Goal: Task Accomplishment & Management: Use online tool/utility

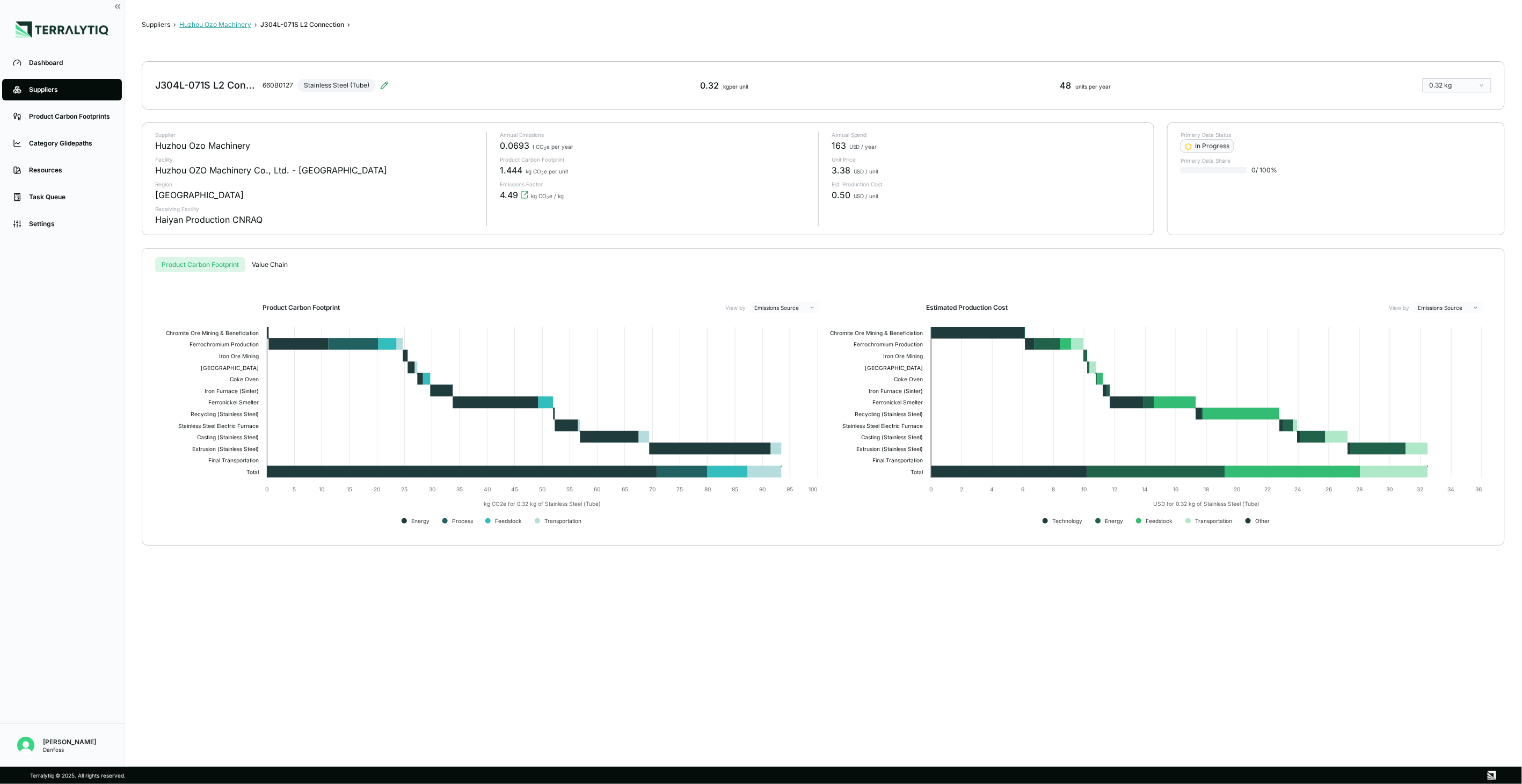
click at [233, 21] on button "Huzhou Ozo Machinery" at bounding box center [215, 25] width 72 height 9
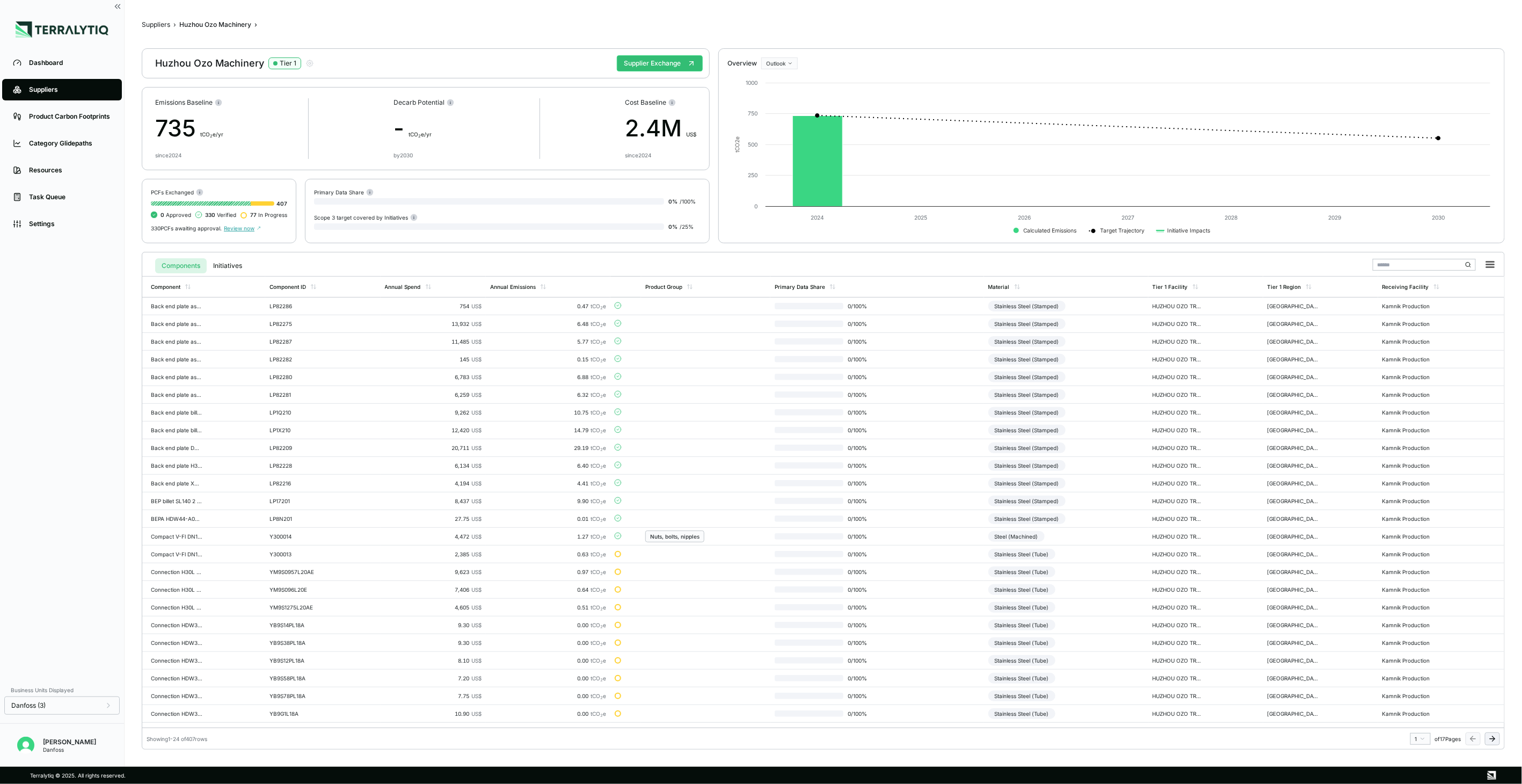
click at [1490, 740] on icon at bounding box center [1492, 739] width 9 height 9
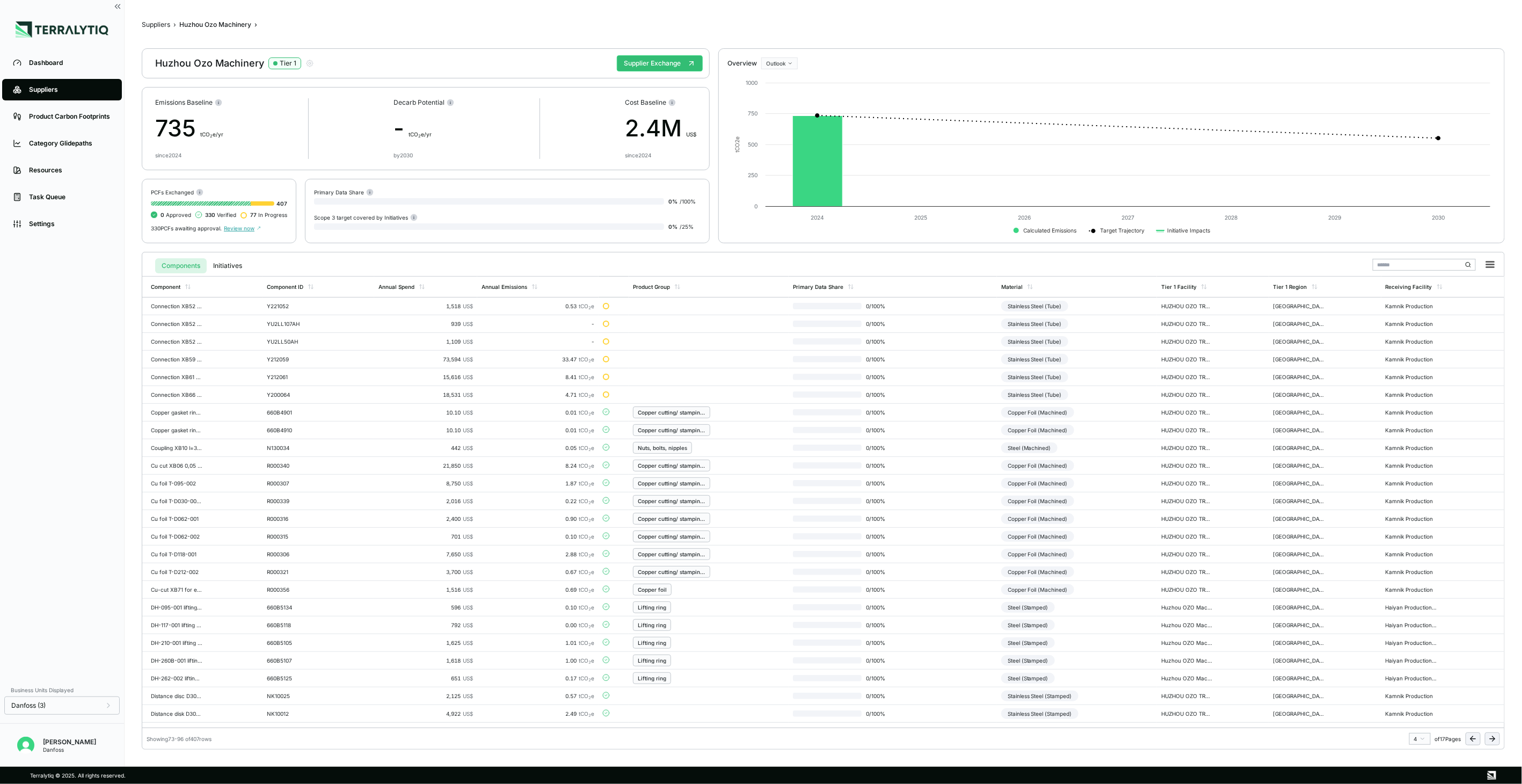
click at [1490, 740] on icon at bounding box center [1492, 739] width 9 height 9
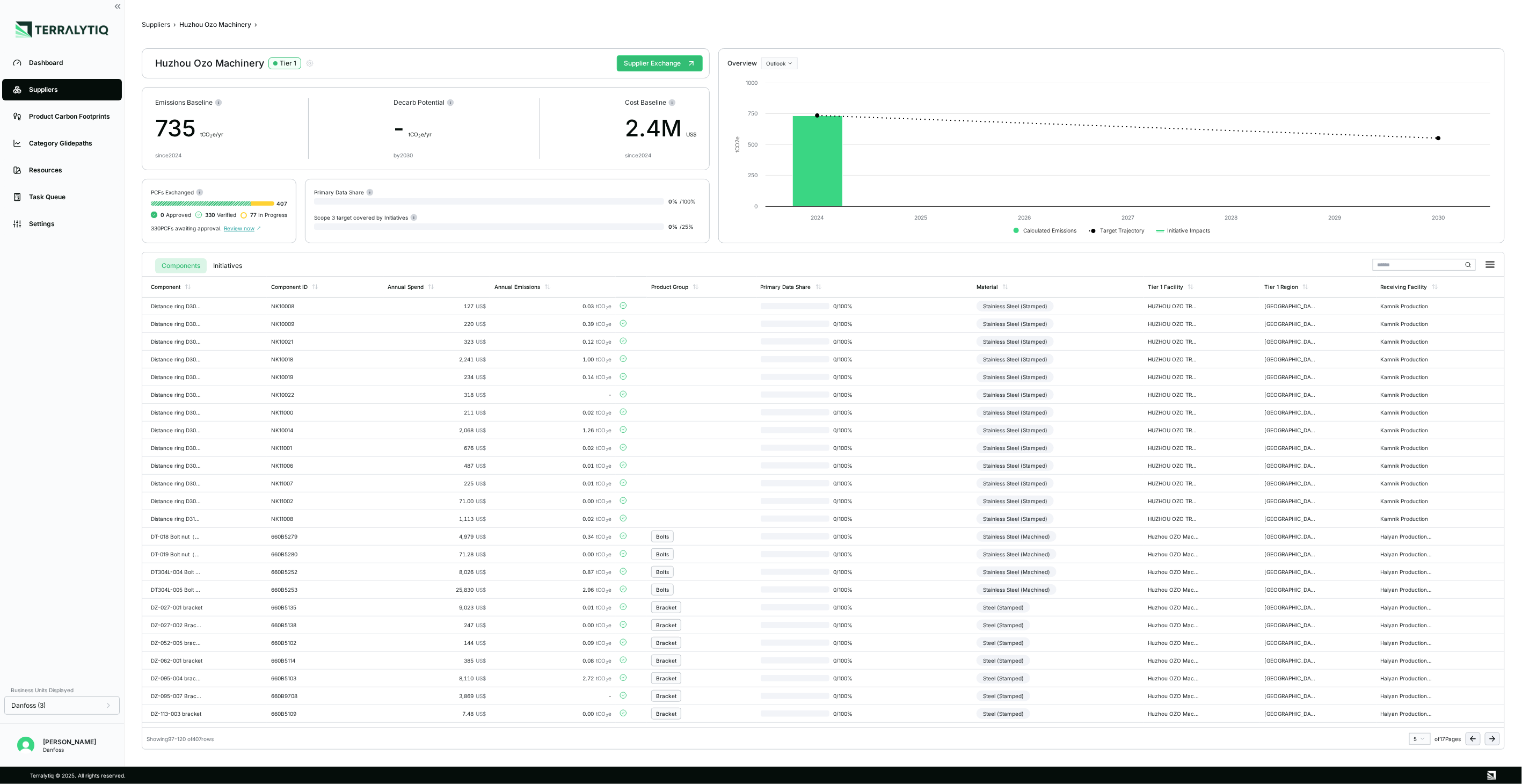
click at [1490, 740] on icon at bounding box center [1492, 739] width 9 height 9
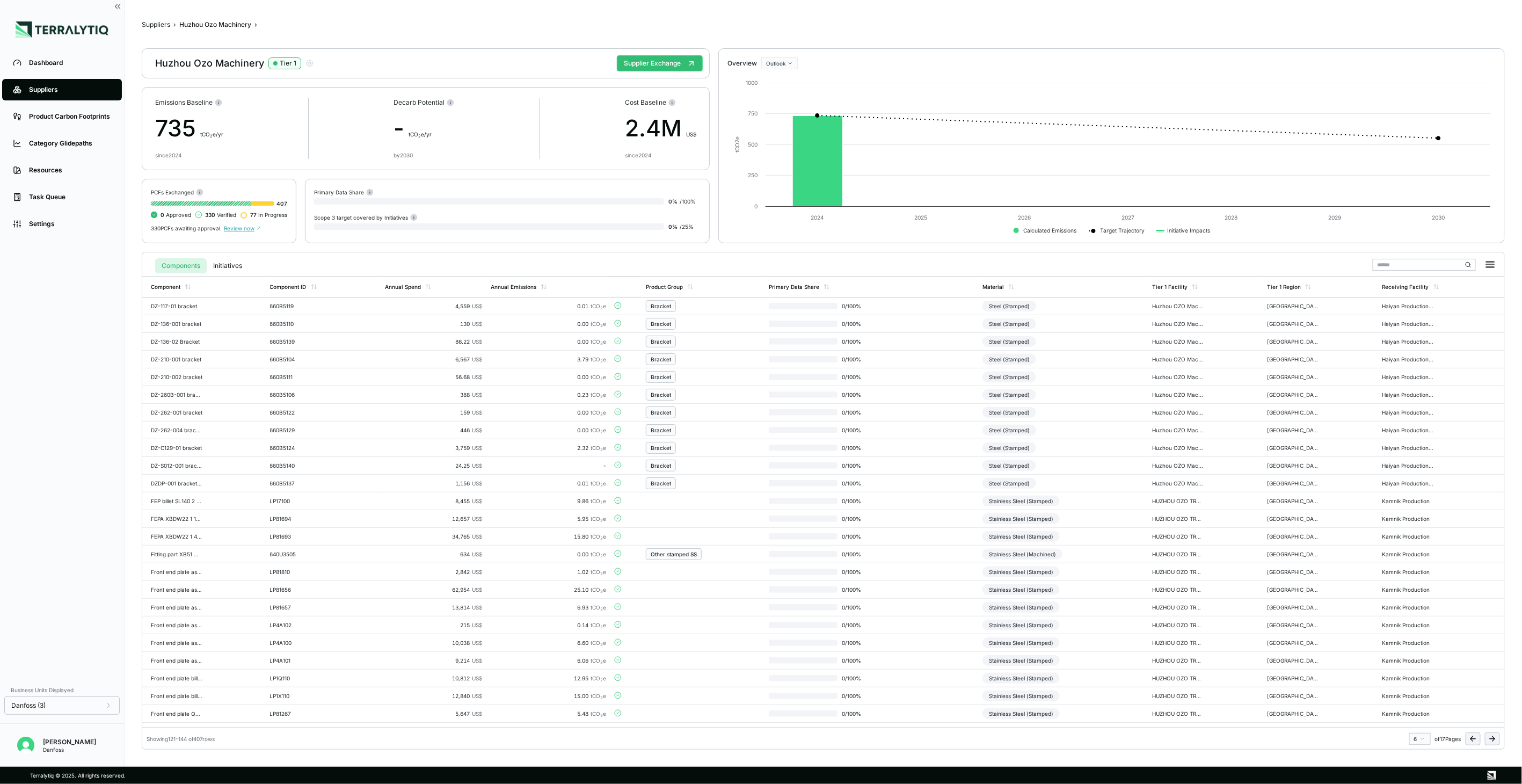
click at [1490, 740] on icon at bounding box center [1492, 739] width 9 height 9
click at [919, 500] on td "0 / 100 %" at bounding box center [864, 501] width 216 height 18
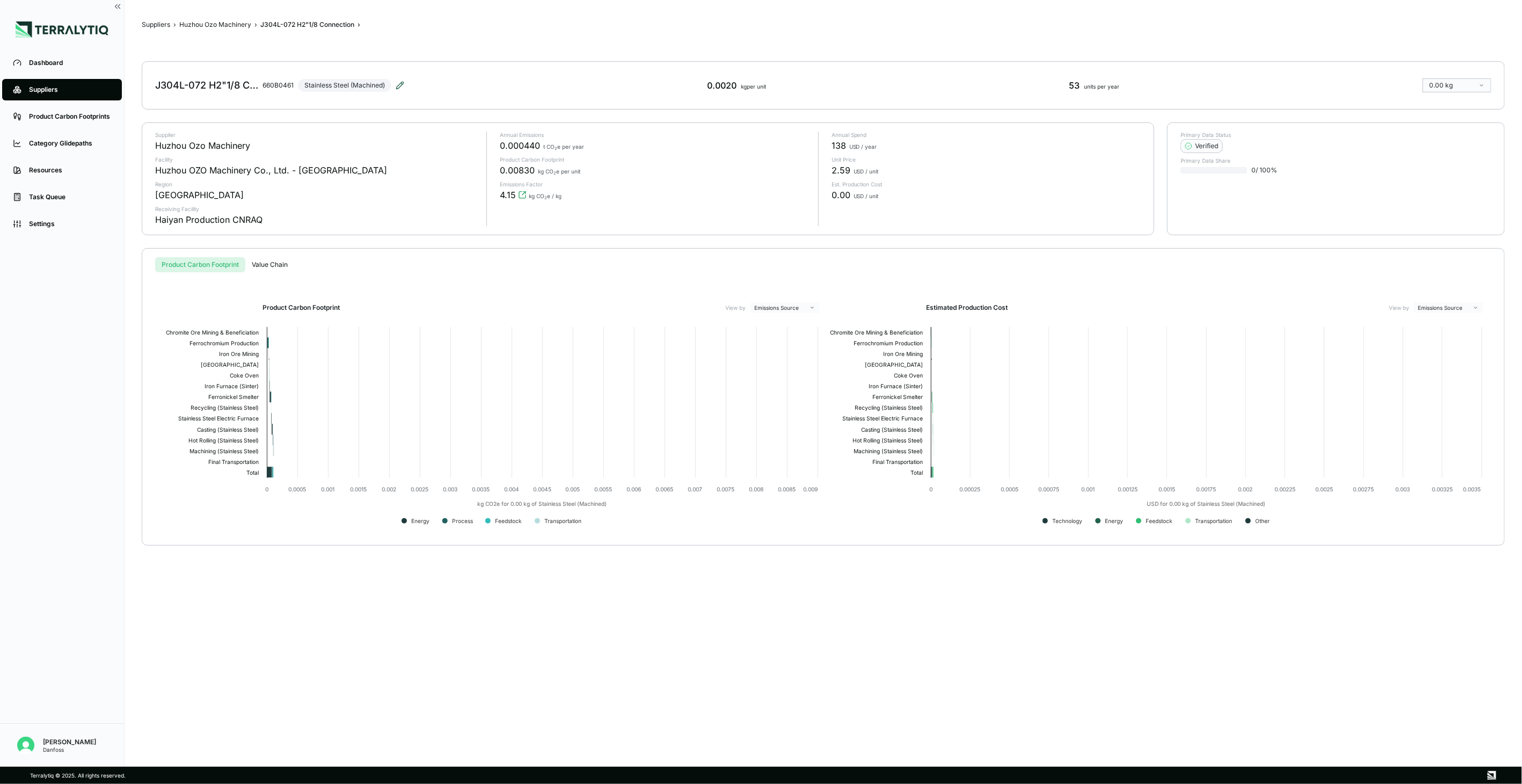
click at [401, 85] on icon at bounding box center [400, 85] width 9 height 9
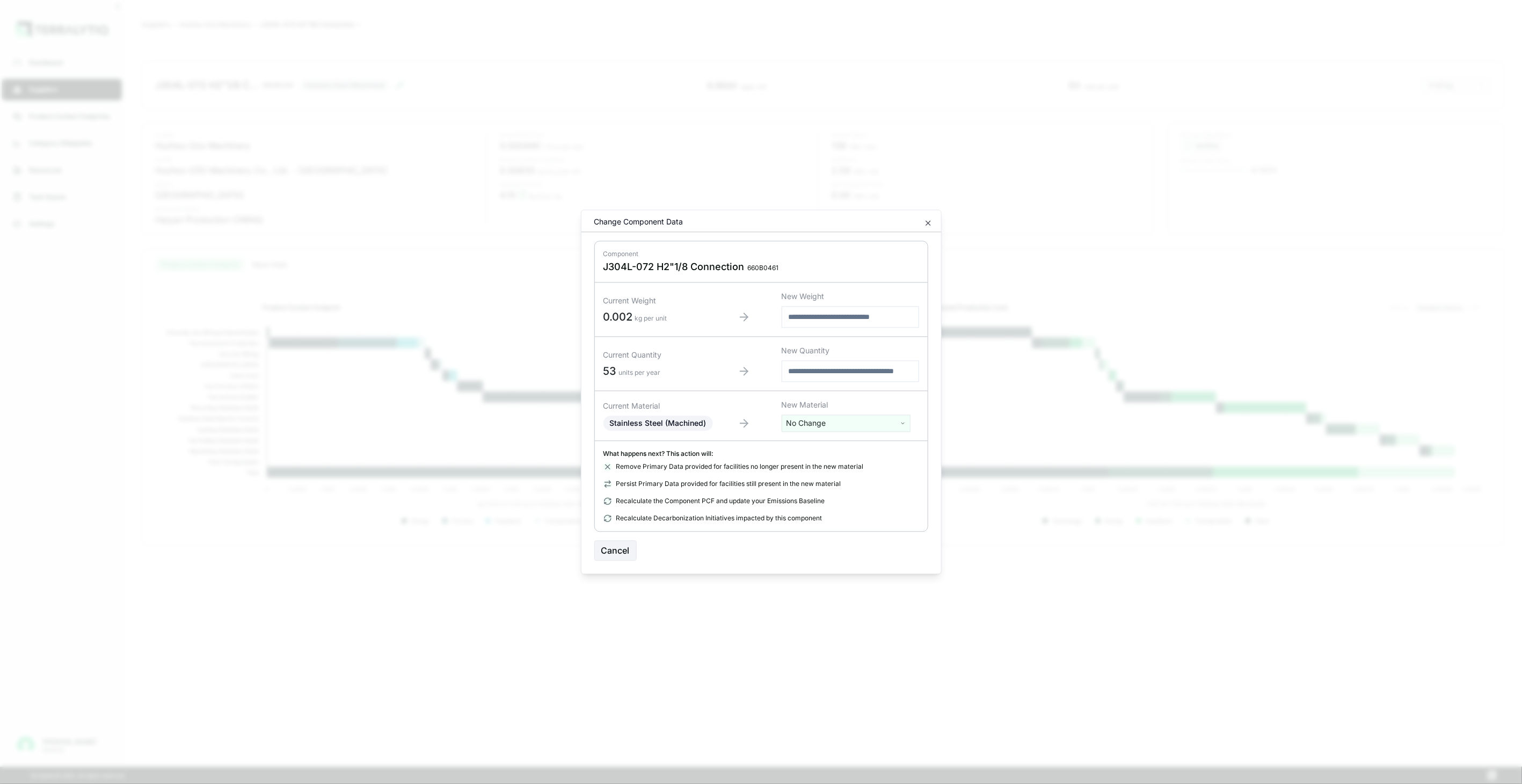
click at [839, 417] on html "Dashboard Suppliers Product Carbon Footprints Category Glidepaths Resources Tas…" at bounding box center [761, 392] width 1522 height 784
click at [834, 443] on input "text" at bounding box center [846, 445] width 123 height 12
click at [846, 446] on input "text" at bounding box center [846, 445] width 123 height 12
type input "****"
click at [850, 490] on div "Stainless Steel (Tube)" at bounding box center [846, 493] width 123 height 15
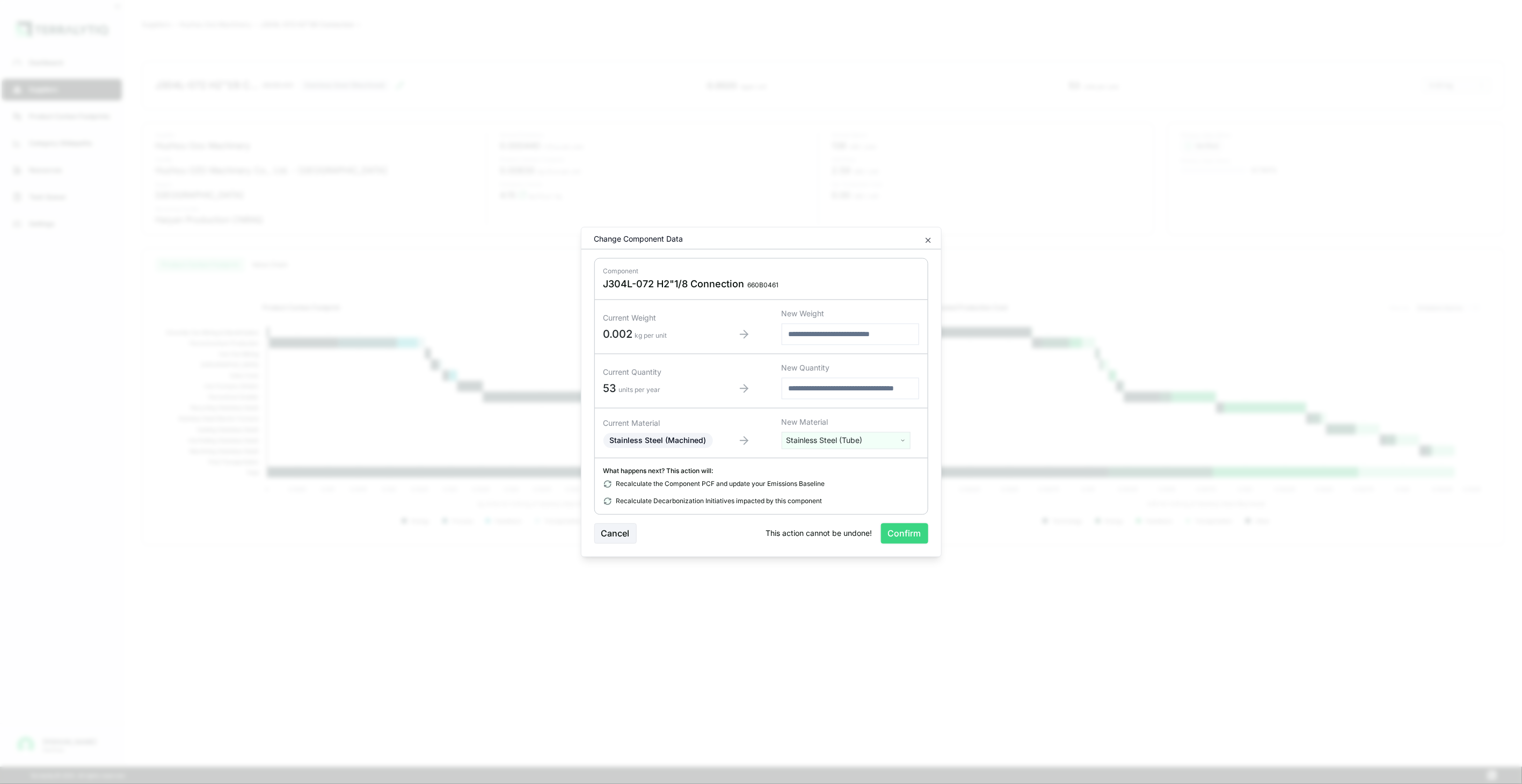
click at [890, 535] on button "Confirm" at bounding box center [905, 533] width 47 height 21
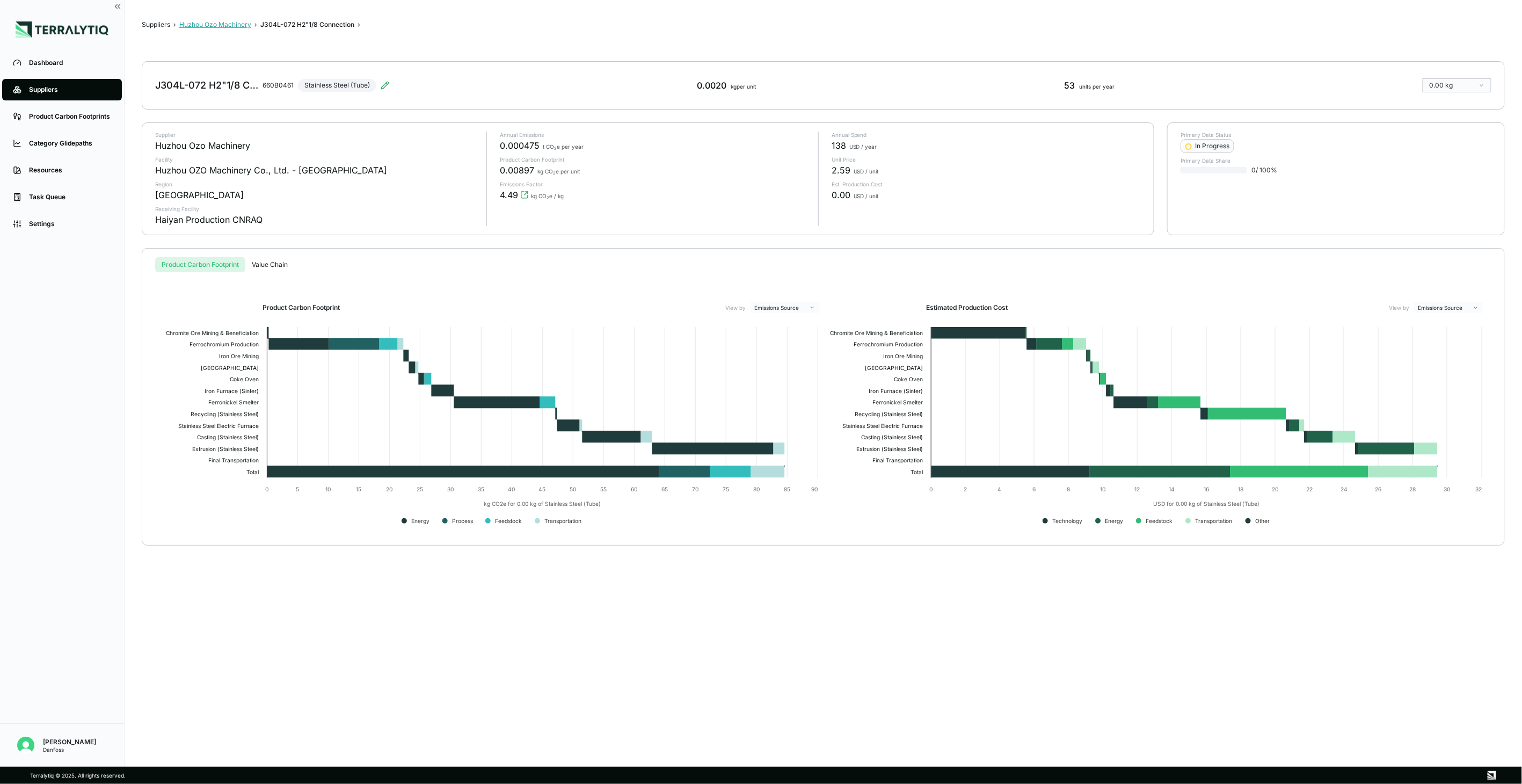
click at [199, 21] on button "Huzhou Ozo Machinery" at bounding box center [215, 25] width 72 height 9
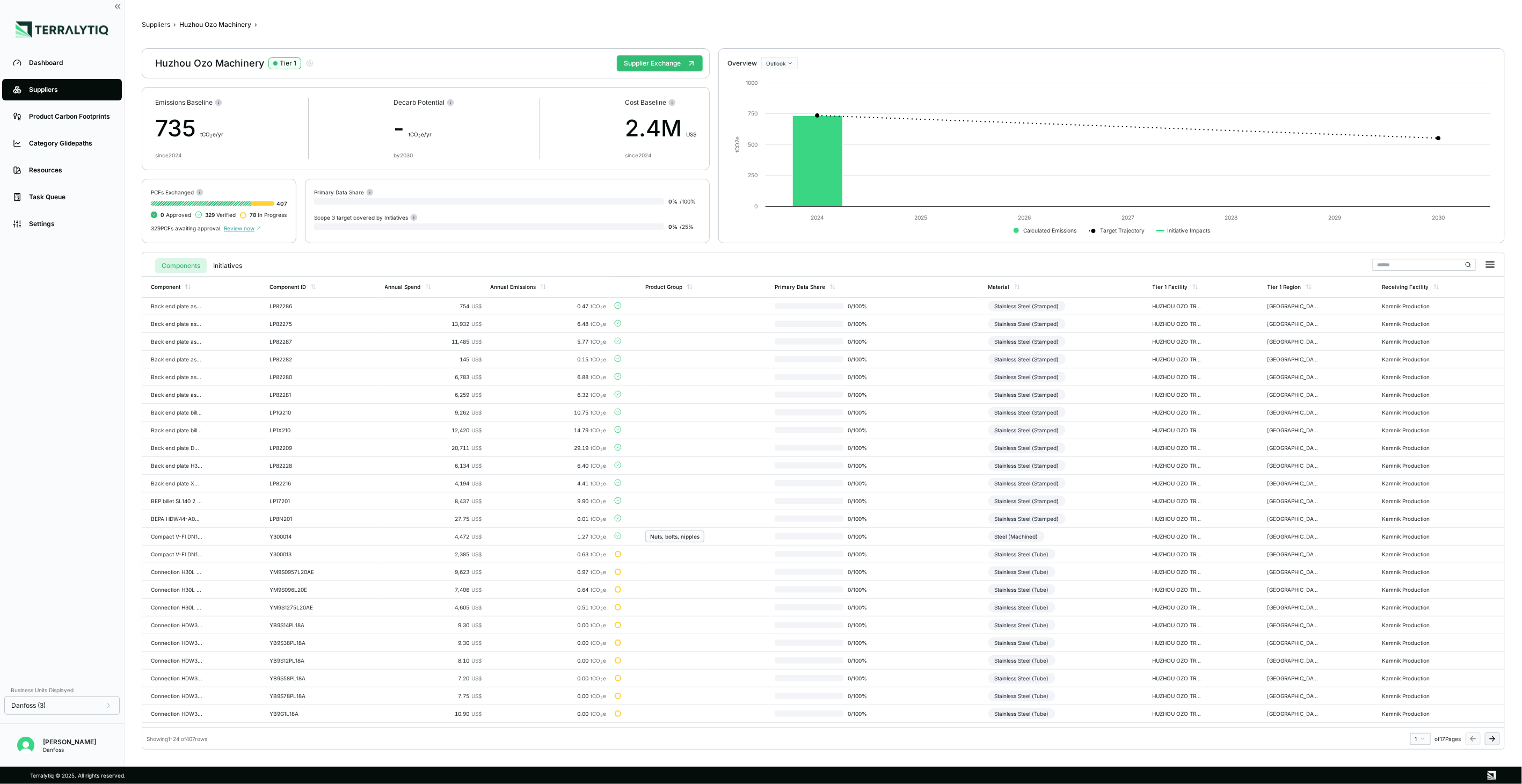
click at [1494, 737] on icon at bounding box center [1494, 739] width 3 height 5
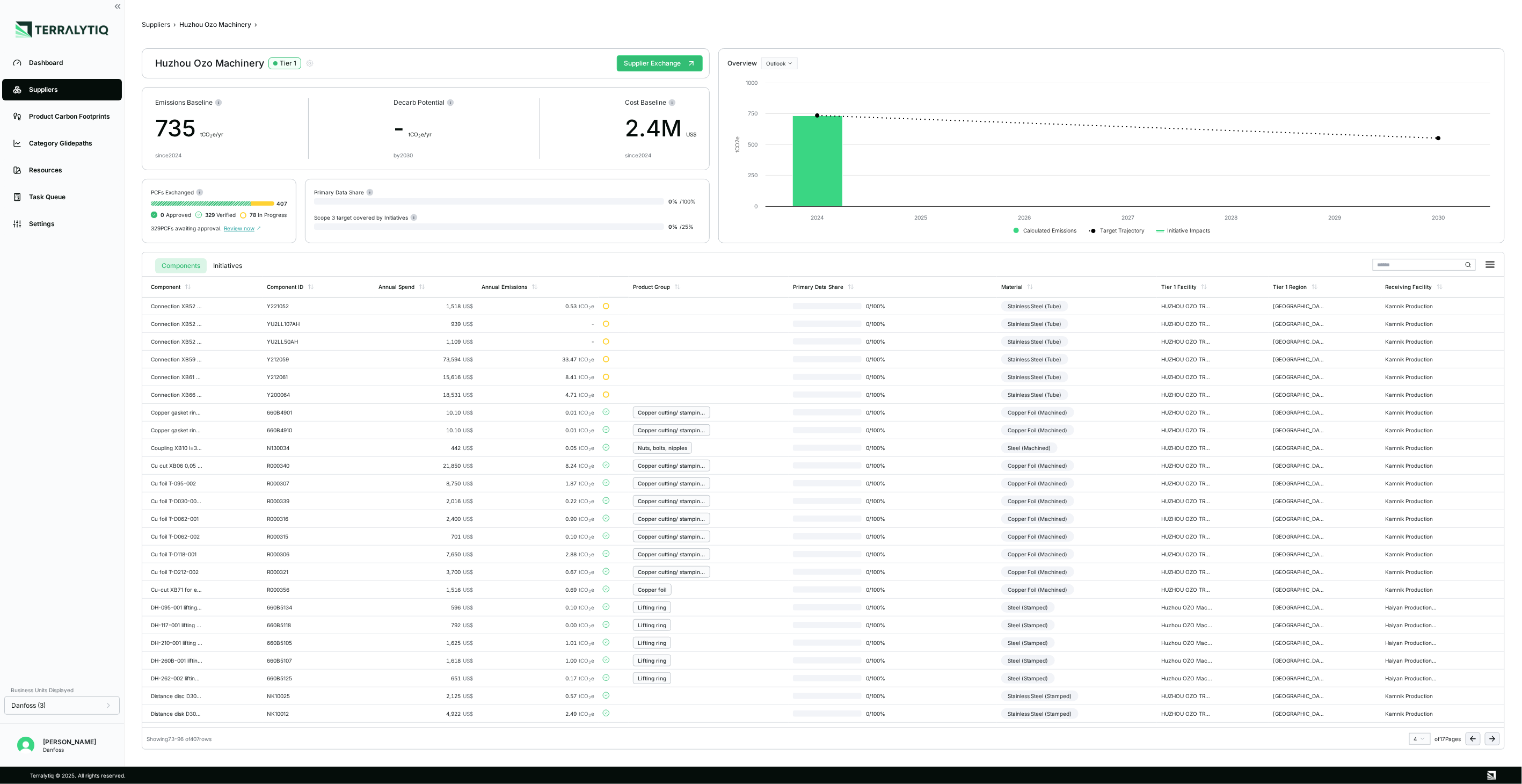
click at [1494, 737] on icon at bounding box center [1494, 739] width 3 height 5
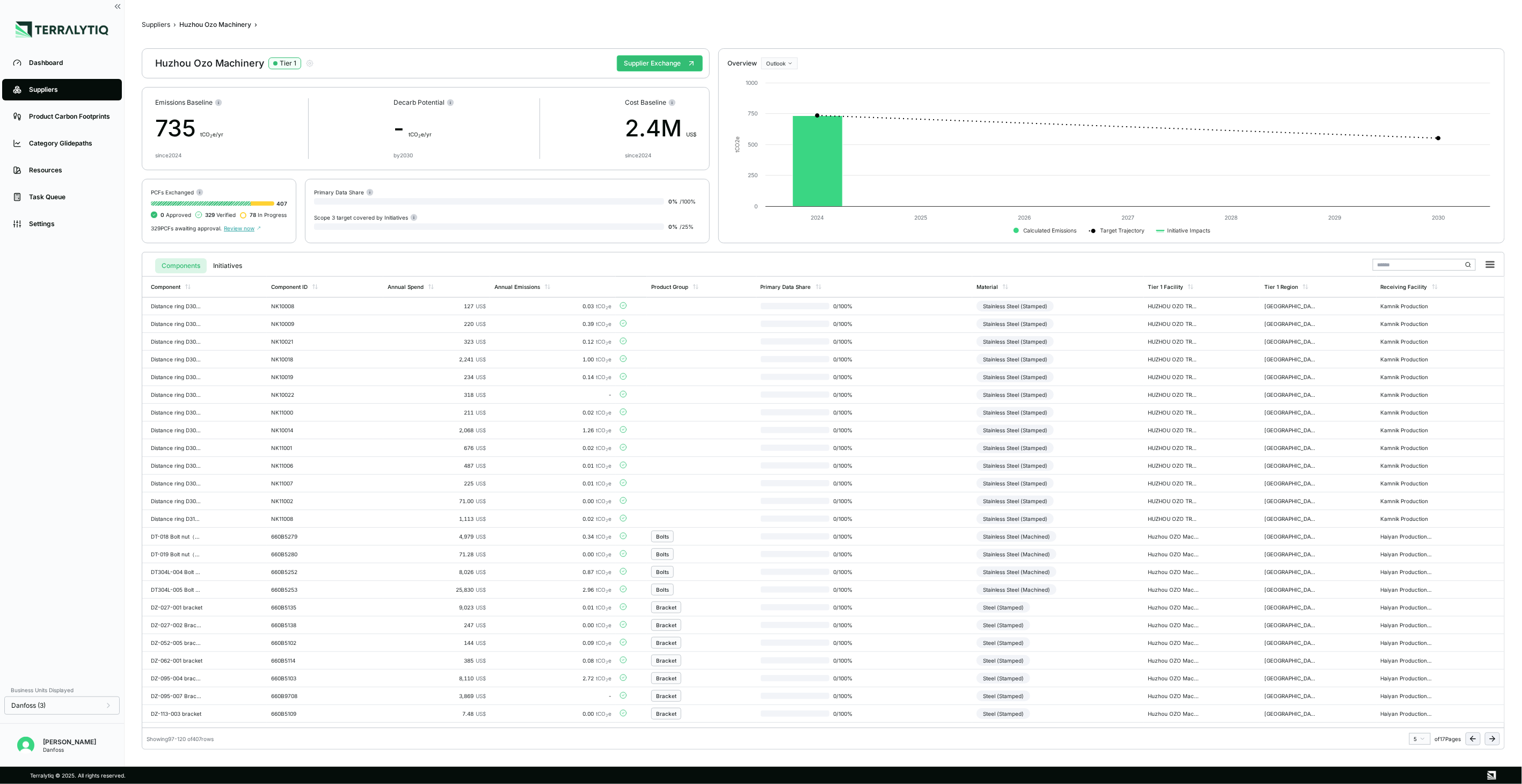
click at [1486, 739] on button at bounding box center [1492, 739] width 15 height 13
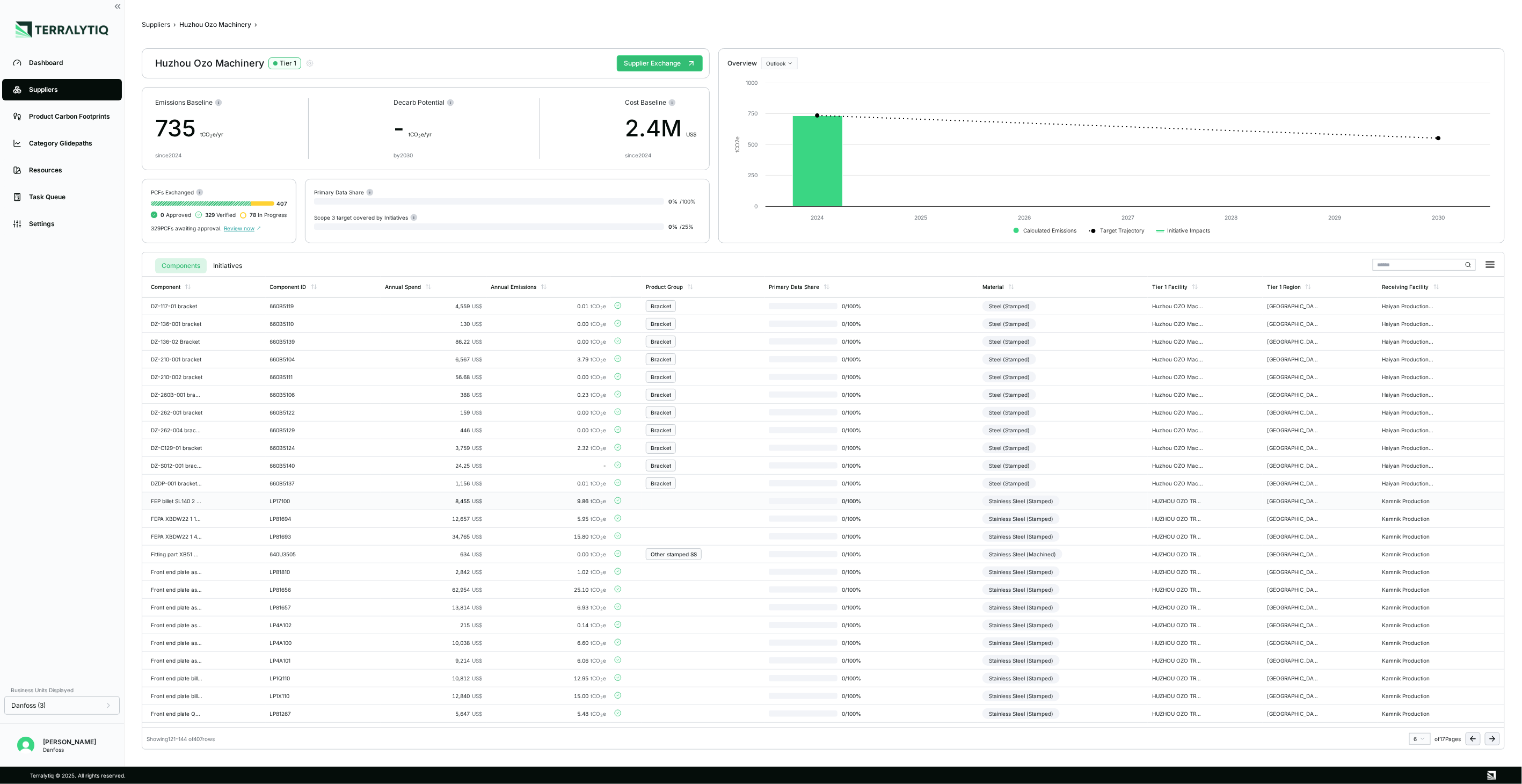
click at [1096, 505] on td "Stainless Steel (Stamped)" at bounding box center [1063, 501] width 170 height 18
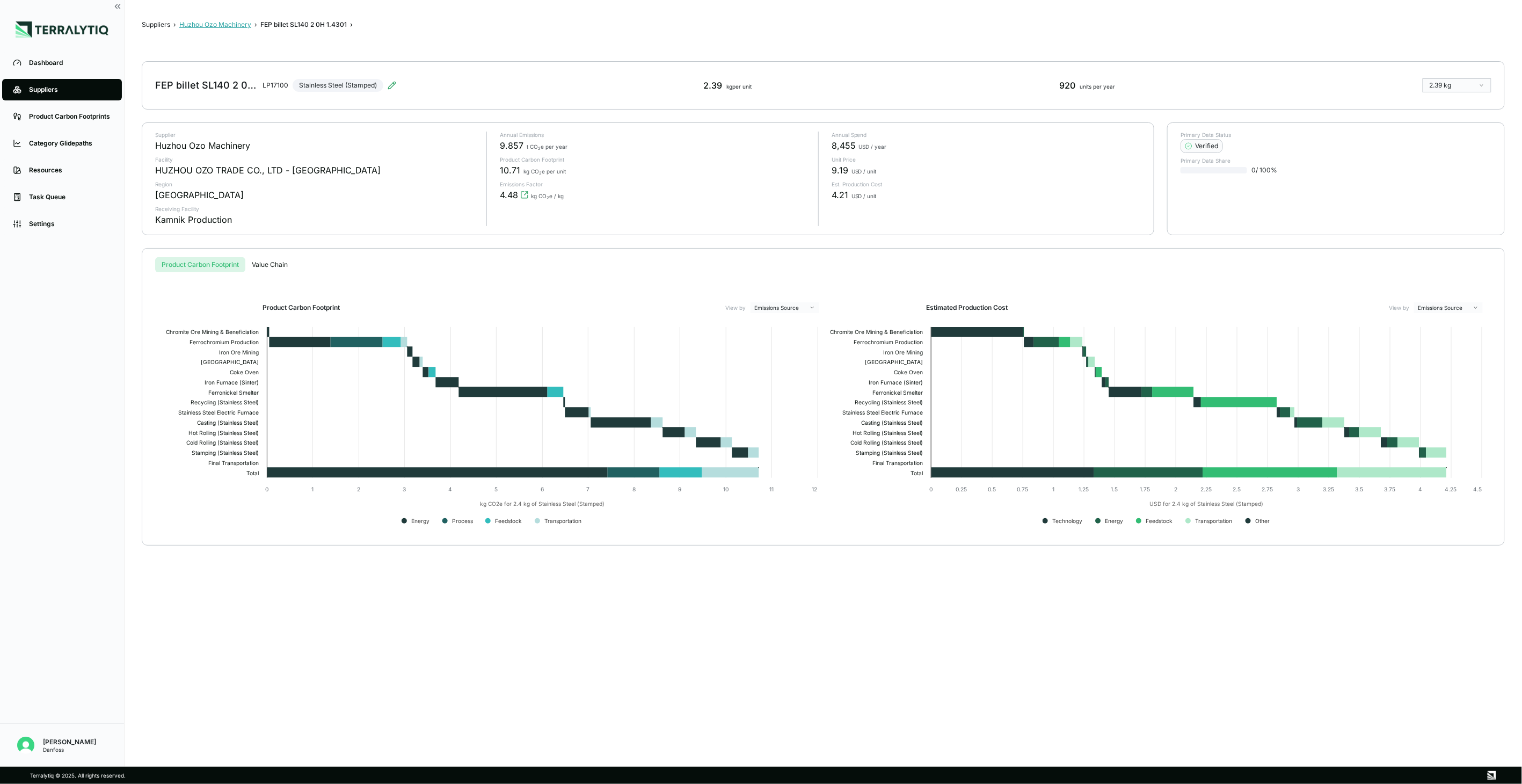
click at [222, 24] on button "Huzhou Ozo Machinery" at bounding box center [215, 25] width 72 height 9
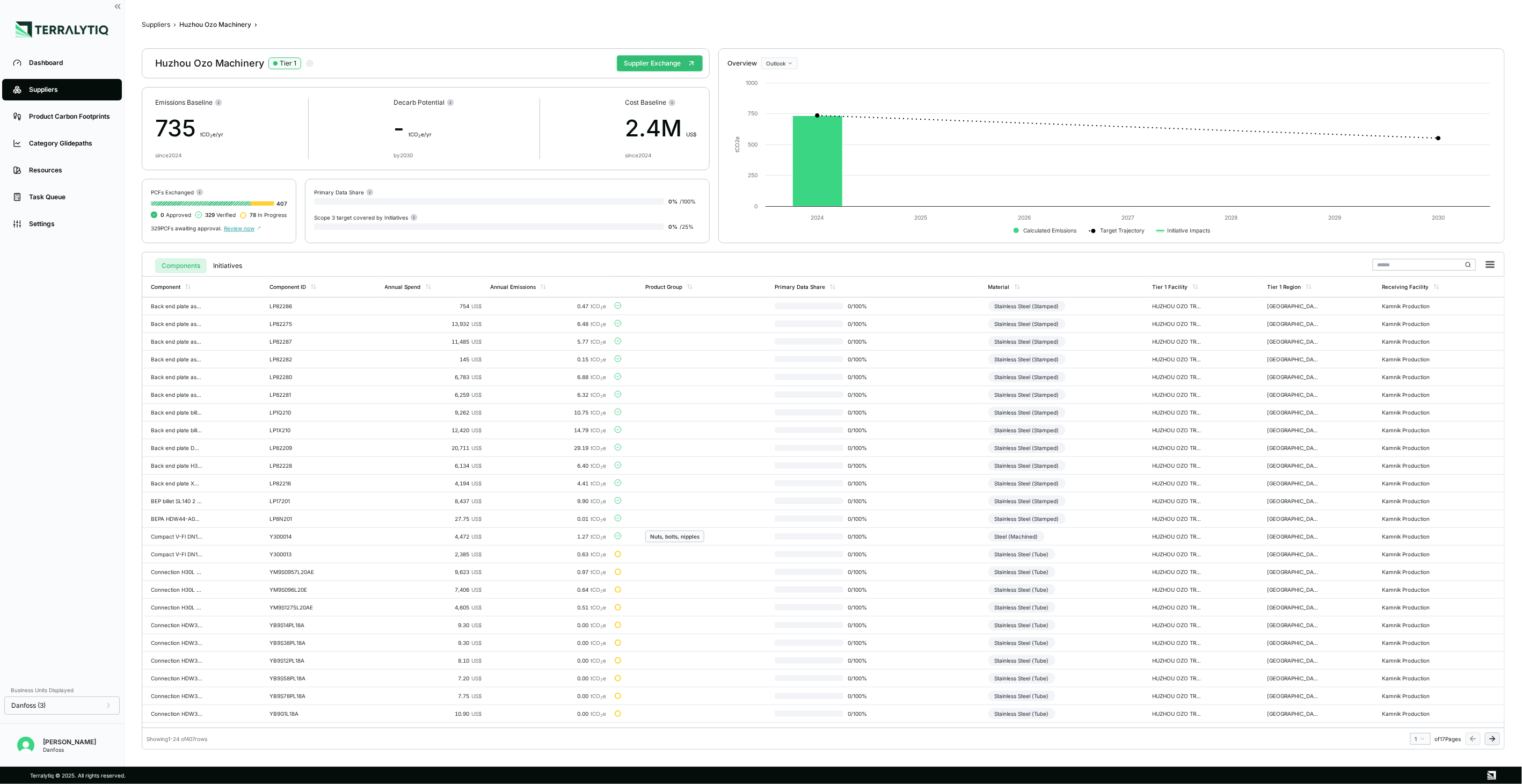
click at [1485, 737] on button at bounding box center [1492, 739] width 15 height 13
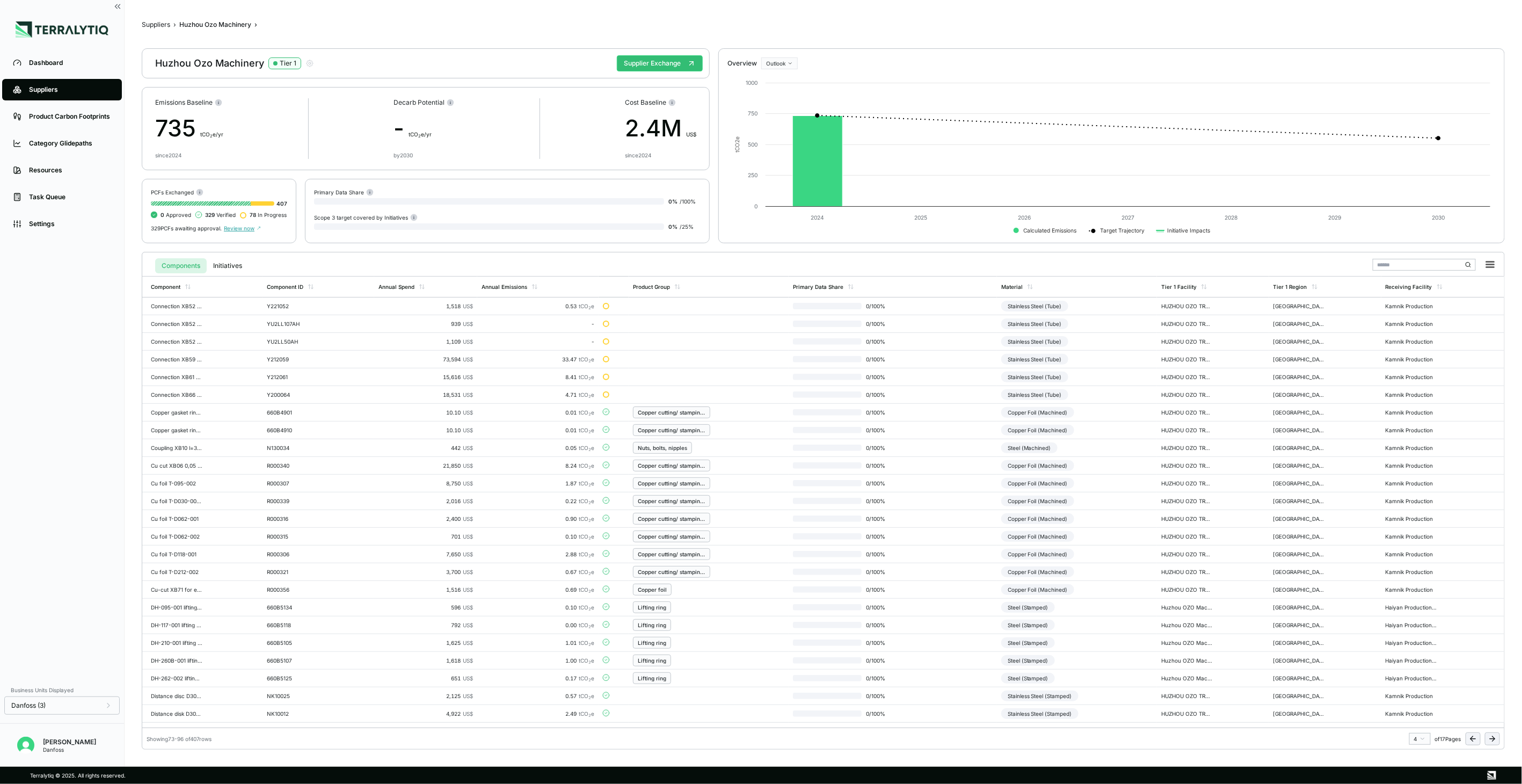
click at [1485, 737] on button at bounding box center [1492, 739] width 15 height 13
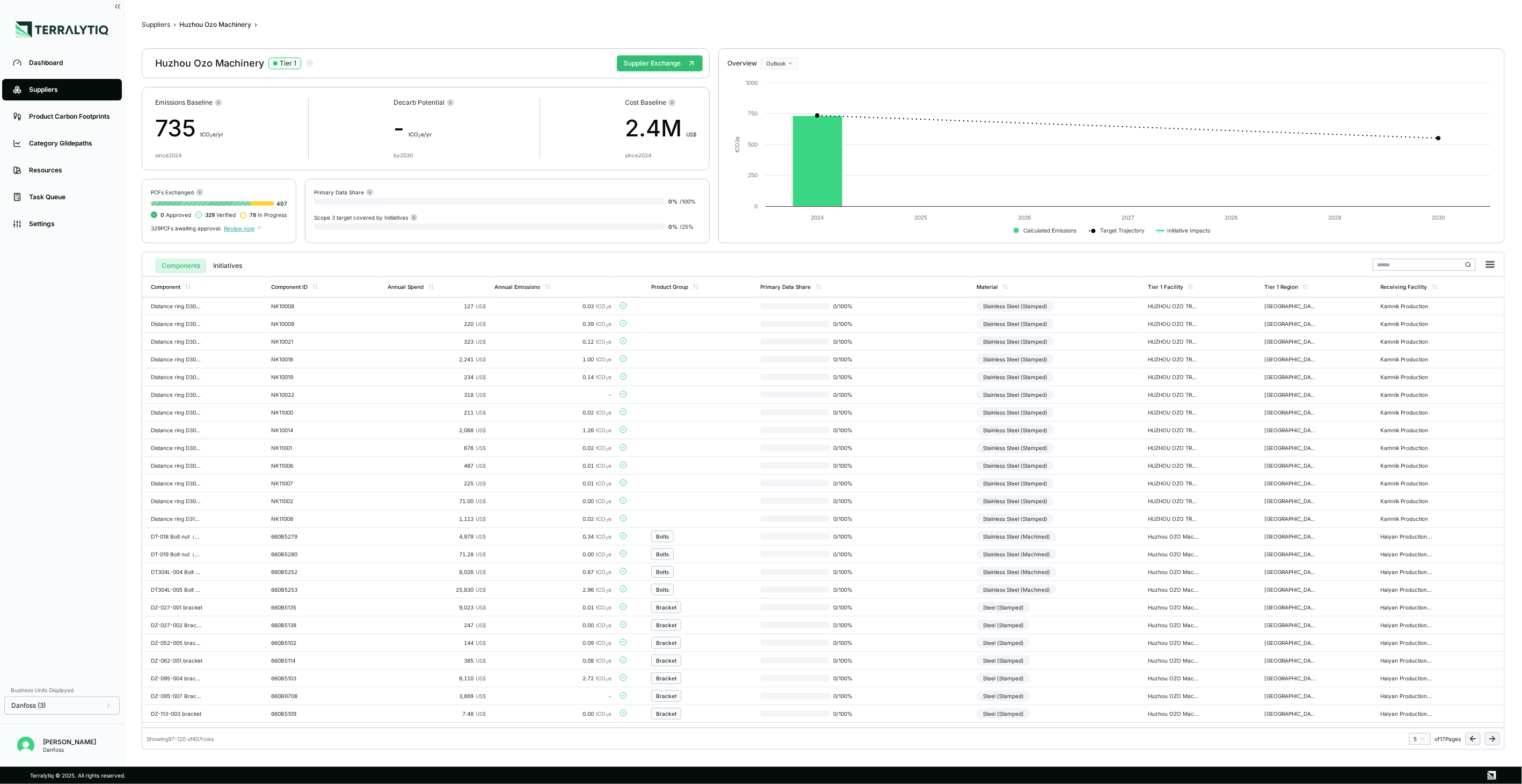
click at [1485, 737] on button at bounding box center [1492, 739] width 15 height 13
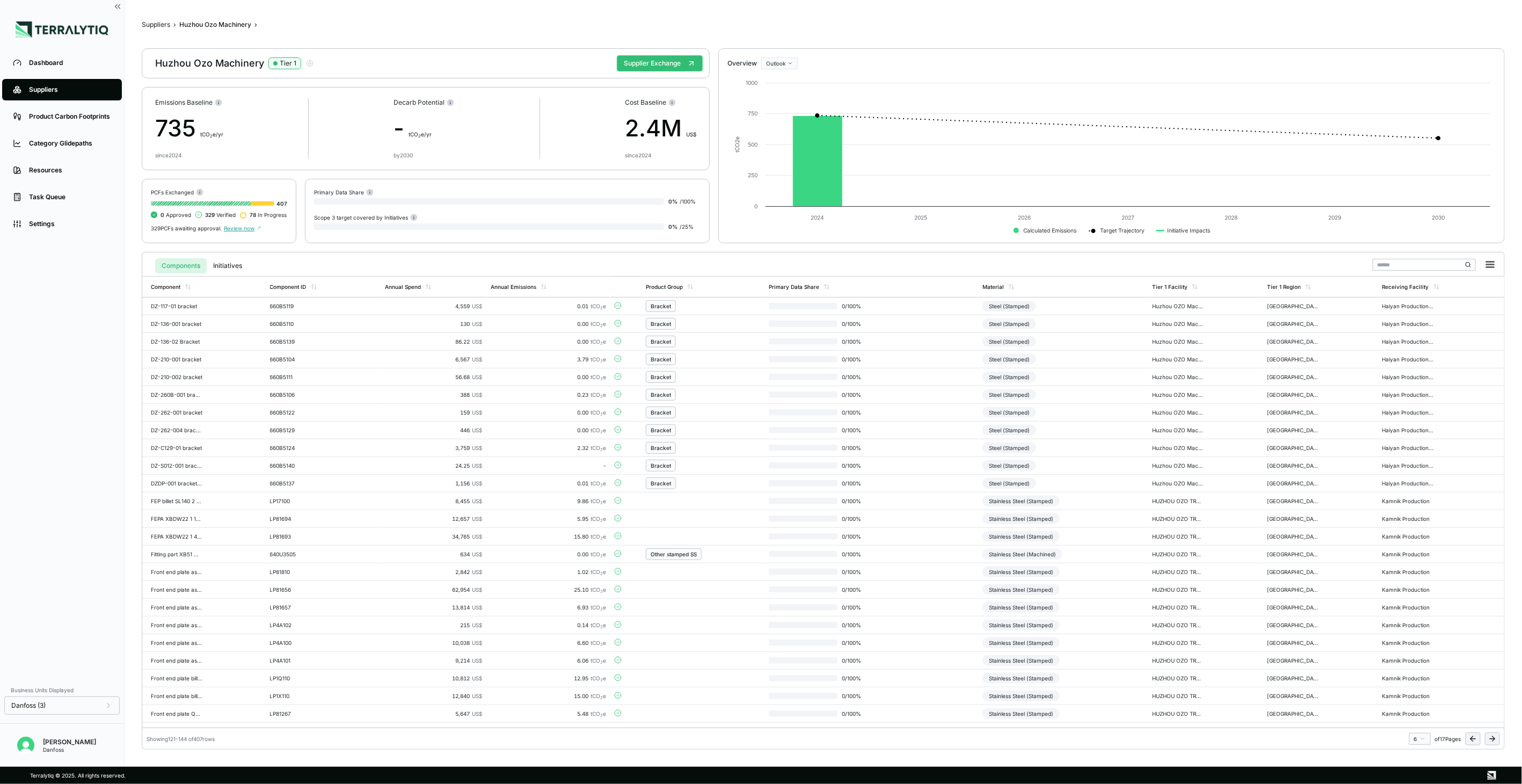
click at [1492, 737] on icon at bounding box center [1492, 739] width 9 height 9
click at [1078, 514] on td "Stainless Steel (Machined)" at bounding box center [1058, 519] width 171 height 18
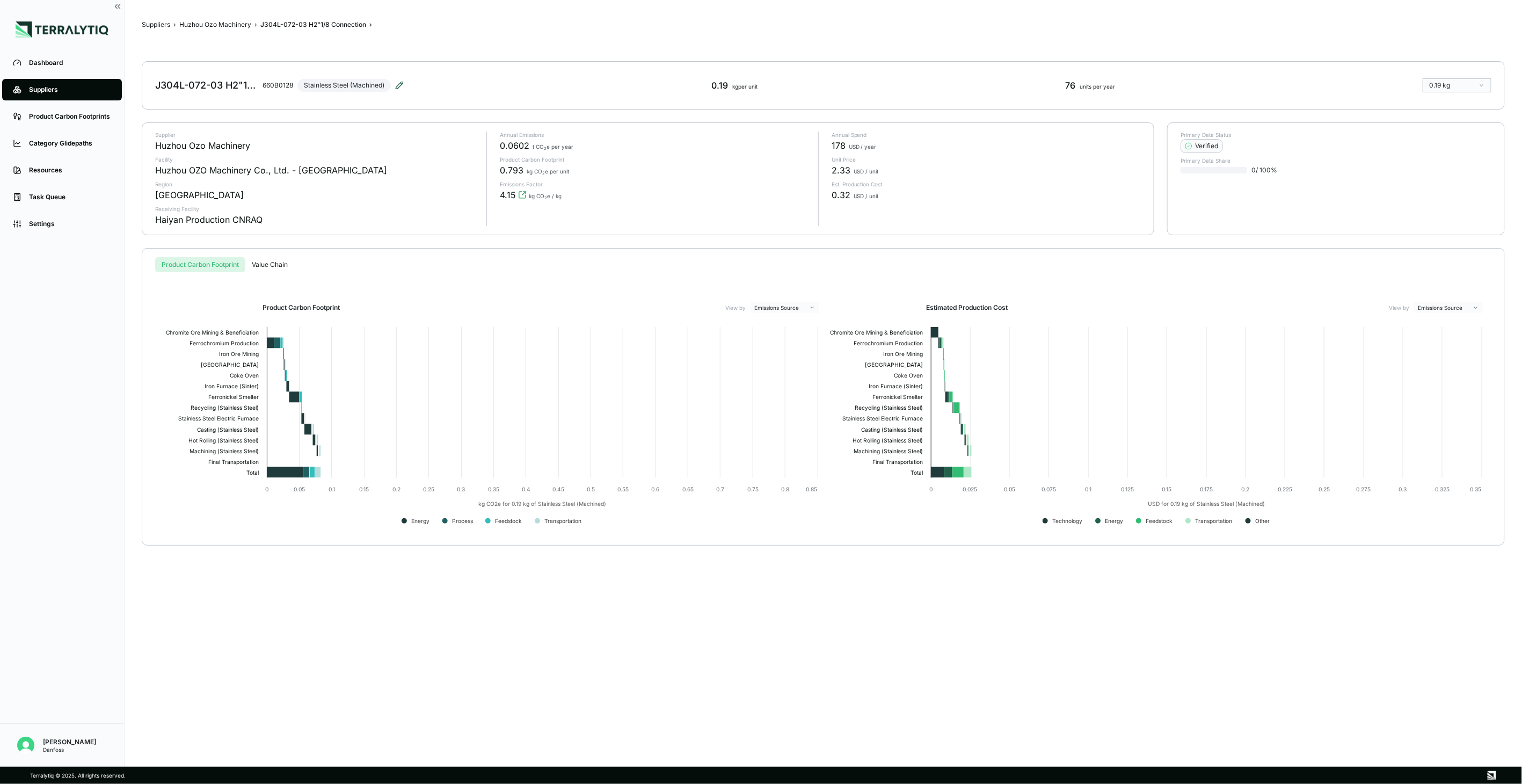
click at [397, 83] on icon at bounding box center [399, 85] width 9 height 9
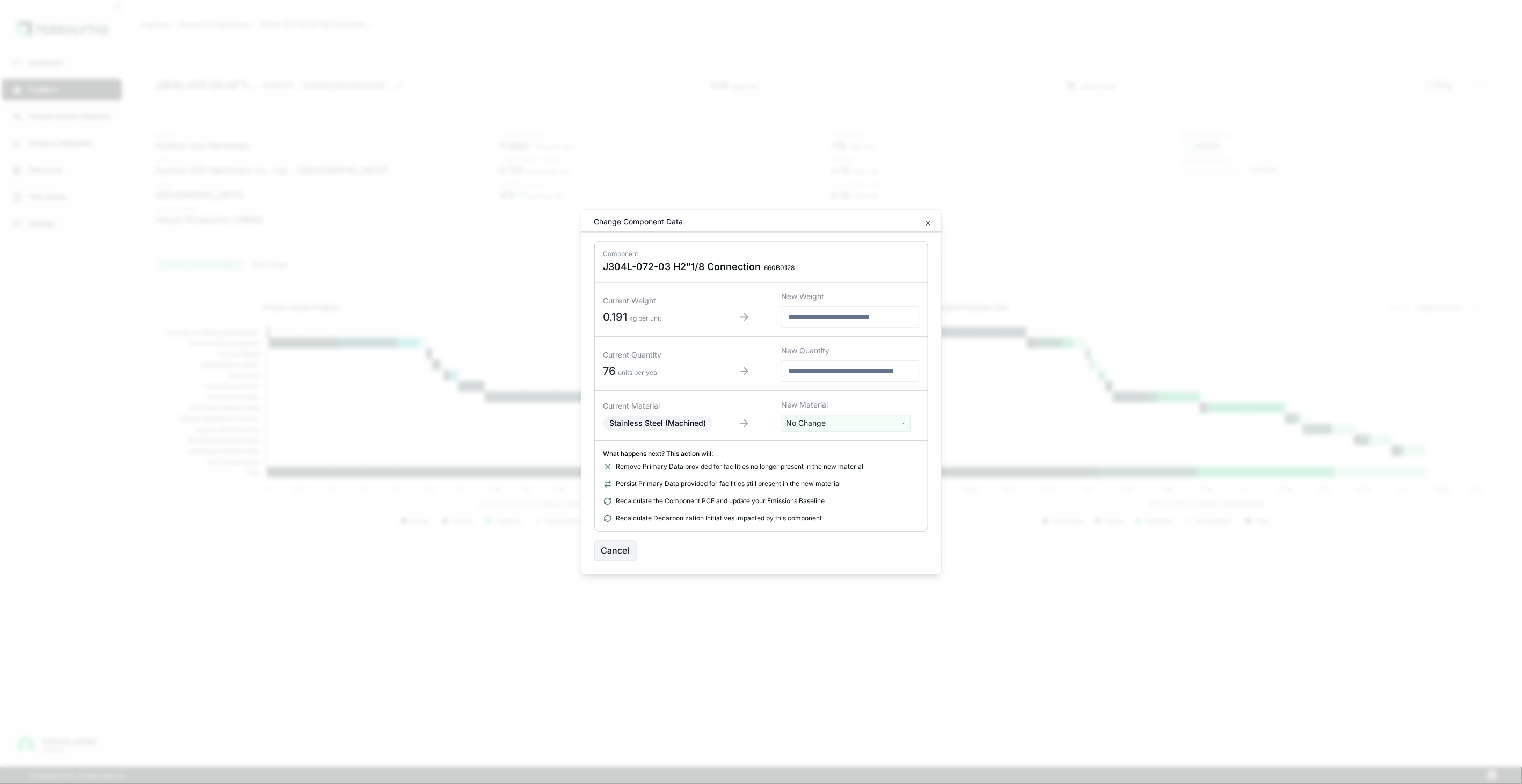
click at [822, 425] on html "Dashboard Suppliers Product Carbon Footprints Category Glidepaths Resources Tas…" at bounding box center [761, 392] width 1522 height 784
click at [825, 444] on input "text" at bounding box center [846, 445] width 123 height 12
type input "**"
click at [854, 539] on div "Stainless Steel (Tube)" at bounding box center [846, 538] width 123 height 15
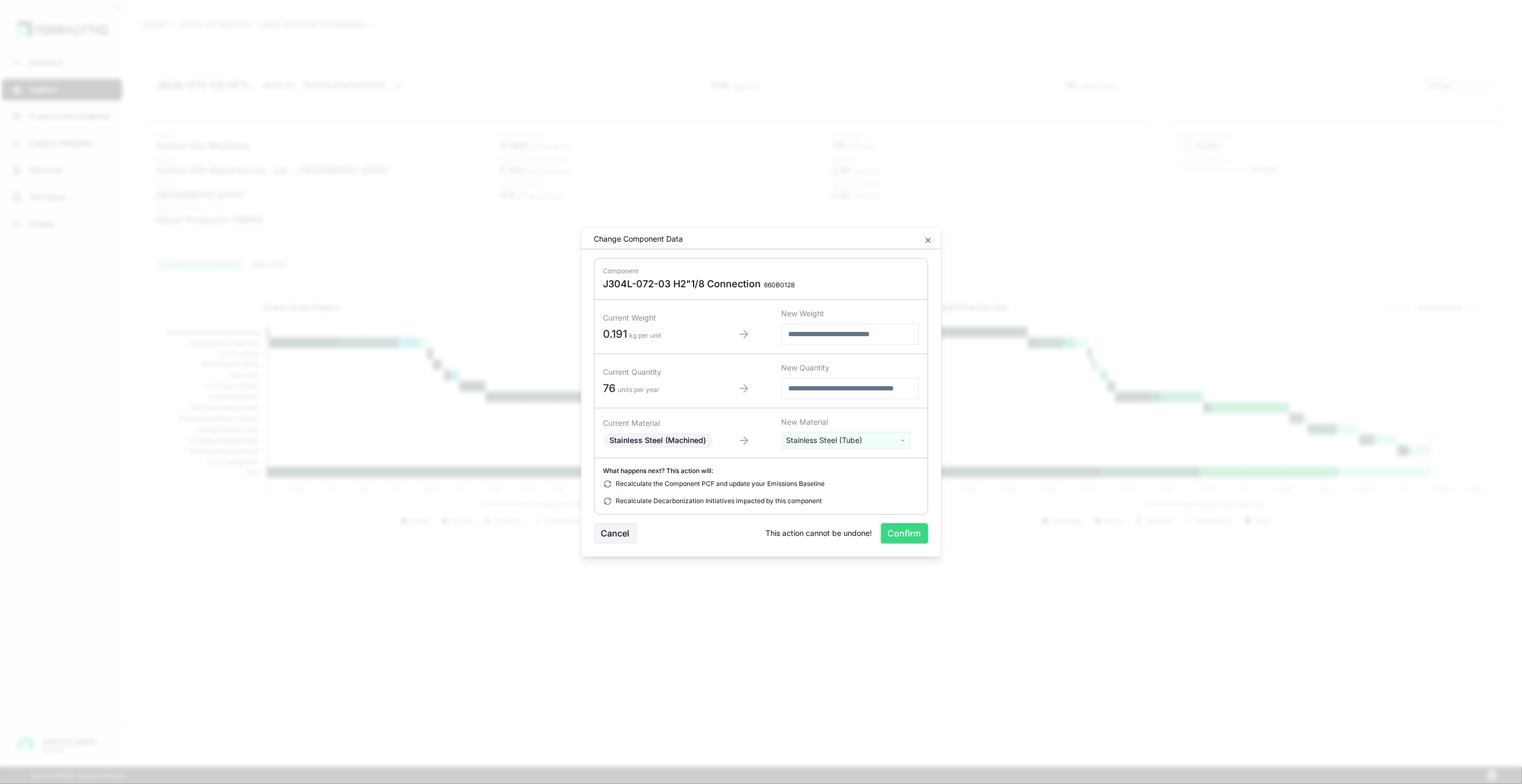
click at [911, 535] on button "Confirm" at bounding box center [905, 533] width 47 height 21
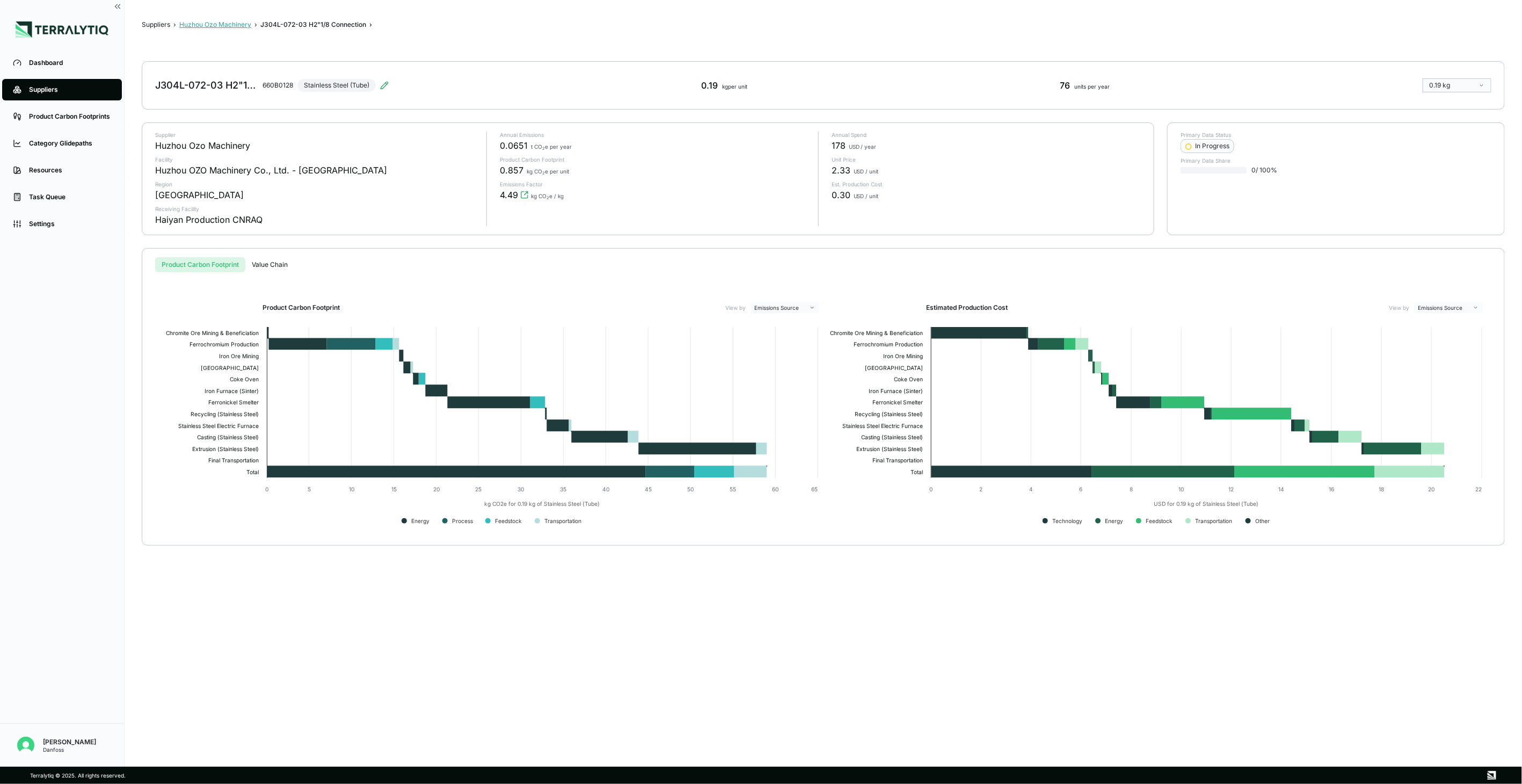
click at [245, 27] on button "Huzhou Ozo Machinery" at bounding box center [215, 25] width 72 height 9
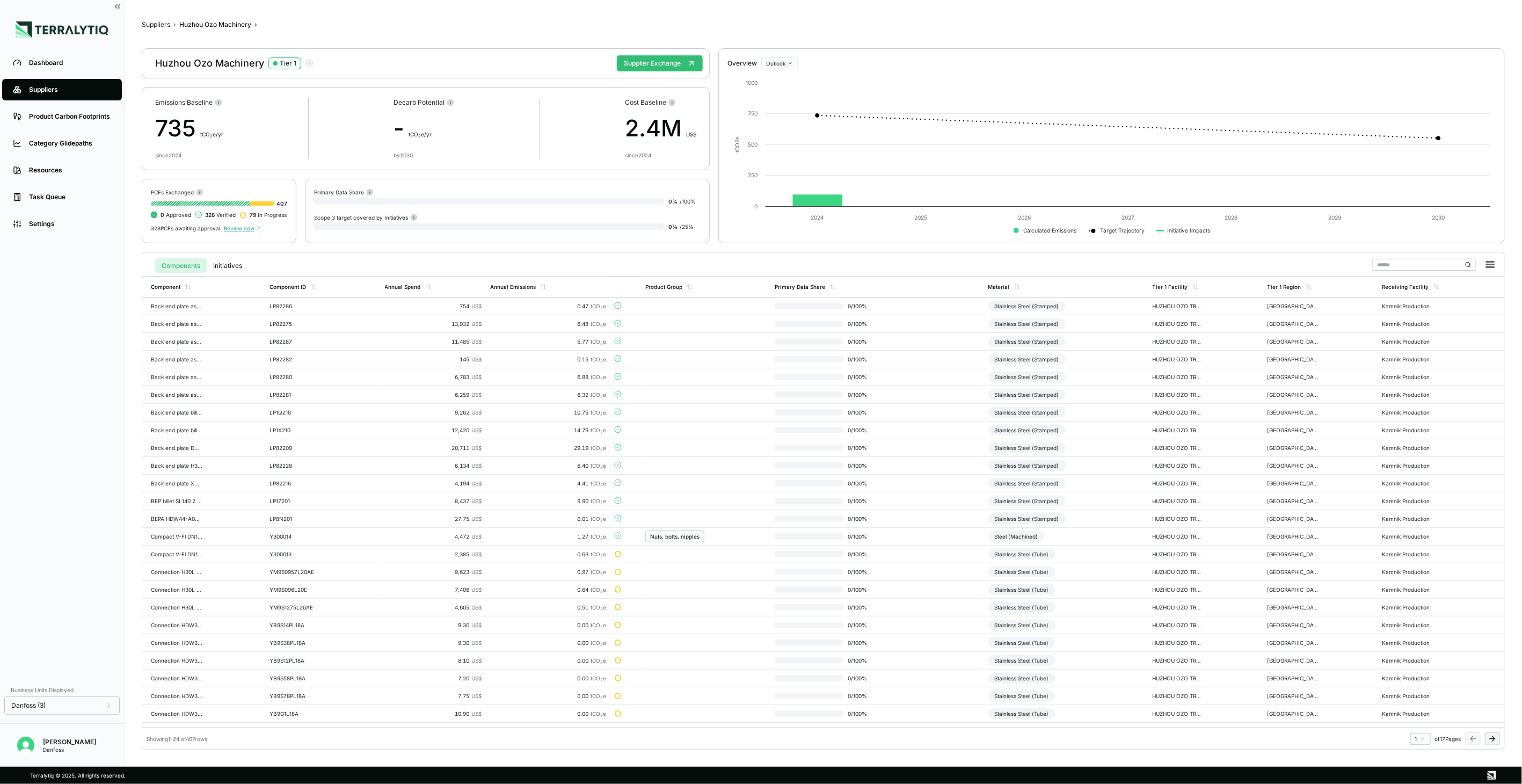
click at [1495, 740] on icon at bounding box center [1492, 739] width 9 height 9
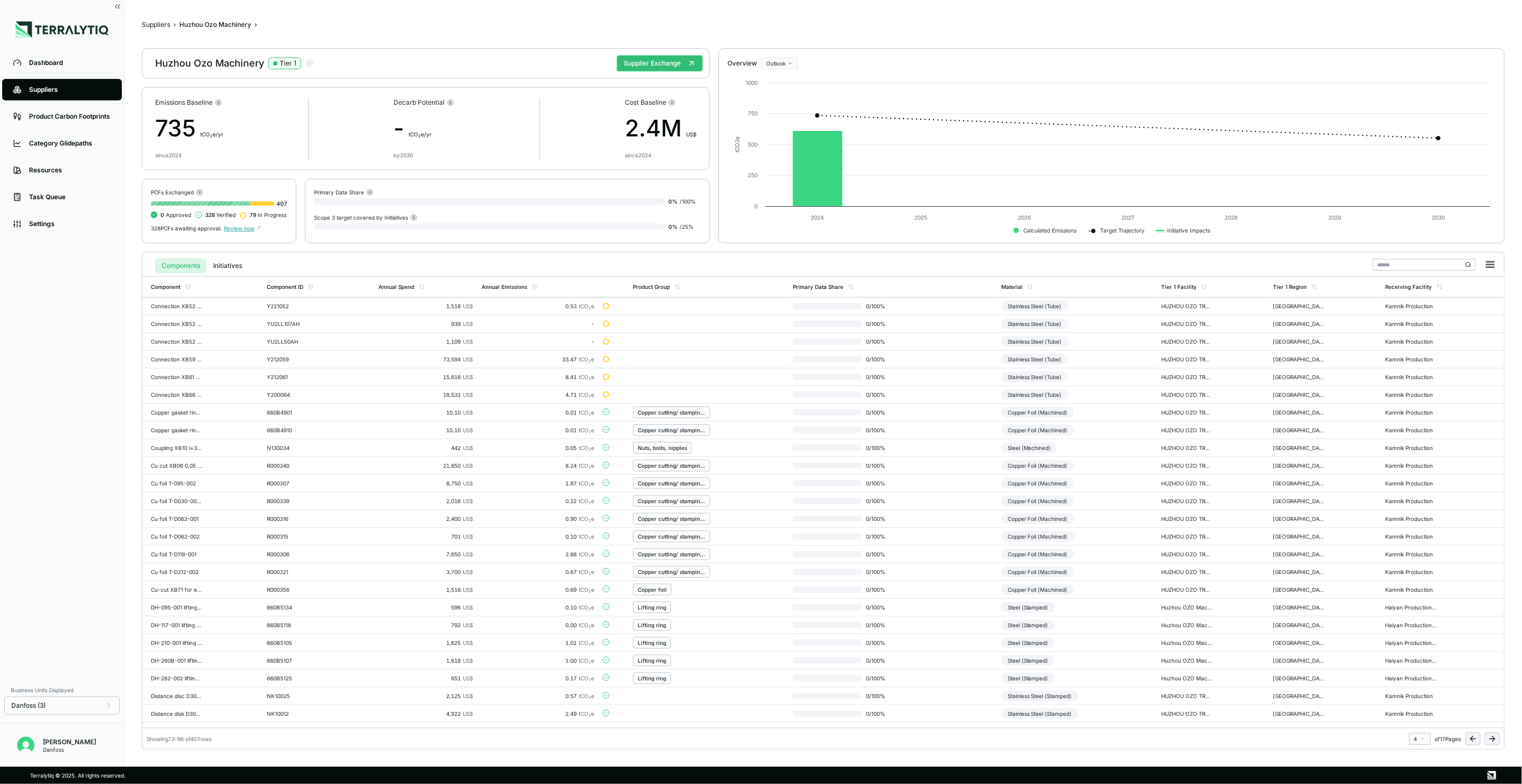
click at [1495, 740] on icon at bounding box center [1492, 739] width 9 height 9
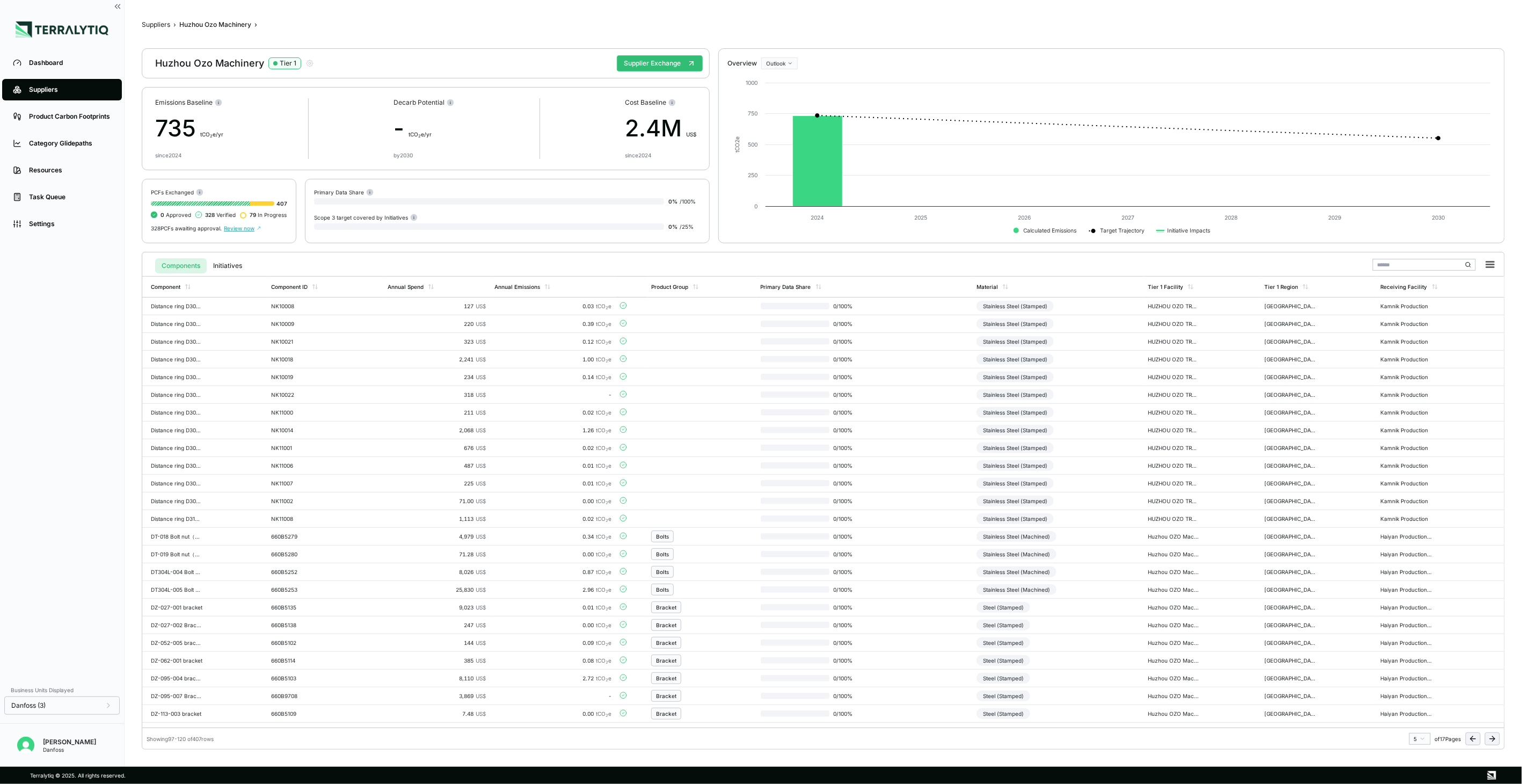
click at [1495, 740] on icon at bounding box center [1492, 739] width 9 height 9
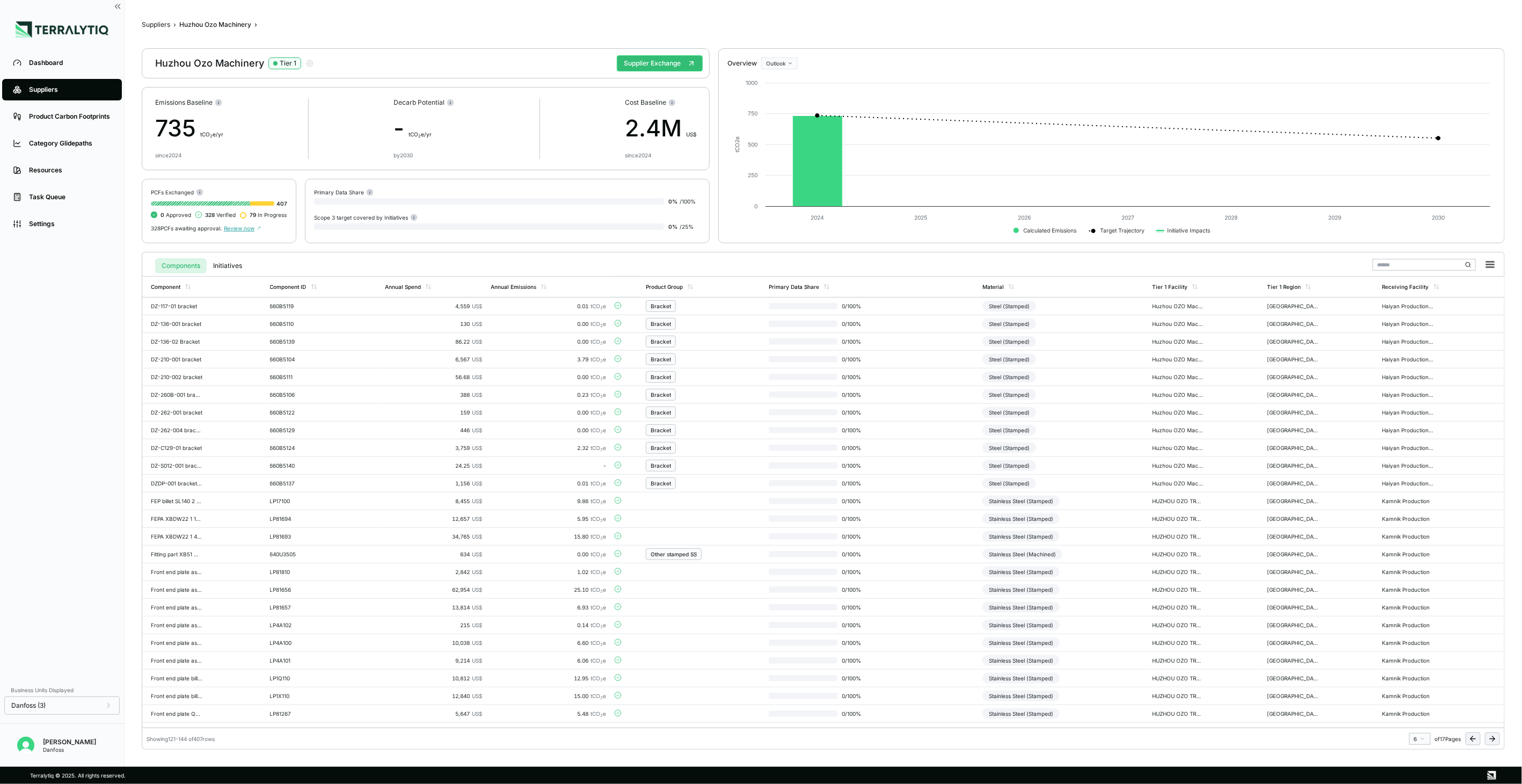
click at [1495, 740] on icon at bounding box center [1492, 739] width 9 height 9
click at [1123, 540] on td "Stainless Steel (Machined)" at bounding box center [1058, 536] width 171 height 18
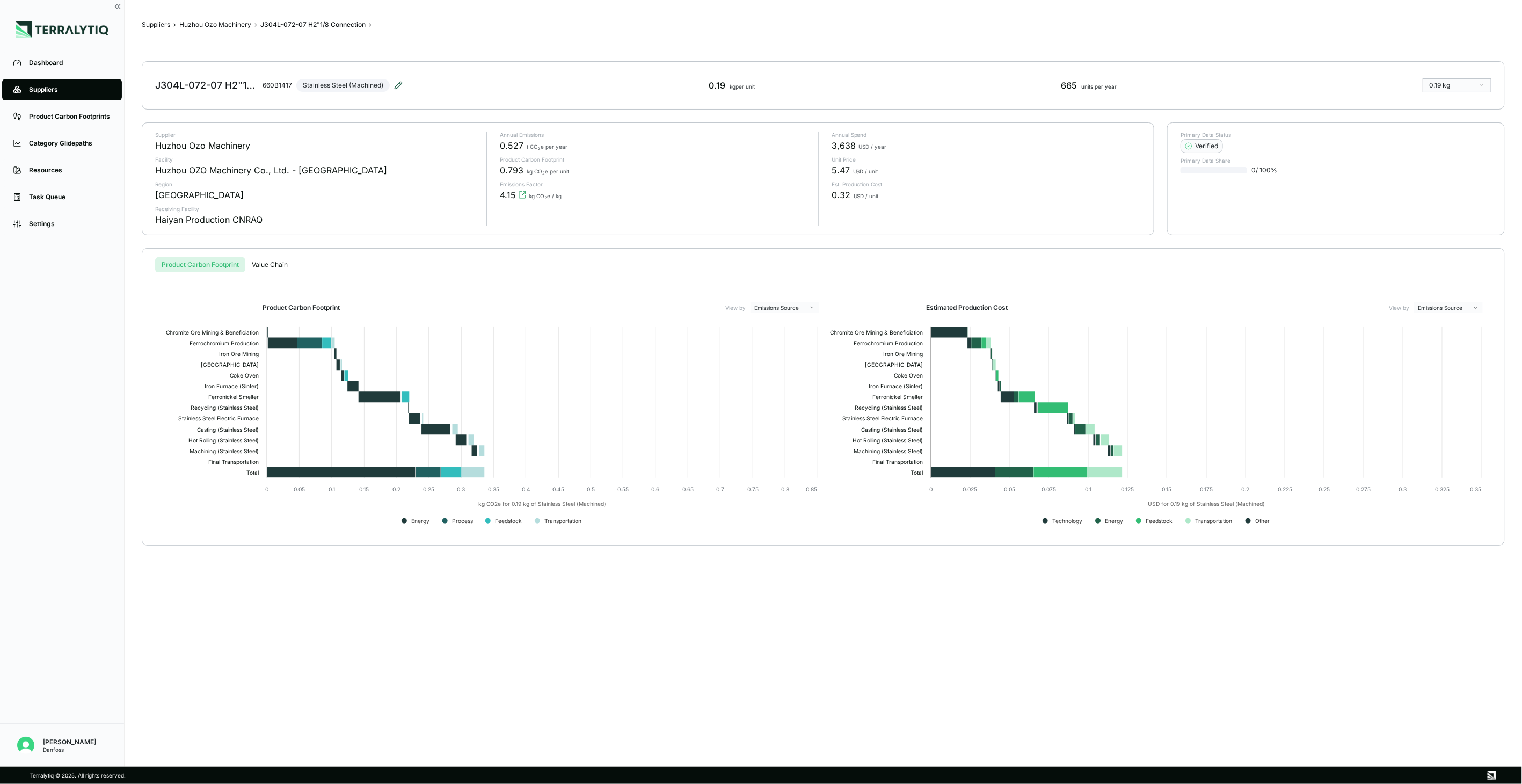
click at [395, 81] on icon at bounding box center [398, 85] width 9 height 9
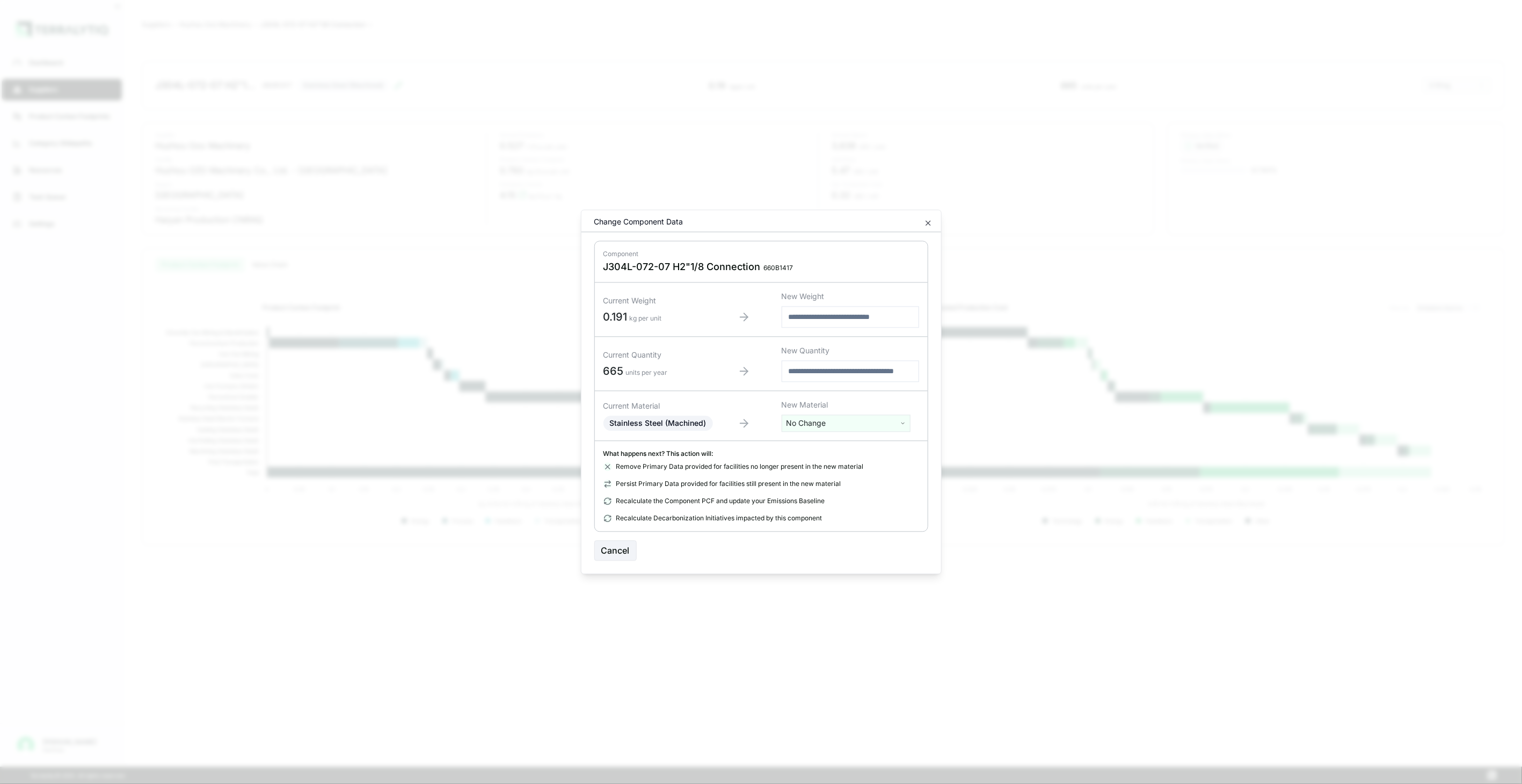
click at [796, 425] on html "Dashboard Suppliers Product Carbon Footprints Category Glidepaths Resources Tas…" at bounding box center [761, 392] width 1522 height 784
click at [806, 442] on input "text" at bounding box center [846, 445] width 123 height 12
type input "****"
click at [838, 494] on div "Stainless Steel (Tube)" at bounding box center [846, 493] width 123 height 15
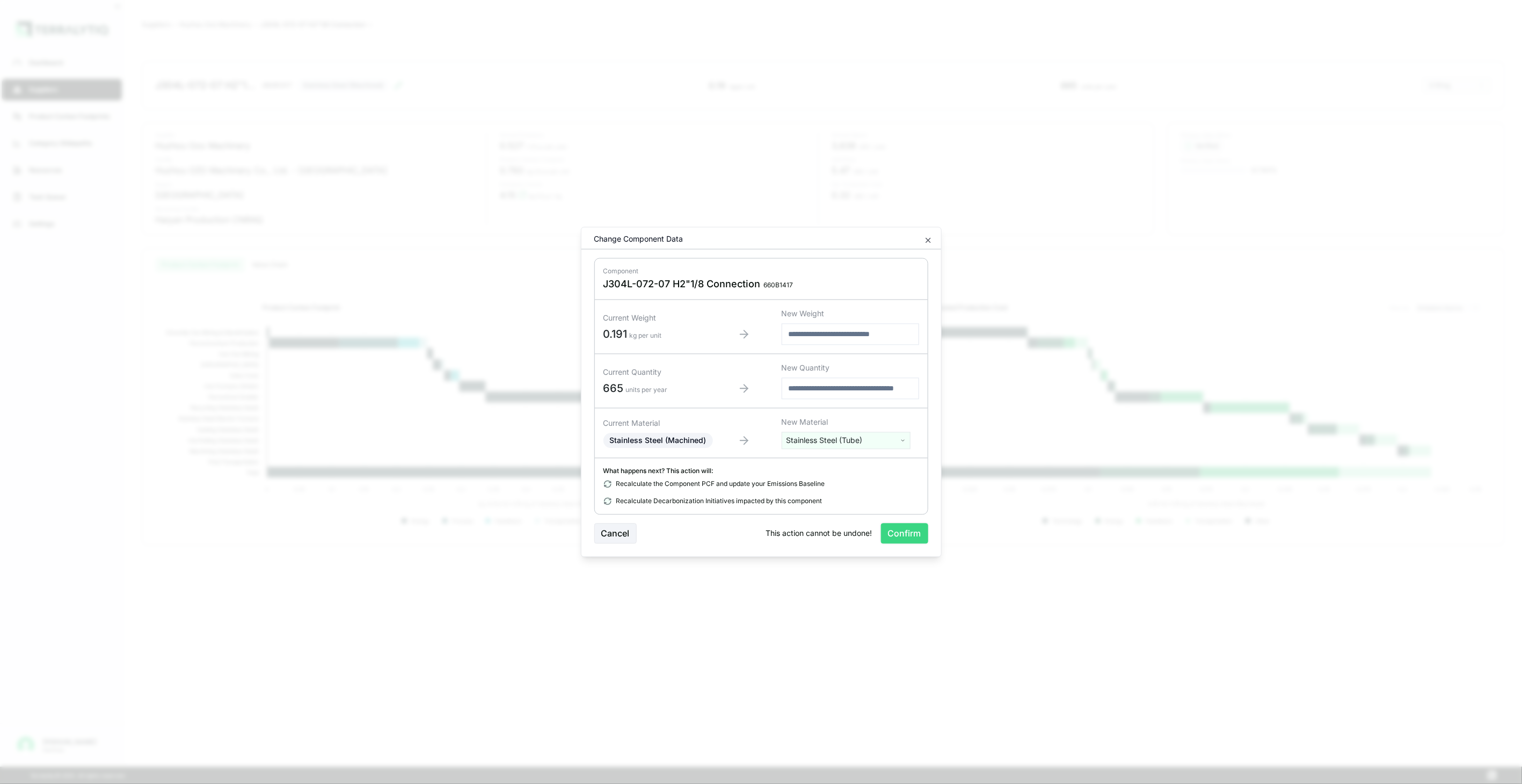
click at [897, 525] on button "Confirm" at bounding box center [905, 533] width 47 height 21
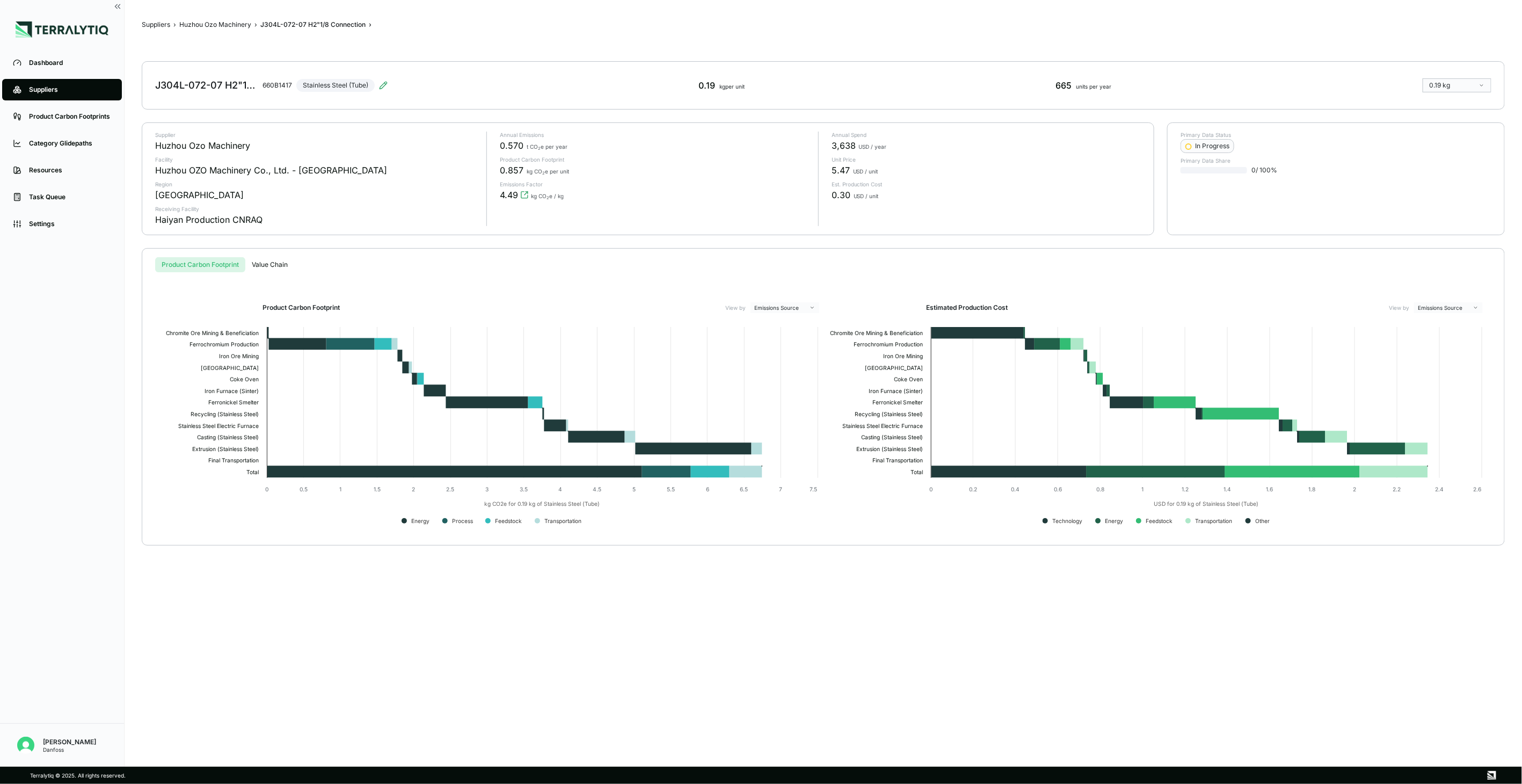
click at [225, 18] on div "Suppliers › Huzhou Ozo Machinery › J304L-072-07 H2"1/8 Connection › J304L-072-0…" at bounding box center [823, 383] width 1363 height 732
click at [231, 22] on button "Huzhou Ozo Machinery" at bounding box center [215, 25] width 72 height 9
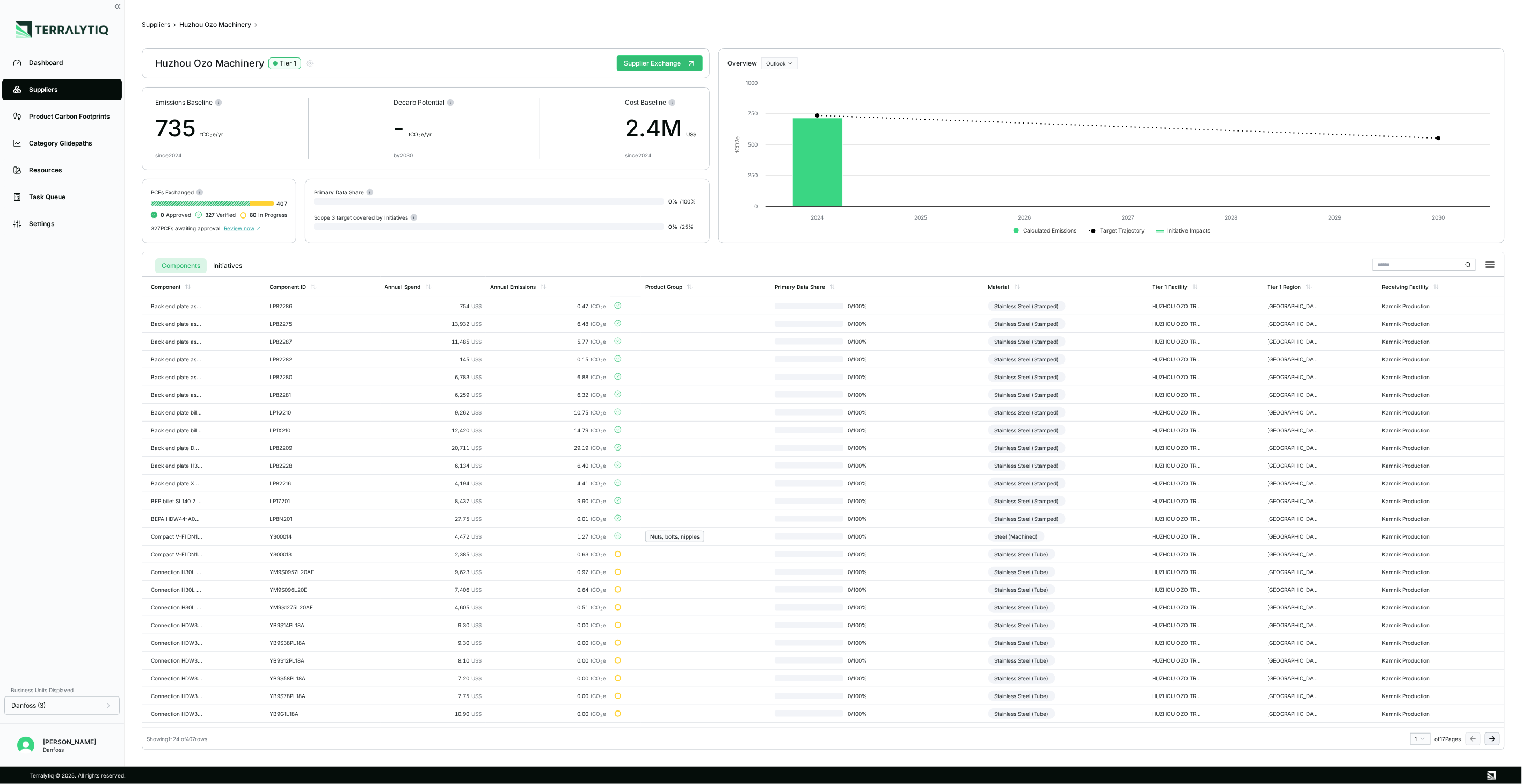
click at [1494, 739] on icon at bounding box center [1492, 739] width 5 height 0
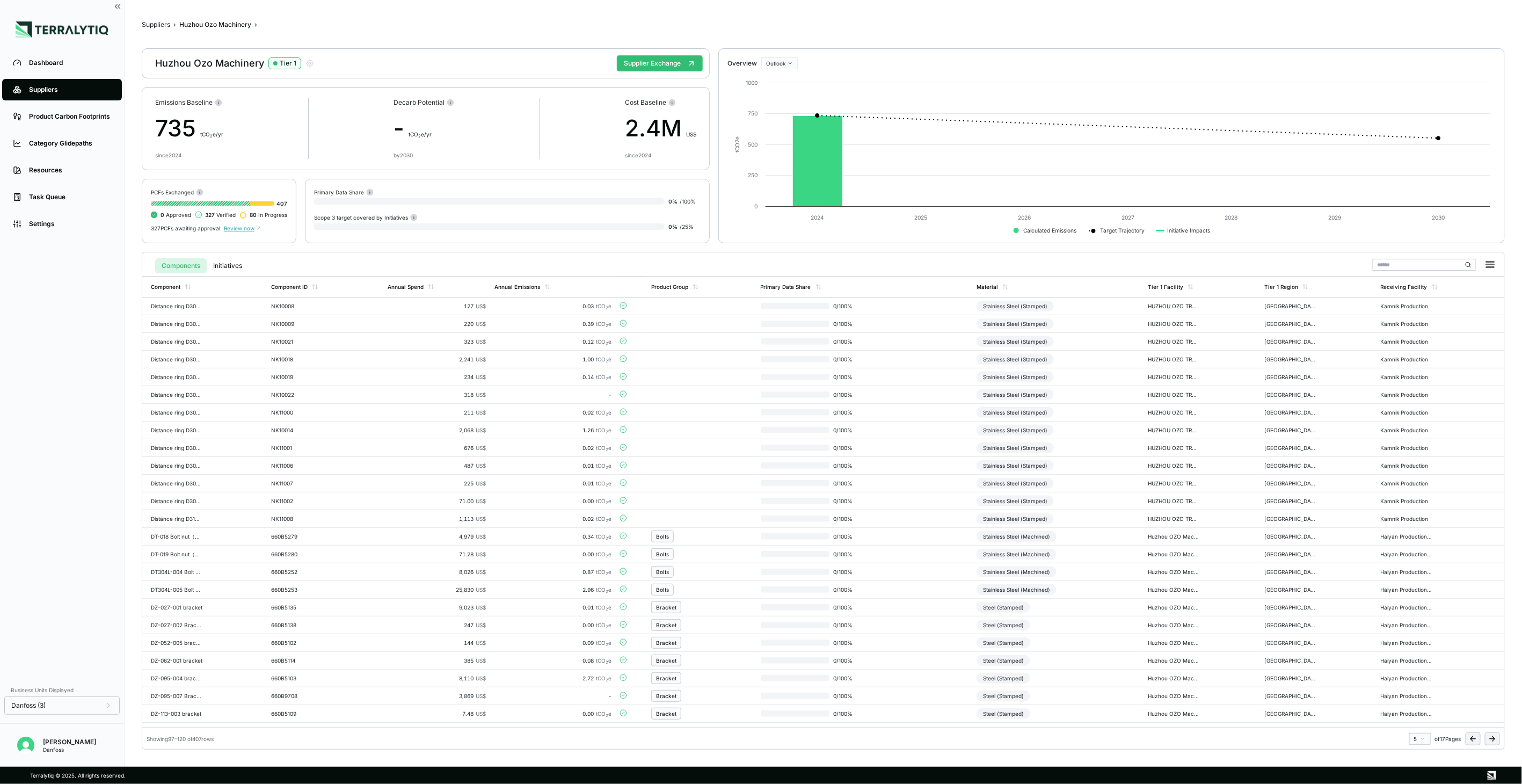
click at [1494, 739] on icon at bounding box center [1492, 739] width 5 height 0
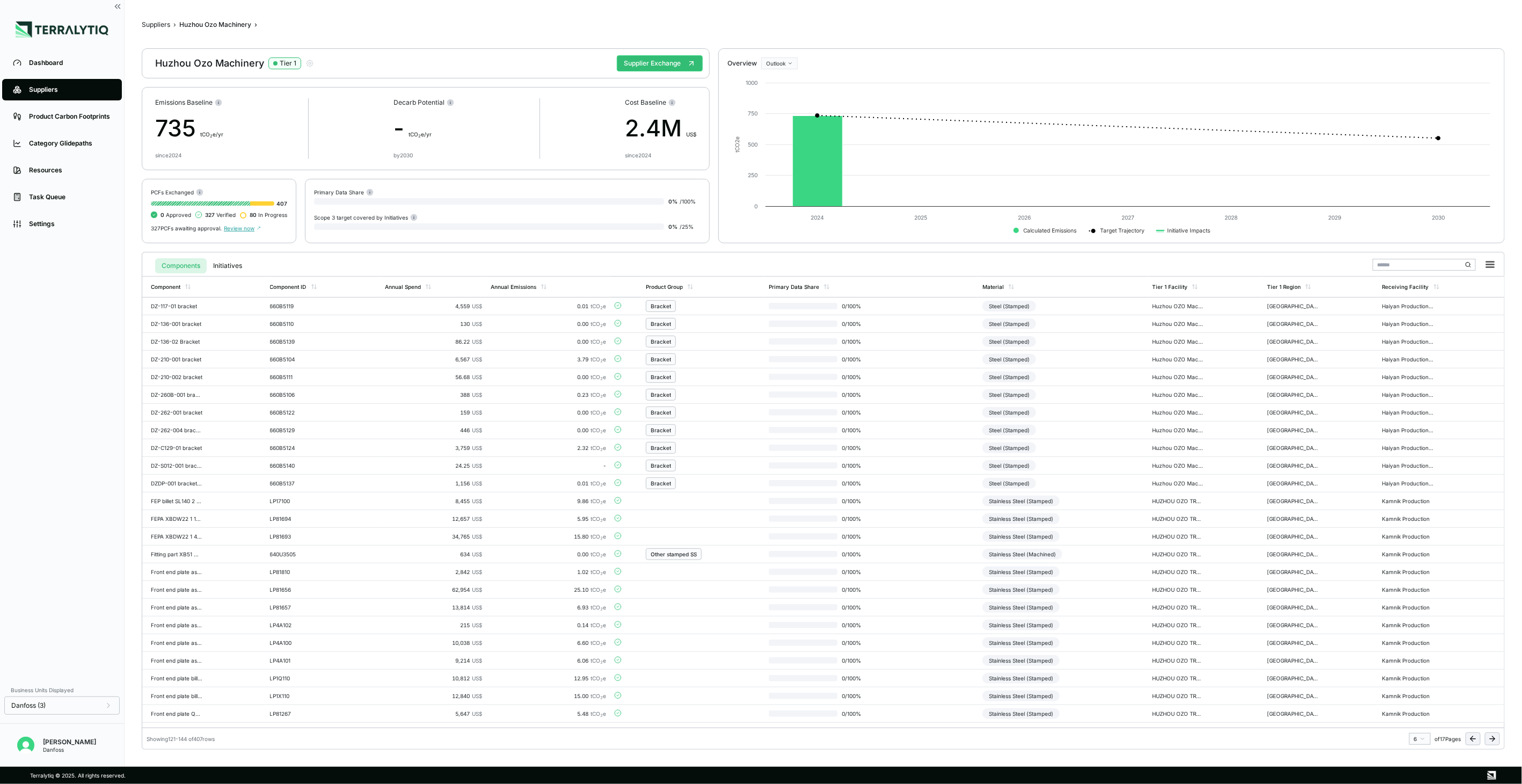
click at [1494, 739] on icon at bounding box center [1492, 739] width 5 height 0
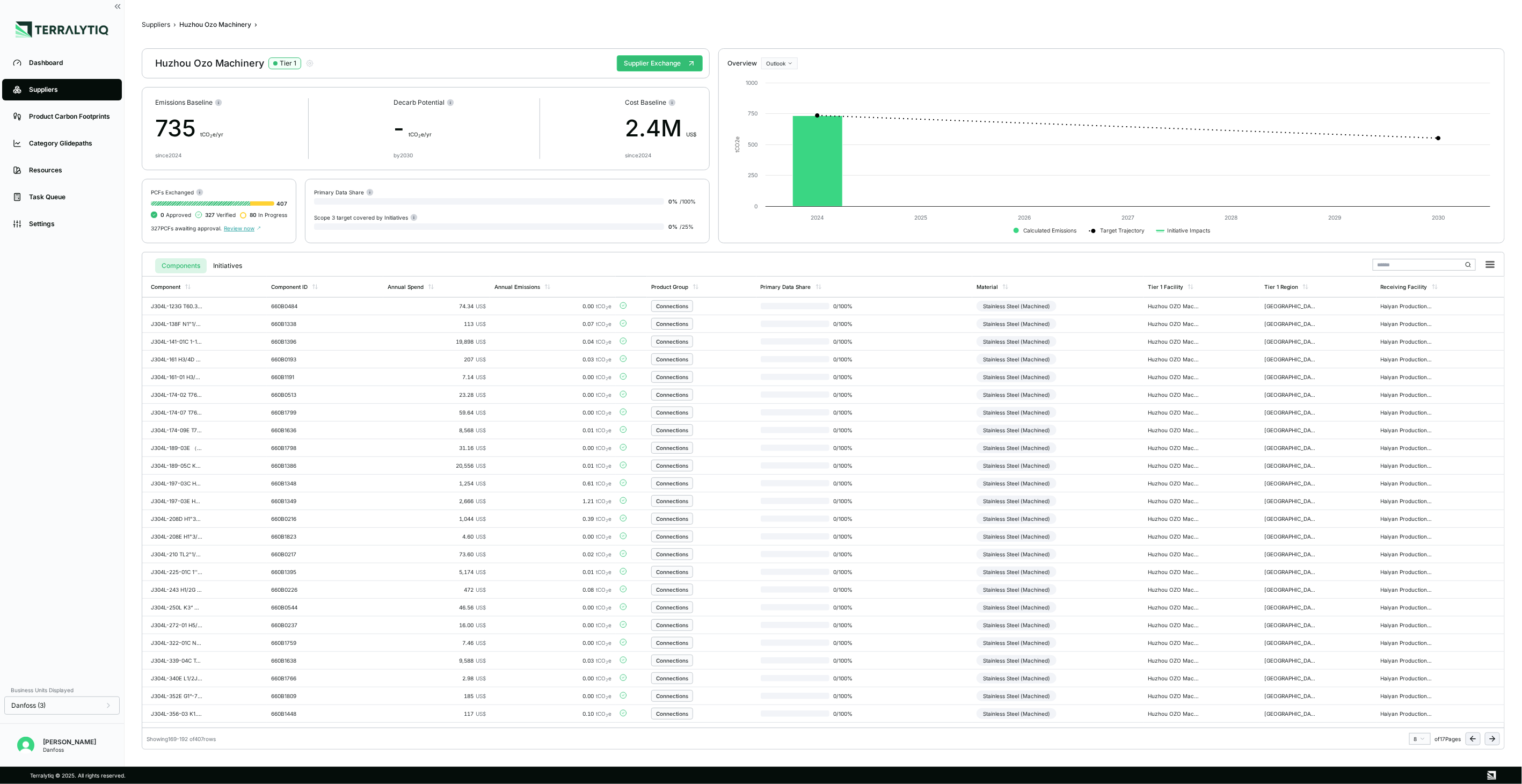
click at [1477, 736] on icon at bounding box center [1473, 739] width 9 height 9
click at [1085, 559] on td "Stainless Steel (Machined)" at bounding box center [1058, 554] width 171 height 18
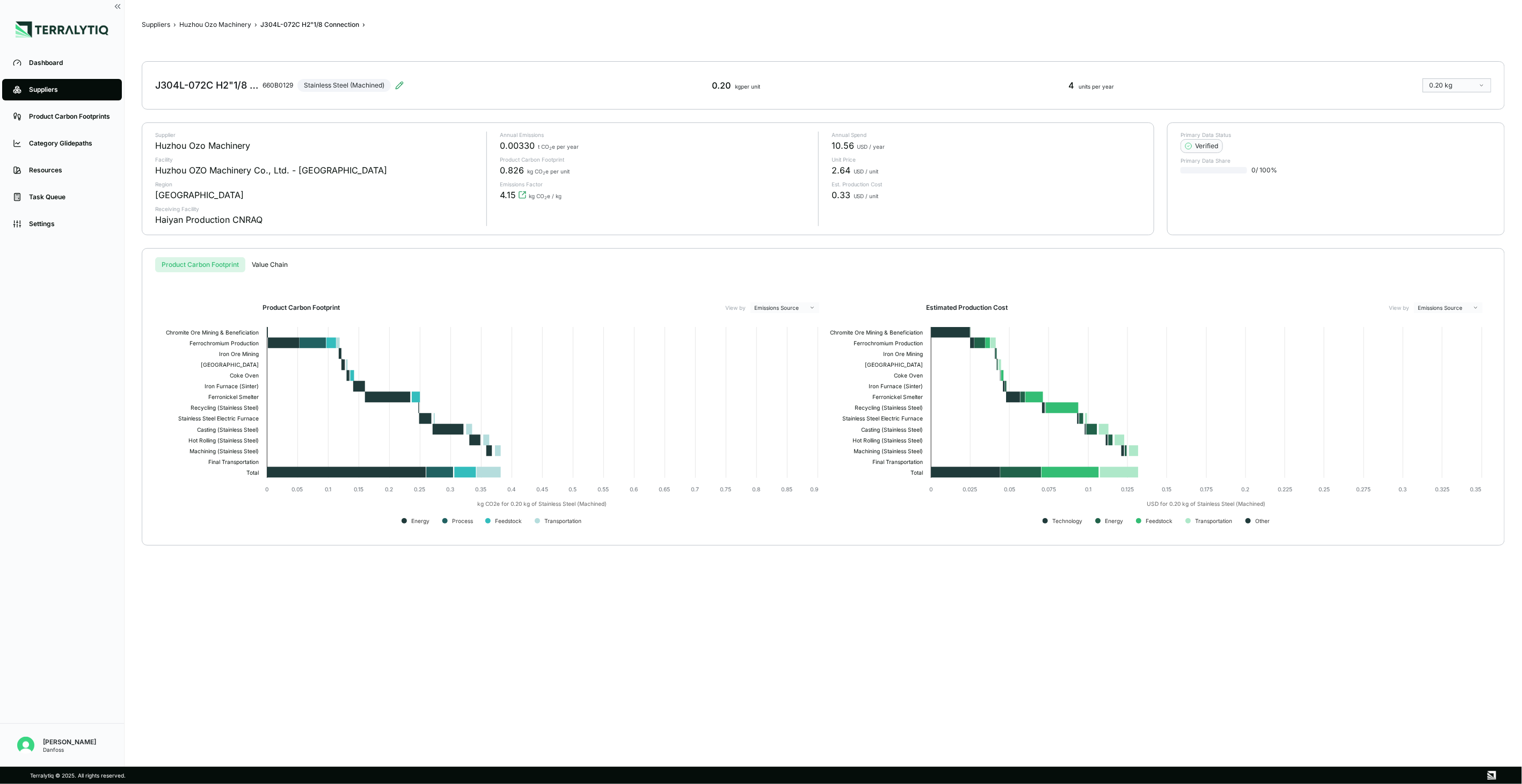
click at [390, 86] on div "J304L-072C H2"1/8 Connection 660B0129 Stainless Steel (Machined)" at bounding box center [279, 85] width 249 height 30
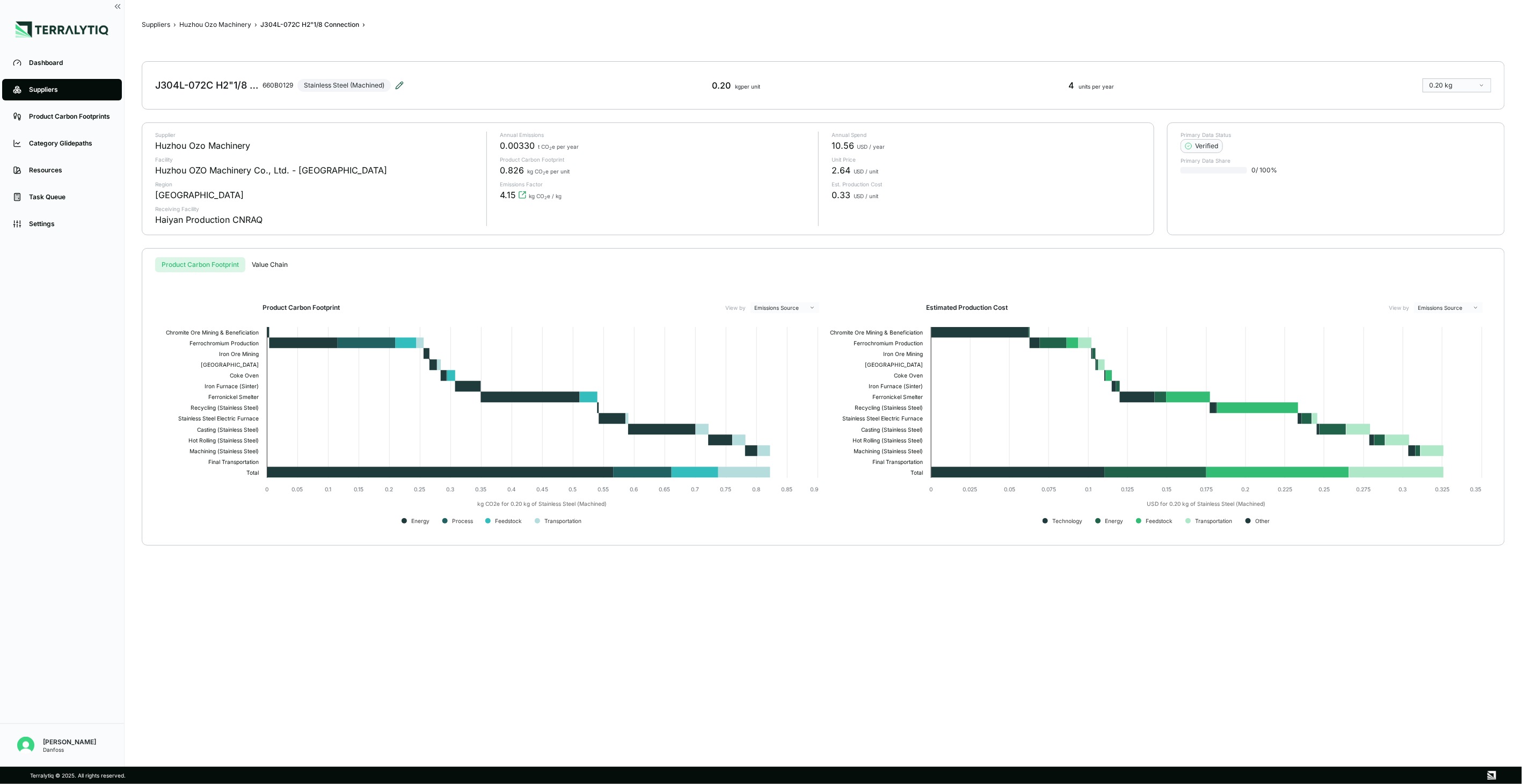
click at [398, 83] on icon at bounding box center [399, 85] width 9 height 9
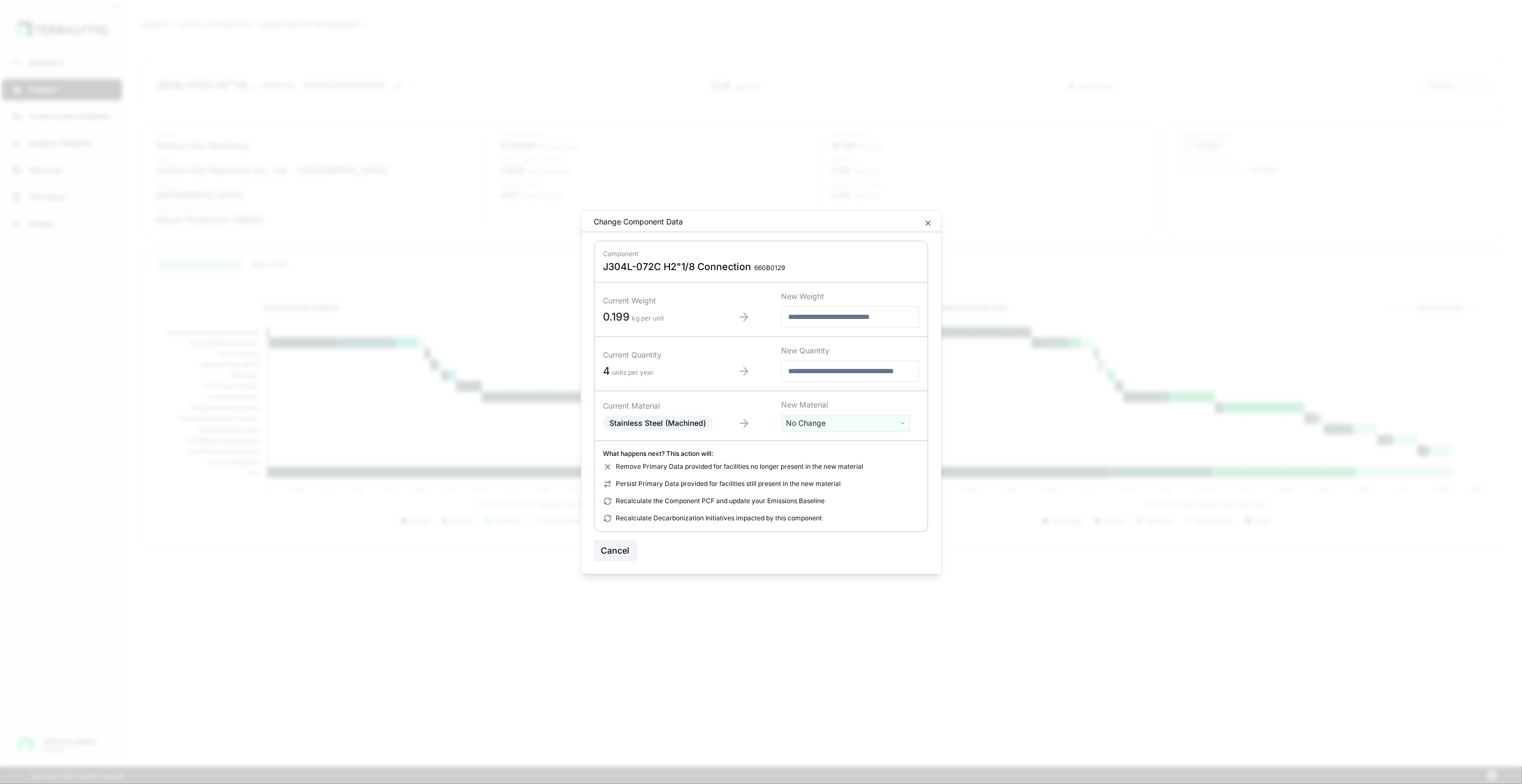
click at [805, 423] on html "Dashboard Suppliers Product Carbon Footprints Category Glidepaths Resources Tas…" at bounding box center [761, 392] width 1522 height 784
click at [820, 440] on input "text" at bounding box center [846, 445] width 123 height 12
type input "****"
click at [828, 494] on div "Stainless Steel (Tube)" at bounding box center [846, 493] width 123 height 15
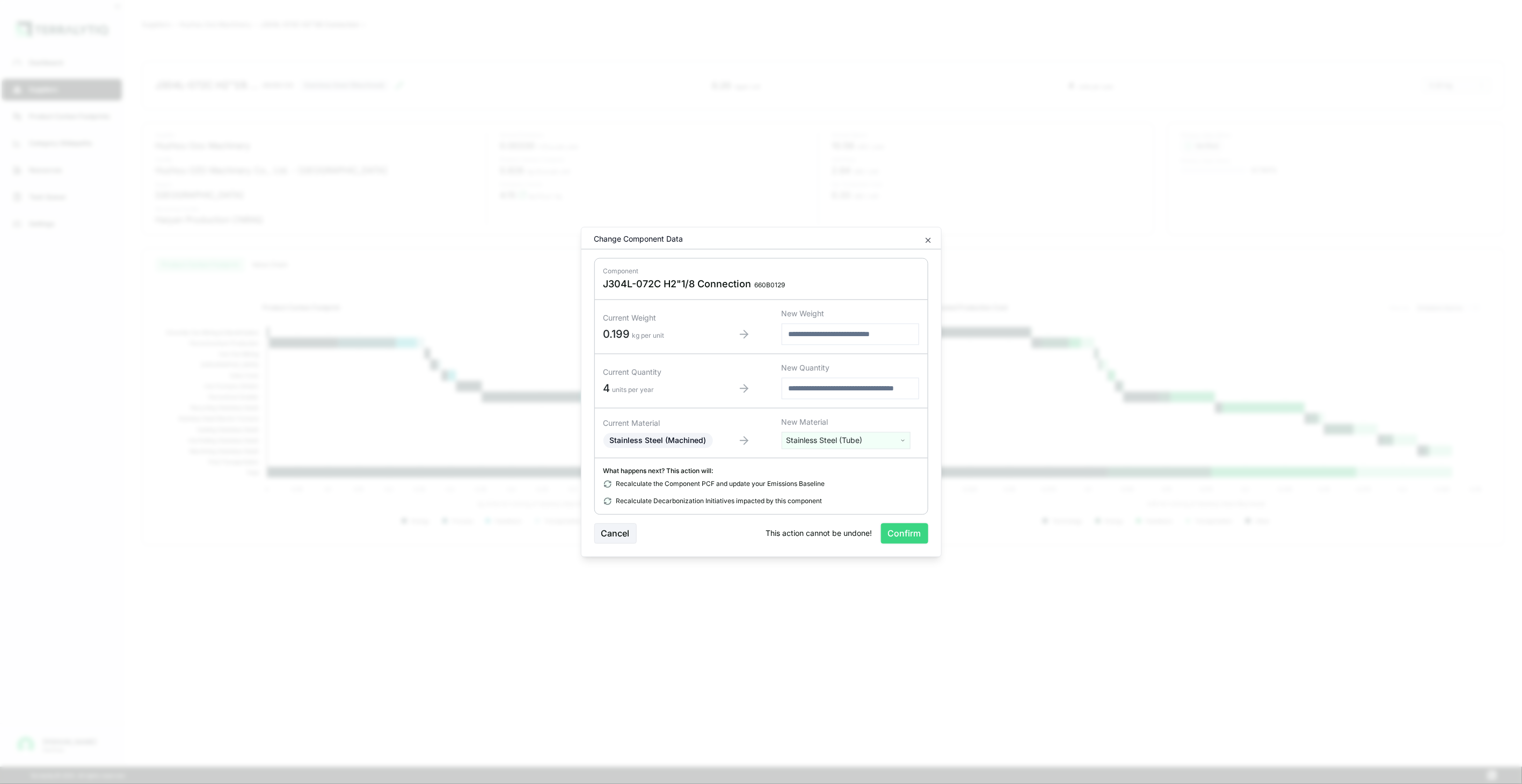
click at [914, 538] on button "Confirm" at bounding box center [905, 533] width 47 height 21
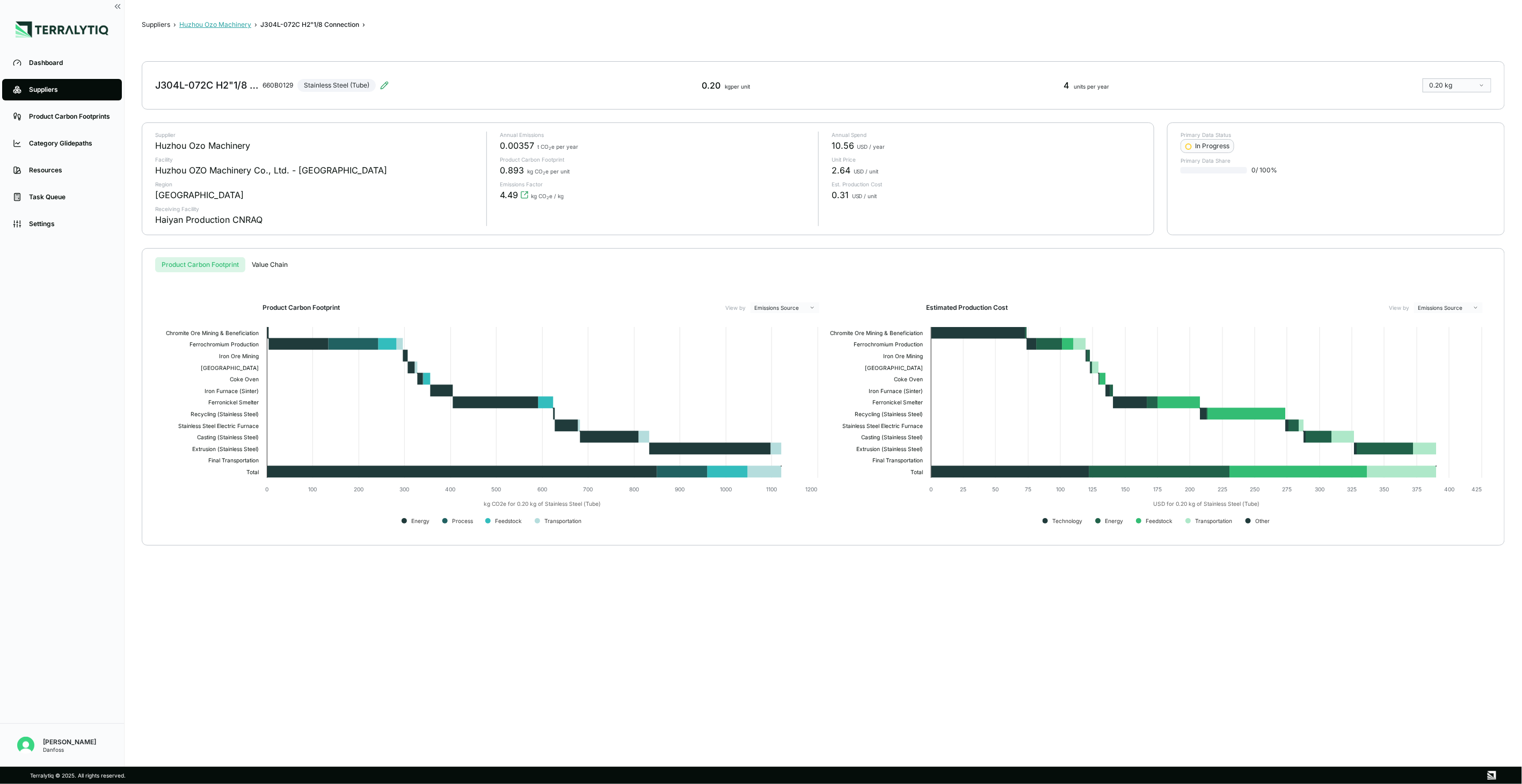
click at [233, 28] on button "Huzhou Ozo Machinery" at bounding box center [215, 25] width 72 height 9
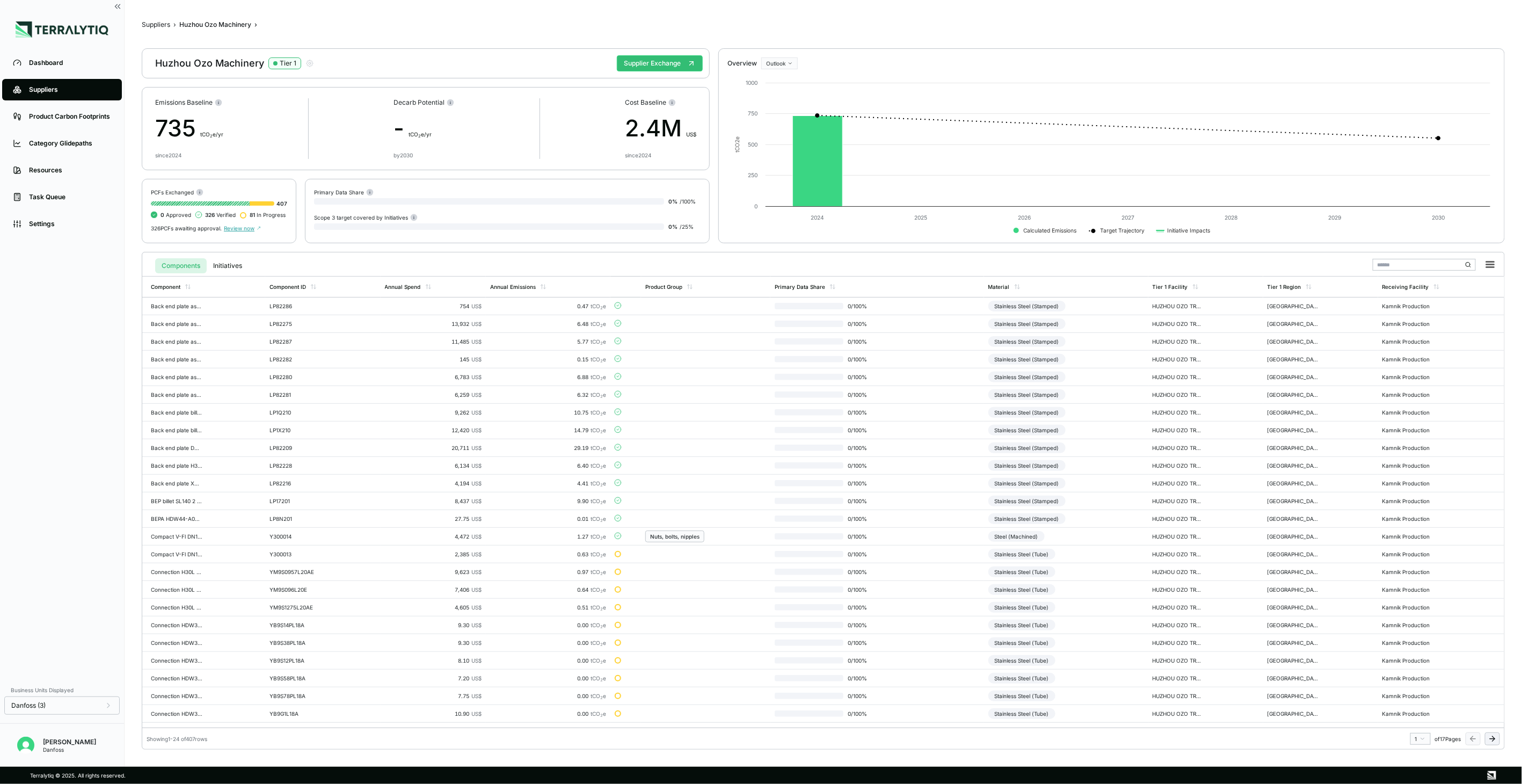
click at [1491, 740] on icon at bounding box center [1492, 739] width 9 height 9
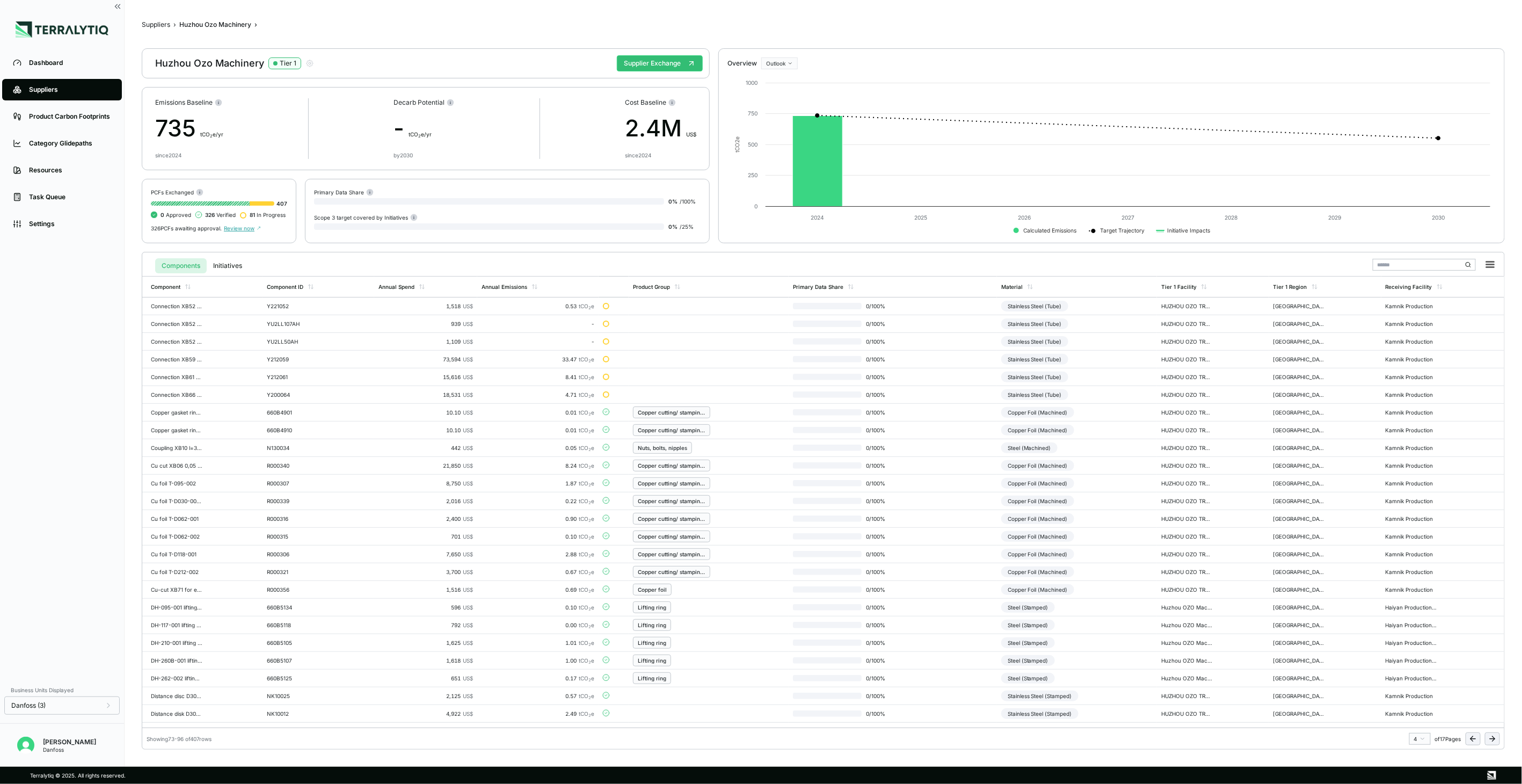
click at [1491, 740] on icon at bounding box center [1492, 739] width 9 height 9
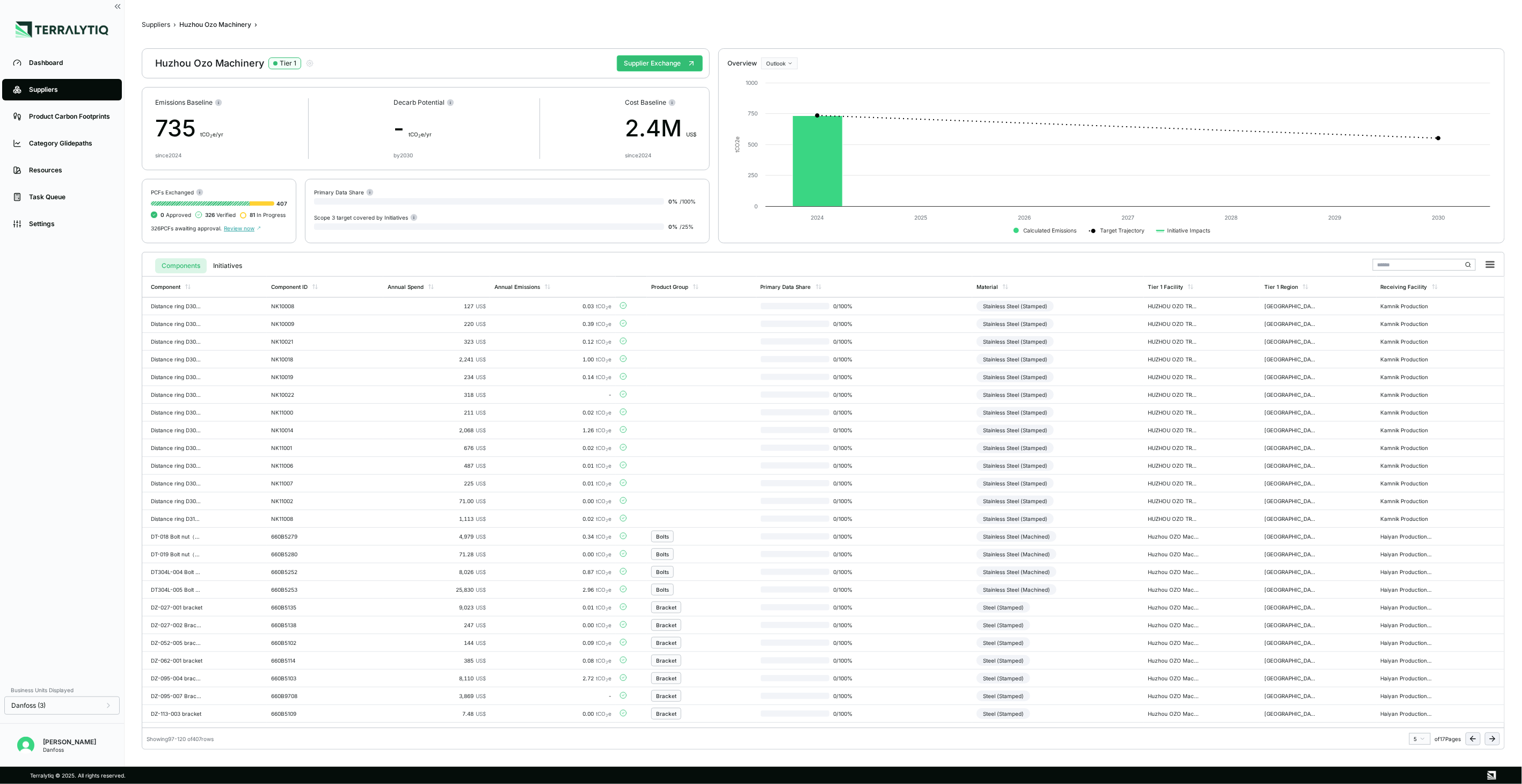
click at [1491, 739] on icon at bounding box center [1492, 739] width 9 height 9
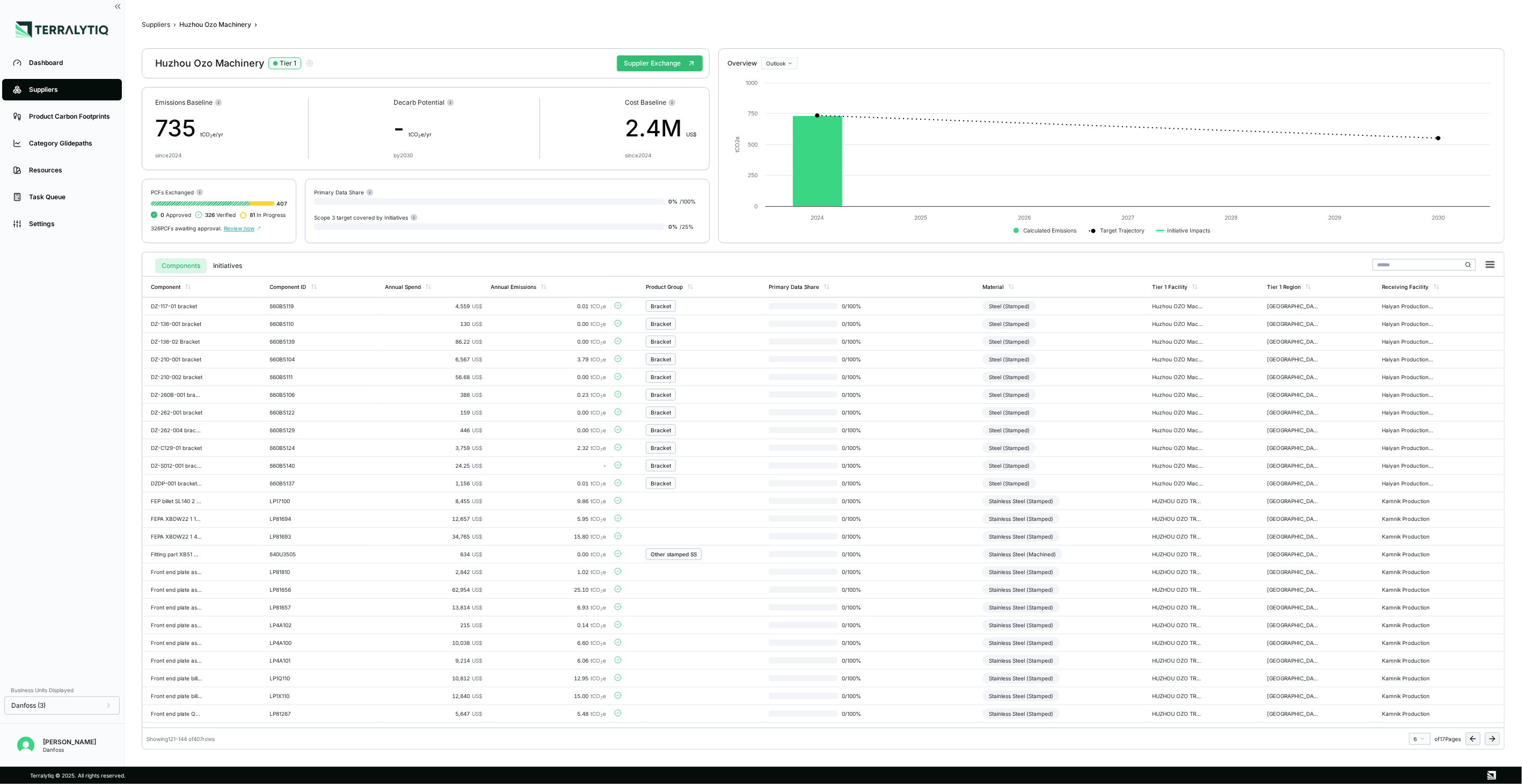
click at [1491, 739] on icon at bounding box center [1492, 739] width 9 height 9
click at [1118, 567] on td "Stainless Steel (Machined)" at bounding box center [1058, 572] width 171 height 18
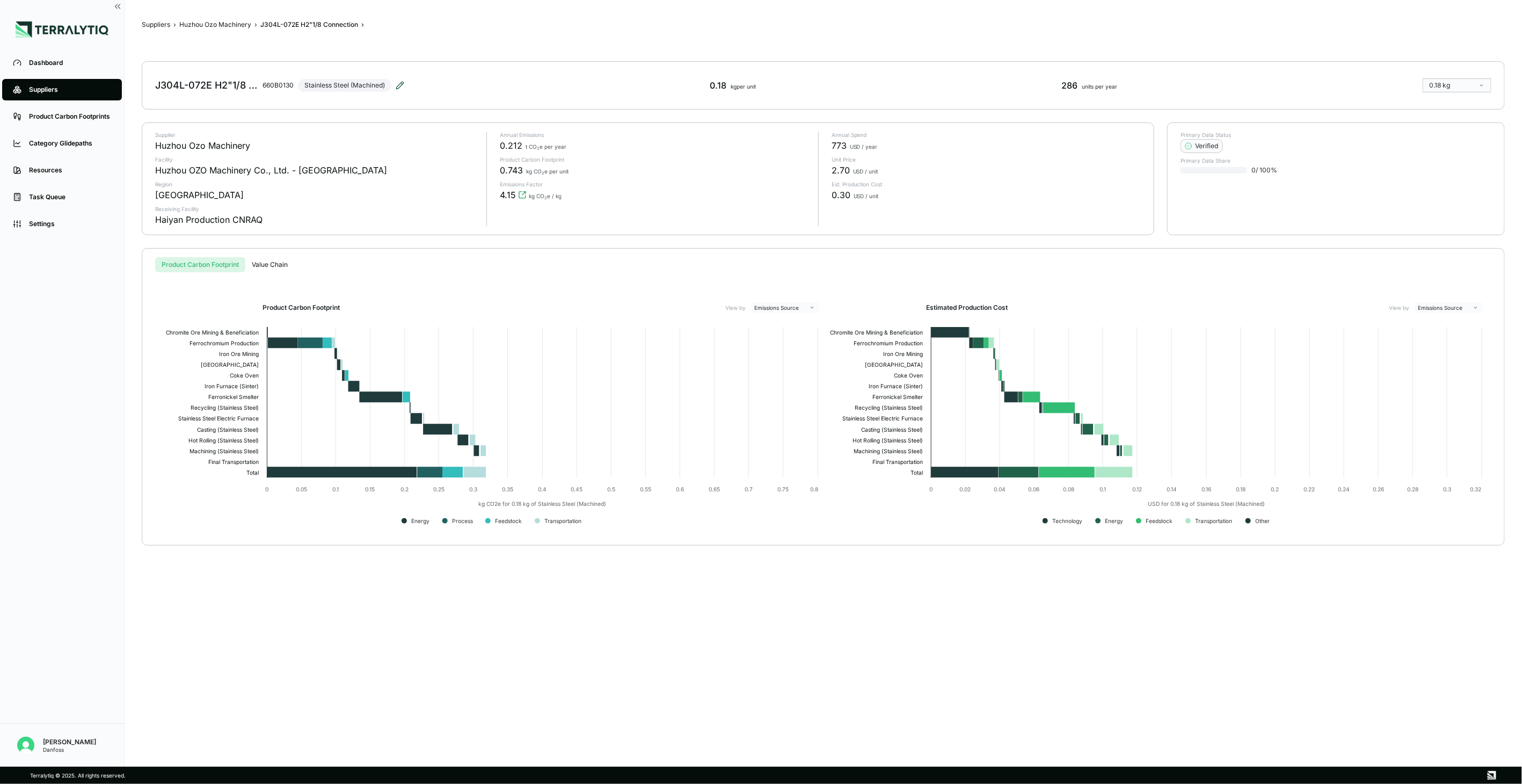
click at [401, 82] on icon at bounding box center [400, 85] width 9 height 9
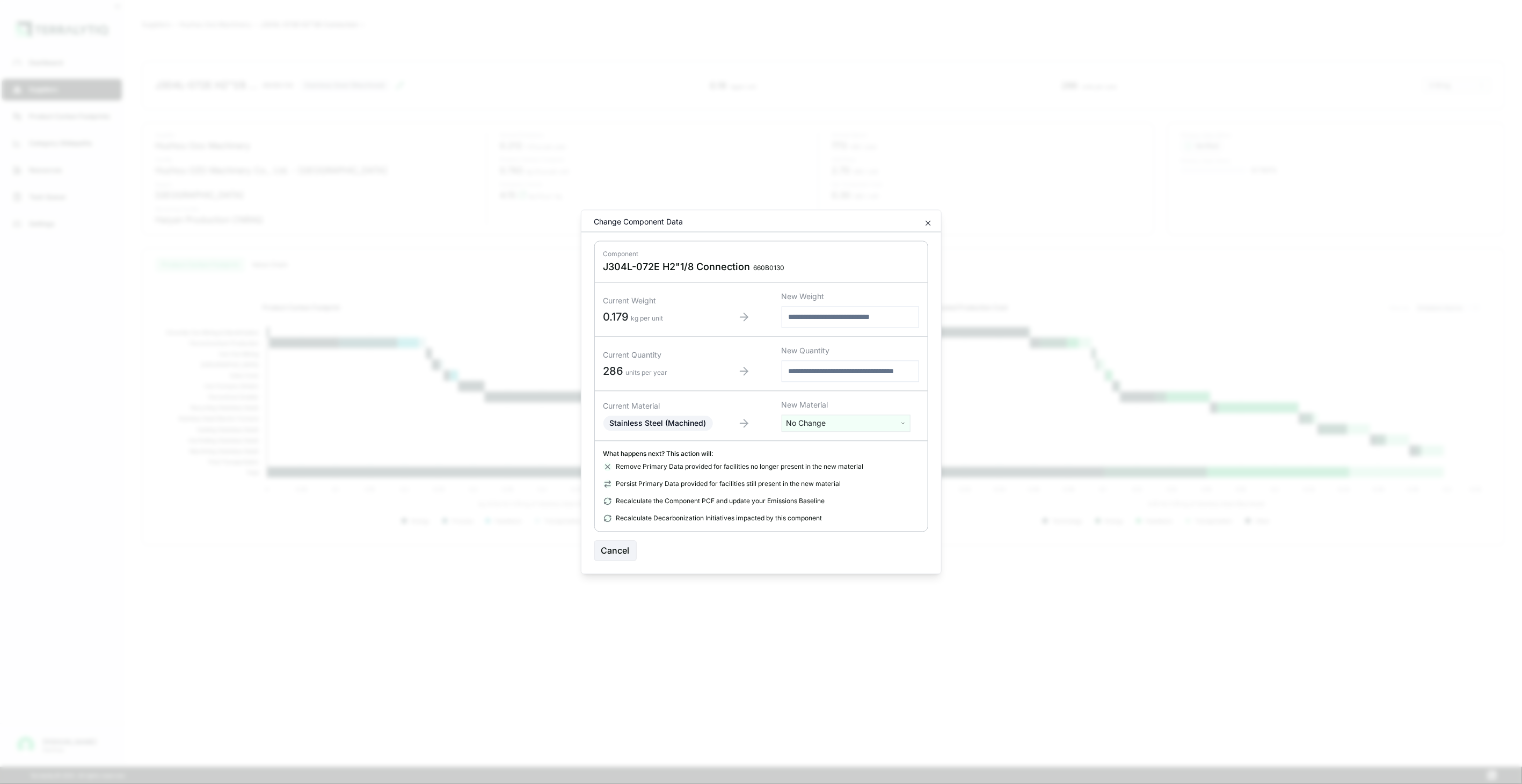
click at [808, 428] on html "Dashboard Suppliers Product Carbon Footprints Category Glidepaths Resources Tas…" at bounding box center [761, 392] width 1522 height 784
click at [819, 440] on input "text" at bounding box center [846, 445] width 123 height 12
type input "****"
click at [883, 486] on div "Stainless Steel (Tube)" at bounding box center [846, 493] width 123 height 15
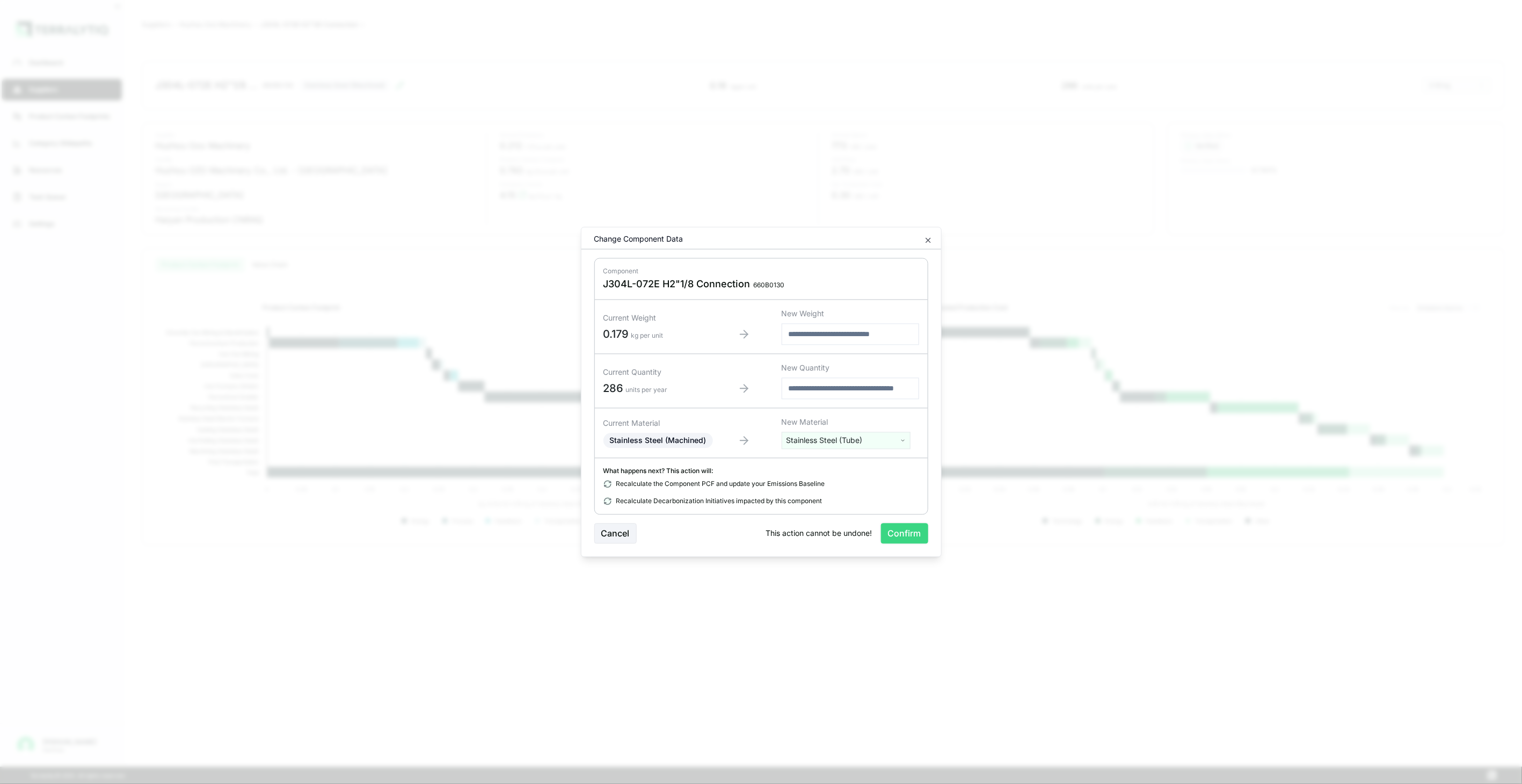
click at [903, 532] on button "Confirm" at bounding box center [905, 533] width 47 height 21
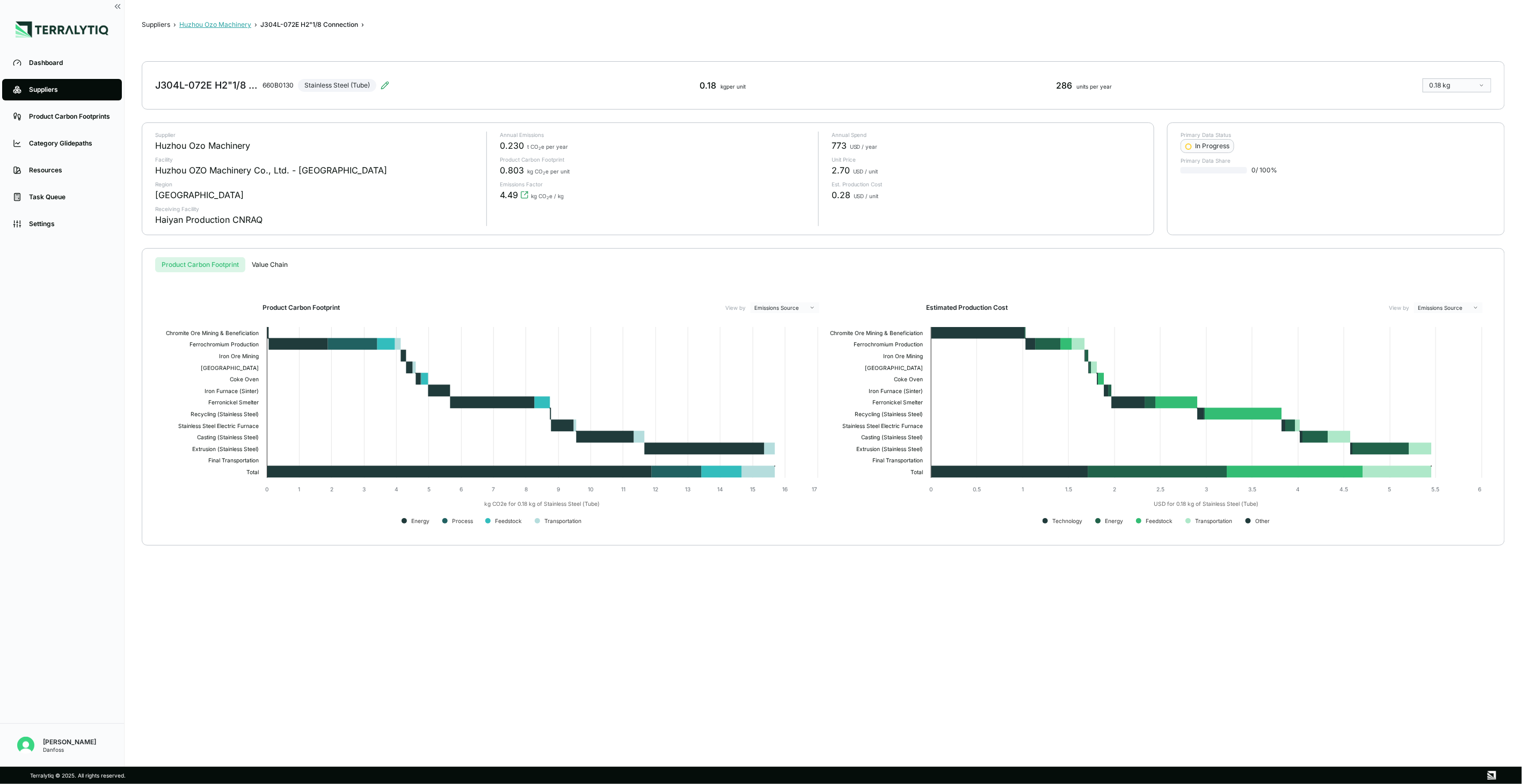
click at [231, 21] on button "Huzhou Ozo Machinery" at bounding box center [215, 25] width 72 height 9
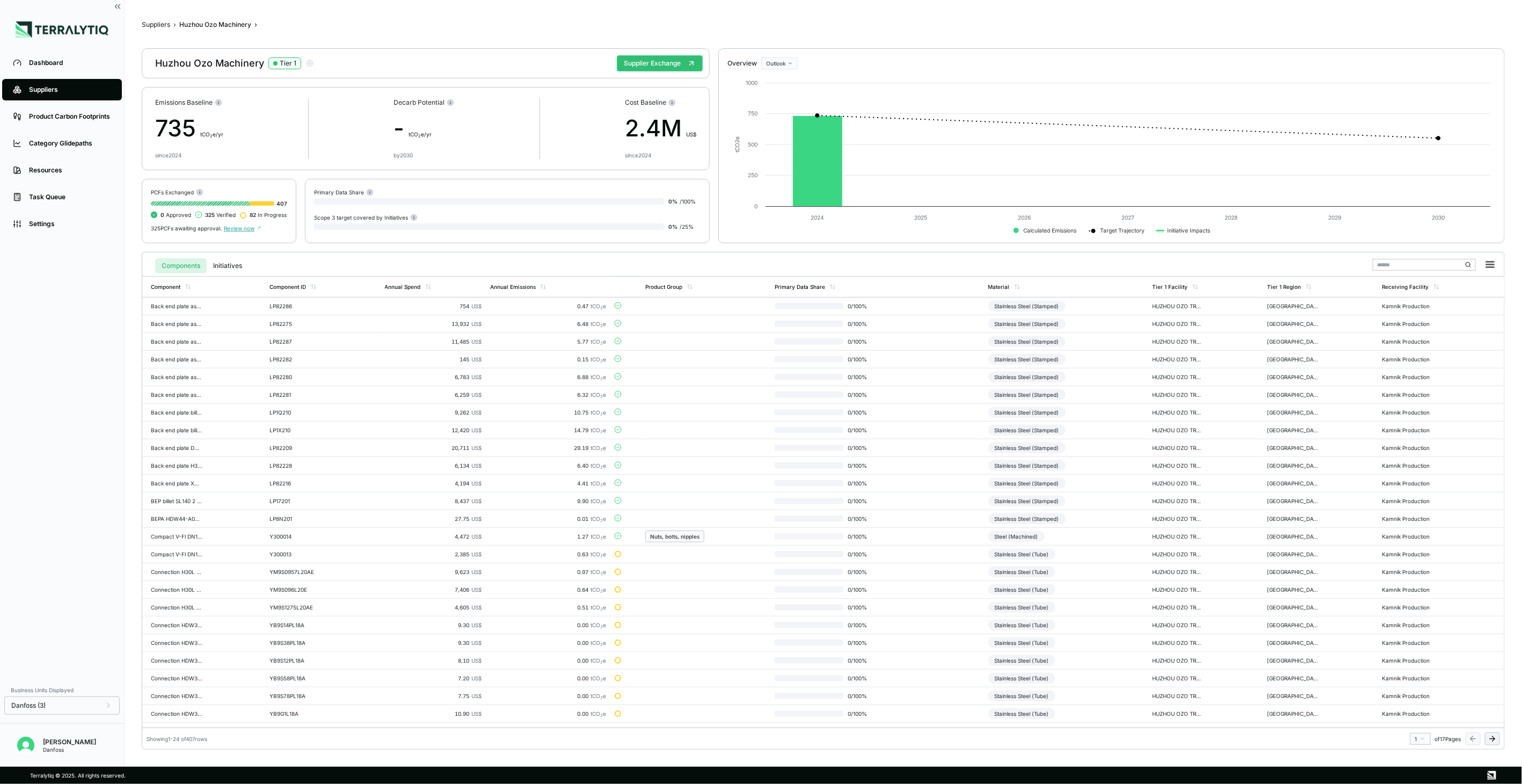
click at [1495, 734] on icon at bounding box center [1492, 739] width 9 height 9
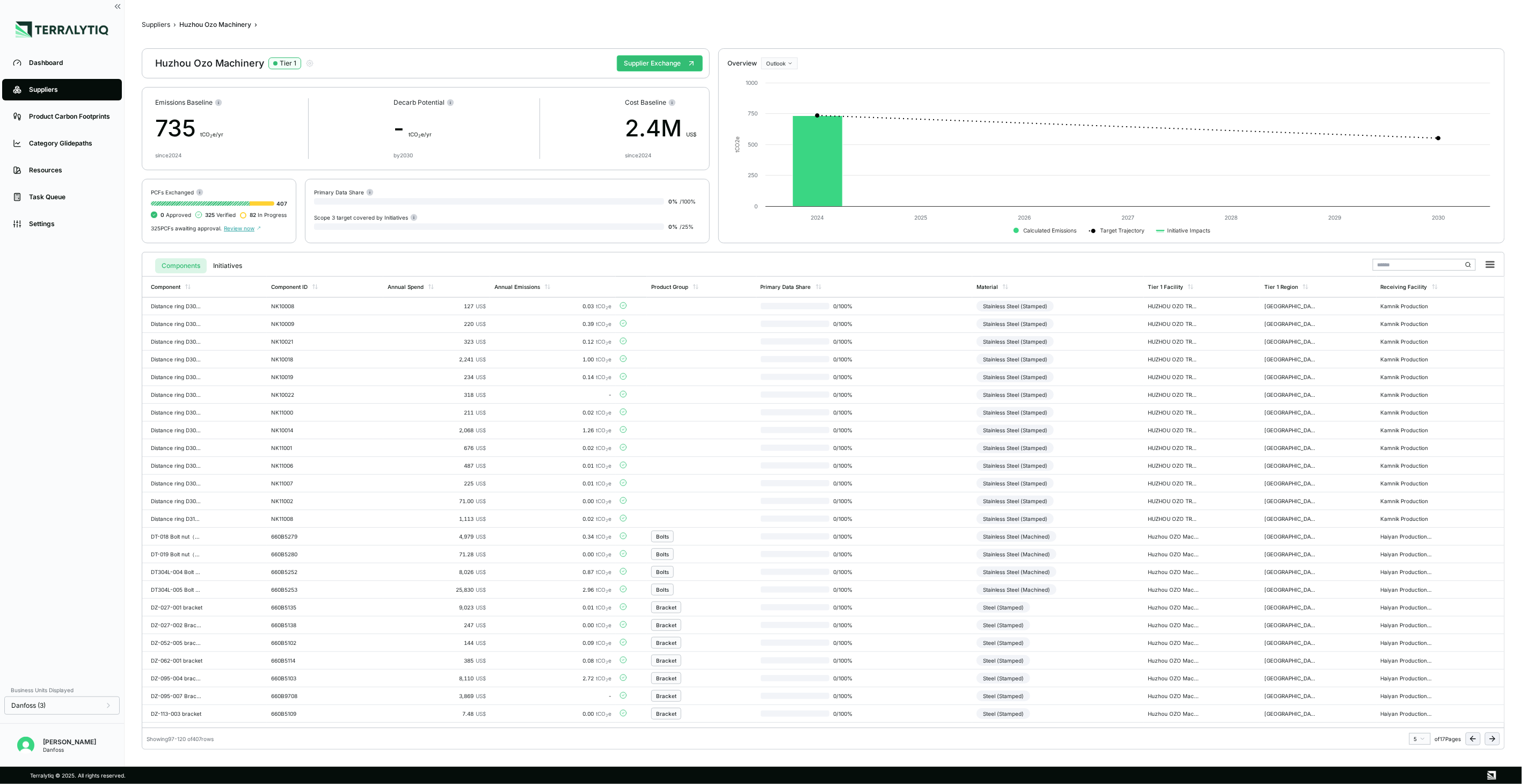
click at [1495, 734] on icon at bounding box center [1492, 739] width 9 height 9
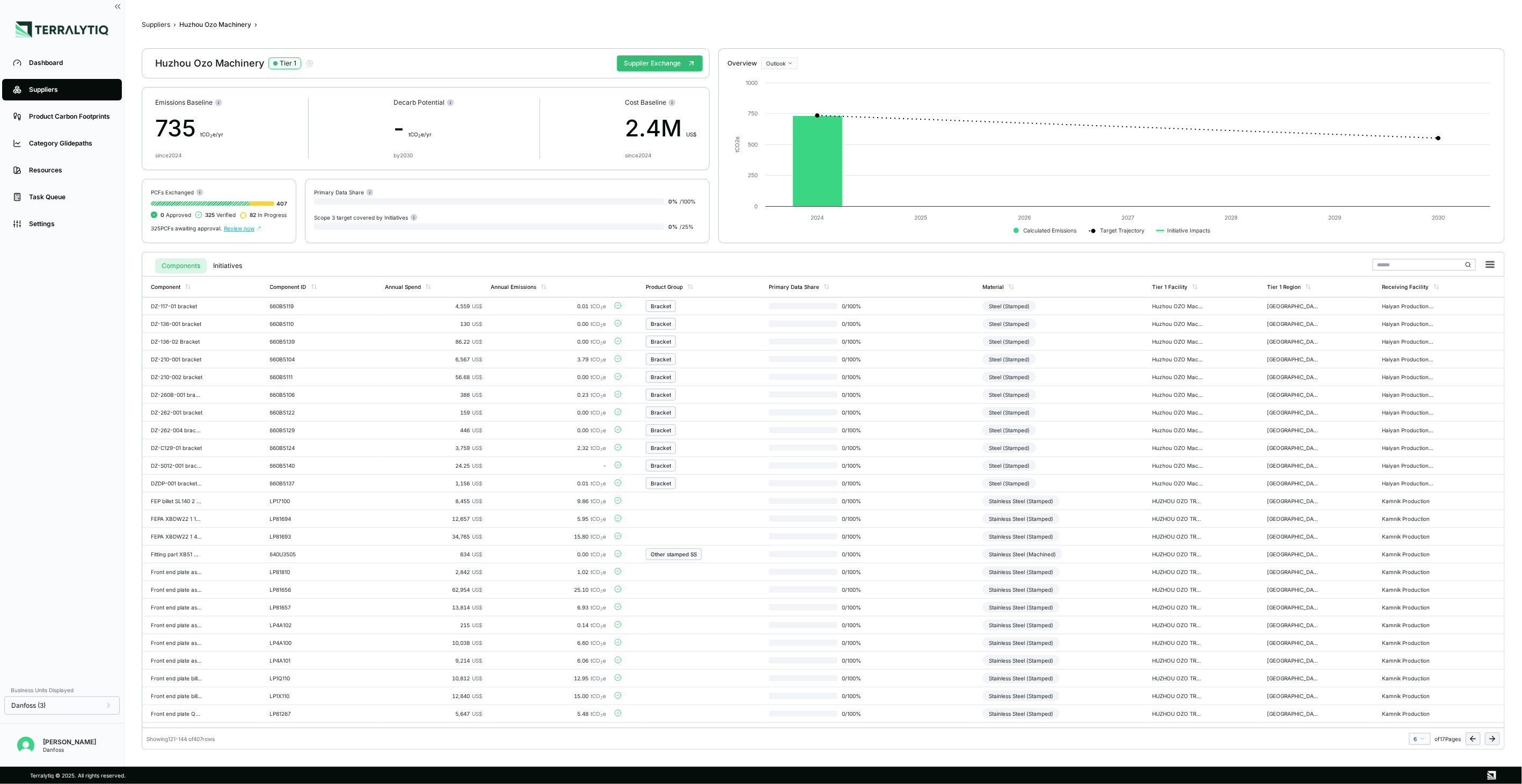
click at [1495, 734] on icon at bounding box center [1492, 739] width 9 height 9
click at [965, 594] on td "0 / 100 %" at bounding box center [864, 590] width 216 height 18
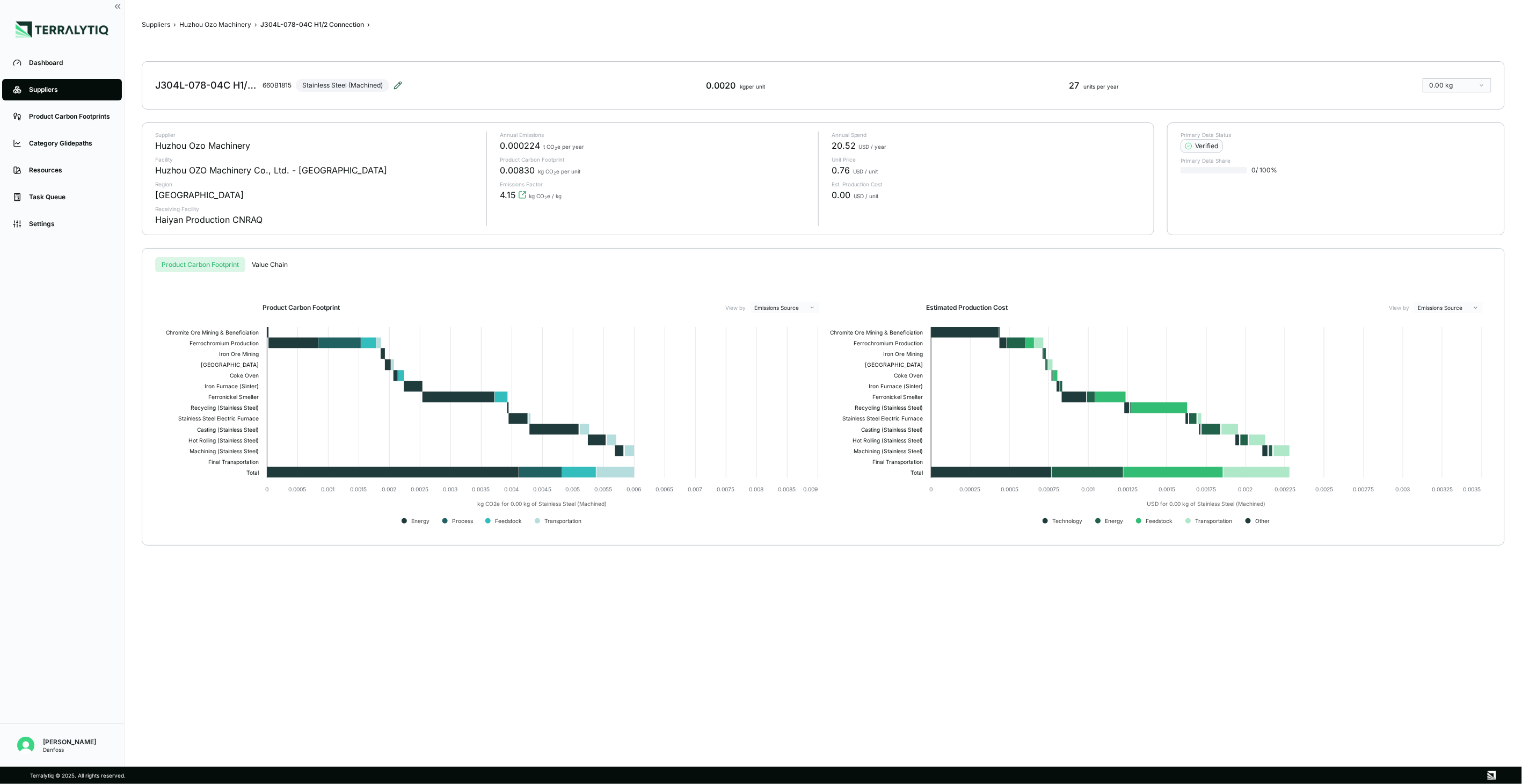
click at [394, 87] on icon at bounding box center [398, 85] width 9 height 9
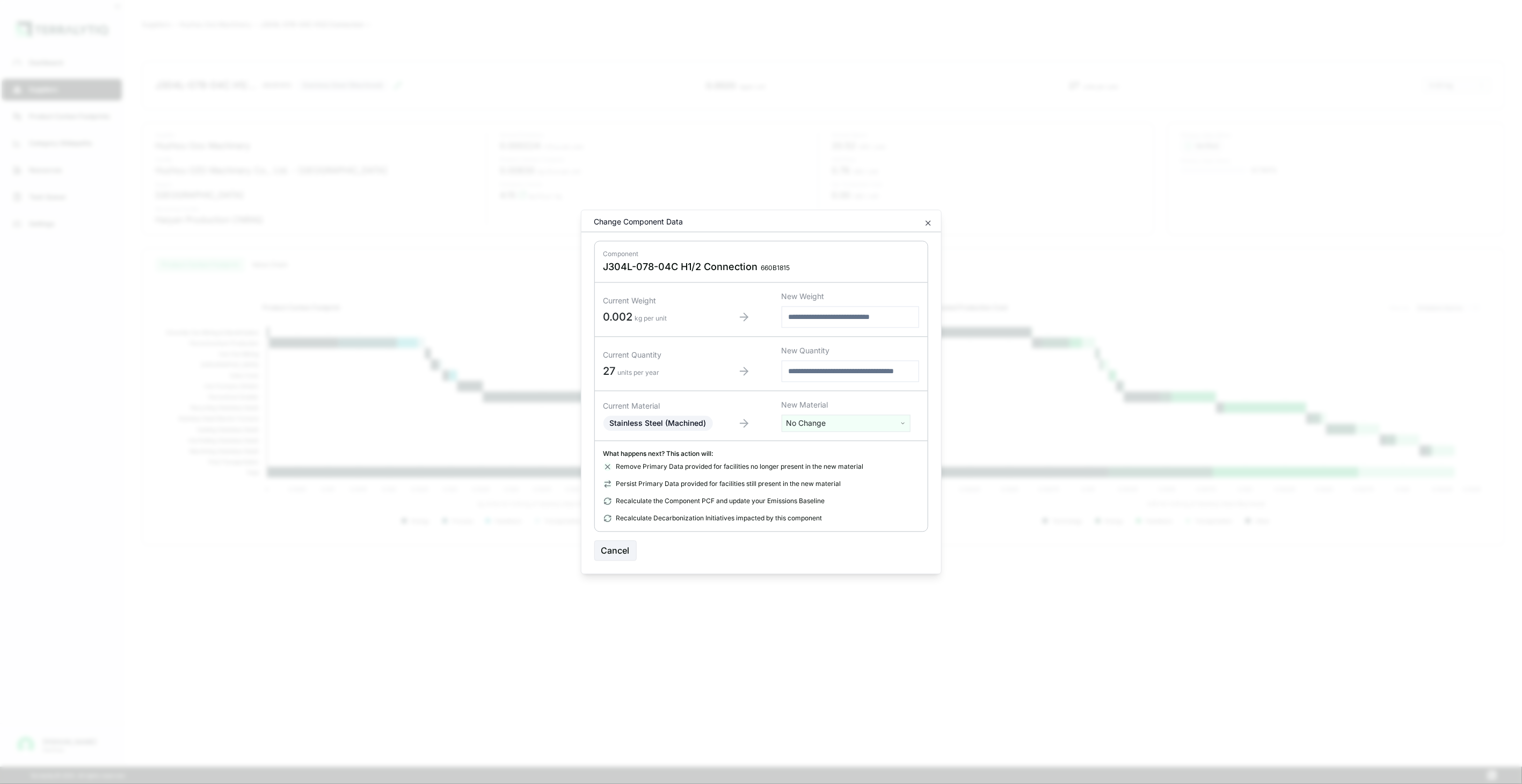
click at [802, 424] on html "Dashboard Suppliers Product Carbon Footprints Category Glidepaths Resources Tas…" at bounding box center [761, 392] width 1522 height 784
click at [806, 447] on input "text" at bounding box center [846, 445] width 123 height 12
type input "**"
click at [873, 539] on div "Stainless Steel (Tube)" at bounding box center [846, 538] width 123 height 15
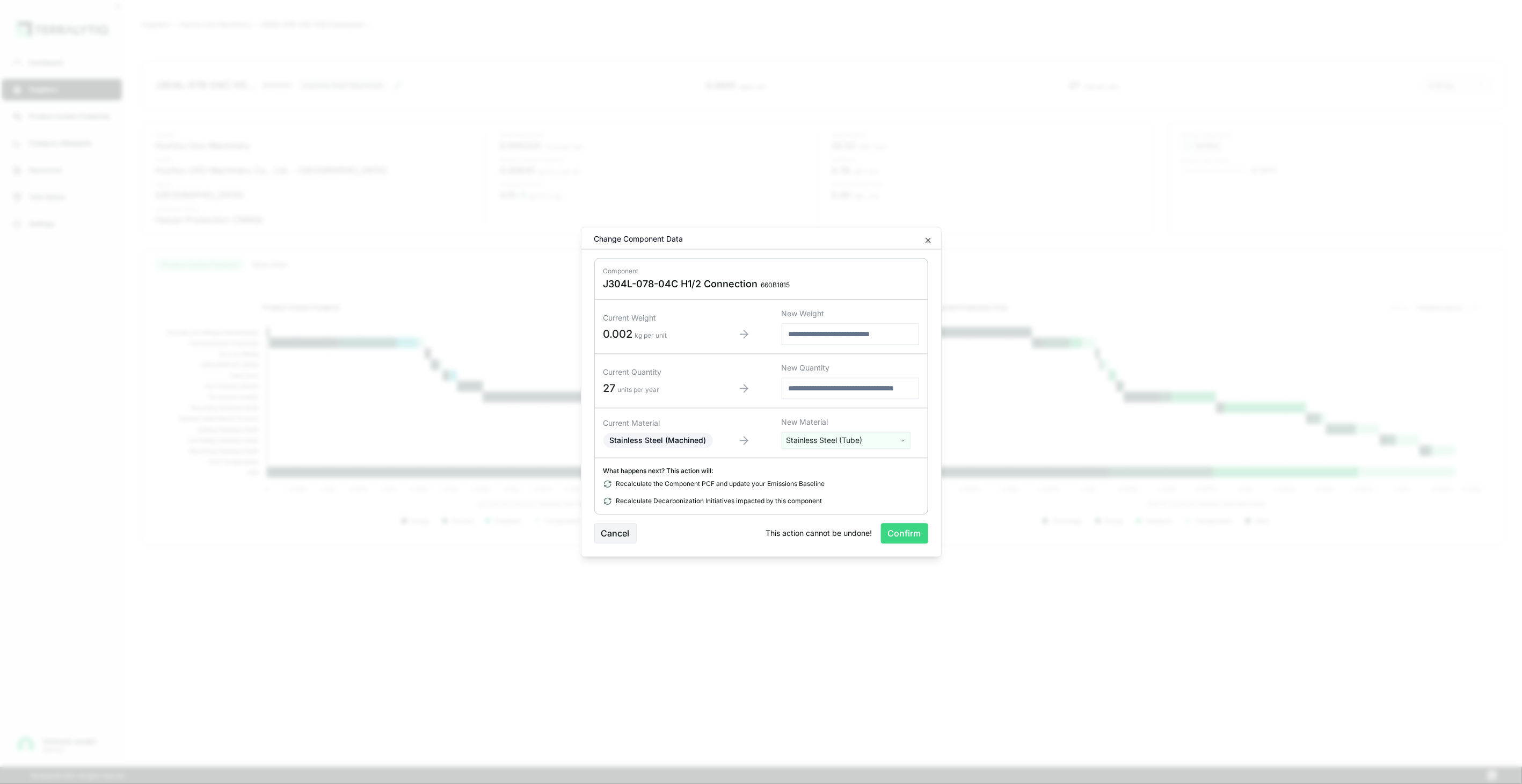
click at [902, 529] on button "Confirm" at bounding box center [905, 533] width 47 height 21
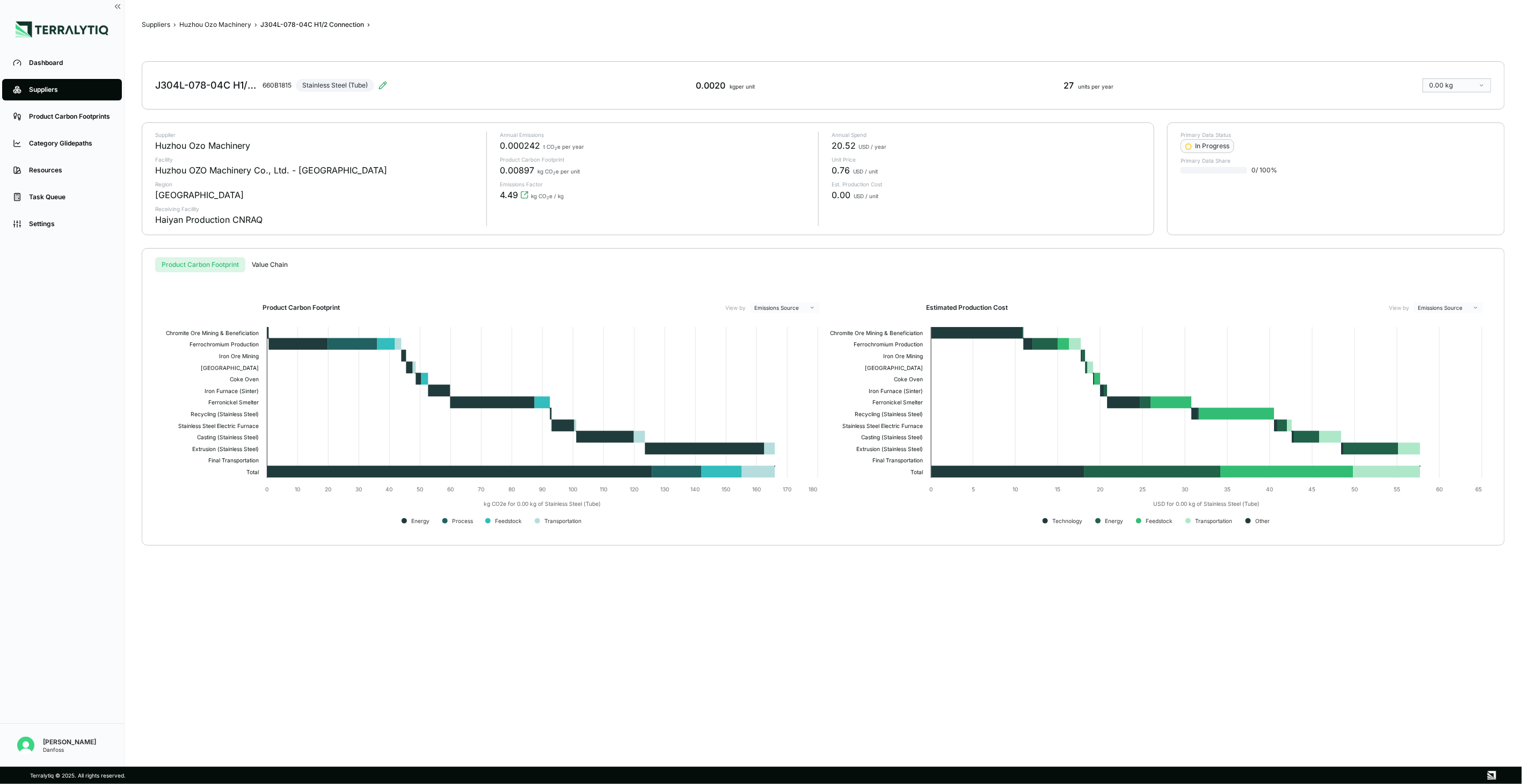
click at [243, 29] on div "Suppliers › Huzhou Ozo Machinery › J304L-078-04C H1/2 Connection › J304L-078-04…" at bounding box center [823, 383] width 1363 height 732
click at [239, 27] on button "Huzhou Ozo Machinery" at bounding box center [215, 25] width 72 height 9
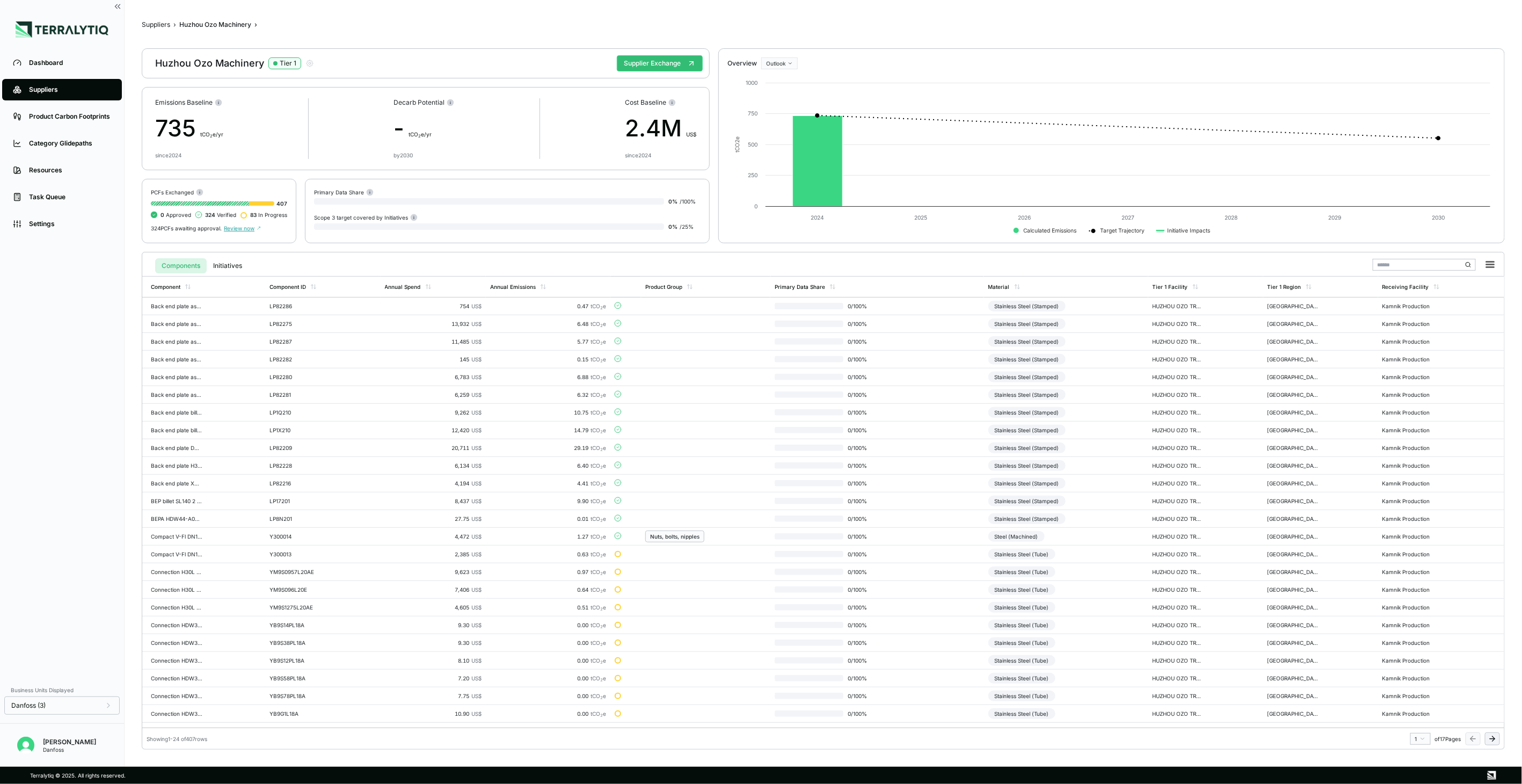
click at [1497, 734] on button at bounding box center [1492, 739] width 15 height 13
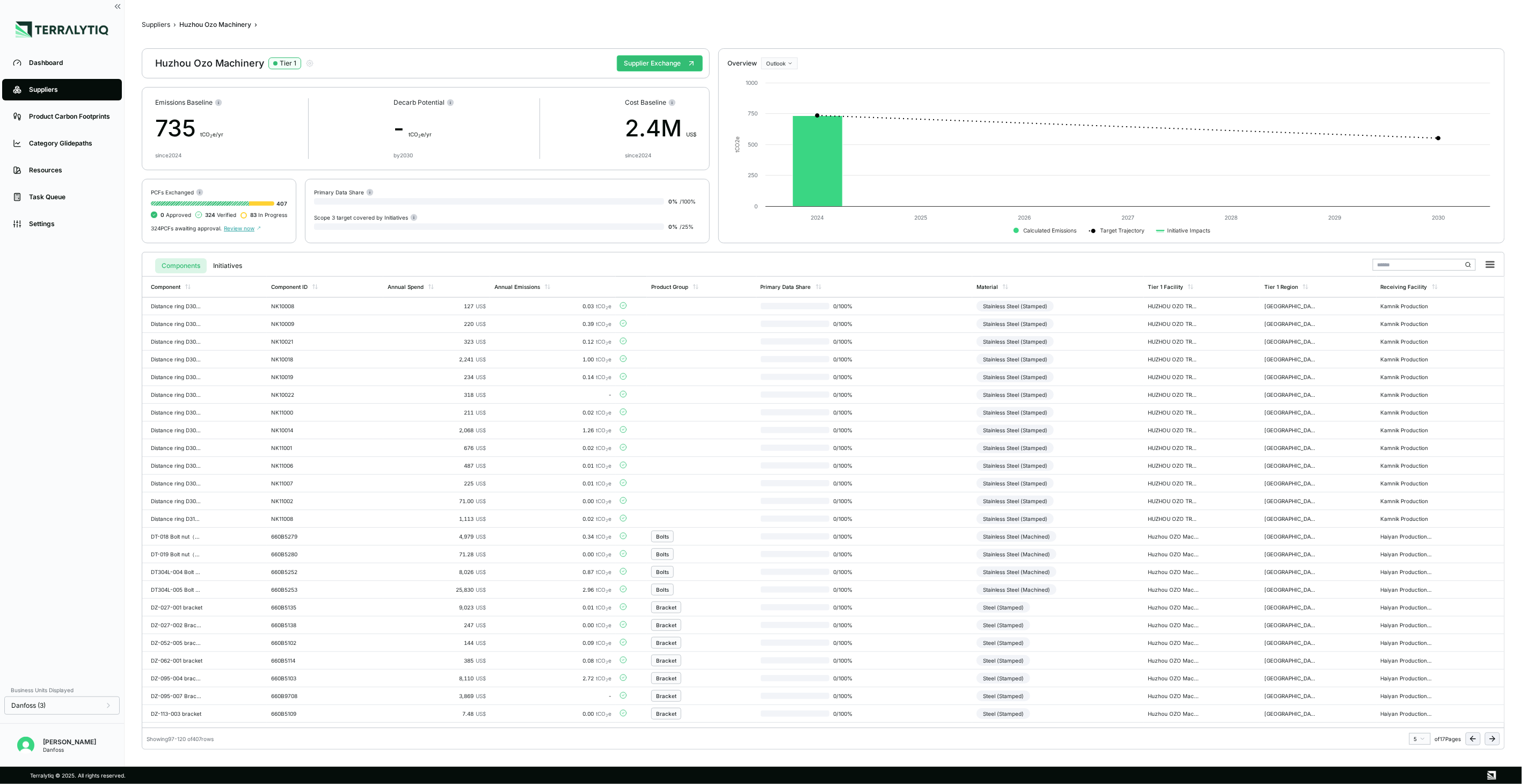
click at [1497, 734] on button at bounding box center [1492, 739] width 15 height 13
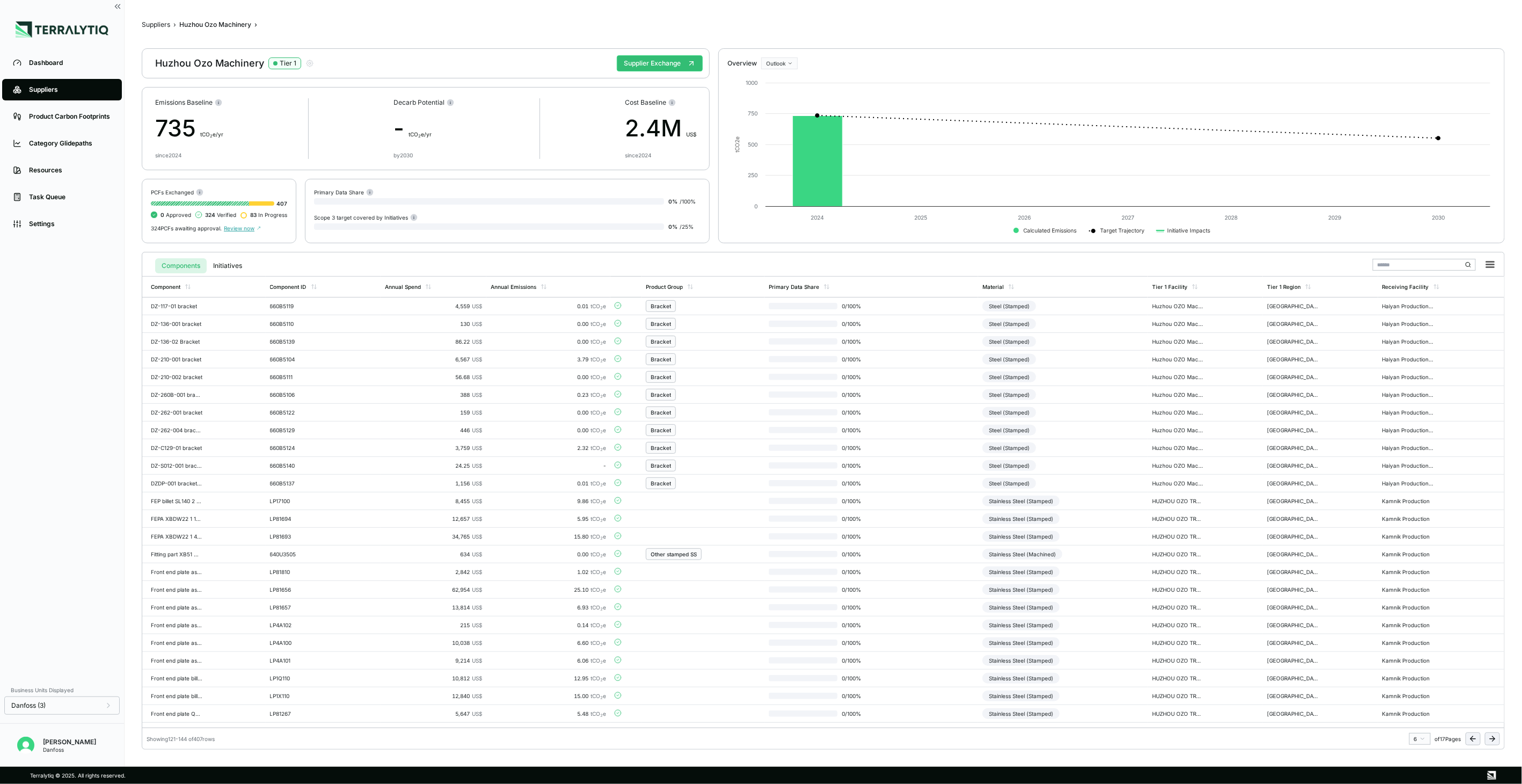
click at [1497, 734] on button at bounding box center [1492, 739] width 15 height 13
click at [1109, 614] on td "Stainless Steel (Machined)" at bounding box center [1058, 607] width 171 height 18
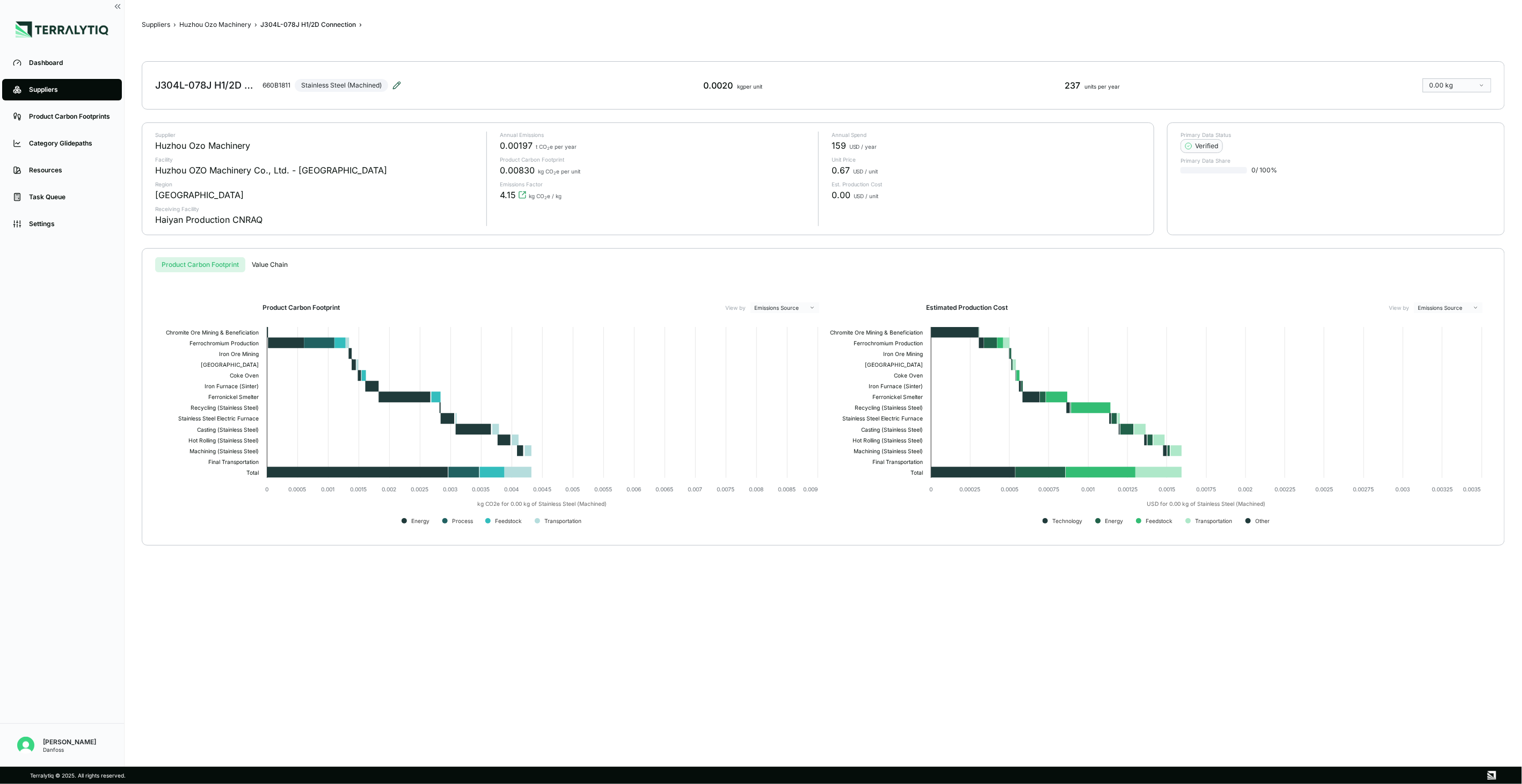
click at [400, 83] on icon at bounding box center [396, 85] width 7 height 7
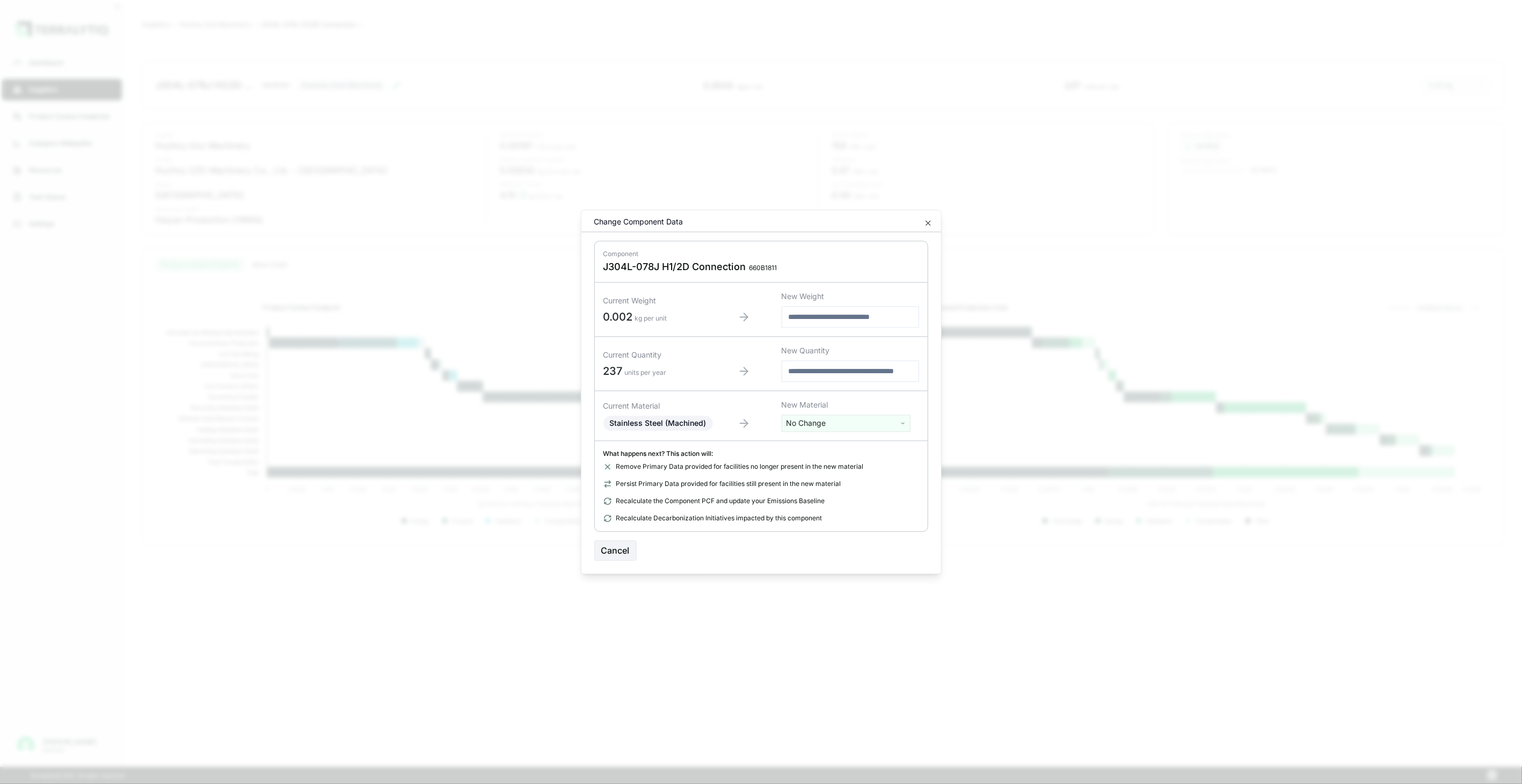
click at [888, 426] on html "Dashboard Suppliers Product Carbon Footprints Category Glidepaths Resources Tas…" at bounding box center [761, 392] width 1522 height 784
click at [839, 447] on input "text" at bounding box center [846, 445] width 123 height 12
type input "****"
click at [850, 490] on div "Stainless Steel (Tube)" at bounding box center [846, 493] width 123 height 15
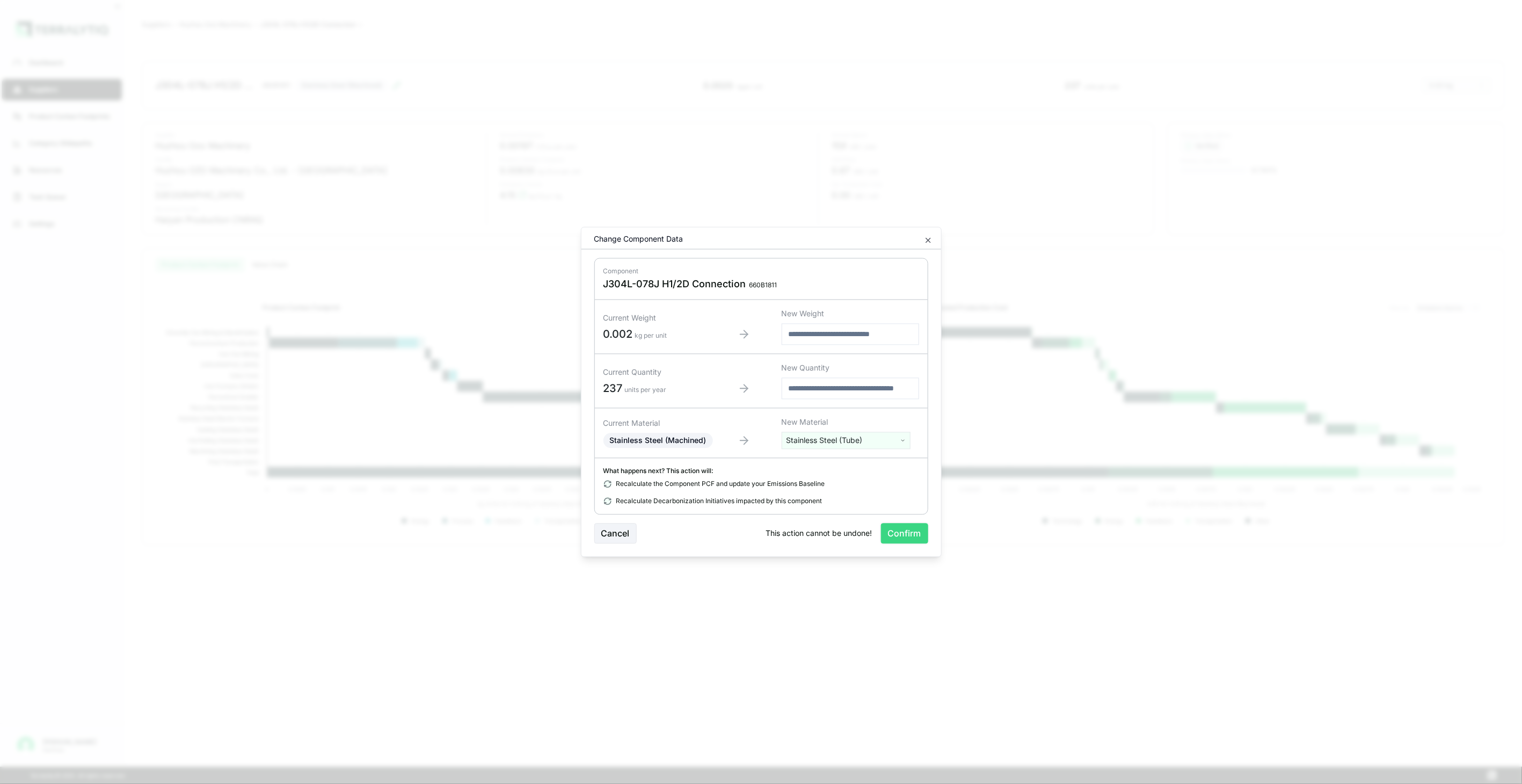
click at [900, 538] on button "Confirm" at bounding box center [905, 533] width 47 height 21
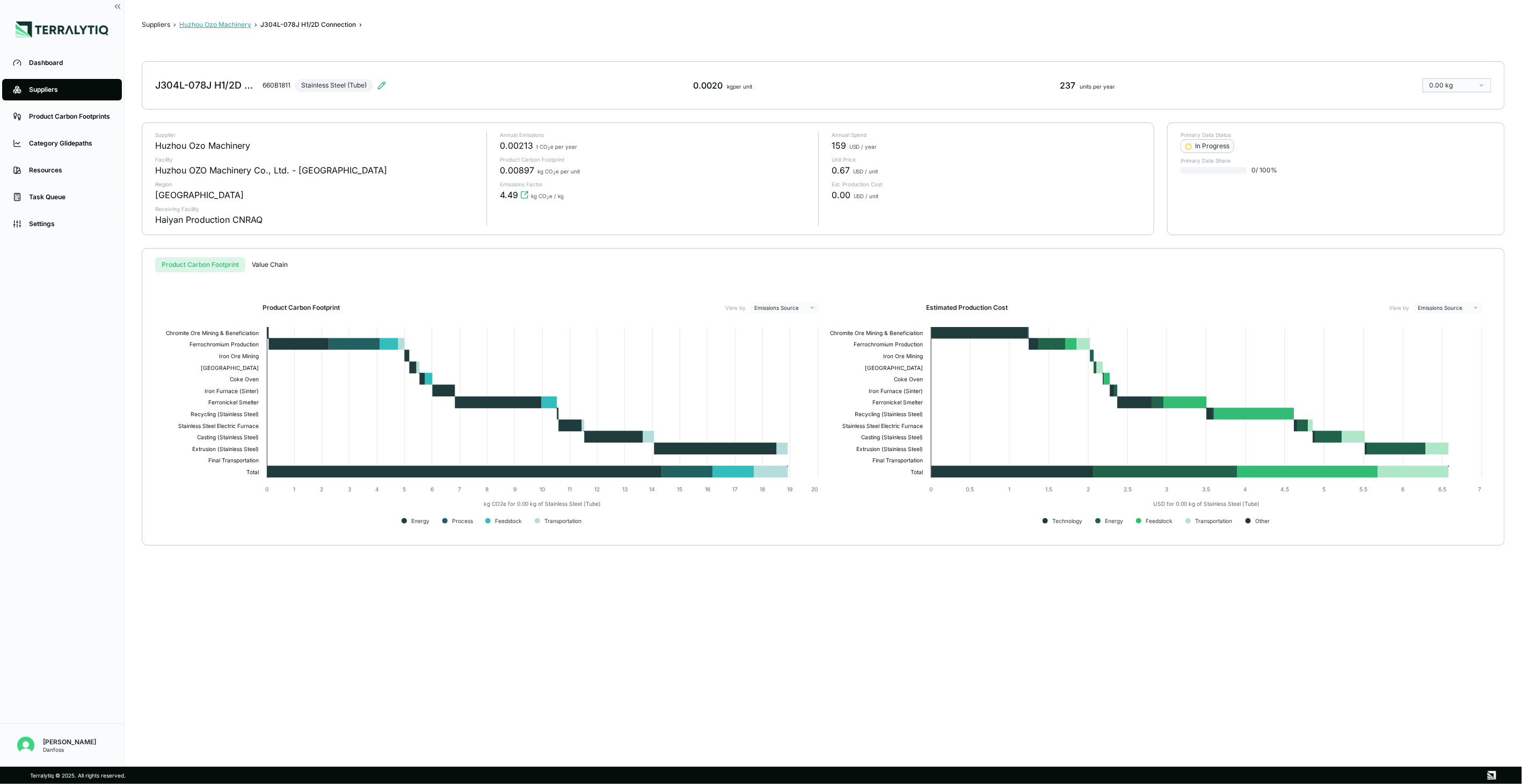
click at [219, 25] on button "Huzhou Ozo Machinery" at bounding box center [215, 25] width 72 height 9
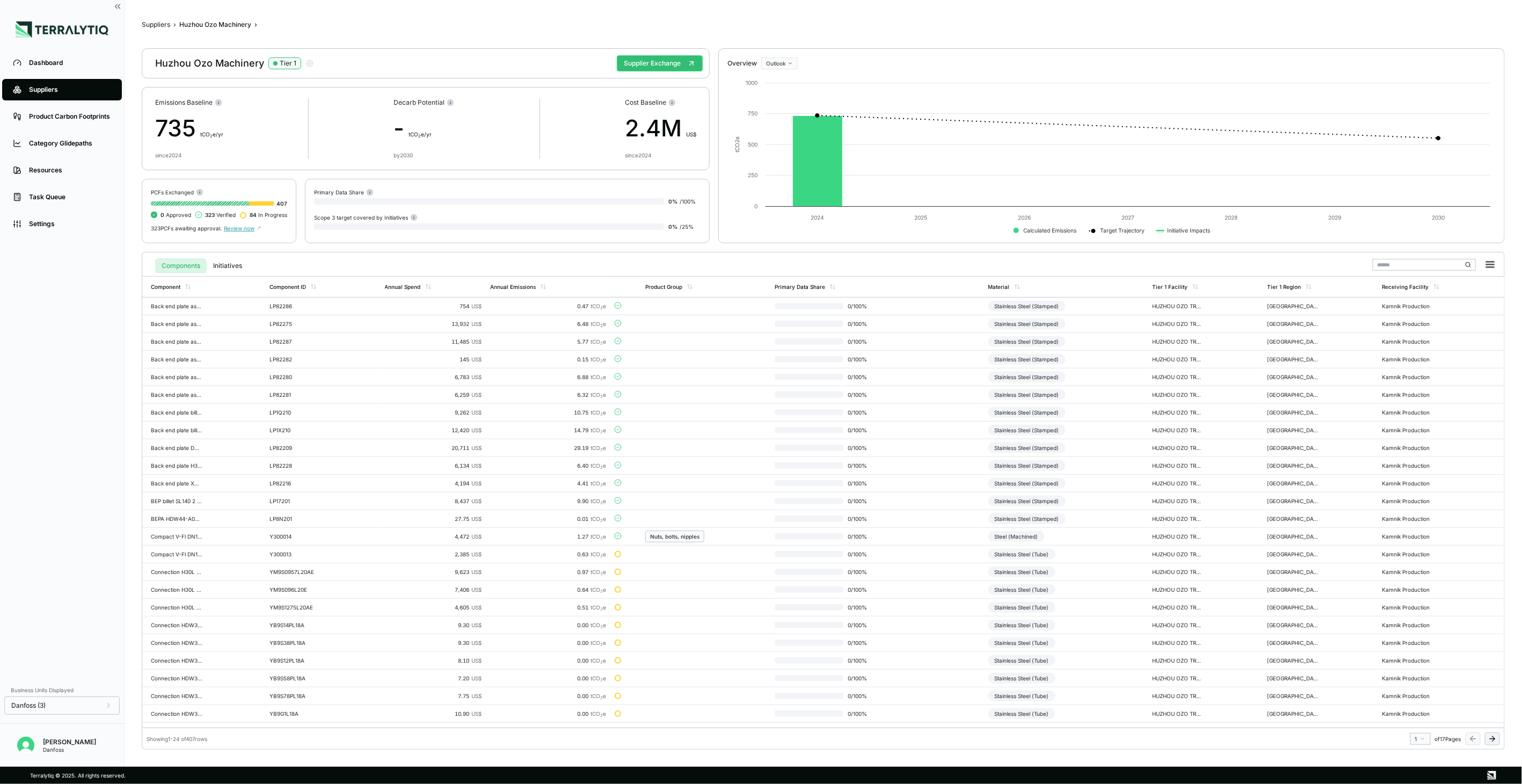
click at [1490, 734] on icon at bounding box center [1492, 739] width 9 height 9
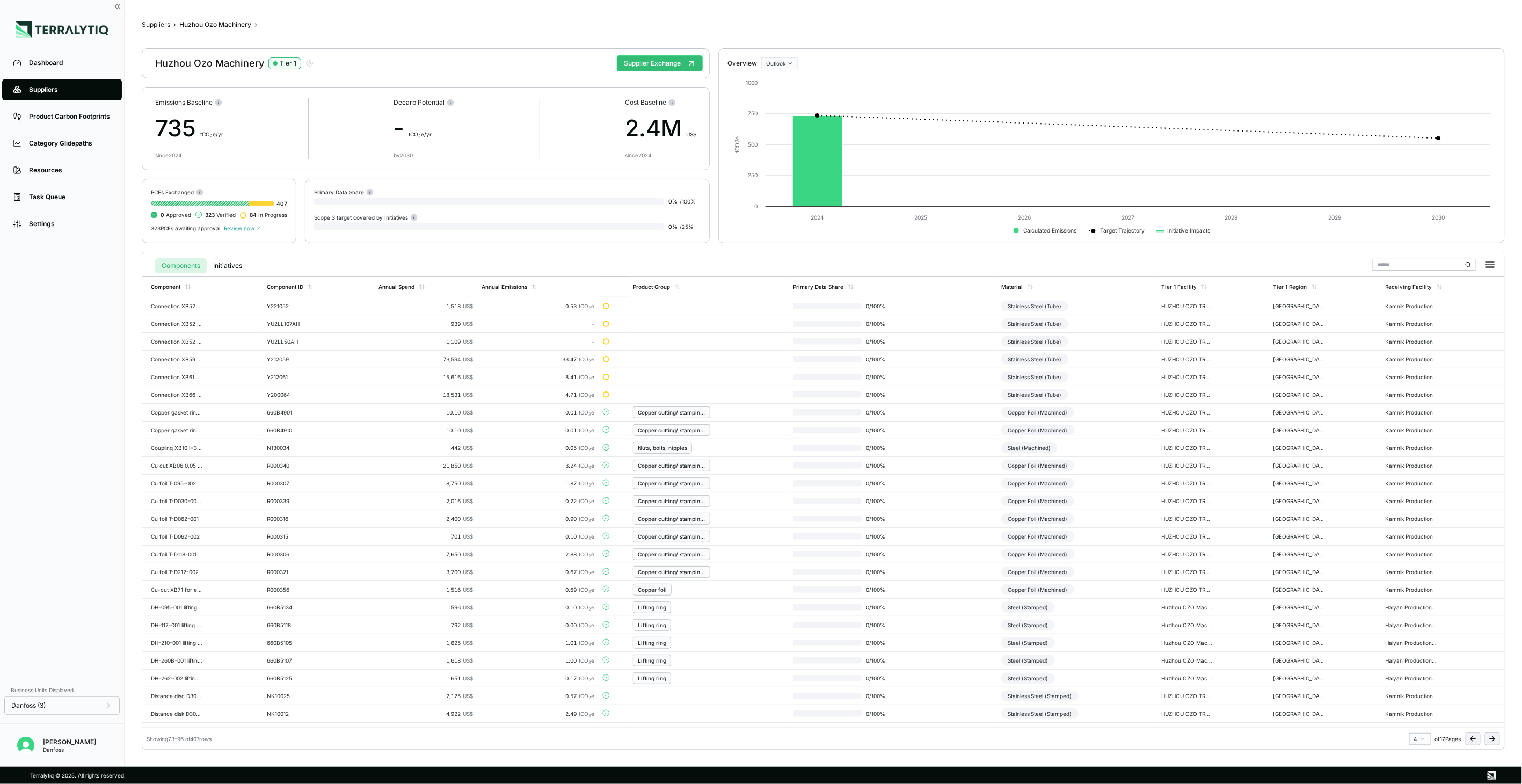
click at [1490, 734] on icon at bounding box center [1492, 739] width 9 height 9
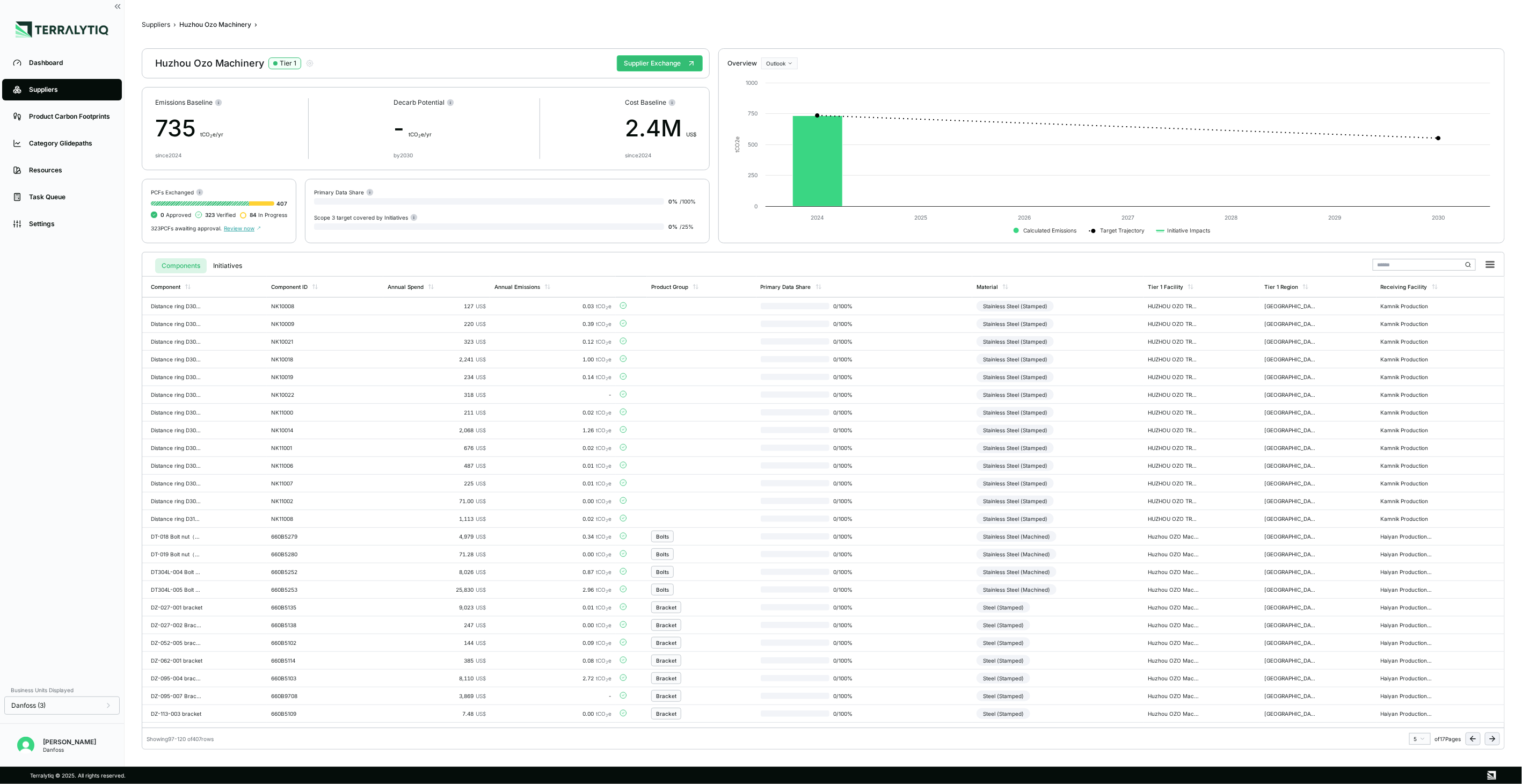
click at [1490, 734] on icon at bounding box center [1492, 739] width 9 height 9
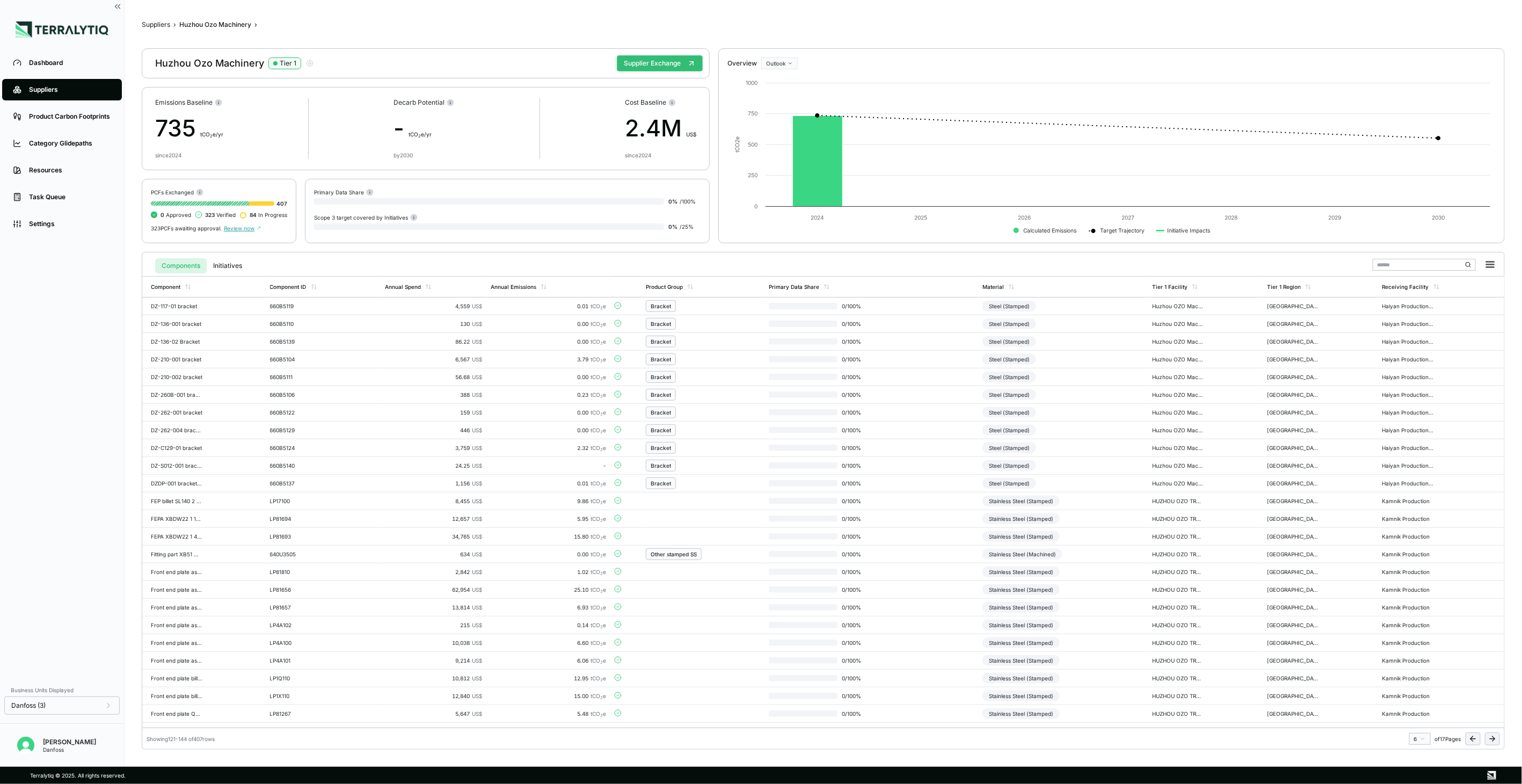
click at [1490, 734] on icon at bounding box center [1492, 739] width 9 height 9
click at [1077, 632] on td "Stainless Steel (Machined)" at bounding box center [1058, 625] width 171 height 18
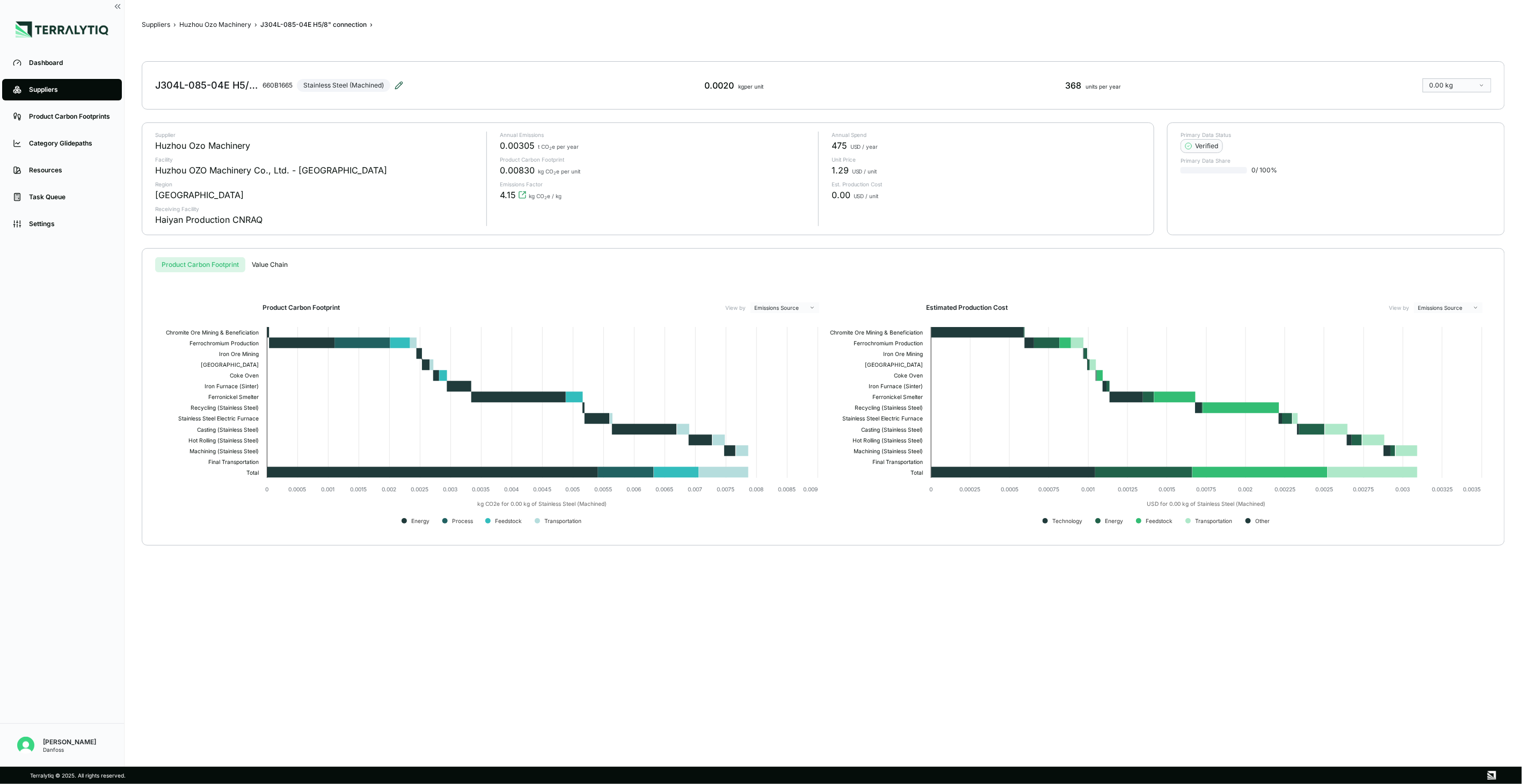
click at [399, 89] on icon at bounding box center [399, 85] width 9 height 9
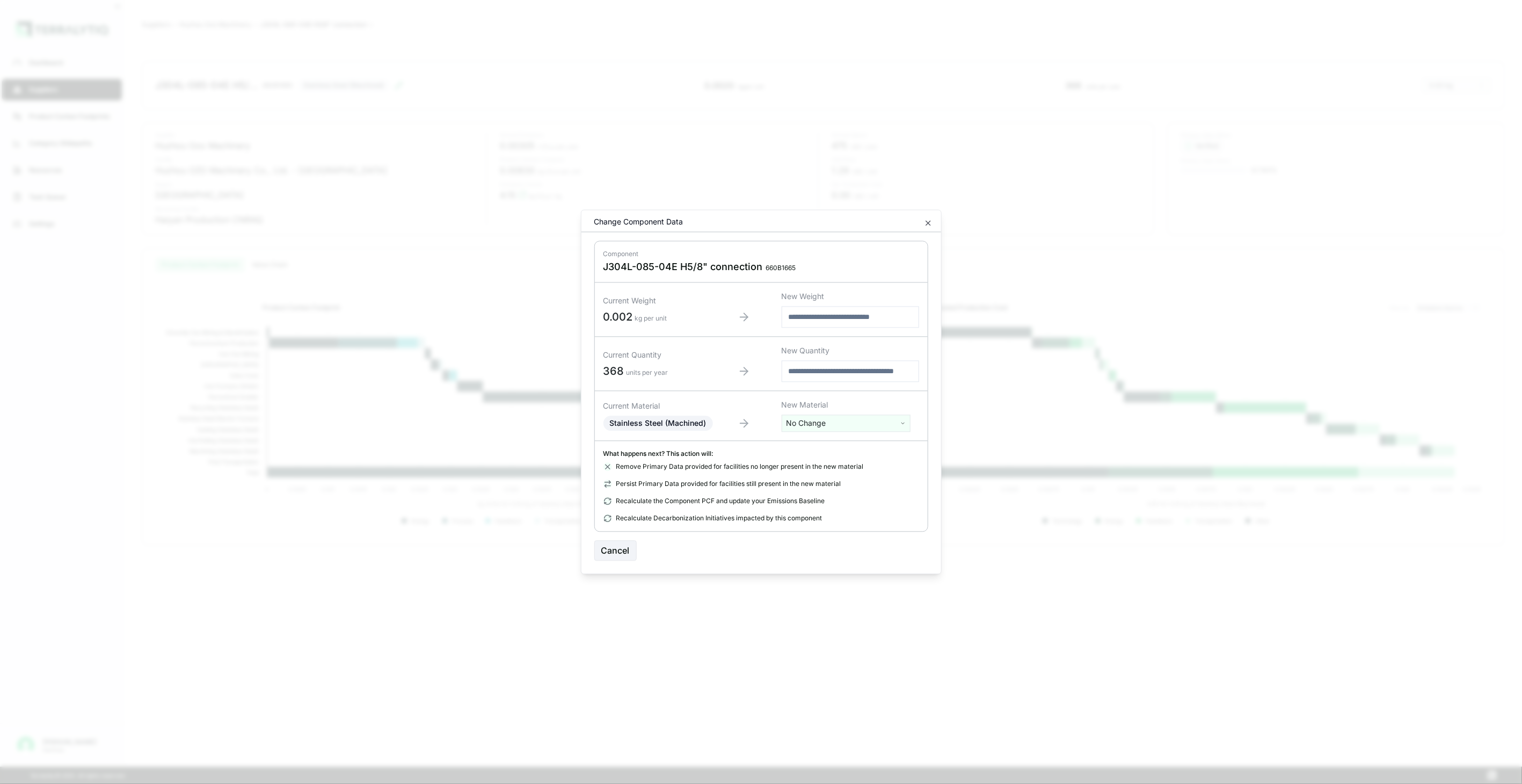
click at [814, 425] on html "Dashboard Suppliers Product Carbon Footprints Category Glidepaths Resources Tas…" at bounding box center [761, 392] width 1522 height 784
click at [814, 451] on input "text" at bounding box center [846, 445] width 123 height 12
type input "****"
click at [884, 495] on div "Stainless Steel (Tube)" at bounding box center [846, 493] width 123 height 15
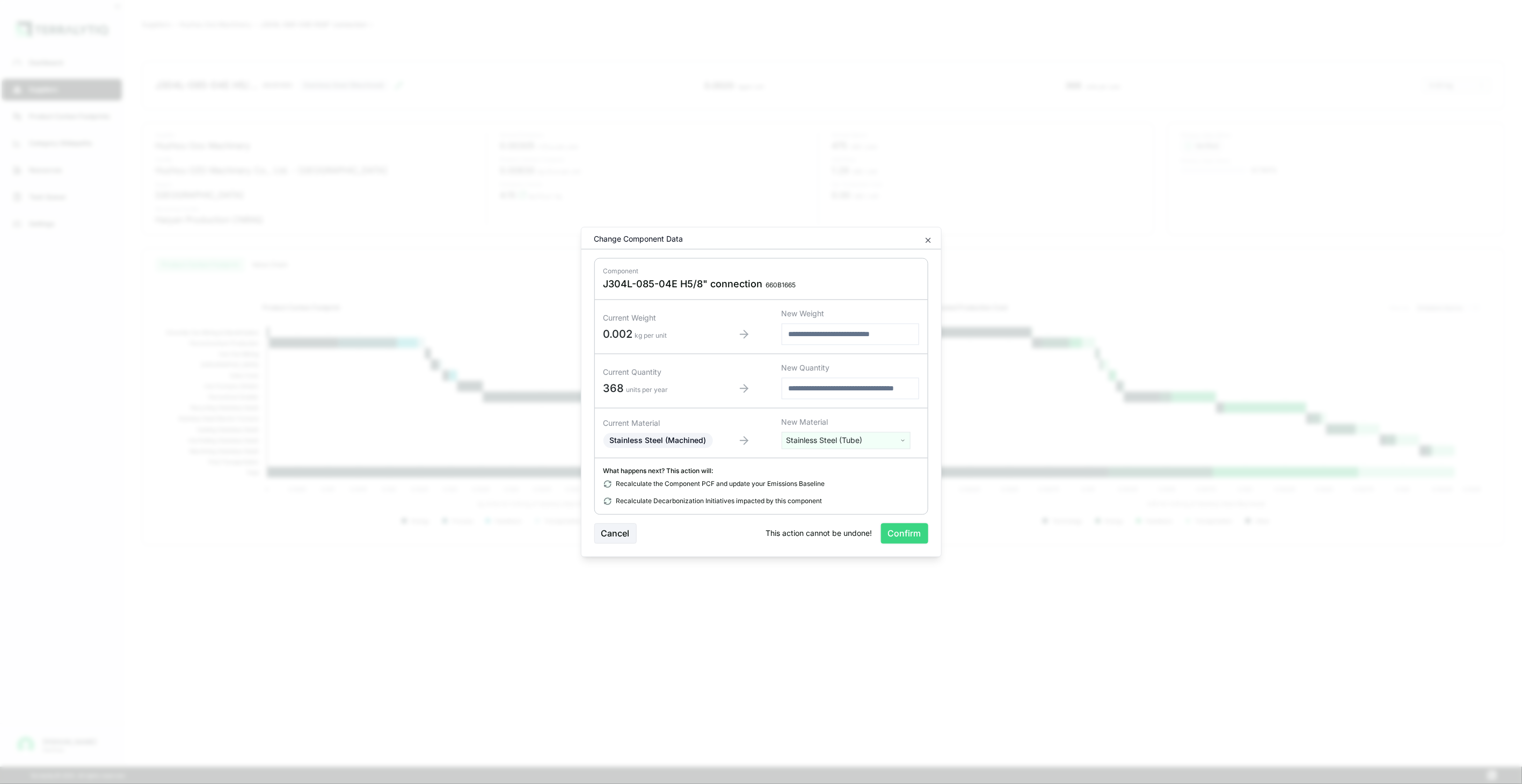
click at [902, 535] on button "Confirm" at bounding box center [905, 533] width 47 height 21
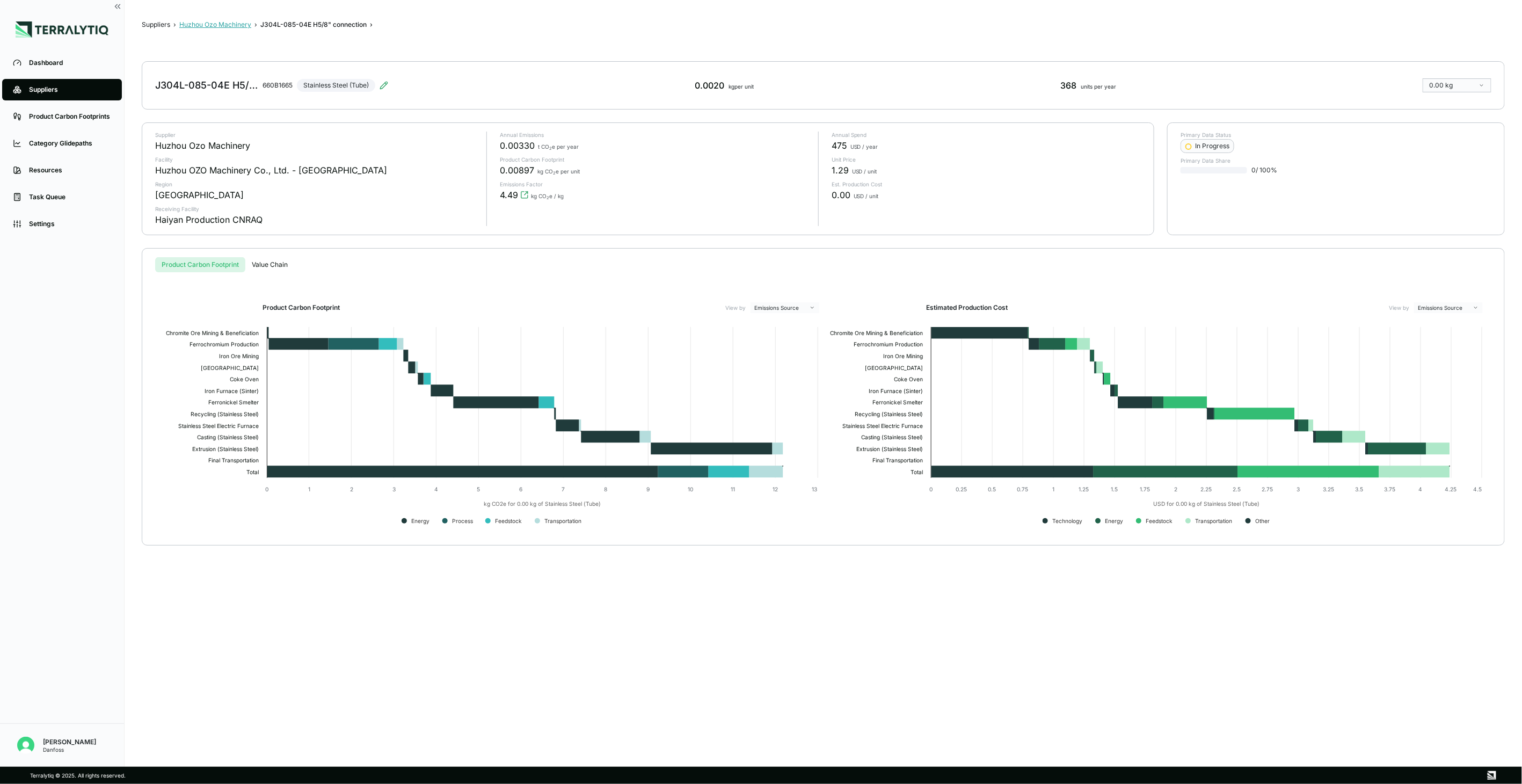
click at [220, 21] on button "Huzhou Ozo Machinery" at bounding box center [215, 25] width 72 height 9
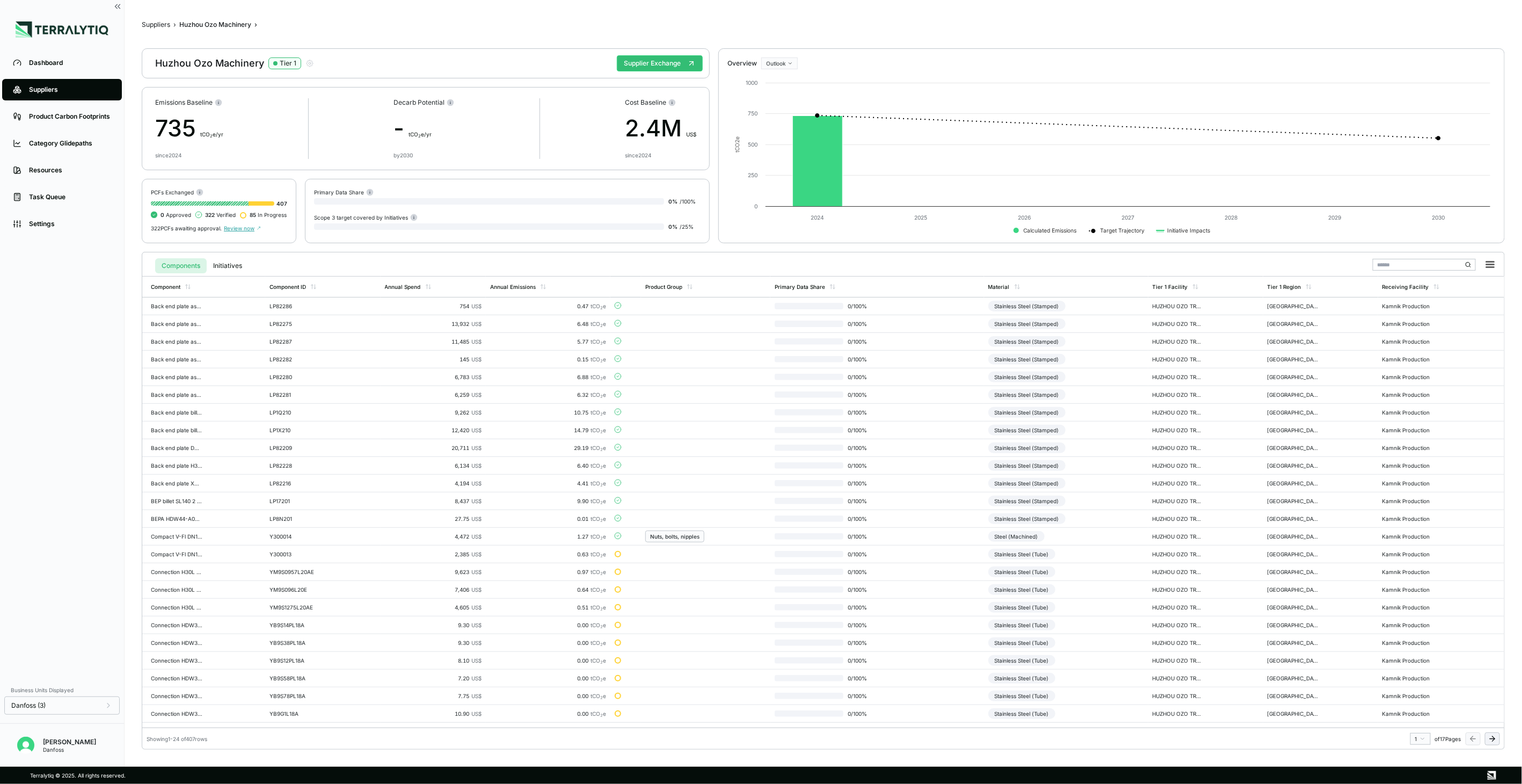
click at [1494, 739] on icon at bounding box center [1492, 739] width 5 height 0
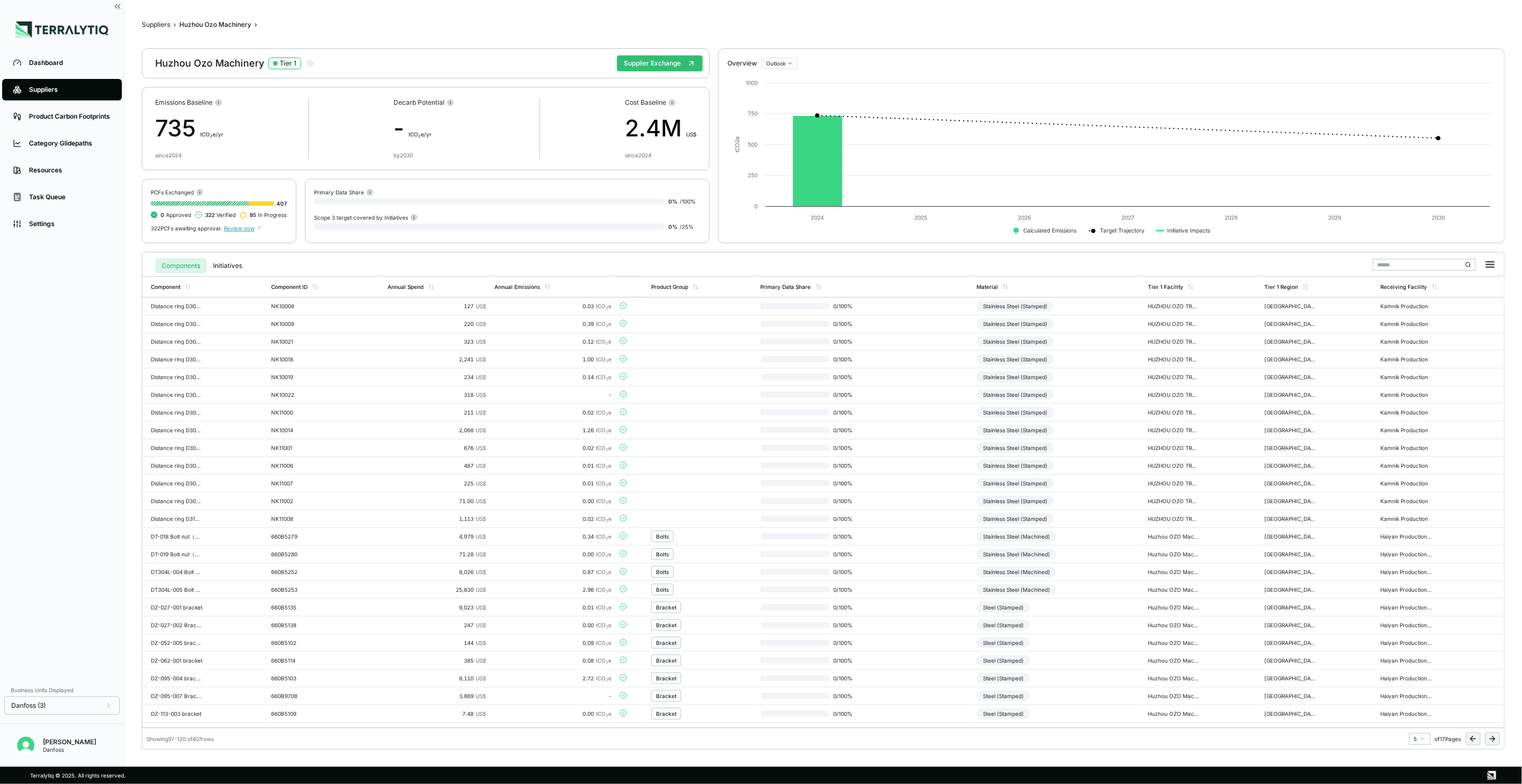
click at [1494, 739] on icon at bounding box center [1492, 739] width 5 height 0
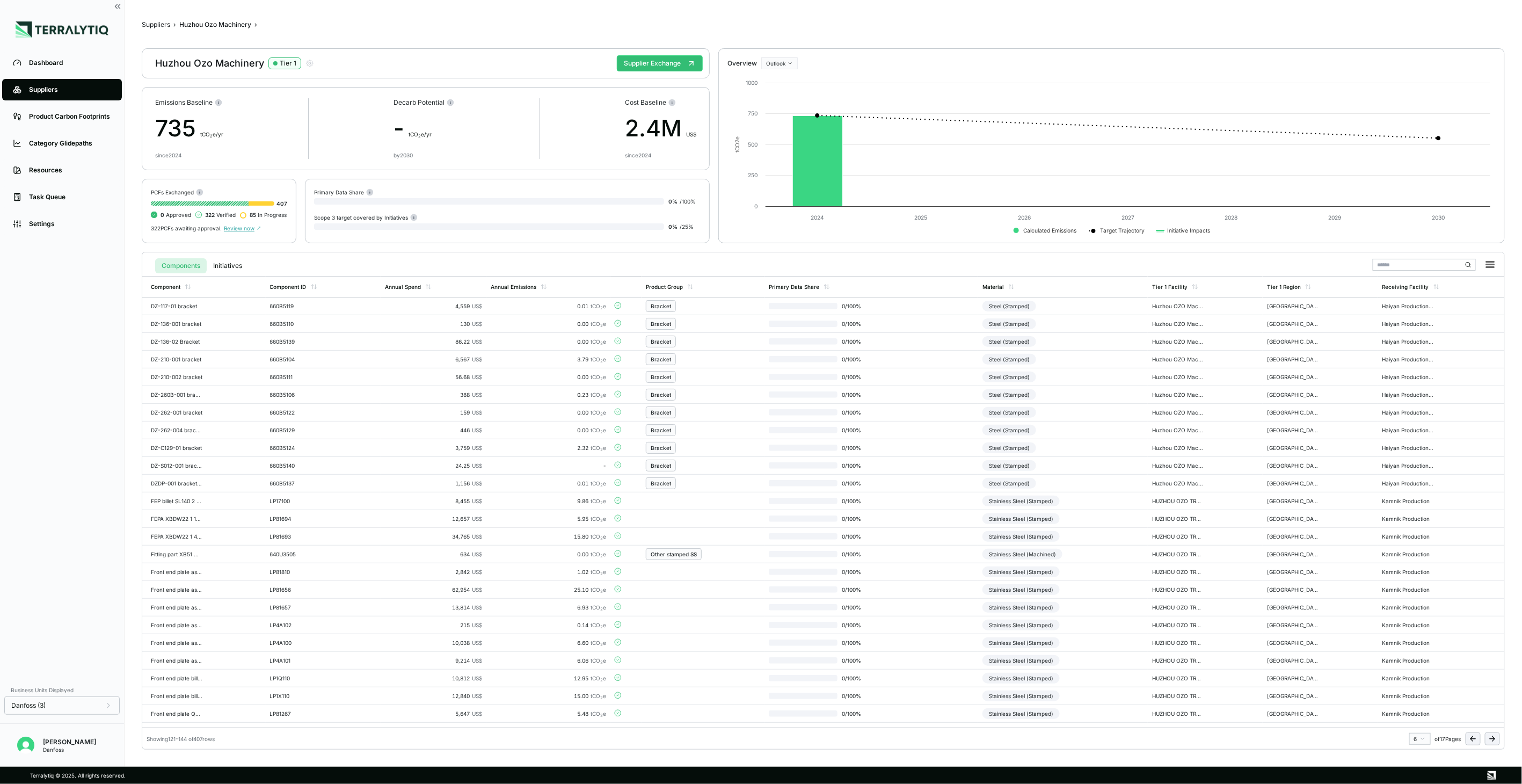
click at [1494, 739] on icon at bounding box center [1492, 739] width 5 height 0
click at [1077, 635] on td "Stainless Steel (Machined)" at bounding box center [1058, 643] width 171 height 18
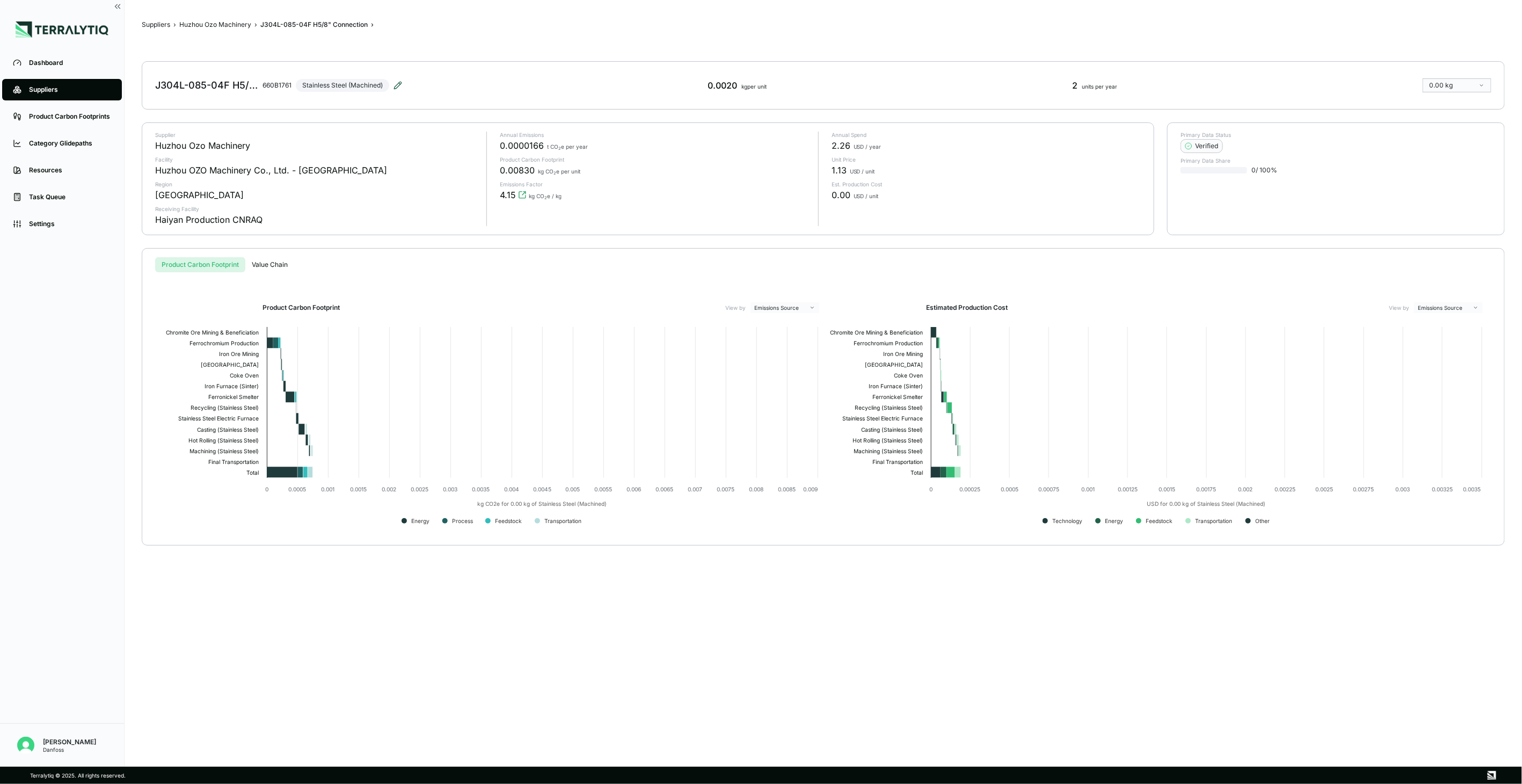
click at [400, 85] on icon at bounding box center [398, 85] width 9 height 9
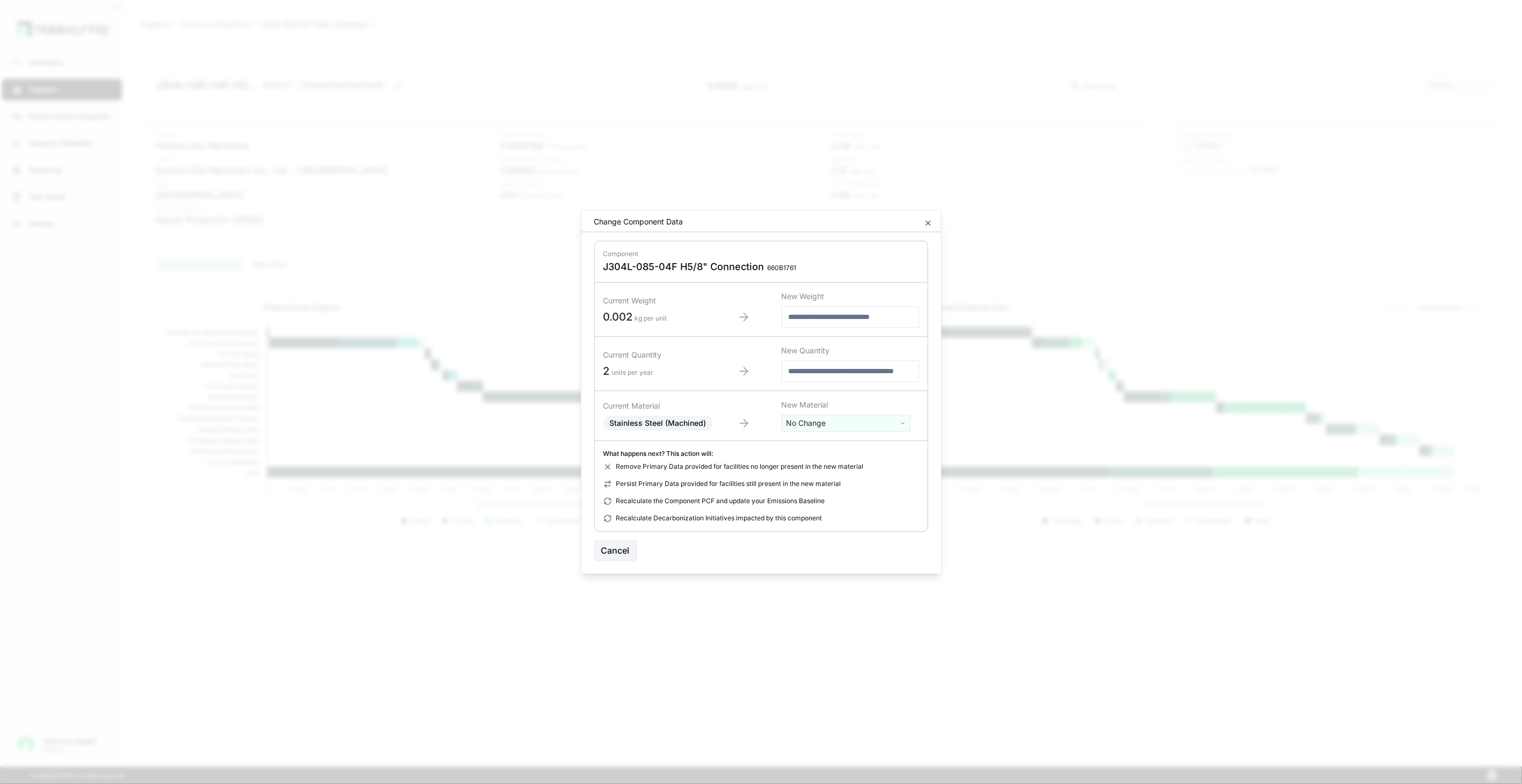
click at [827, 417] on html "Dashboard Suppliers Product Carbon Footprints Category Glidepaths Resources Tas…" at bounding box center [761, 392] width 1522 height 784
click at [832, 440] on input "text" at bounding box center [846, 445] width 123 height 12
type input "****"
click at [867, 490] on div "Stainless Steel (Tube)" at bounding box center [846, 493] width 123 height 15
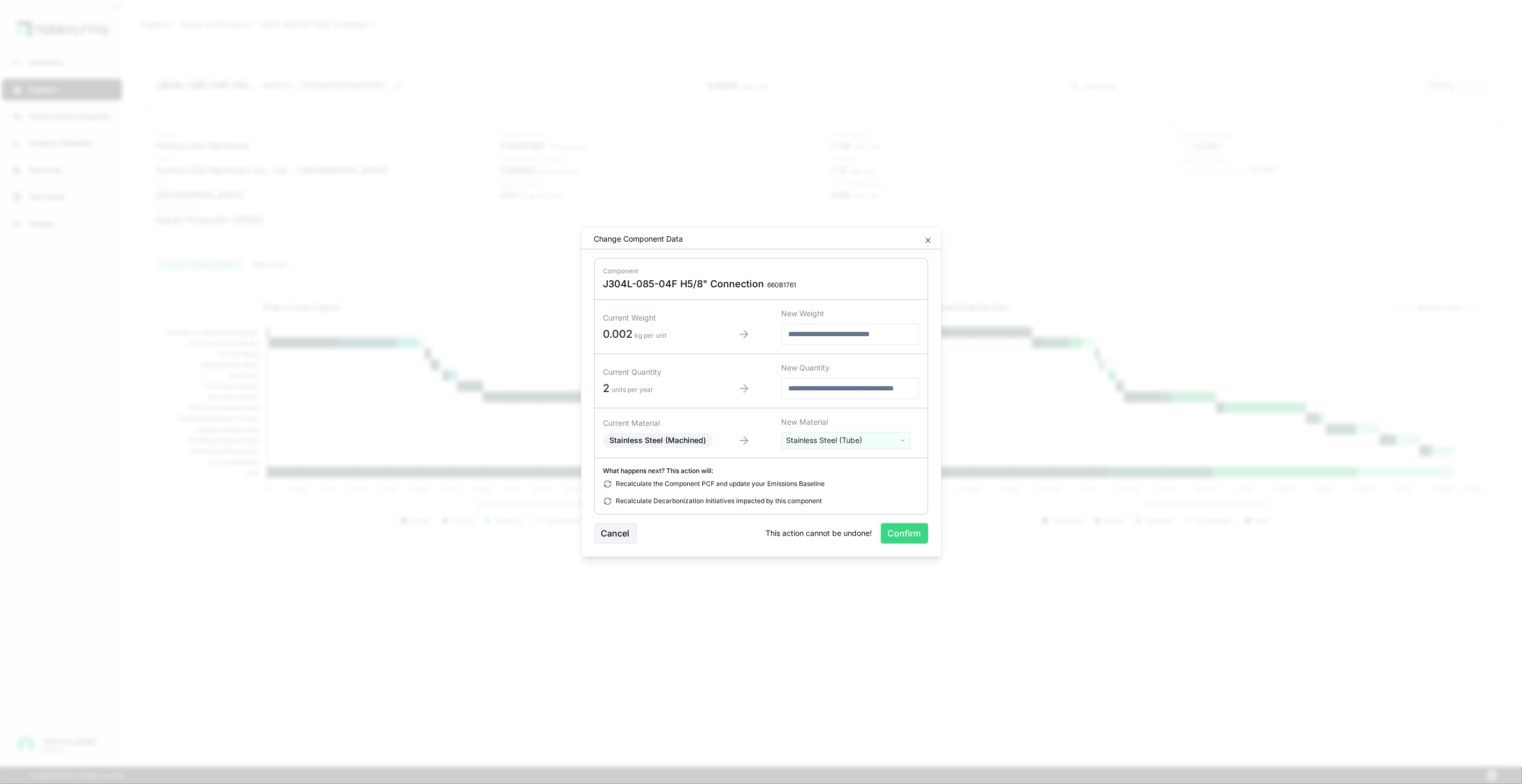
click at [899, 530] on button "Confirm" at bounding box center [905, 533] width 47 height 21
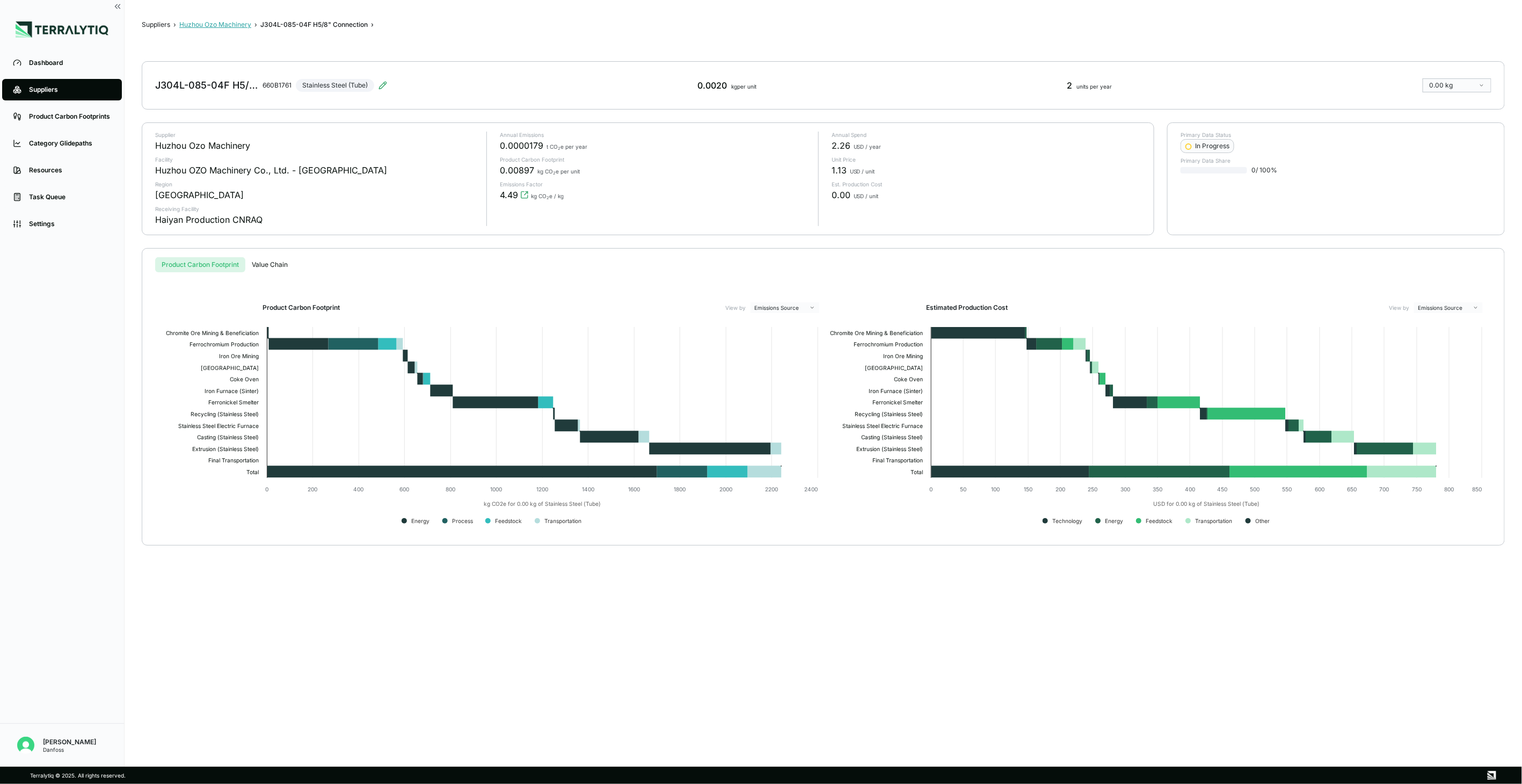
click at [238, 25] on button "Huzhou Ozo Machinery" at bounding box center [215, 25] width 72 height 9
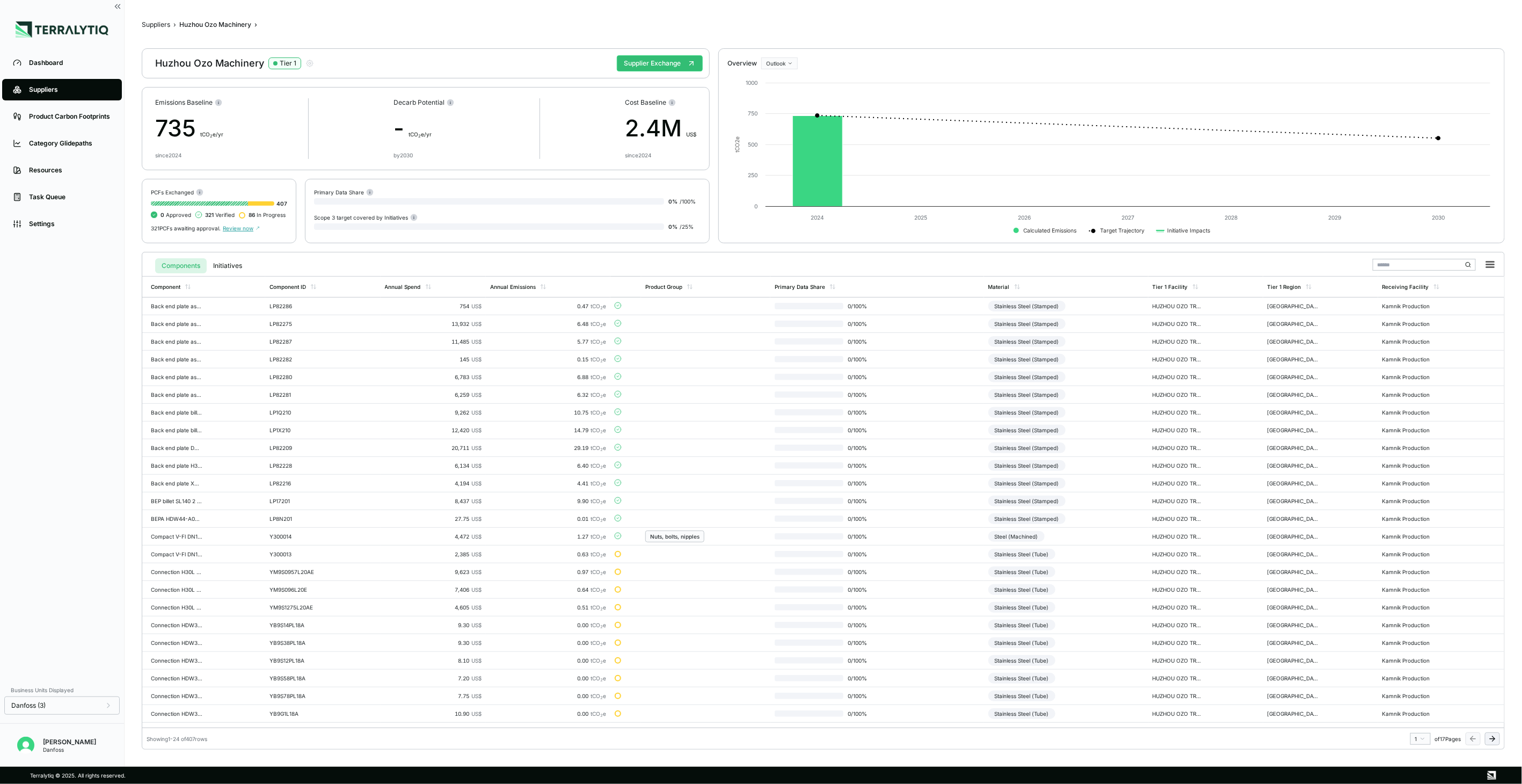
click at [1493, 737] on icon at bounding box center [1492, 739] width 9 height 9
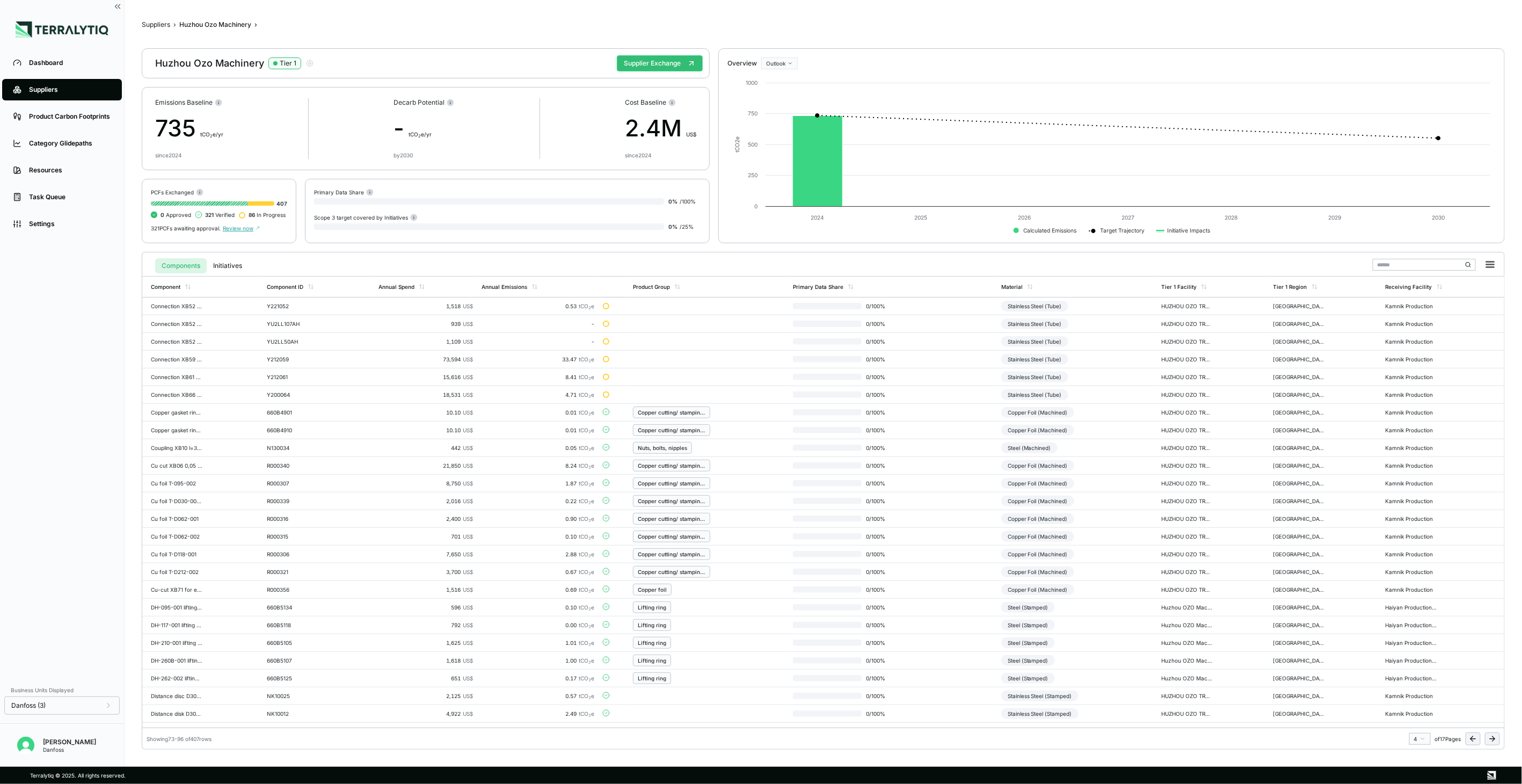
click at [1493, 737] on icon at bounding box center [1492, 739] width 9 height 9
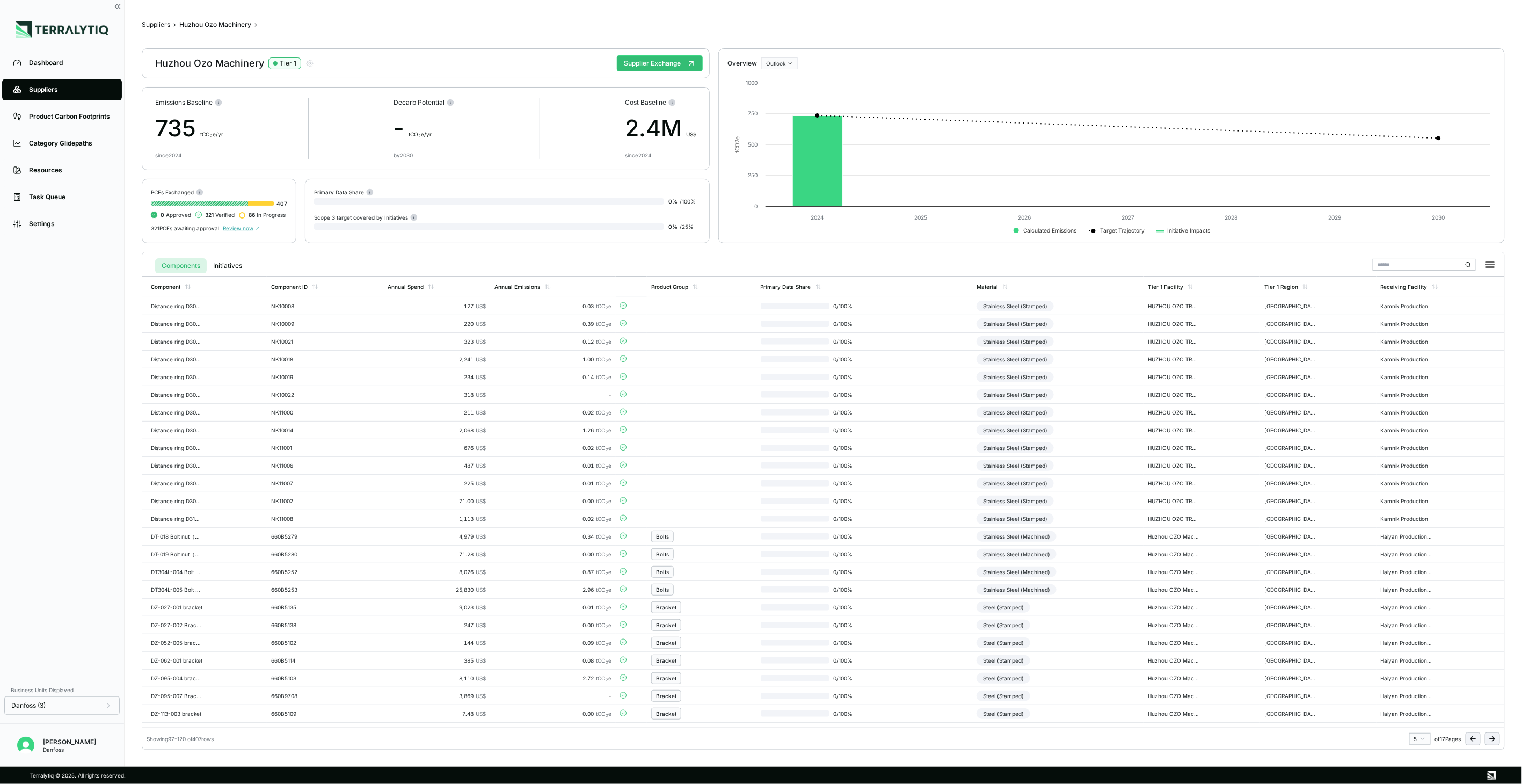
click at [1493, 737] on icon at bounding box center [1492, 739] width 9 height 9
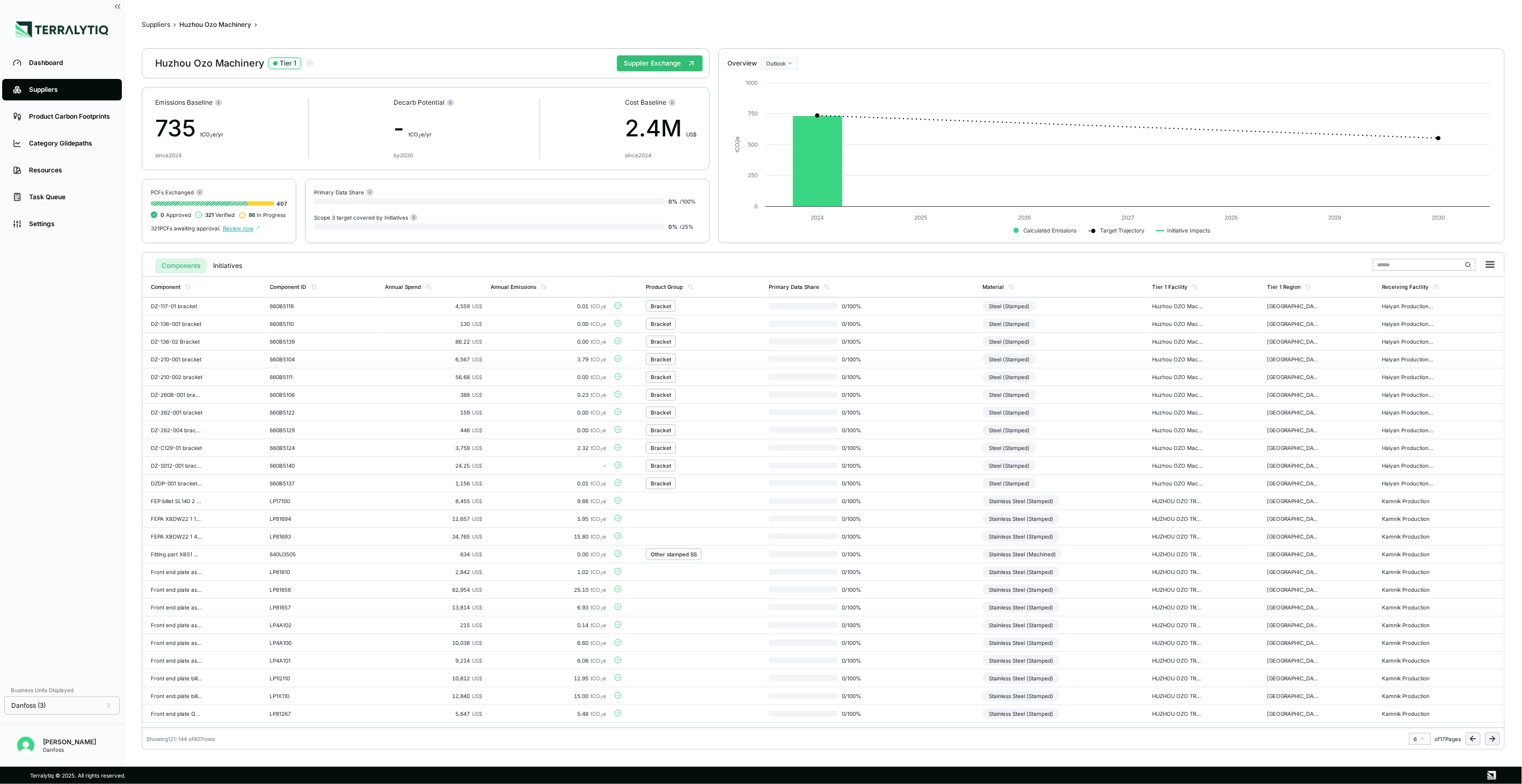
click at [1493, 737] on icon at bounding box center [1492, 739] width 9 height 9
click at [1100, 661] on td "Stainless Steel (Machined)" at bounding box center [1058, 661] width 171 height 18
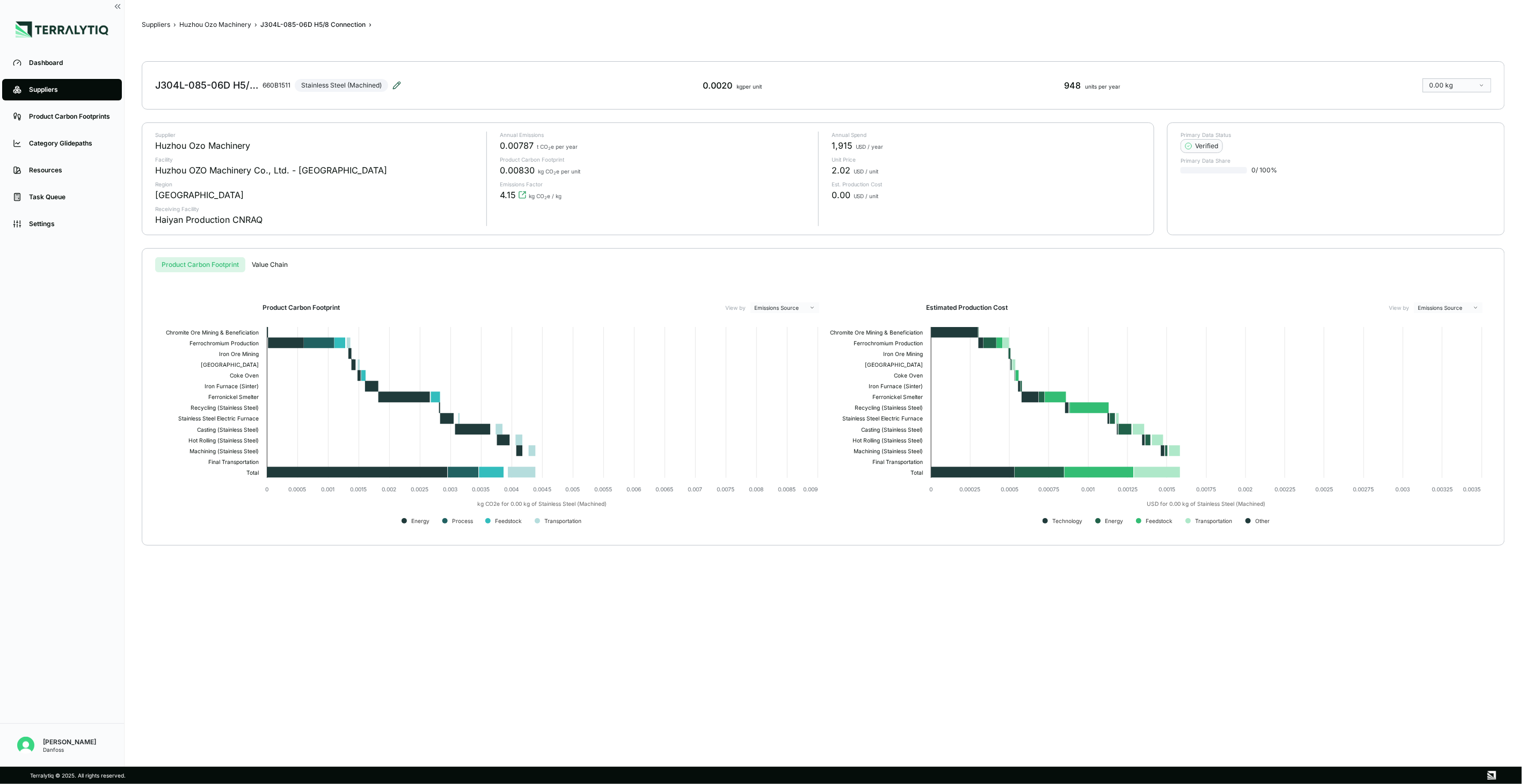
click at [398, 83] on icon at bounding box center [396, 85] width 7 height 7
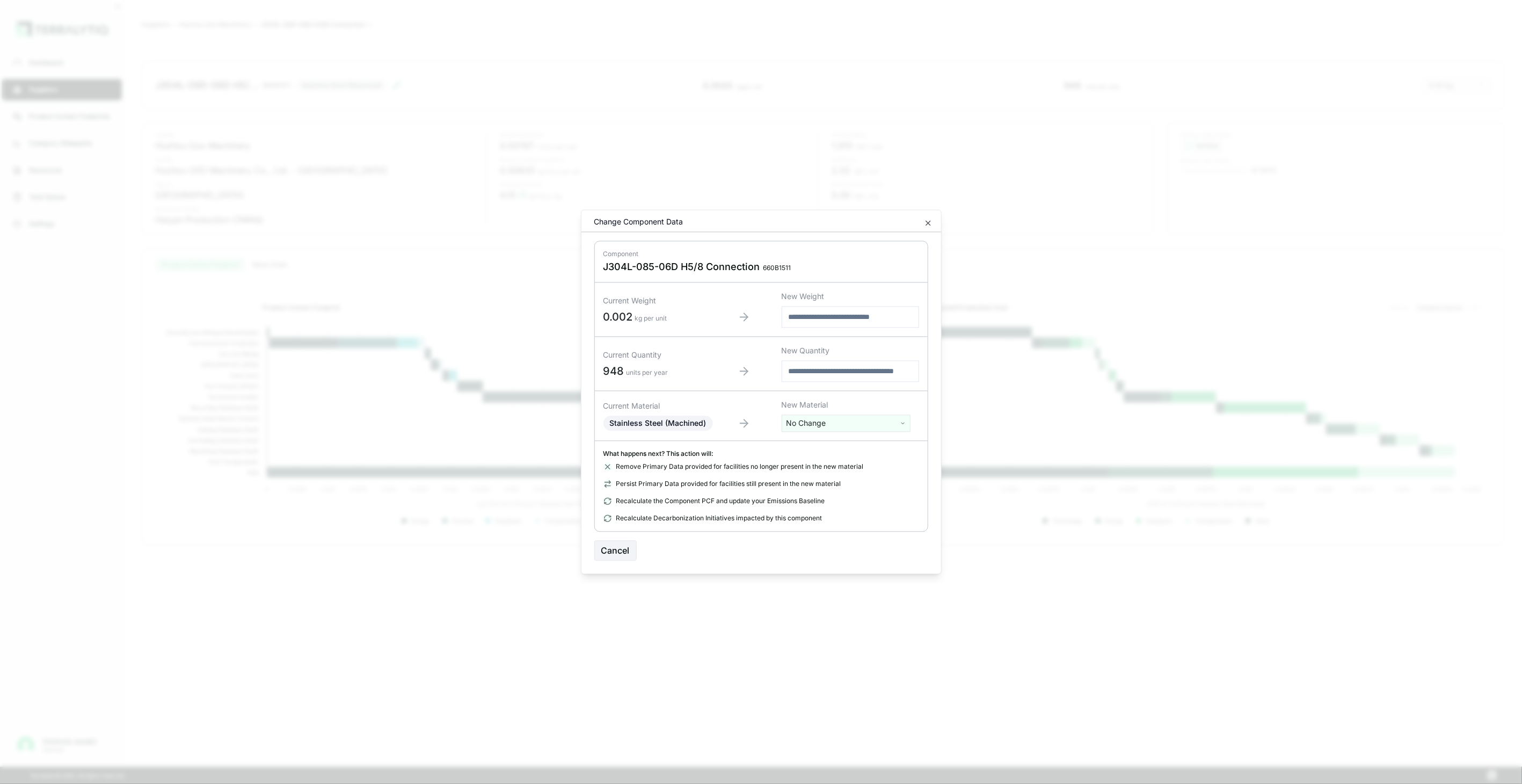
click at [808, 425] on html "Dashboard Suppliers Product Carbon Footprints Category Glidepaths Resources Tas…" at bounding box center [761, 392] width 1522 height 784
click at [818, 444] on input "text" at bounding box center [846, 445] width 123 height 12
type input "****"
click at [837, 494] on div "Stainless Steel (Tube)" at bounding box center [846, 493] width 123 height 15
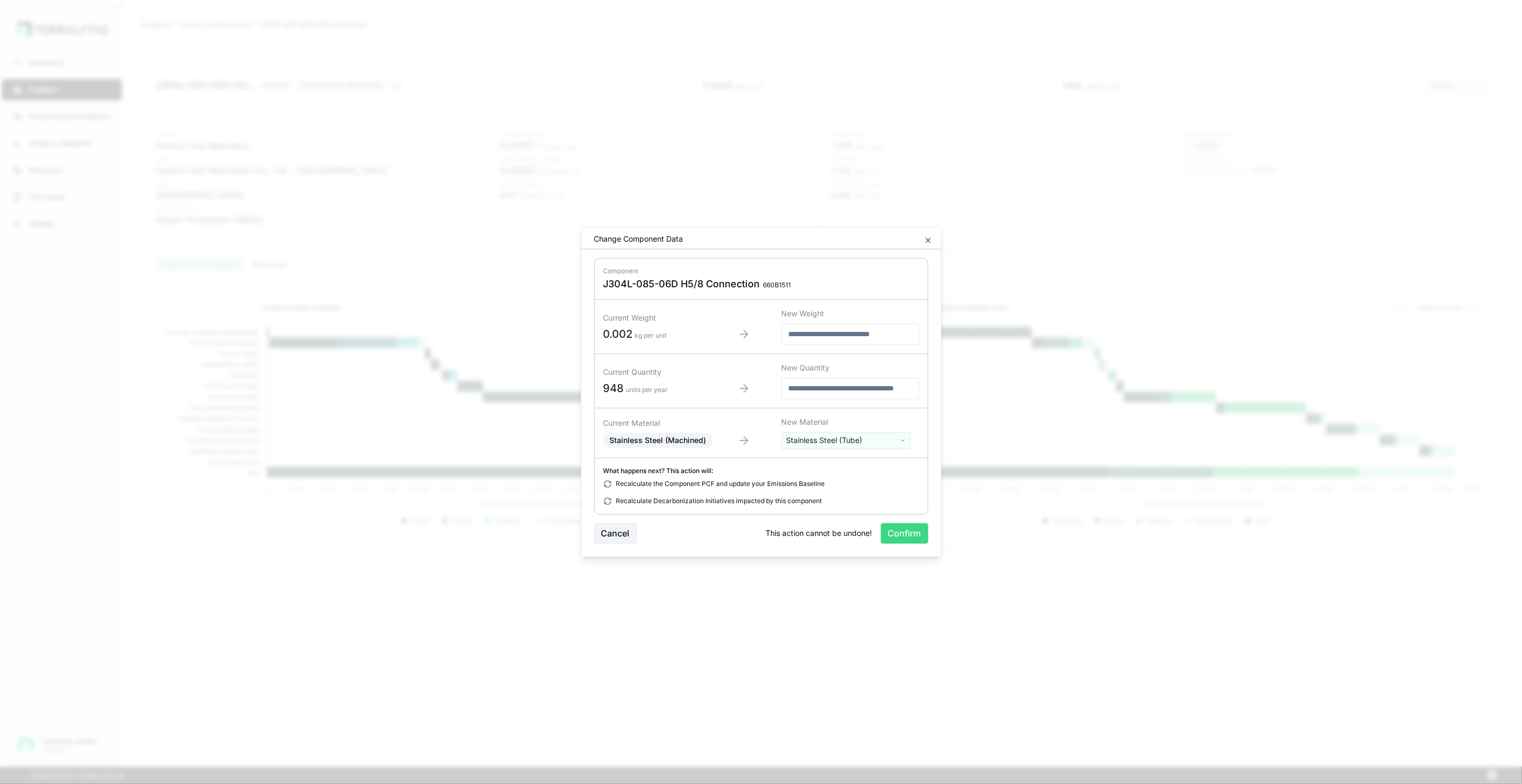
click at [895, 537] on button "Confirm" at bounding box center [905, 533] width 47 height 21
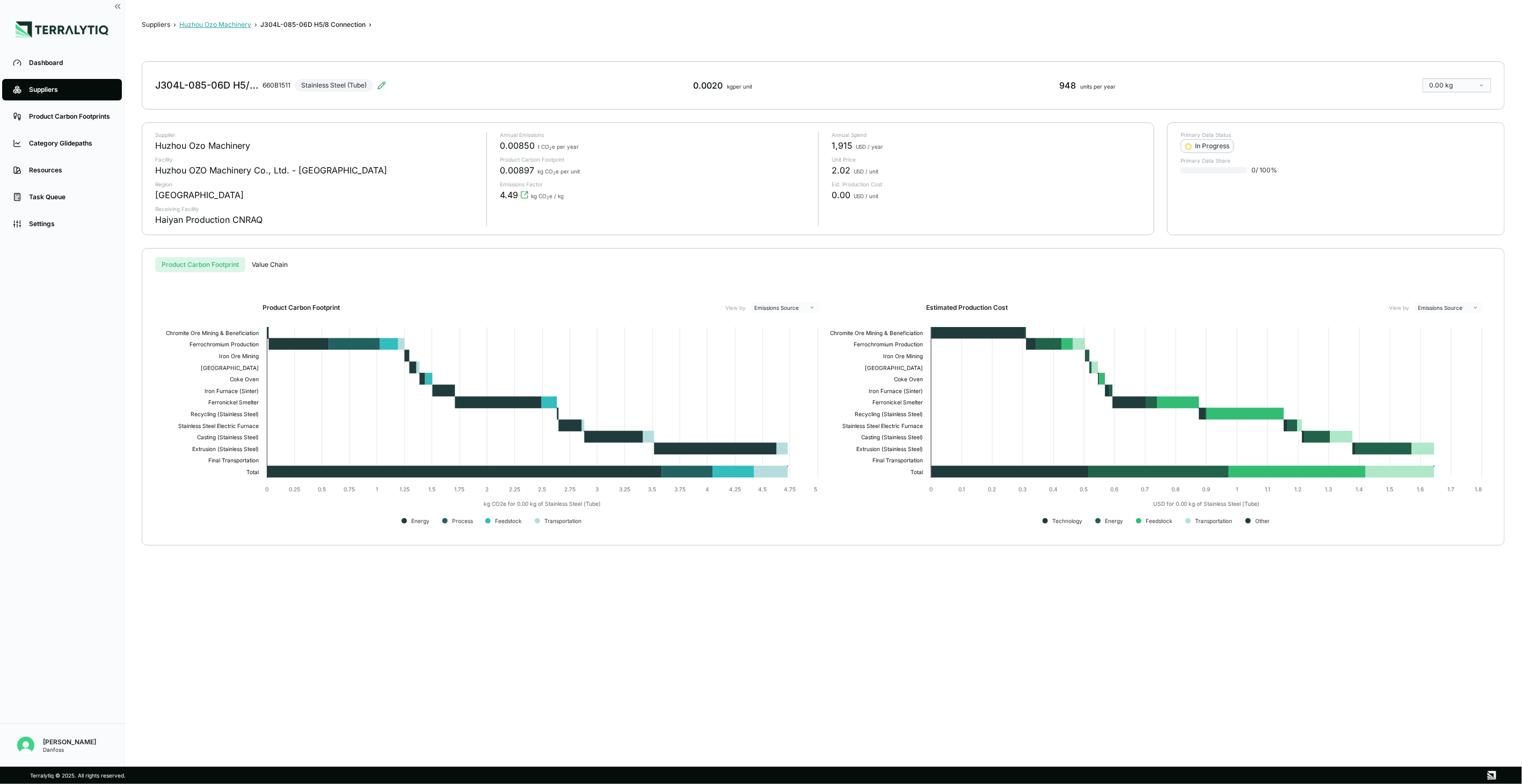
click at [240, 24] on button "Huzhou Ozo Machinery" at bounding box center [215, 25] width 72 height 9
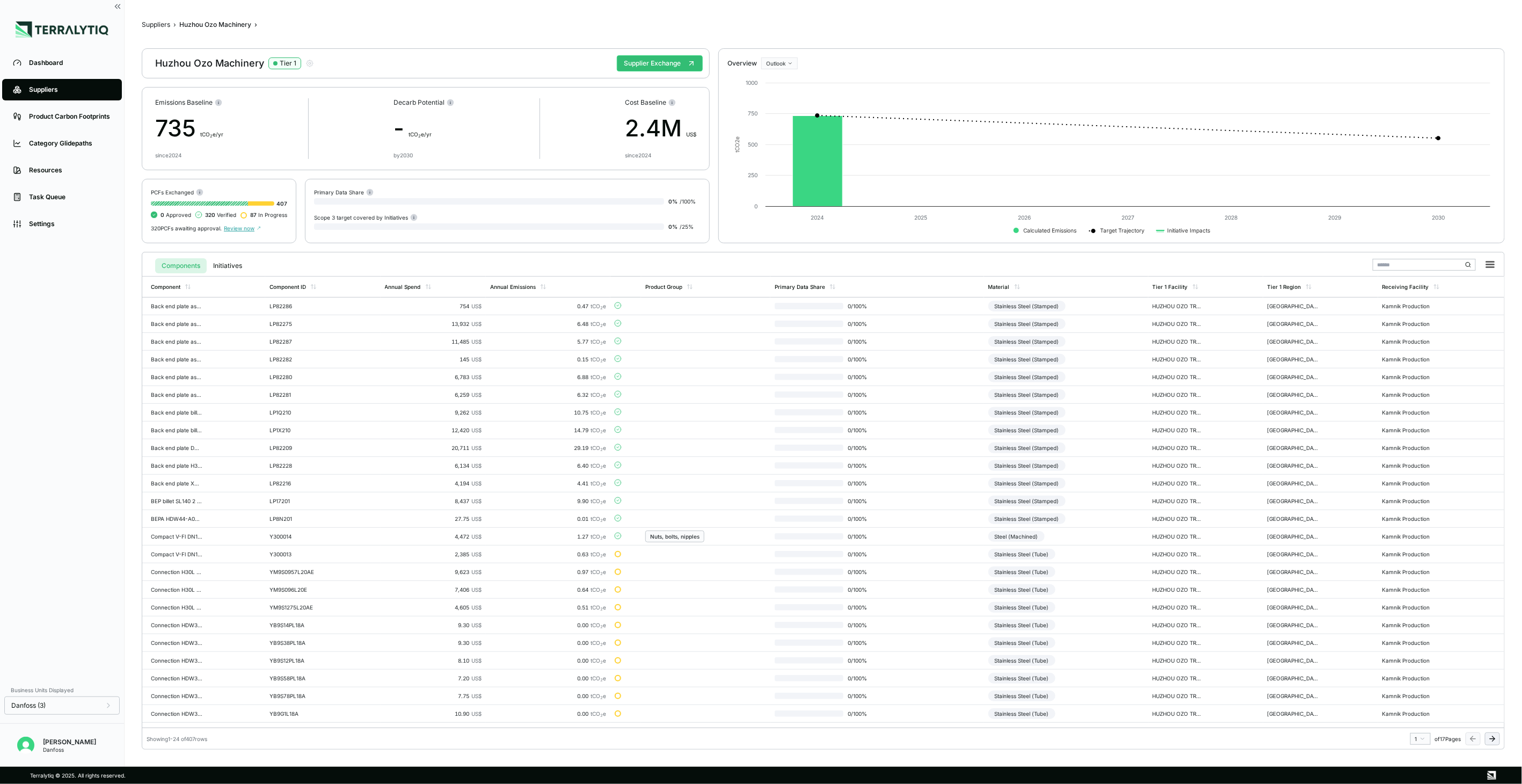
click at [1490, 740] on icon at bounding box center [1492, 739] width 9 height 9
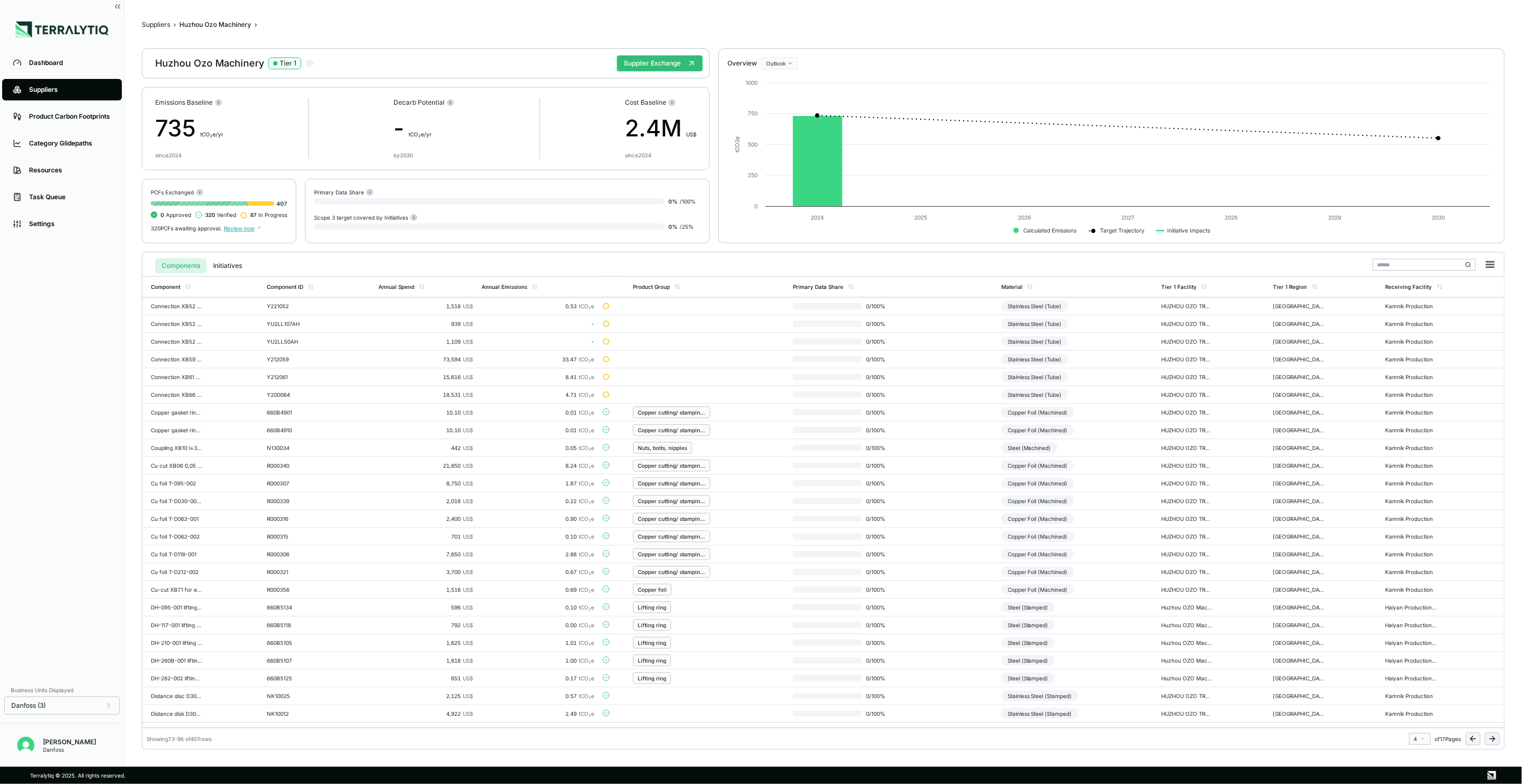
click at [1490, 740] on icon at bounding box center [1492, 739] width 9 height 9
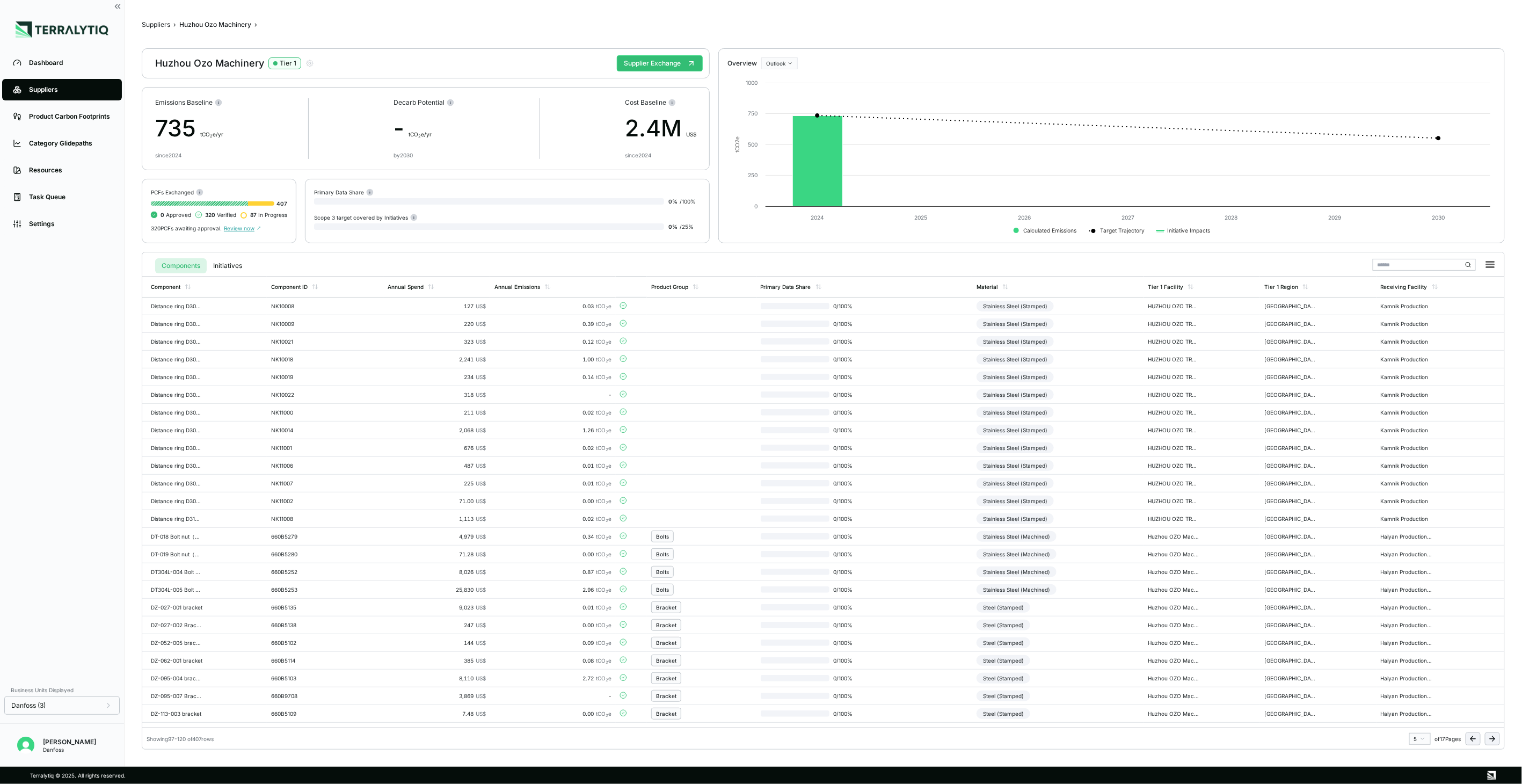
click at [1490, 740] on icon at bounding box center [1492, 739] width 9 height 9
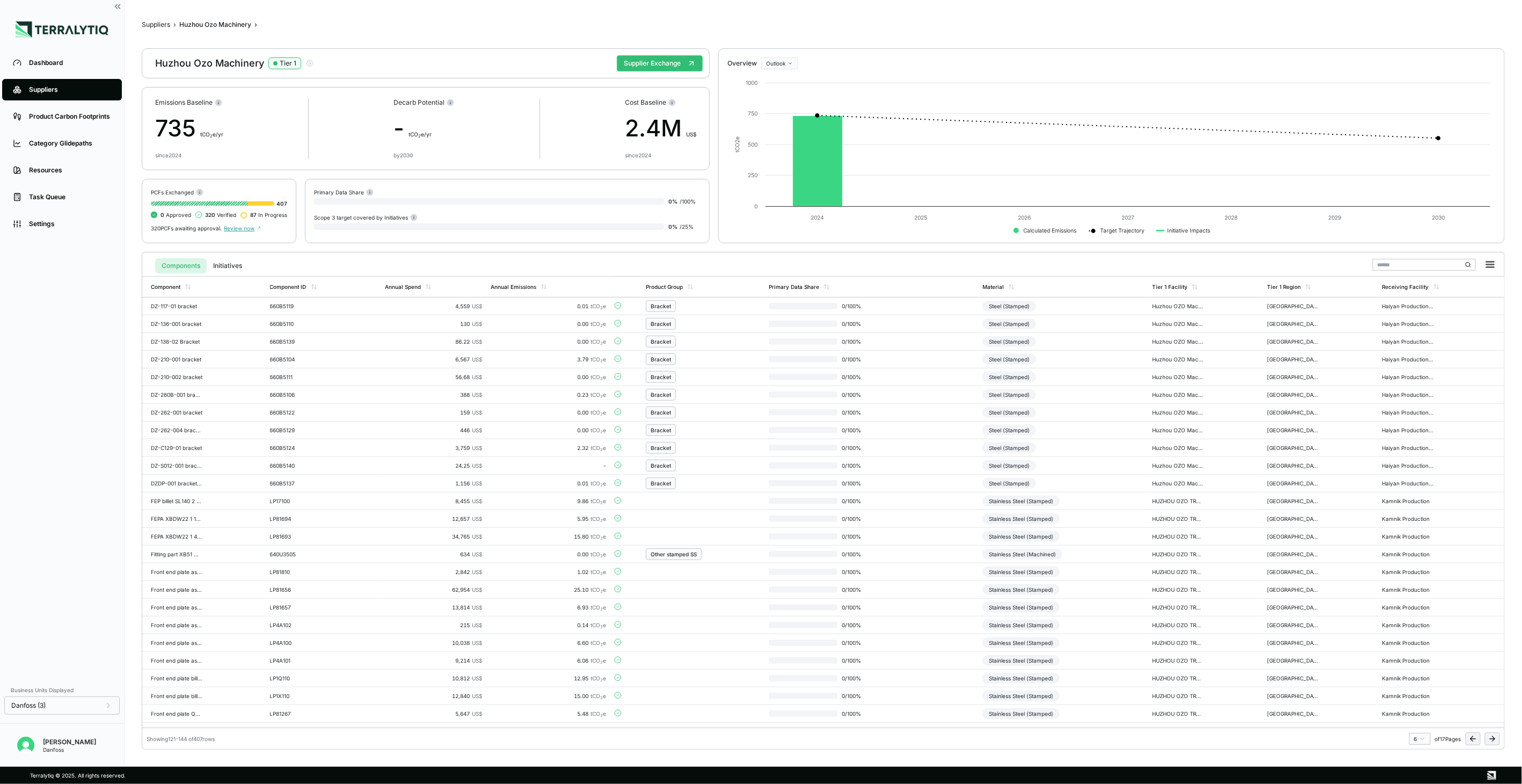
click at [1490, 740] on icon at bounding box center [1492, 739] width 9 height 9
click at [1078, 681] on td "Stainless Steel (Machined)" at bounding box center [1058, 678] width 171 height 18
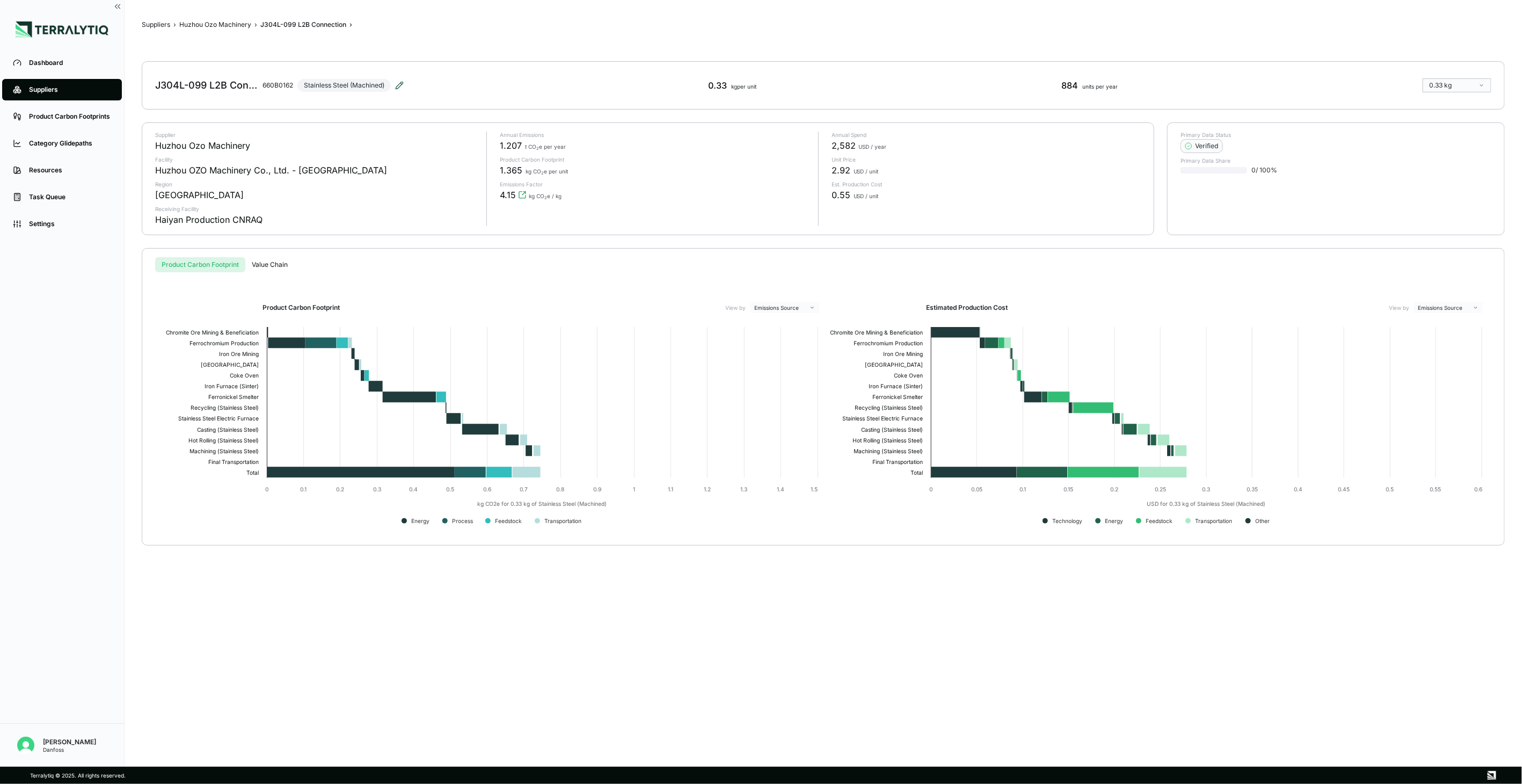
click at [396, 81] on icon at bounding box center [399, 85] width 9 height 9
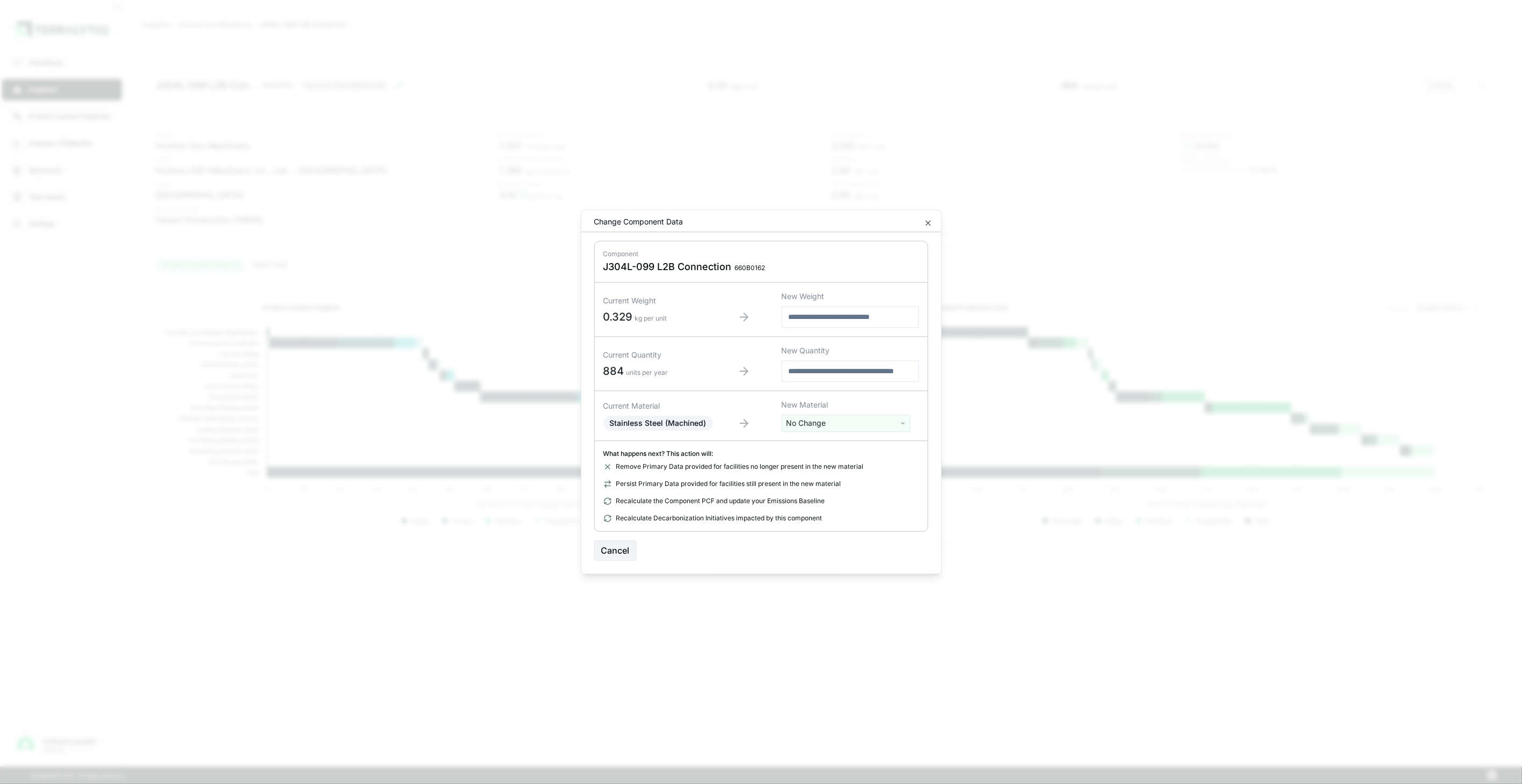
click at [815, 426] on html "Dashboard Suppliers Product Carbon Footprints Category Glidepaths Resources Tas…" at bounding box center [761, 392] width 1522 height 784
click at [816, 438] on div at bounding box center [846, 445] width 123 height 14
click at [818, 444] on input "text" at bounding box center [846, 445] width 123 height 12
type input "****"
click at [828, 495] on div "Stainless Steel (Tube)" at bounding box center [846, 493] width 123 height 15
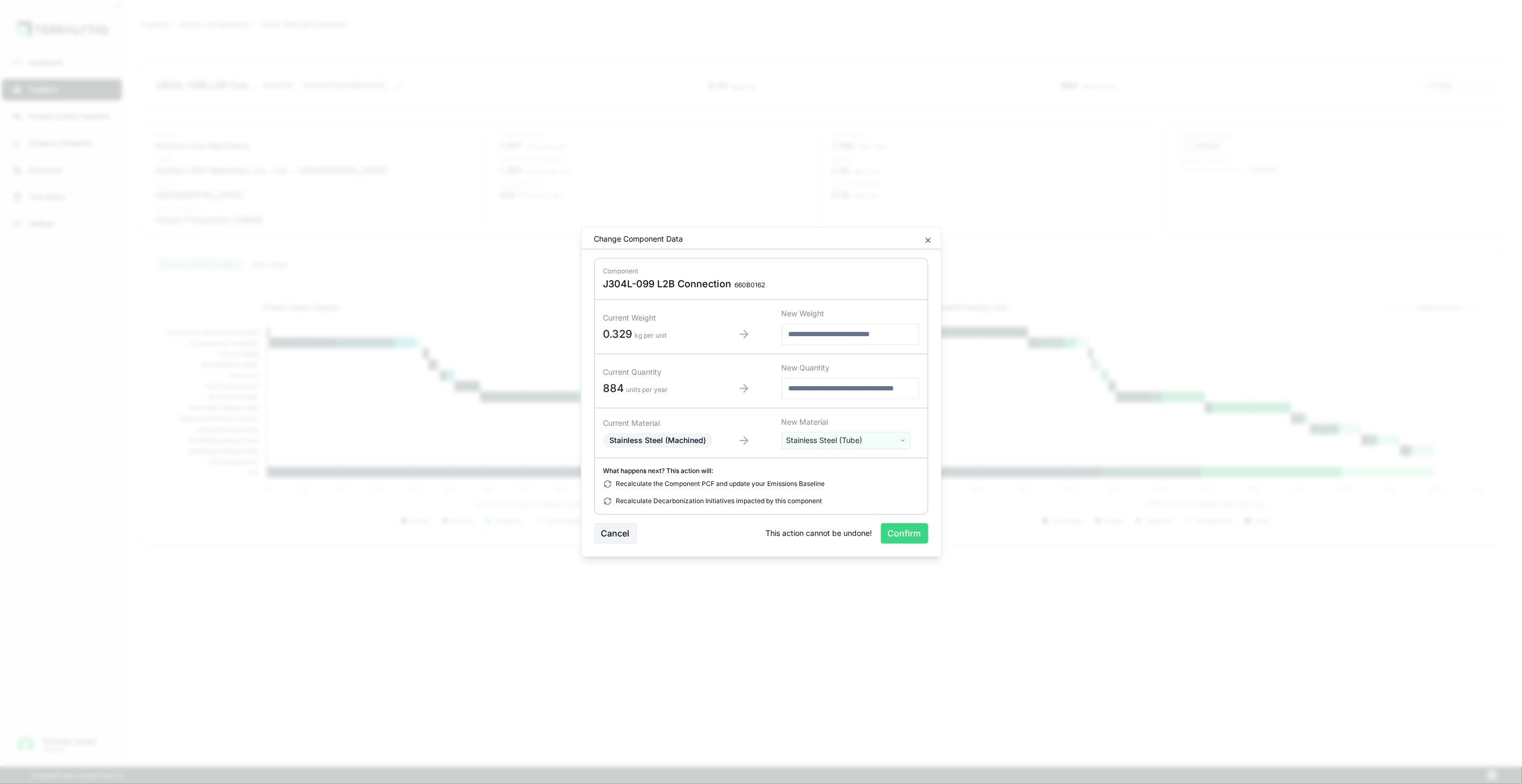
click at [921, 537] on button "Confirm" at bounding box center [905, 533] width 47 height 21
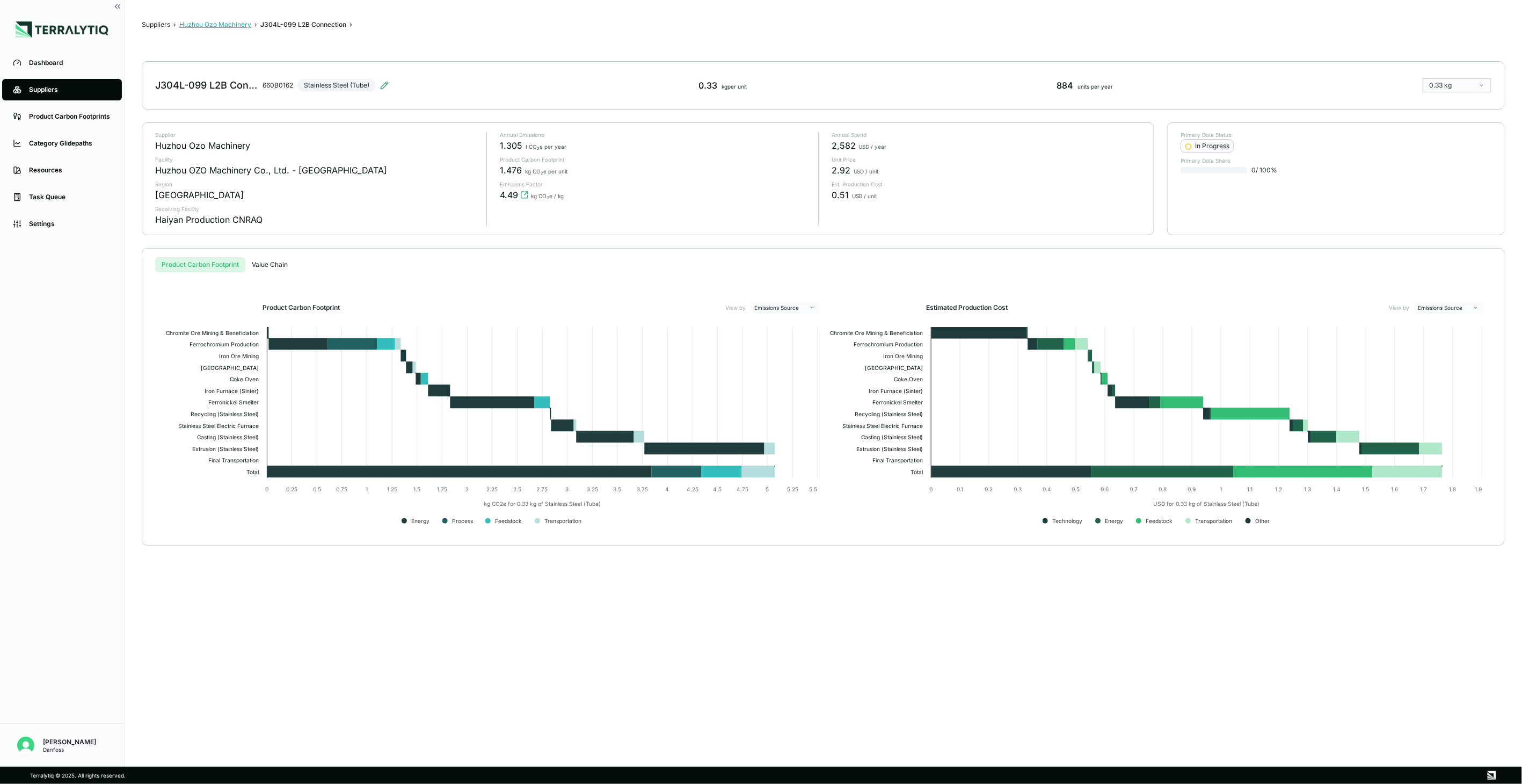
click at [239, 28] on button "Huzhou Ozo Machinery" at bounding box center [215, 25] width 72 height 9
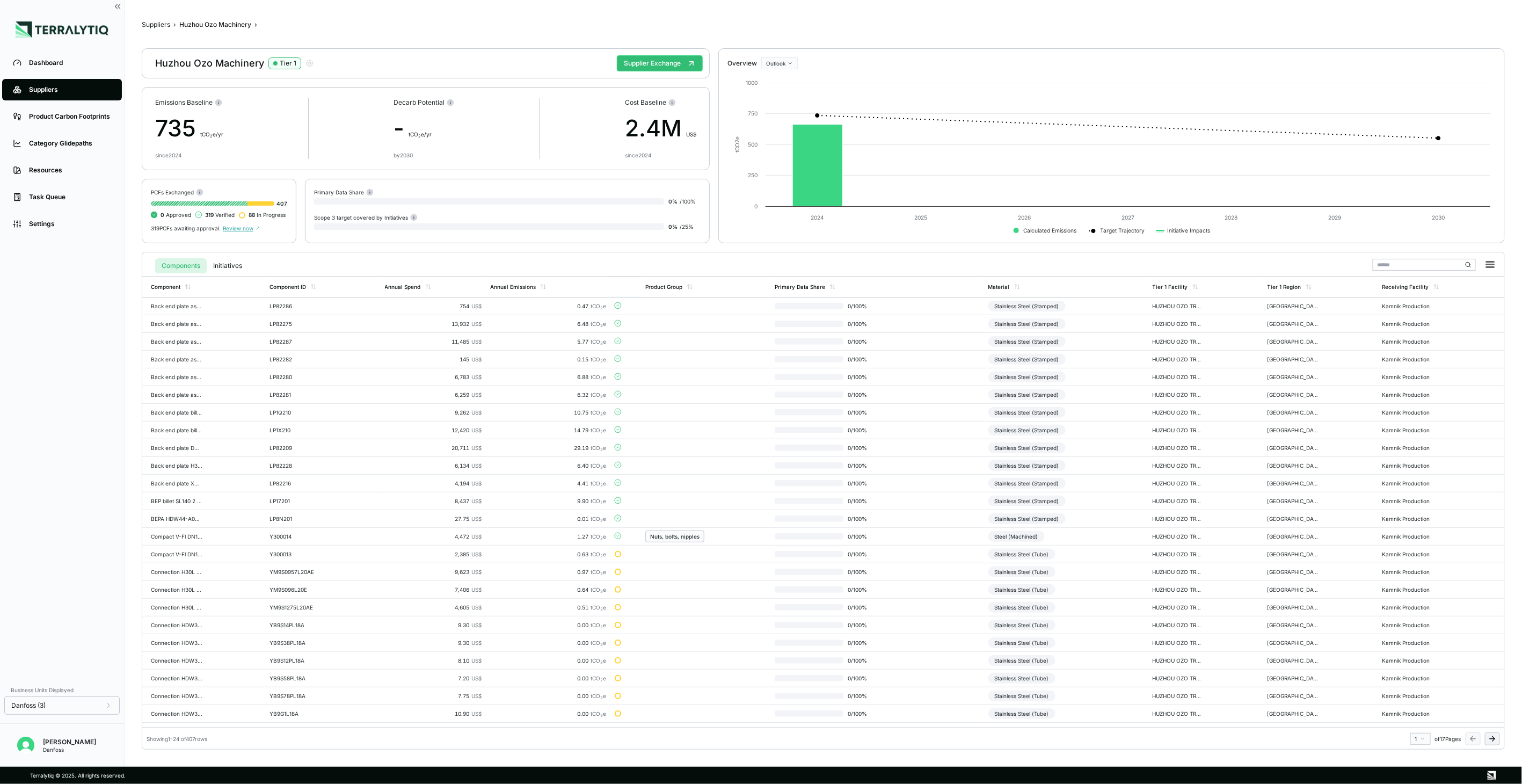
click at [1491, 737] on icon at bounding box center [1492, 739] width 9 height 9
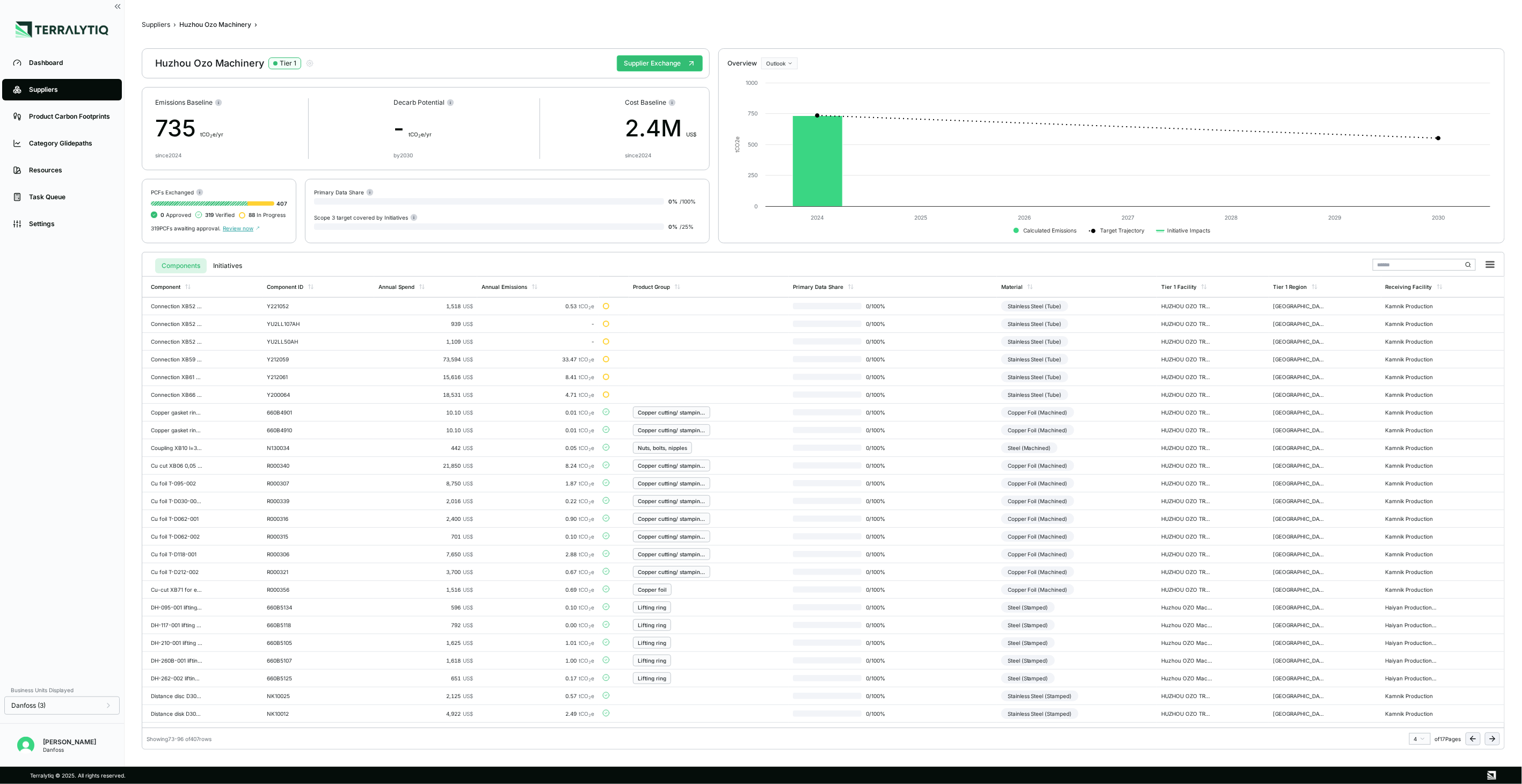
click at [1491, 737] on icon at bounding box center [1492, 739] width 9 height 9
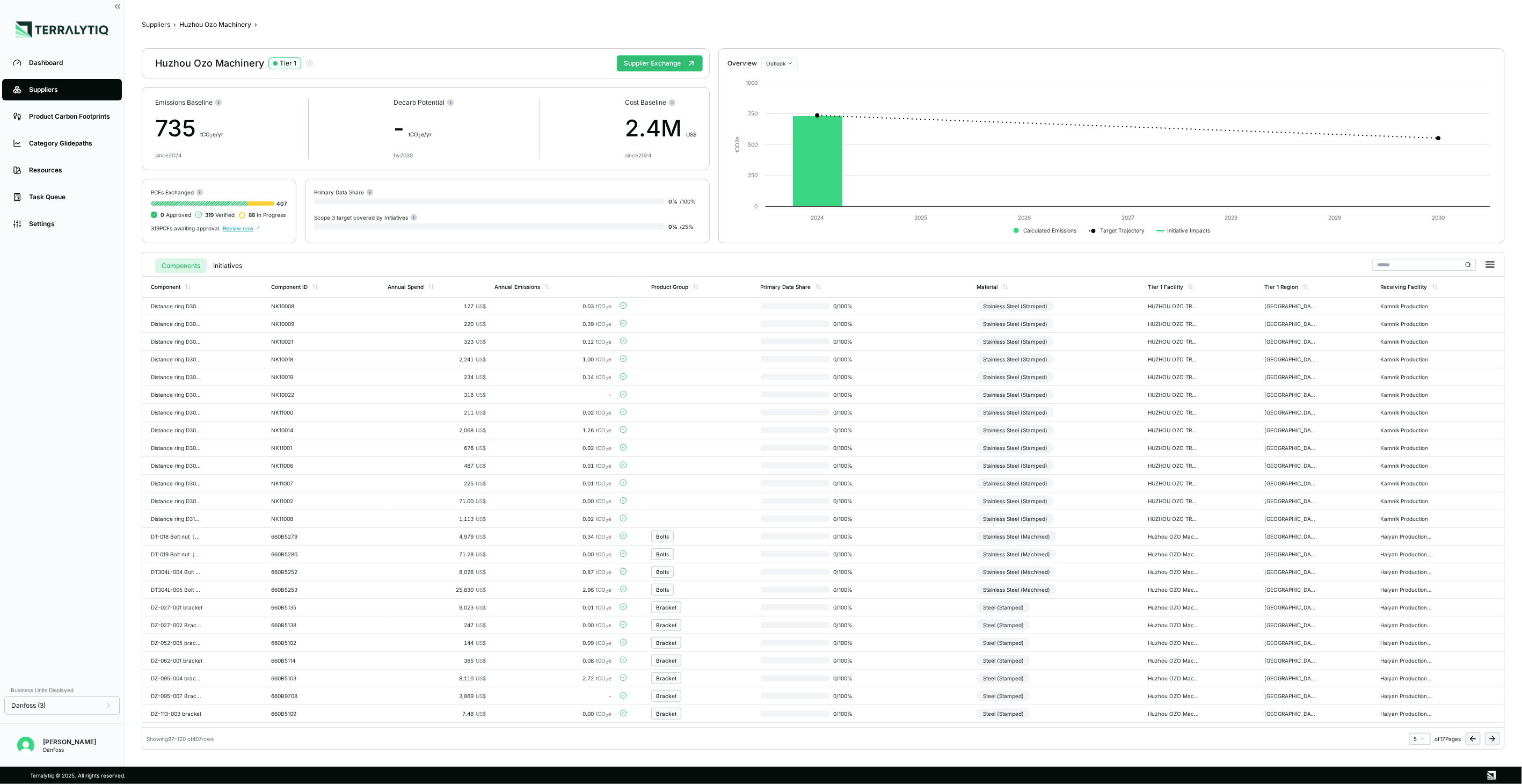
click at [1491, 737] on icon at bounding box center [1492, 739] width 9 height 9
click at [1088, 698] on td "Stainless Steel (Machined)" at bounding box center [1058, 696] width 171 height 18
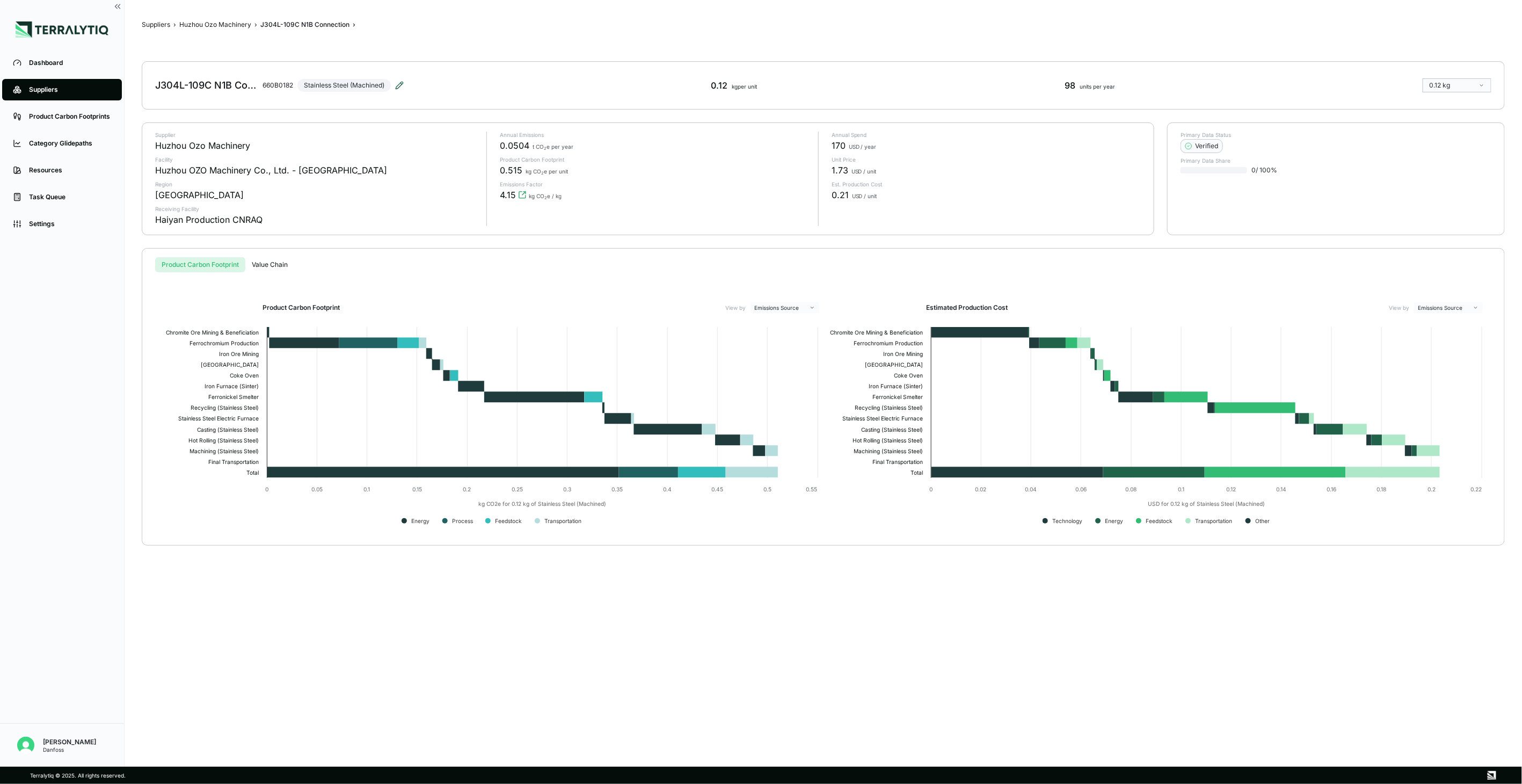
click at [399, 87] on icon at bounding box center [399, 85] width 7 height 7
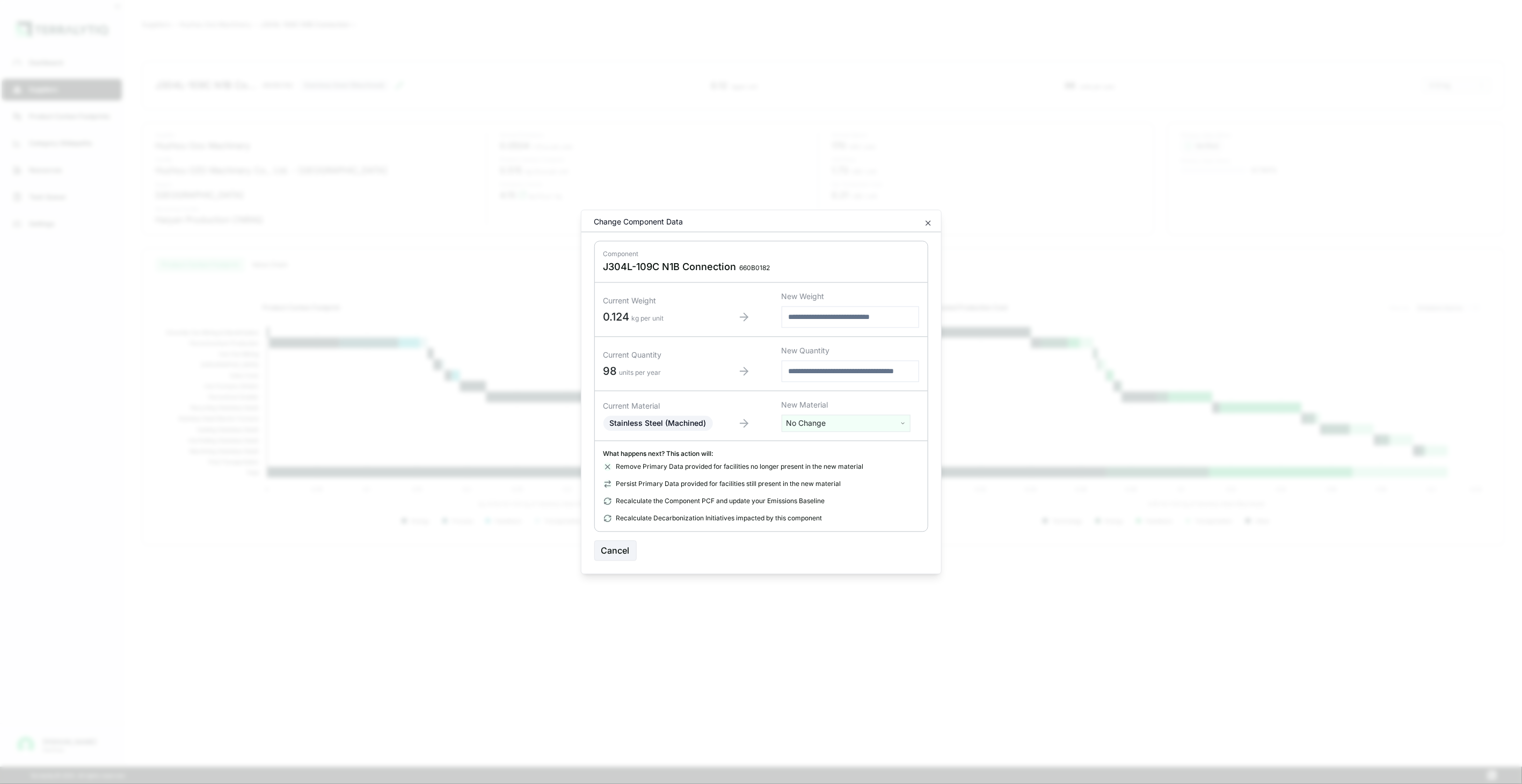
click at [807, 426] on html "Dashboard Suppliers Product Carbon Footprints Category Glidepaths Resources Tas…" at bounding box center [761, 392] width 1522 height 784
click at [812, 444] on input "text" at bounding box center [846, 445] width 123 height 12
type input "****"
drag, startPoint x: 870, startPoint y: 496, endPoint x: 873, endPoint y: 500, distance: 5.0
click at [870, 495] on div "Stainless Steel (Tube)" at bounding box center [846, 493] width 123 height 15
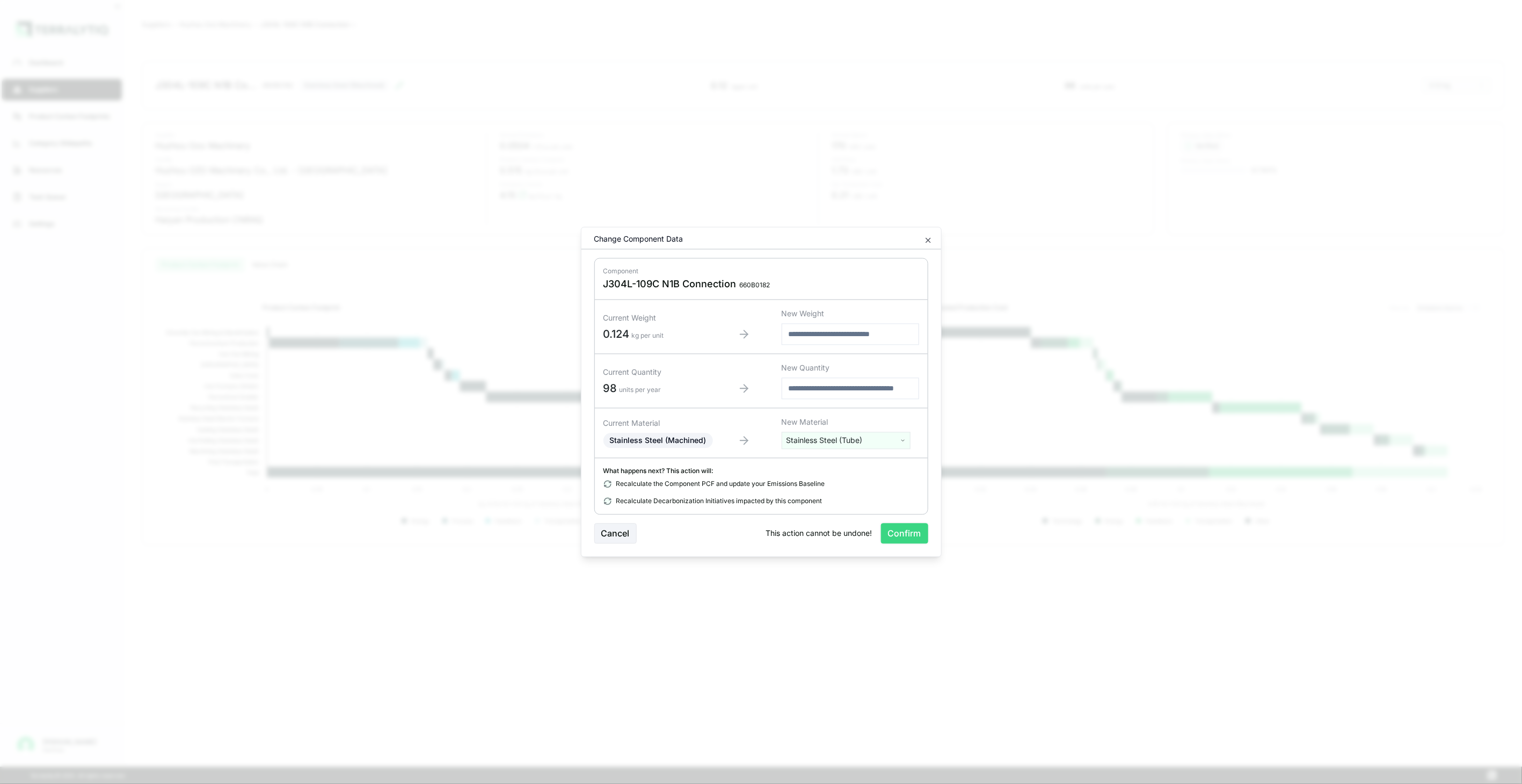
click at [900, 525] on button "Confirm" at bounding box center [905, 533] width 47 height 21
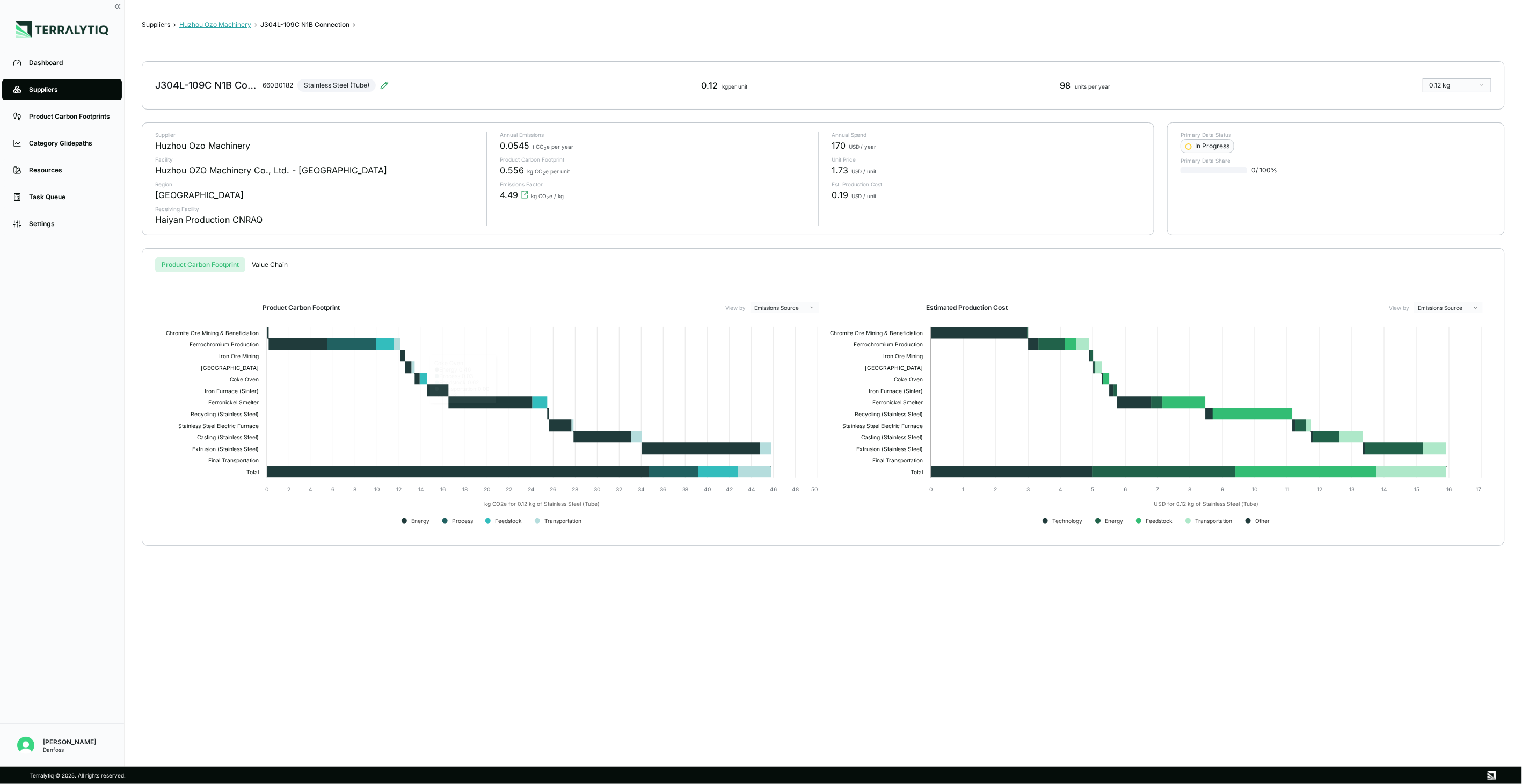
click at [227, 28] on button "Huzhou Ozo Machinery" at bounding box center [215, 25] width 72 height 9
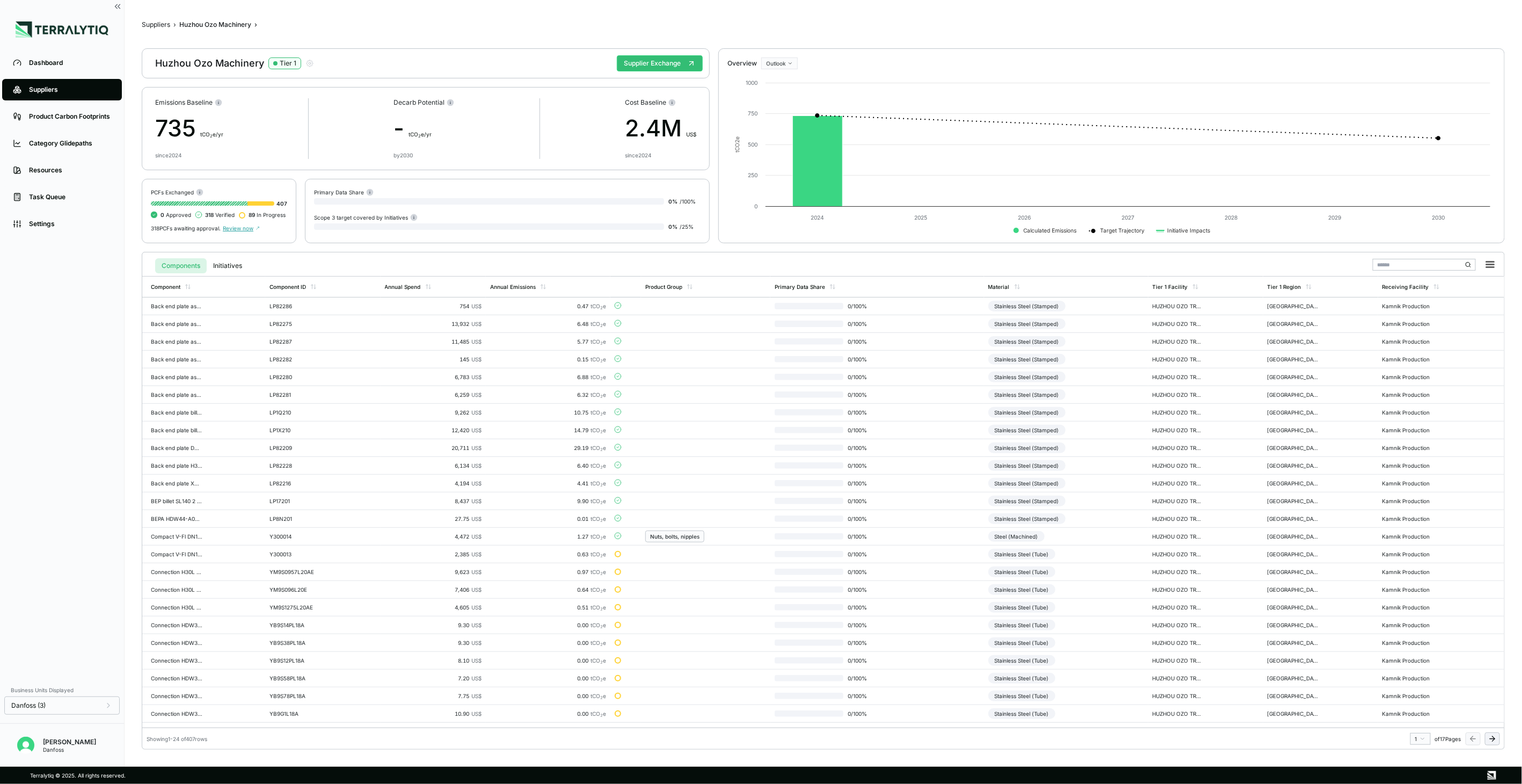
click at [1491, 737] on icon at bounding box center [1492, 739] width 9 height 9
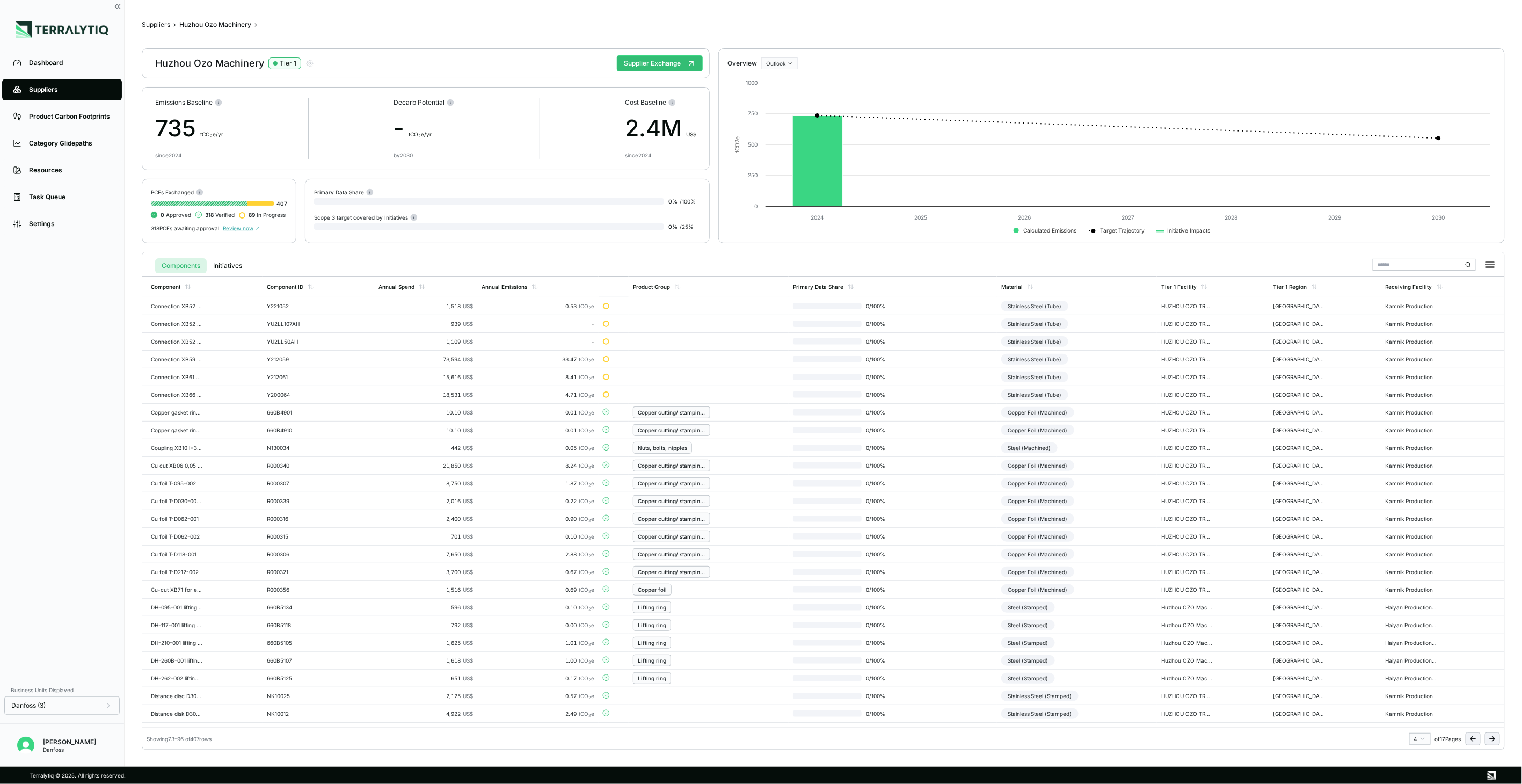
click at [1491, 737] on icon at bounding box center [1492, 739] width 9 height 9
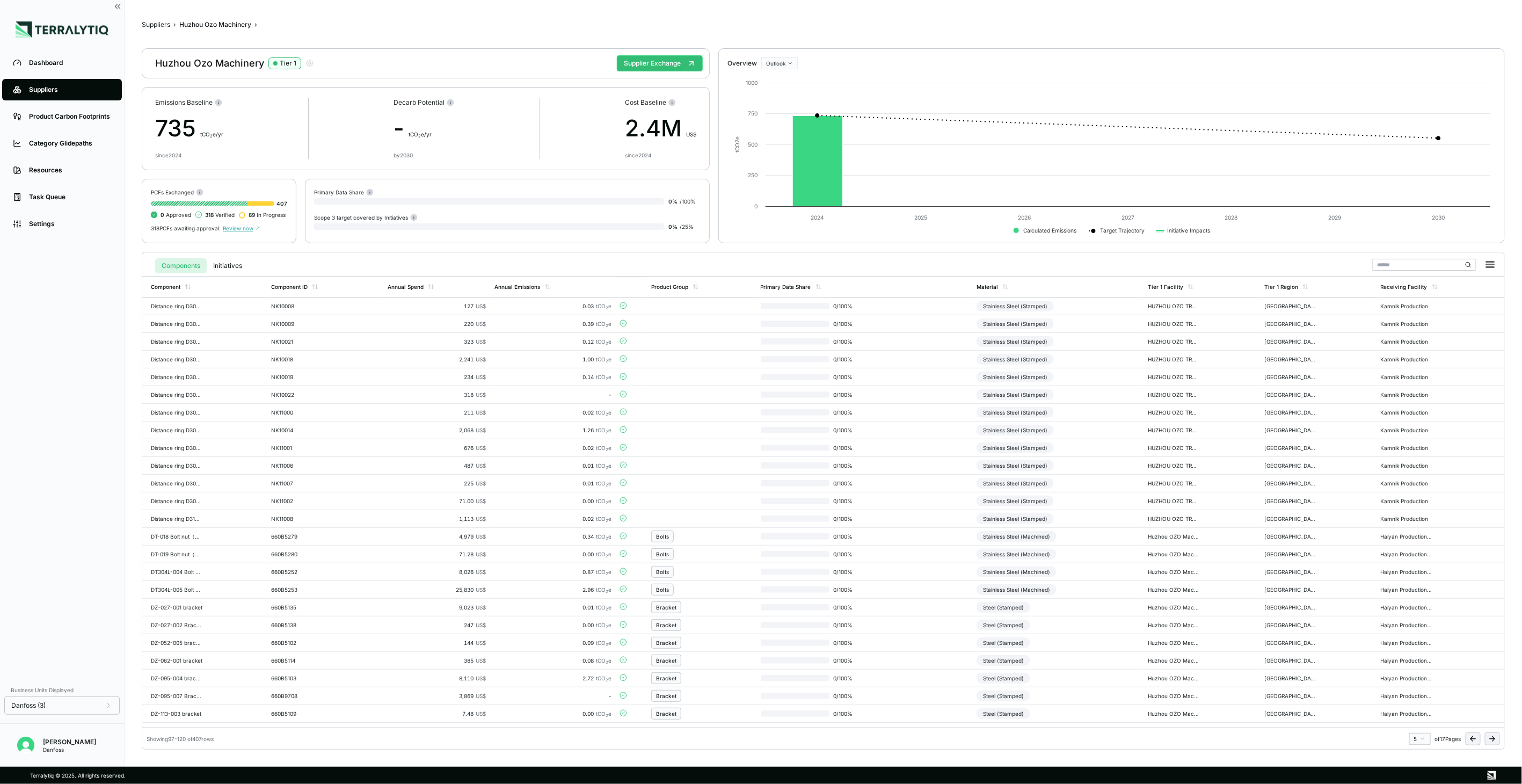
click at [1491, 737] on icon at bounding box center [1492, 739] width 9 height 9
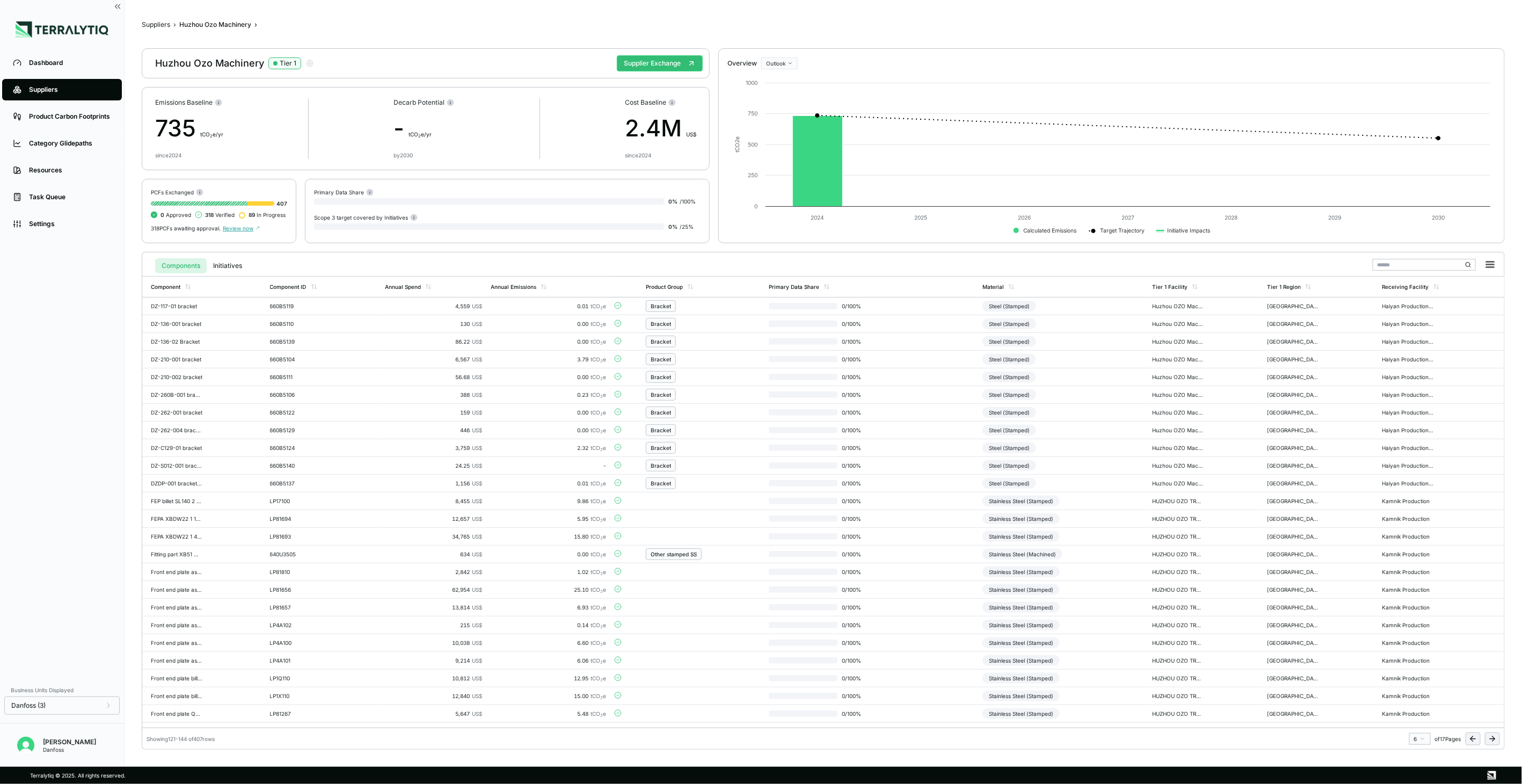
click at [1491, 737] on icon at bounding box center [1492, 739] width 9 height 9
click at [1153, 720] on td "Huzhou OZO Machinery Co., Ltd. - [GEOGRAPHIC_DATA]" at bounding box center [1201, 714] width 116 height 18
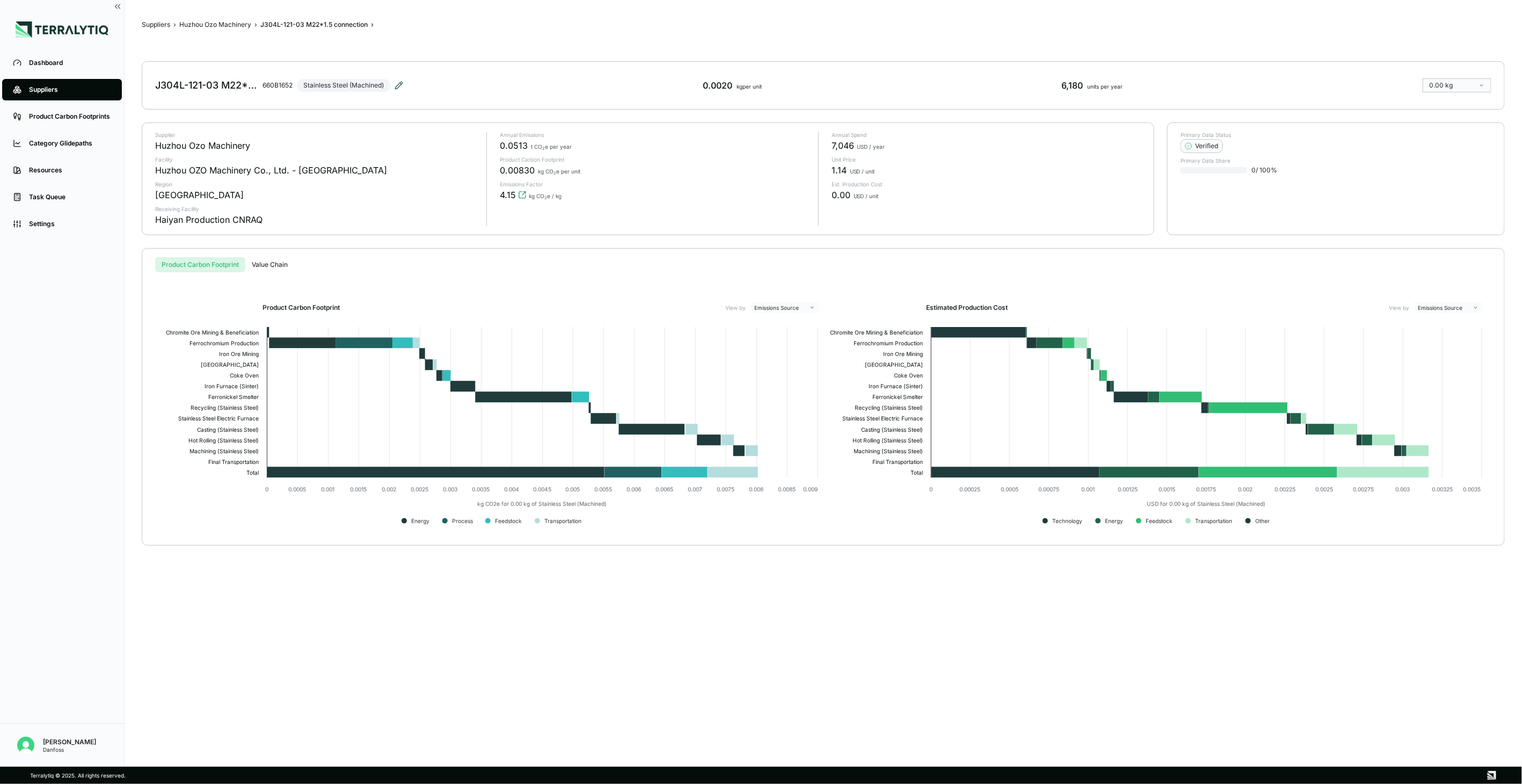
click at [401, 83] on icon at bounding box center [401, 83] width 2 height 2
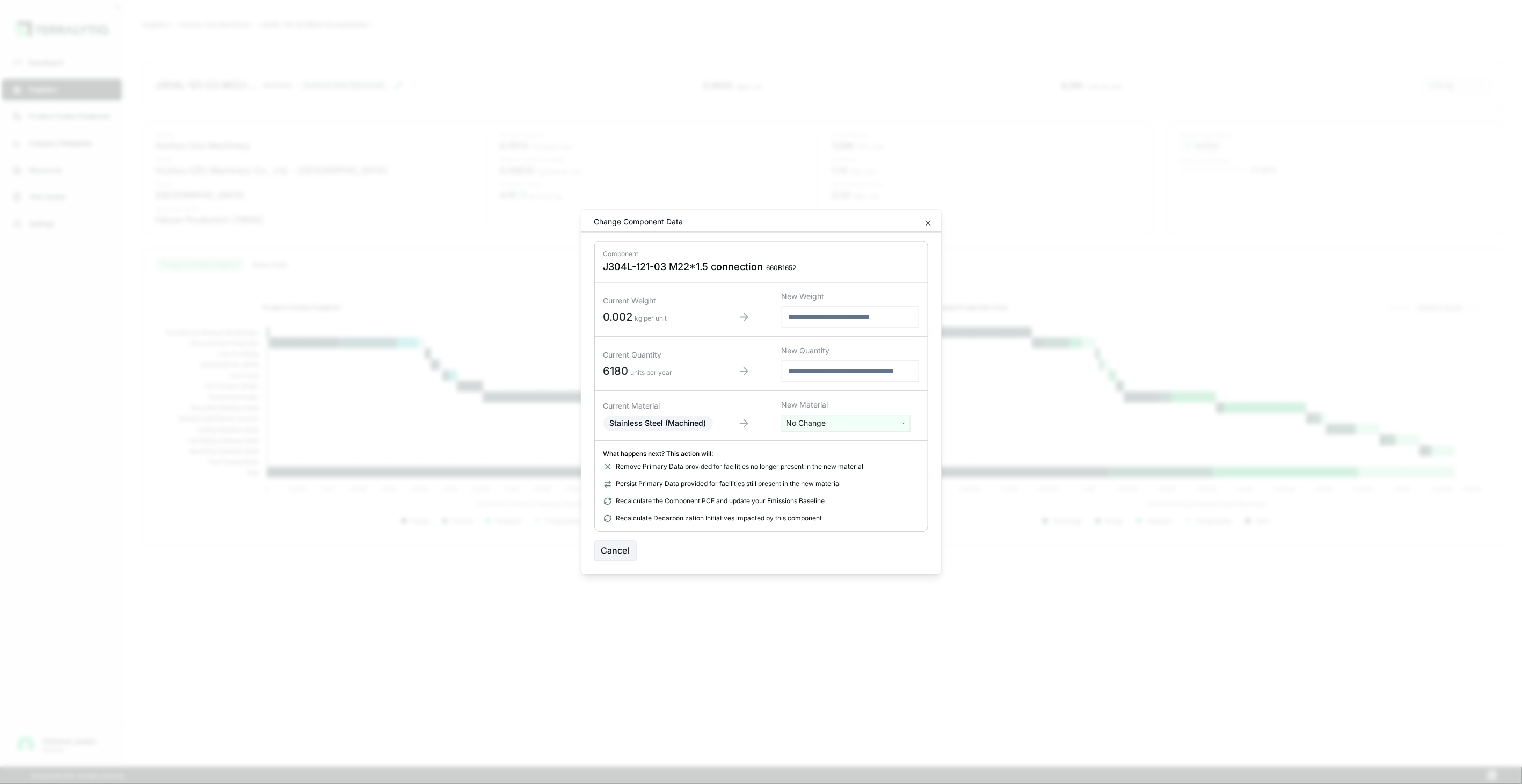
click at [825, 427] on html "Dashboard Suppliers Product Carbon Footprints Category Glidepaths Resources Tas…" at bounding box center [761, 392] width 1522 height 784
click at [817, 440] on input "text" at bounding box center [846, 445] width 123 height 12
type input "****"
click at [853, 497] on div "Stainless Steel (Tube)" at bounding box center [846, 493] width 123 height 15
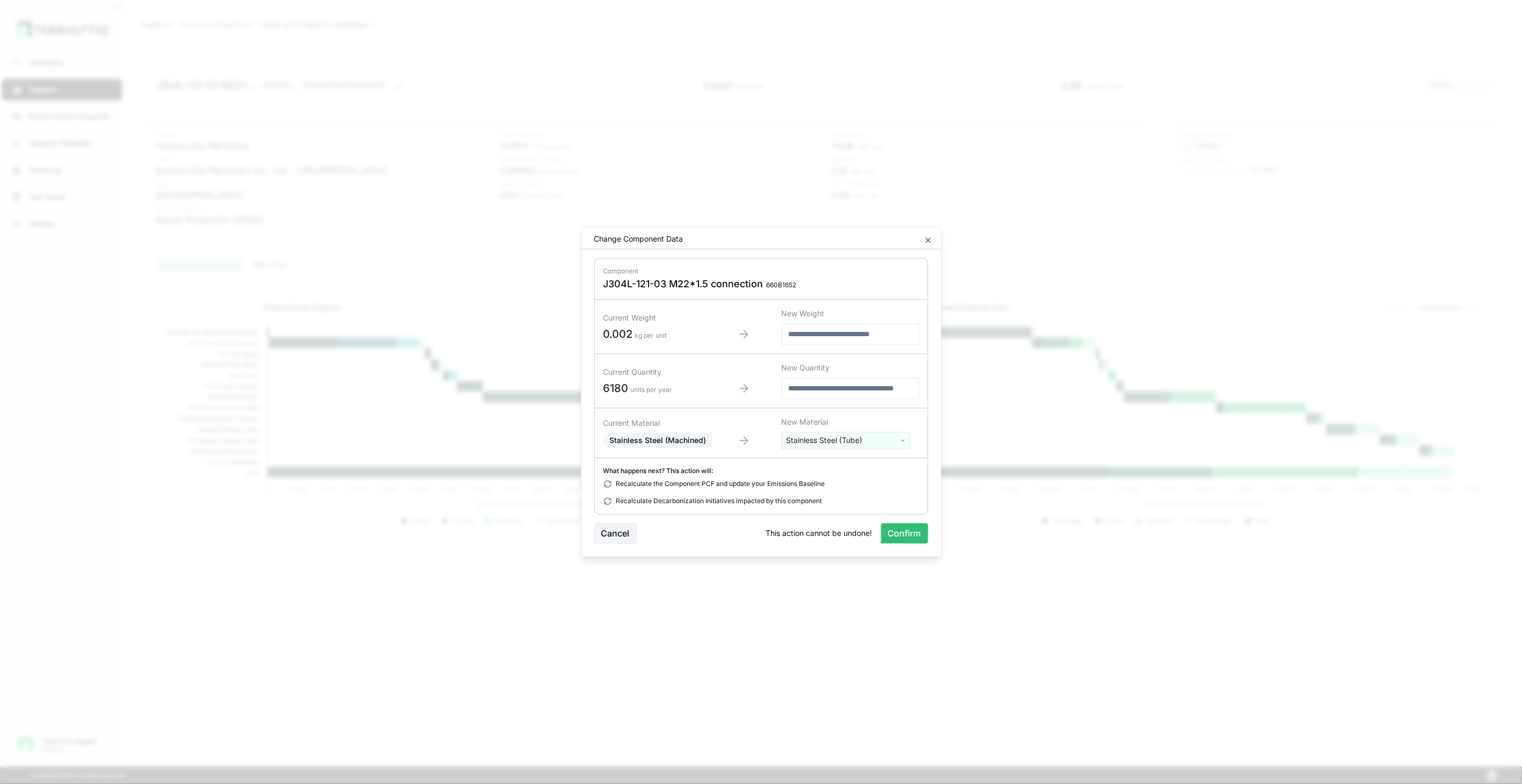
drag, startPoint x: 903, startPoint y: 527, endPoint x: 838, endPoint y: 659, distance: 147.1
click at [903, 527] on button "Confirm" at bounding box center [905, 533] width 47 height 21
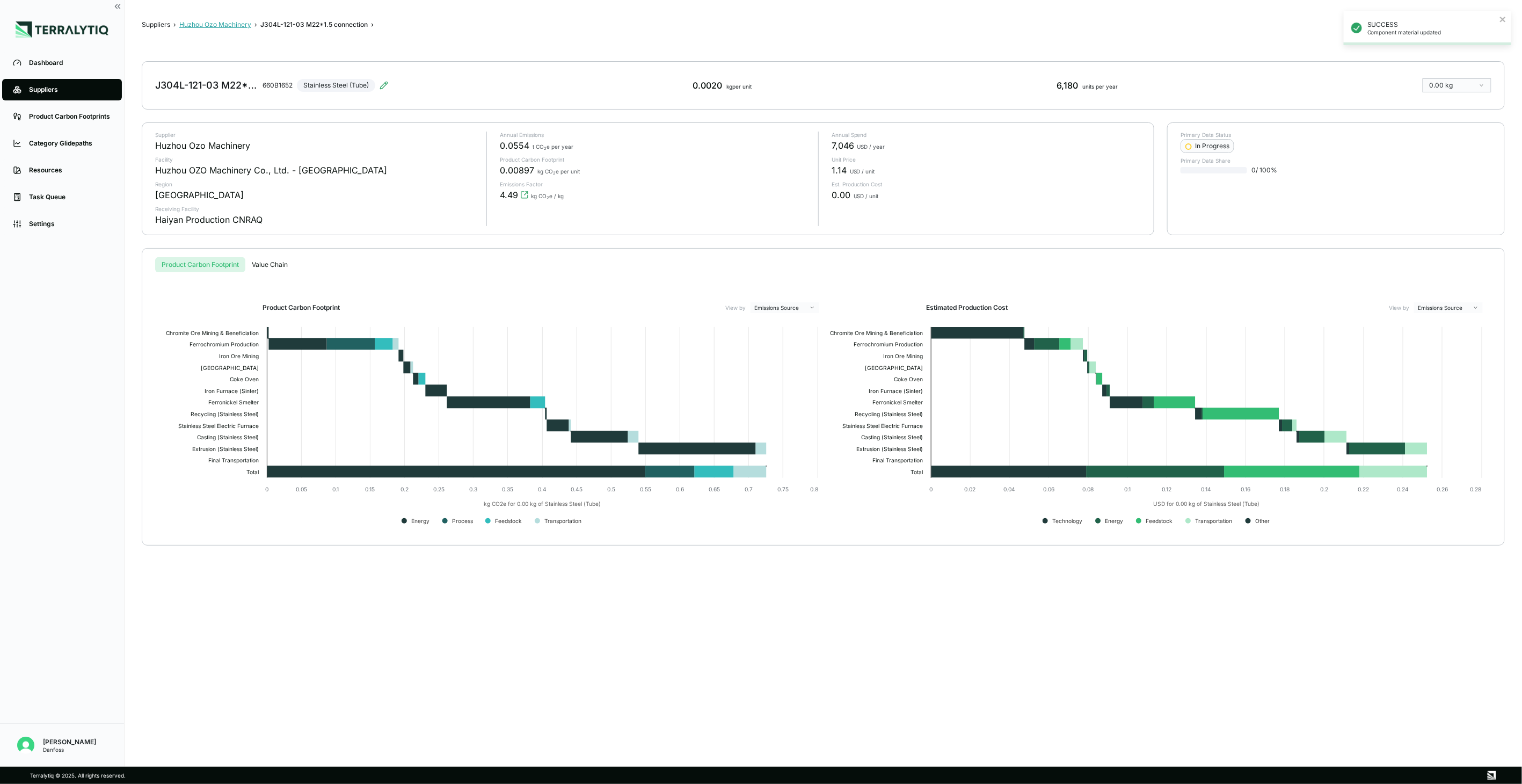
click at [223, 22] on button "Huzhou Ozo Machinery" at bounding box center [215, 25] width 72 height 9
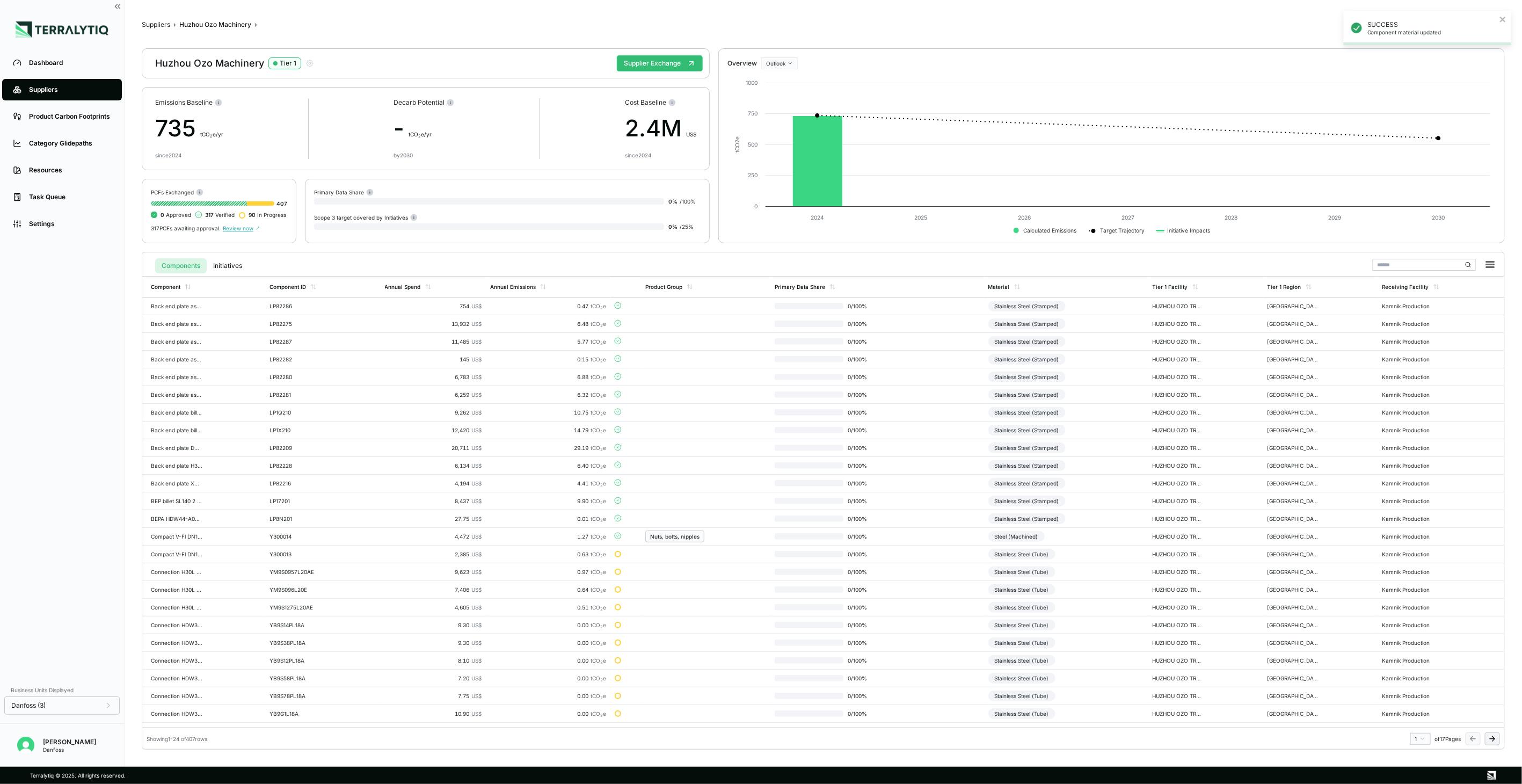
click at [1490, 740] on icon at bounding box center [1492, 739] width 9 height 9
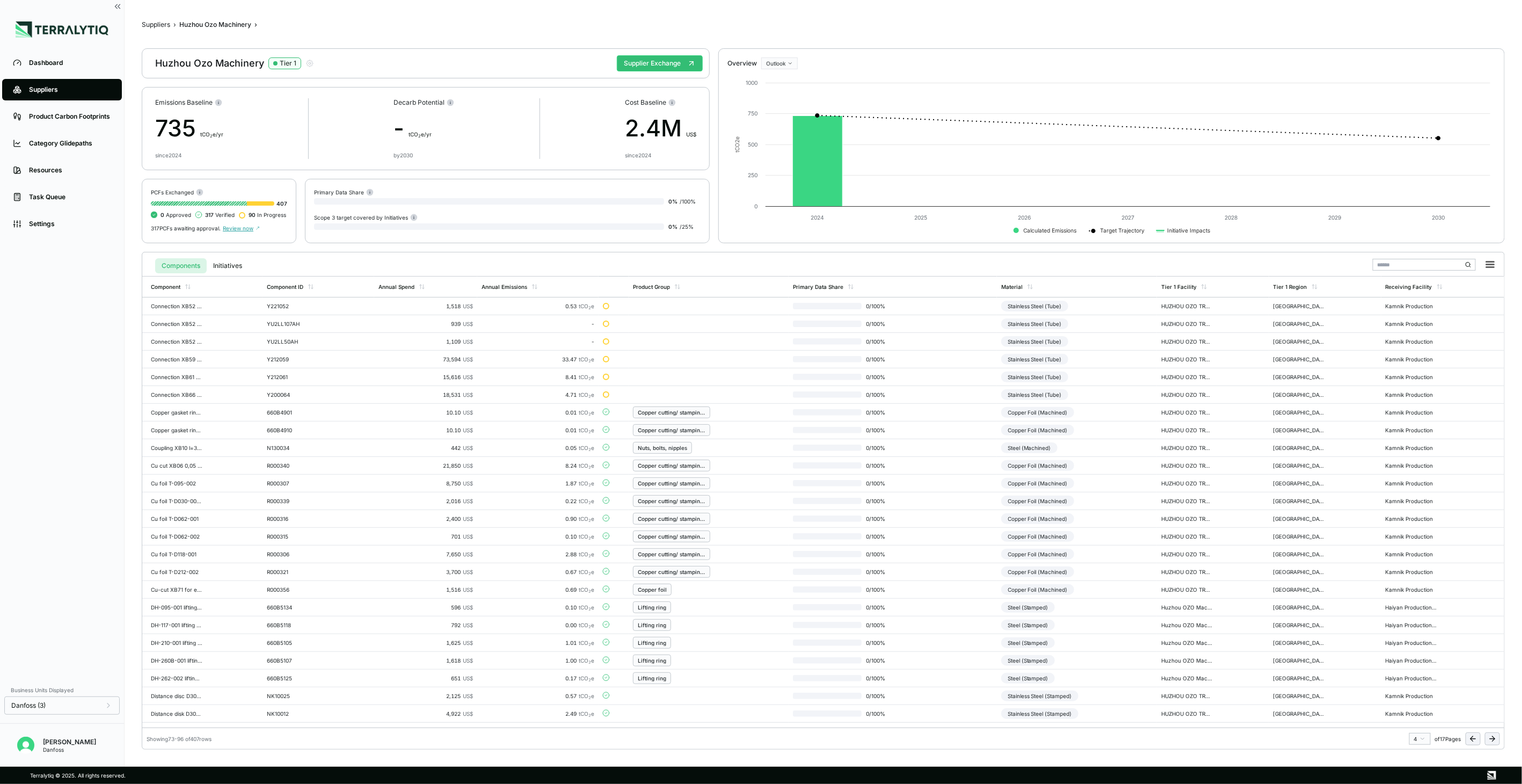
click at [1490, 740] on icon at bounding box center [1492, 739] width 9 height 9
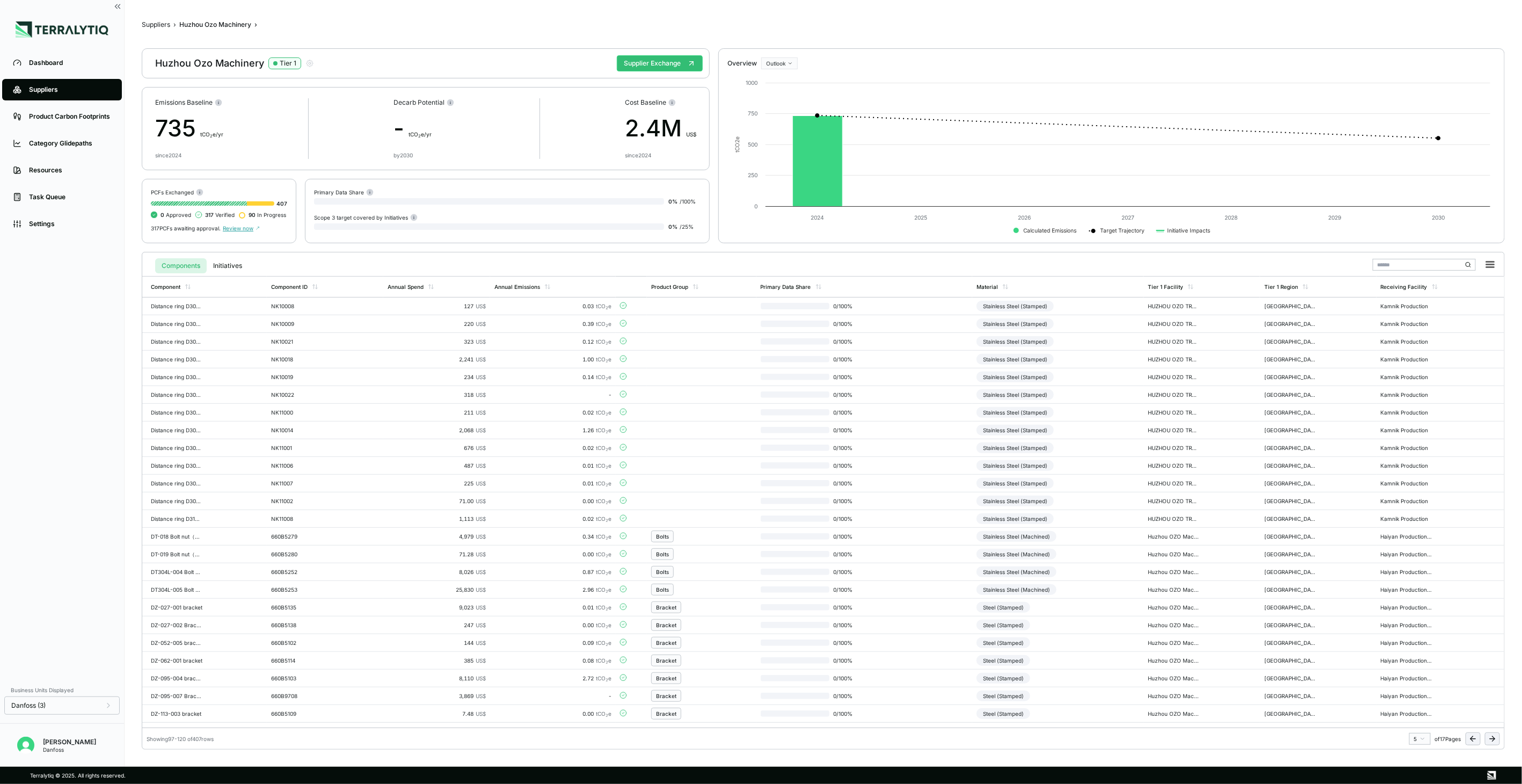
click at [1490, 740] on icon at bounding box center [1492, 739] width 9 height 9
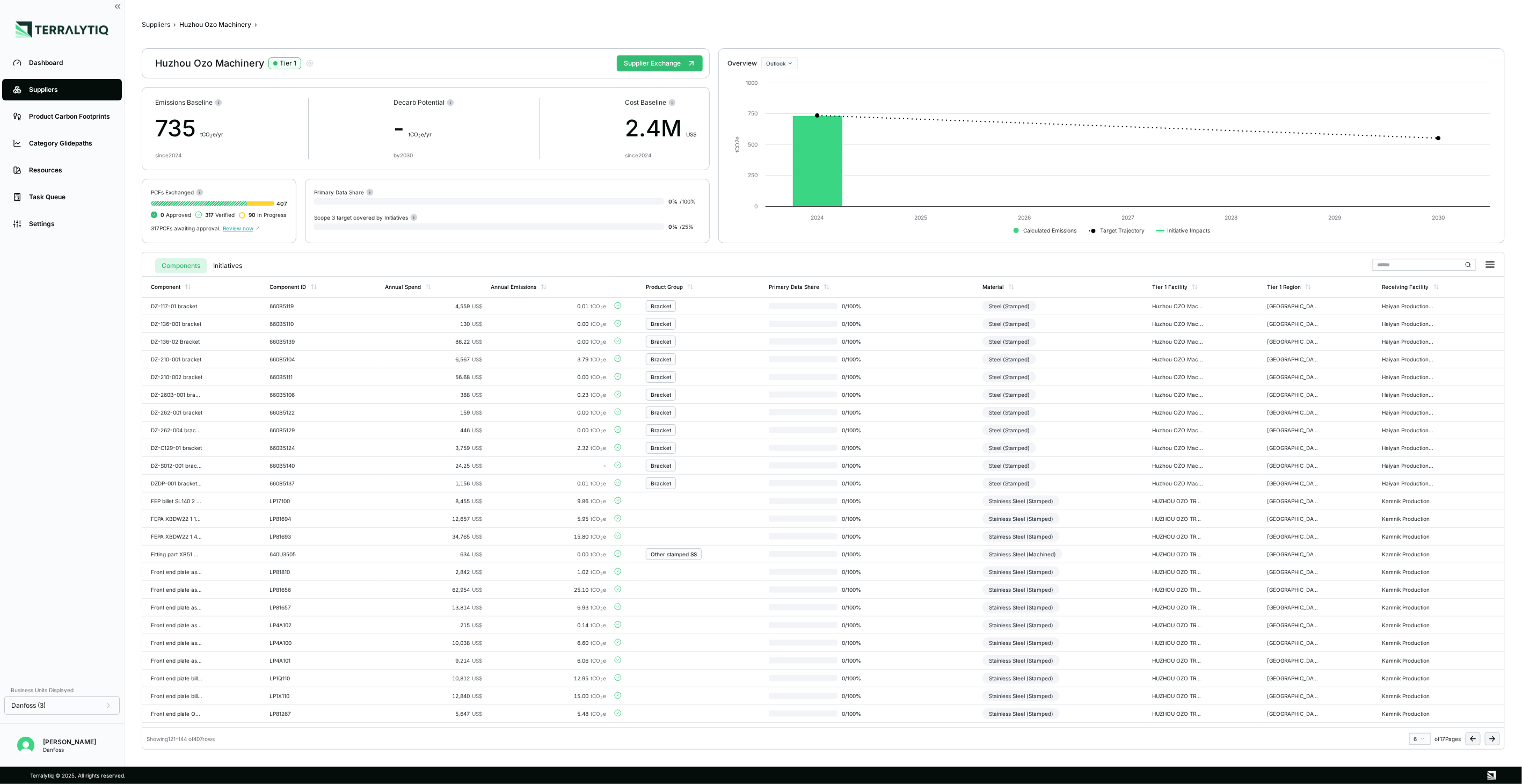
click at [1490, 740] on icon at bounding box center [1492, 739] width 9 height 9
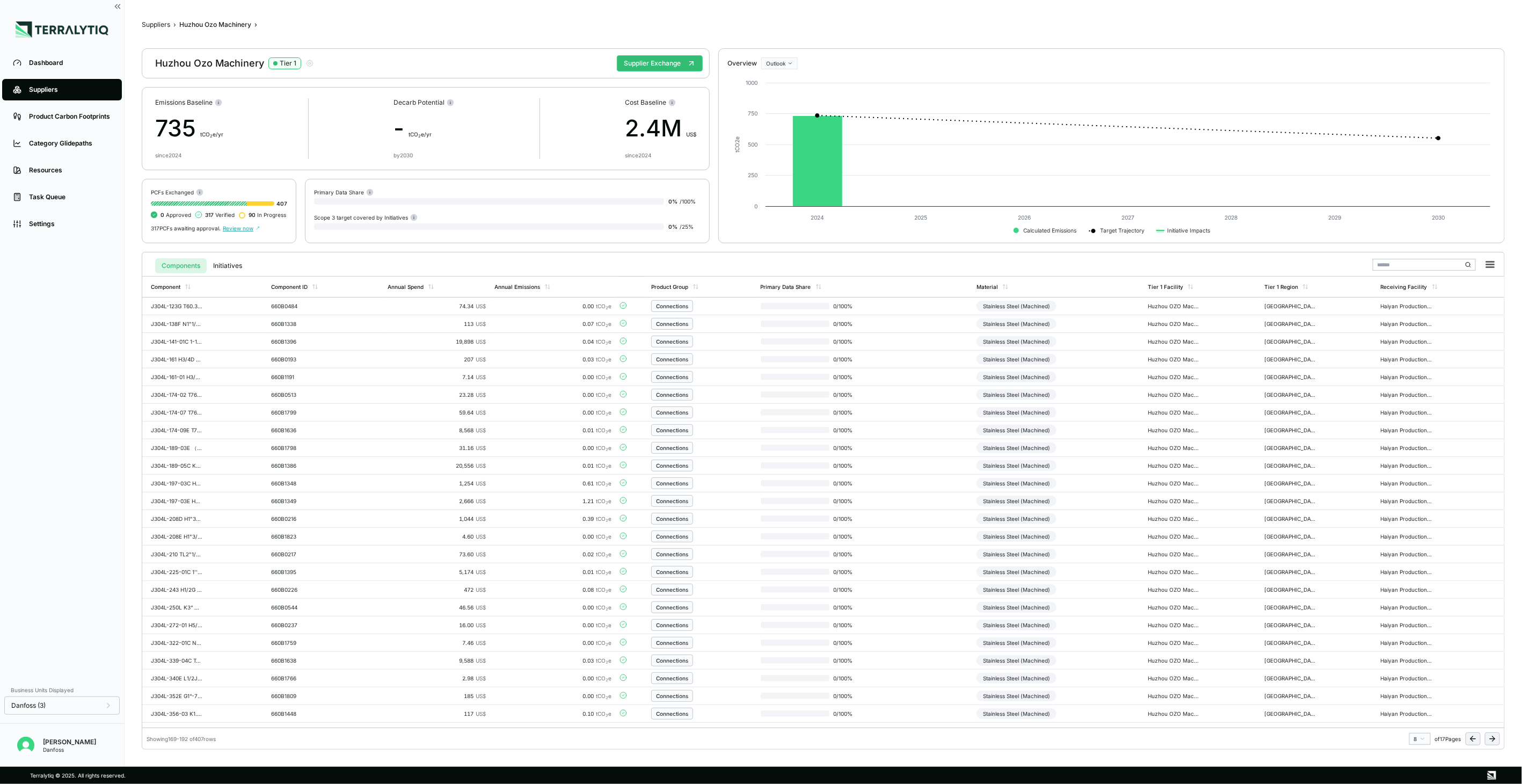
click at [1490, 740] on icon at bounding box center [1492, 739] width 9 height 9
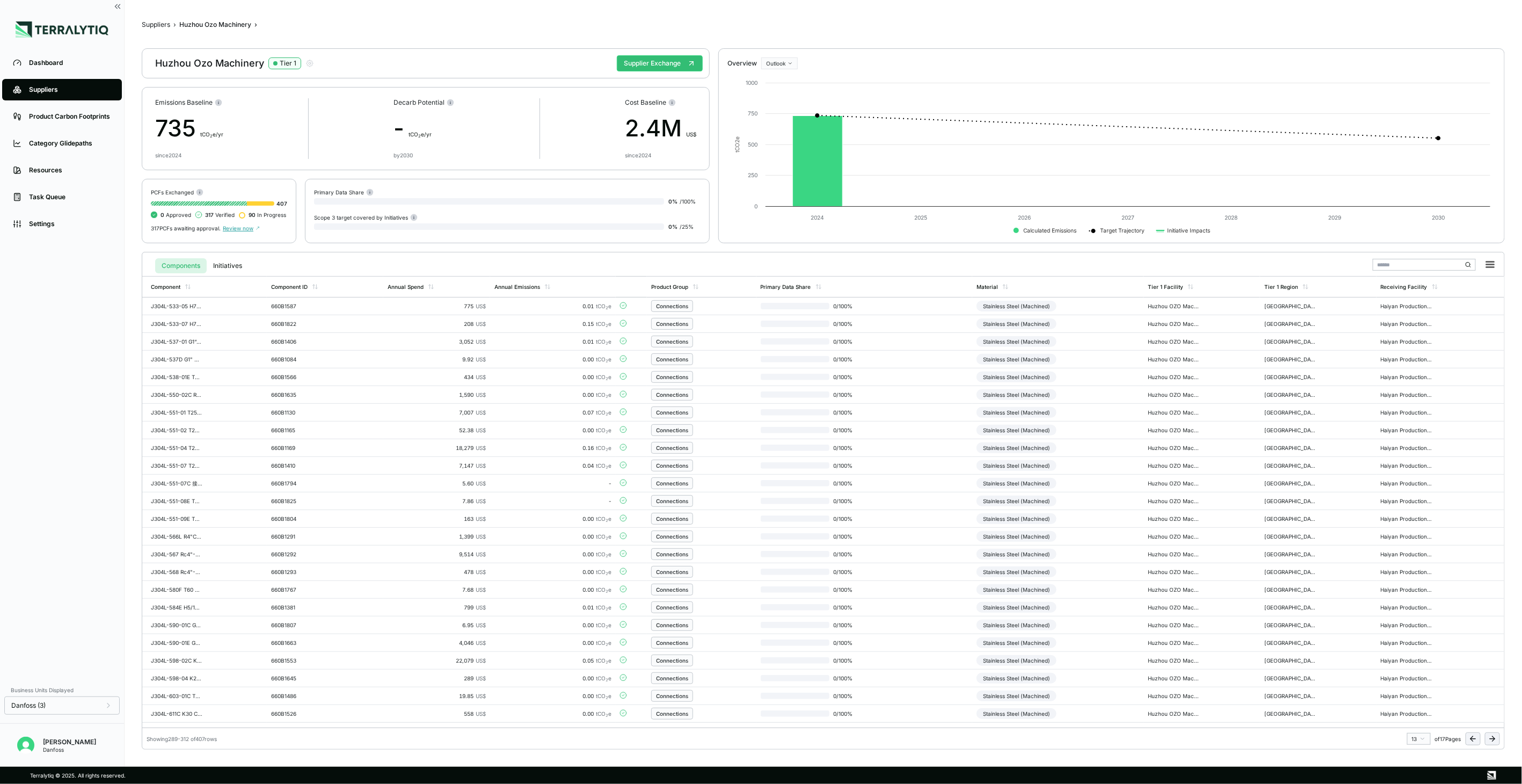
click at [1490, 740] on icon at bounding box center [1492, 739] width 9 height 9
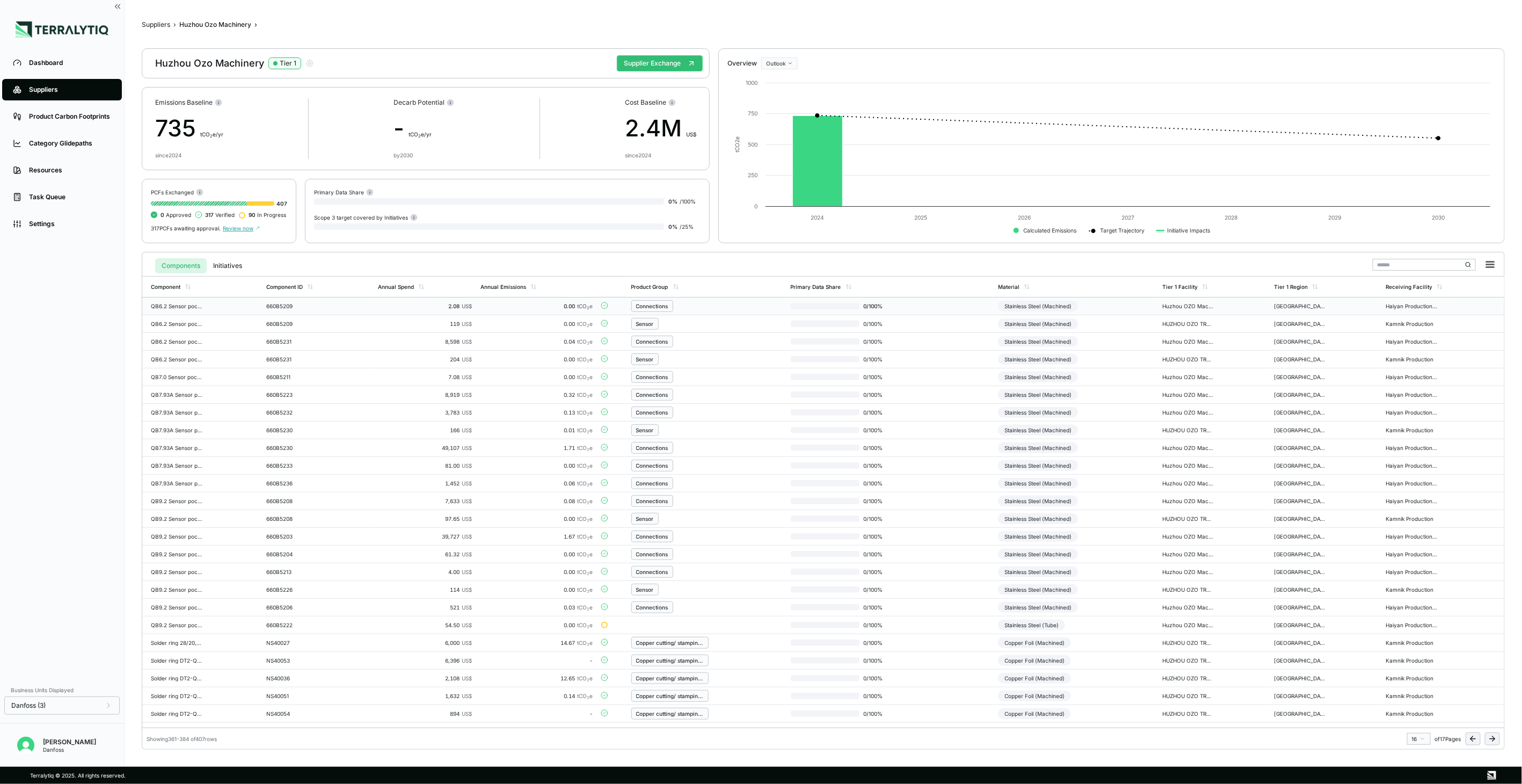
click at [1034, 301] on div "Stainless Steel (Machined)" at bounding box center [1038, 306] width 80 height 11
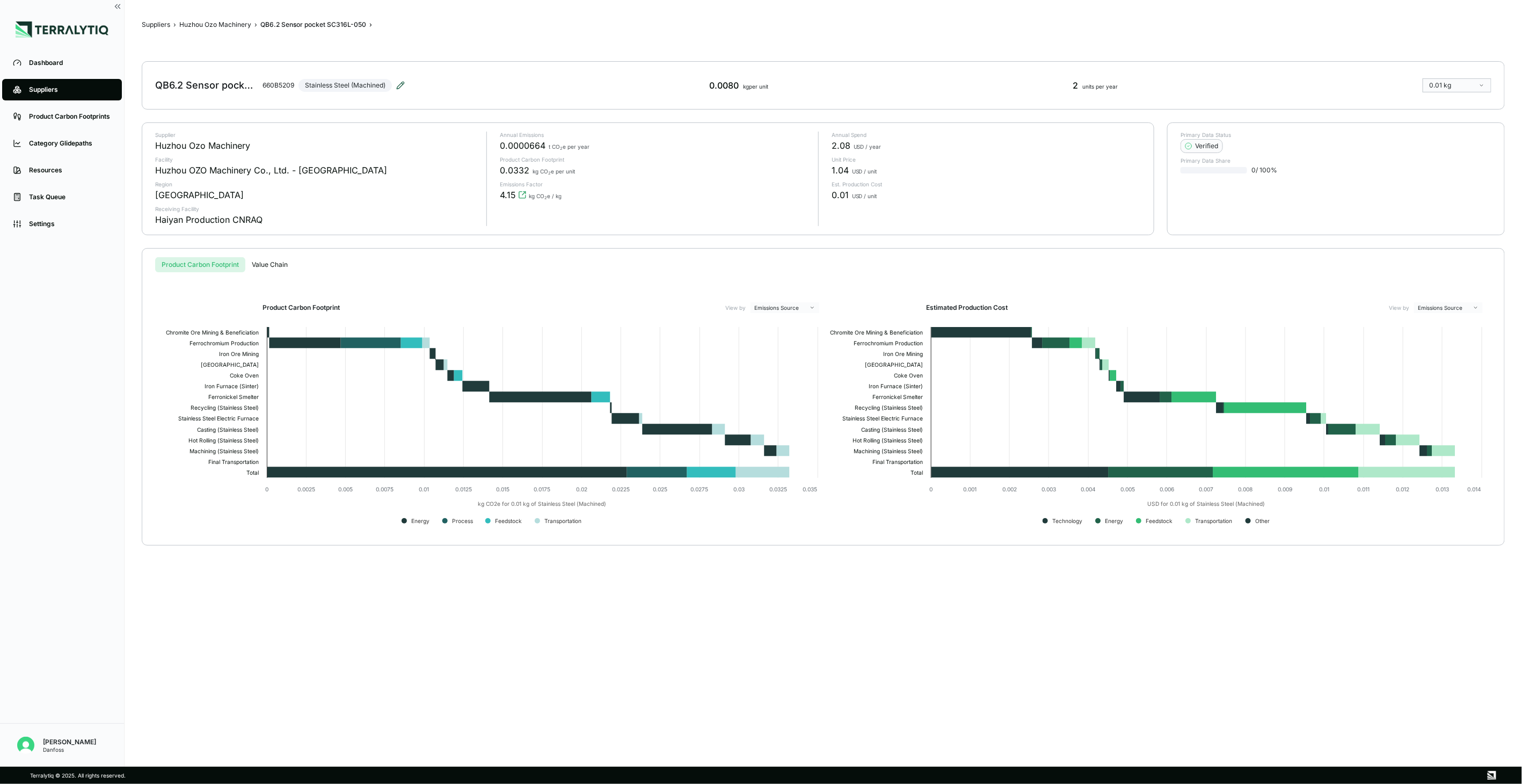
click at [404, 85] on icon at bounding box center [401, 85] width 9 height 9
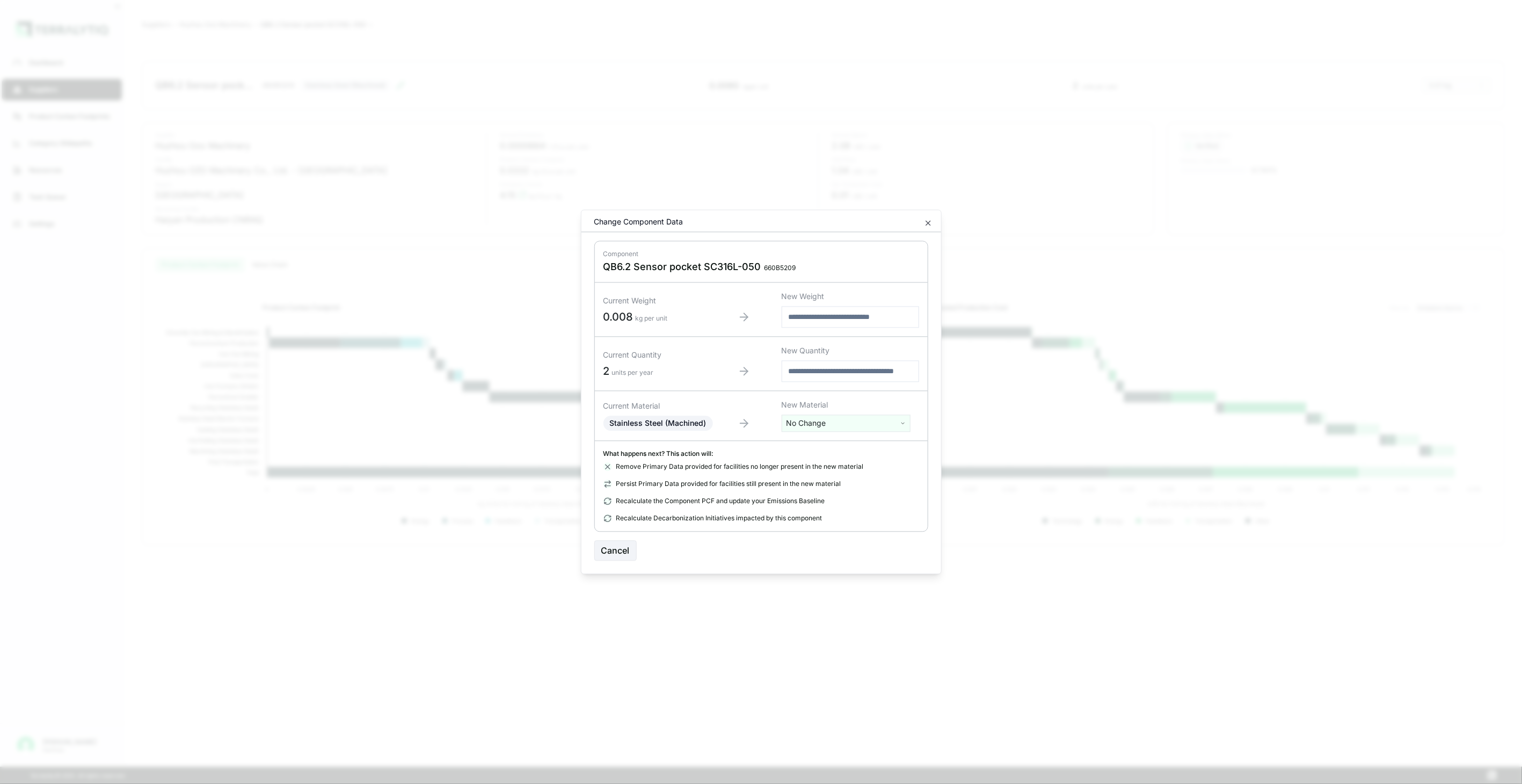
click at [873, 427] on html "Dashboard Suppliers Product Carbon Footprints Category Glidepaths Resources Tas…" at bounding box center [761, 392] width 1522 height 784
click at [855, 451] on div "Abs [MEDICAL_DATA] (Coal) [MEDICAL_DATA] (Gas) Acetone Actuator Coil Alumina Al…" at bounding box center [846, 520] width 123 height 138
click at [847, 446] on input "text" at bounding box center [846, 445] width 123 height 12
type input "****"
click at [850, 486] on div "Stainless Steel (Tube)" at bounding box center [846, 493] width 123 height 15
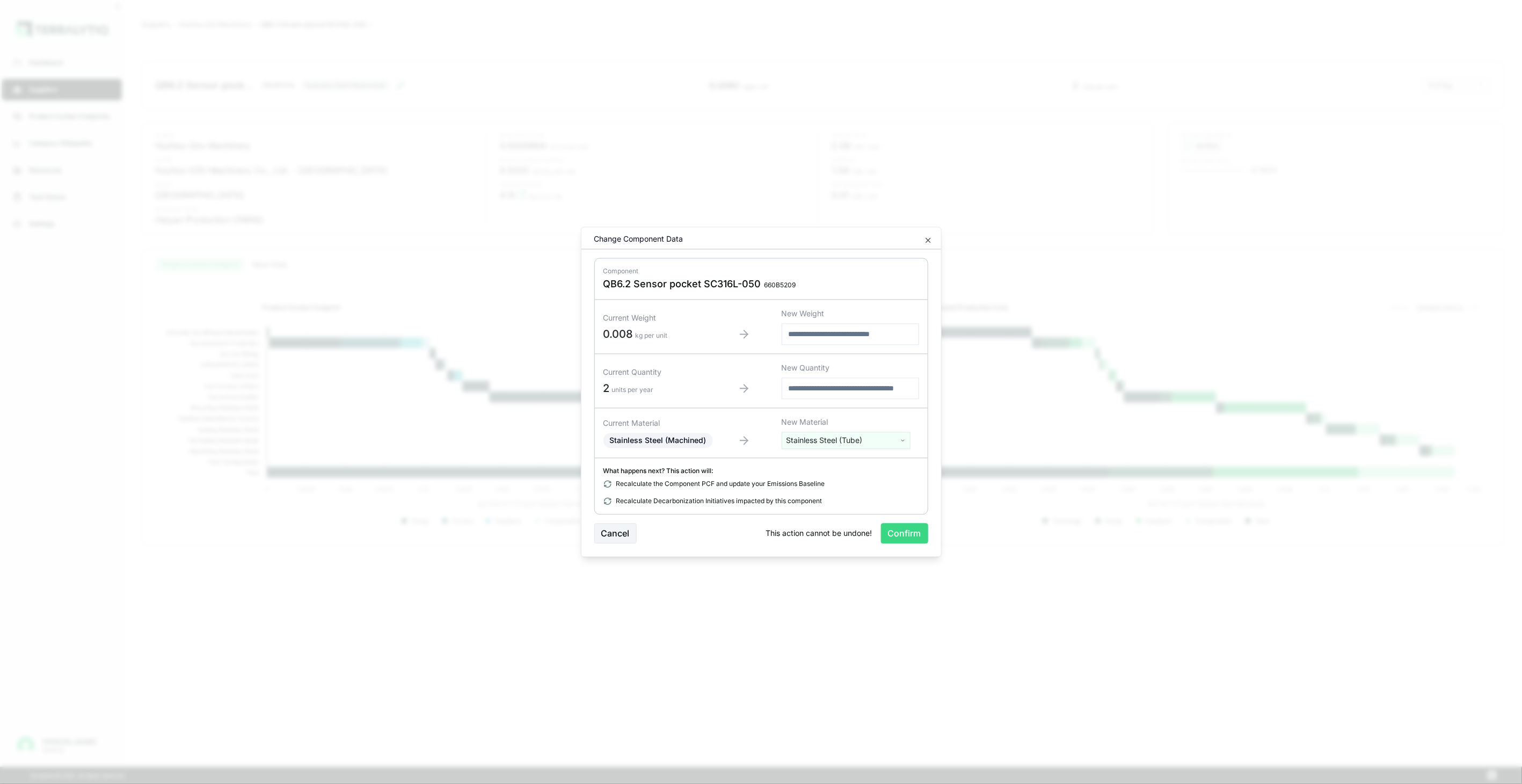
click at [902, 529] on button "Confirm" at bounding box center [905, 533] width 47 height 21
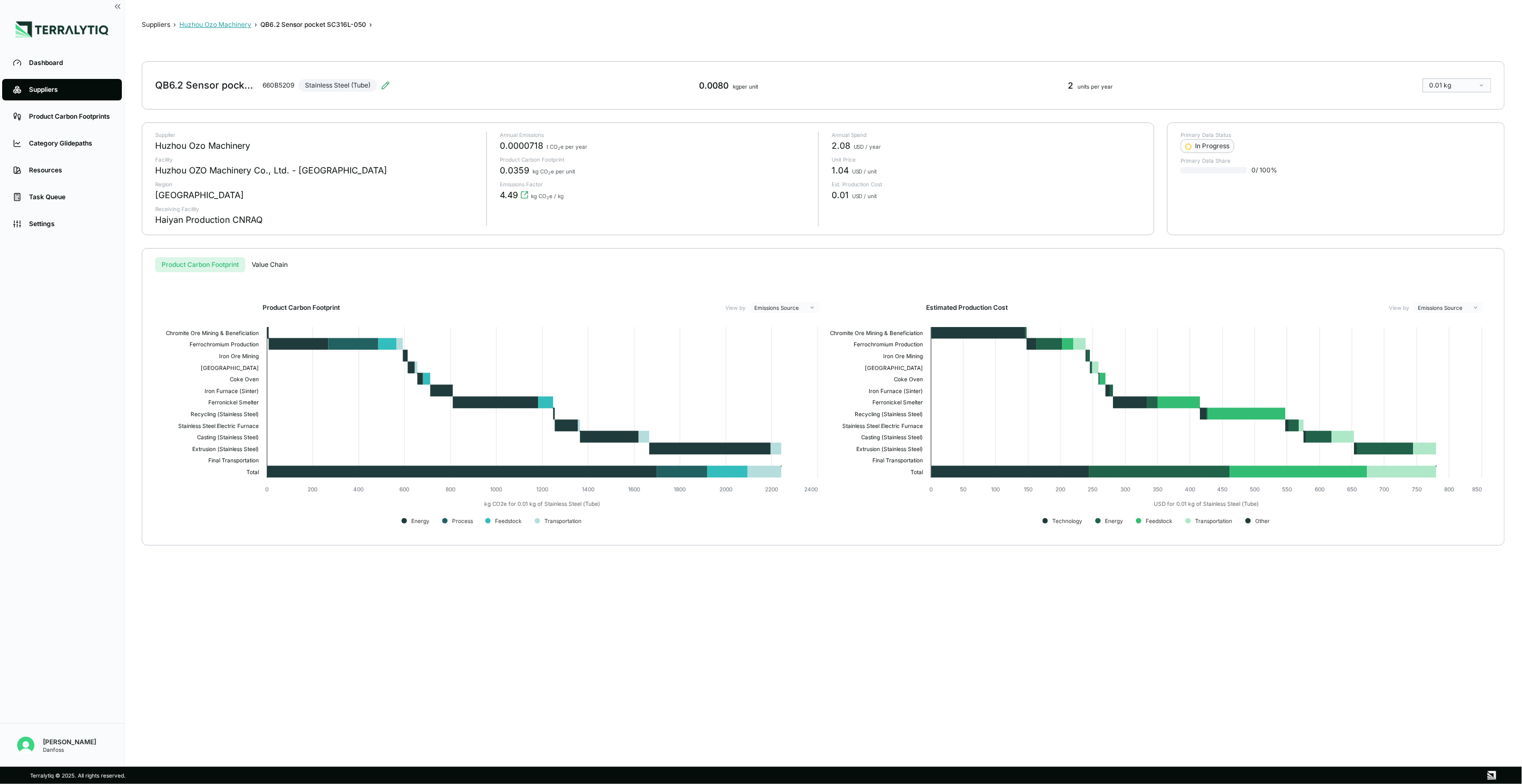
click at [240, 21] on button "Huzhou Ozo Machinery" at bounding box center [215, 25] width 72 height 9
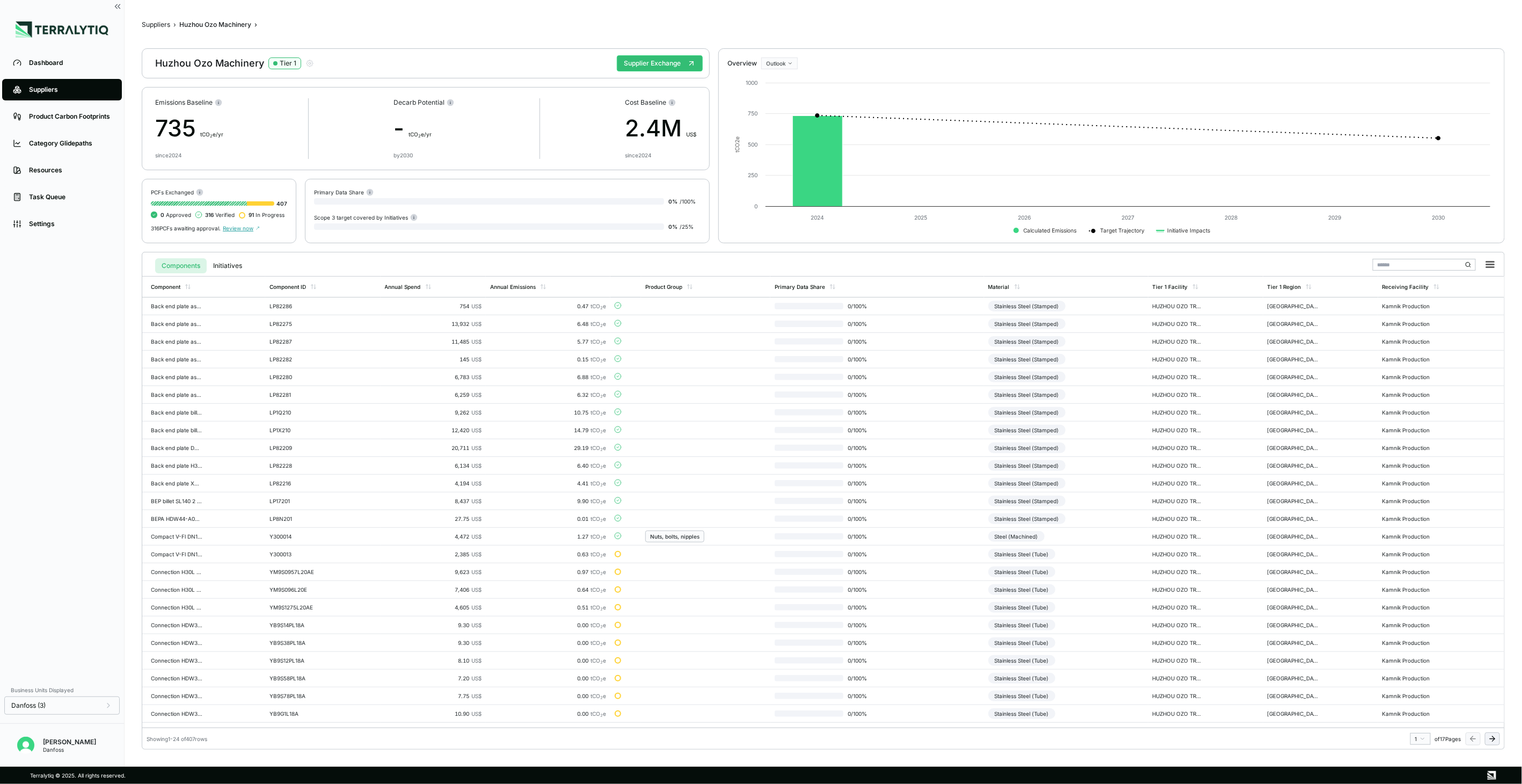
click at [1495, 737] on icon at bounding box center [1492, 739] width 9 height 9
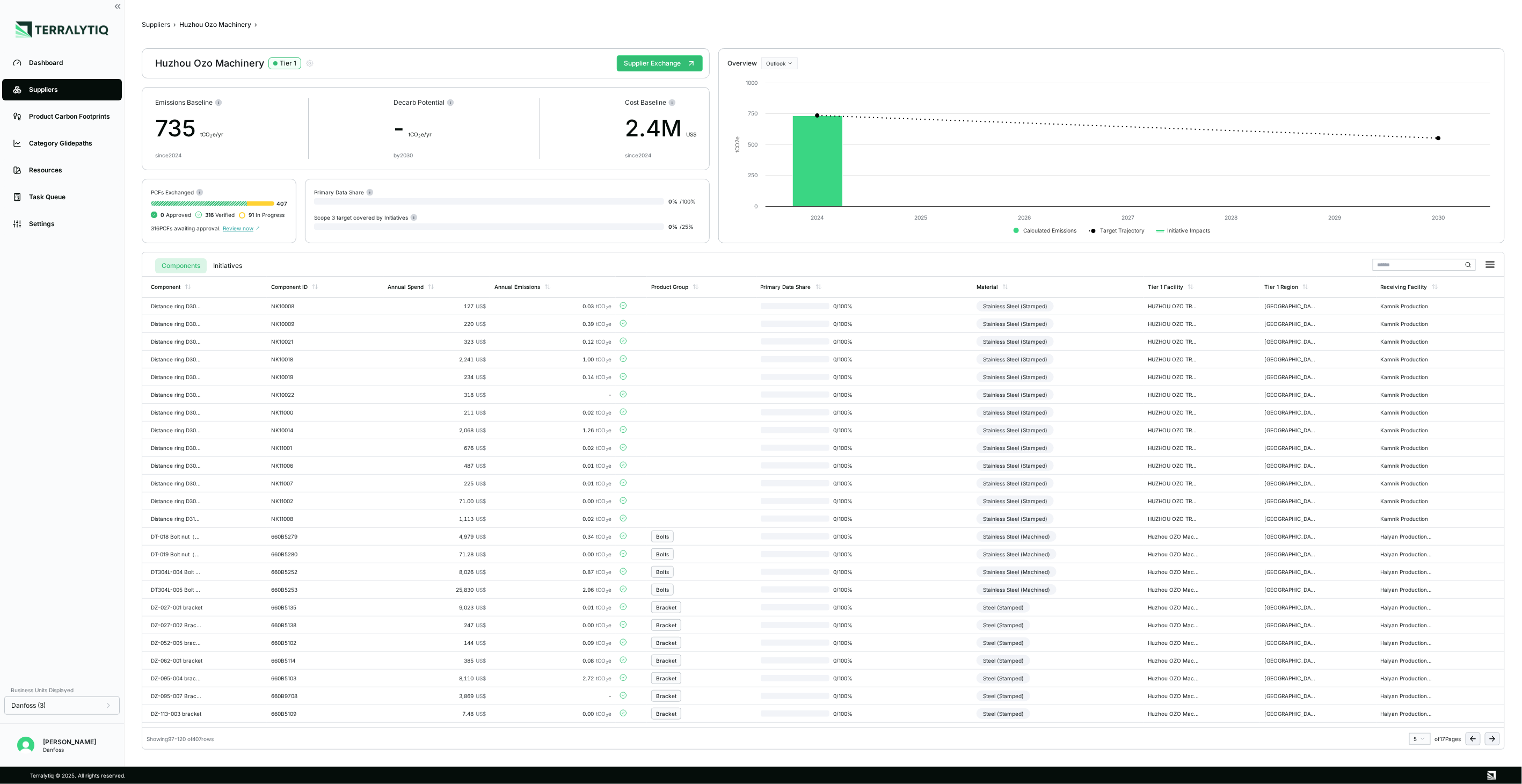
click at [1495, 737] on icon at bounding box center [1492, 739] width 9 height 9
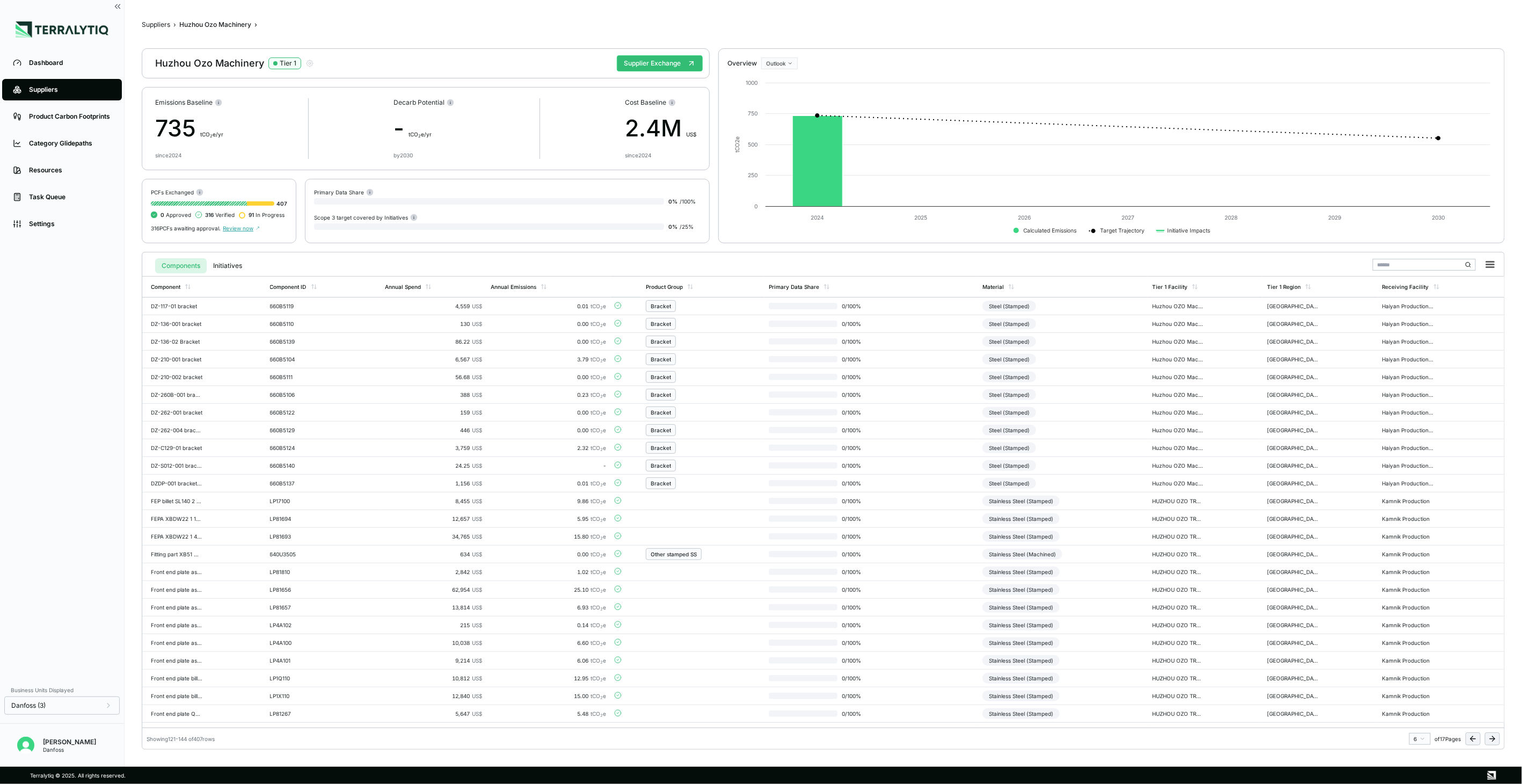
click at [1495, 737] on icon at bounding box center [1492, 739] width 9 height 9
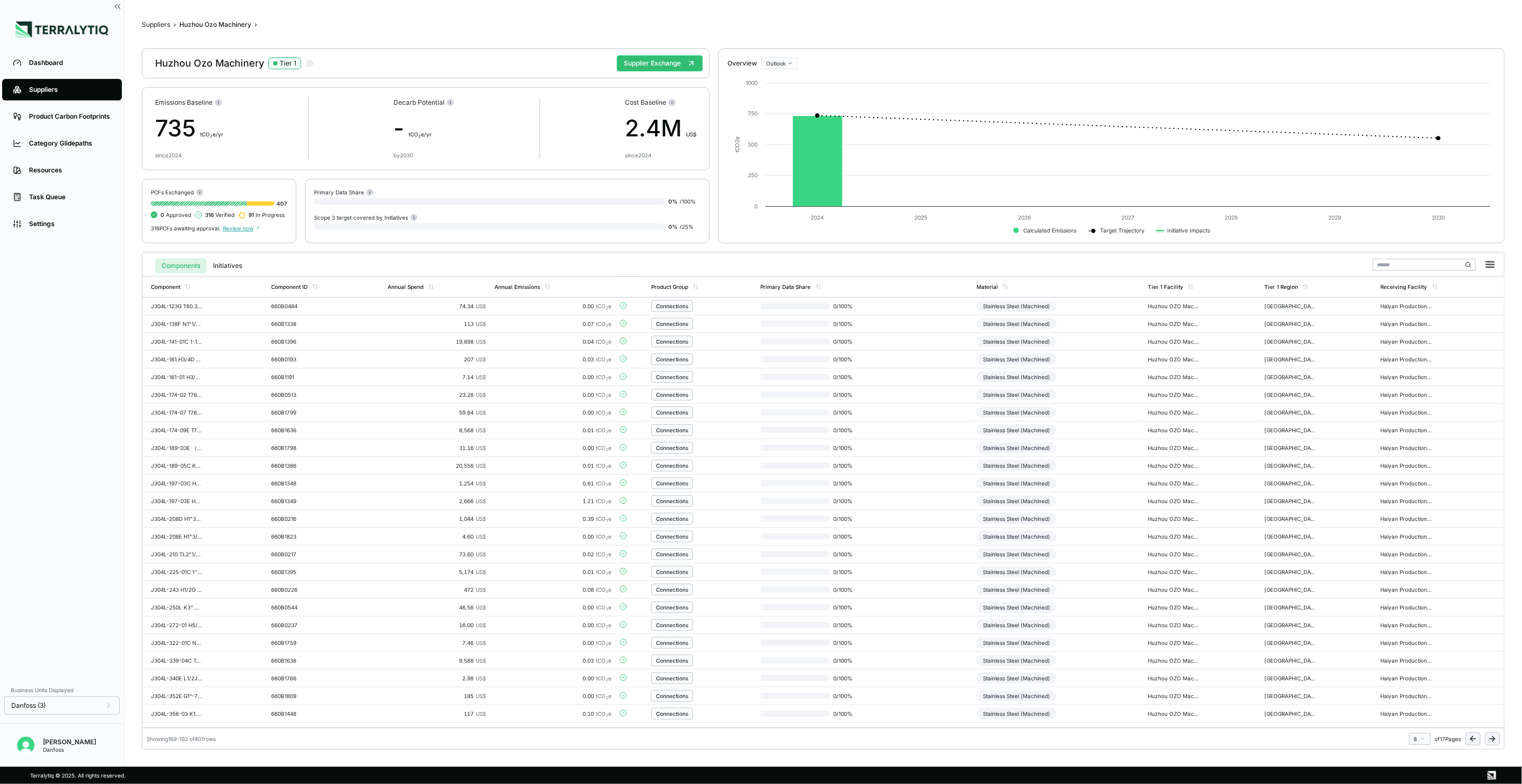
click at [1495, 737] on icon at bounding box center [1492, 739] width 9 height 9
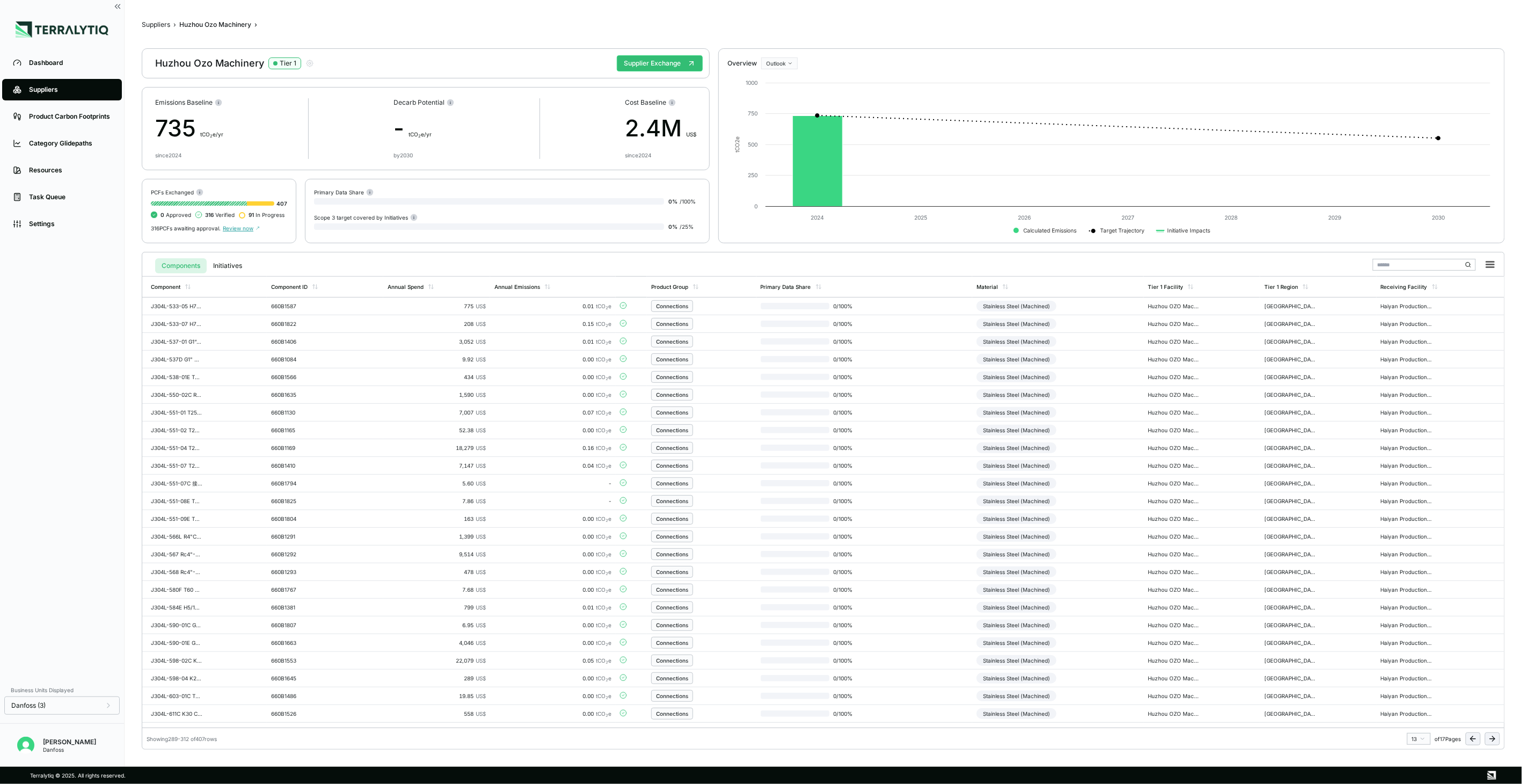
click at [1495, 737] on icon at bounding box center [1492, 739] width 9 height 9
click at [866, 640] on span "0 / 100 %" at bounding box center [858, 642] width 34 height 6
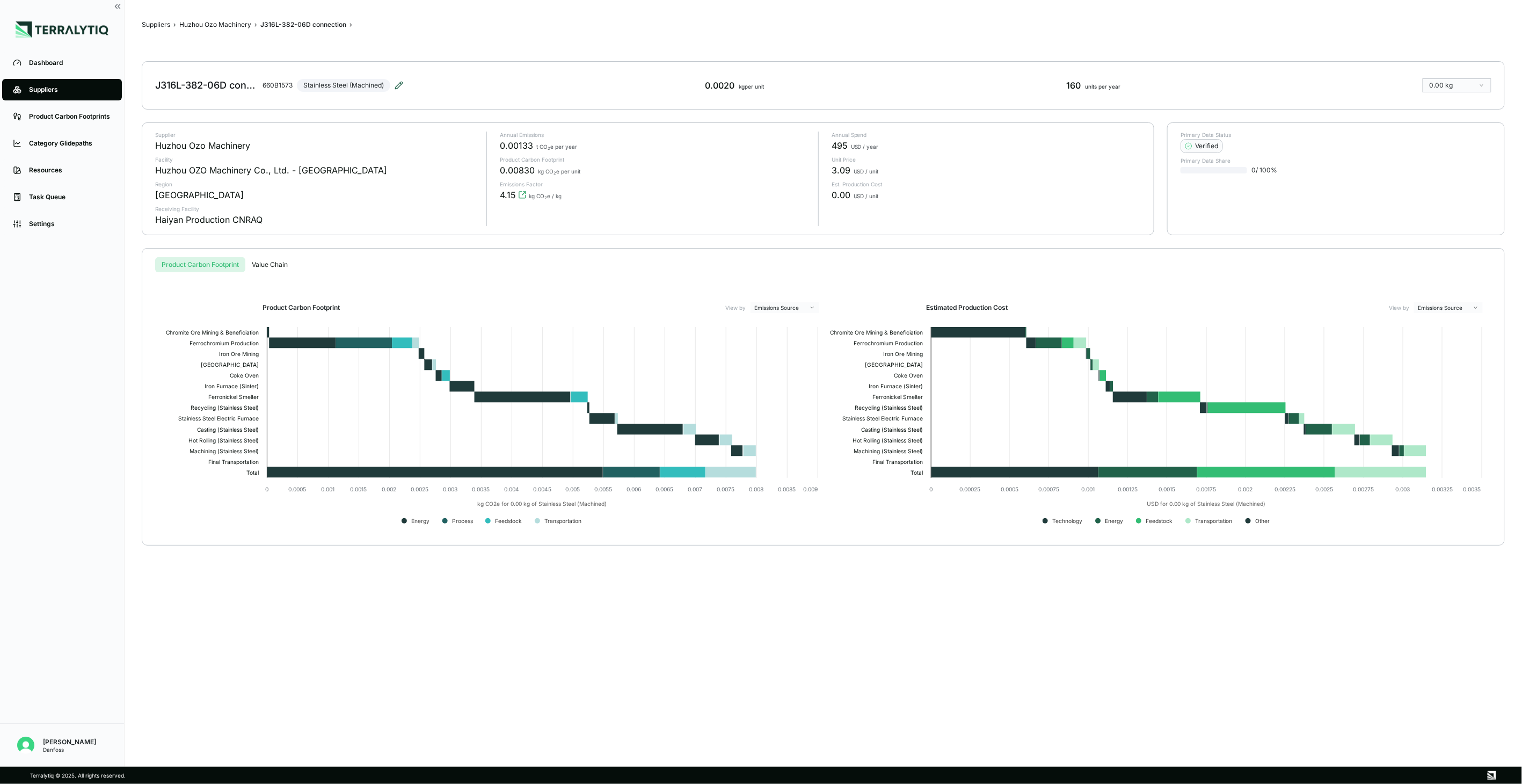
click at [398, 82] on icon at bounding box center [399, 85] width 9 height 9
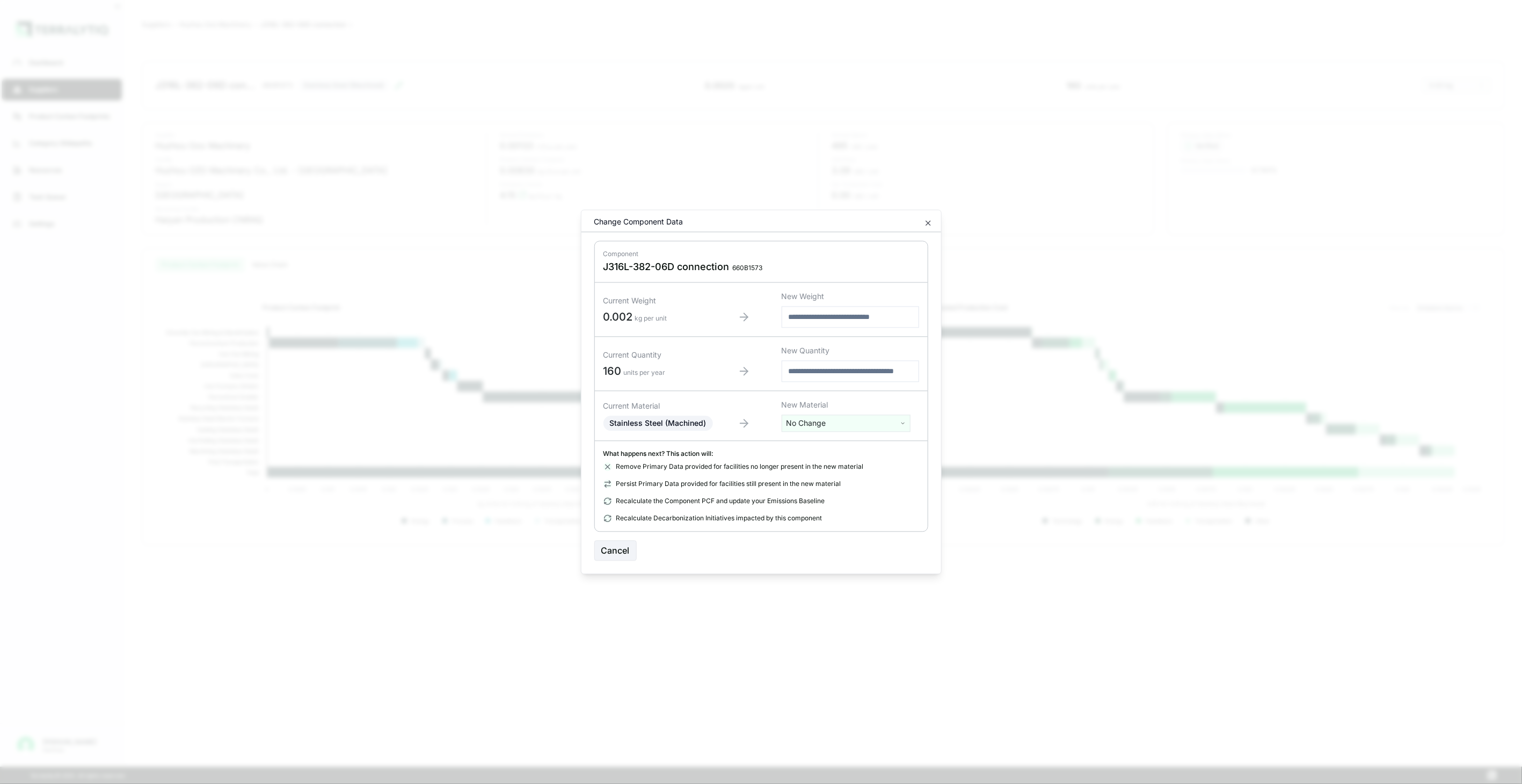
click at [814, 425] on html "Dashboard Suppliers Product Carbon Footprints Category Glidepaths Resources Tas…" at bounding box center [761, 392] width 1522 height 784
click at [808, 440] on input "text" at bounding box center [846, 445] width 123 height 12
type input "****"
click at [837, 489] on div "Stainless Steel (Tube)" at bounding box center [846, 493] width 123 height 15
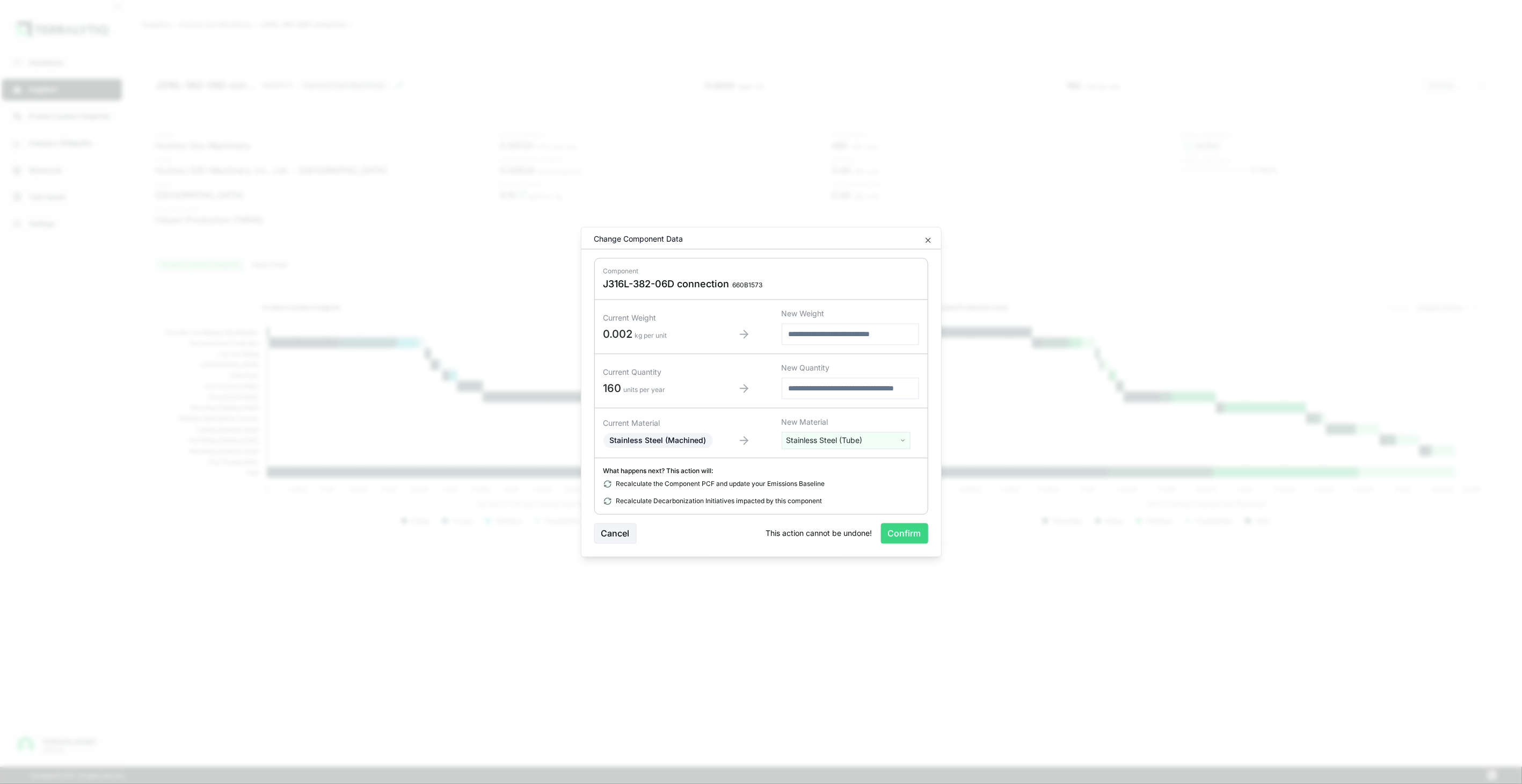
click at [895, 532] on button "Confirm" at bounding box center [905, 533] width 47 height 21
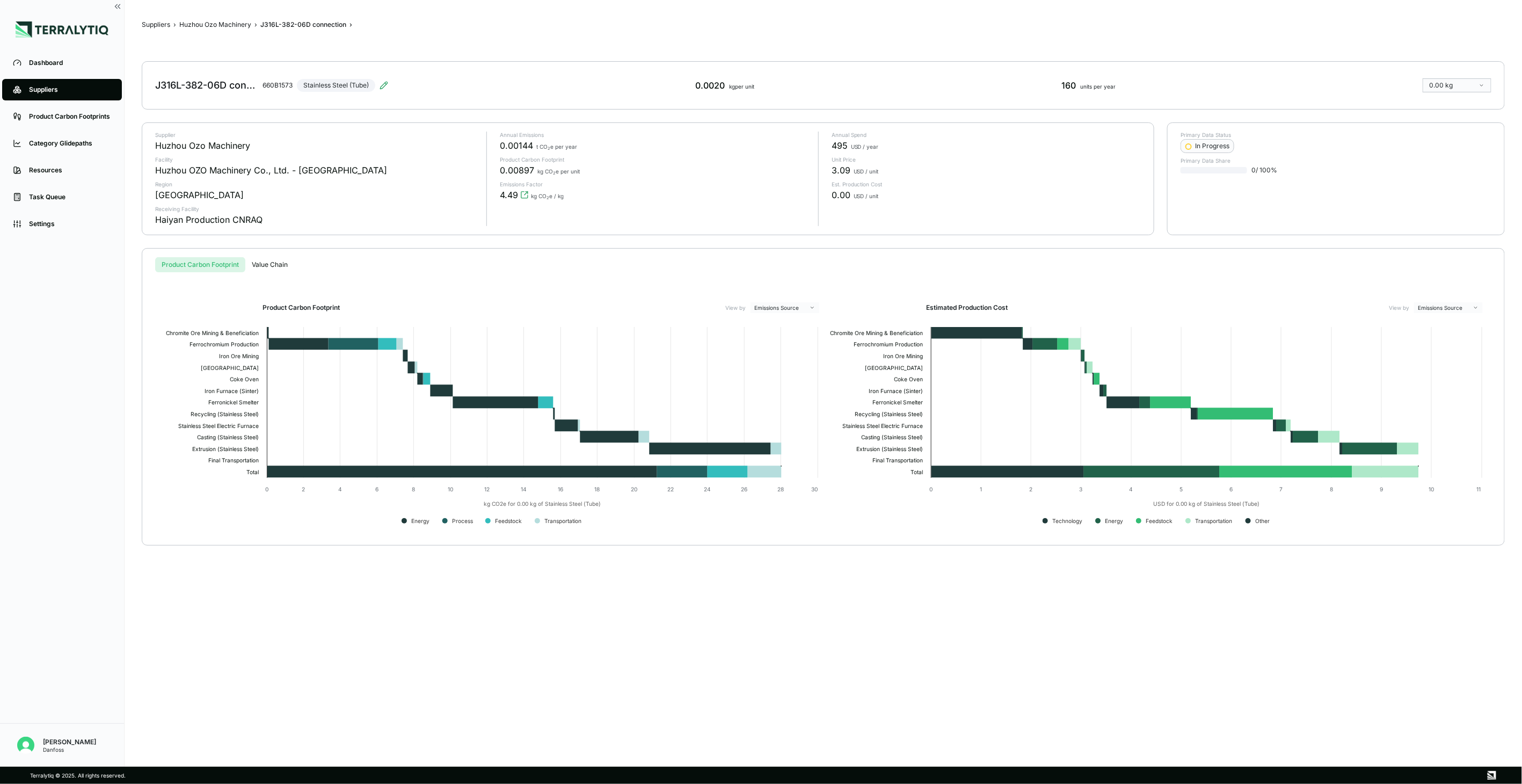
click at [251, 23] on div "Huzhou Ozo Machinery ›" at bounding box center [218, 25] width 78 height 9
click at [231, 24] on button "Huzhou Ozo Machinery" at bounding box center [215, 25] width 72 height 9
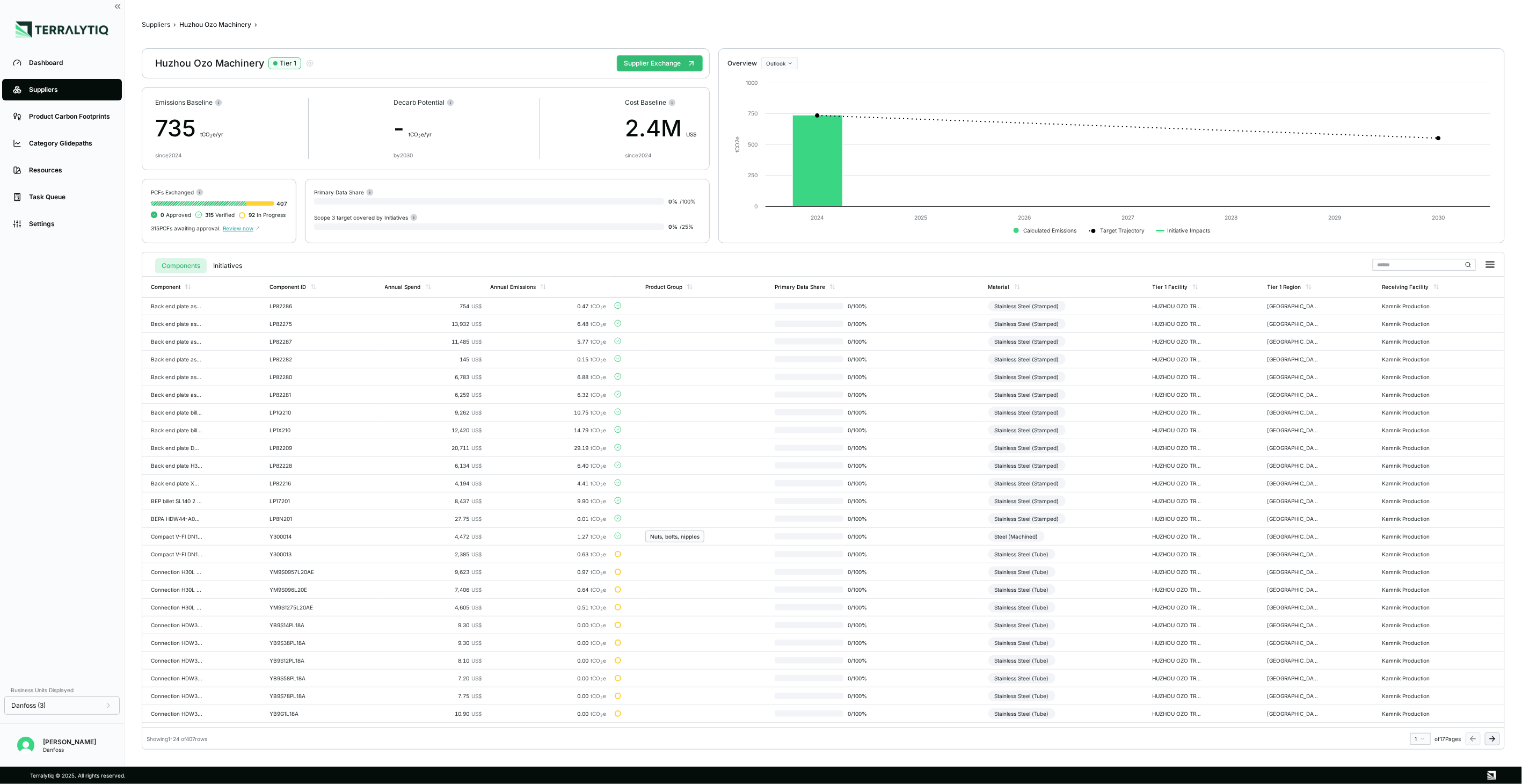
click at [1488, 737] on icon at bounding box center [1492, 739] width 9 height 9
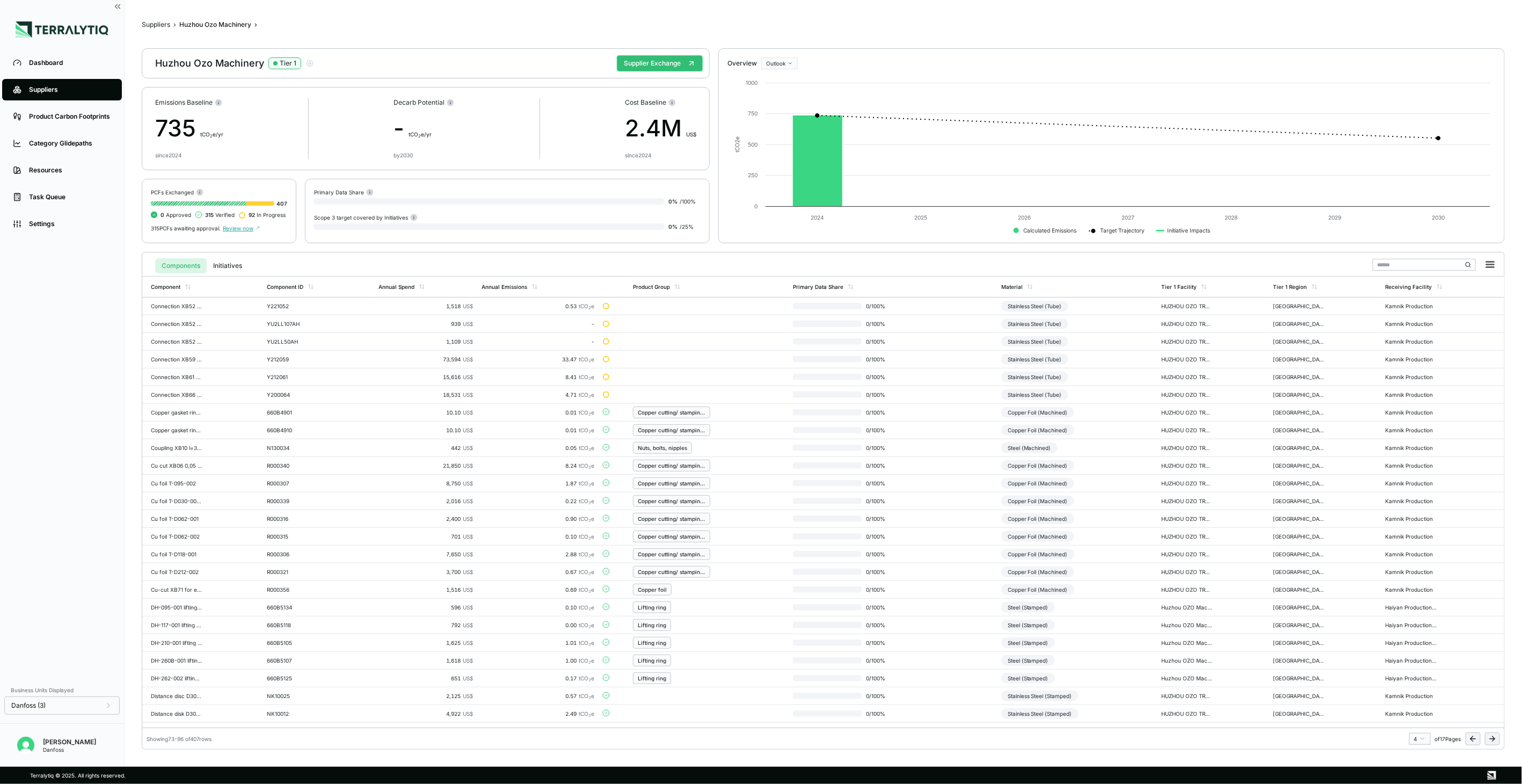
click at [1488, 737] on icon at bounding box center [1492, 739] width 9 height 9
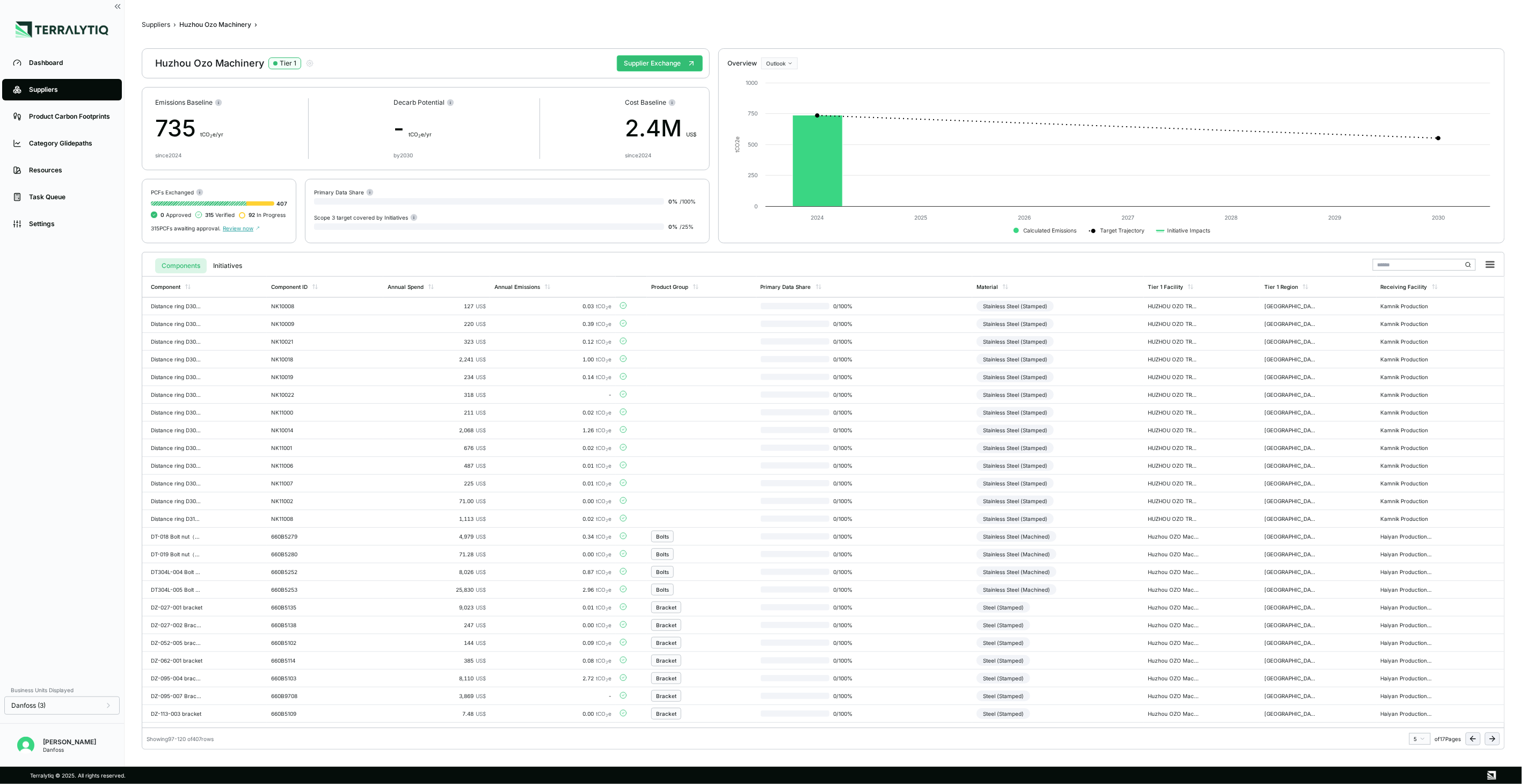
click at [1488, 737] on icon at bounding box center [1492, 739] width 9 height 9
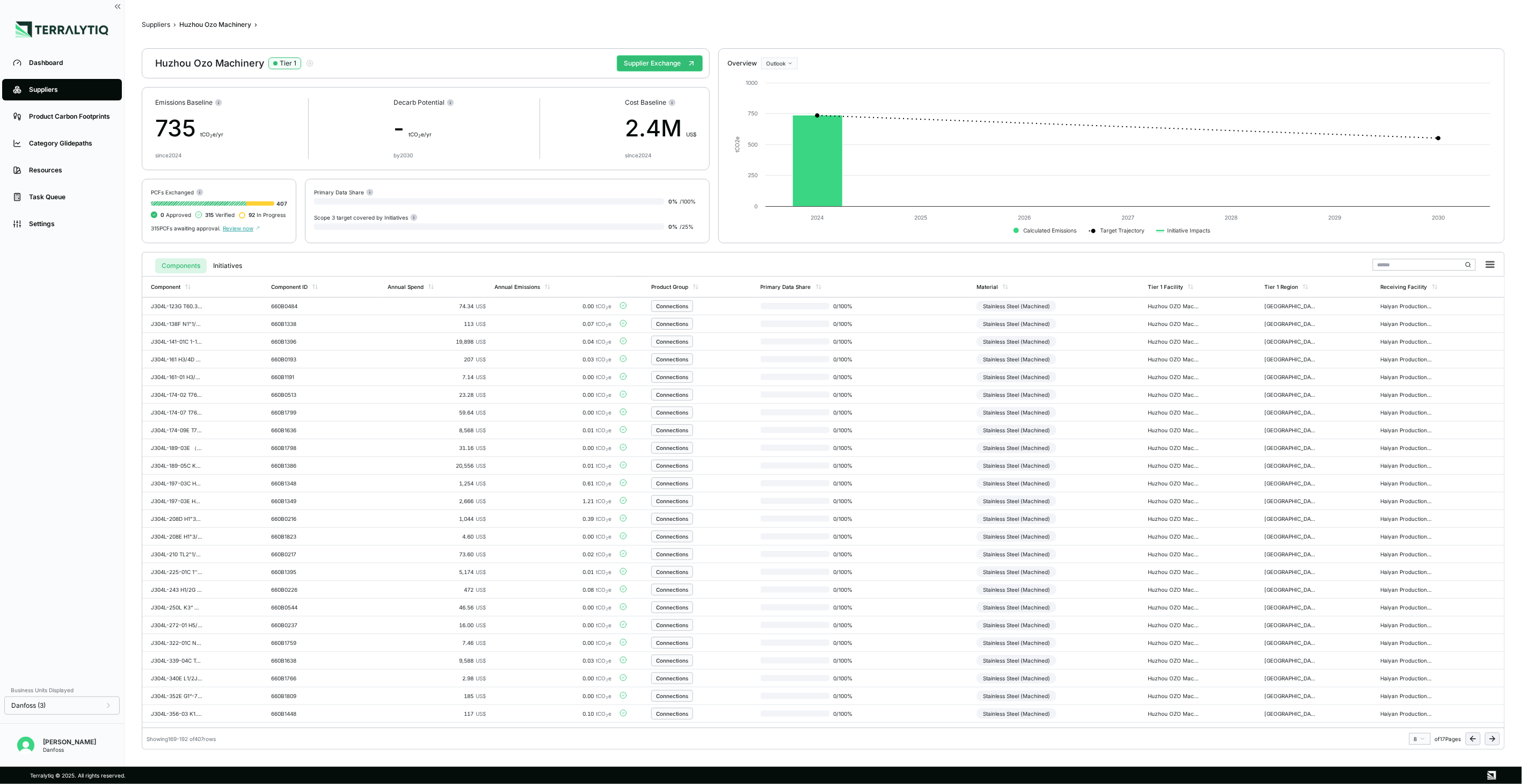
click at [1491, 740] on icon at bounding box center [1492, 739] width 9 height 9
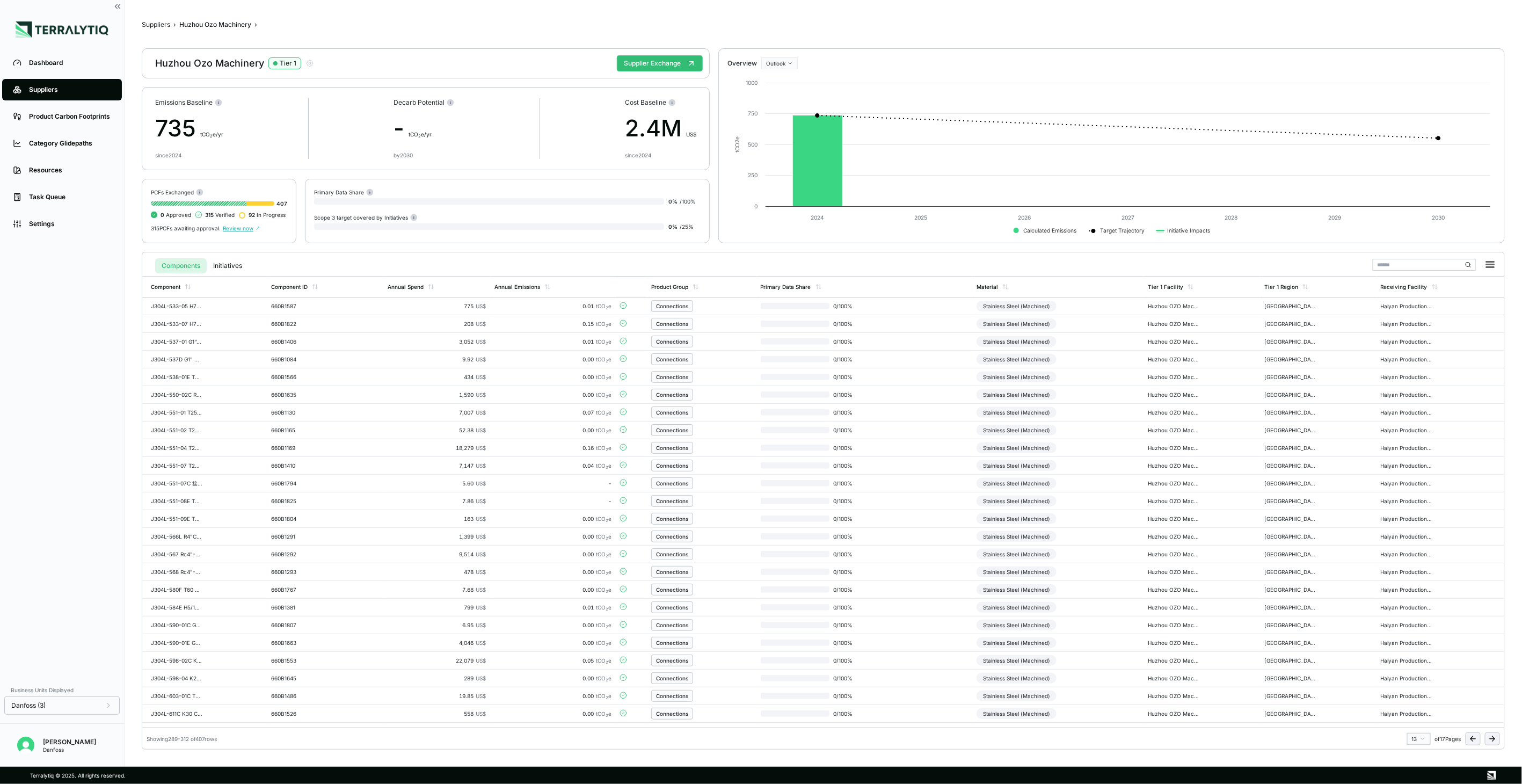
click at [1491, 740] on icon at bounding box center [1492, 739] width 9 height 9
click at [1495, 742] on icon at bounding box center [1492, 739] width 9 height 9
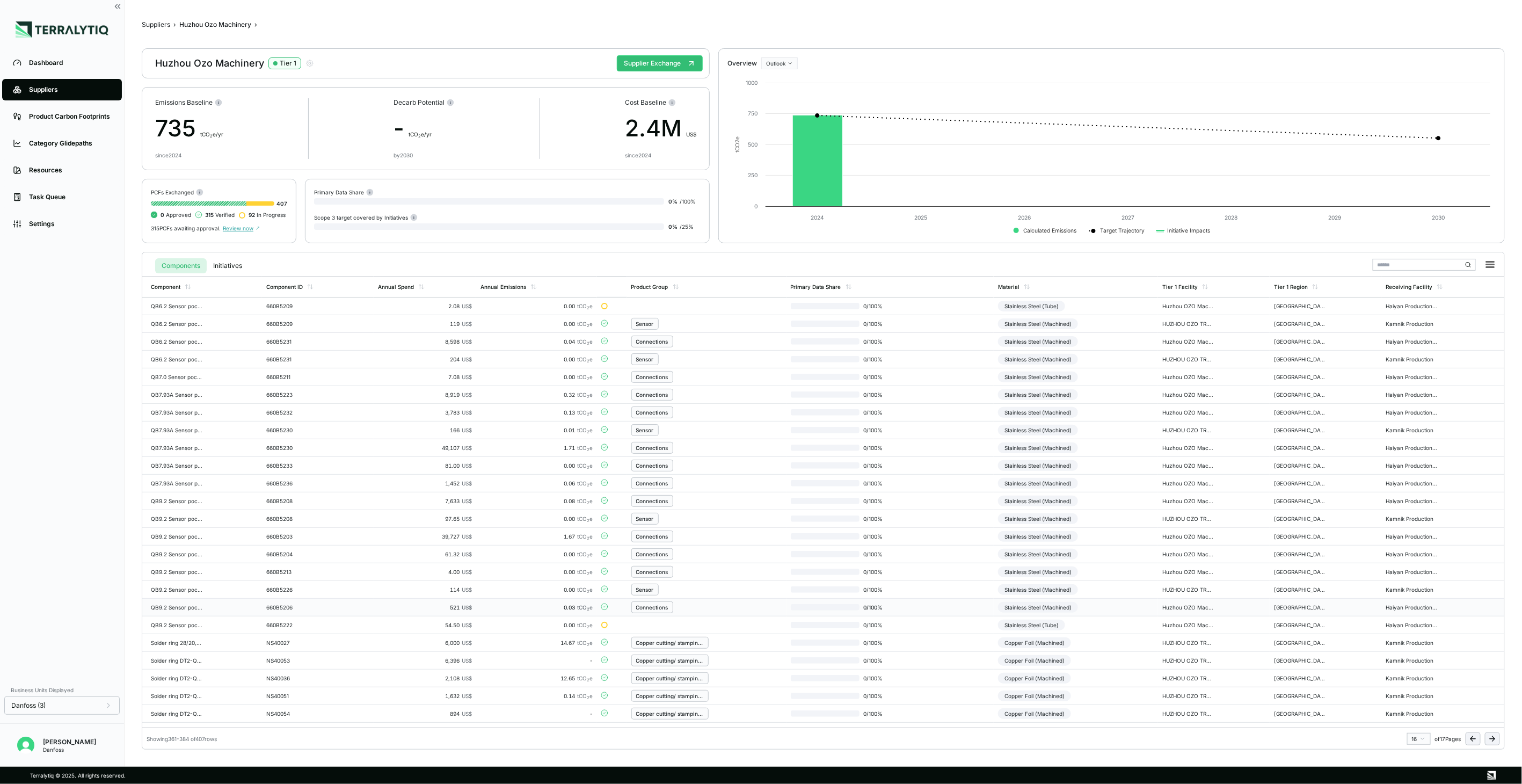
click at [226, 610] on td "QB9.2 Sensor pocket S316L-050C" at bounding box center [202, 607] width 120 height 18
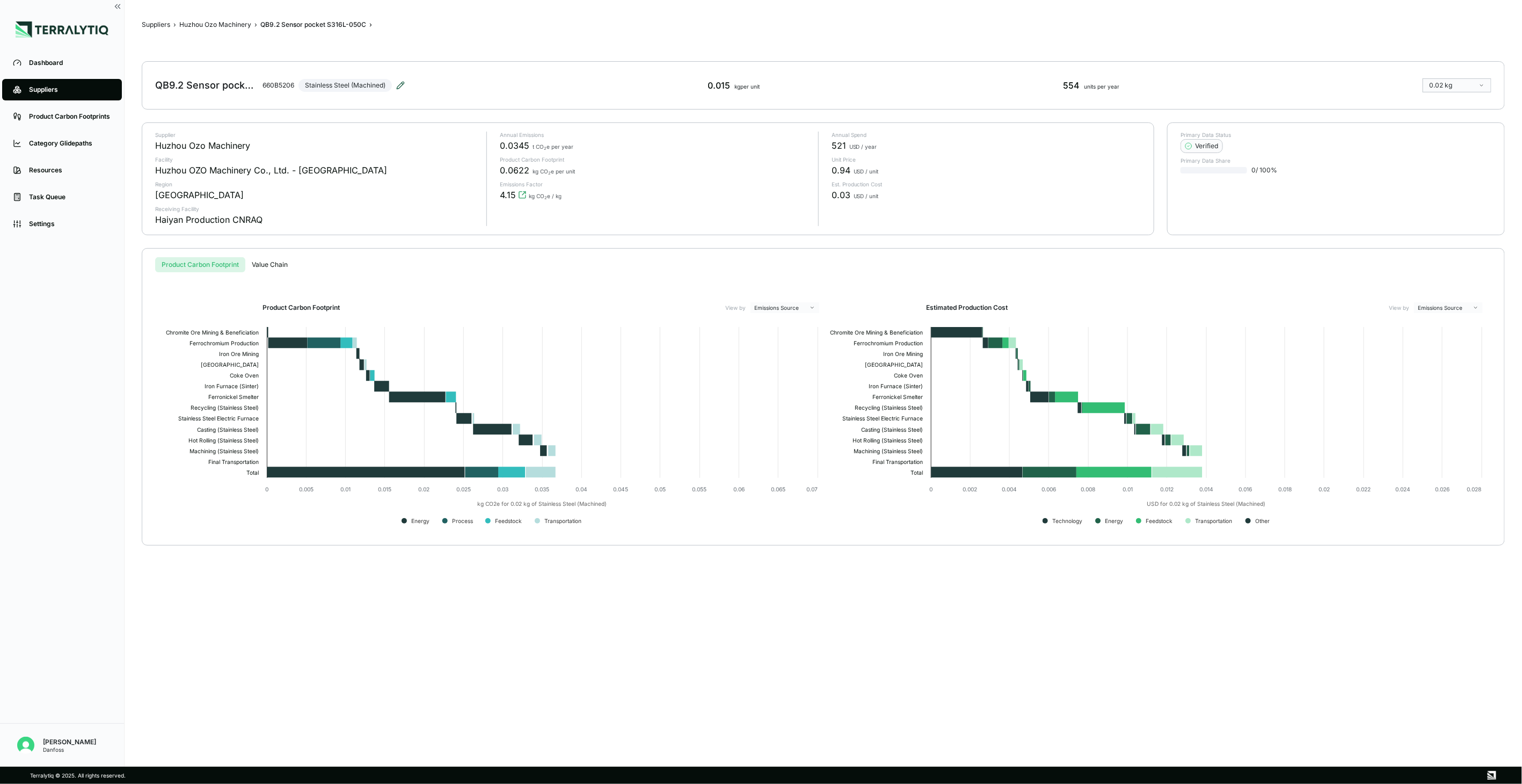
click at [405, 87] on icon at bounding box center [401, 85] width 9 height 9
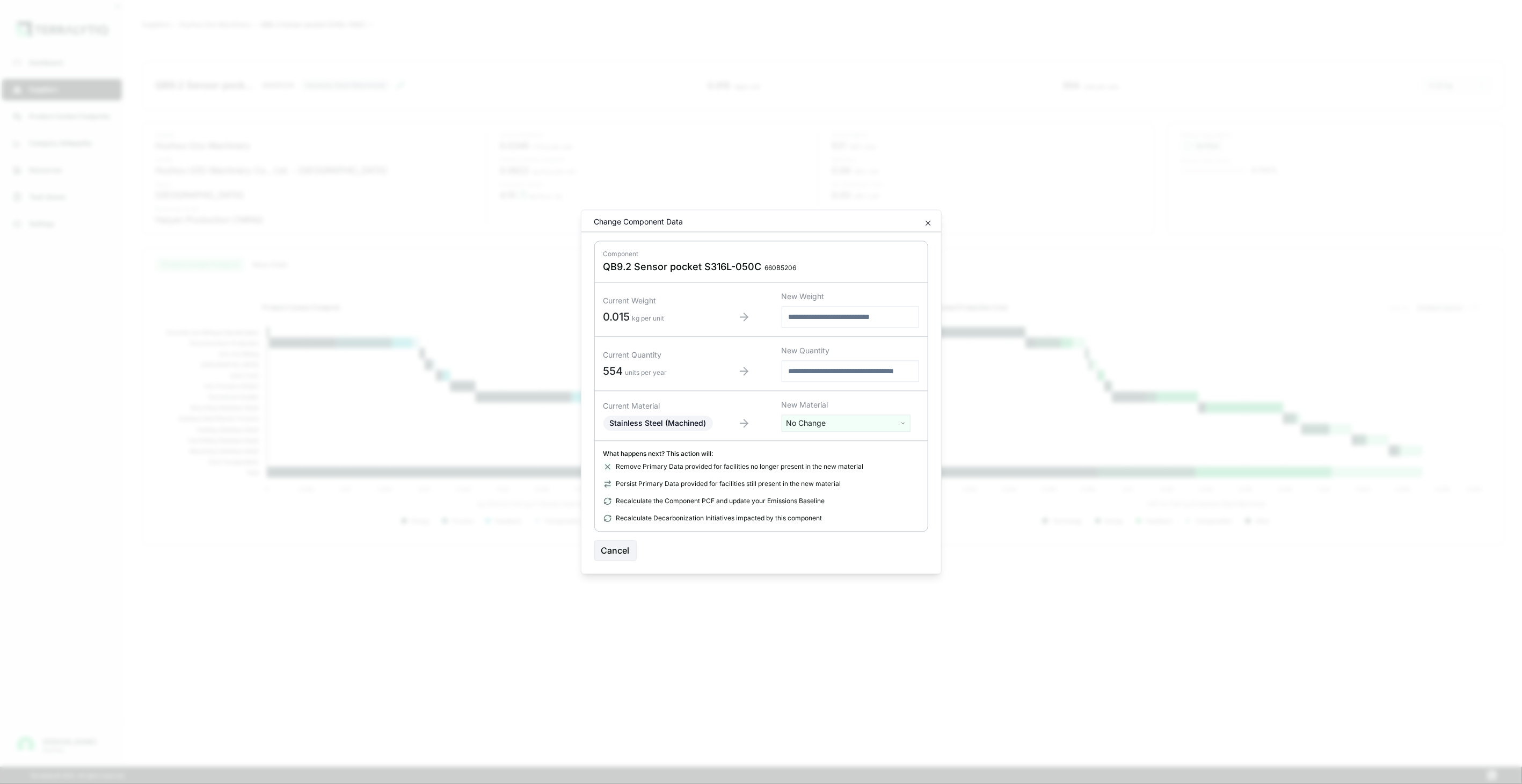
click at [831, 420] on html "Dashboard Suppliers Product Carbon Footprints Category Glidepaths Resources Tas…" at bounding box center [761, 392] width 1522 height 784
click at [835, 444] on input "text" at bounding box center [846, 445] width 123 height 12
type input "****"
click at [892, 491] on div "Stainless Steel (Tube)" at bounding box center [846, 493] width 123 height 15
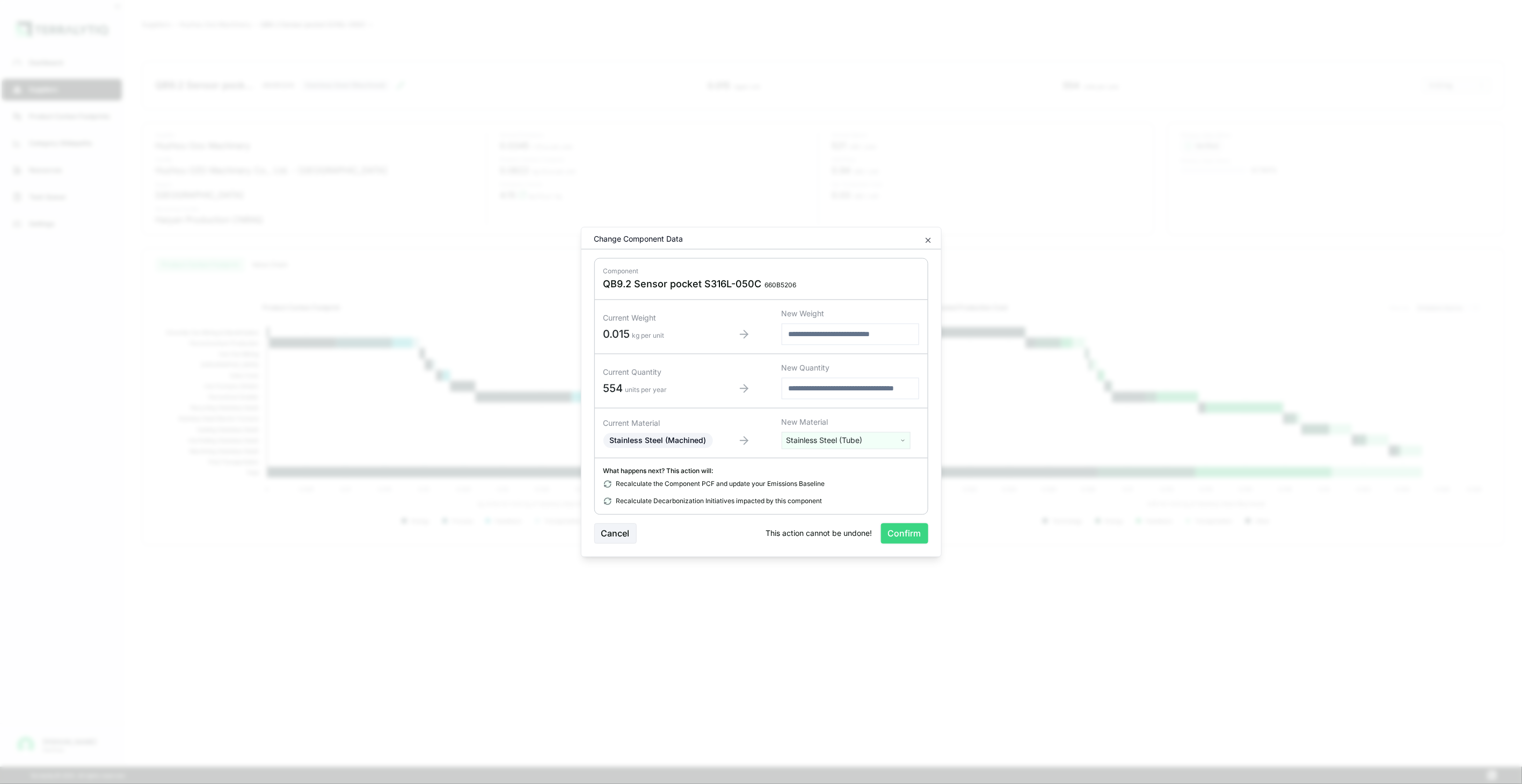
click at [908, 532] on button "Confirm" at bounding box center [905, 533] width 47 height 21
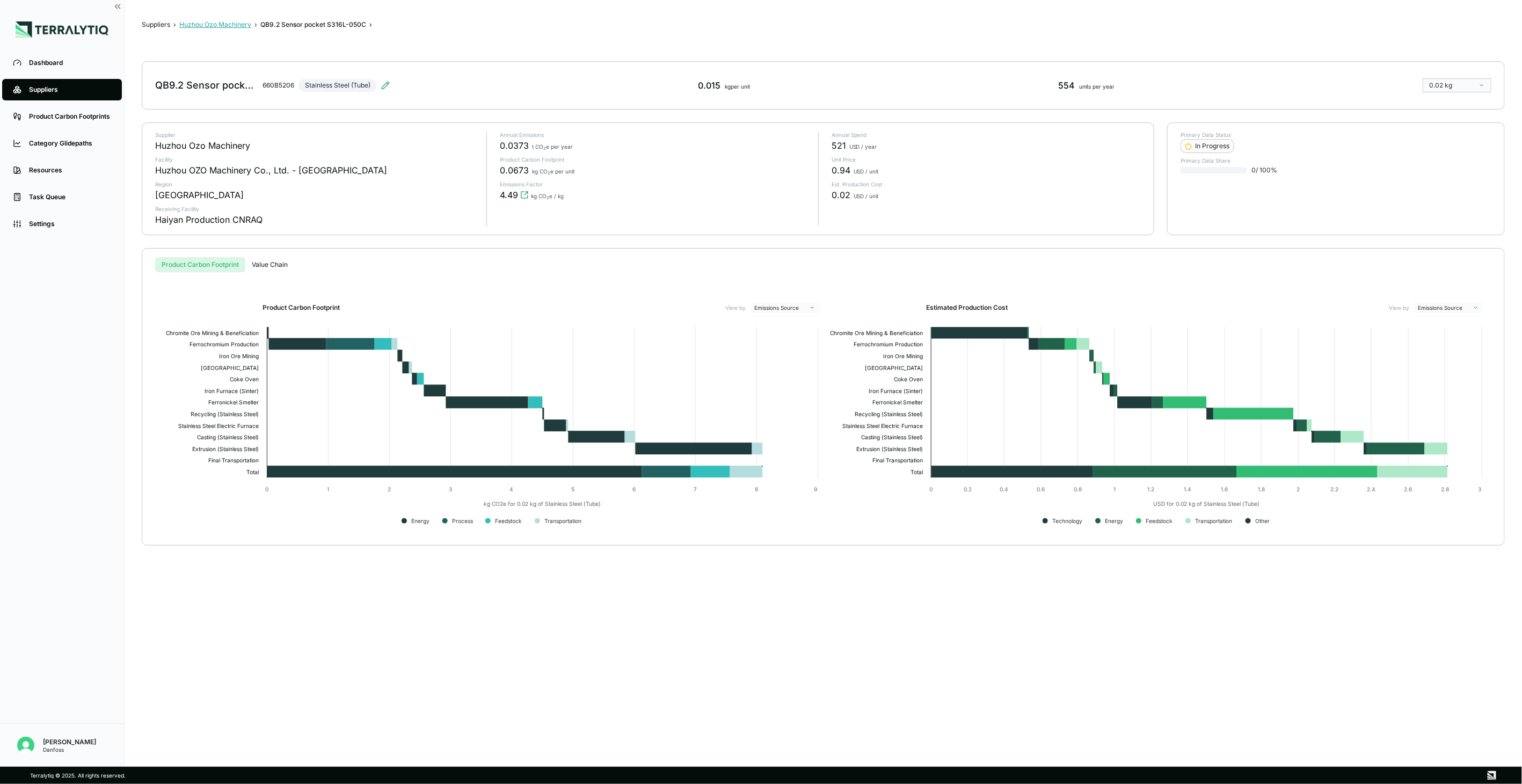
click at [199, 22] on button "Huzhou Ozo Machinery" at bounding box center [215, 25] width 72 height 9
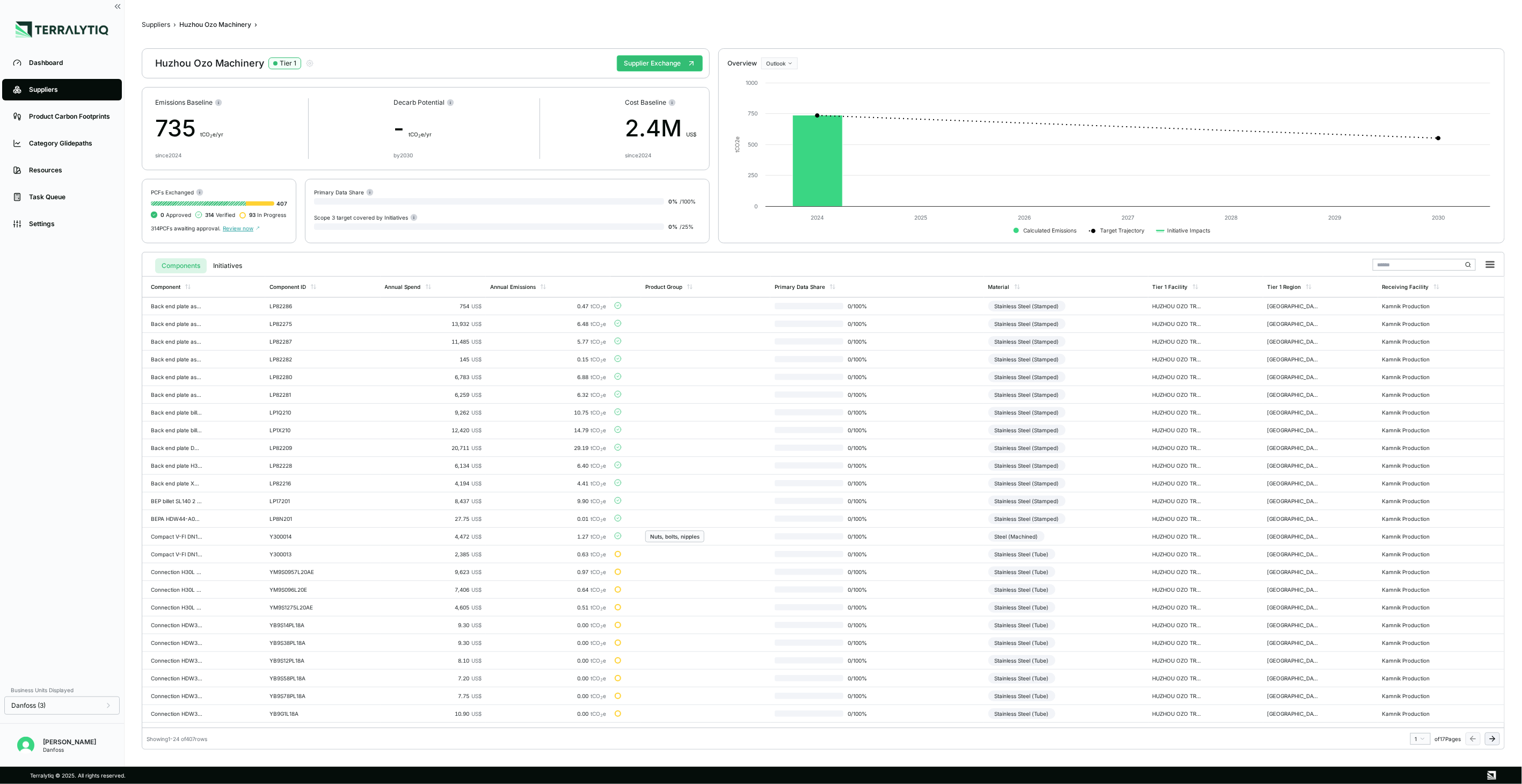
click at [1491, 743] on icon at bounding box center [1492, 739] width 9 height 9
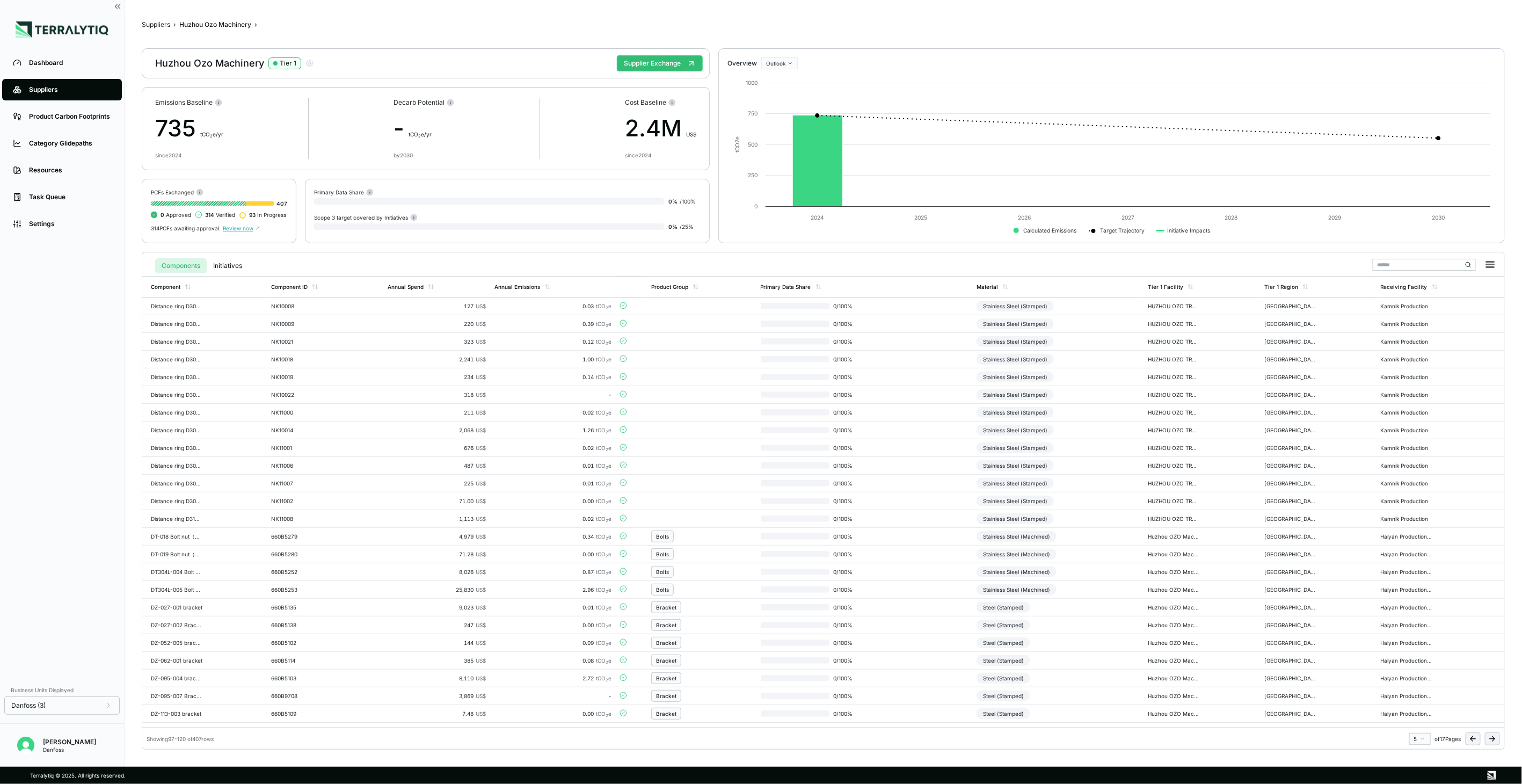
click at [1491, 743] on icon at bounding box center [1492, 739] width 9 height 9
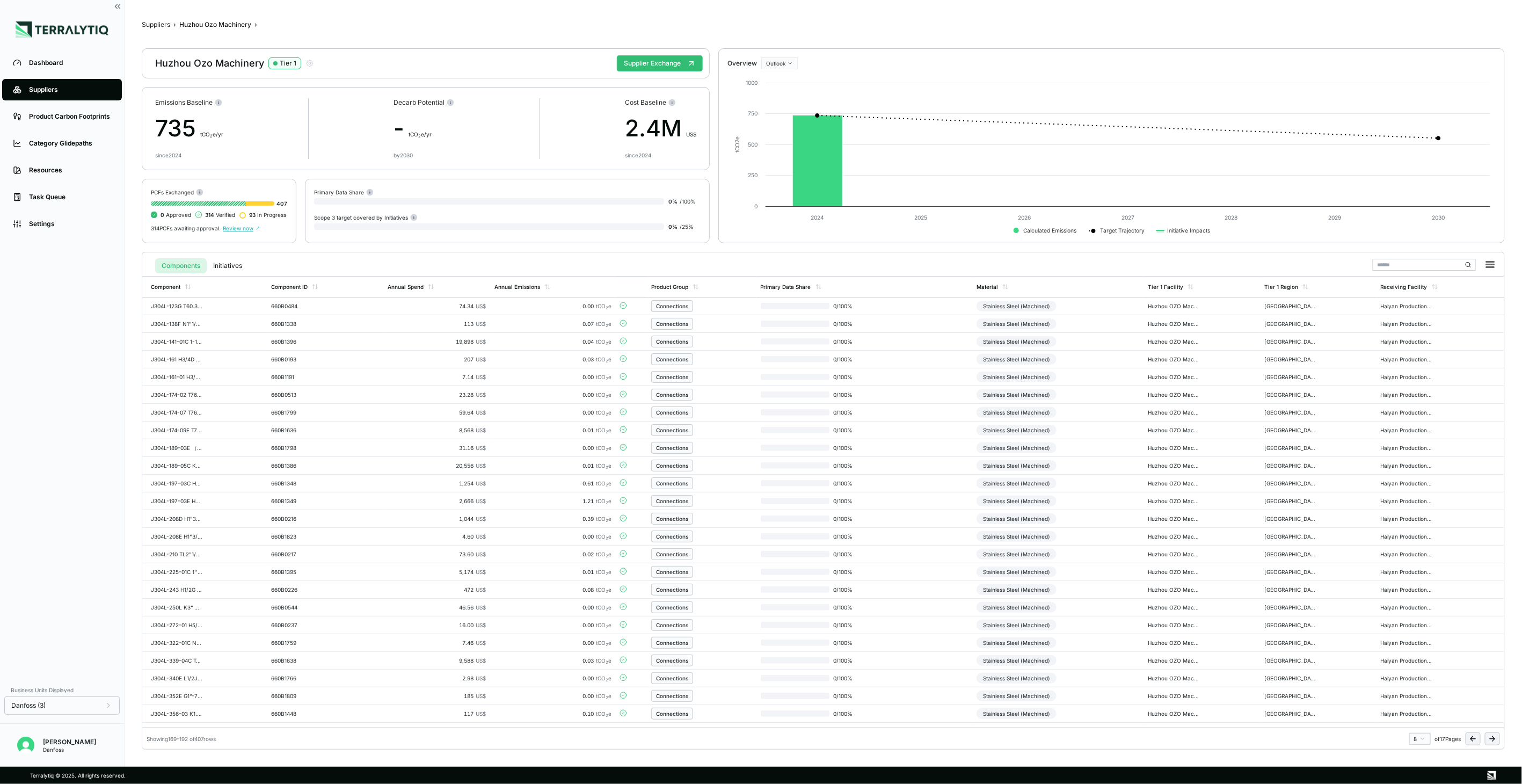
click at [1491, 743] on icon at bounding box center [1492, 739] width 9 height 9
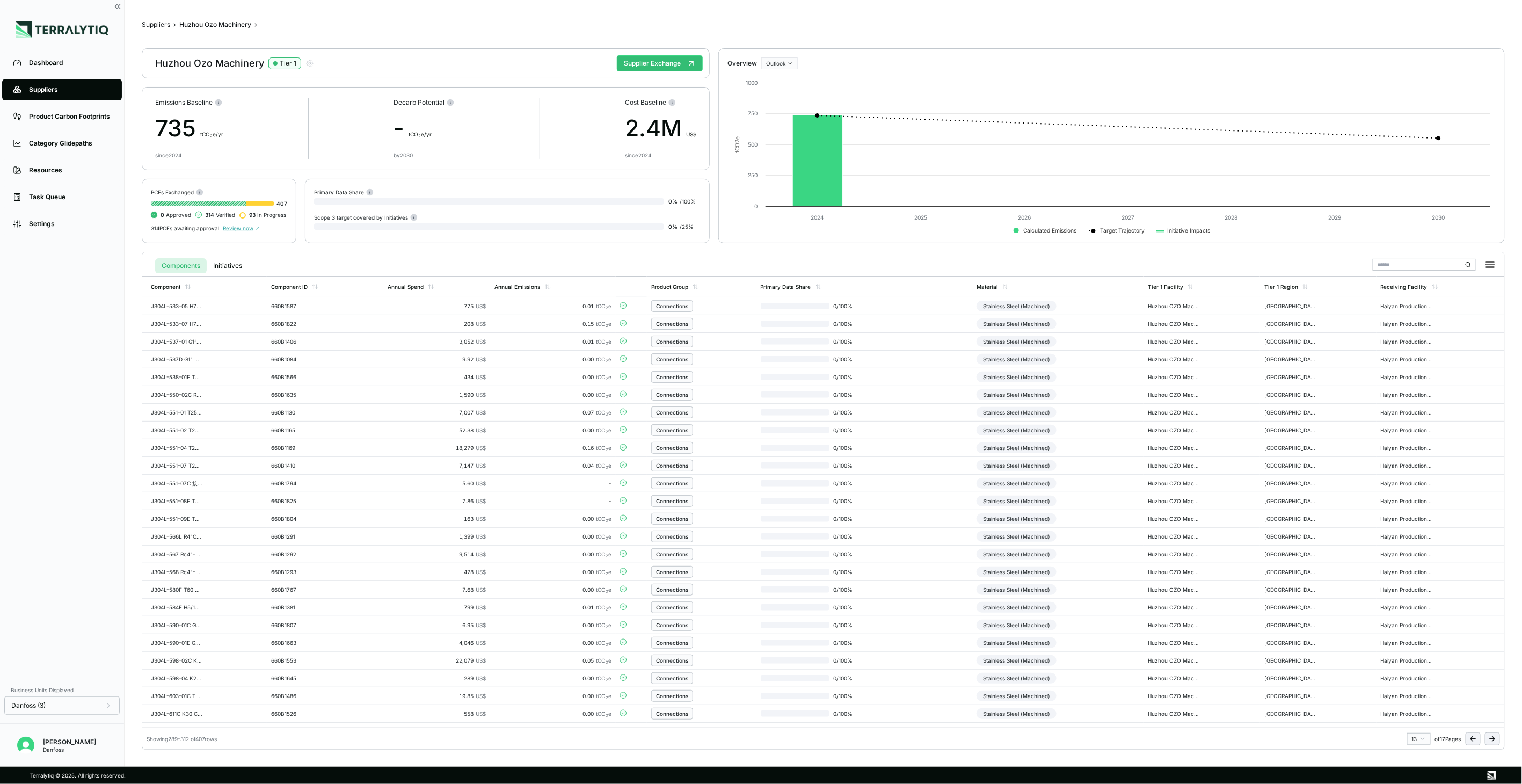
click at [1491, 743] on icon at bounding box center [1492, 739] width 9 height 9
click at [1059, 624] on div "Stainless Steel (Machined)" at bounding box center [1025, 625] width 80 height 11
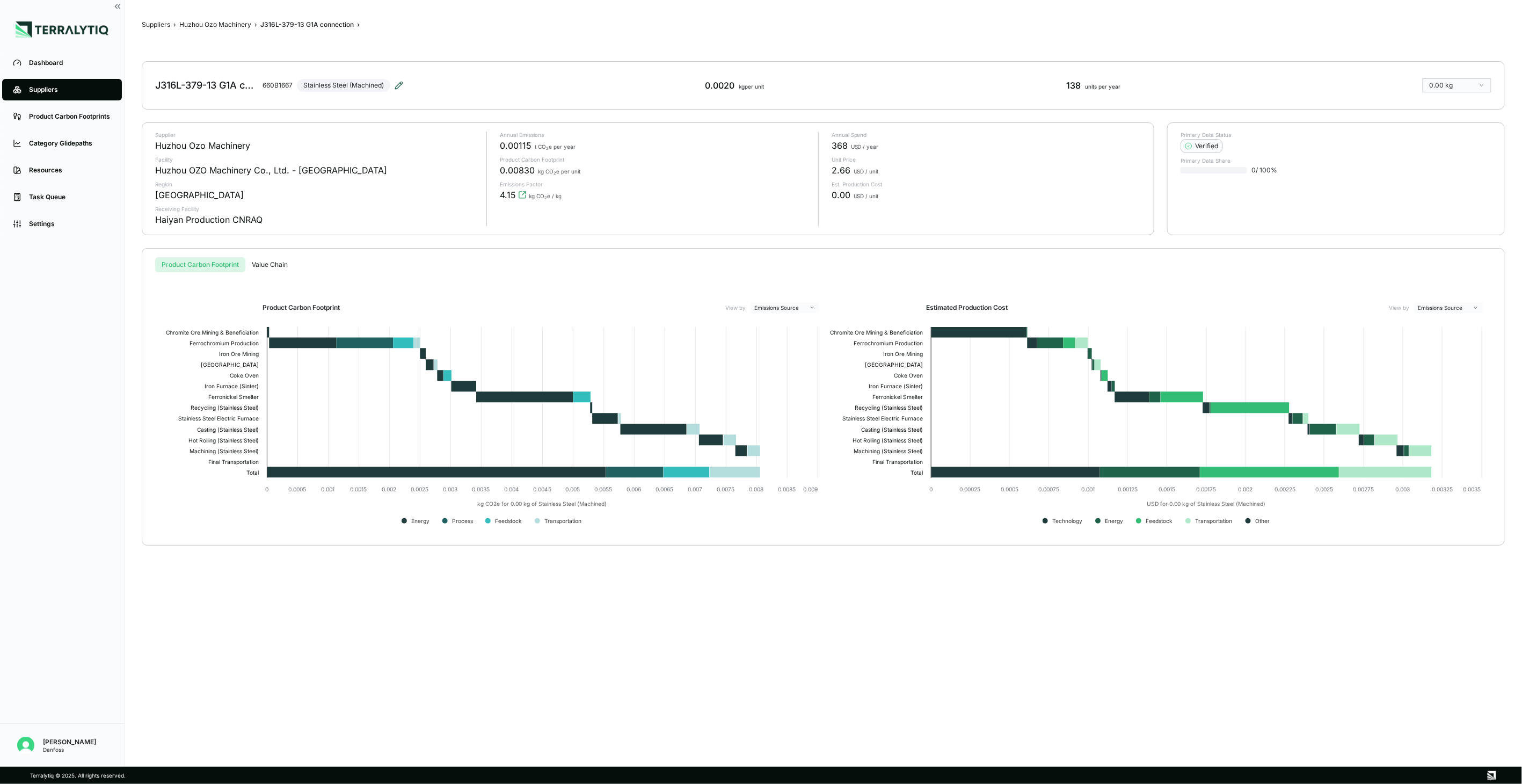
click at [398, 87] on icon at bounding box center [399, 85] width 9 height 9
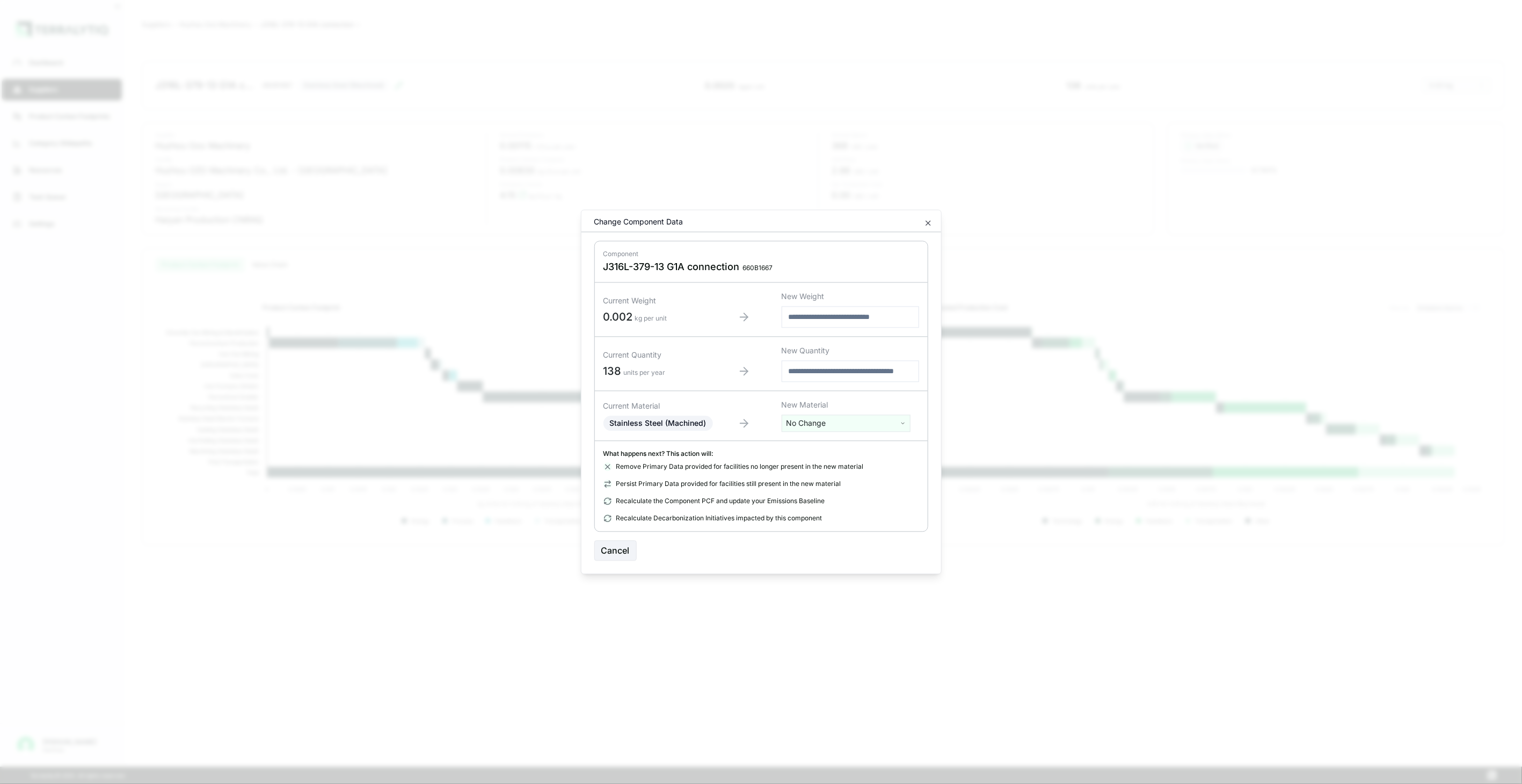
click at [811, 422] on html "Dashboard Suppliers Product Carbon Footprints Category Glidepaths Resources Tas…" at bounding box center [761, 392] width 1522 height 784
click at [812, 438] on div at bounding box center [846, 445] width 123 height 14
click at [814, 441] on input "text" at bounding box center [846, 445] width 123 height 12
type input "****"
drag, startPoint x: 809, startPoint y: 490, endPoint x: 837, endPoint y: 501, distance: 30.1
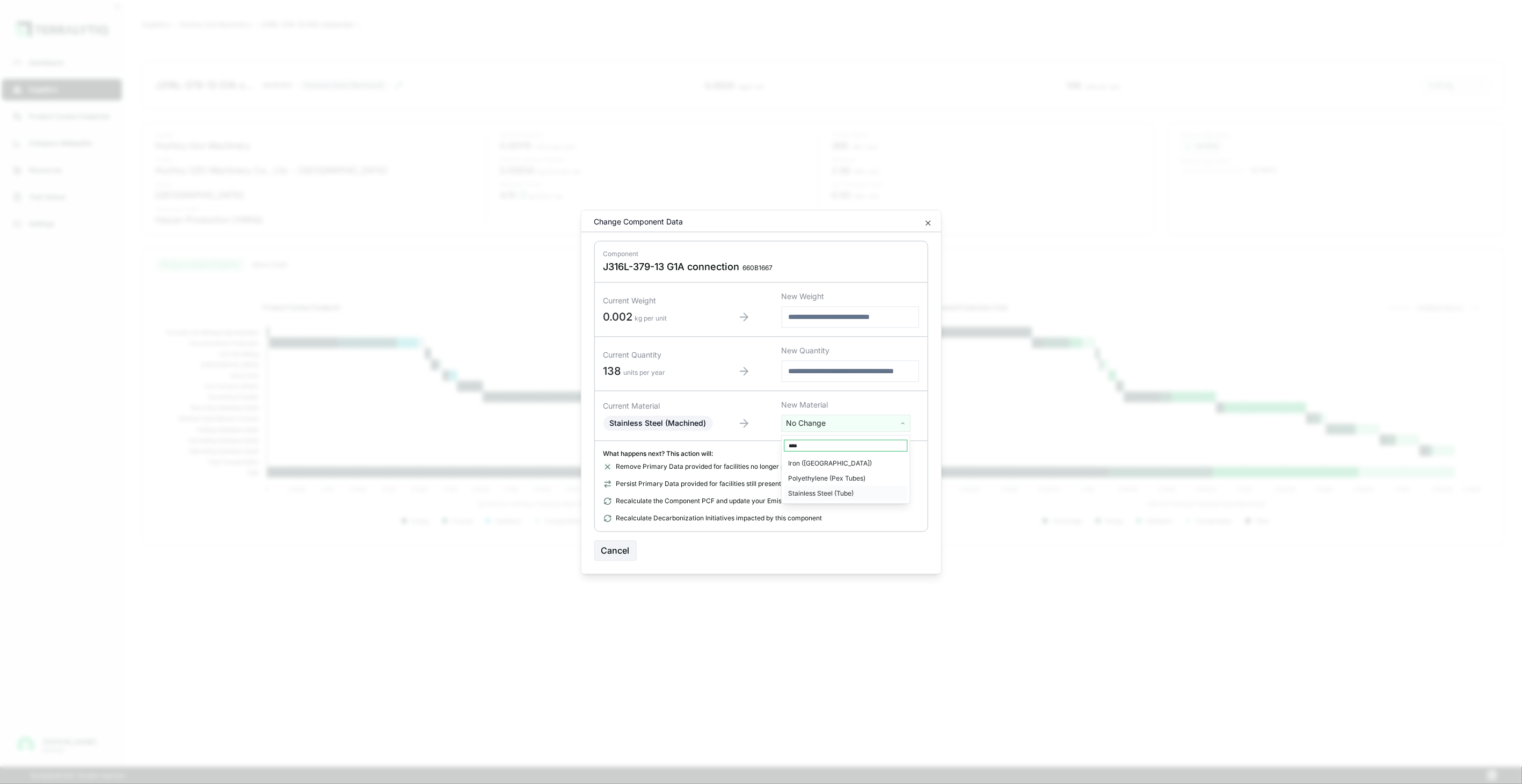
click at [809, 490] on div "Stainless Steel (Tube)" at bounding box center [846, 493] width 123 height 15
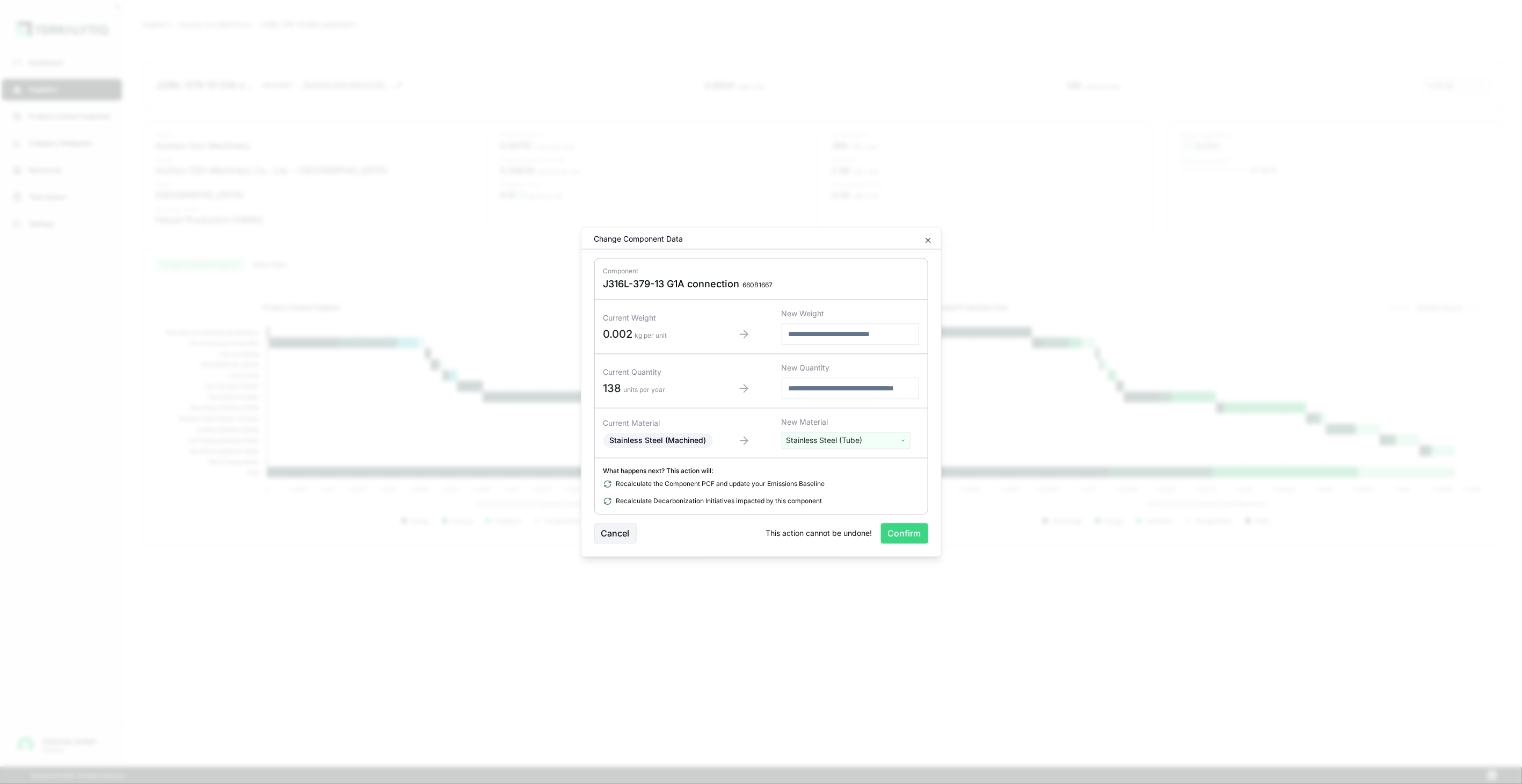
click at [900, 529] on button "Confirm" at bounding box center [905, 533] width 47 height 21
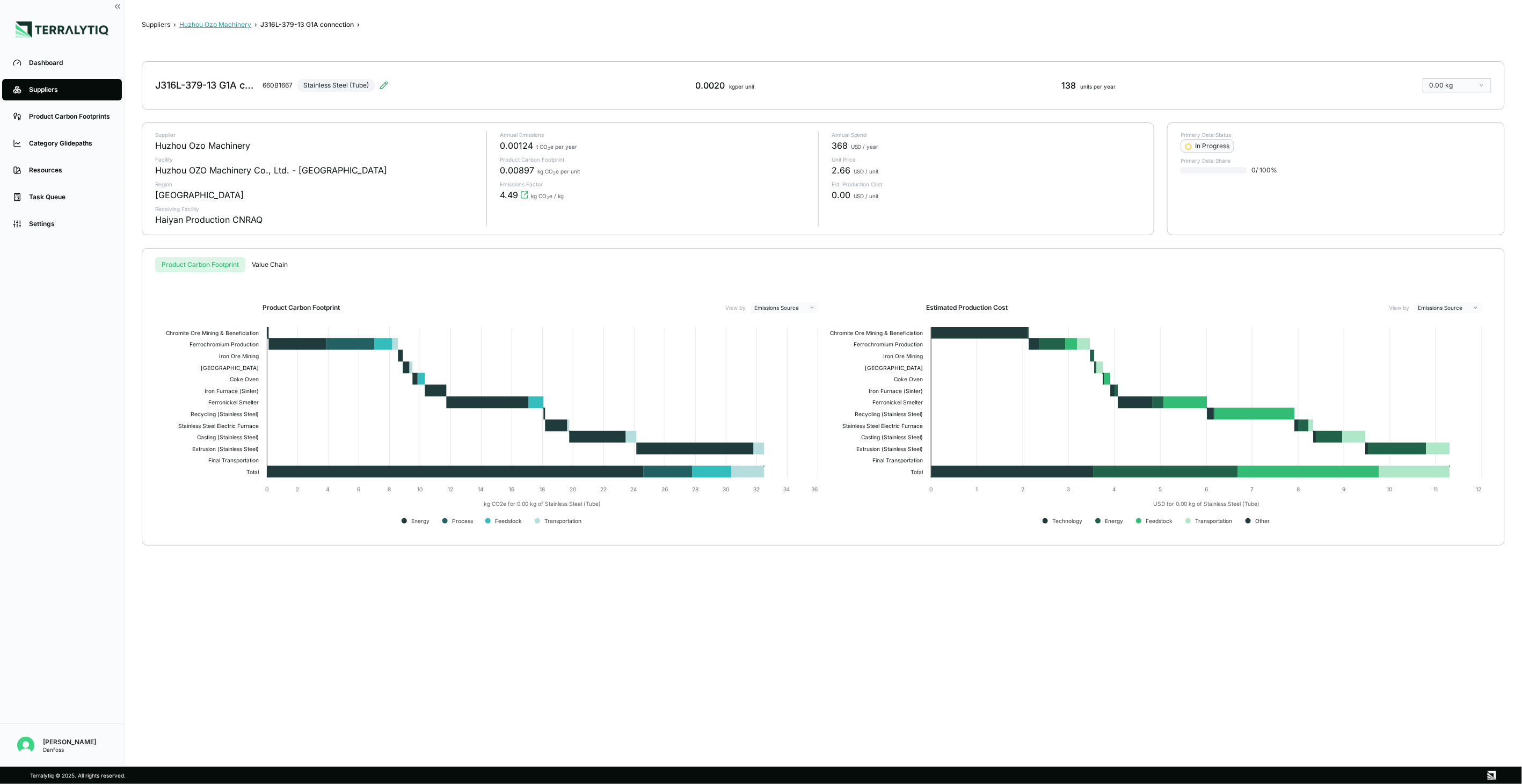
click at [246, 22] on button "Huzhou Ozo Machinery" at bounding box center [215, 25] width 72 height 9
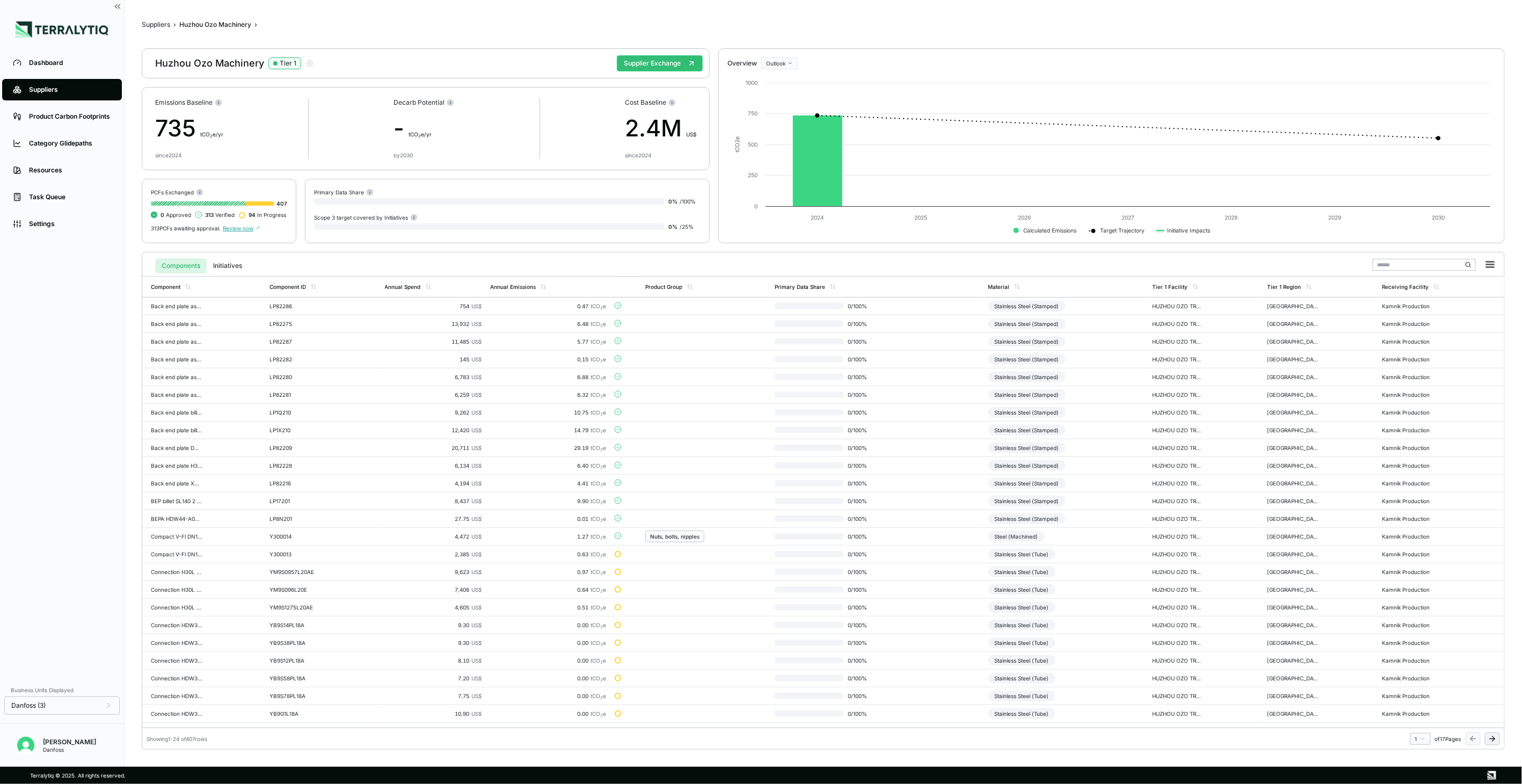
click at [1490, 743] on button at bounding box center [1492, 739] width 15 height 13
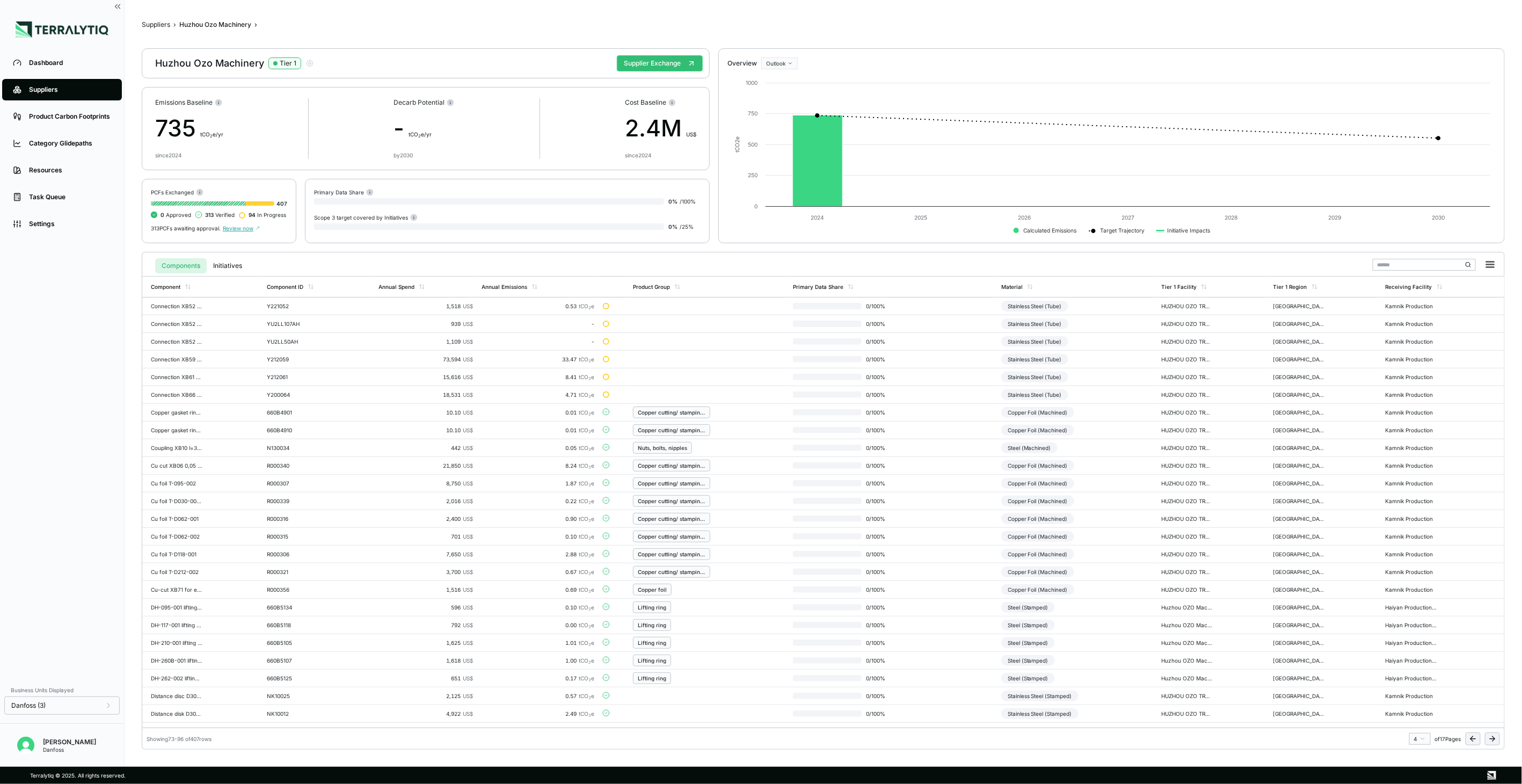
click at [1490, 743] on icon at bounding box center [1492, 739] width 9 height 9
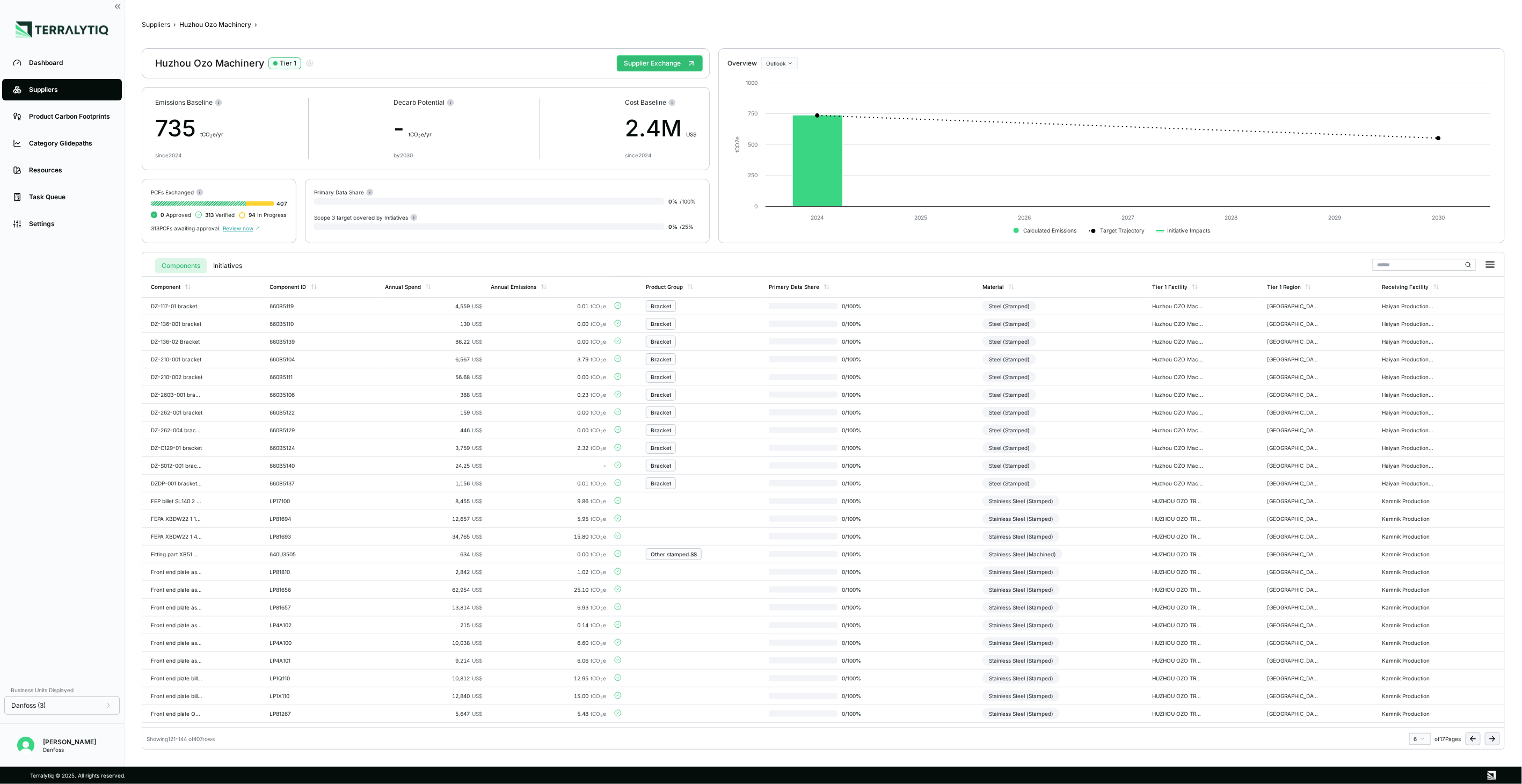
click at [1490, 743] on icon at bounding box center [1492, 739] width 9 height 9
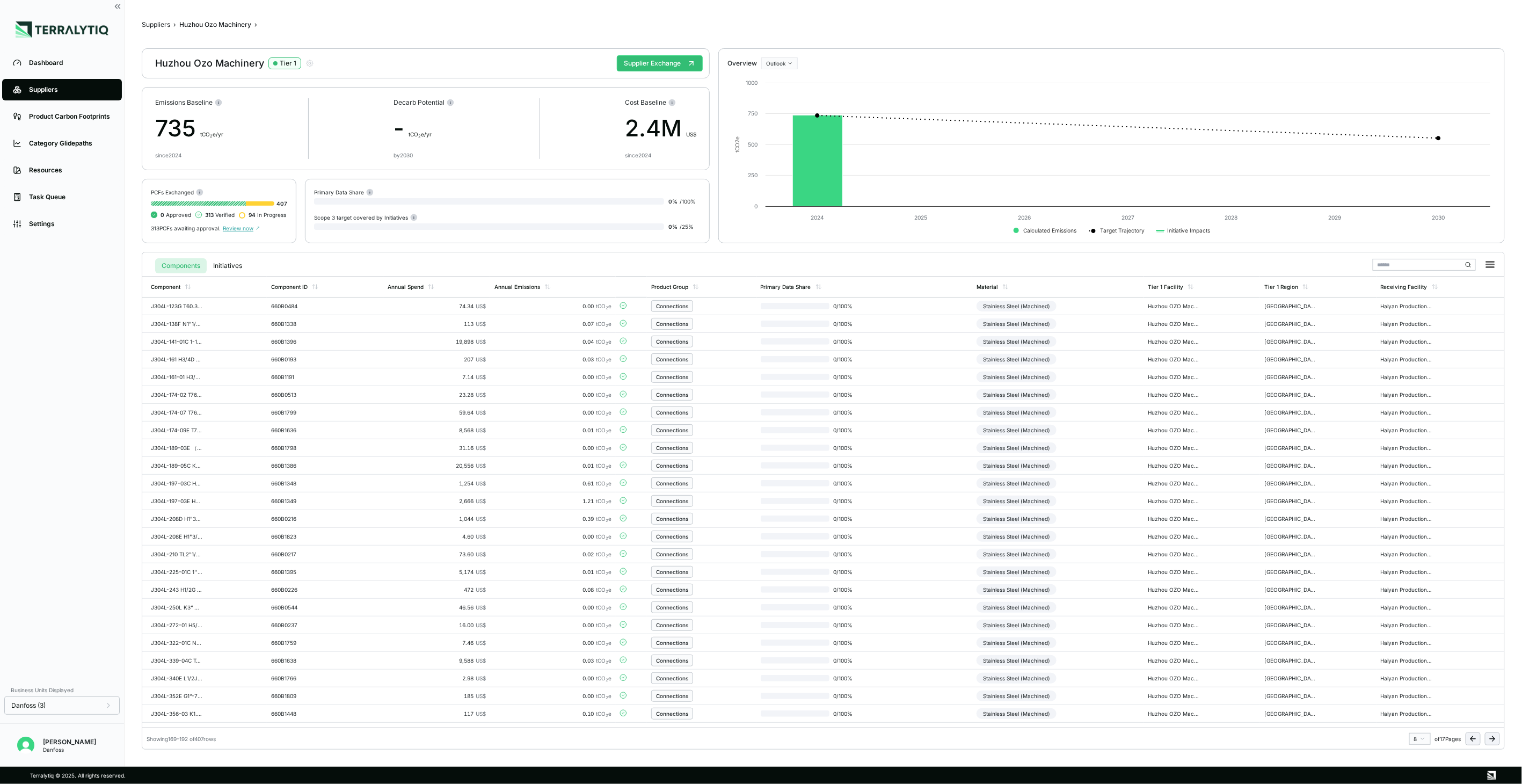
click at [1490, 743] on icon at bounding box center [1492, 739] width 9 height 9
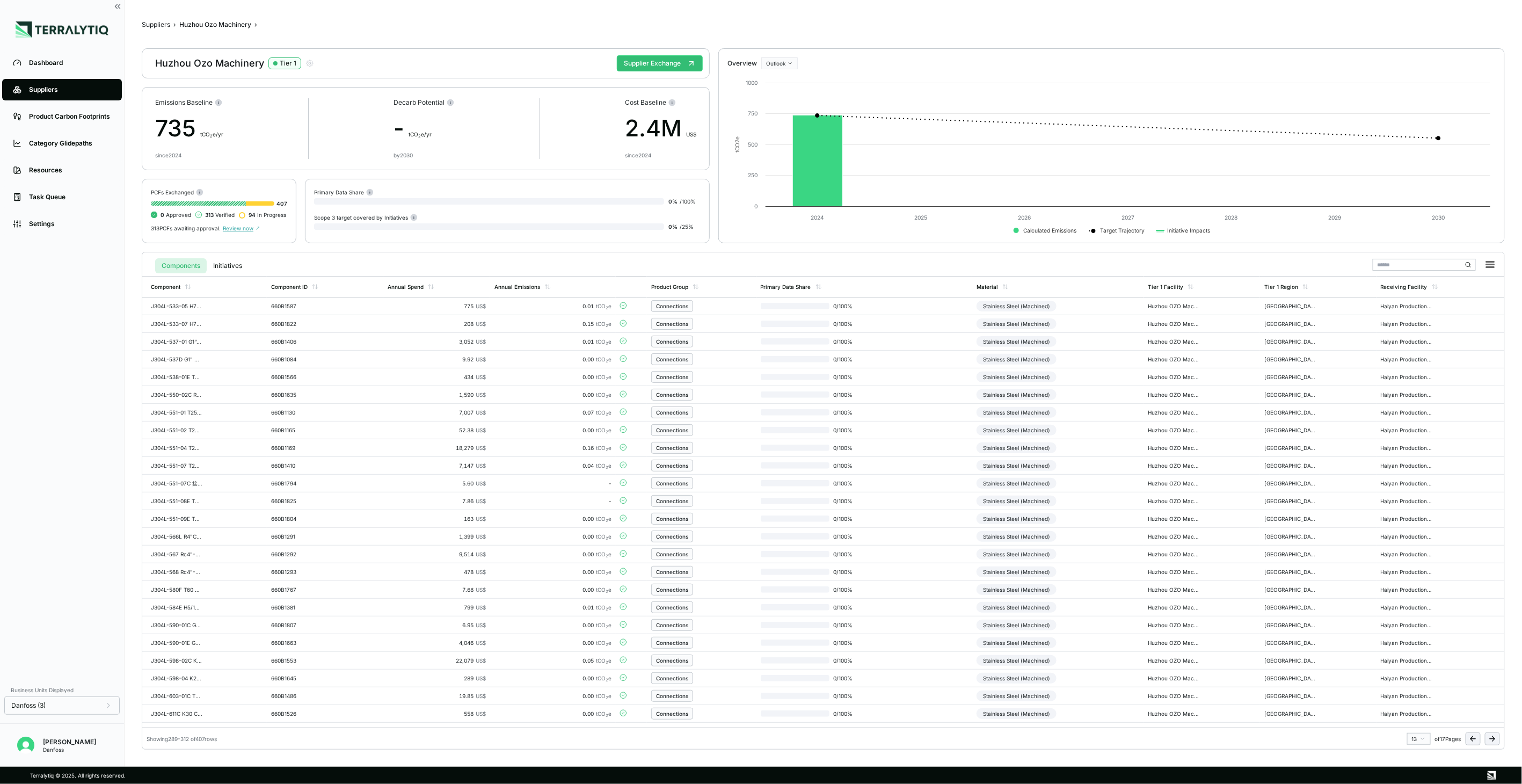
click at [1490, 743] on icon at bounding box center [1492, 739] width 9 height 9
click at [1495, 741] on icon at bounding box center [1492, 739] width 9 height 9
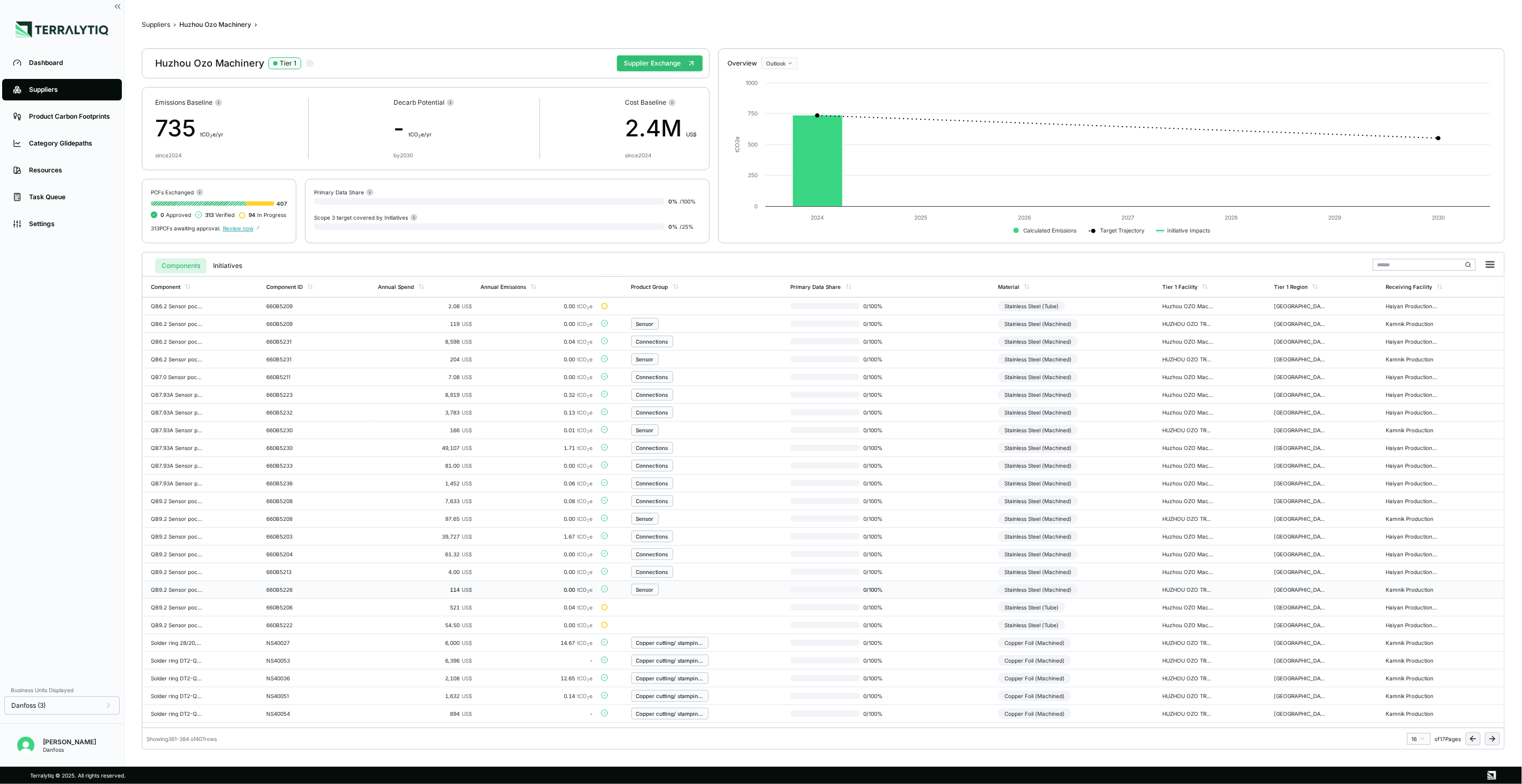
click at [1031, 584] on div "Stainless Steel (Machined)" at bounding box center [1038, 590] width 80 height 11
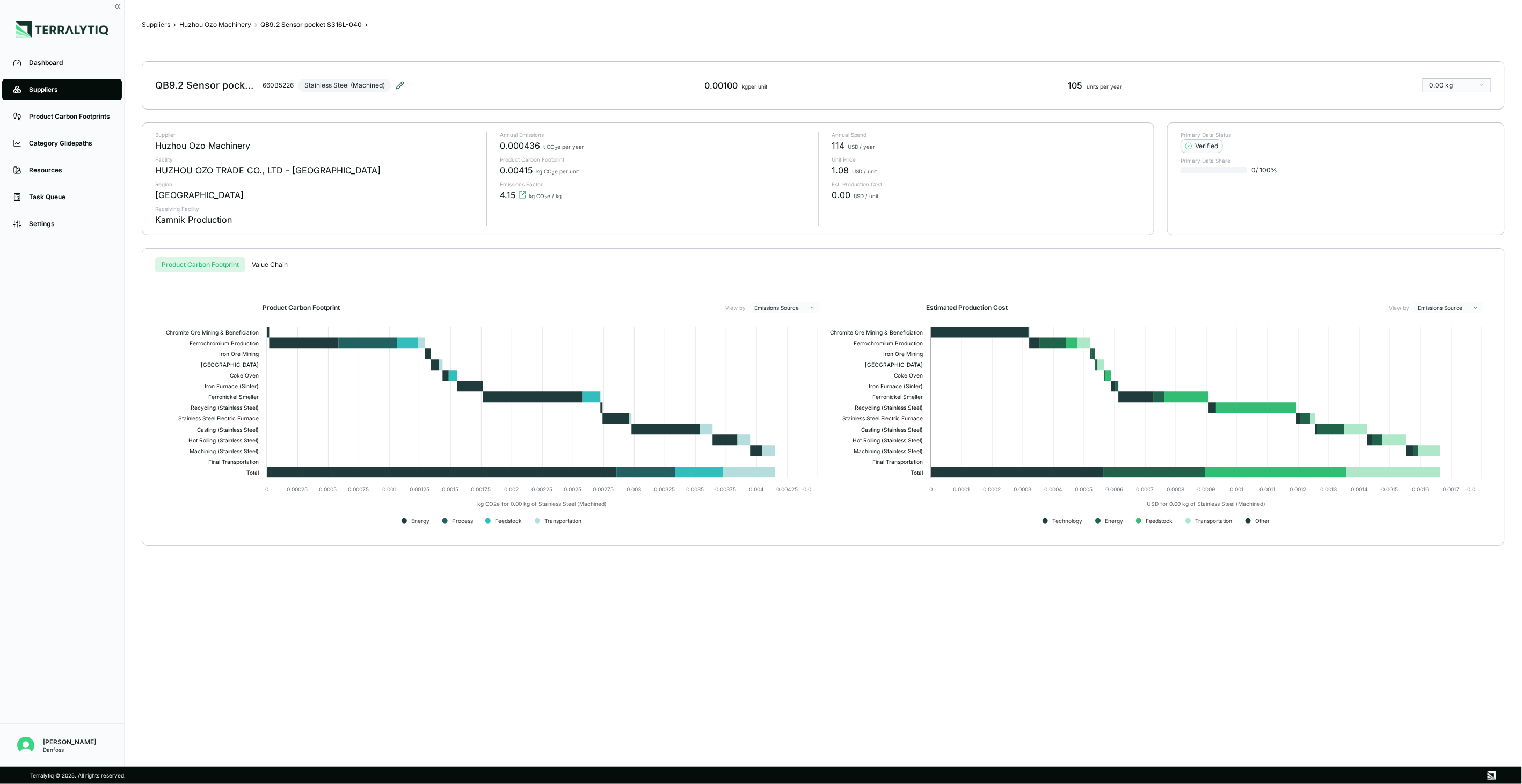
click at [401, 82] on icon at bounding box center [400, 85] width 9 height 9
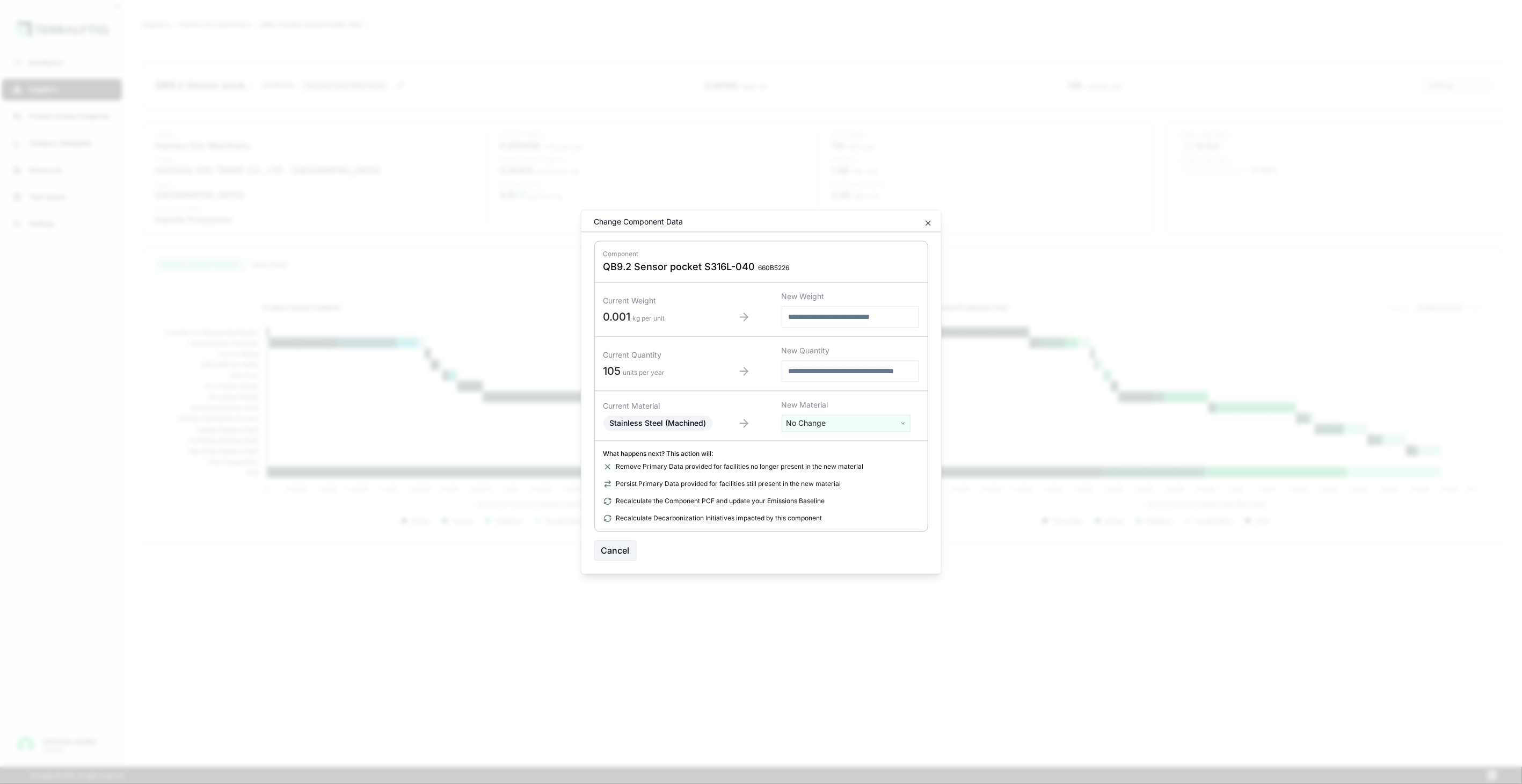
click at [834, 419] on html "Dashboard Suppliers Product Carbon Footprints Category Glidepaths Resources Tas…" at bounding box center [761, 392] width 1522 height 784
click at [837, 444] on input "text" at bounding box center [846, 445] width 123 height 12
type input "****"
click at [871, 490] on div "Stainless Steel (Tube)" at bounding box center [846, 493] width 123 height 15
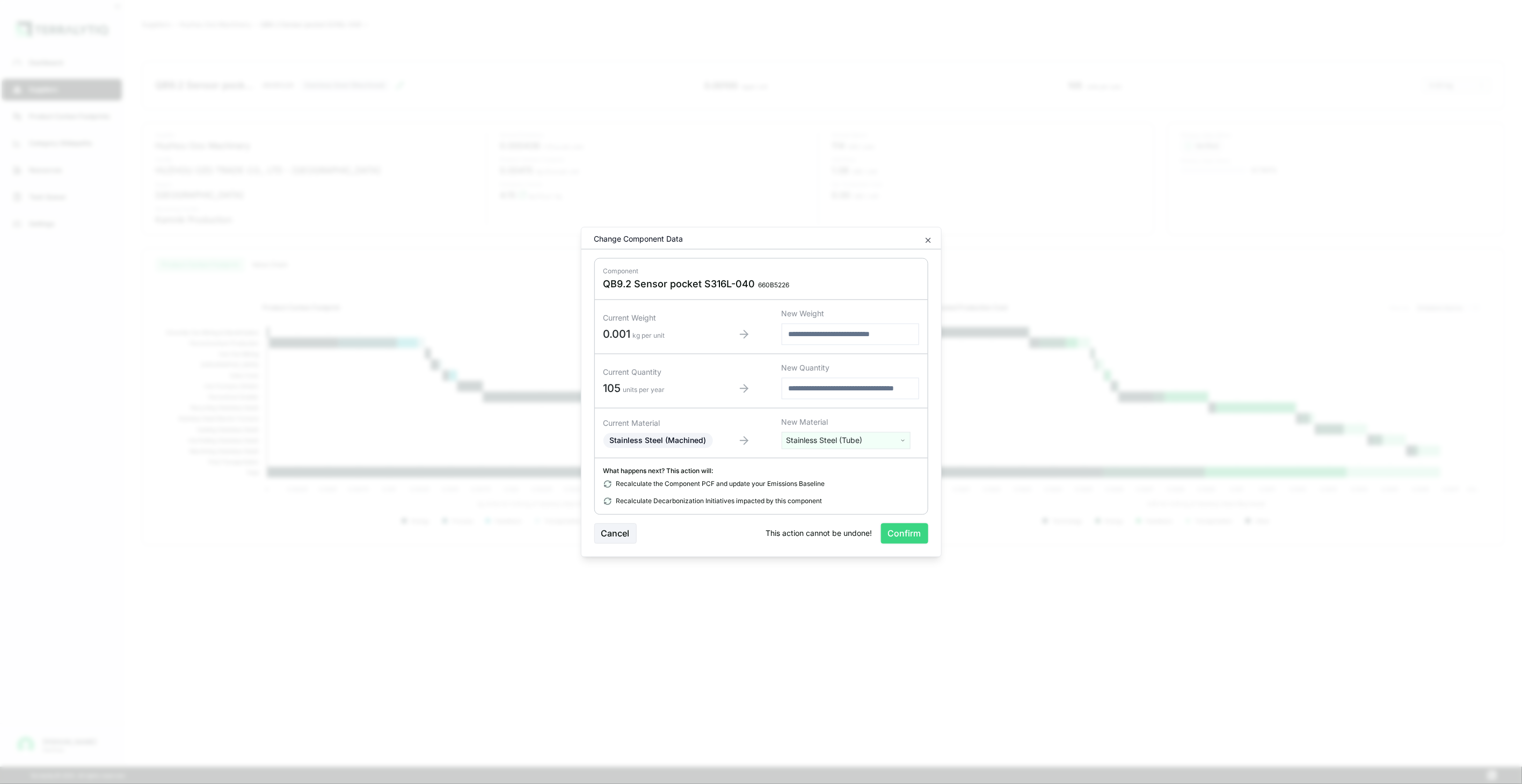
click at [897, 538] on button "Confirm" at bounding box center [905, 533] width 47 height 21
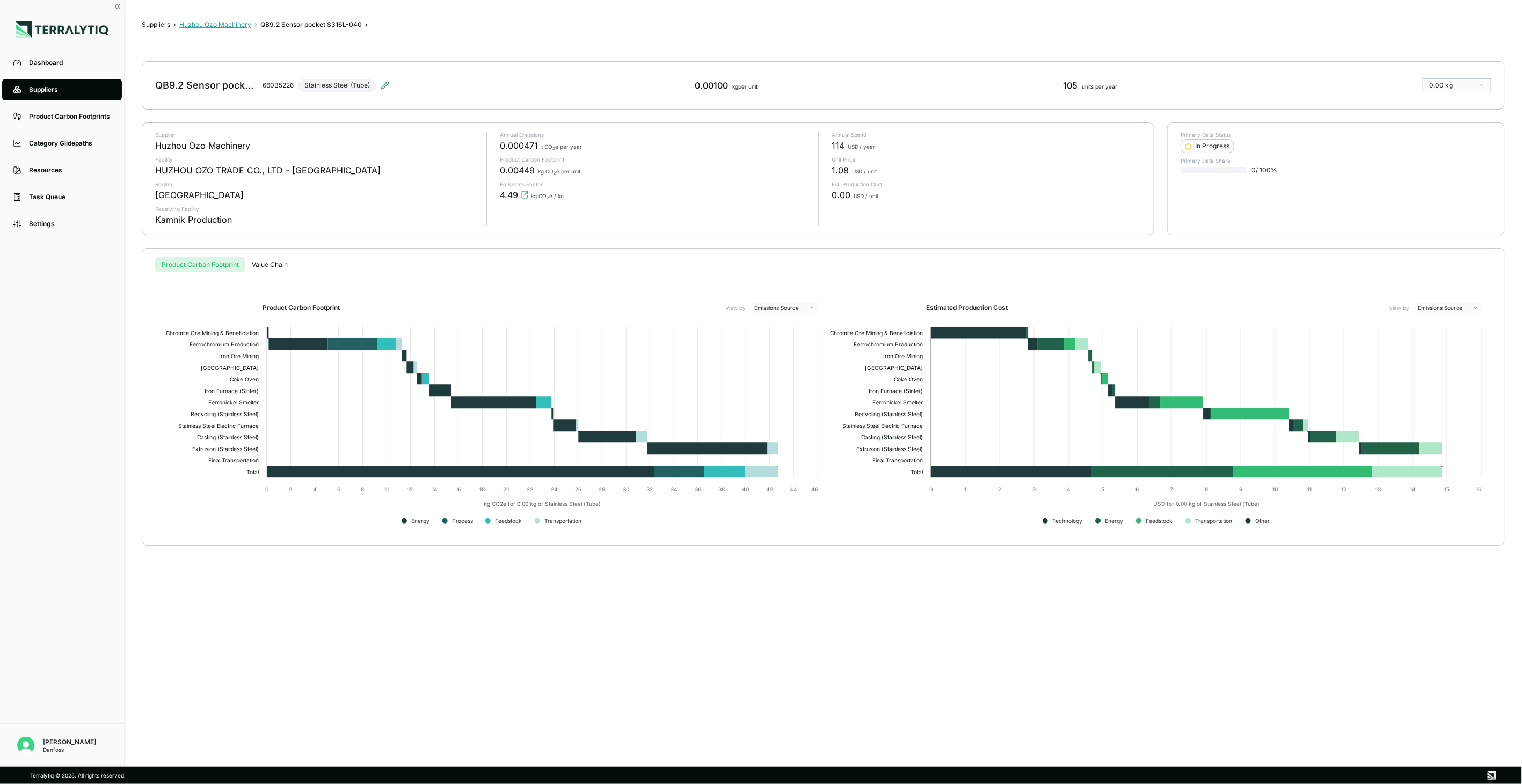
click at [242, 27] on button "Huzhou Ozo Machinery" at bounding box center [215, 25] width 72 height 9
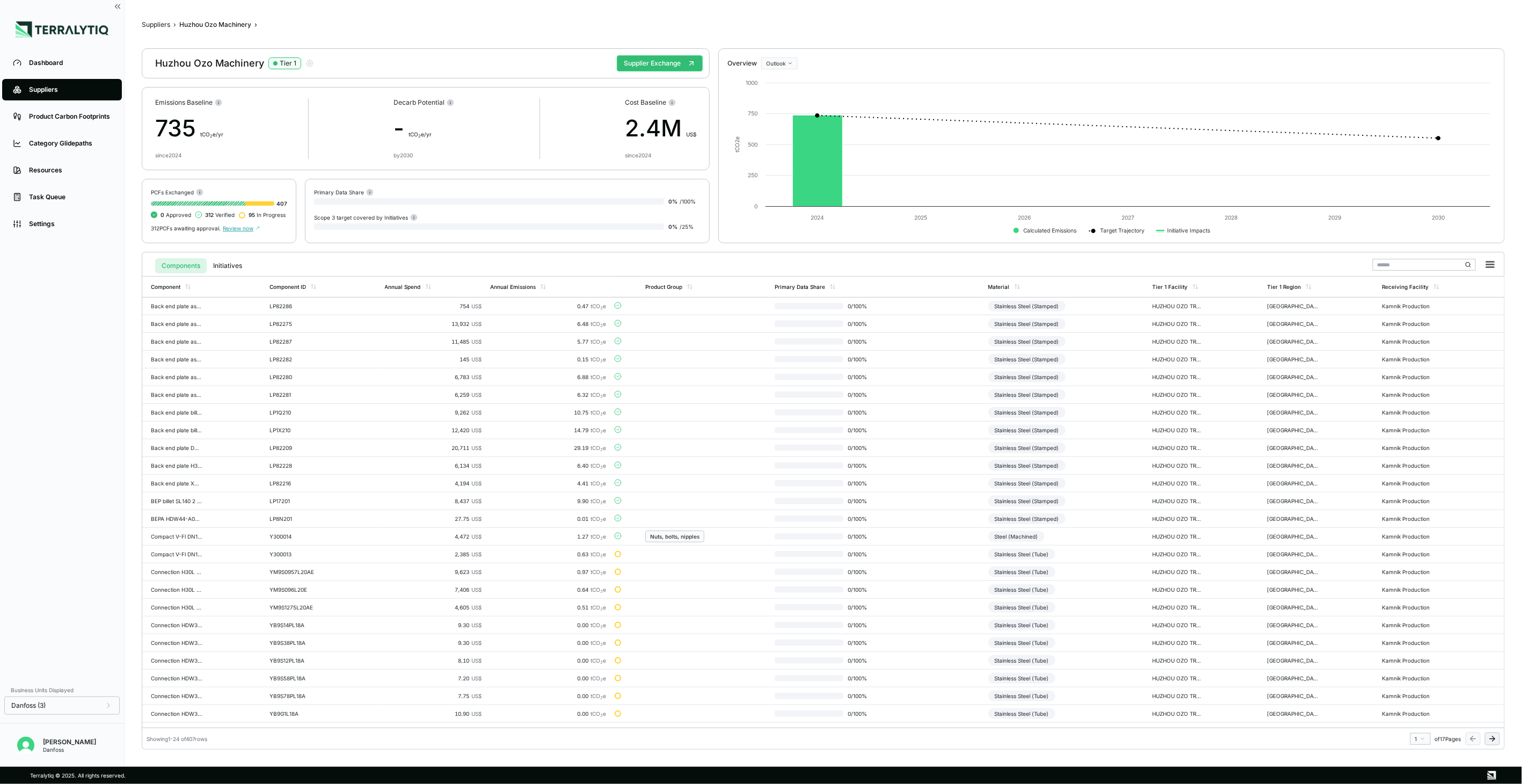
click at [1497, 733] on button at bounding box center [1492, 739] width 15 height 13
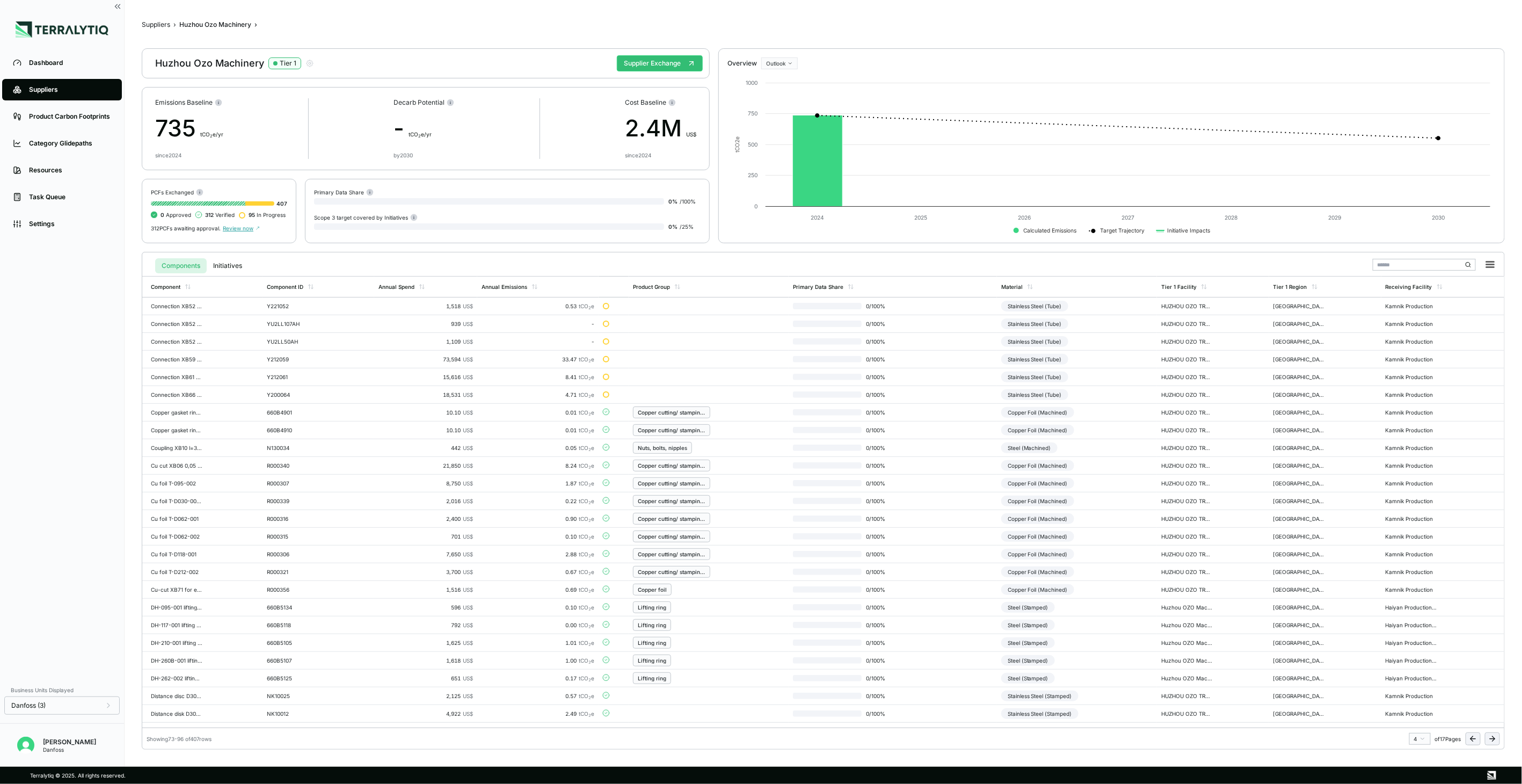
click at [1497, 733] on button at bounding box center [1492, 739] width 15 height 13
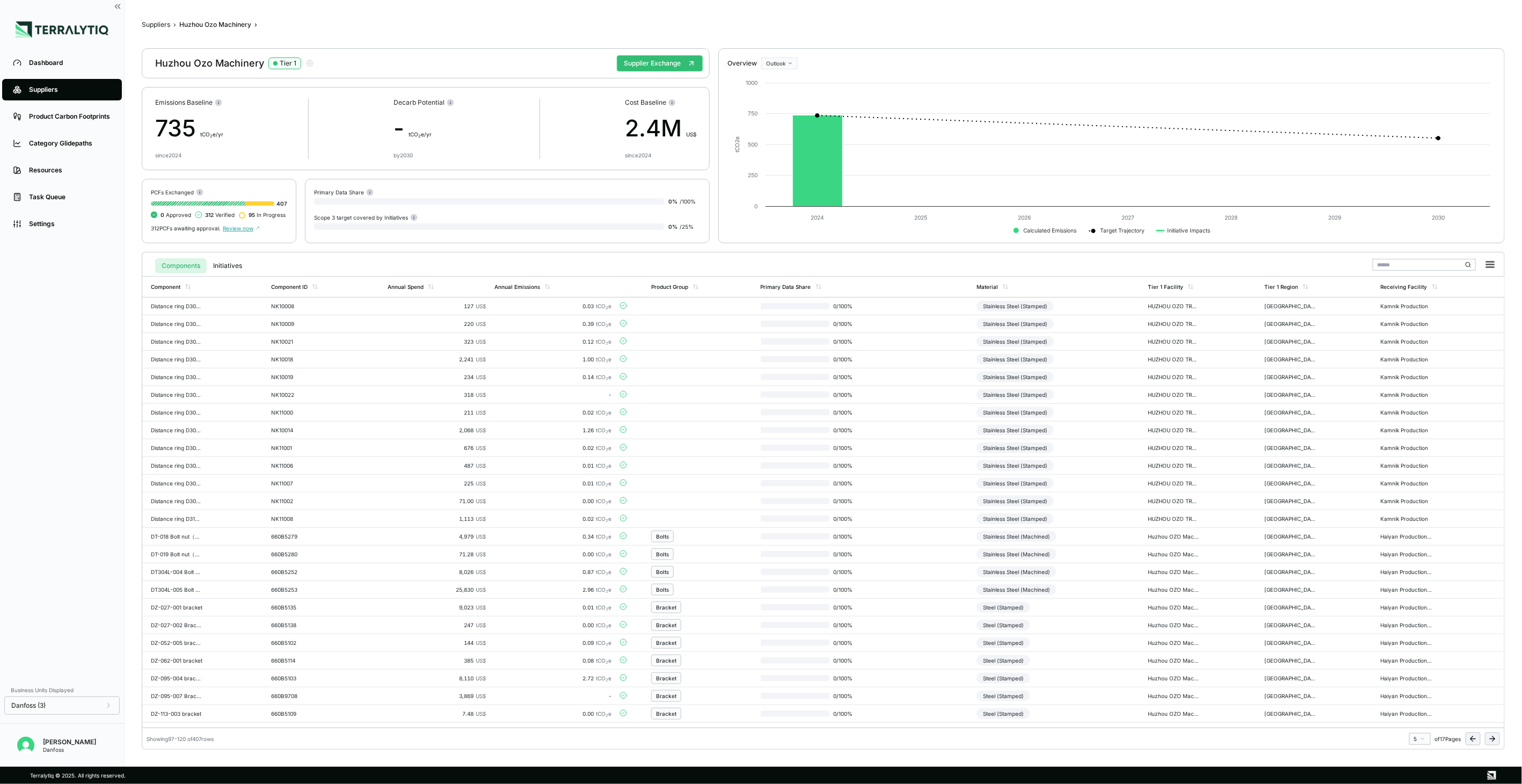
click at [1497, 733] on button at bounding box center [1492, 739] width 15 height 13
click at [1497, 733] on button at bounding box center [1492, 739] width 15 height 13
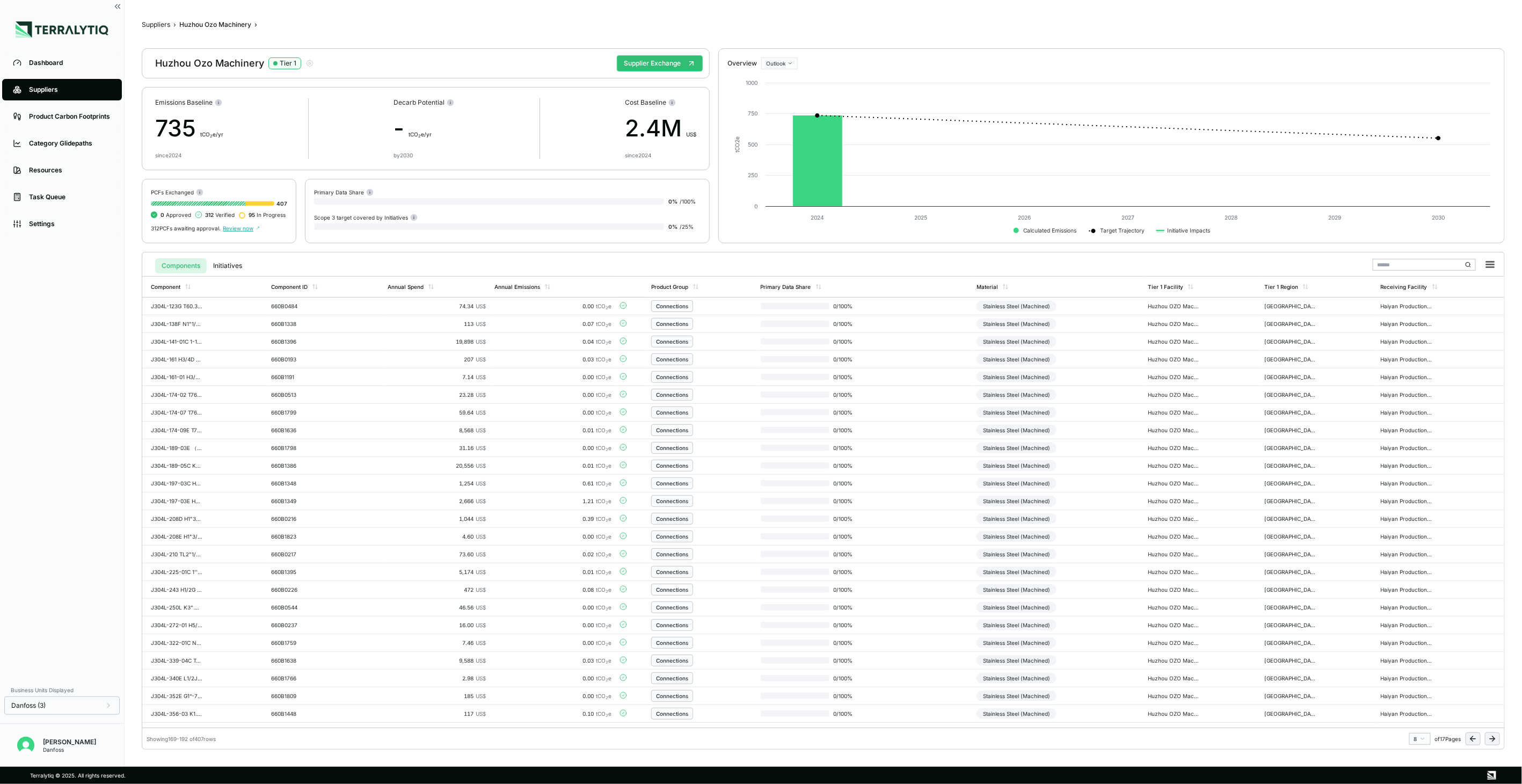
click at [1497, 732] on button at bounding box center [1492, 739] width 15 height 13
click at [1496, 731] on div "Showing 217 - 240 of 407 rows 10 of 17 Pages" at bounding box center [823, 736] width 1362 height 17
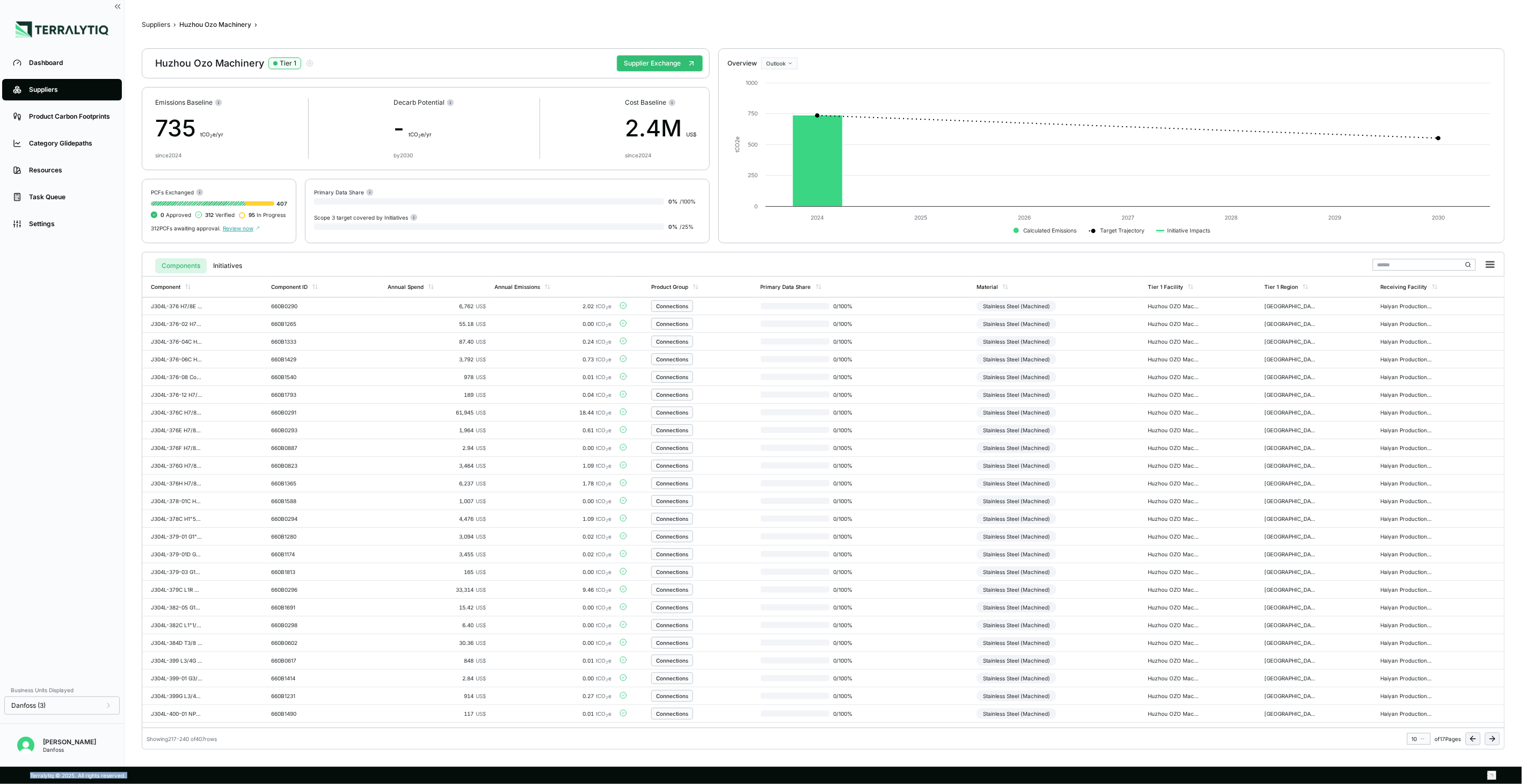
click at [1496, 731] on div "Showing 217 - 240 of 407 rows 10 of 17 Pages" at bounding box center [823, 736] width 1362 height 17
click at [1490, 728] on div "Showing 217 - 240 of 407 rows 10 of 17 Pages" at bounding box center [823, 736] width 1362 height 17
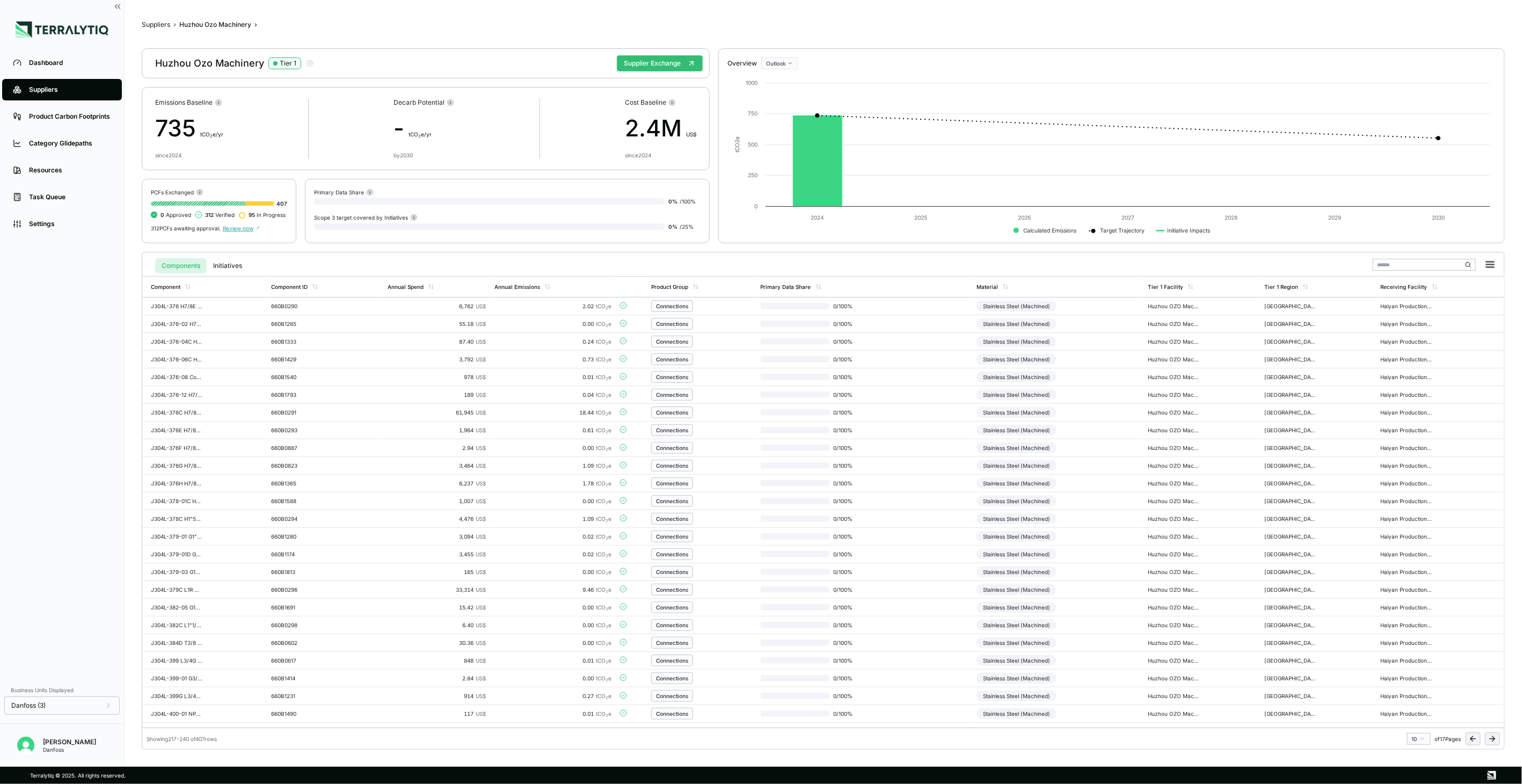
click at [1494, 736] on icon at bounding box center [1492, 739] width 9 height 9
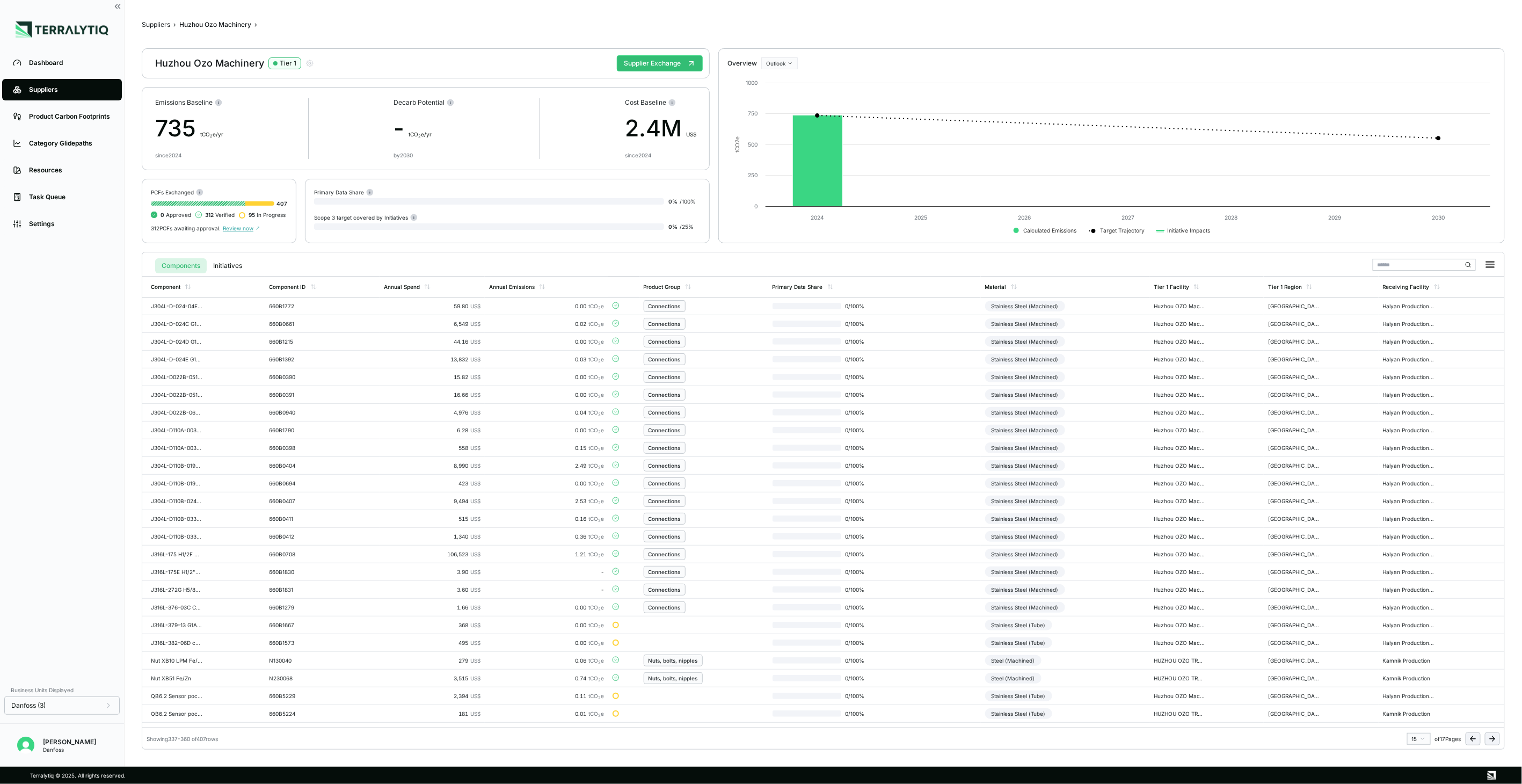
click at [1488, 738] on icon at bounding box center [1492, 739] width 9 height 9
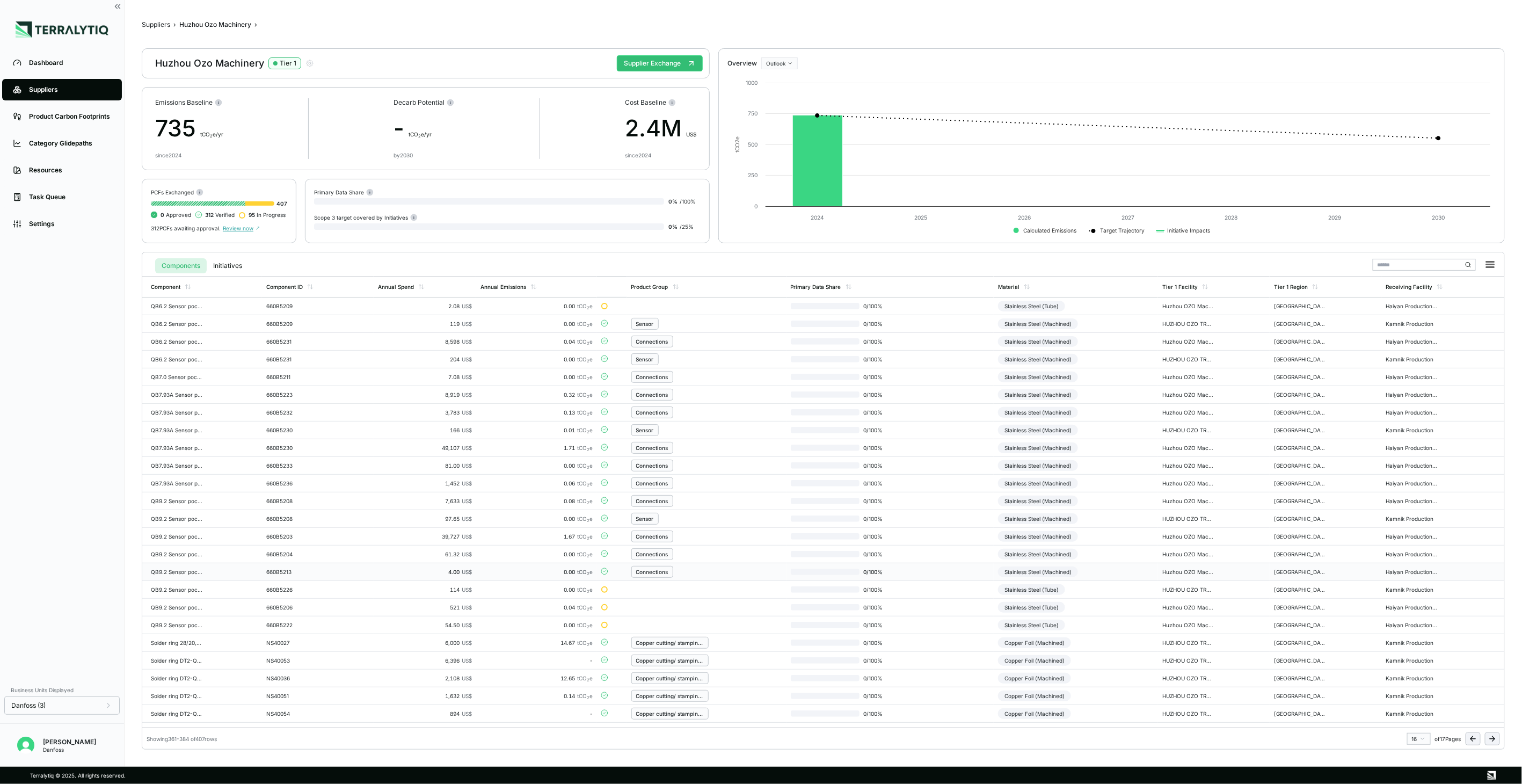
click at [1120, 580] on td "Stainless Steel (Machined)" at bounding box center [1076, 572] width 164 height 18
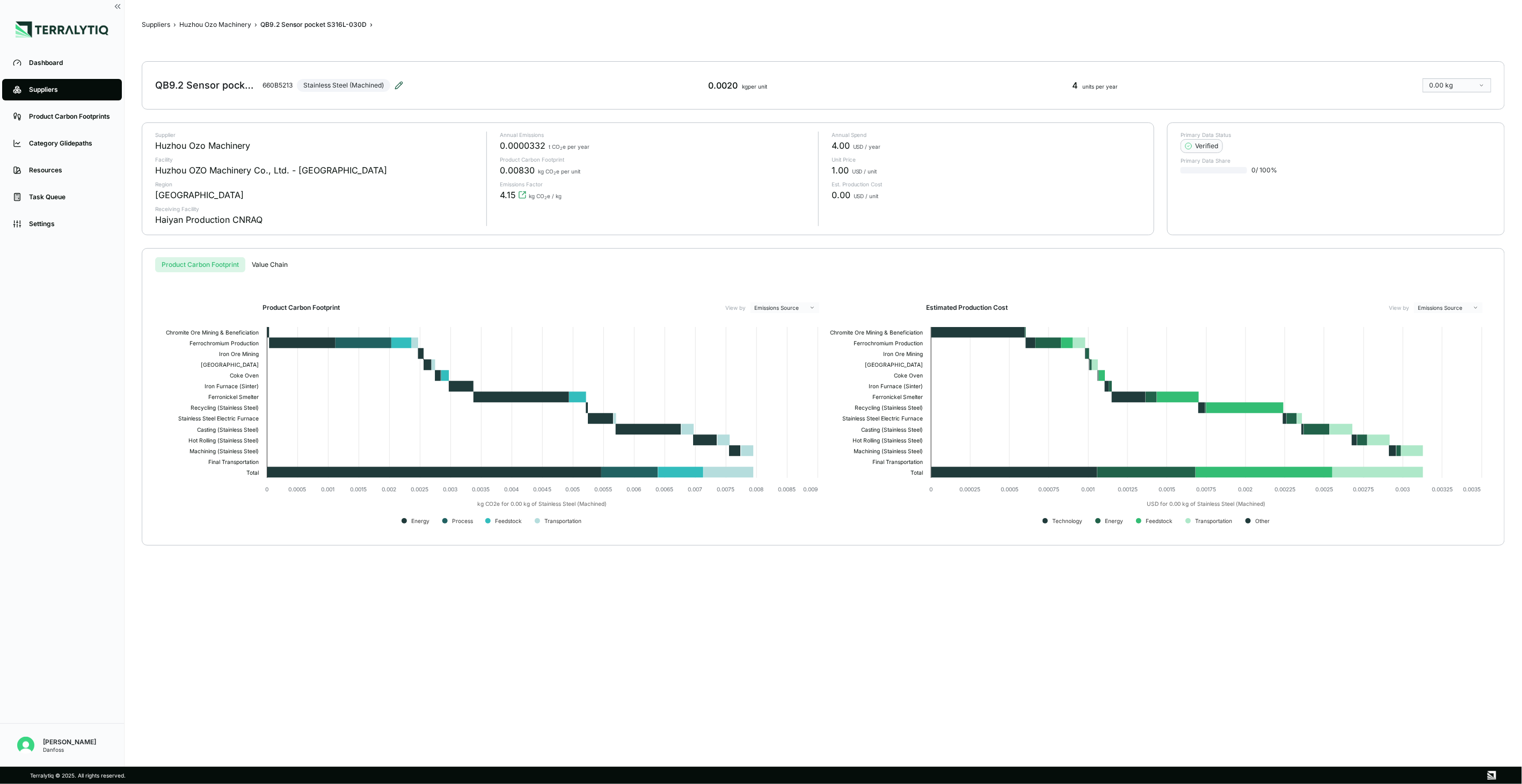
click at [401, 83] on icon at bounding box center [401, 83] width 2 height 2
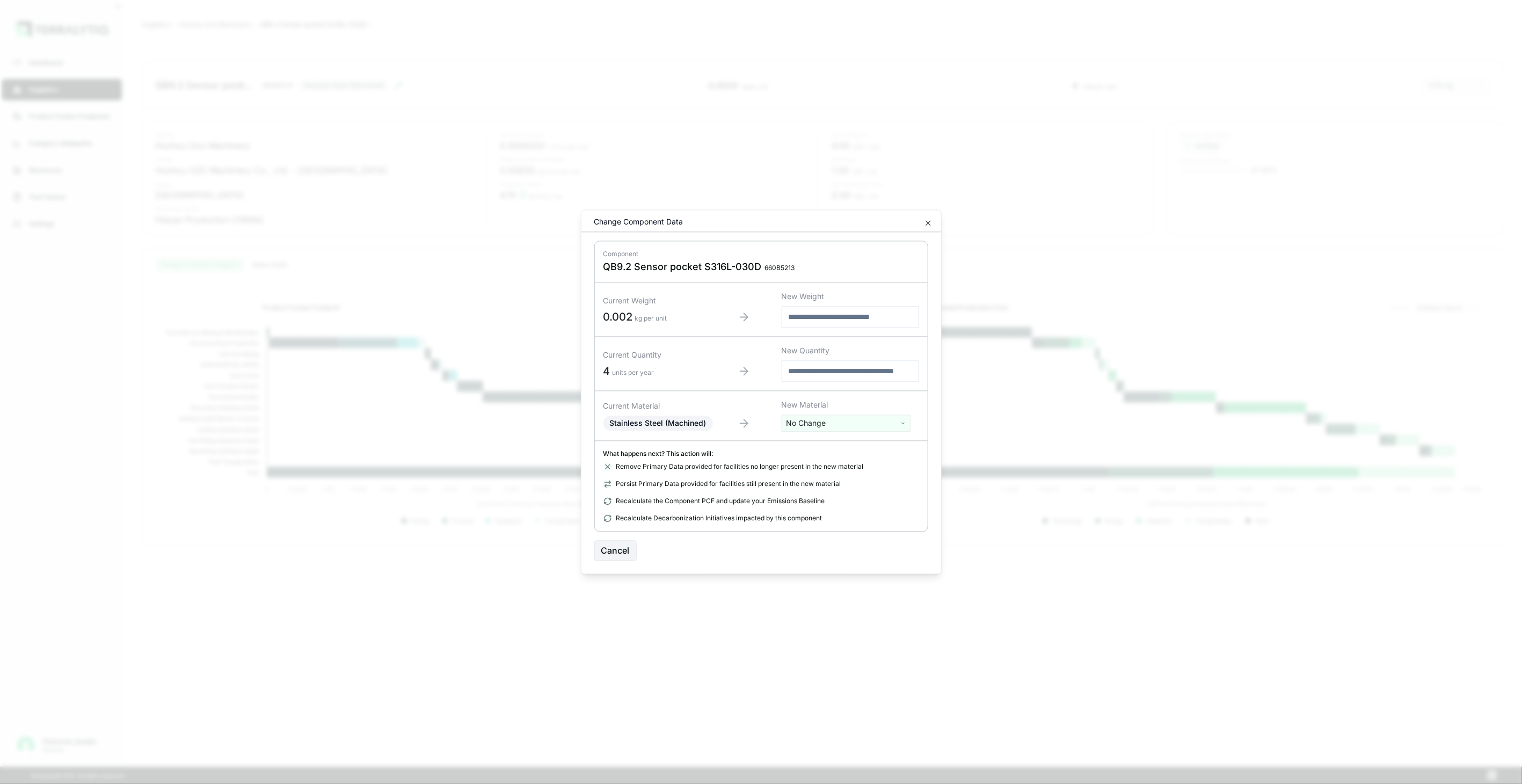
click at [819, 428] on html "Dashboard Suppliers Product Carbon Footprints Category Glidepaths Resources Tas…" at bounding box center [761, 392] width 1522 height 784
click at [823, 445] on input "text" at bounding box center [846, 445] width 123 height 12
click at [888, 445] on input "text" at bounding box center [846, 445] width 123 height 12
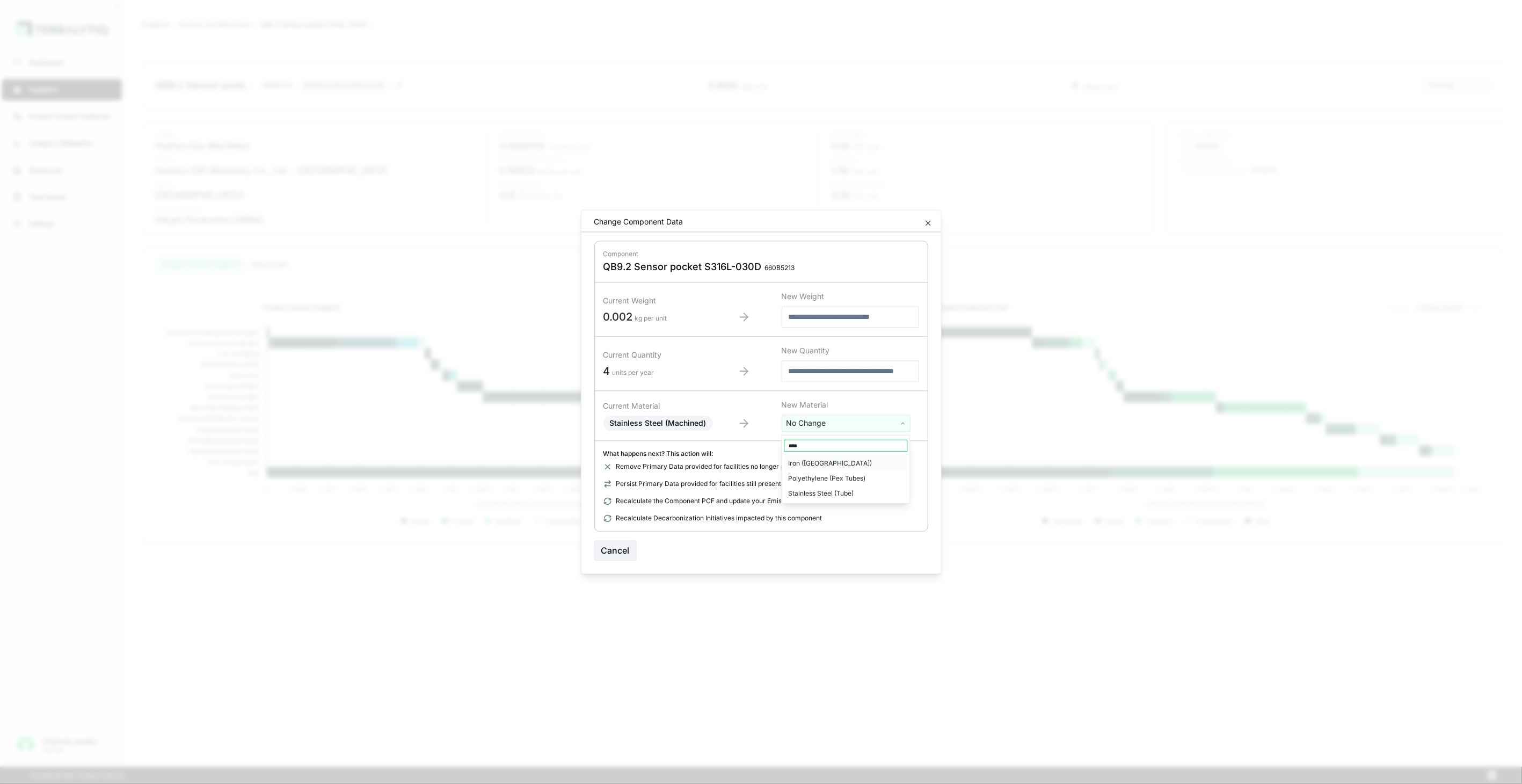
type input "****"
click at [866, 497] on div "Stainless Steel (Tube)" at bounding box center [846, 493] width 123 height 15
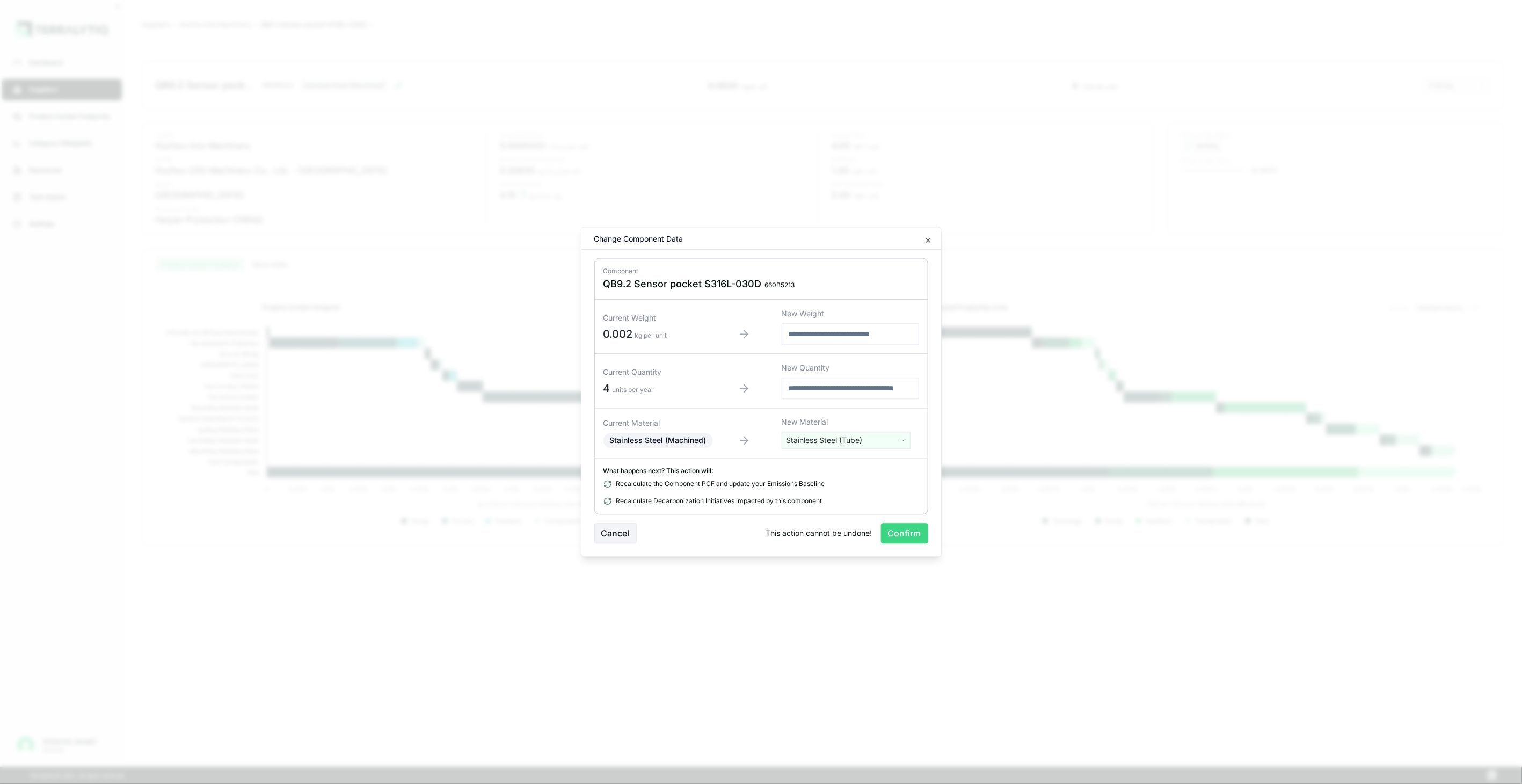
click at [892, 535] on button "Confirm" at bounding box center [905, 533] width 47 height 21
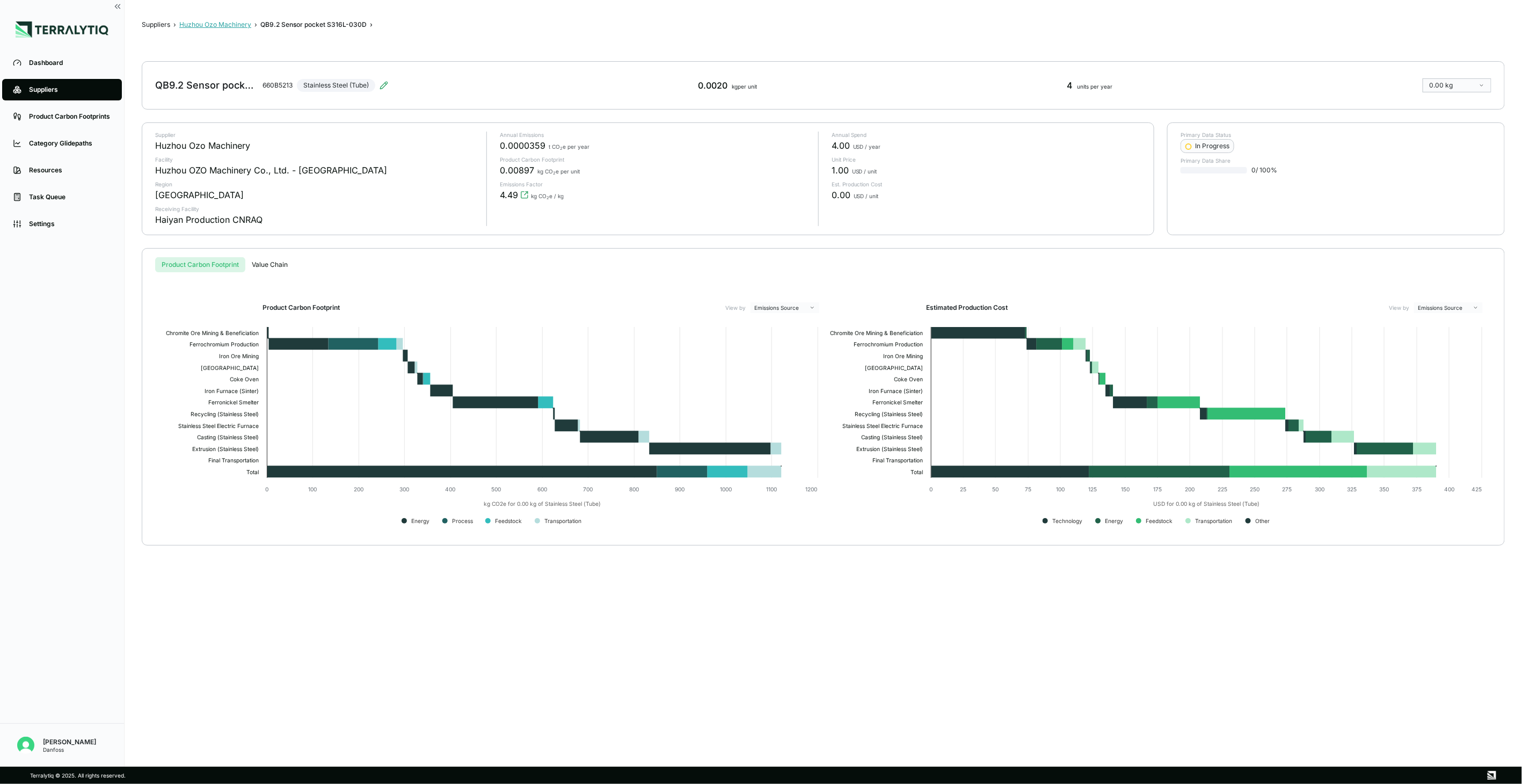
click at [209, 24] on button "Huzhou Ozo Machinery" at bounding box center [215, 25] width 72 height 9
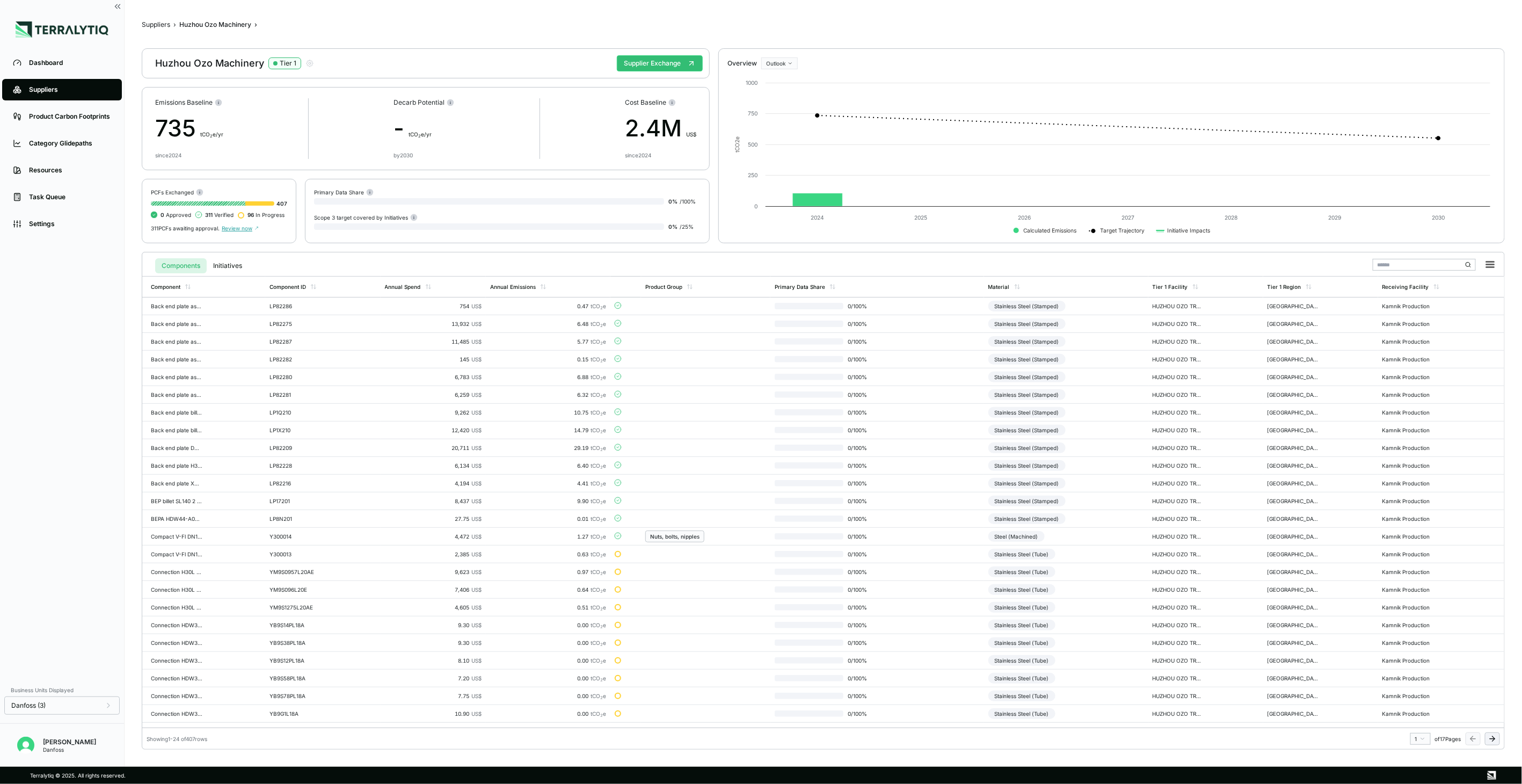
click at [1490, 739] on icon at bounding box center [1492, 739] width 9 height 9
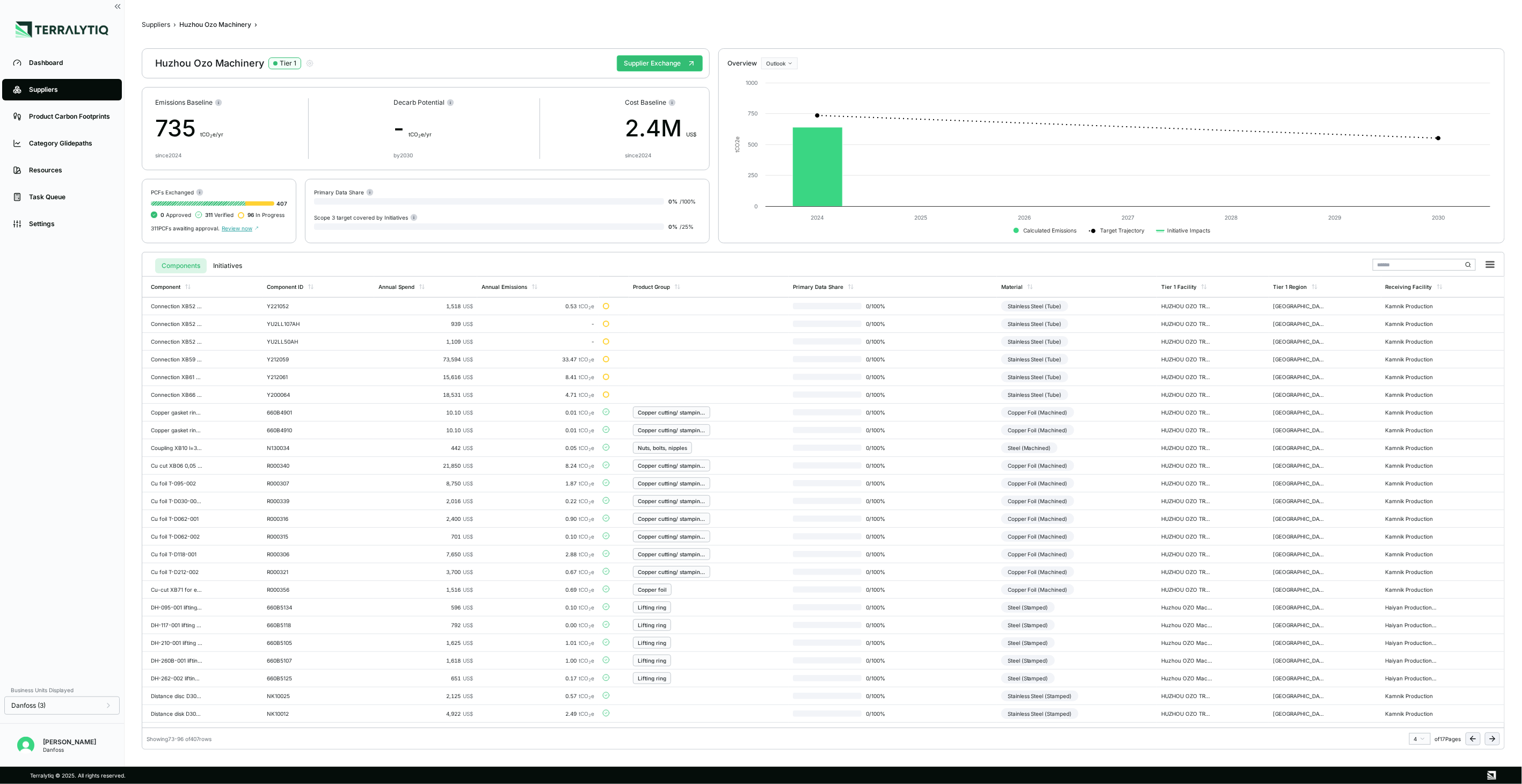
click at [1490, 739] on icon at bounding box center [1492, 739] width 9 height 9
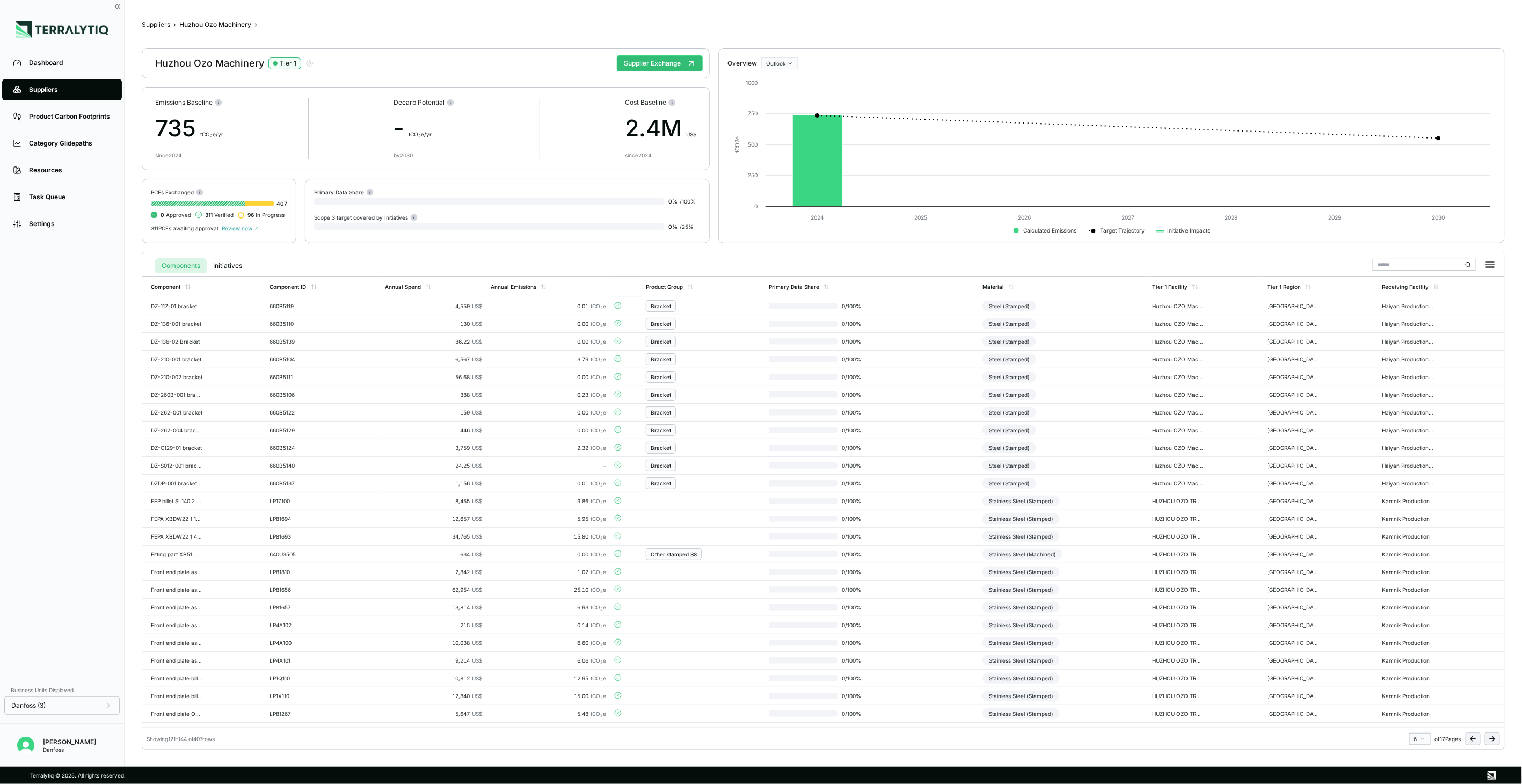
click at [1490, 739] on icon at bounding box center [1492, 739] width 9 height 9
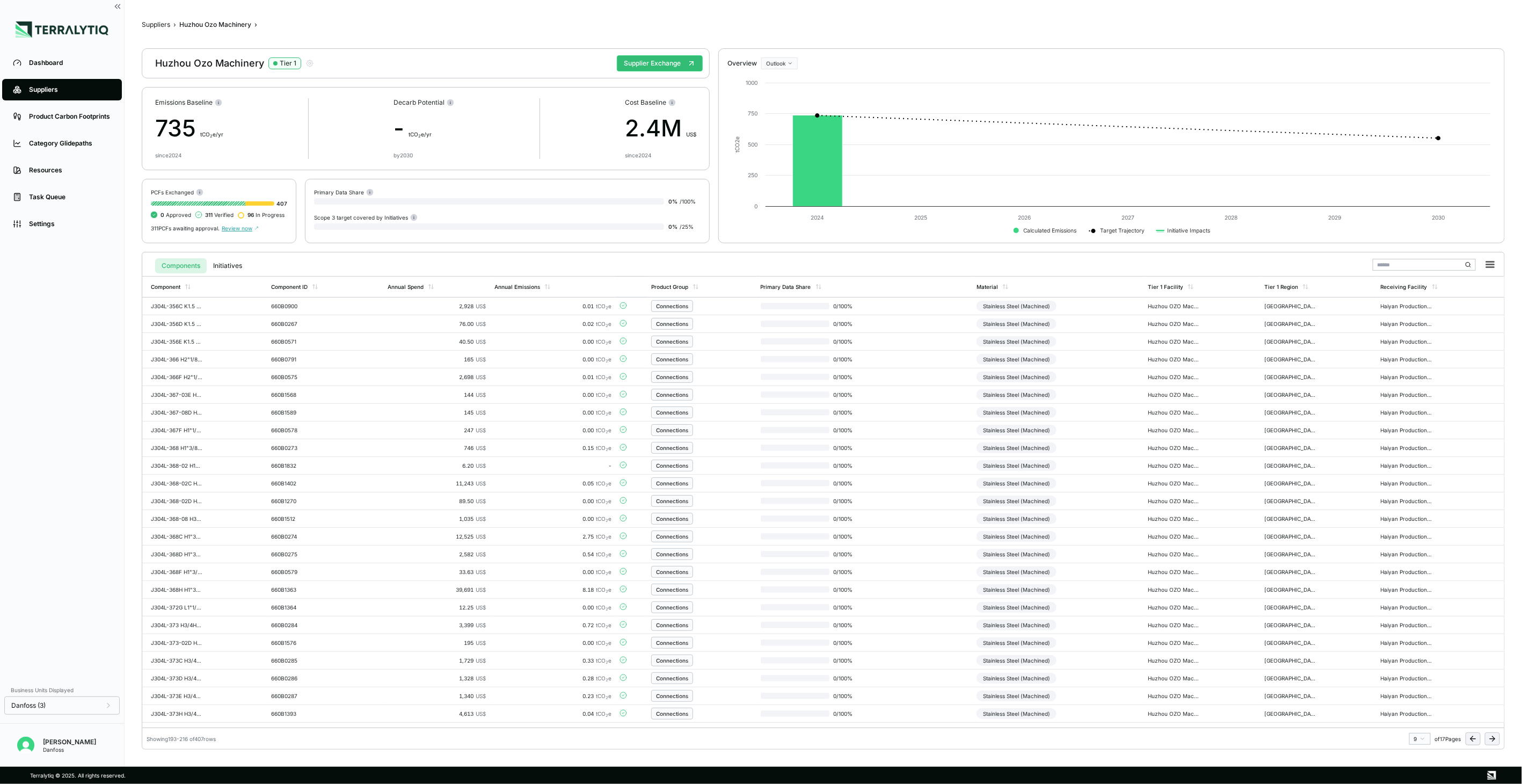
click at [1490, 739] on icon at bounding box center [1492, 739] width 9 height 9
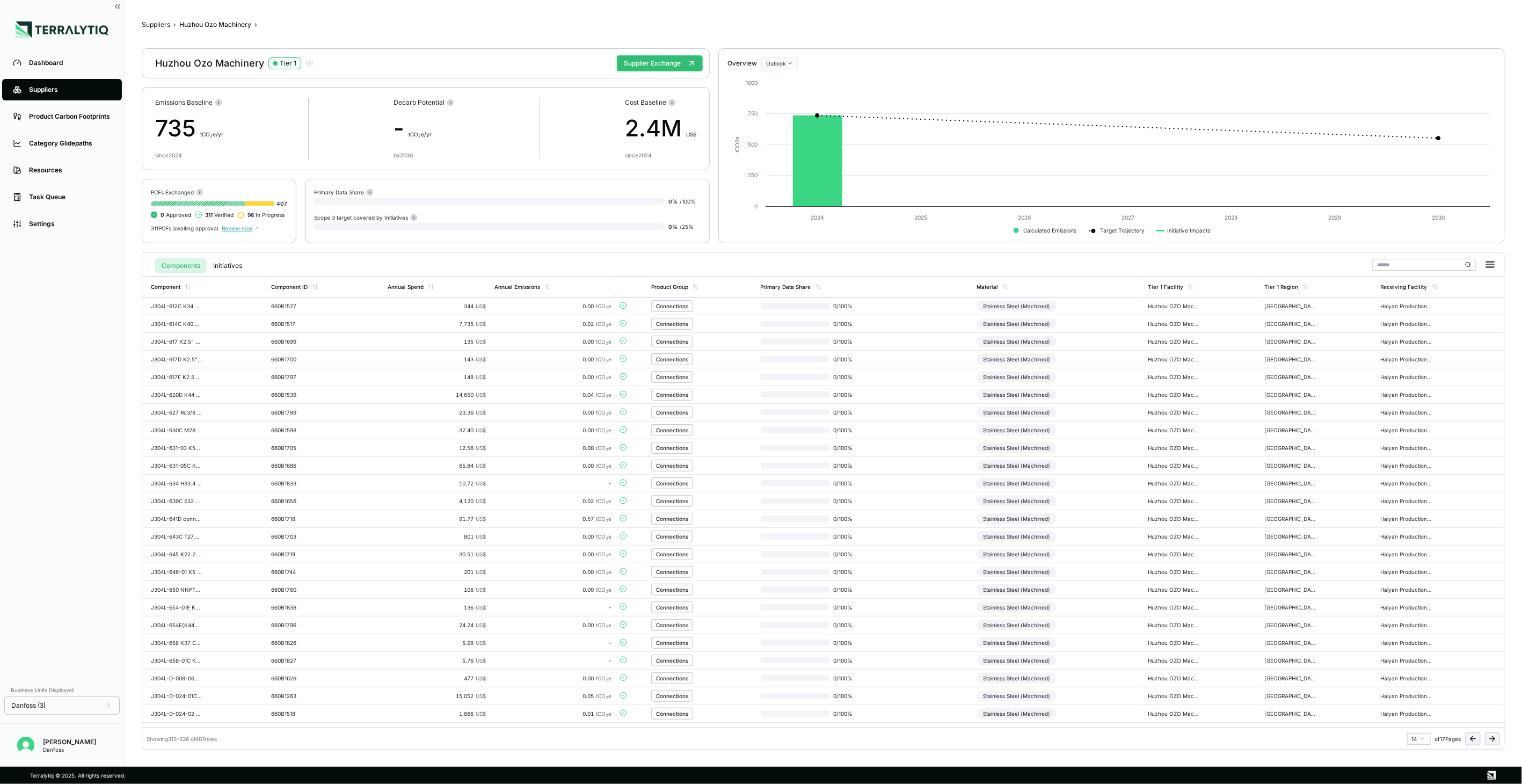
click at [1490, 739] on icon at bounding box center [1492, 739] width 9 height 9
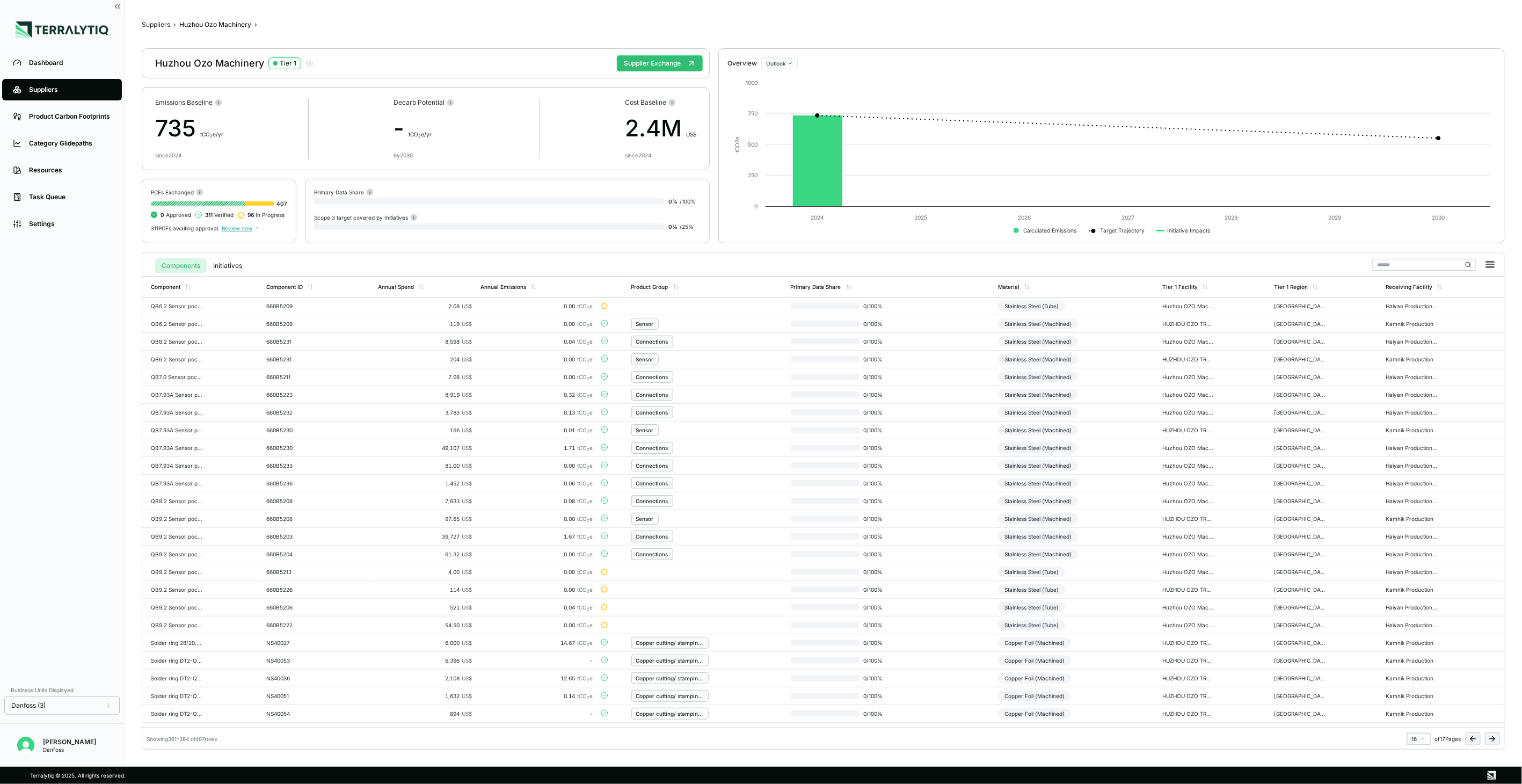
click at [1477, 737] on icon at bounding box center [1473, 739] width 9 height 9
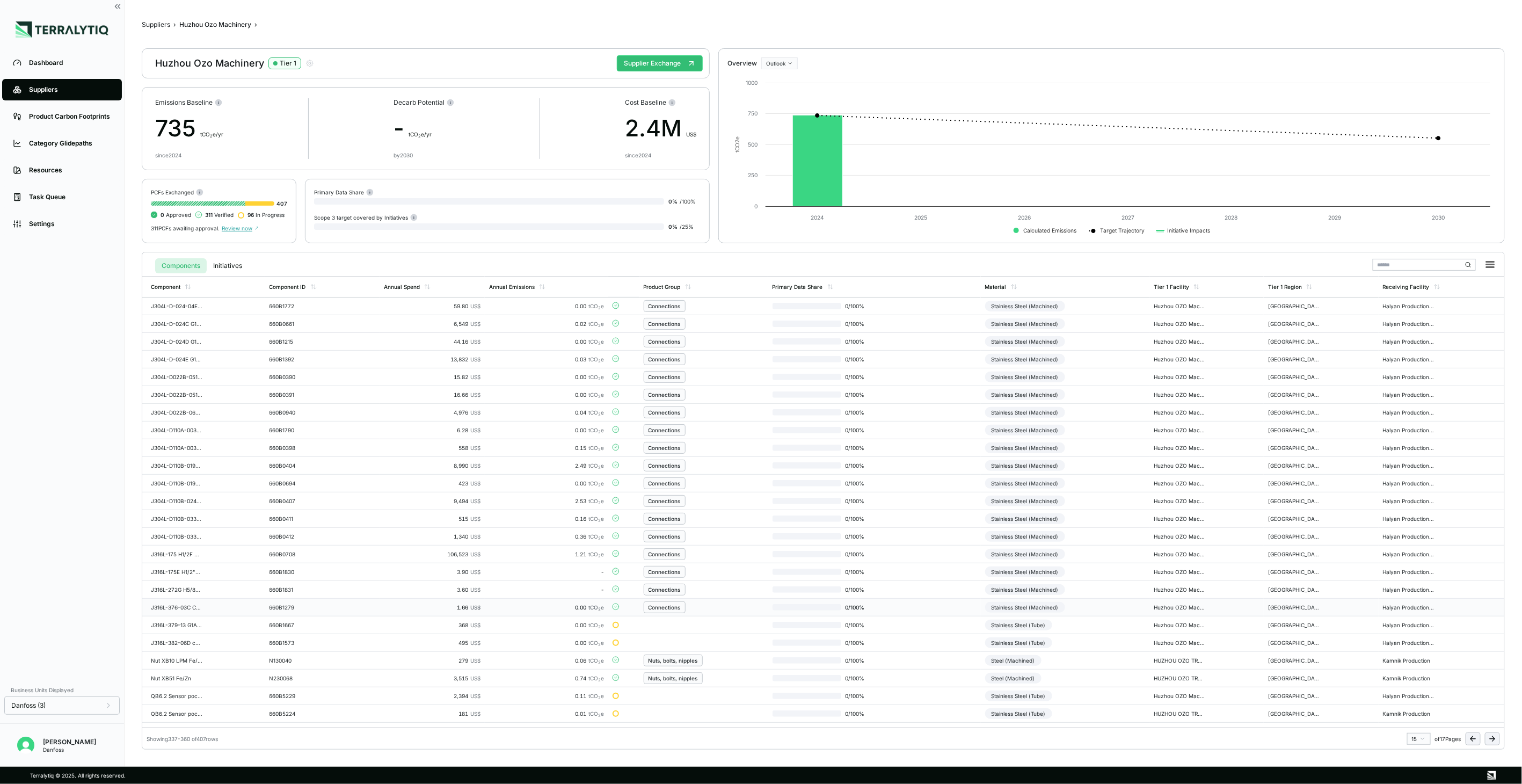
click at [1084, 608] on td "Stainless Steel (Machined)" at bounding box center [1065, 607] width 168 height 18
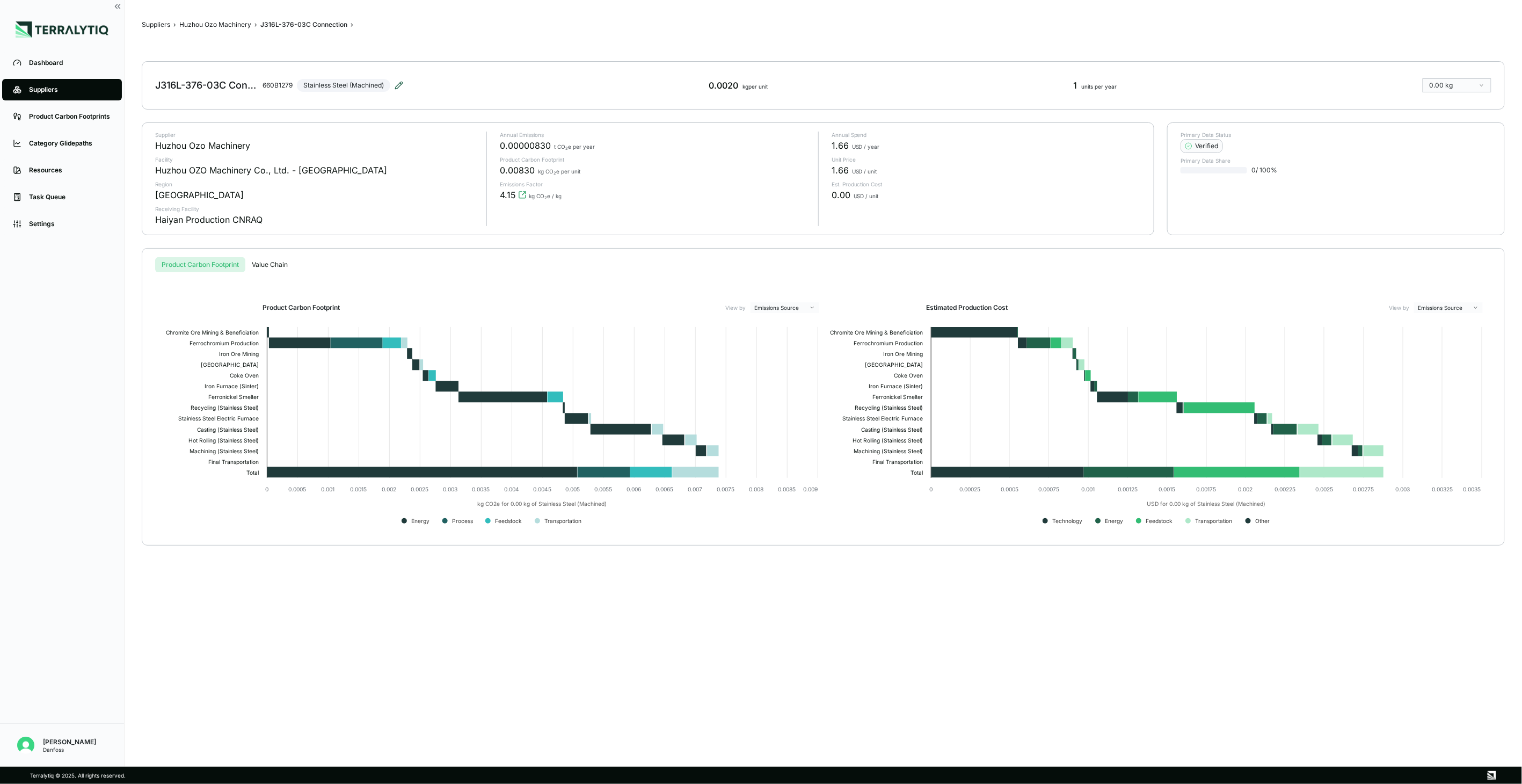
click at [402, 82] on icon at bounding box center [399, 85] width 7 height 7
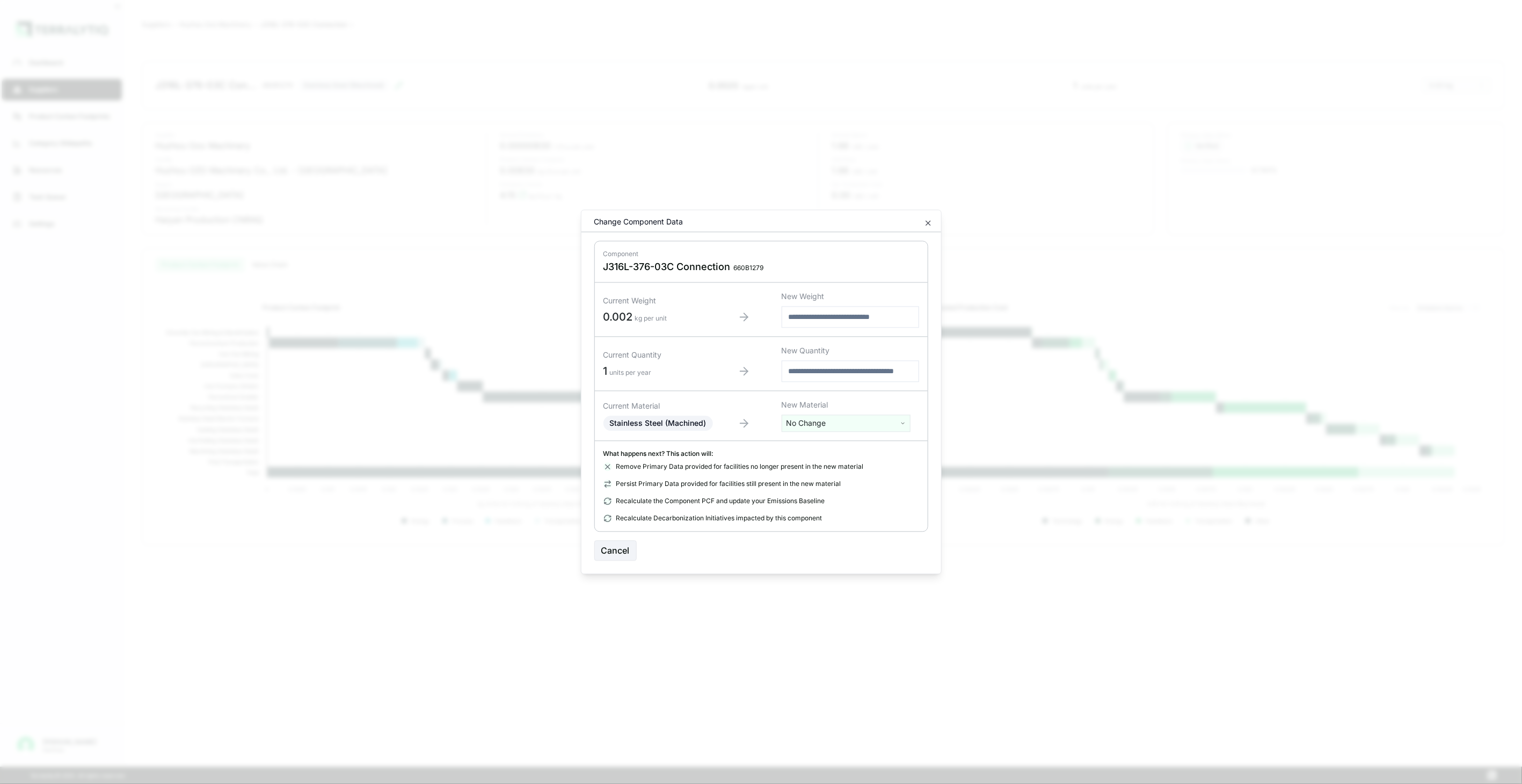
click at [868, 421] on html "Dashboard Suppliers Product Carbon Footprints Category Glidepaths Resources Tas…" at bounding box center [761, 392] width 1522 height 784
click at [854, 444] on input "text" at bounding box center [846, 445] width 123 height 12
type input "****"
click at [852, 498] on div "Stainless Steel (Tube)" at bounding box center [846, 493] width 123 height 15
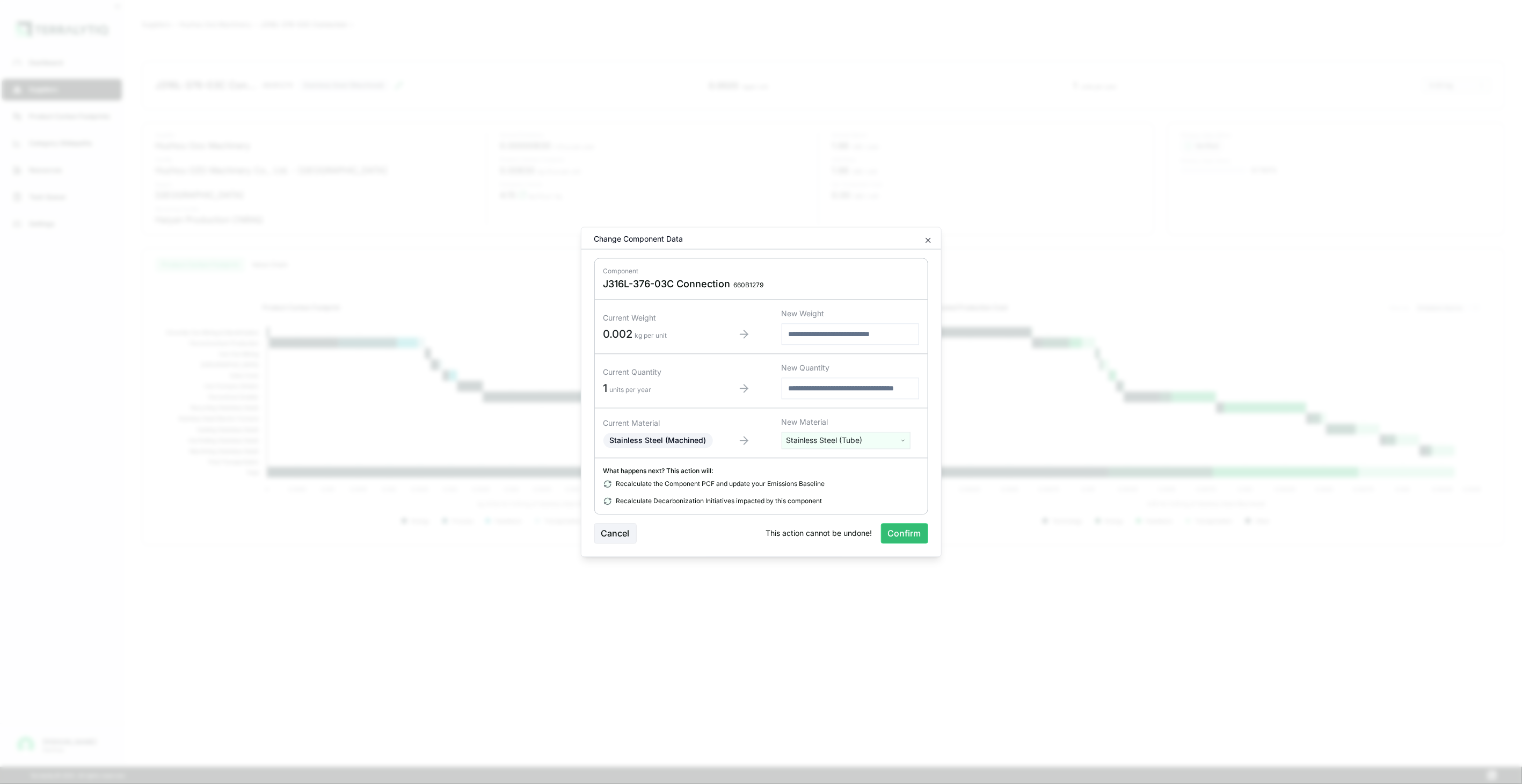
click at [900, 545] on div "Material Edit Change Component Data Component J316L-376-03C Connection 660B1279…" at bounding box center [761, 392] width 361 height 330
click at [895, 529] on button "Confirm" at bounding box center [905, 533] width 47 height 21
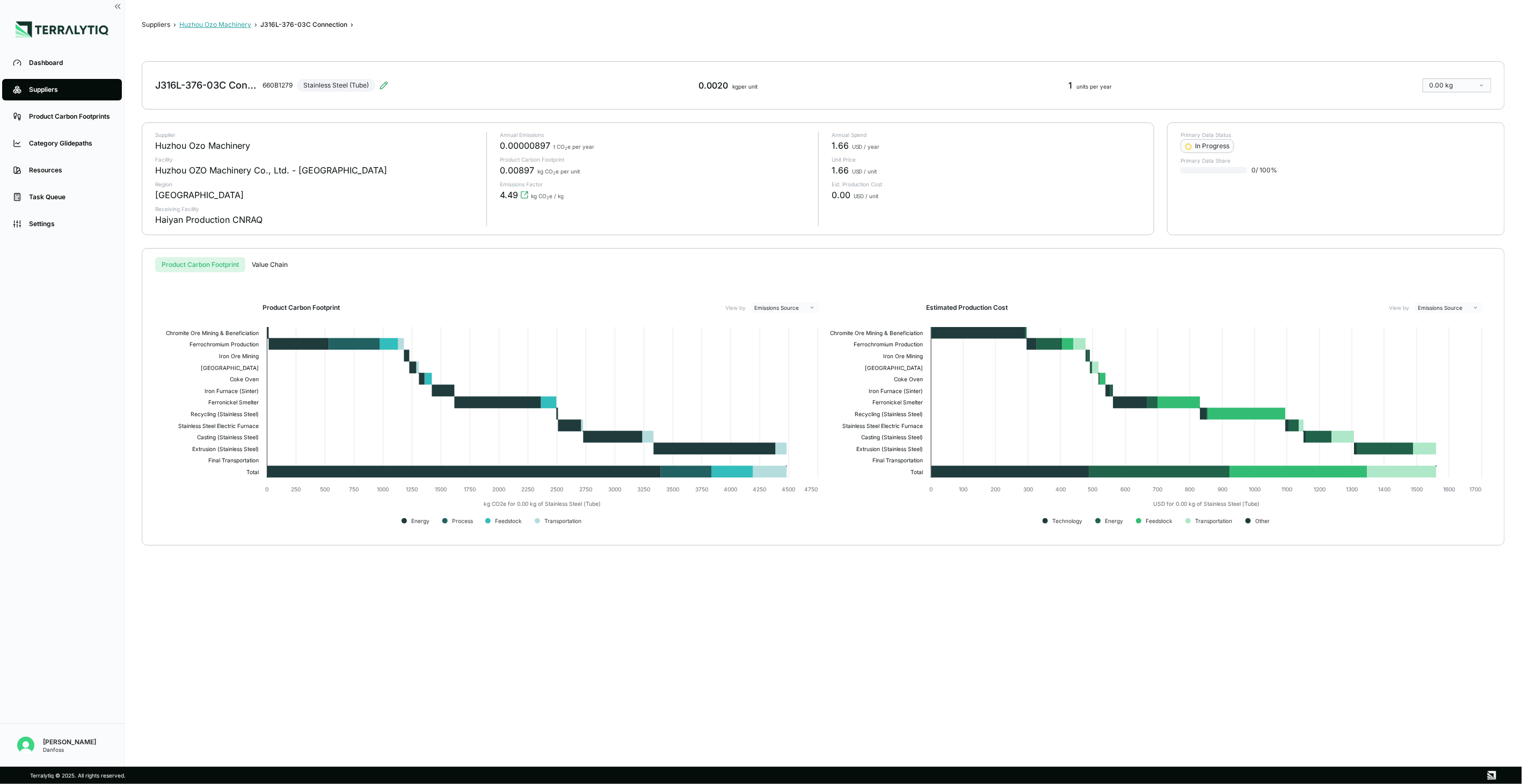
click at [245, 21] on button "Huzhou Ozo Machinery" at bounding box center [215, 25] width 72 height 9
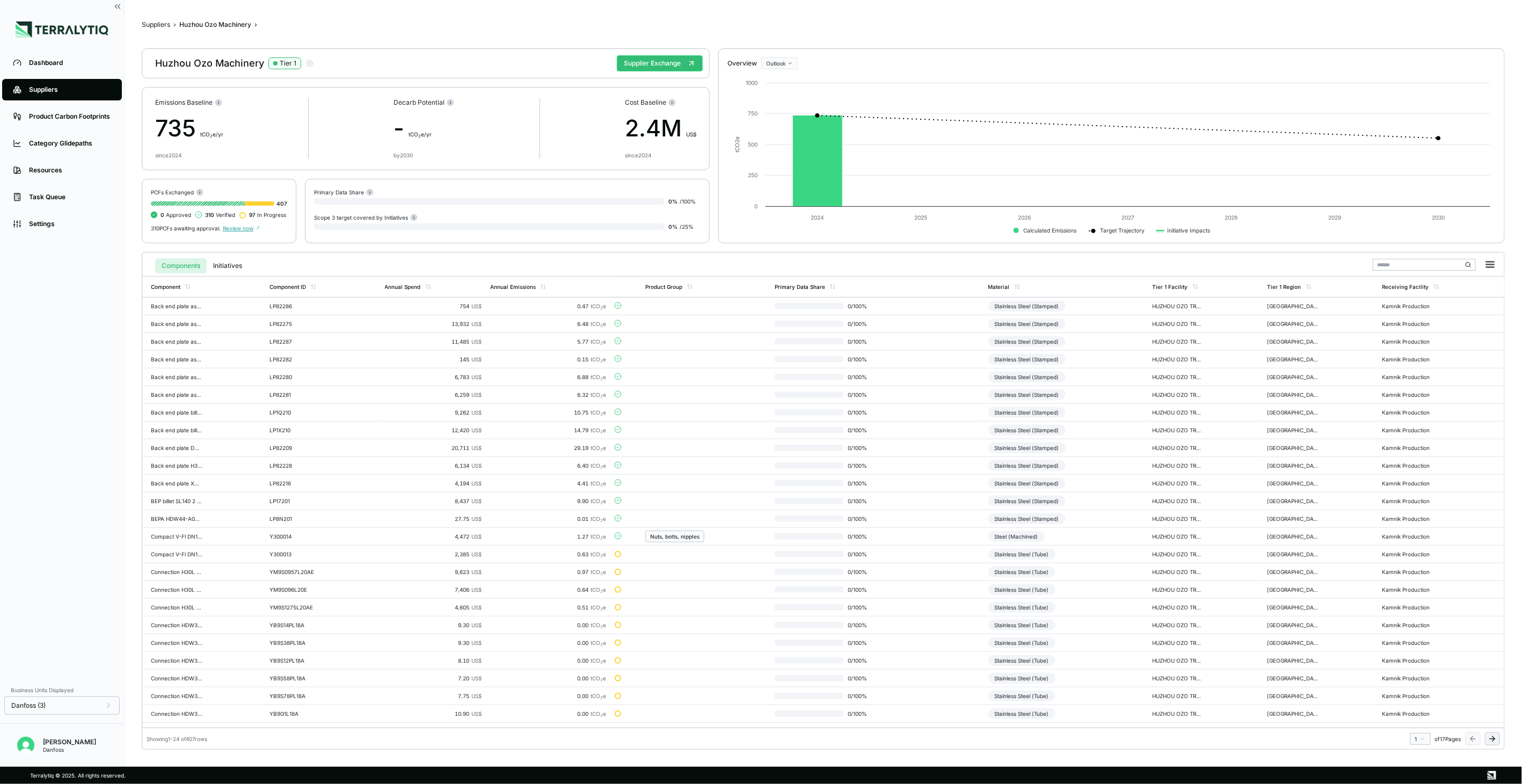
click at [1491, 739] on icon at bounding box center [1492, 739] width 5 height 0
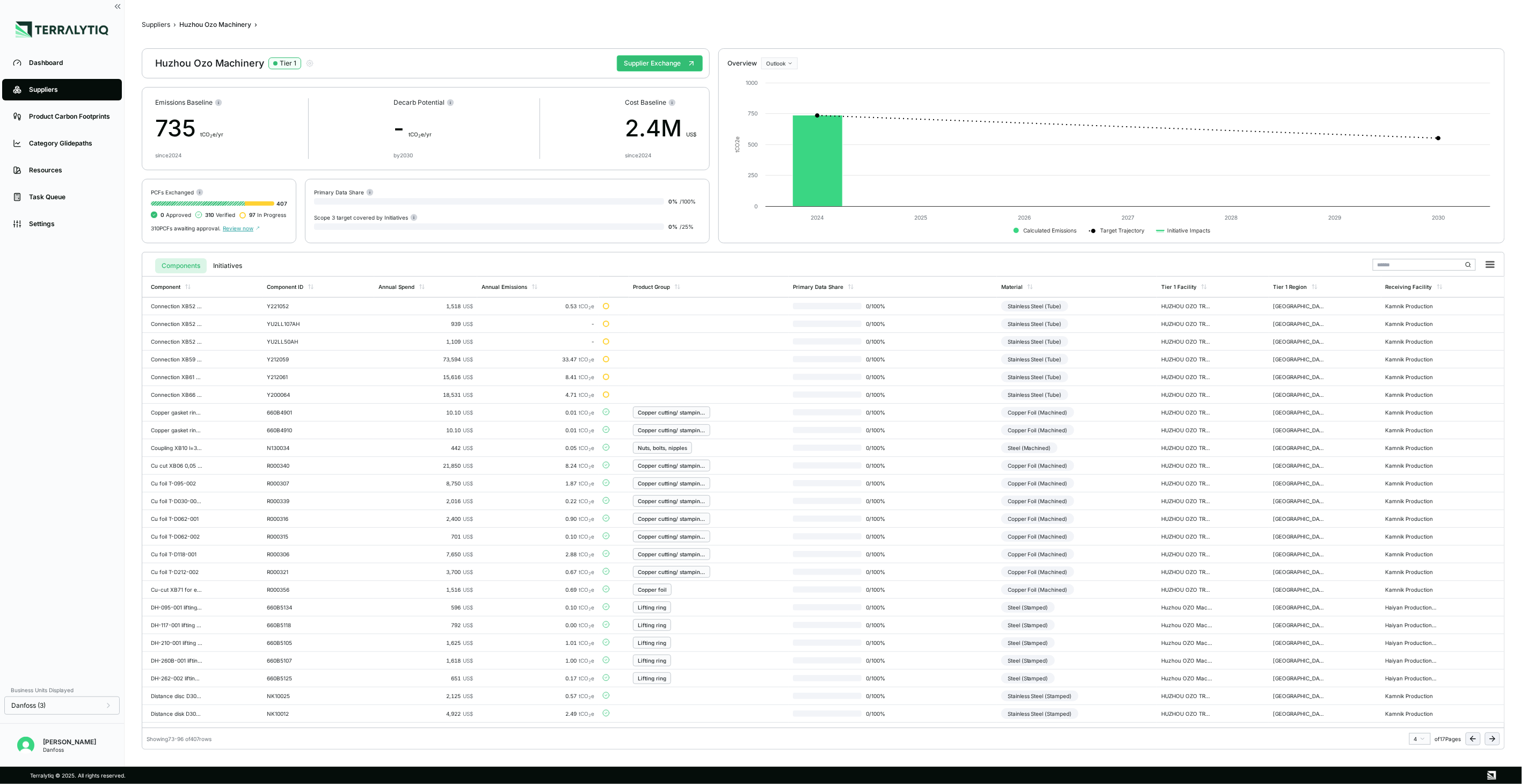
click at [1491, 739] on icon at bounding box center [1492, 739] width 5 height 0
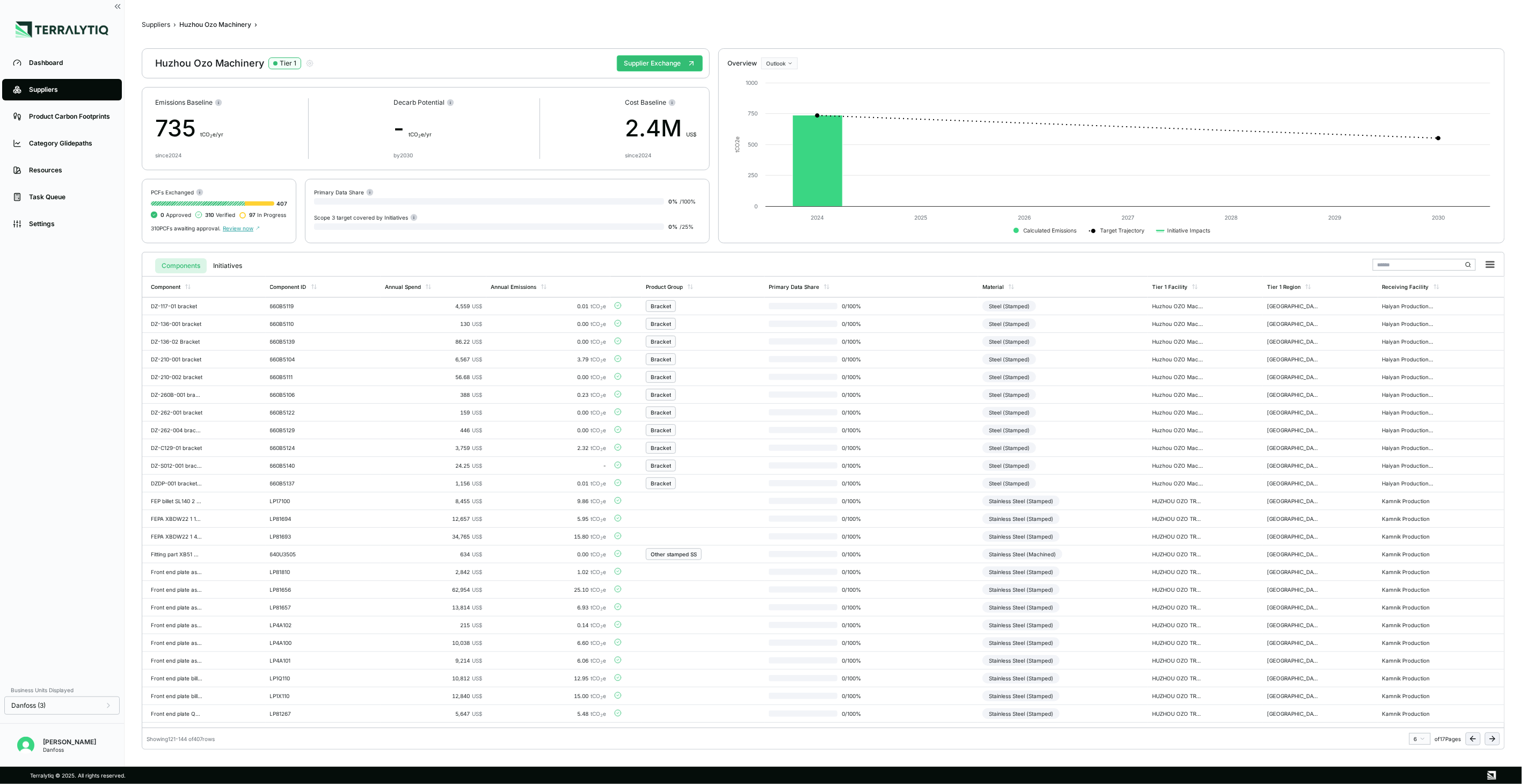
click at [1491, 737] on icon at bounding box center [1492, 739] width 9 height 9
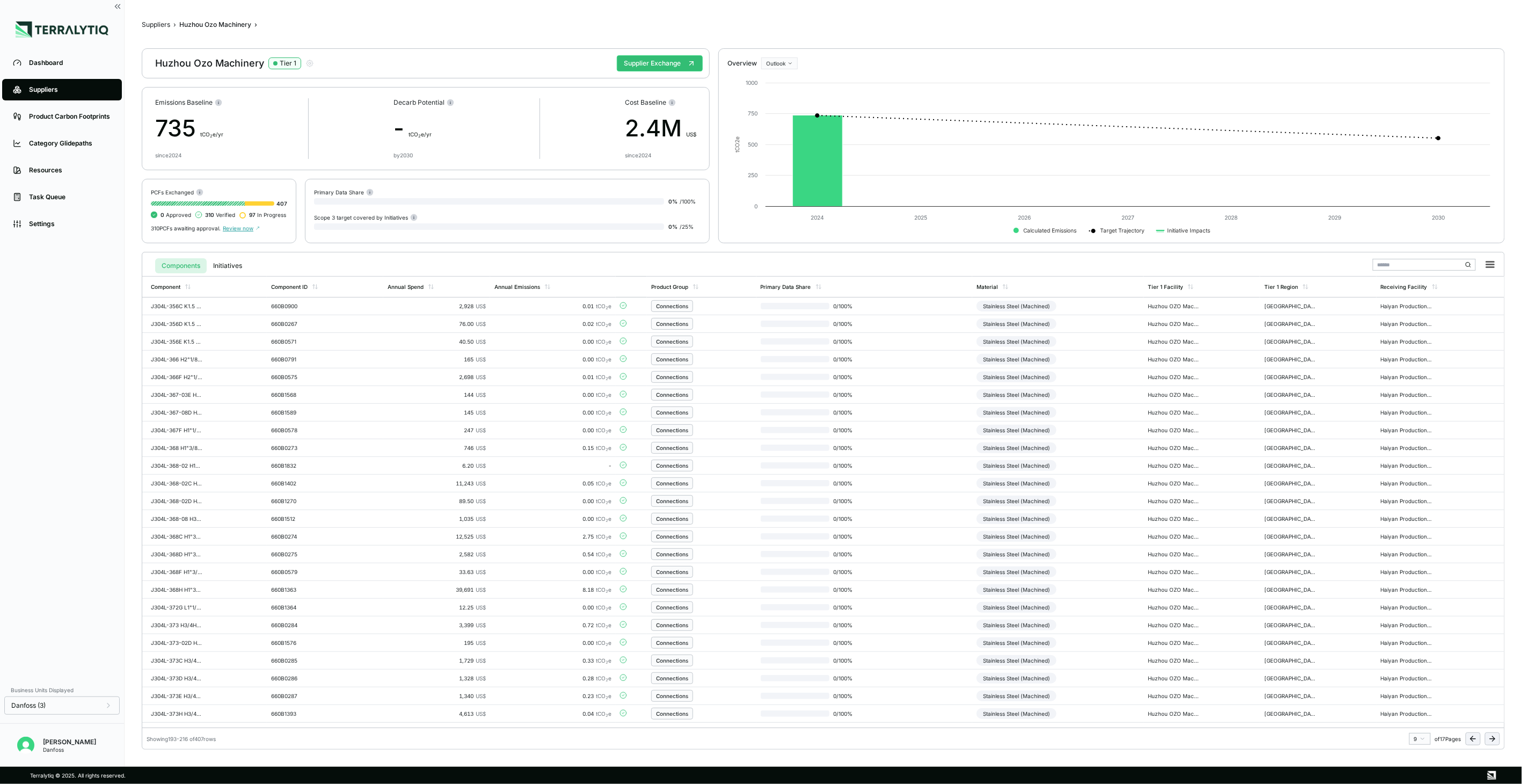
click at [1491, 737] on icon at bounding box center [1492, 739] width 9 height 9
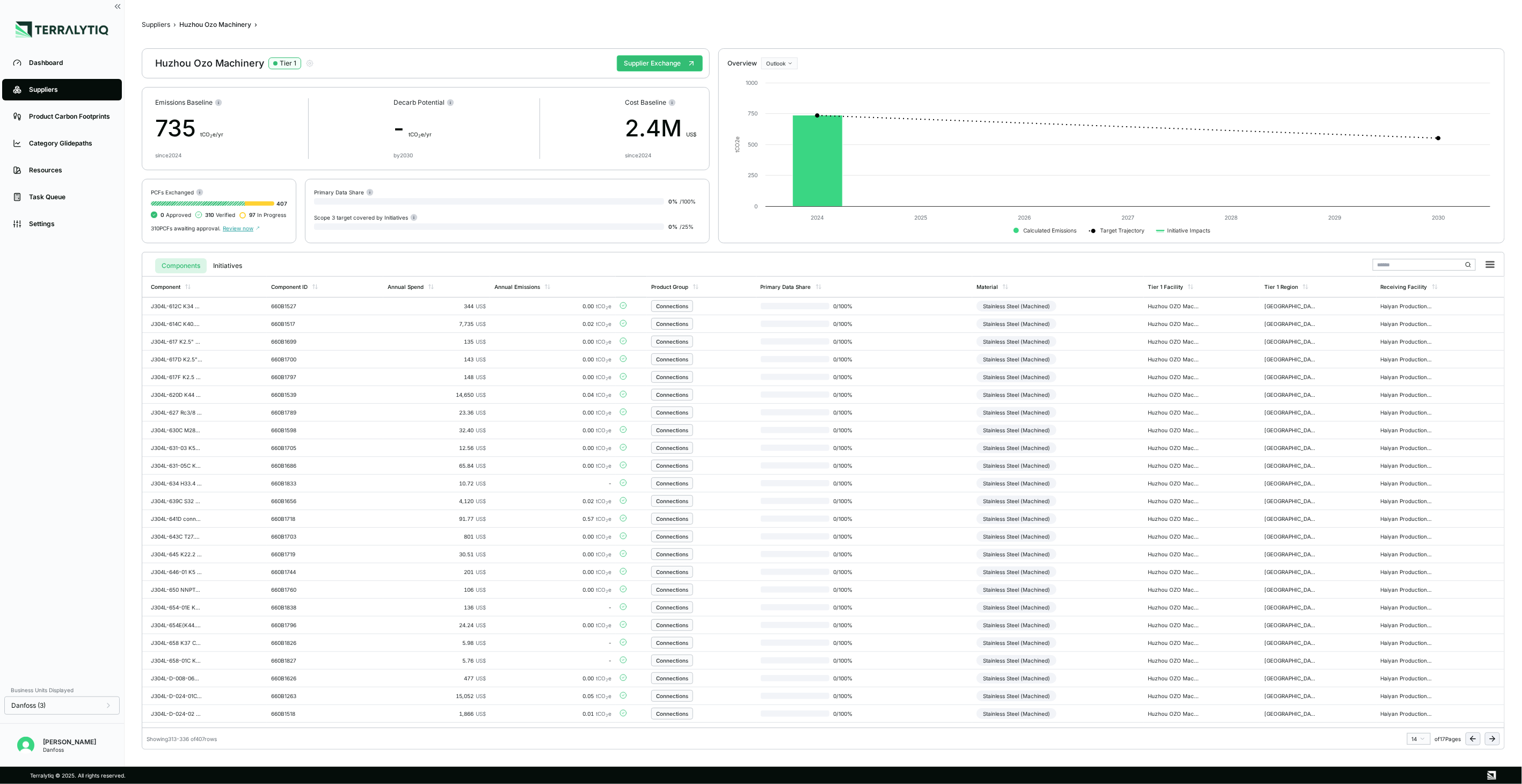
click at [1491, 737] on icon at bounding box center [1492, 739] width 9 height 9
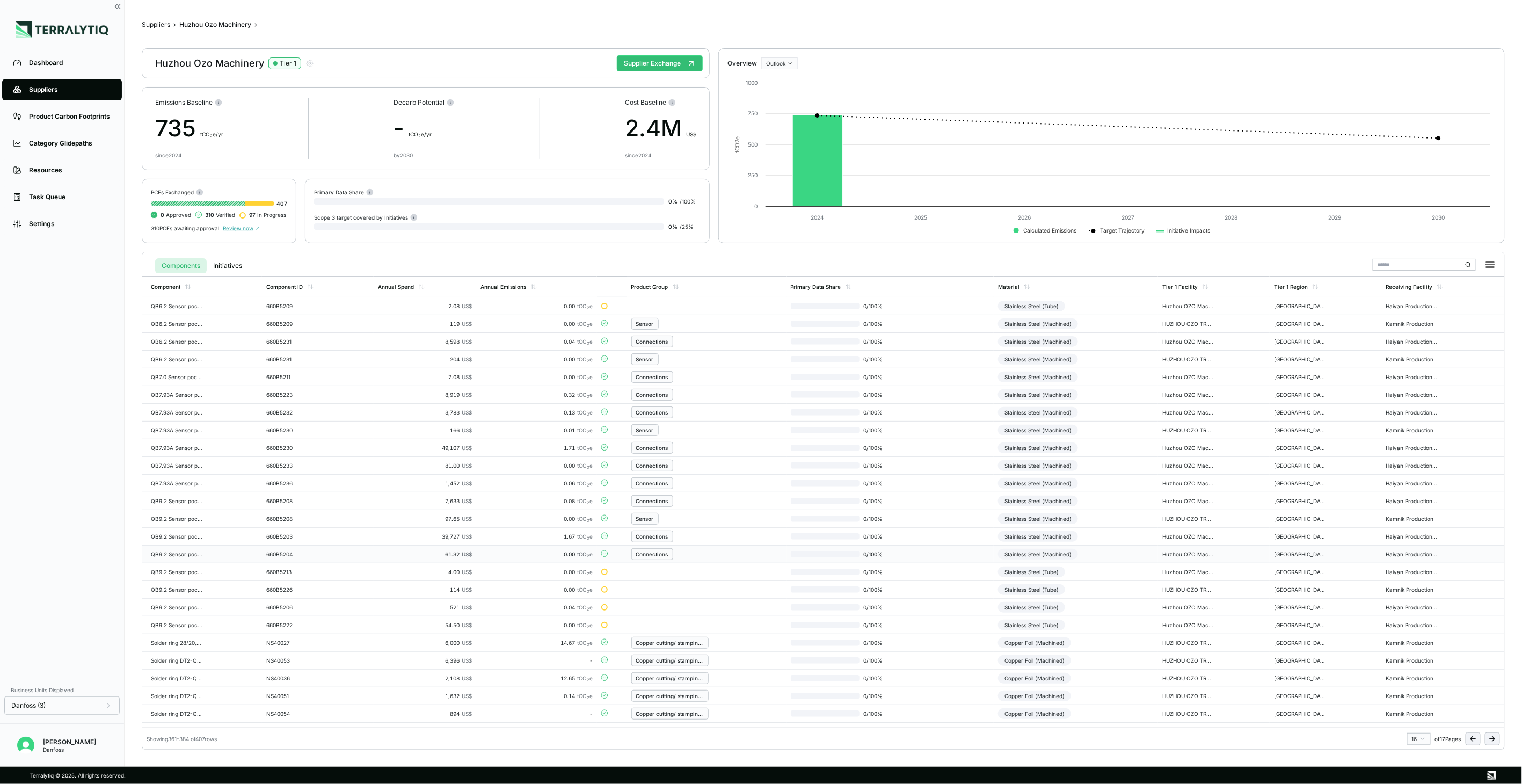
click at [1122, 555] on td "Stainless Steel (Machined)" at bounding box center [1076, 554] width 164 height 18
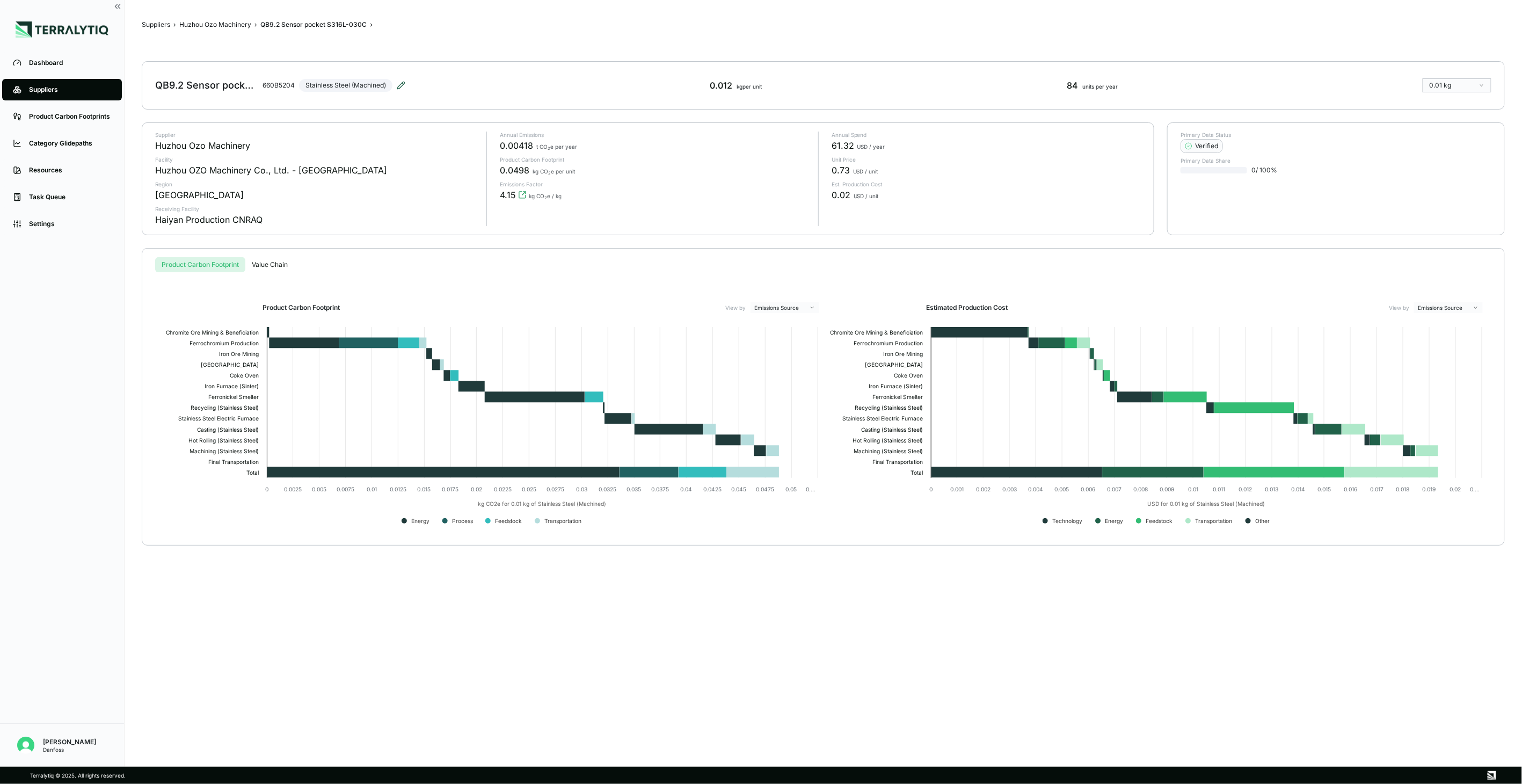
click at [402, 84] on icon at bounding box center [401, 85] width 9 height 9
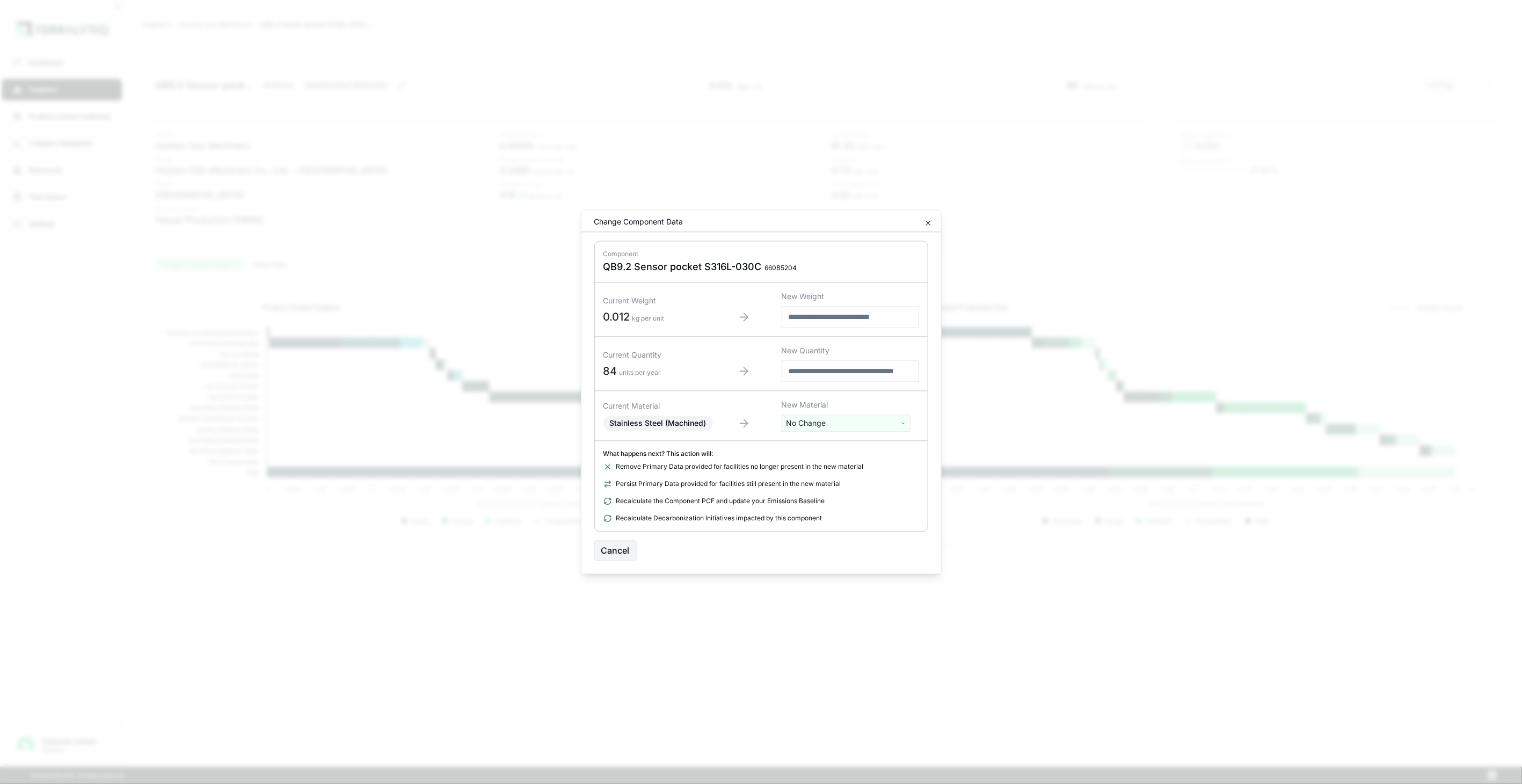
click at [815, 421] on html "Dashboard Suppliers Product Carbon Footprints Category Glidepaths Resources Tas…" at bounding box center [761, 392] width 1522 height 784
click at [837, 445] on input "text" at bounding box center [846, 445] width 123 height 12
click at [809, 445] on input "text" at bounding box center [846, 445] width 123 height 12
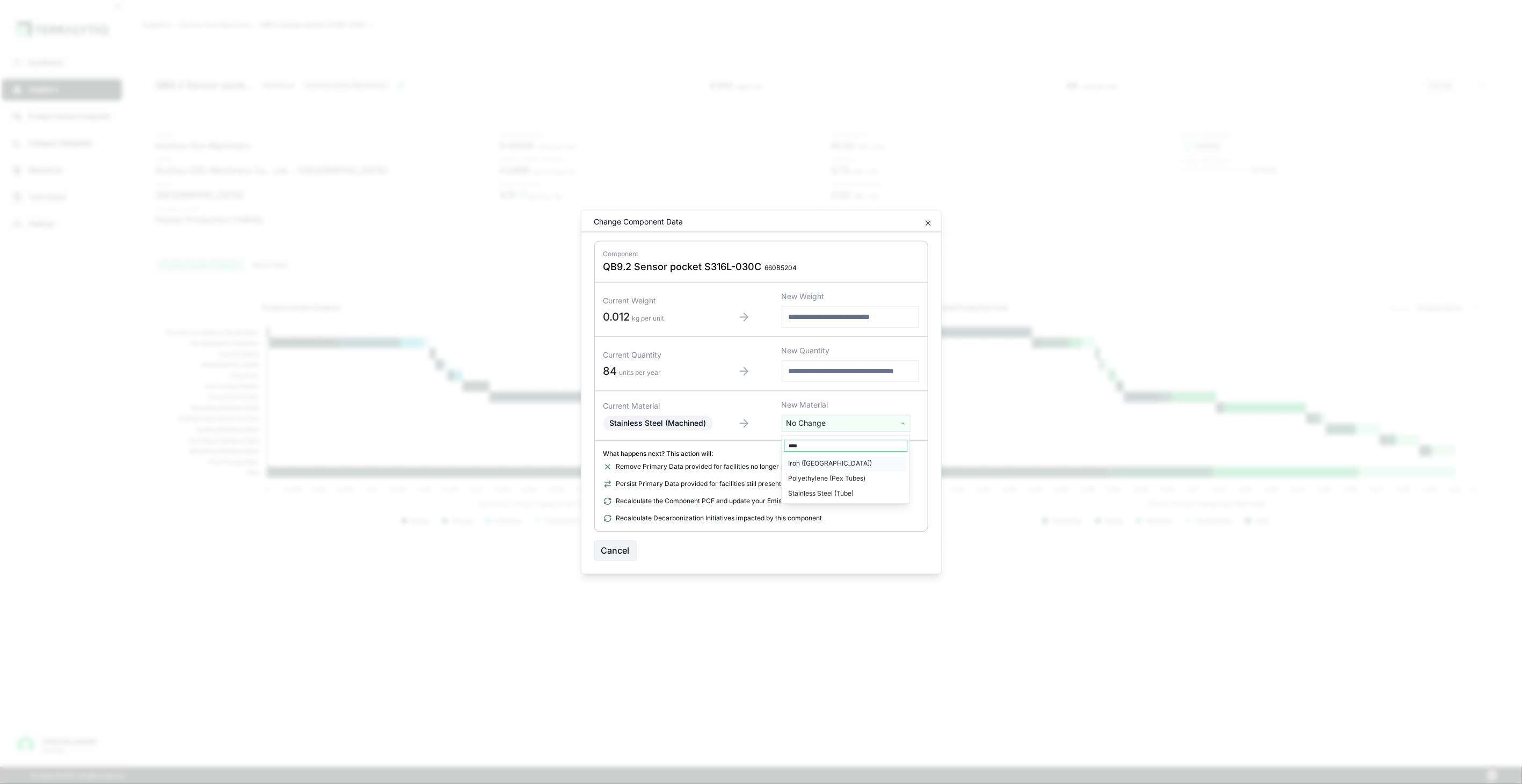
type input "****"
click at [841, 492] on div "Stainless Steel (Tube)" at bounding box center [846, 493] width 123 height 15
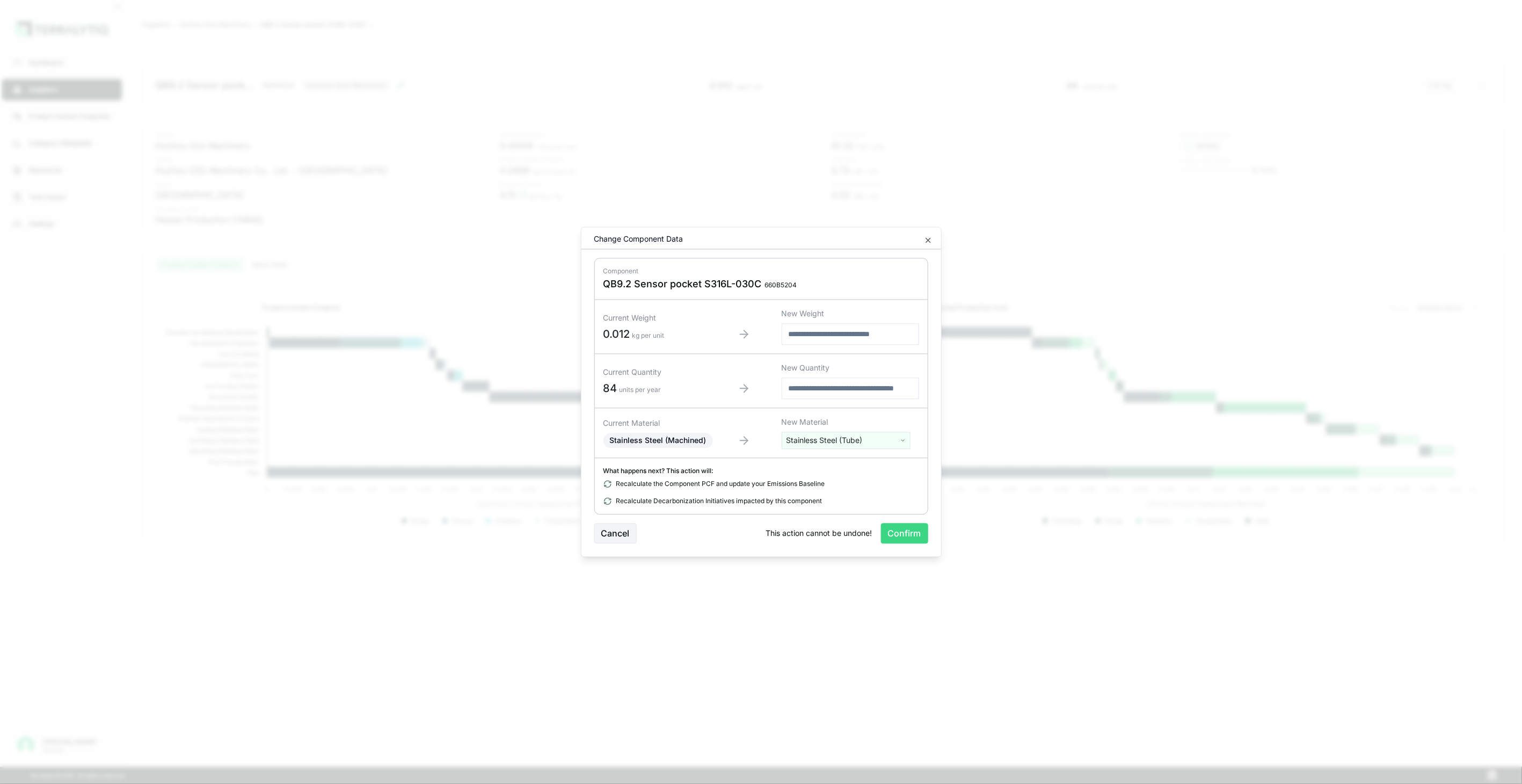
click at [890, 526] on button "Confirm" at bounding box center [905, 533] width 47 height 21
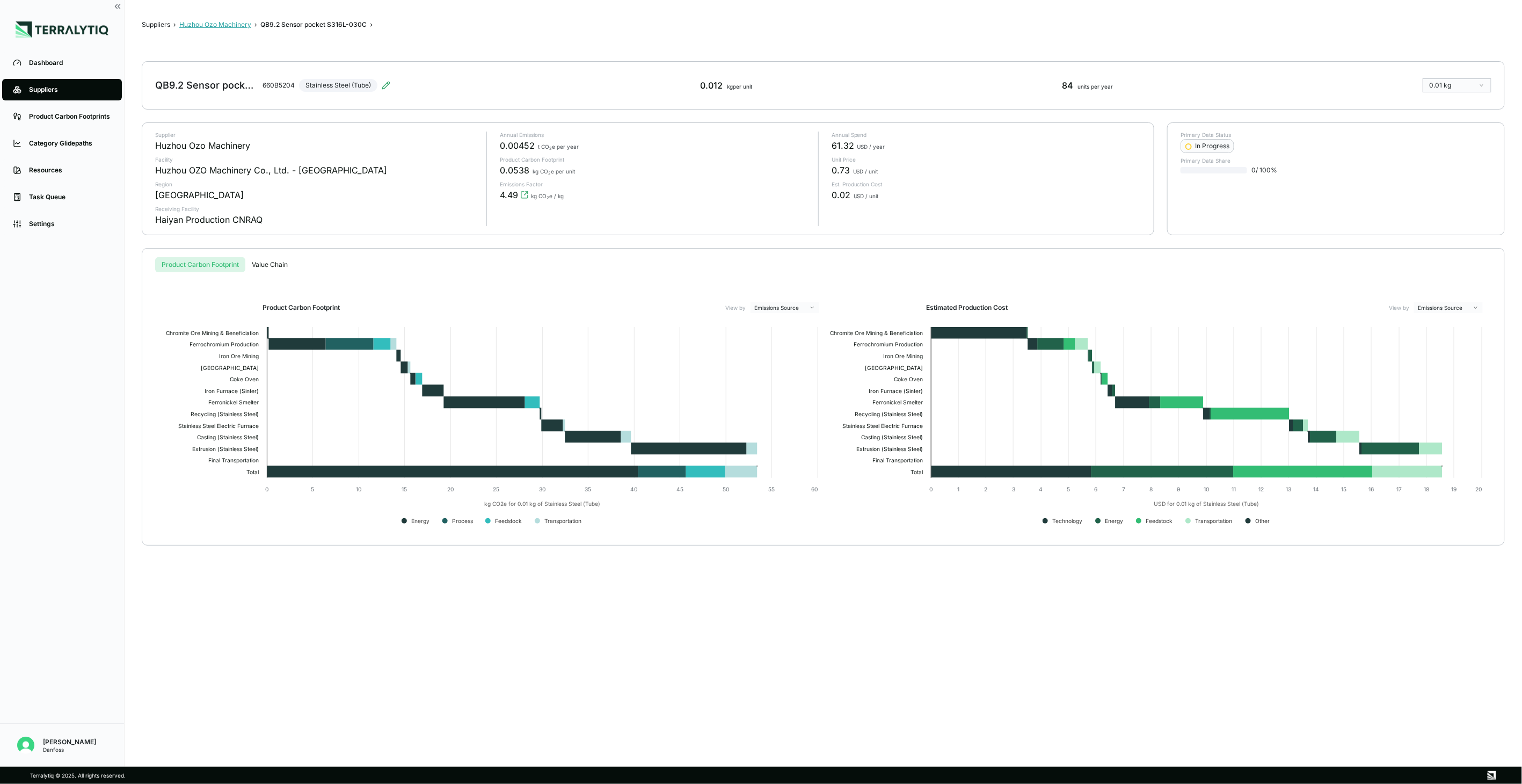
click at [206, 21] on button "Huzhou Ozo Machinery" at bounding box center [215, 25] width 72 height 9
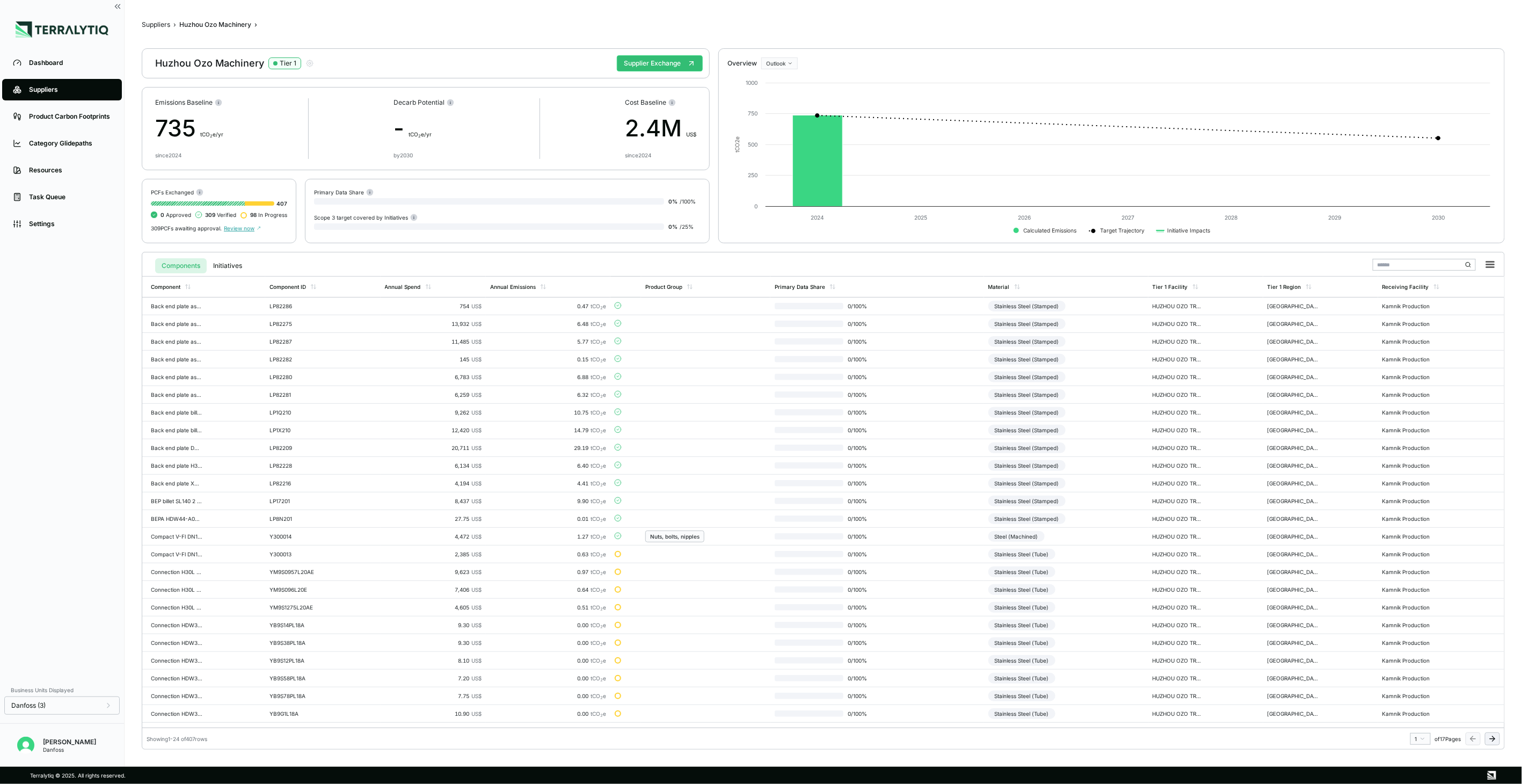
click at [1490, 739] on icon at bounding box center [1492, 739] width 9 height 9
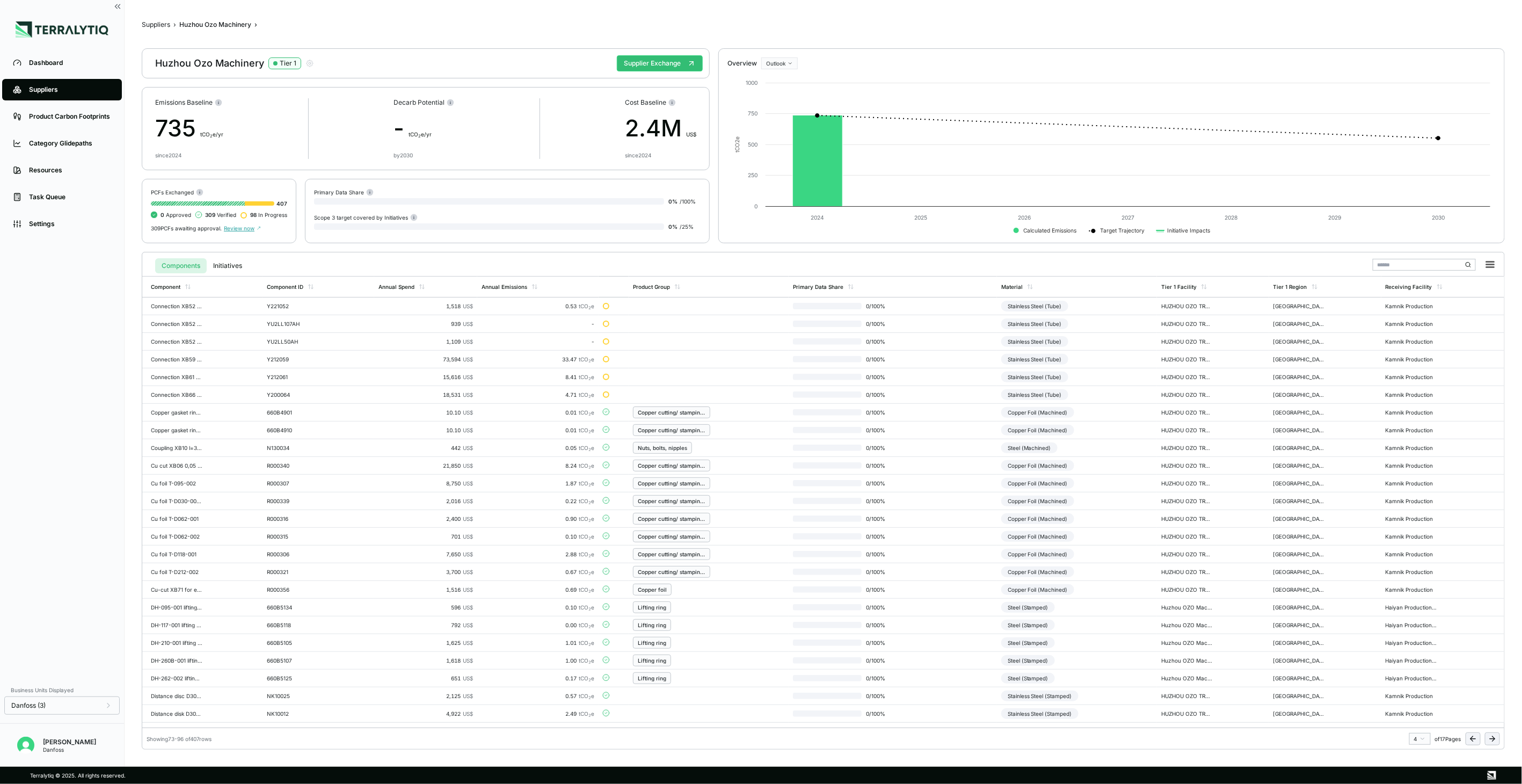
click at [1490, 739] on icon at bounding box center [1492, 739] width 9 height 9
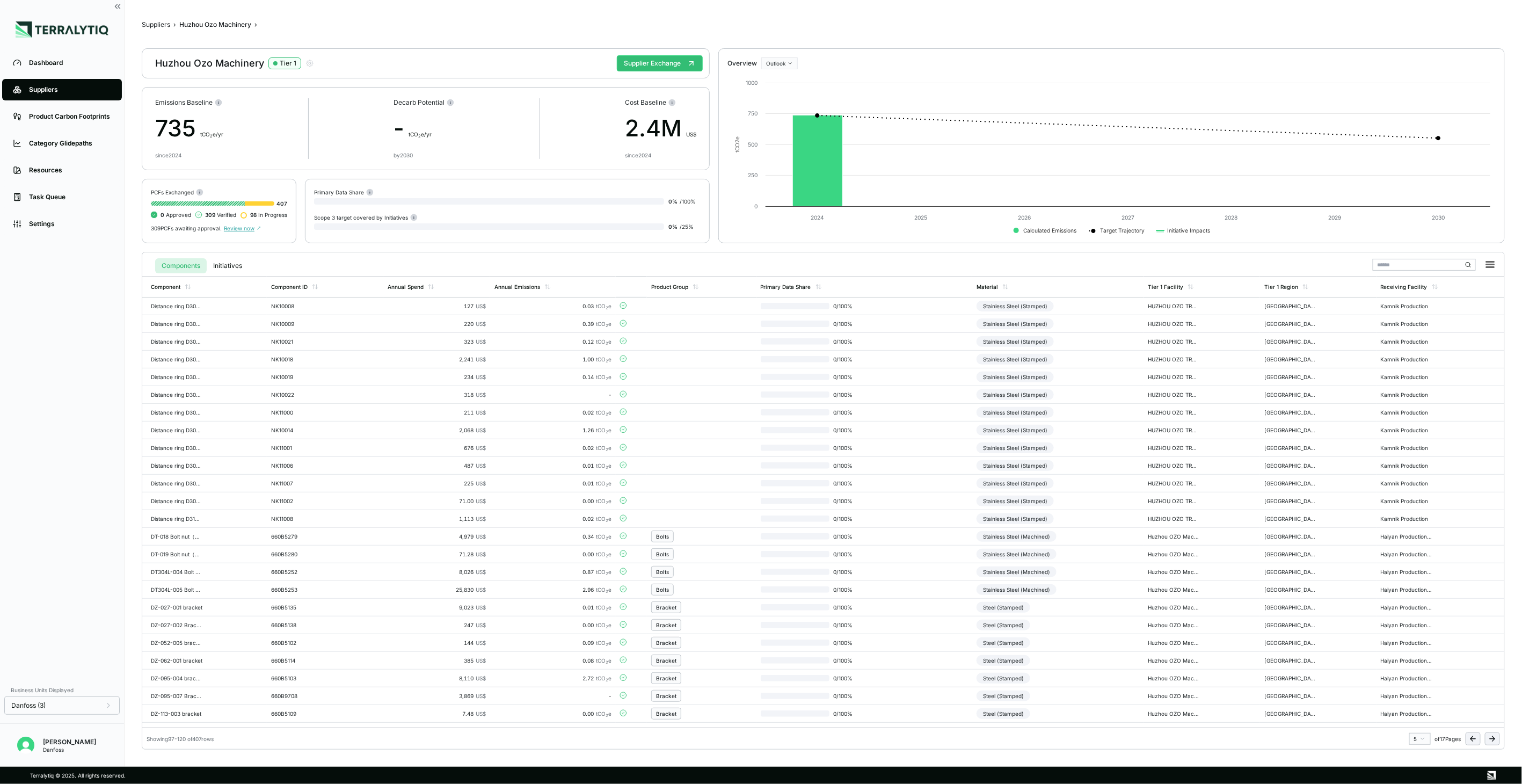
click at [1490, 739] on icon at bounding box center [1492, 739] width 9 height 9
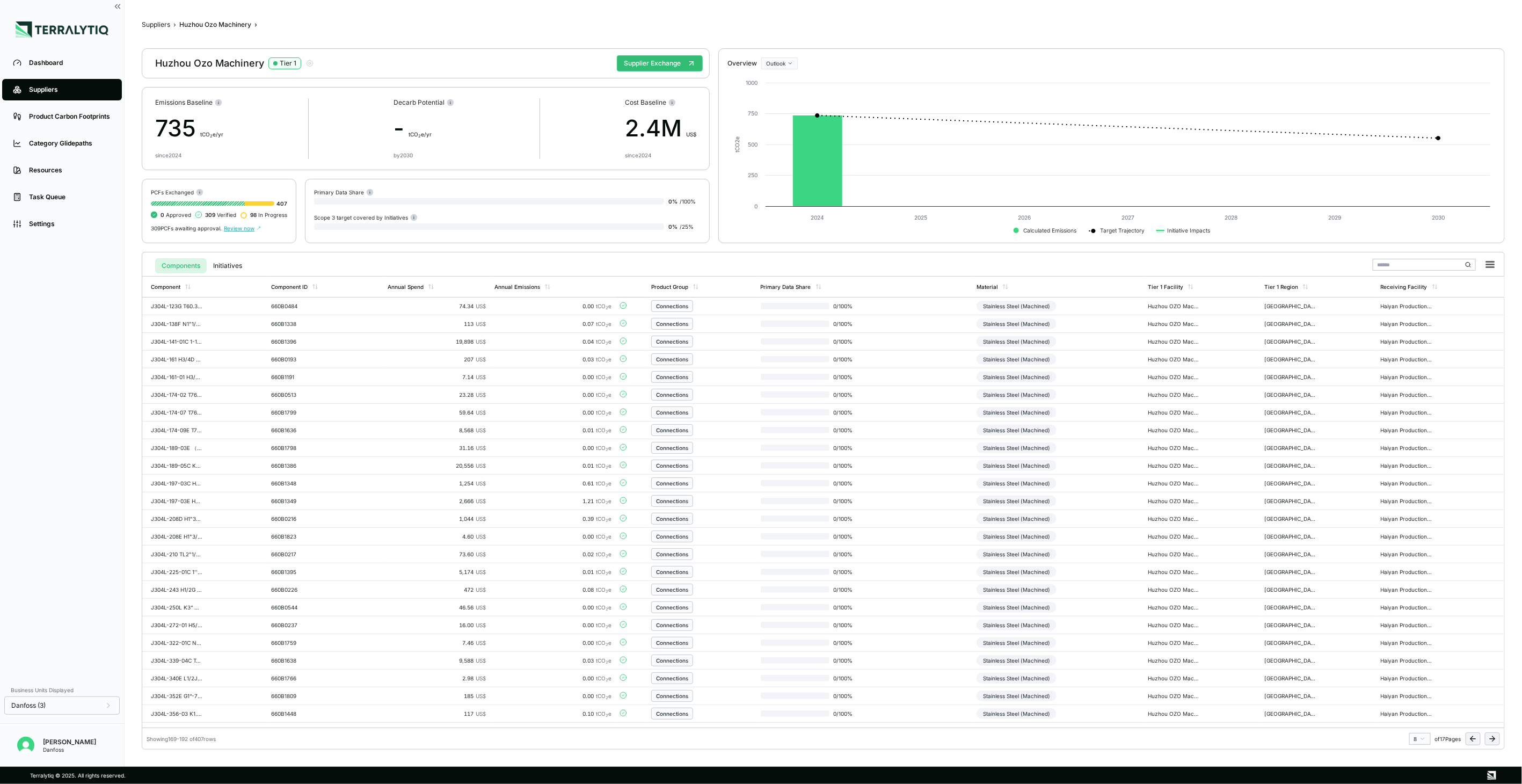
click at [1490, 739] on icon at bounding box center [1492, 739] width 9 height 9
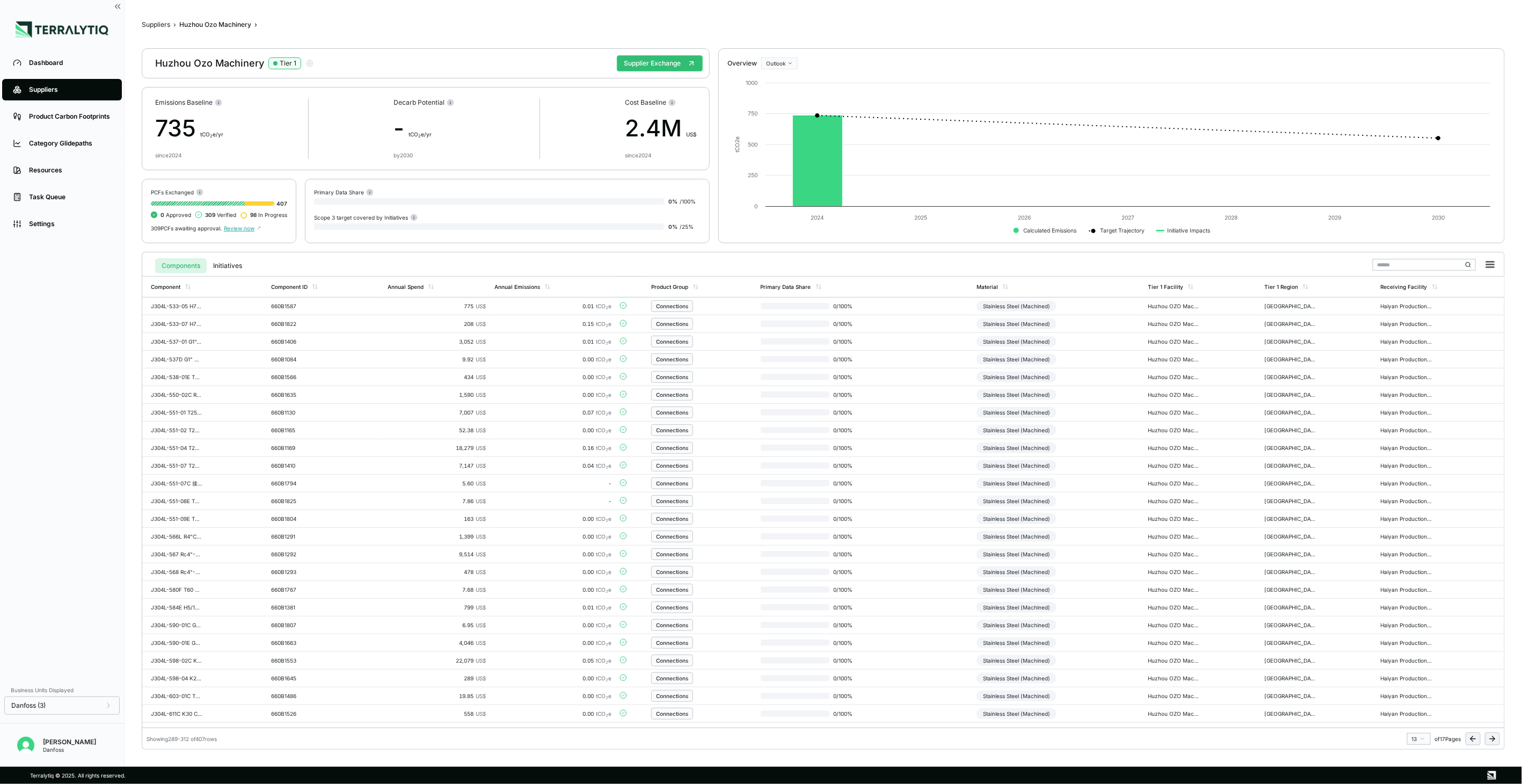
click at [1490, 739] on icon at bounding box center [1492, 739] width 9 height 9
click at [1492, 737] on icon at bounding box center [1492, 739] width 9 height 9
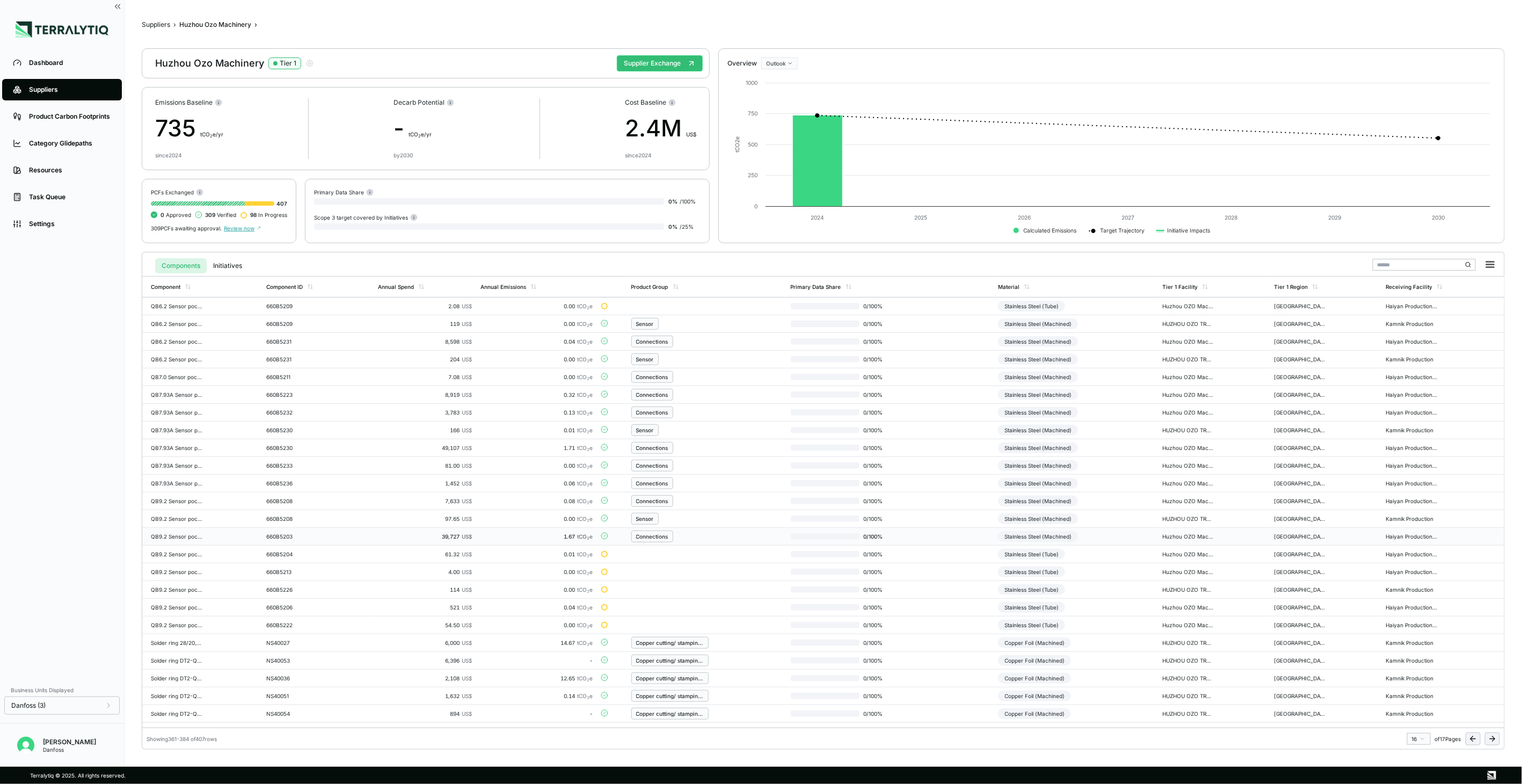
click at [1144, 532] on td "Stainless Steel (Machined)" at bounding box center [1076, 536] width 164 height 18
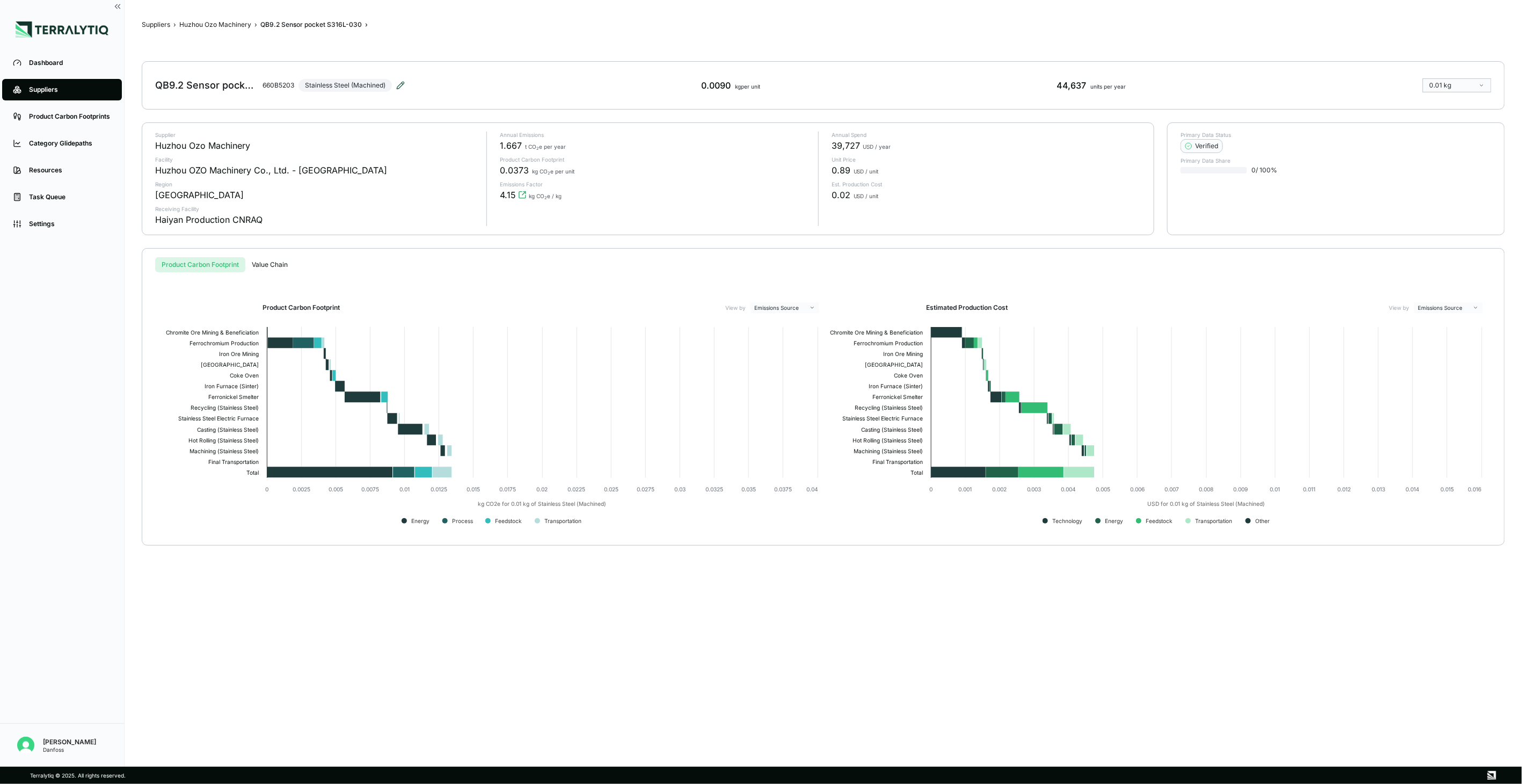
click at [404, 83] on icon at bounding box center [401, 85] width 9 height 9
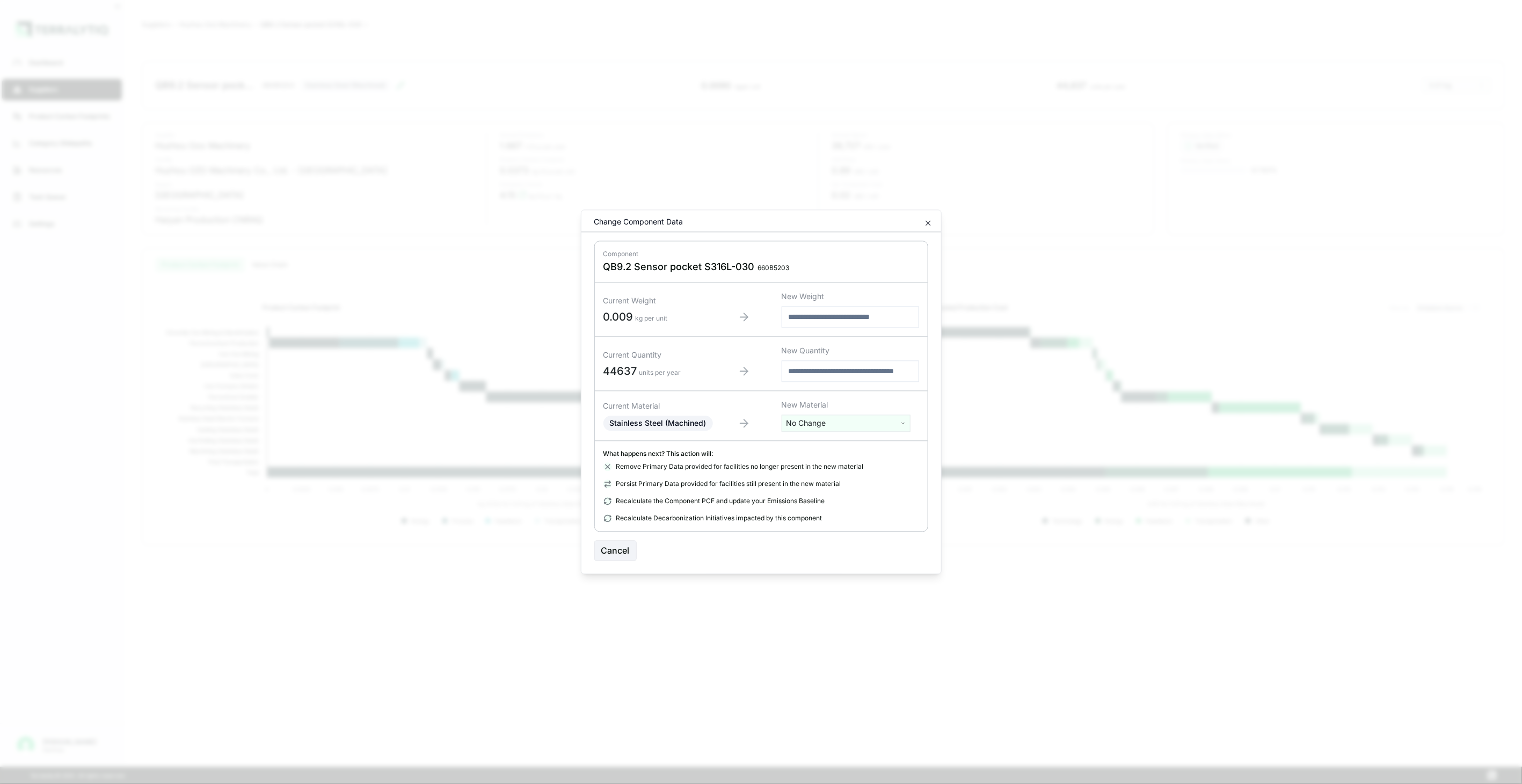
click at [832, 425] on html "Dashboard Suppliers Product Carbon Footprints Category Glidepaths Resources Tas…" at bounding box center [761, 392] width 1522 height 784
click at [834, 445] on input "text" at bounding box center [846, 445] width 123 height 12
type input "****"
click at [835, 490] on div "Stainless Steel (Tube)" at bounding box center [846, 493] width 123 height 15
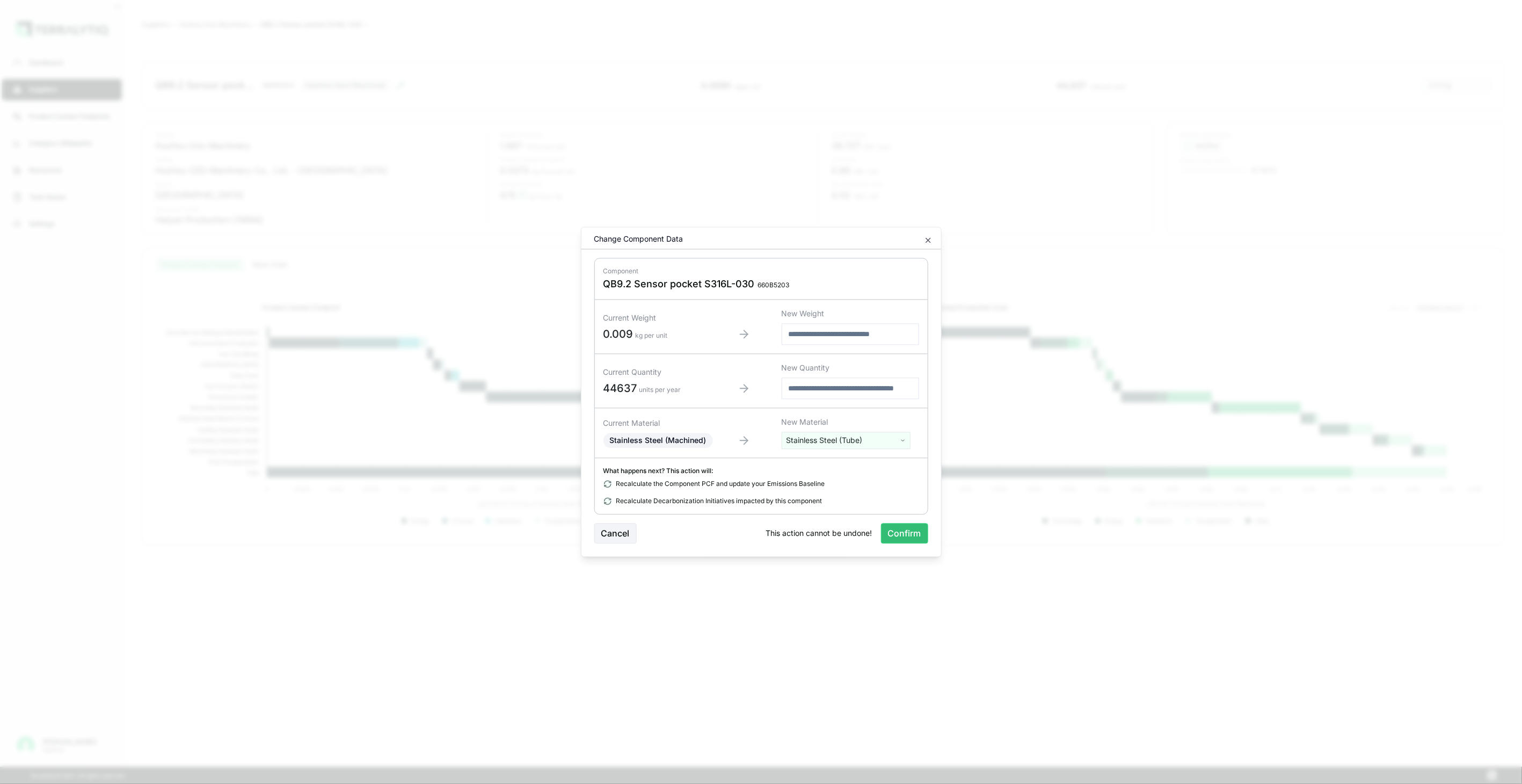
click at [887, 532] on button "Confirm" at bounding box center [905, 533] width 47 height 21
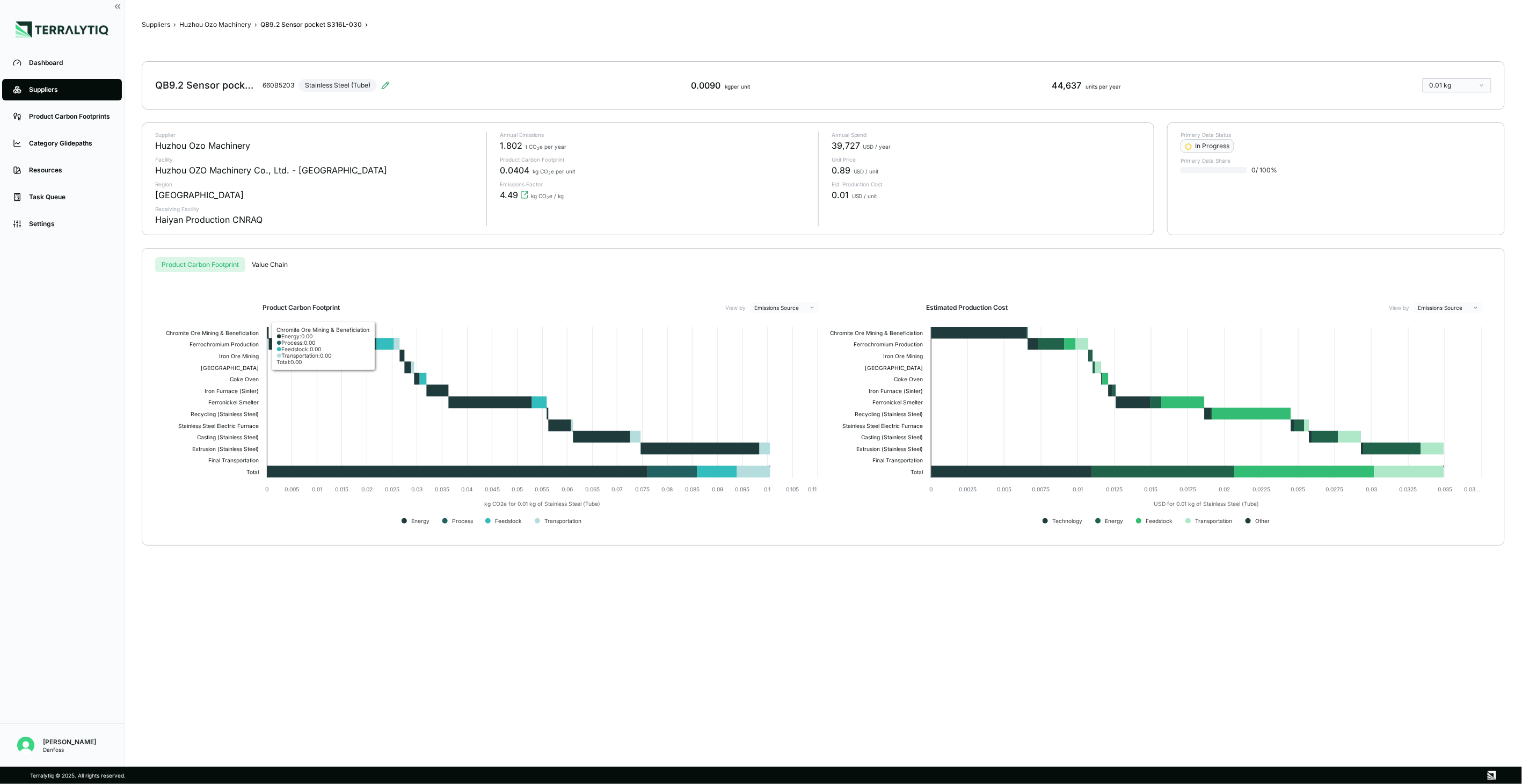
click at [239, 19] on div "Suppliers › Huzhou Ozo Machinery › QB9.2 Sensor pocket S316L-030 › QB9.2 Sensor…" at bounding box center [823, 383] width 1363 height 732
click at [240, 24] on button "Huzhou Ozo Machinery" at bounding box center [215, 25] width 72 height 9
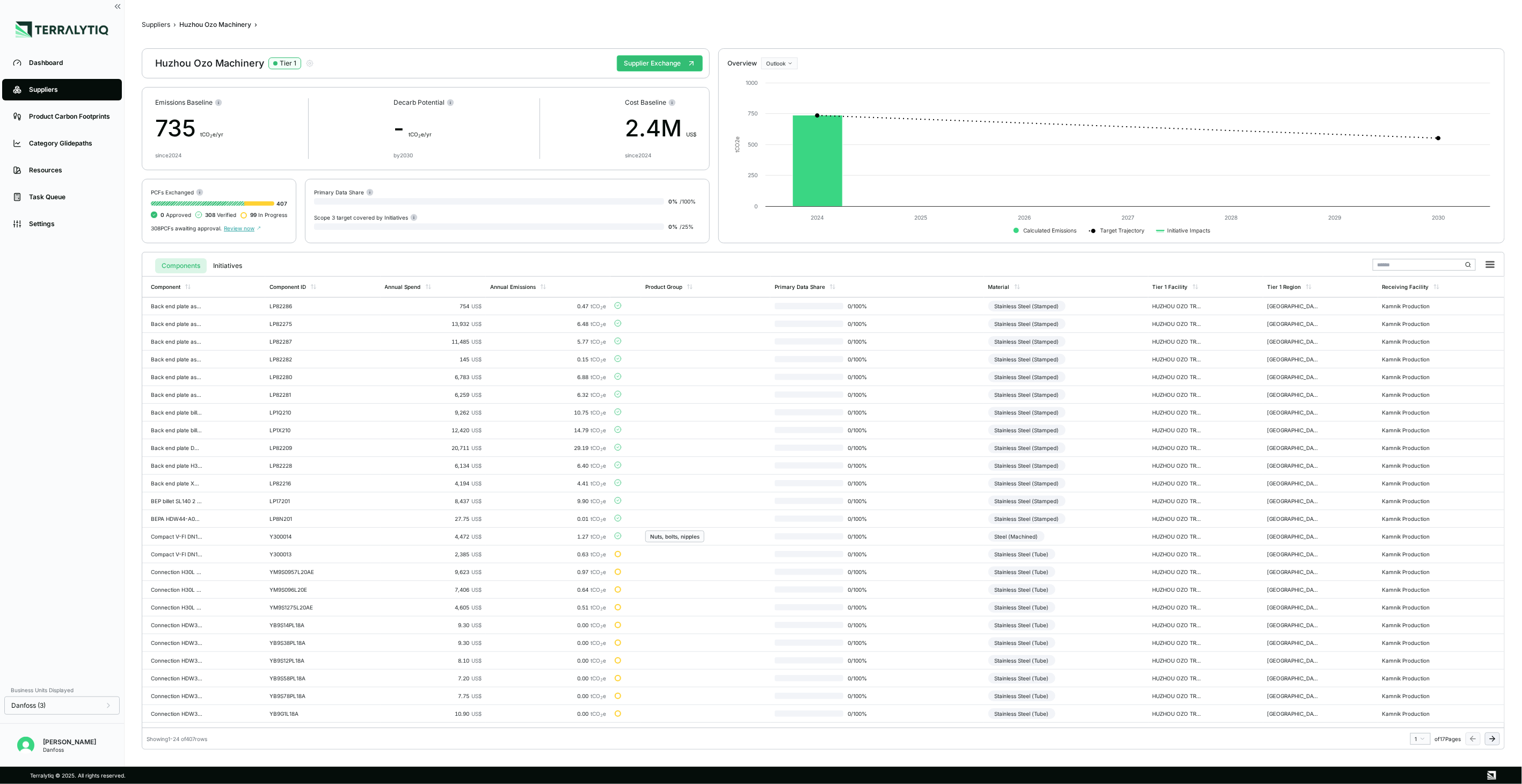
click at [1494, 739] on icon at bounding box center [1494, 739] width 3 height 5
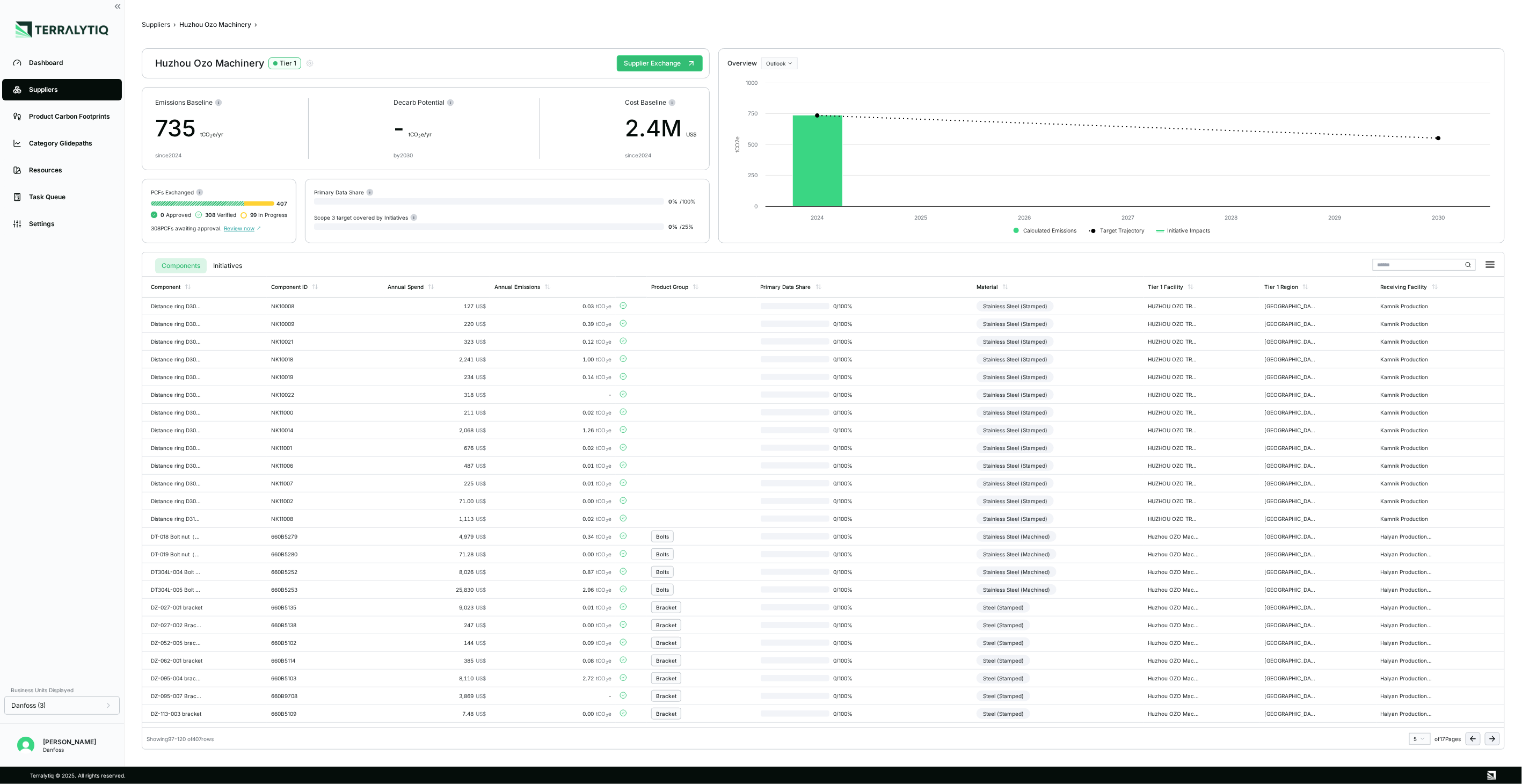
click at [1494, 739] on icon at bounding box center [1494, 739] width 3 height 5
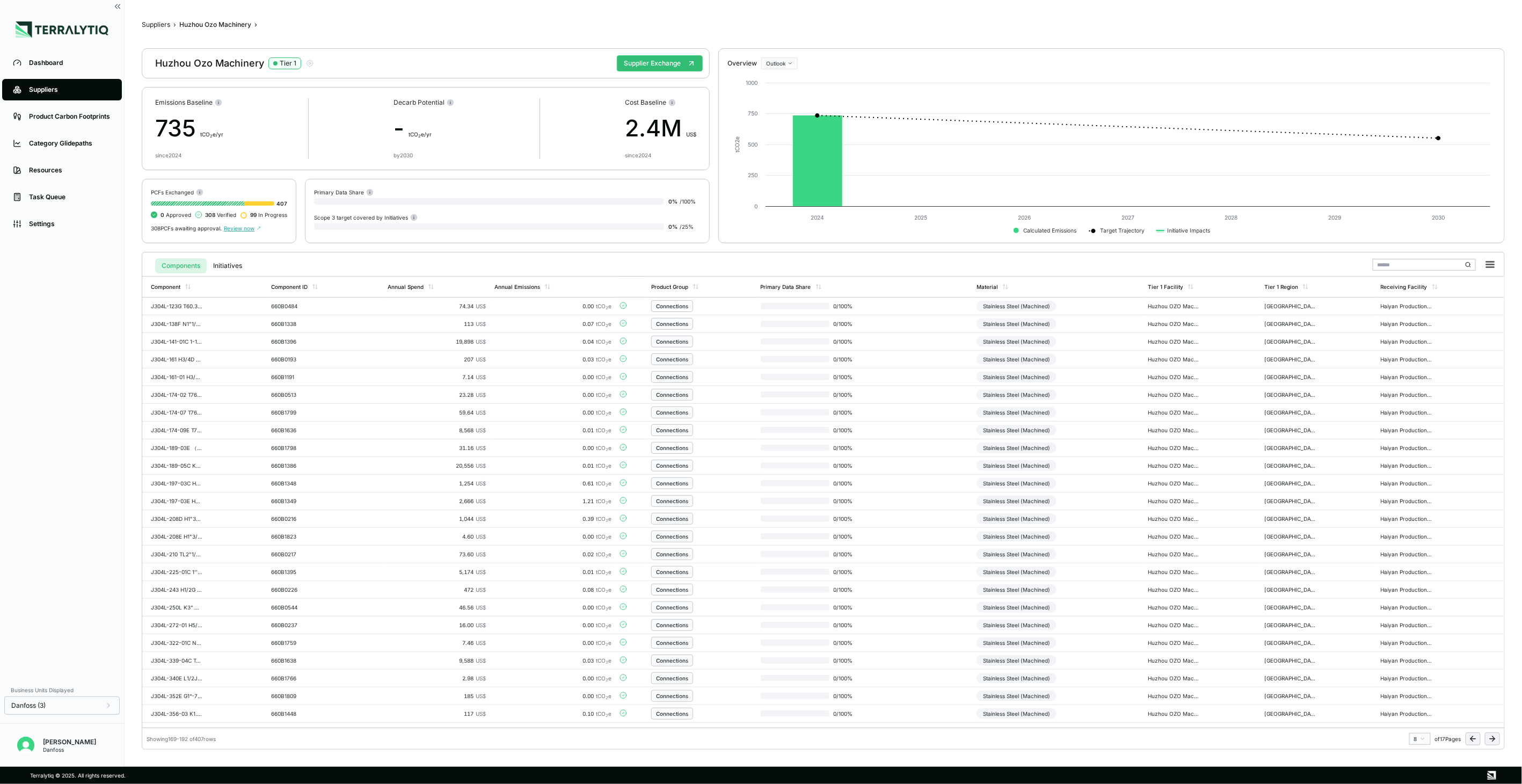
click at [1494, 739] on icon at bounding box center [1494, 739] width 3 height 5
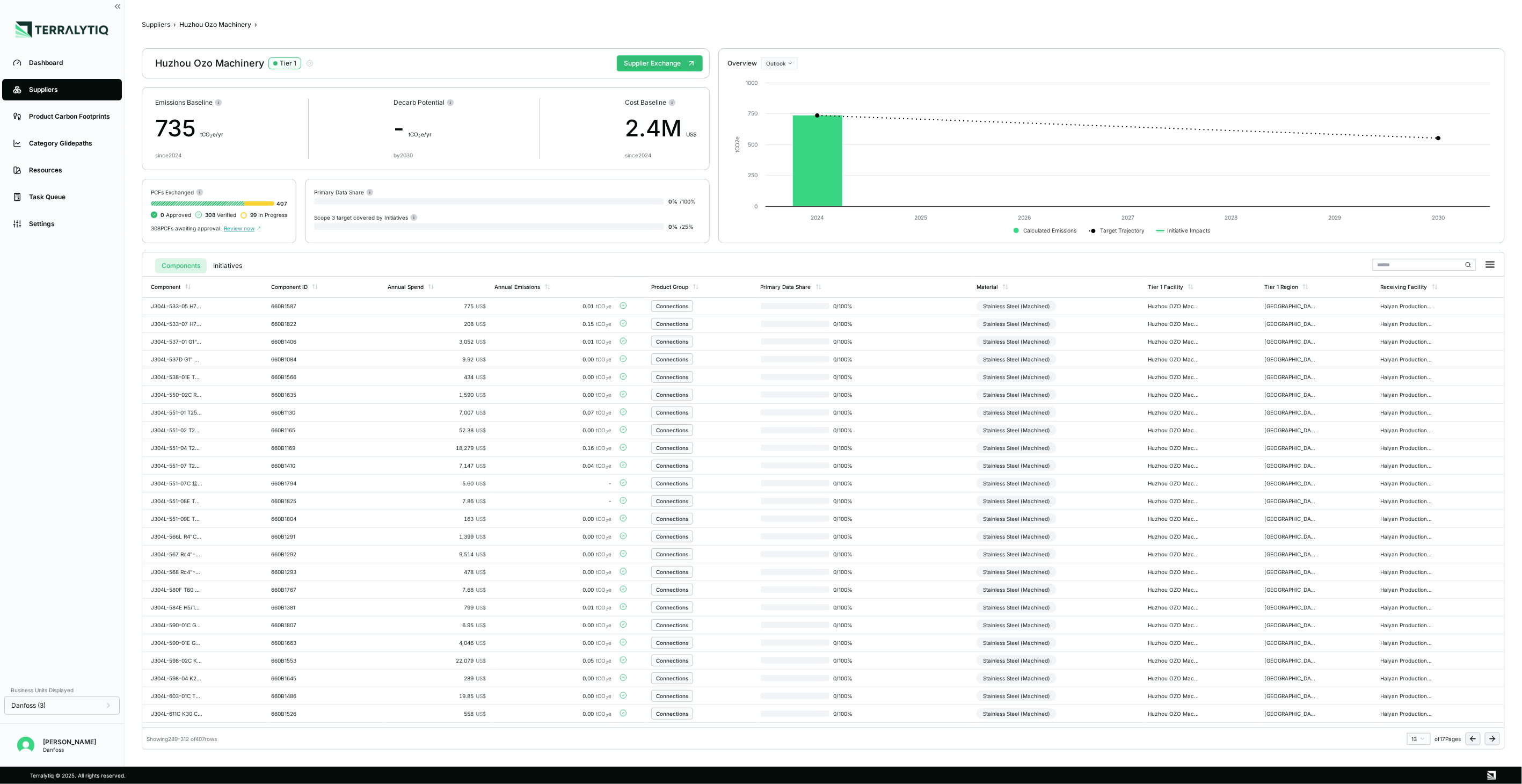
click at [1494, 739] on icon at bounding box center [1494, 739] width 3 height 5
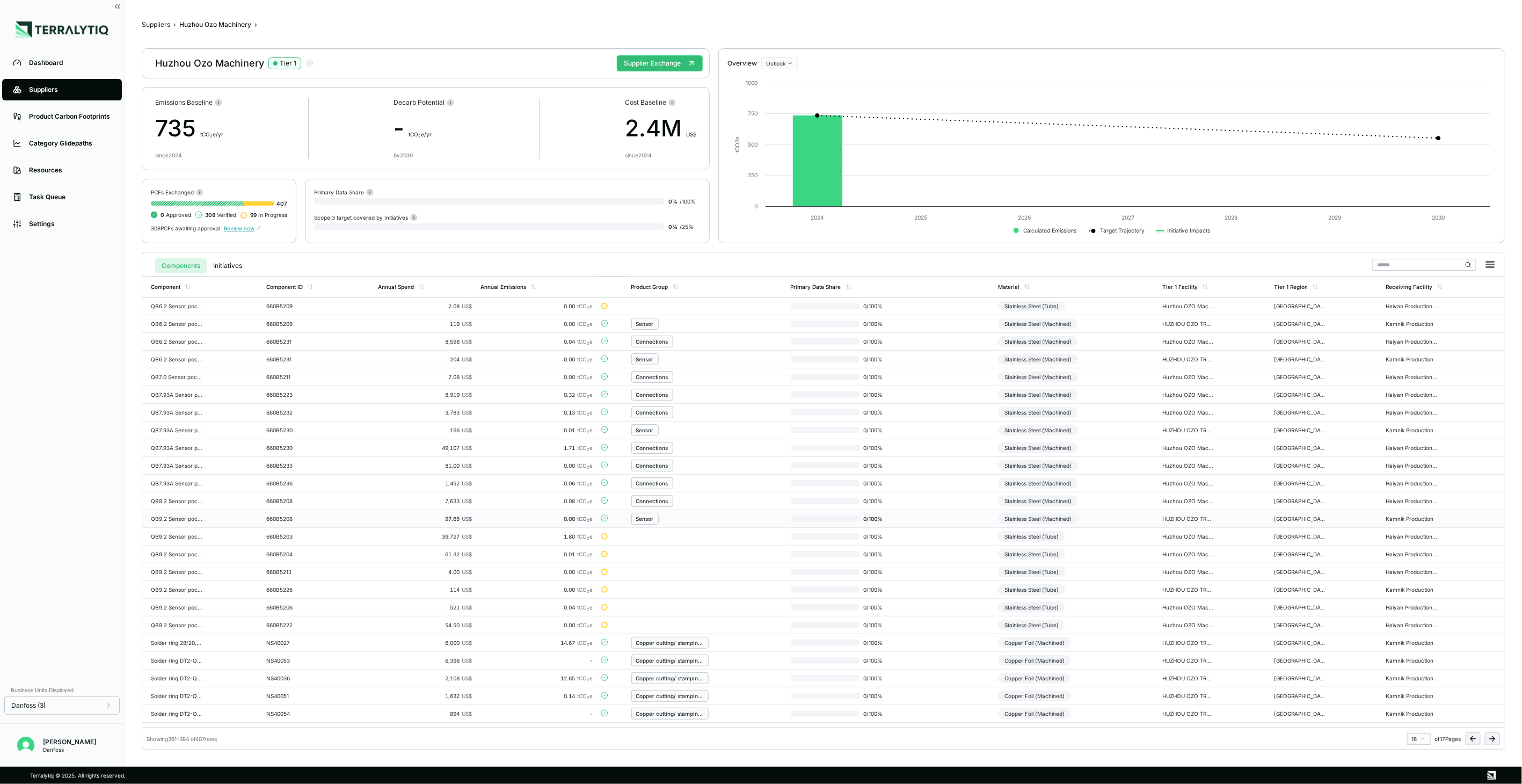
click at [1130, 520] on td "Stainless Steel (Machined)" at bounding box center [1076, 519] width 164 height 18
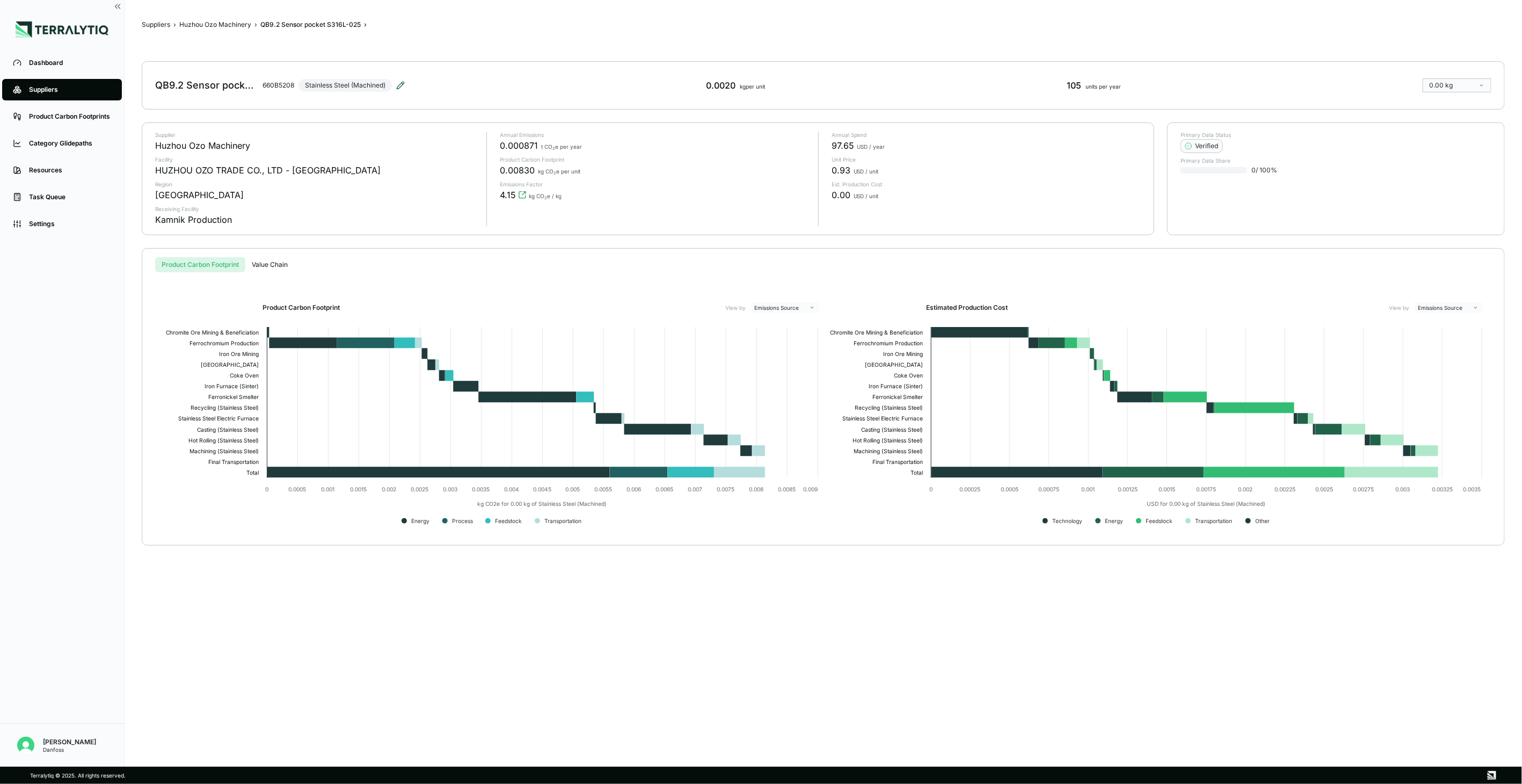
click at [401, 88] on icon at bounding box center [401, 85] width 9 height 9
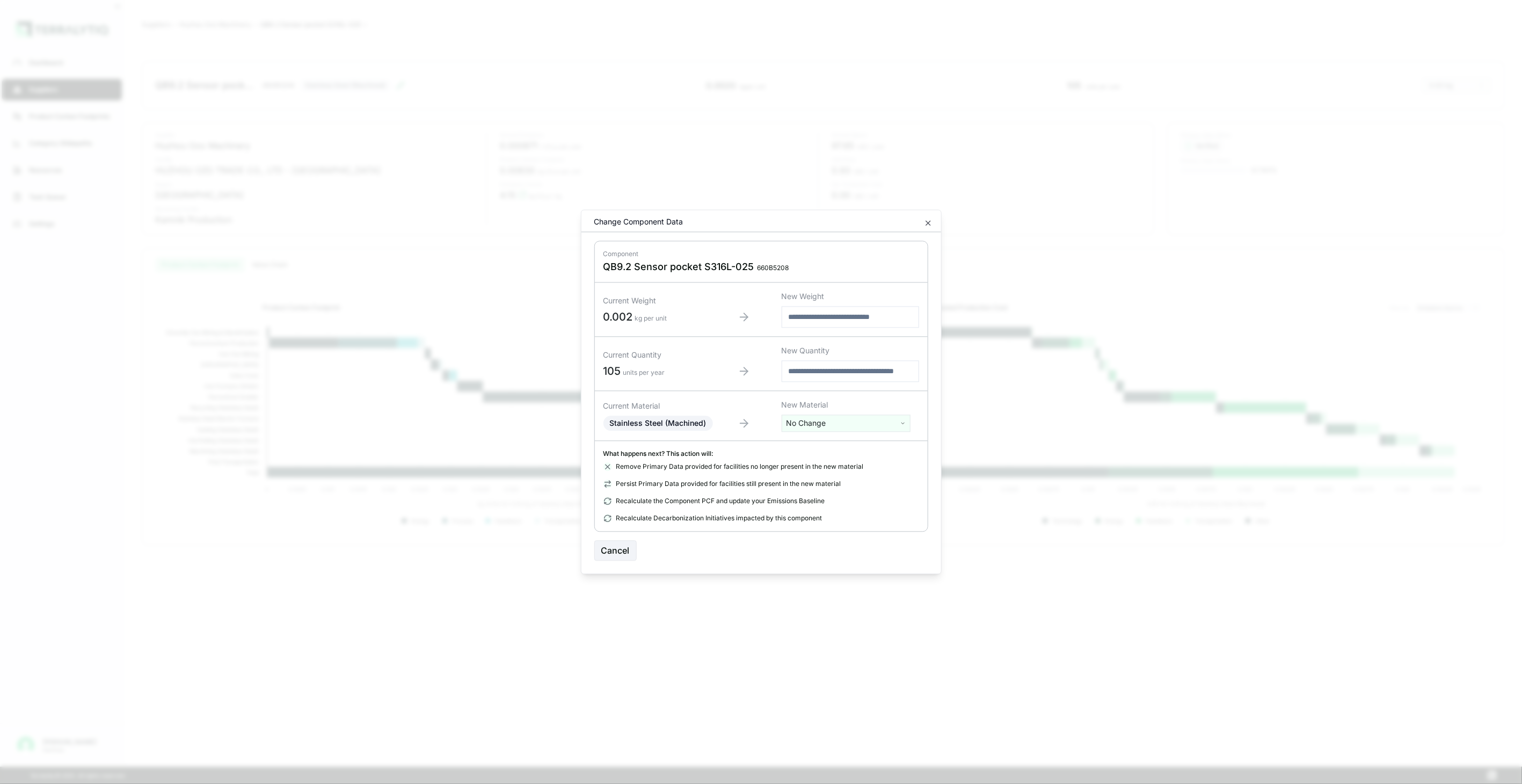
click at [870, 427] on html "Dashboard Suppliers Product Carbon Footprints Category Glidepaths Resources Tas…" at bounding box center [761, 392] width 1522 height 784
click at [860, 451] on input "text" at bounding box center [846, 445] width 123 height 12
click at [867, 444] on input "text" at bounding box center [846, 445] width 123 height 12
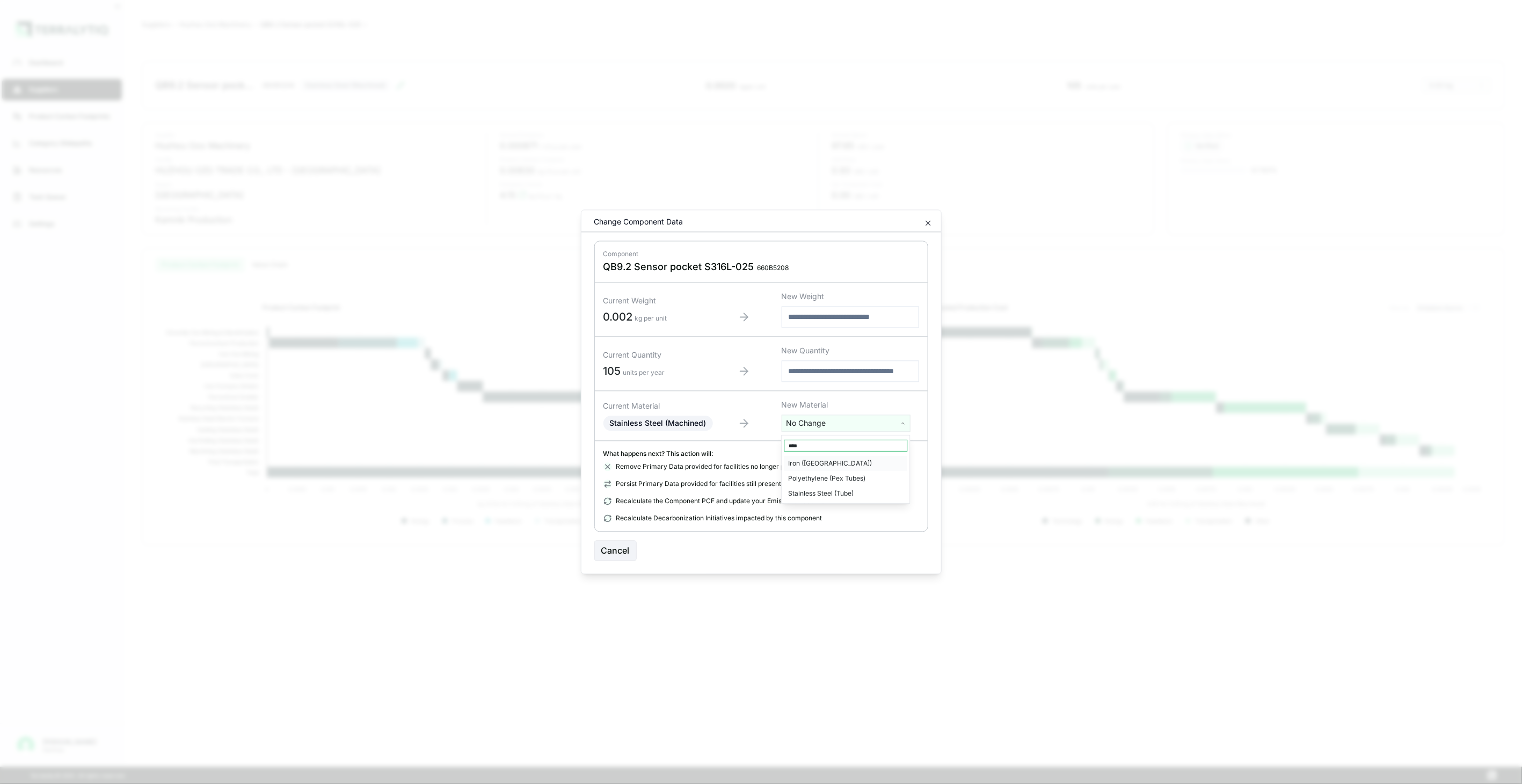
type input "****"
click at [848, 496] on div "Stainless Steel (Tube)" at bounding box center [846, 493] width 123 height 15
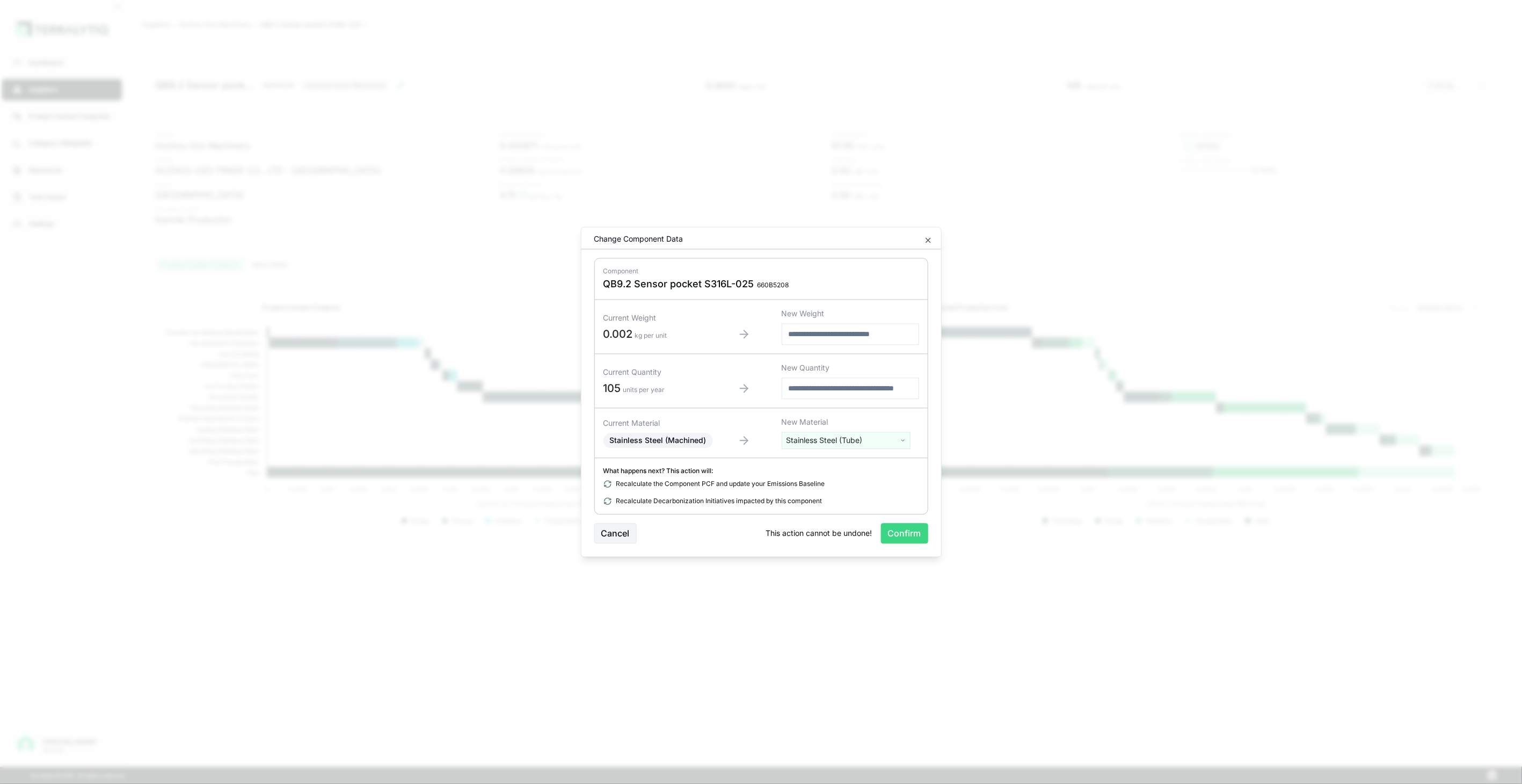
click at [908, 532] on button "Confirm" at bounding box center [905, 533] width 47 height 21
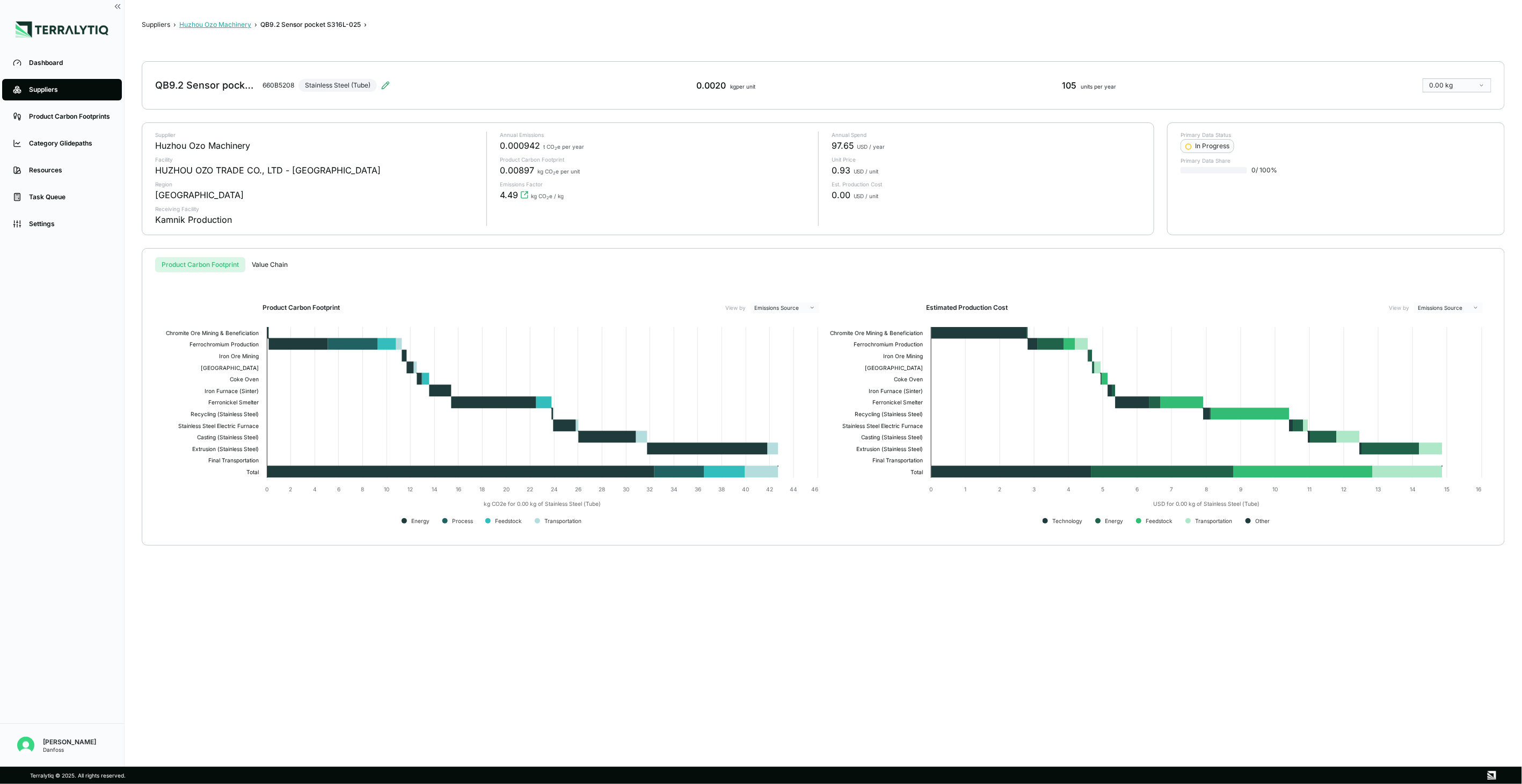
click at [196, 25] on button "Huzhou Ozo Machinery" at bounding box center [215, 25] width 72 height 9
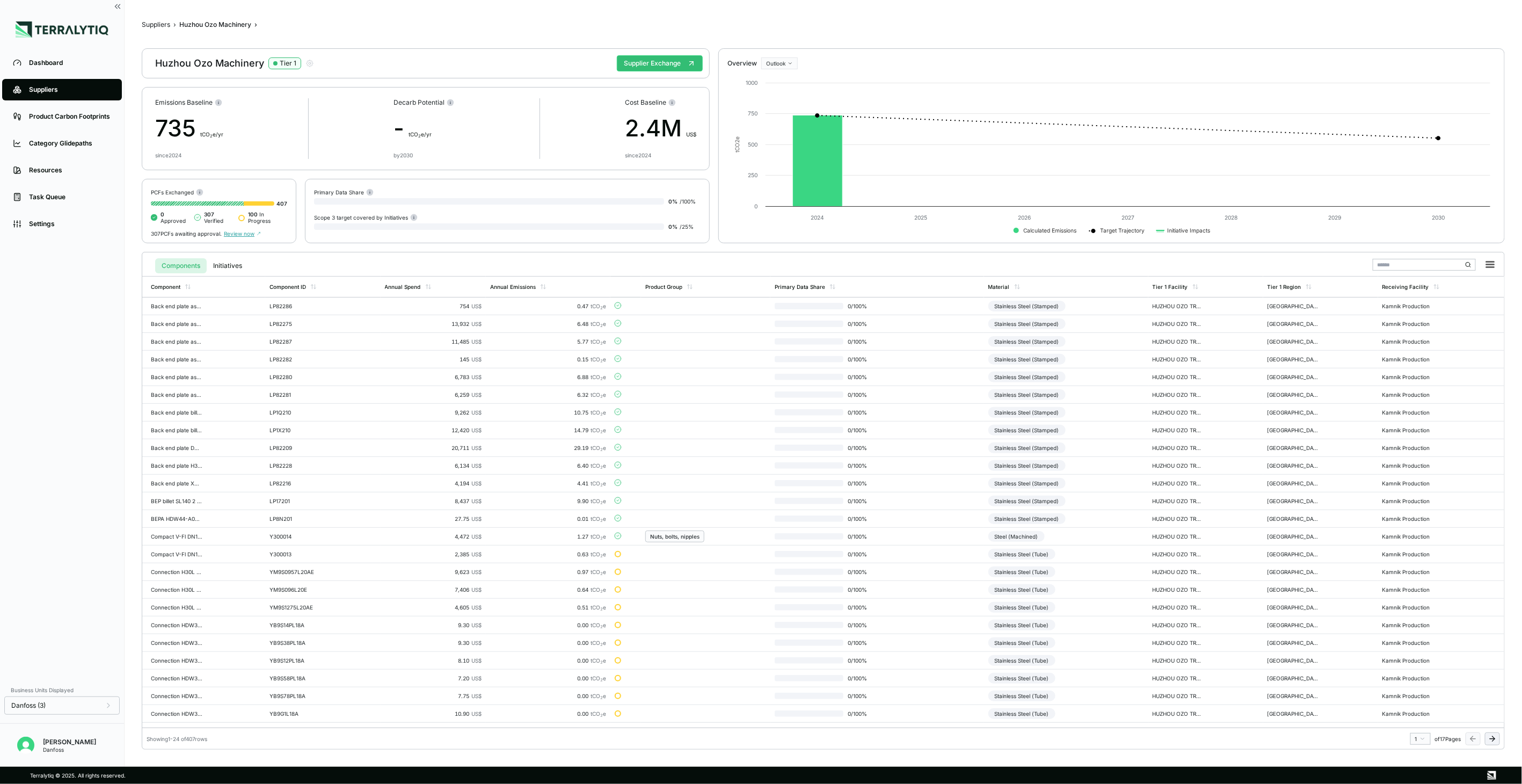
click at [1490, 741] on icon at bounding box center [1492, 739] width 9 height 9
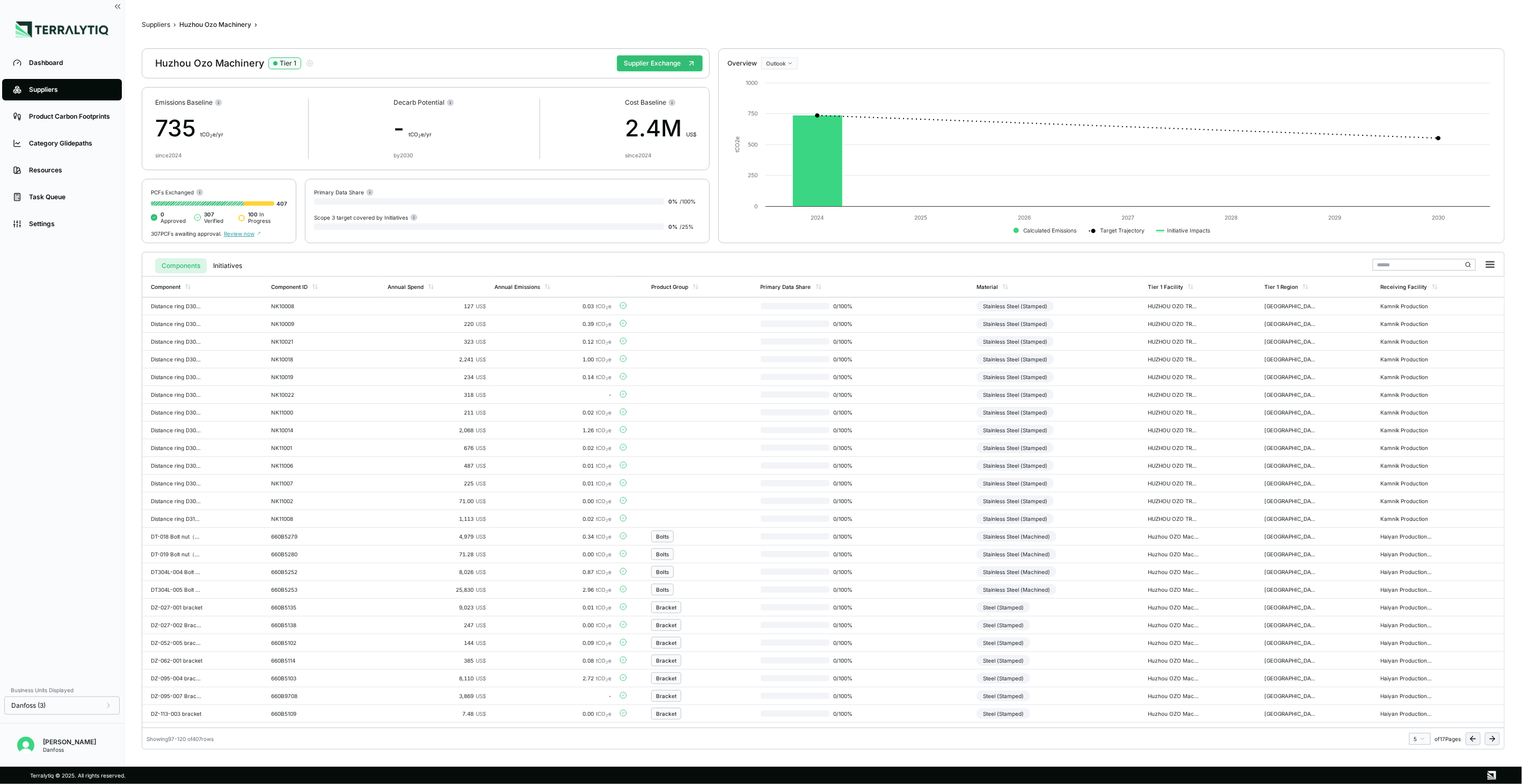
click at [1490, 741] on icon at bounding box center [1492, 739] width 9 height 9
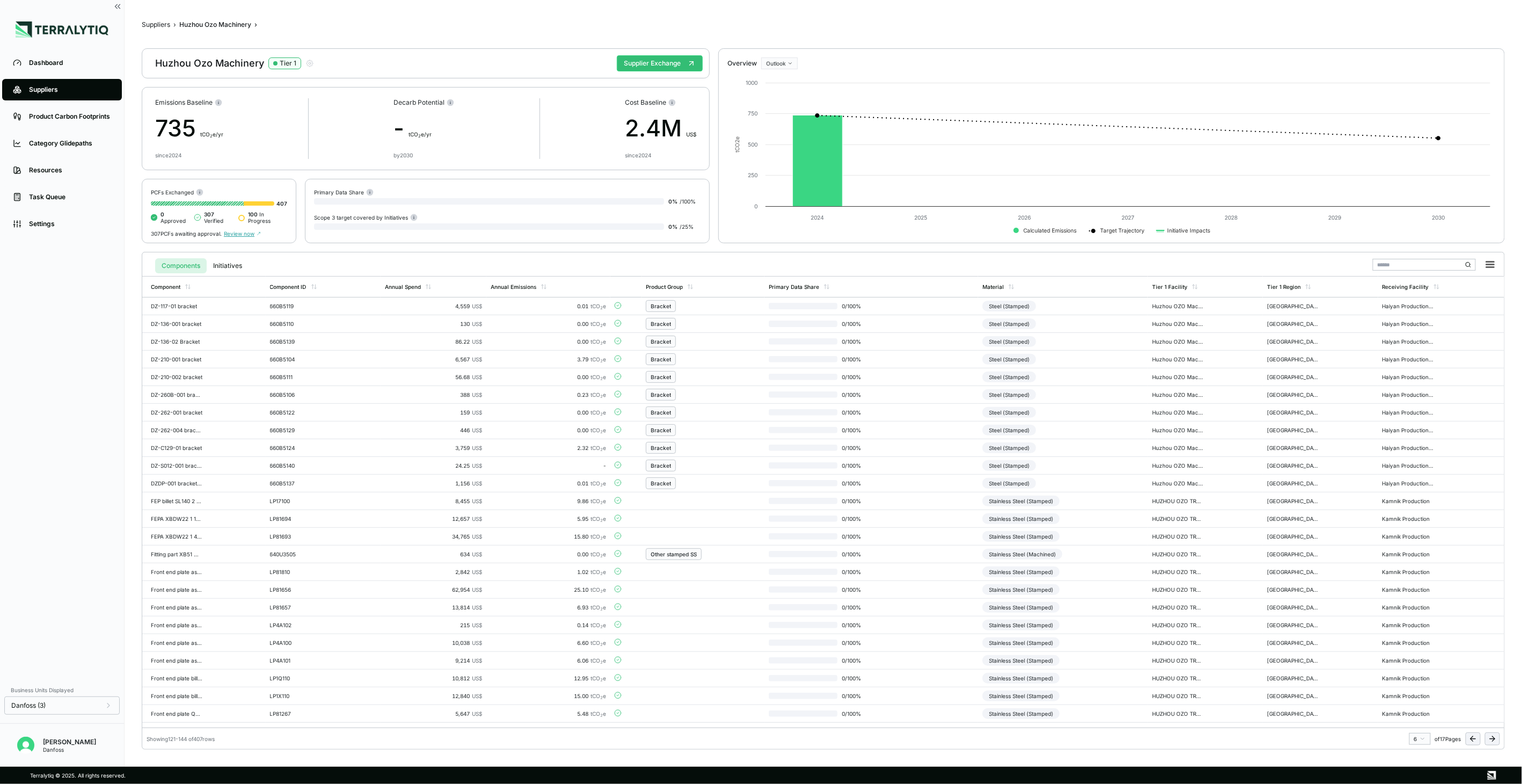
click at [1490, 741] on icon at bounding box center [1492, 739] width 9 height 9
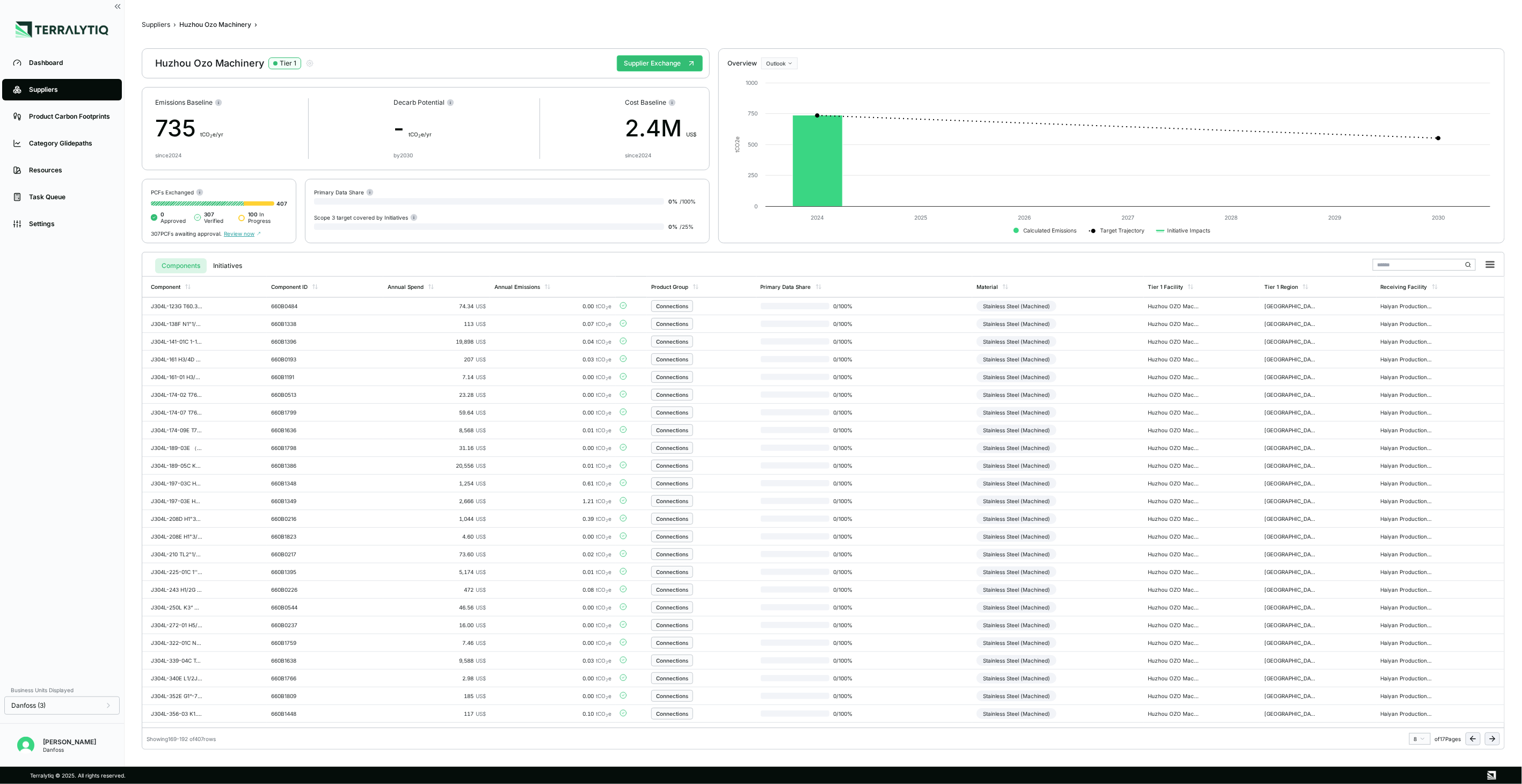
click at [1490, 741] on icon at bounding box center [1492, 739] width 9 height 9
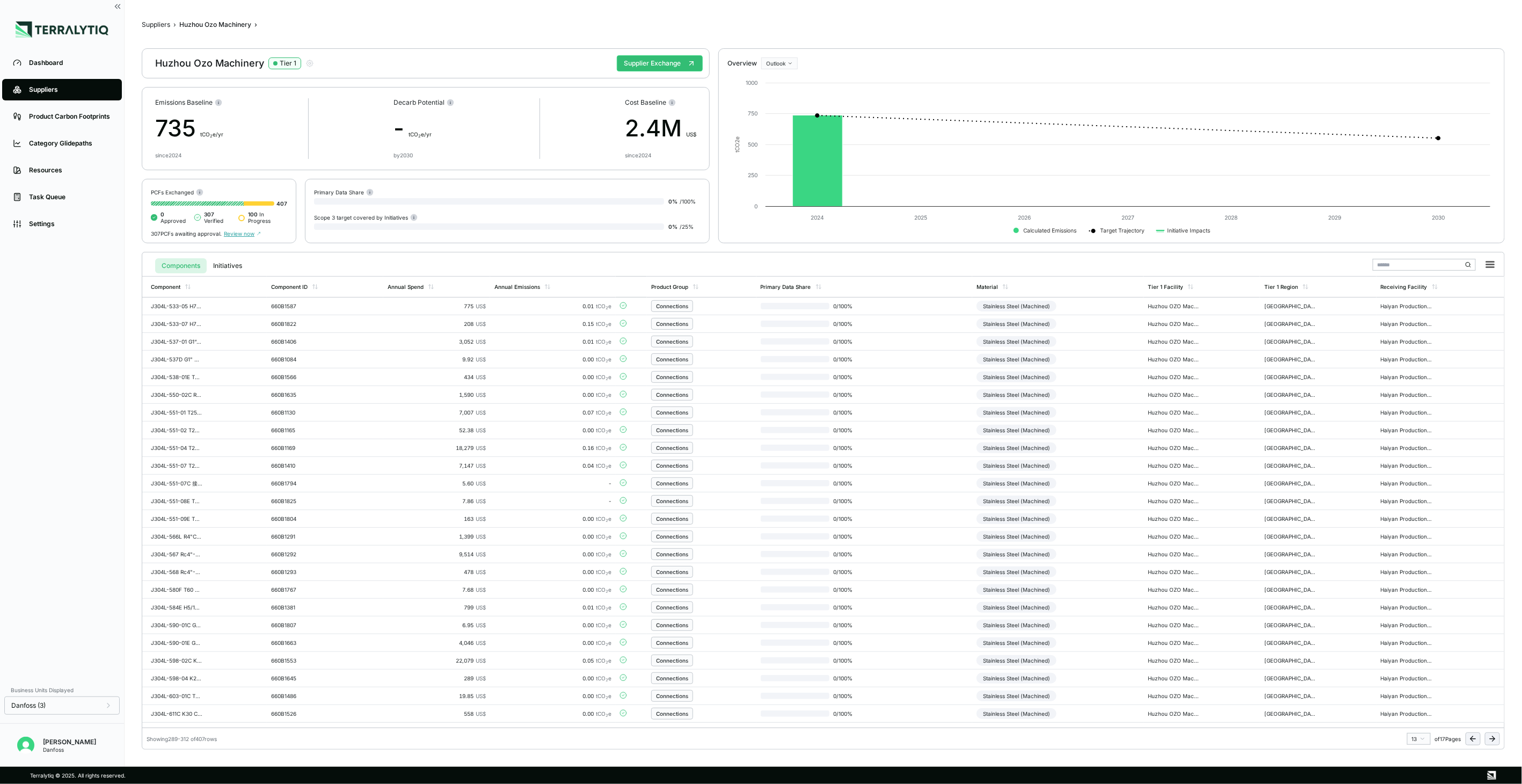
click at [1490, 741] on icon at bounding box center [1492, 739] width 9 height 9
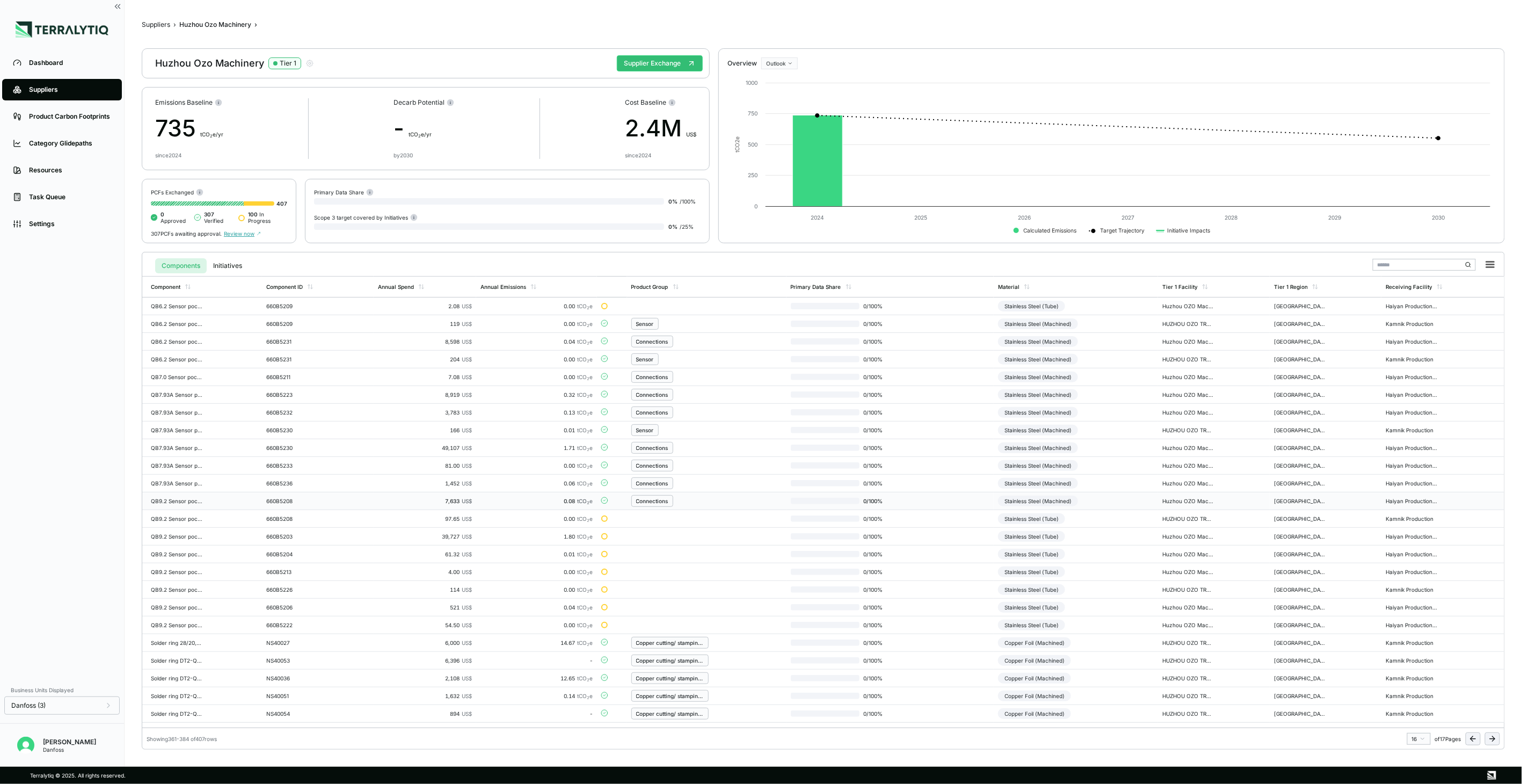
click at [1089, 497] on td "Stainless Steel (Machined)" at bounding box center [1076, 501] width 164 height 18
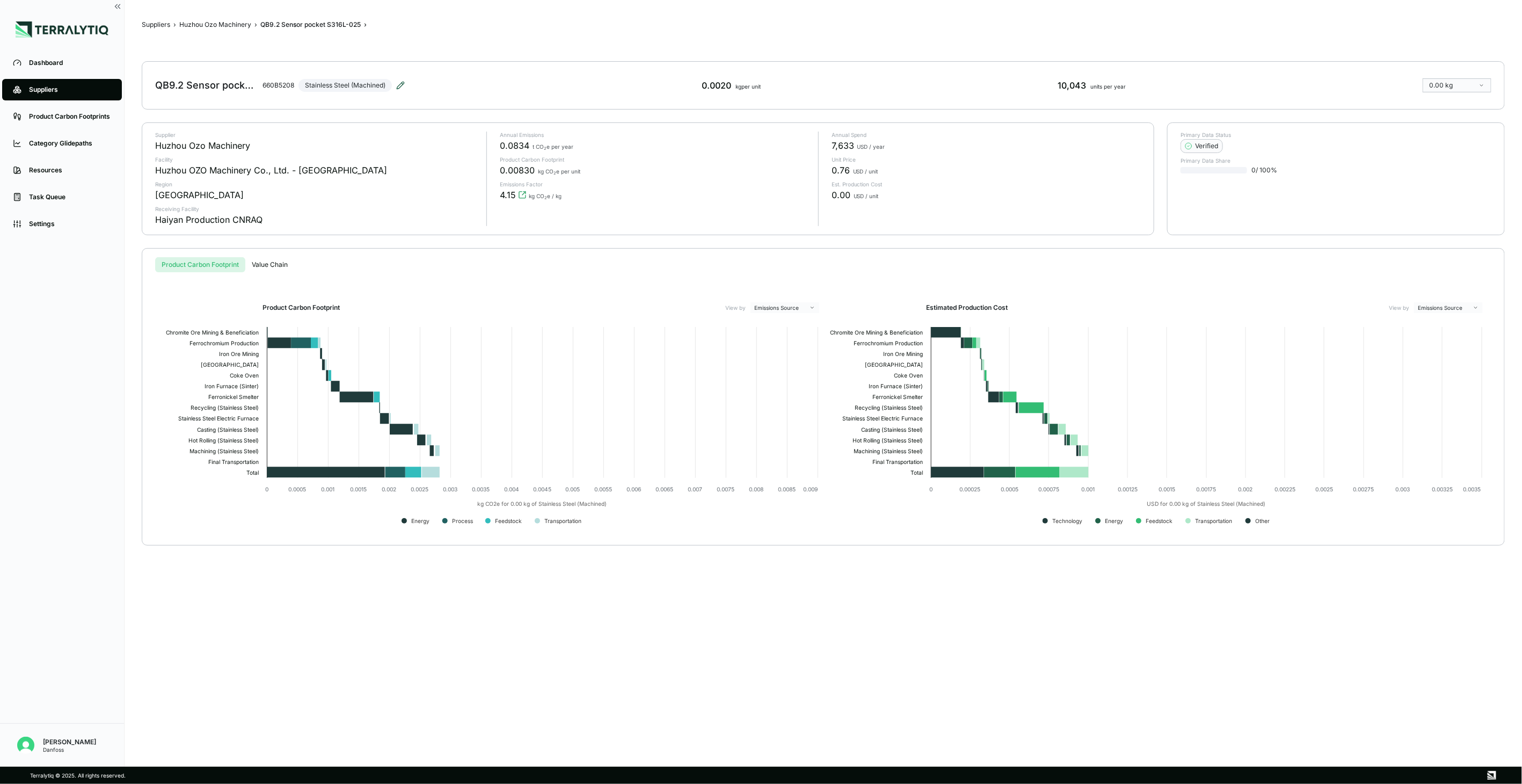
click at [398, 83] on icon at bounding box center [401, 85] width 9 height 9
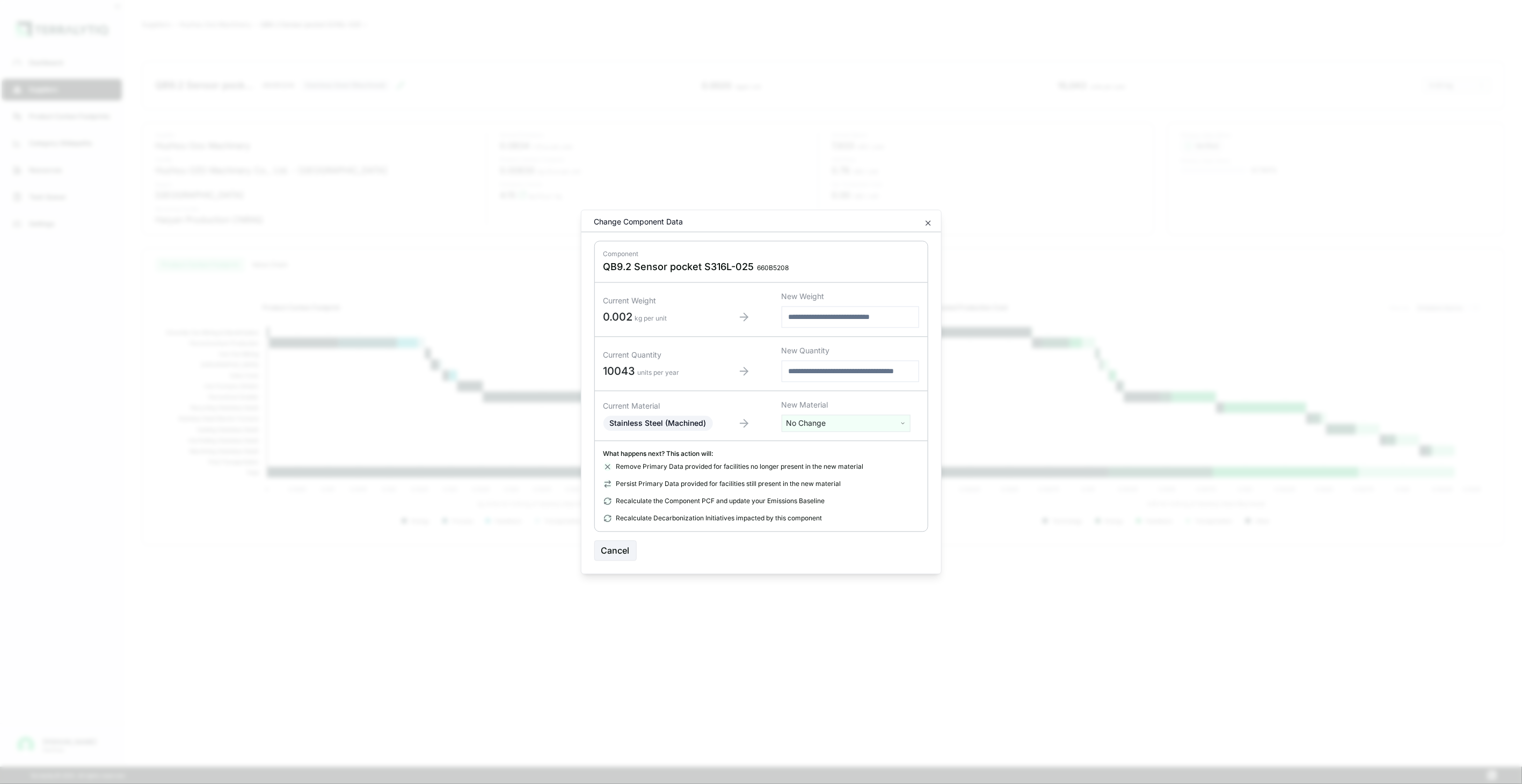
click at [873, 420] on html "Dashboard Suppliers Product Carbon Footprints Category Glidepaths Resources Tas…" at bounding box center [761, 392] width 1522 height 784
click at [857, 441] on input "text" at bounding box center [846, 445] width 123 height 12
type input "****"
click at [845, 495] on div "Stainless Steel (Tube)" at bounding box center [846, 493] width 123 height 15
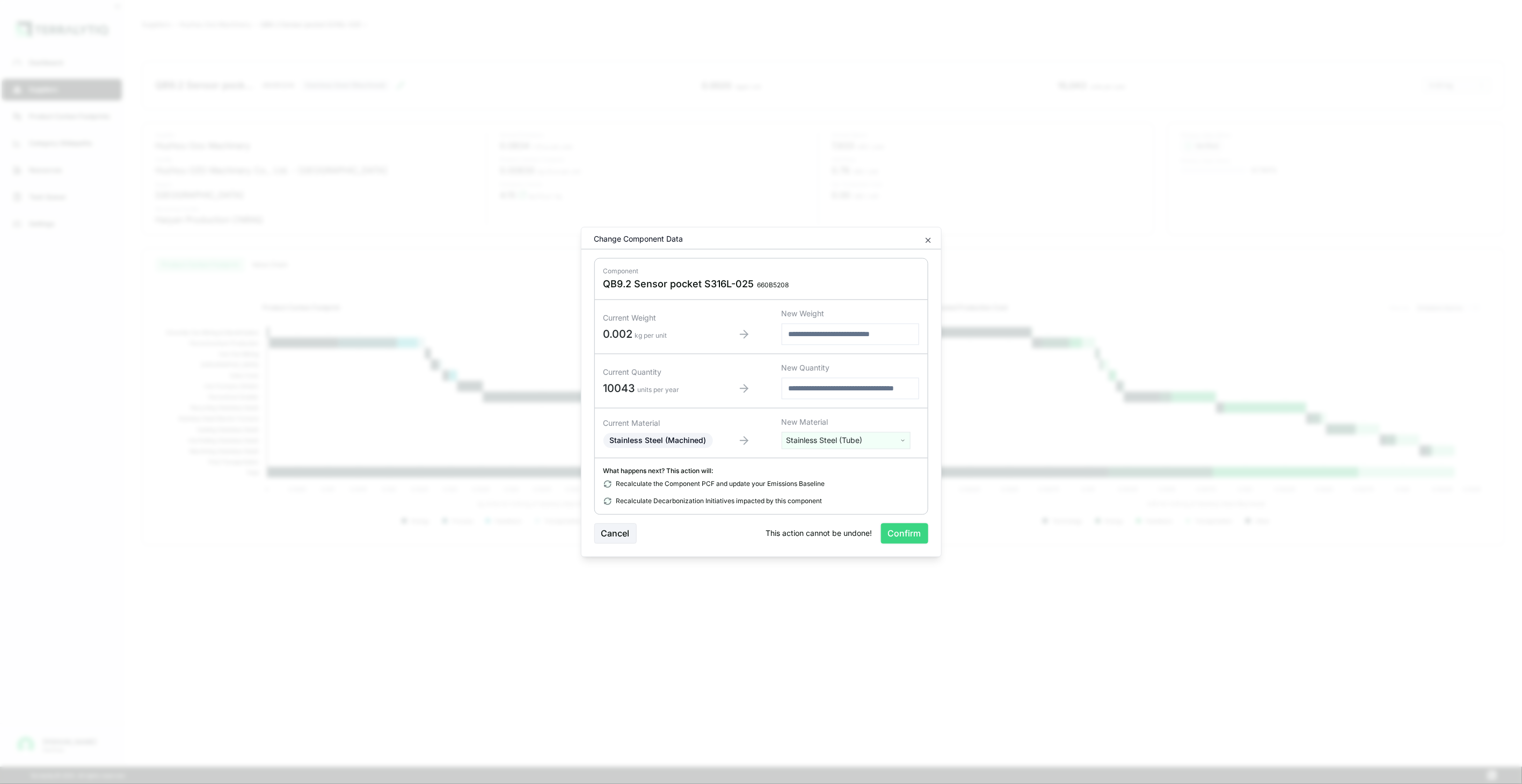
click at [897, 532] on button "Confirm" at bounding box center [905, 533] width 47 height 21
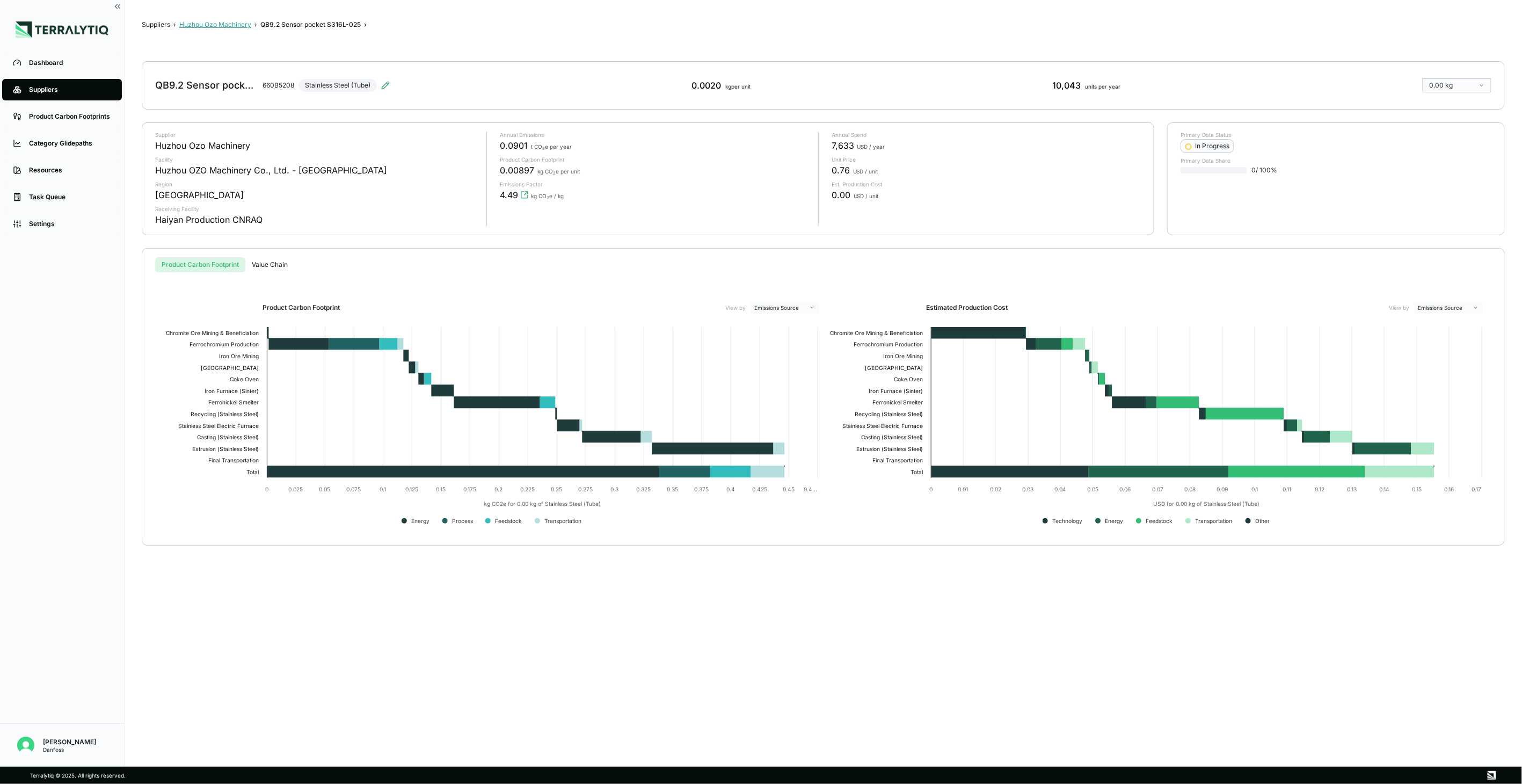
click at [240, 24] on button "Huzhou Ozo Machinery" at bounding box center [215, 25] width 72 height 9
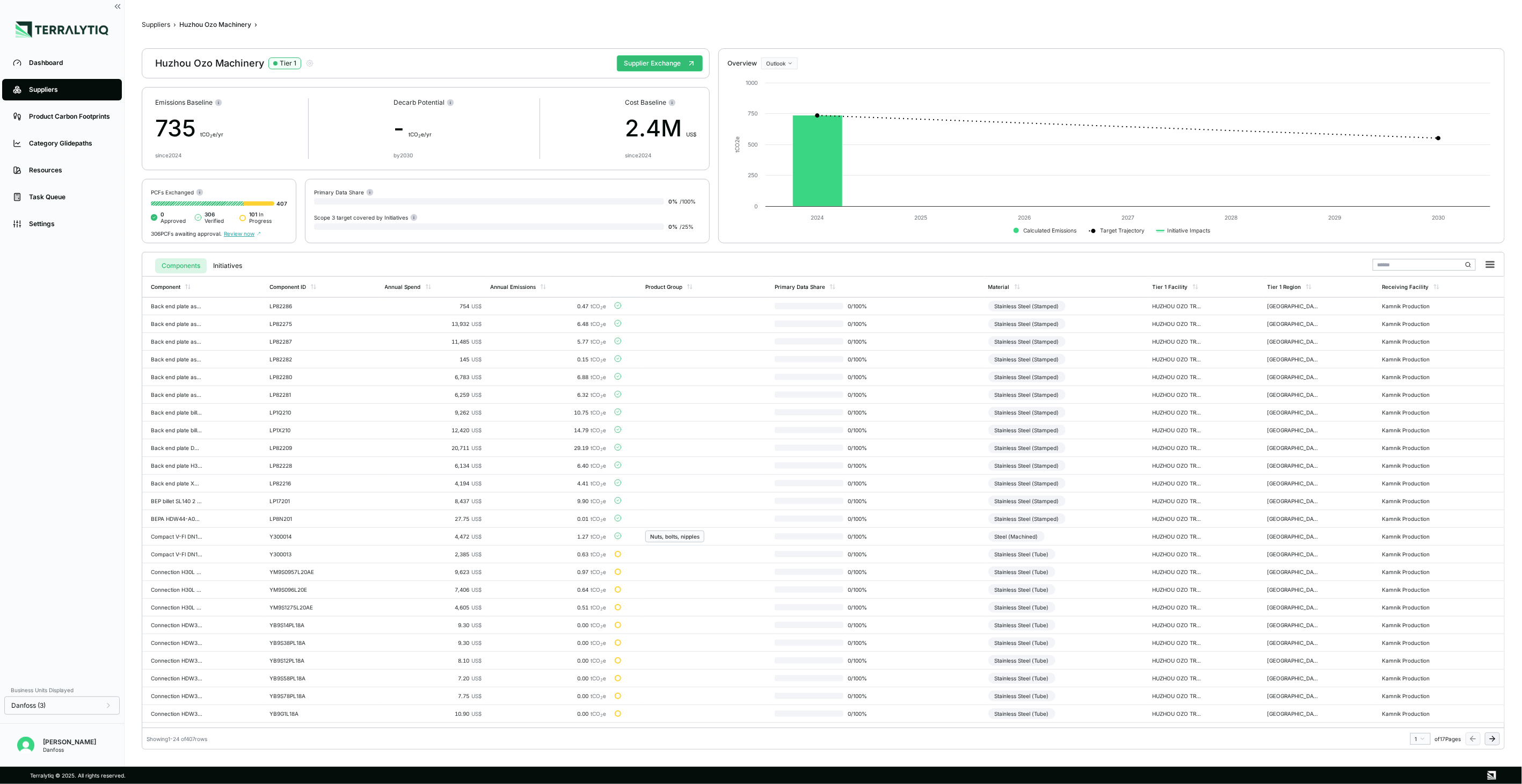
click at [1494, 739] on icon at bounding box center [1492, 739] width 5 height 0
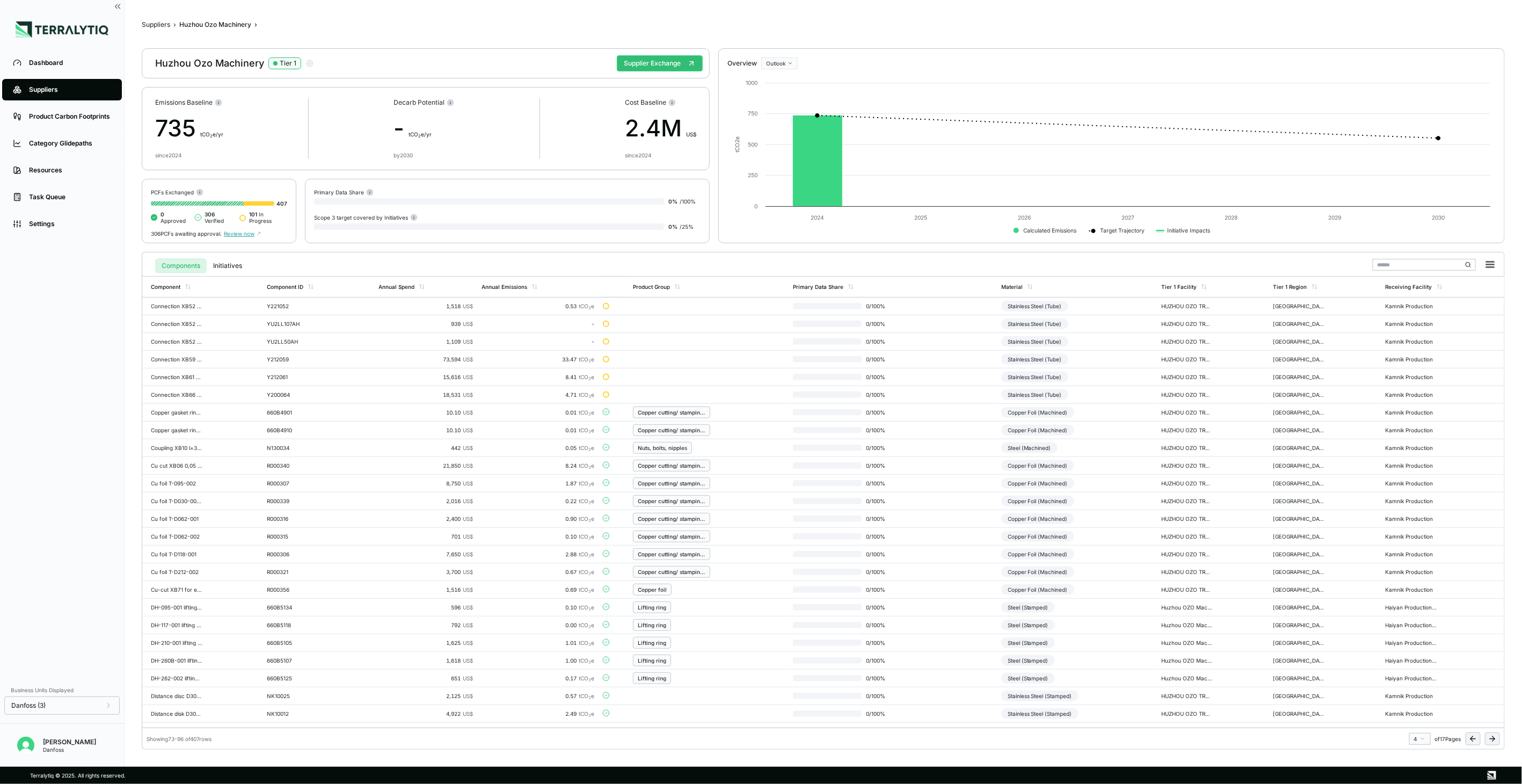
click at [1494, 739] on icon at bounding box center [1492, 739] width 5 height 0
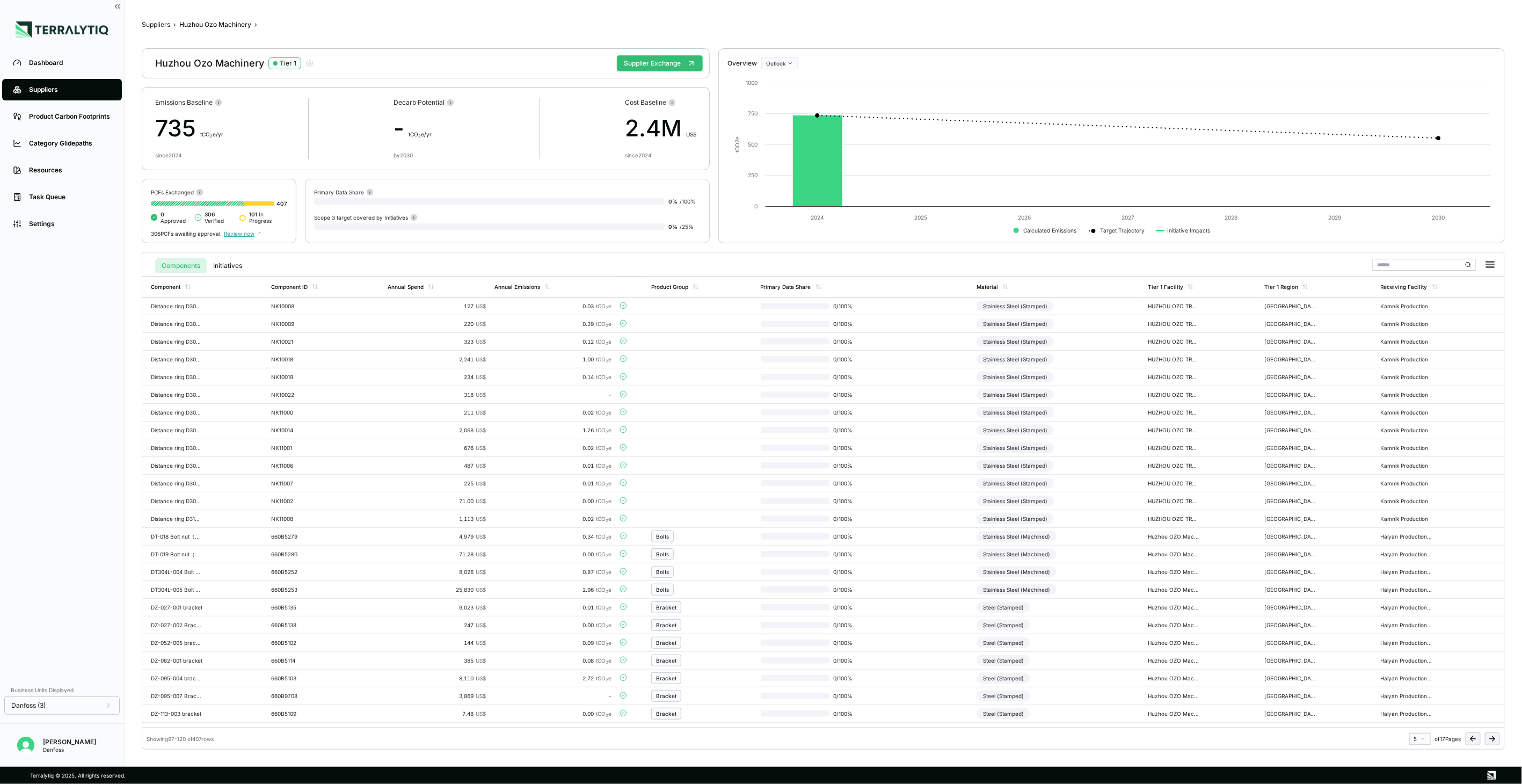
click at [1494, 739] on icon at bounding box center [1492, 739] width 5 height 0
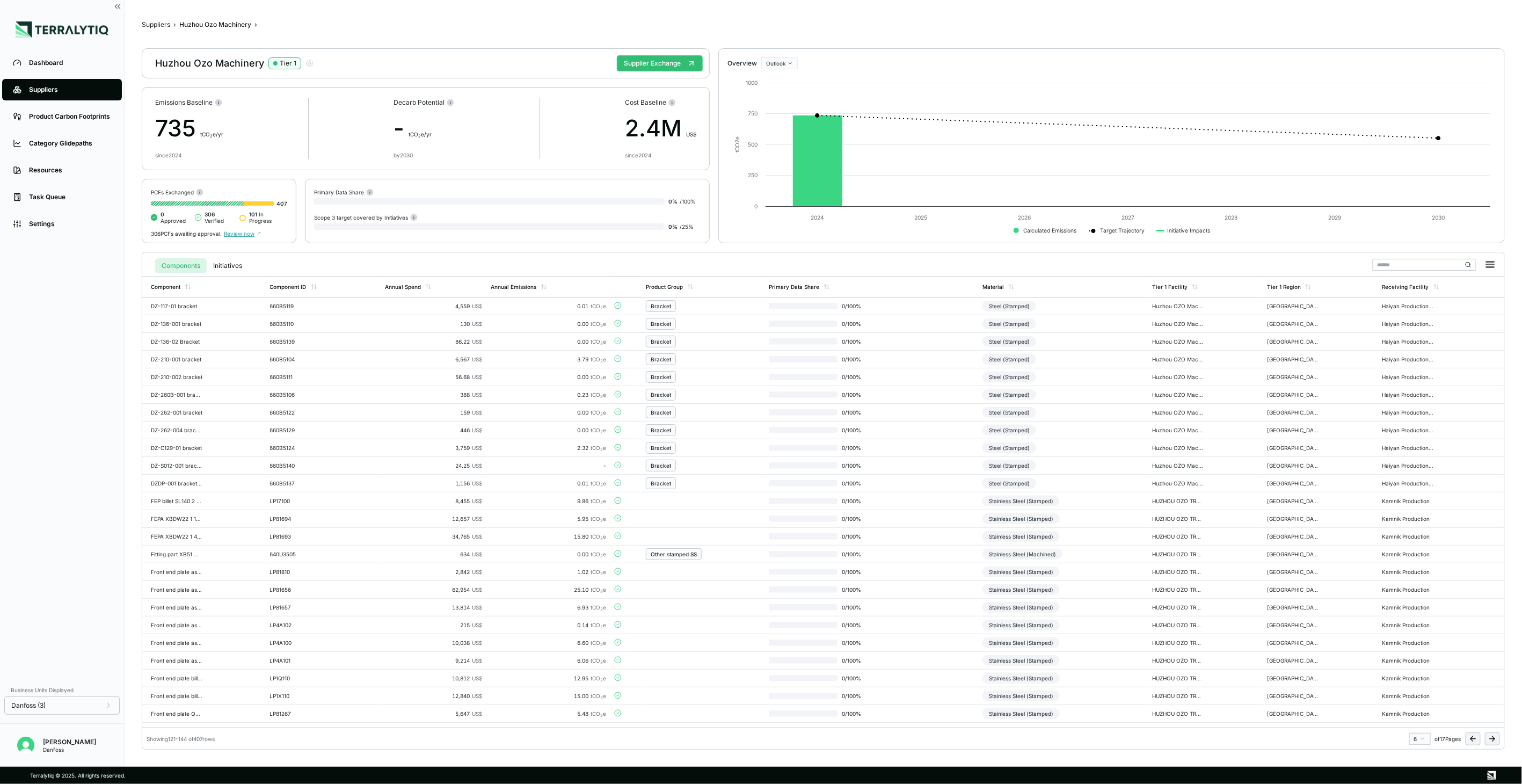
click at [1494, 739] on icon at bounding box center [1492, 739] width 5 height 0
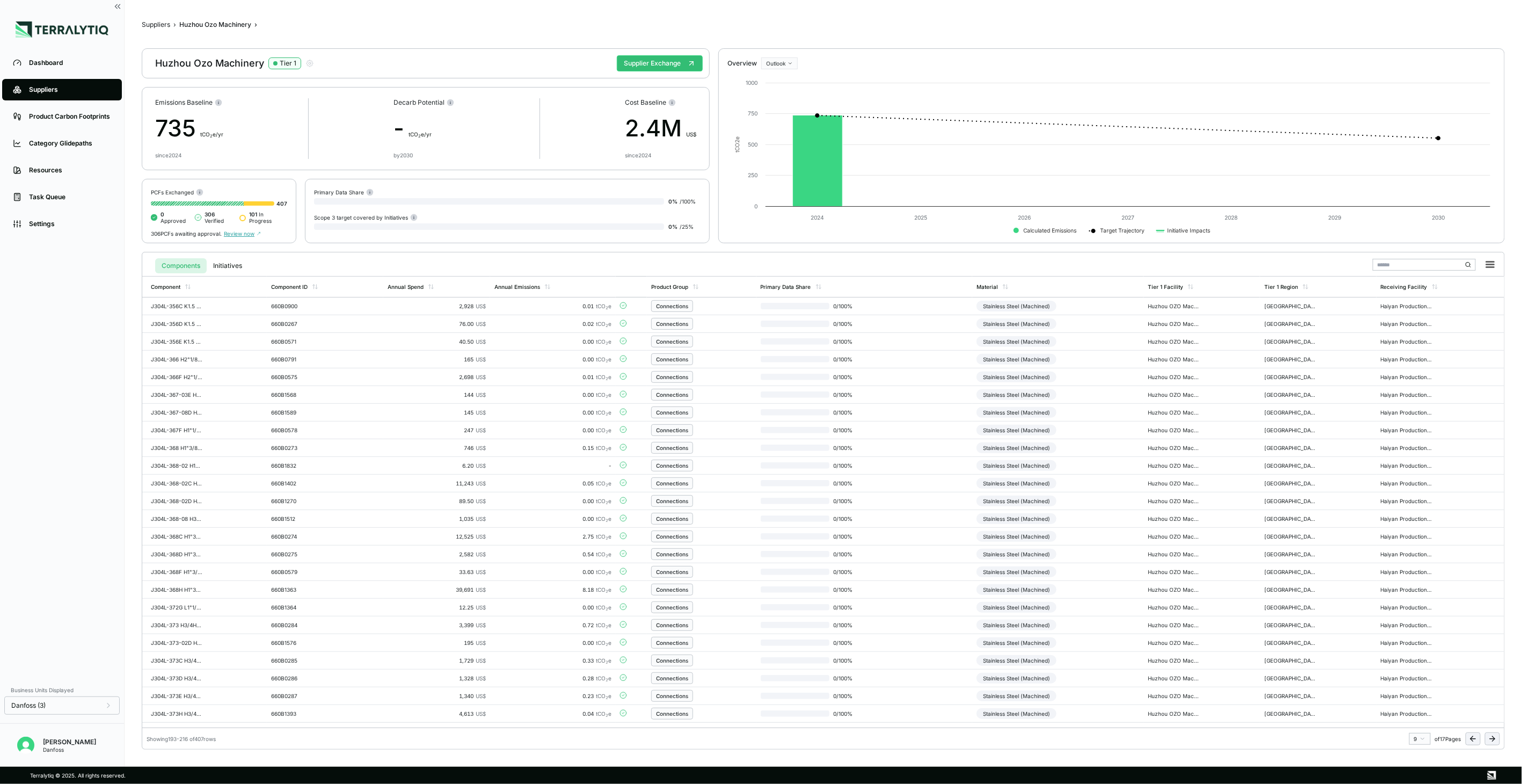
click at [1494, 739] on icon at bounding box center [1492, 739] width 5 height 0
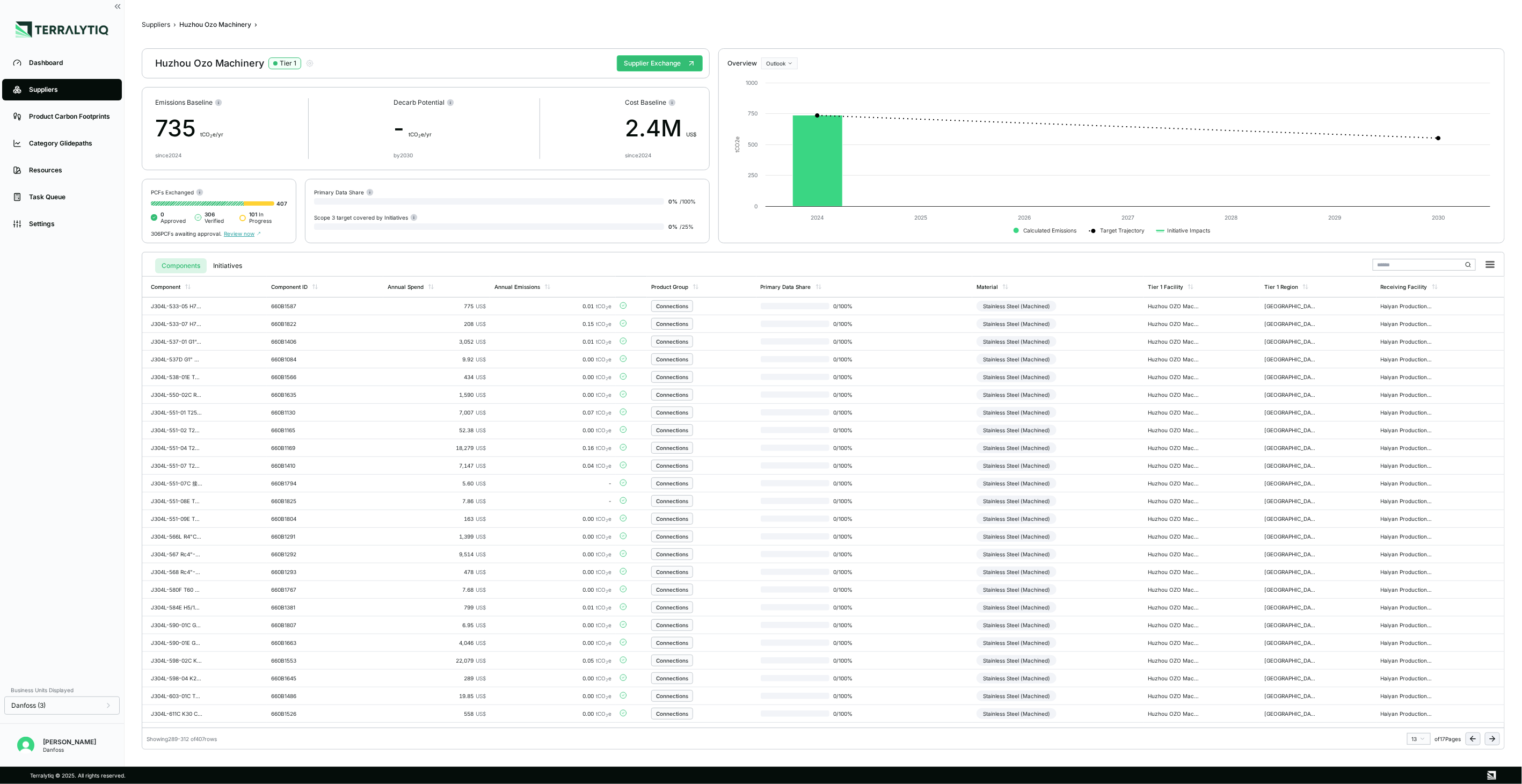
click at [1494, 739] on icon at bounding box center [1492, 739] width 5 height 0
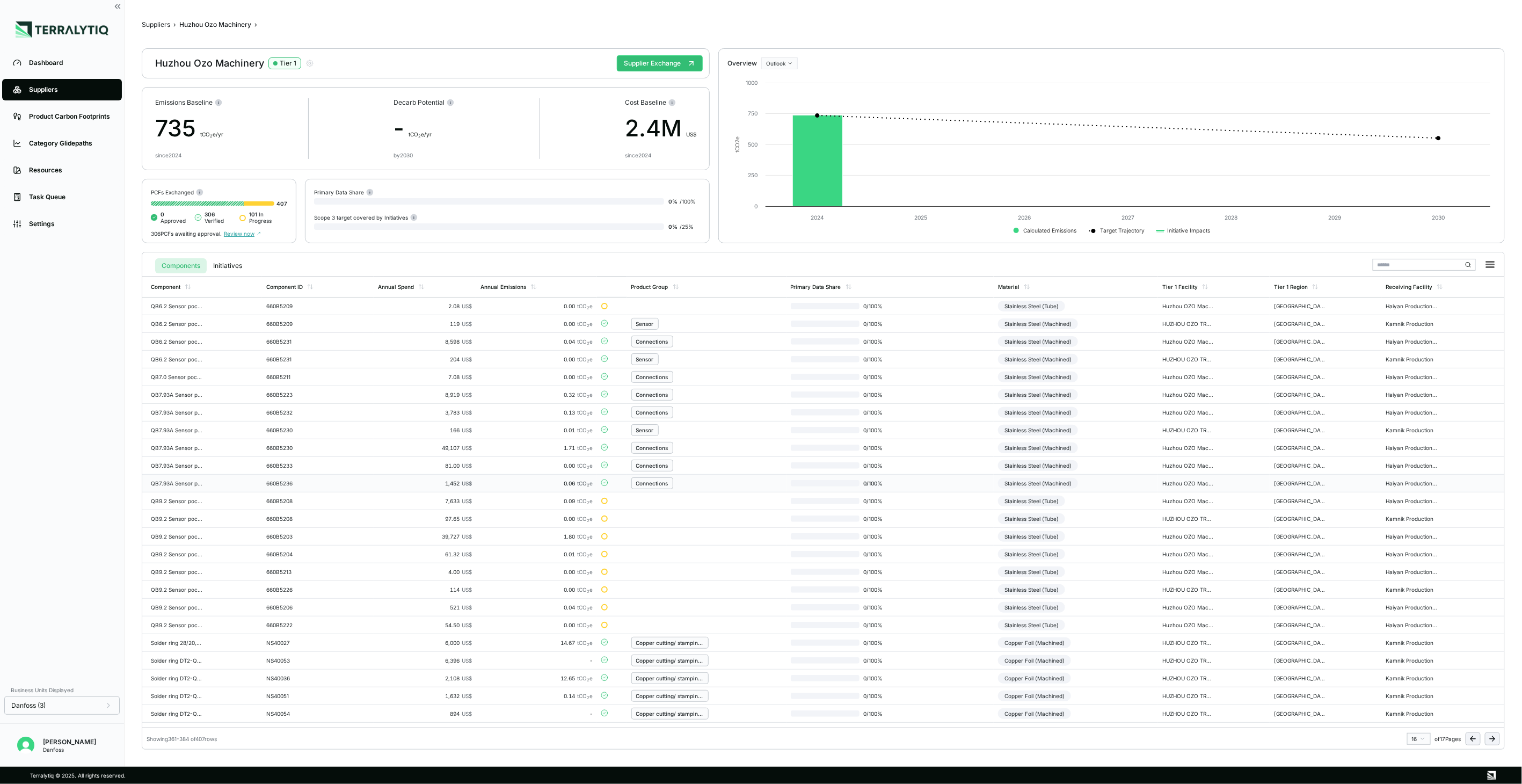
click at [1088, 484] on td "Stainless Steel (Machined)" at bounding box center [1076, 483] width 164 height 18
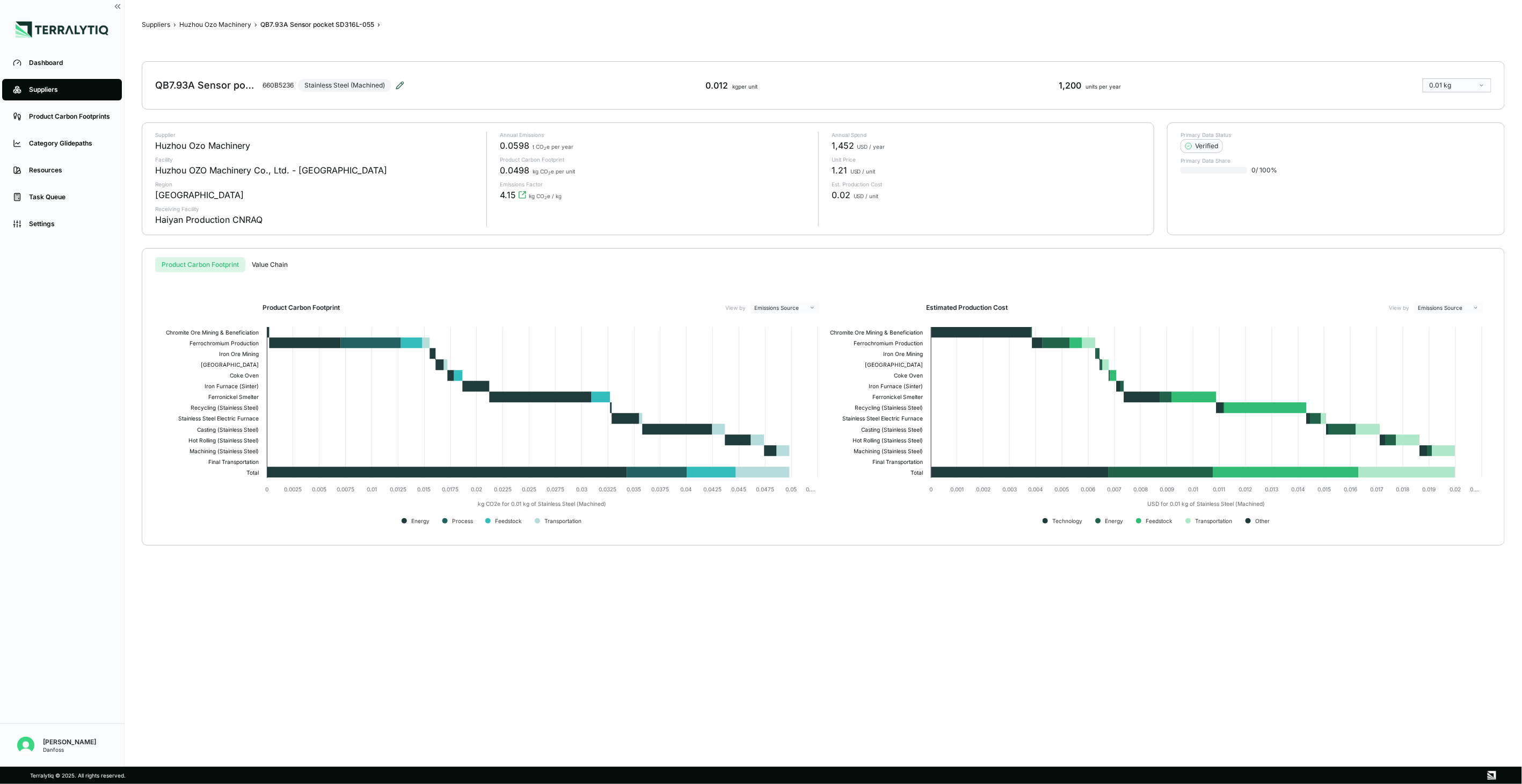
click at [400, 88] on icon at bounding box center [400, 85] width 9 height 9
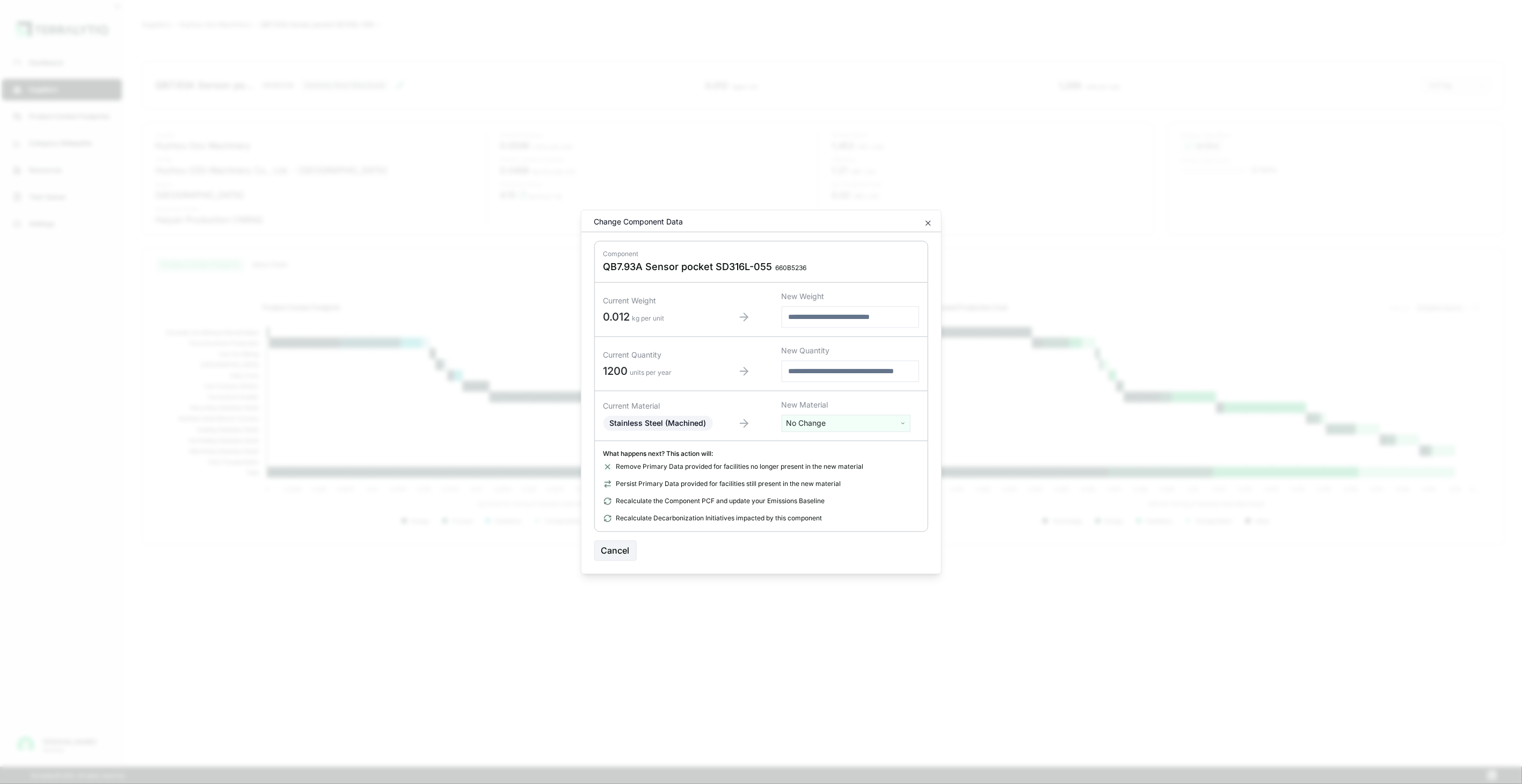
click at [867, 414] on div "New Material No Change" at bounding box center [850, 416] width 138 height 32
click at [864, 422] on html "Dashboard Suppliers Product Carbon Footprints Category Glidepaths Resources Tas…" at bounding box center [761, 392] width 1522 height 784
click at [859, 447] on input "text" at bounding box center [846, 445] width 123 height 12
type input "****"
click at [876, 489] on div "Stainless Steel (Tube)" at bounding box center [846, 493] width 123 height 15
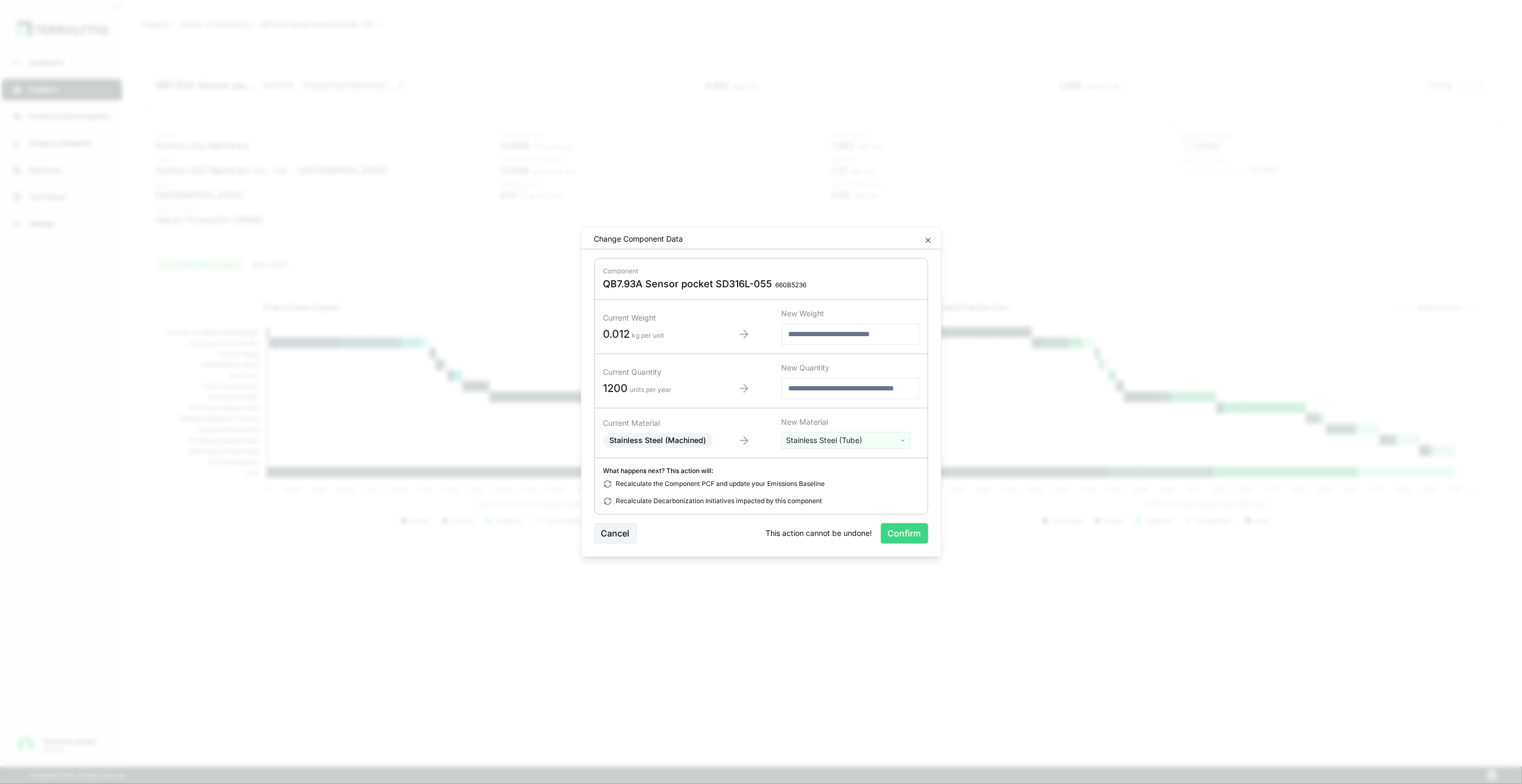
click at [902, 538] on button "Confirm" at bounding box center [905, 533] width 47 height 21
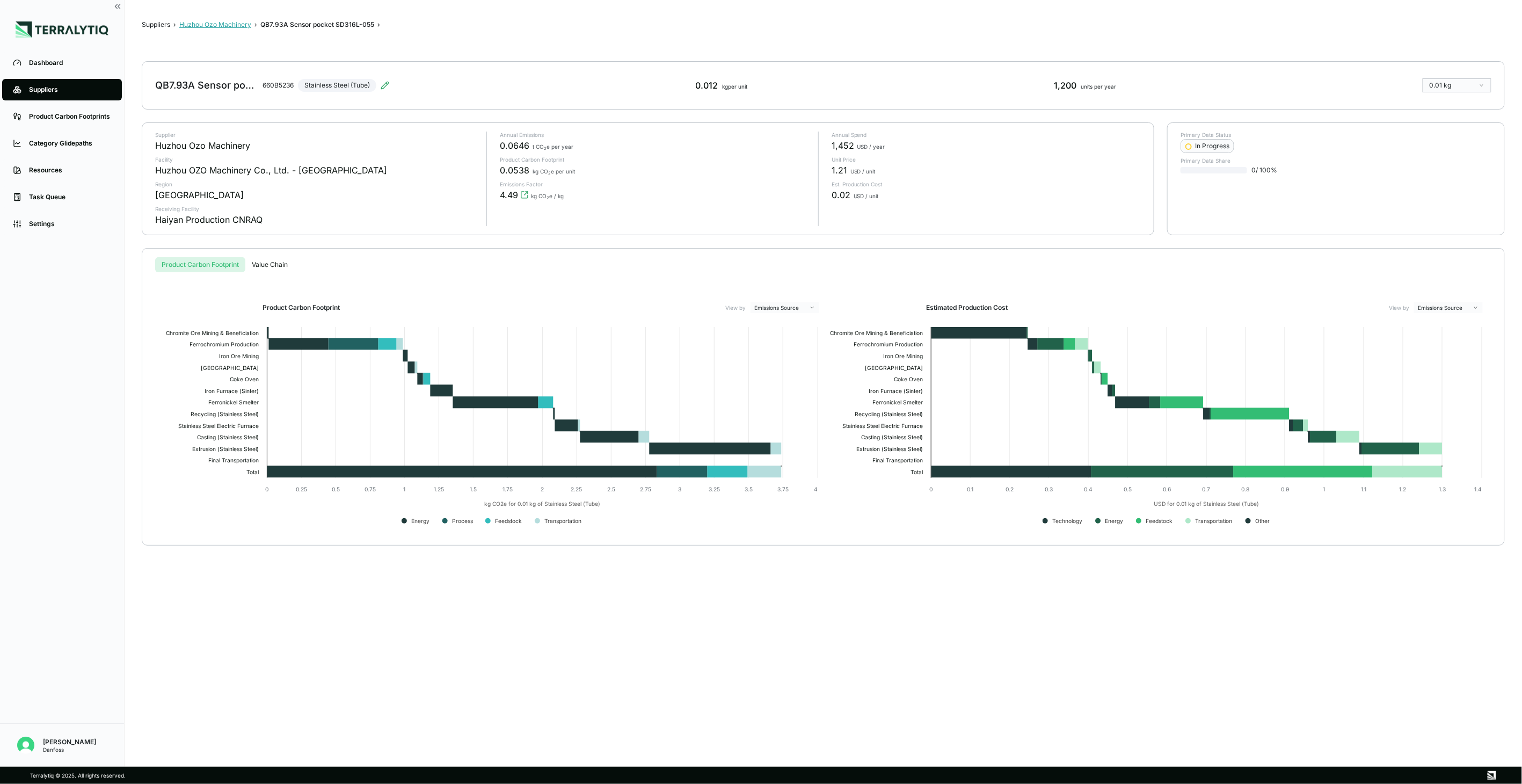
click at [202, 28] on button "Huzhou Ozo Machinery" at bounding box center [215, 25] width 72 height 9
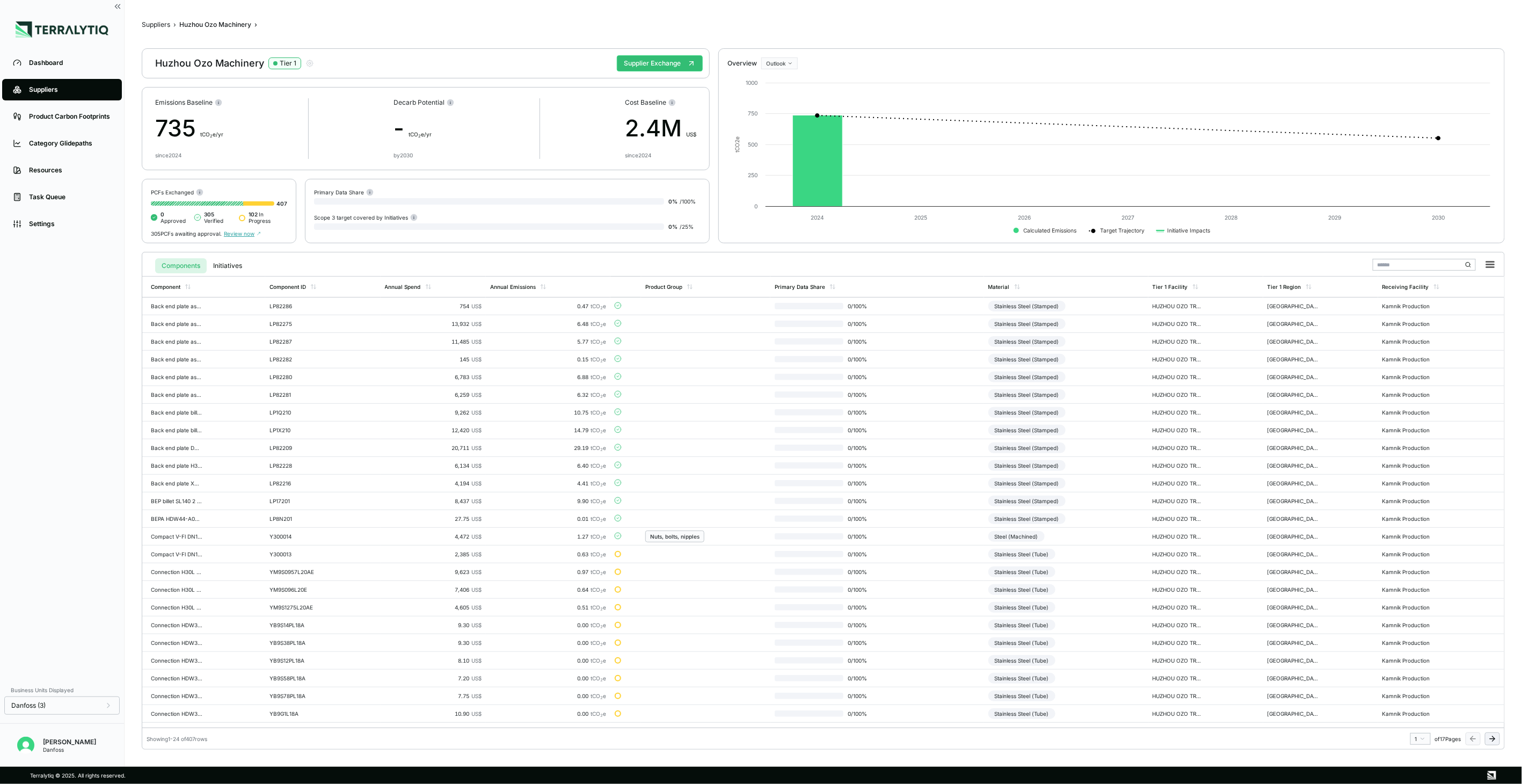
click at [1493, 741] on icon at bounding box center [1492, 739] width 9 height 9
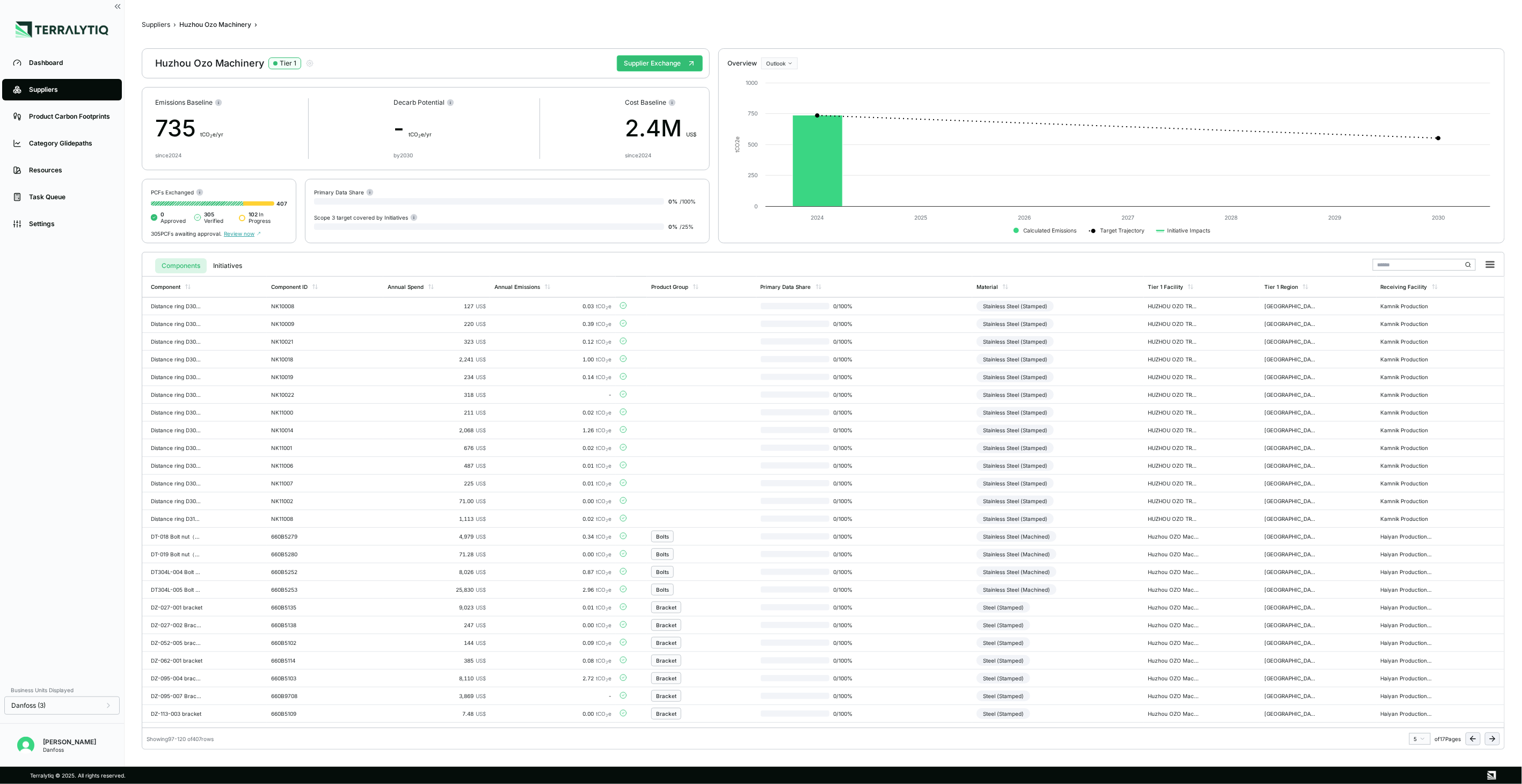
click at [1493, 741] on icon at bounding box center [1492, 739] width 9 height 9
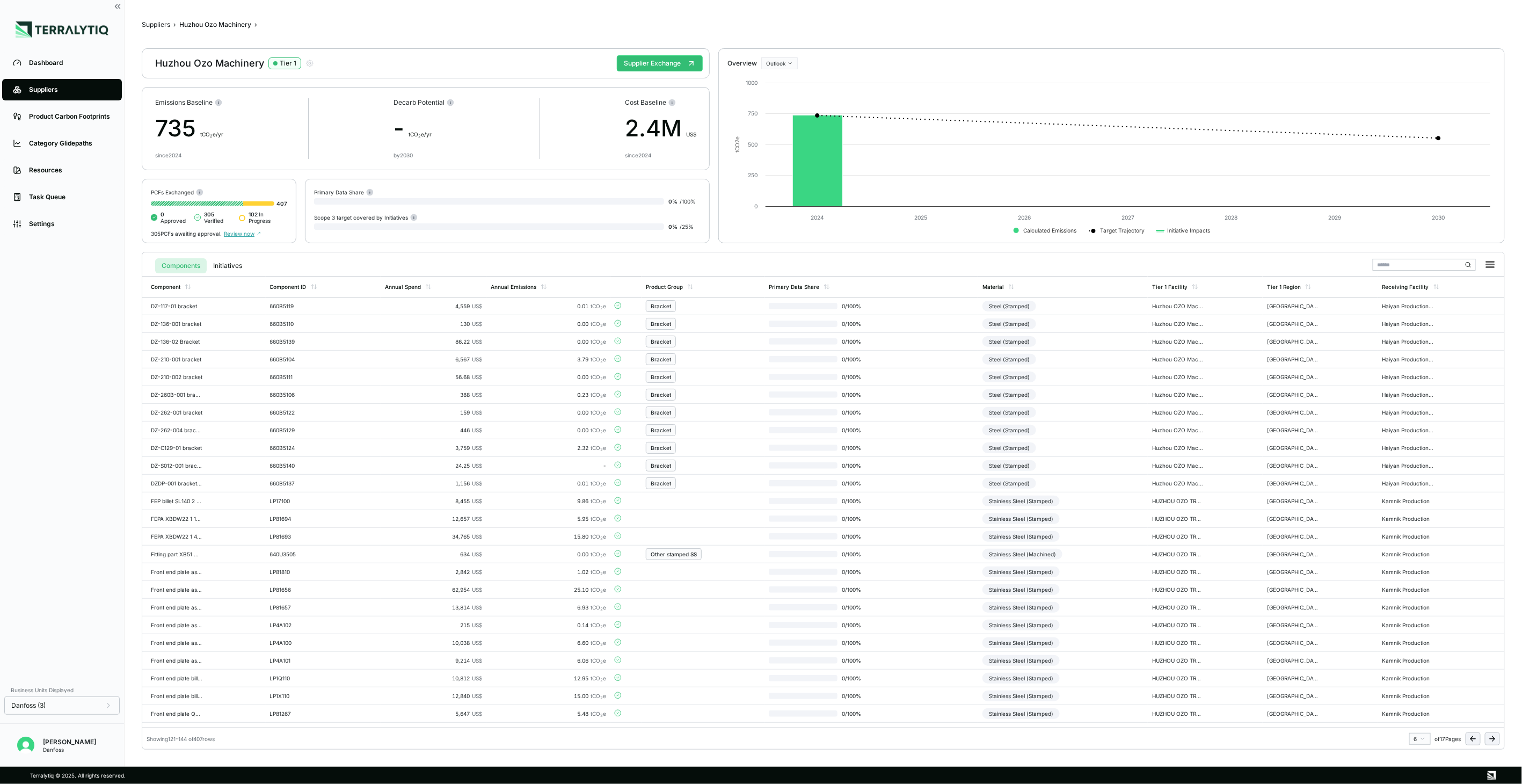
click at [1493, 741] on icon at bounding box center [1492, 739] width 9 height 9
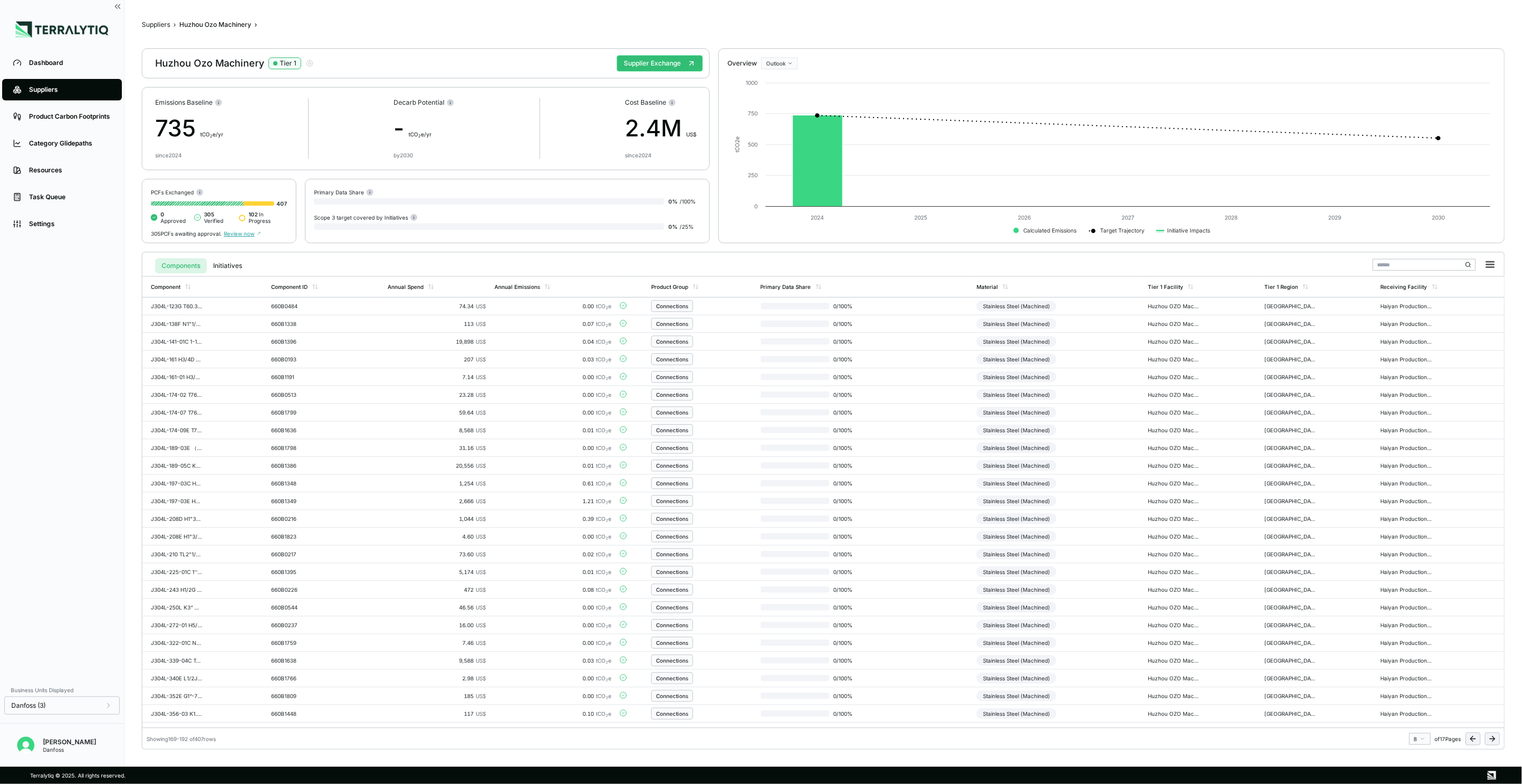
click at [1493, 741] on icon at bounding box center [1492, 739] width 9 height 9
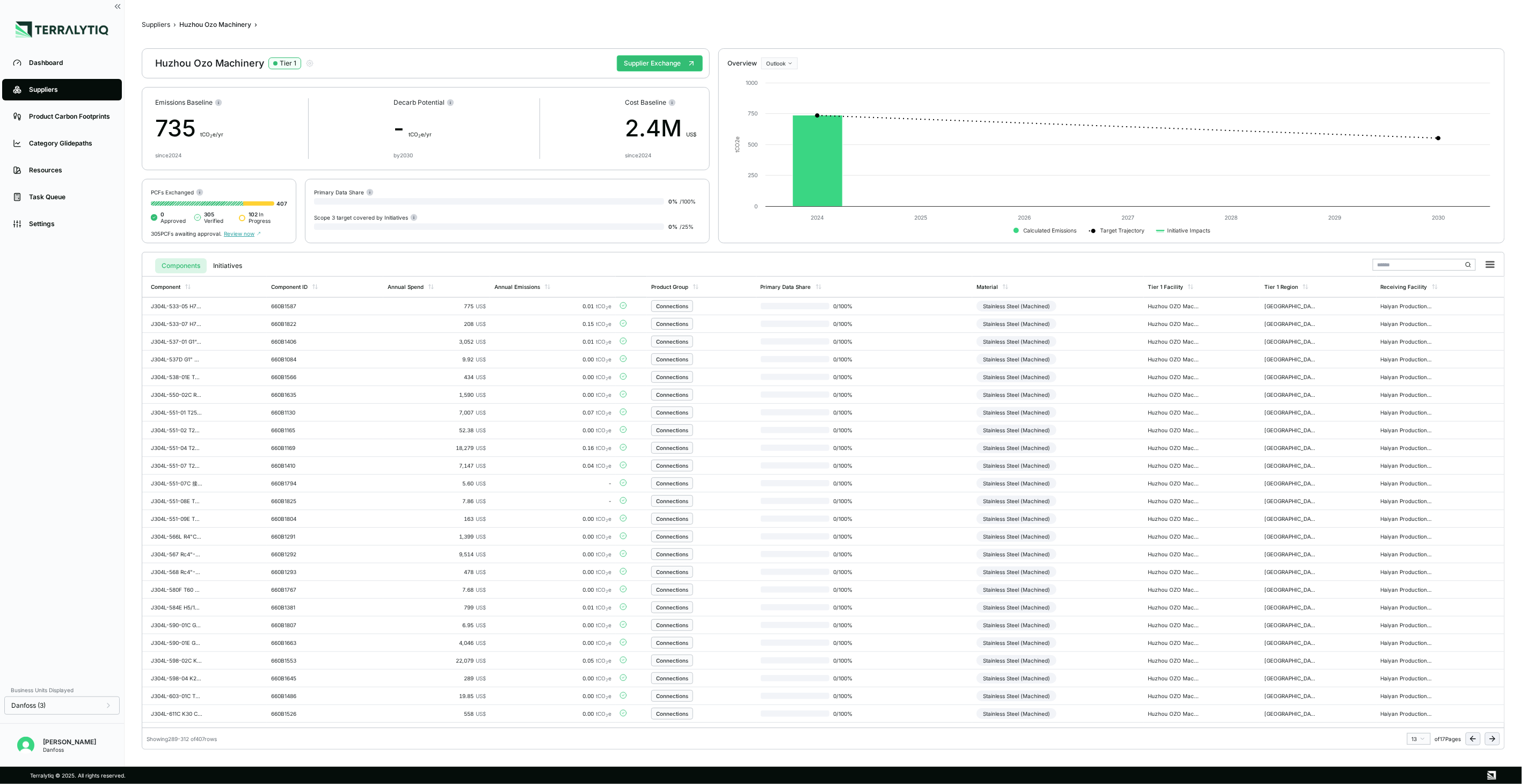
click at [1493, 741] on icon at bounding box center [1492, 739] width 9 height 9
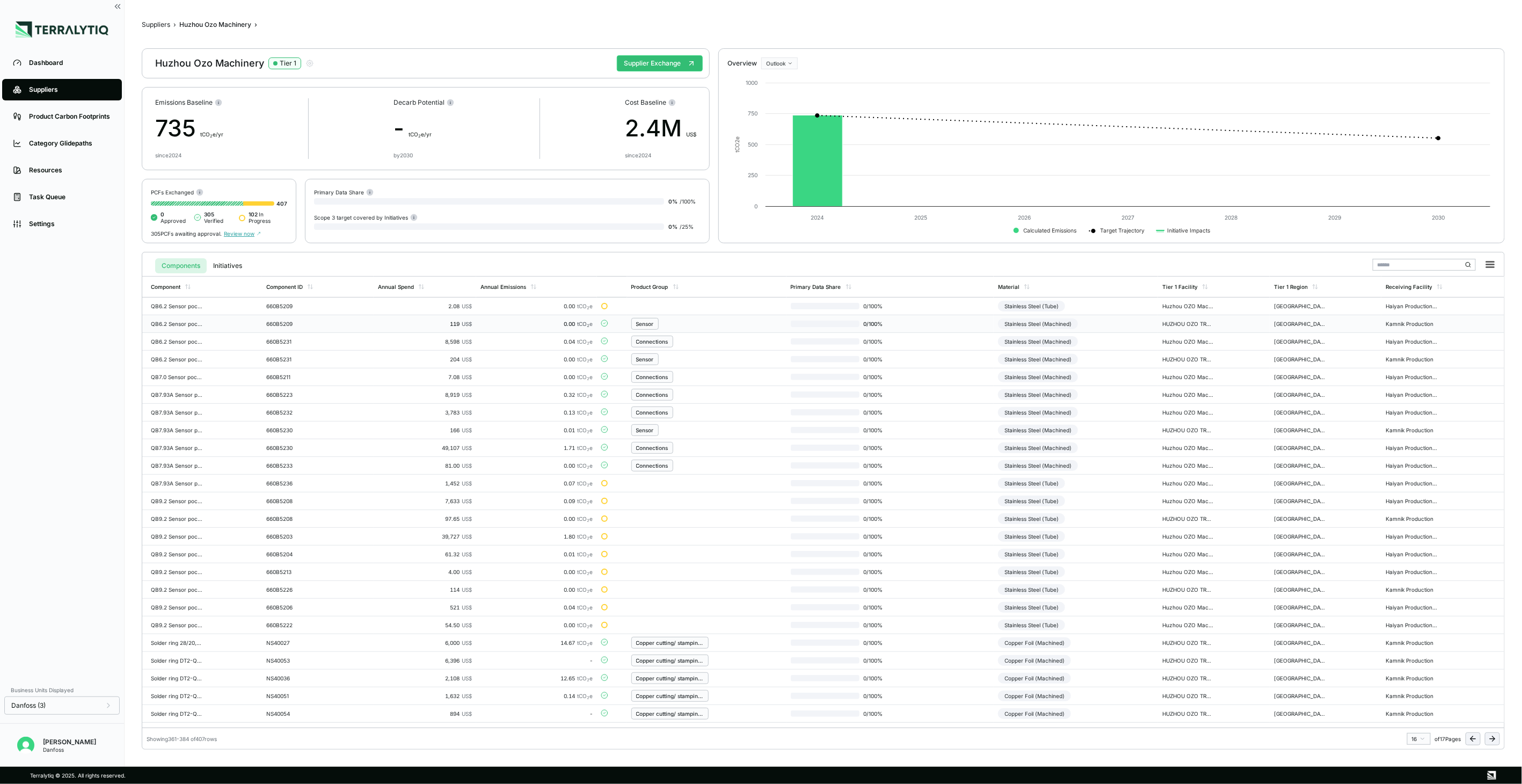
click at [1129, 326] on td "Stainless Steel (Machined)" at bounding box center [1076, 324] width 164 height 18
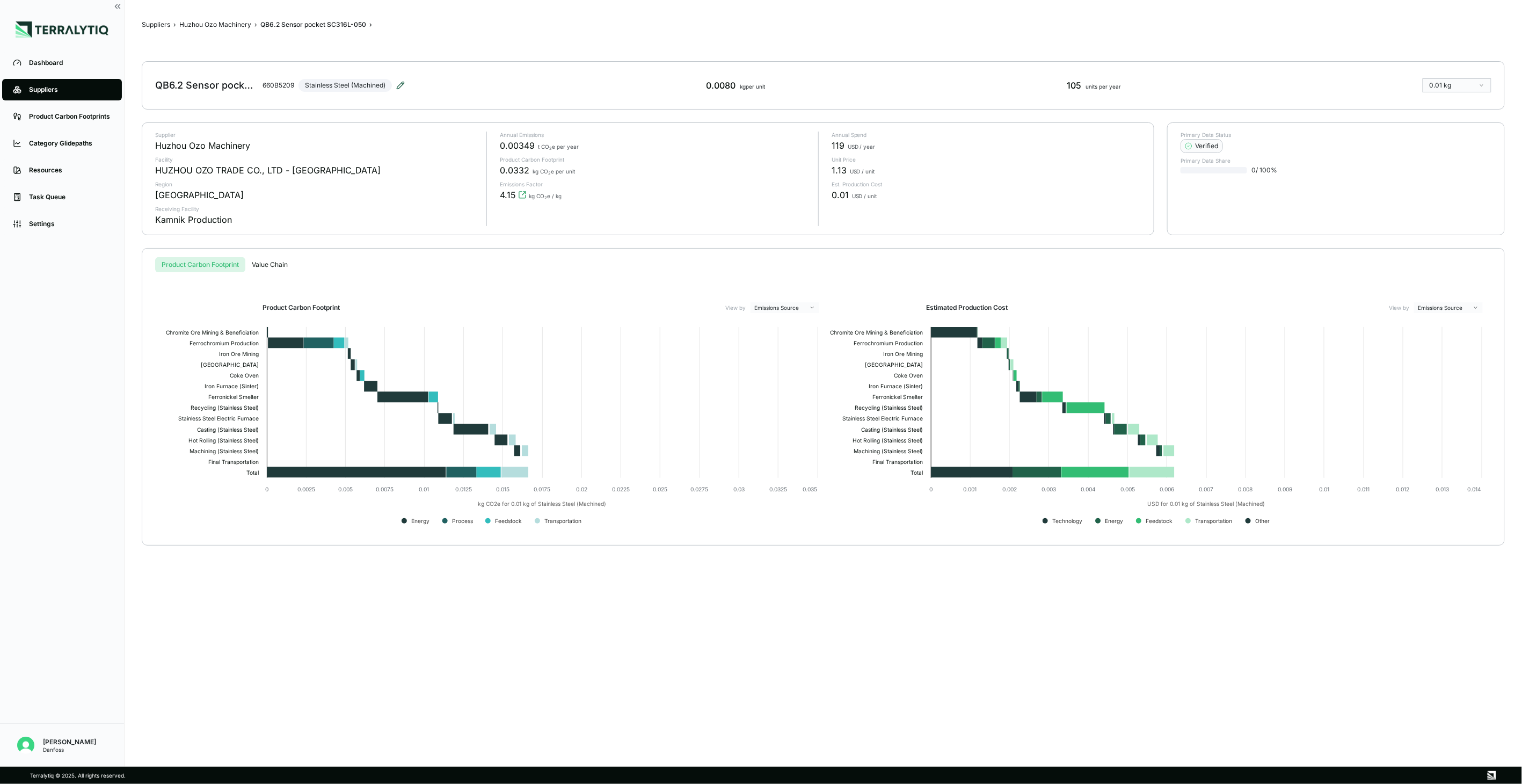
click at [398, 87] on icon at bounding box center [401, 85] width 9 height 9
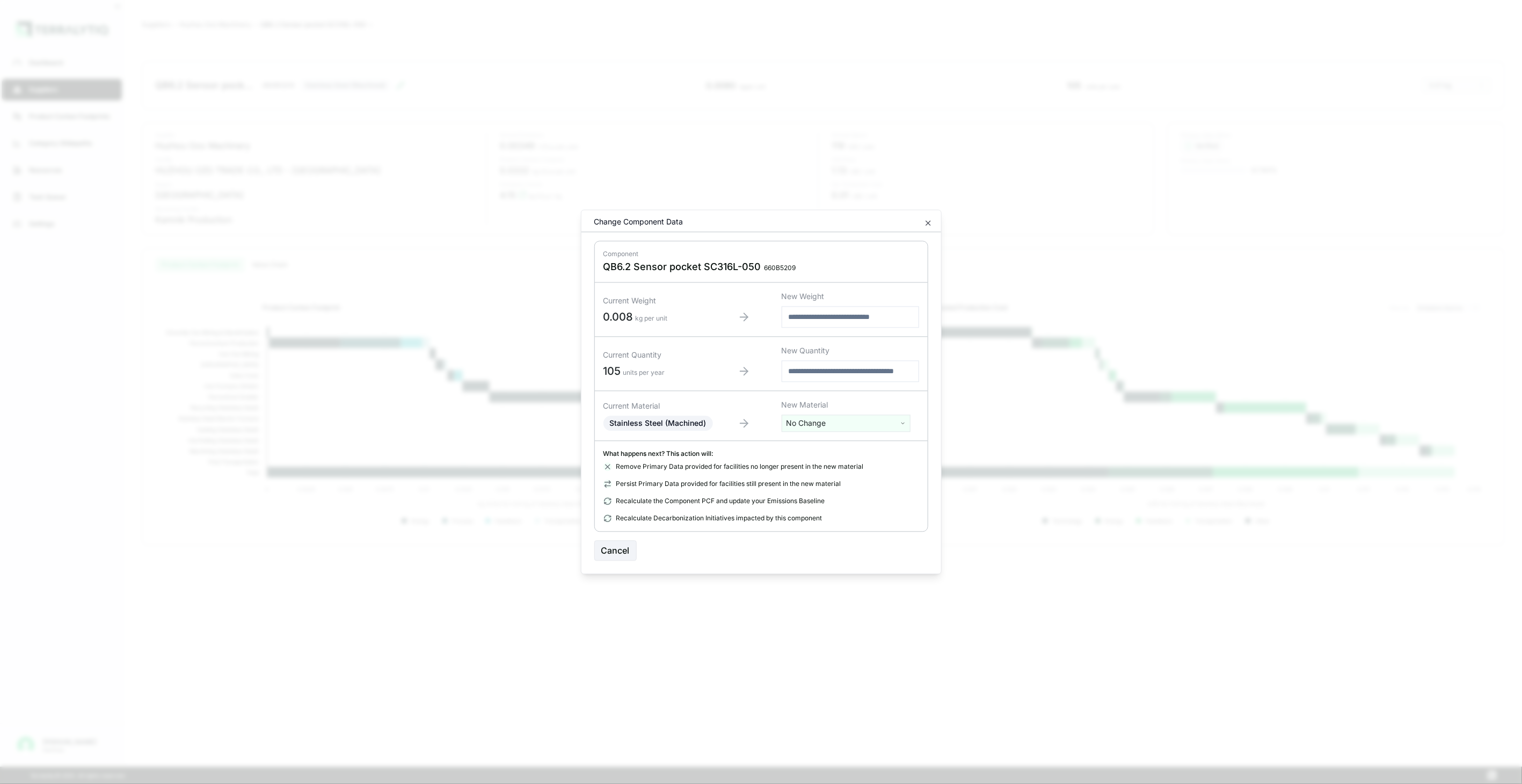
click at [896, 428] on html "Dashboard Suppliers Product Carbon Footprints Category Glidepaths Resources Tas…" at bounding box center [761, 392] width 1522 height 784
click at [879, 443] on input "text" at bounding box center [846, 445] width 123 height 12
type input "****"
click at [873, 495] on div "Stainless Steel (Tube)" at bounding box center [846, 493] width 123 height 15
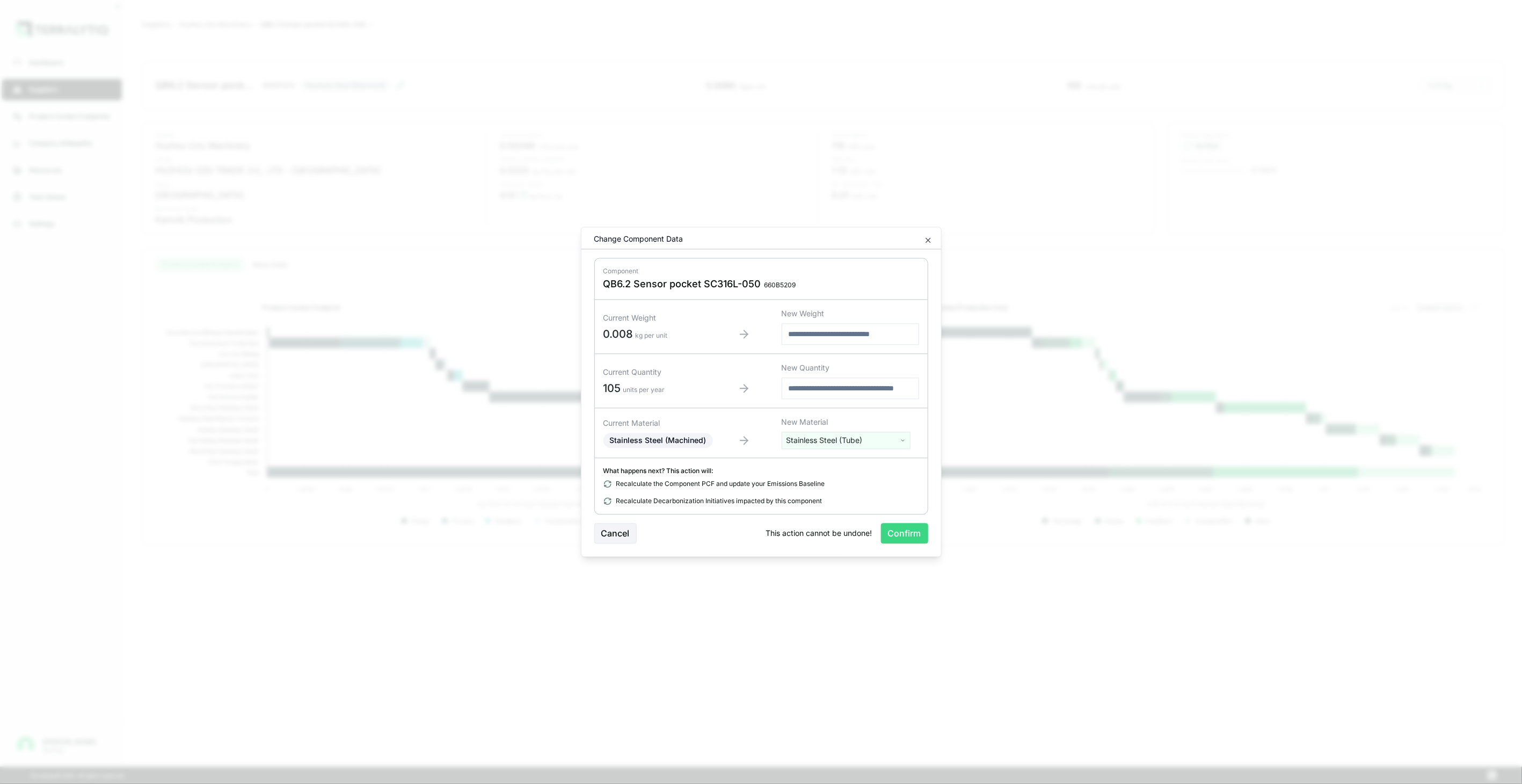
click at [903, 525] on button "Confirm" at bounding box center [905, 533] width 47 height 21
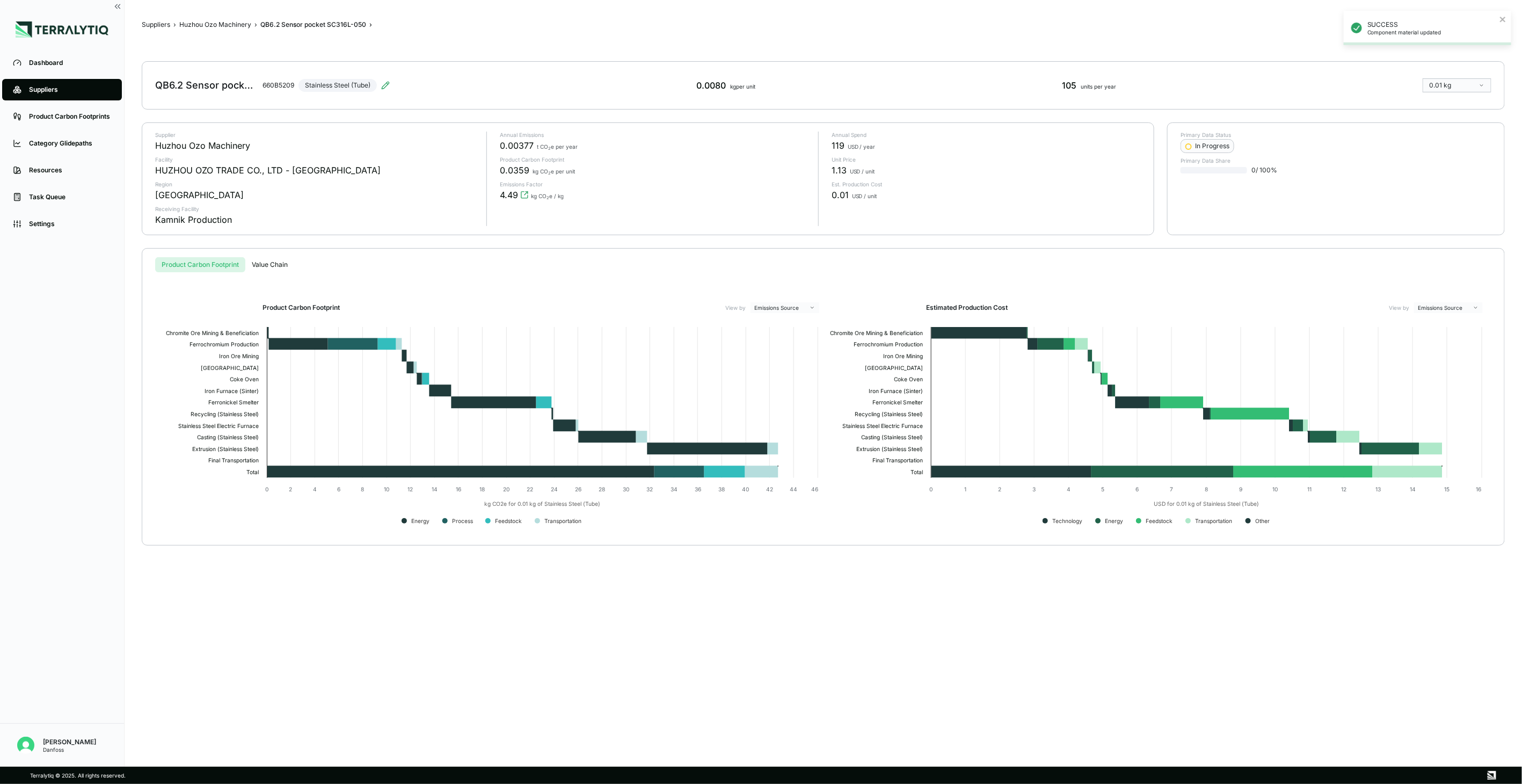
click at [240, 16] on main "Suppliers › Huzhou Ozo Machinery › QB6.2 Sensor pocket SC316L-050 › QB6.2 Senso…" at bounding box center [823, 383] width 1397 height 767
drag, startPoint x: 240, startPoint y: 16, endPoint x: 226, endPoint y: 21, distance: 14.9
click at [226, 21] on button "Huzhou Ozo Machinery" at bounding box center [215, 25] width 72 height 9
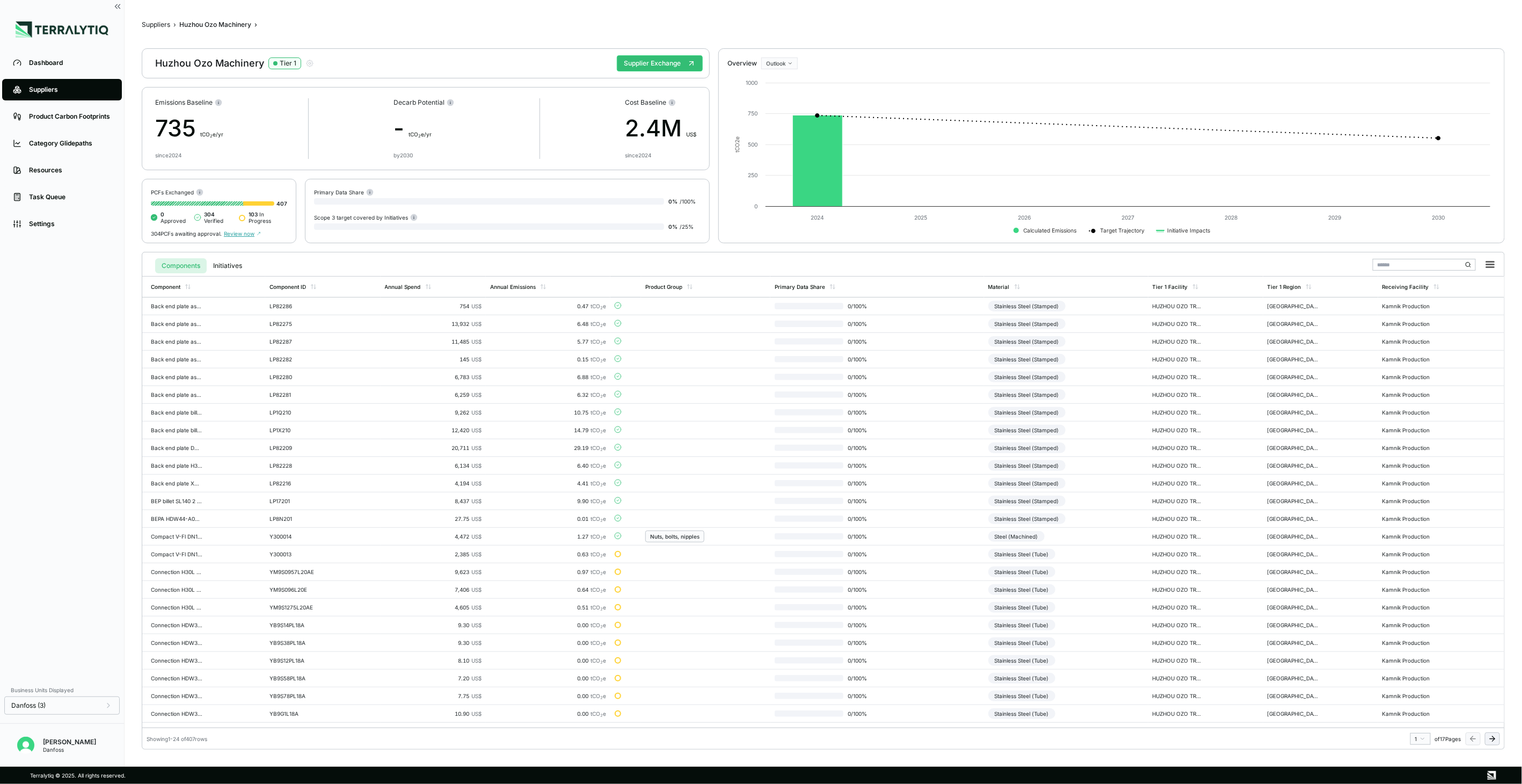
click at [1495, 739] on icon at bounding box center [1494, 739] width 3 height 5
click at [1495, 738] on icon at bounding box center [1494, 739] width 3 height 5
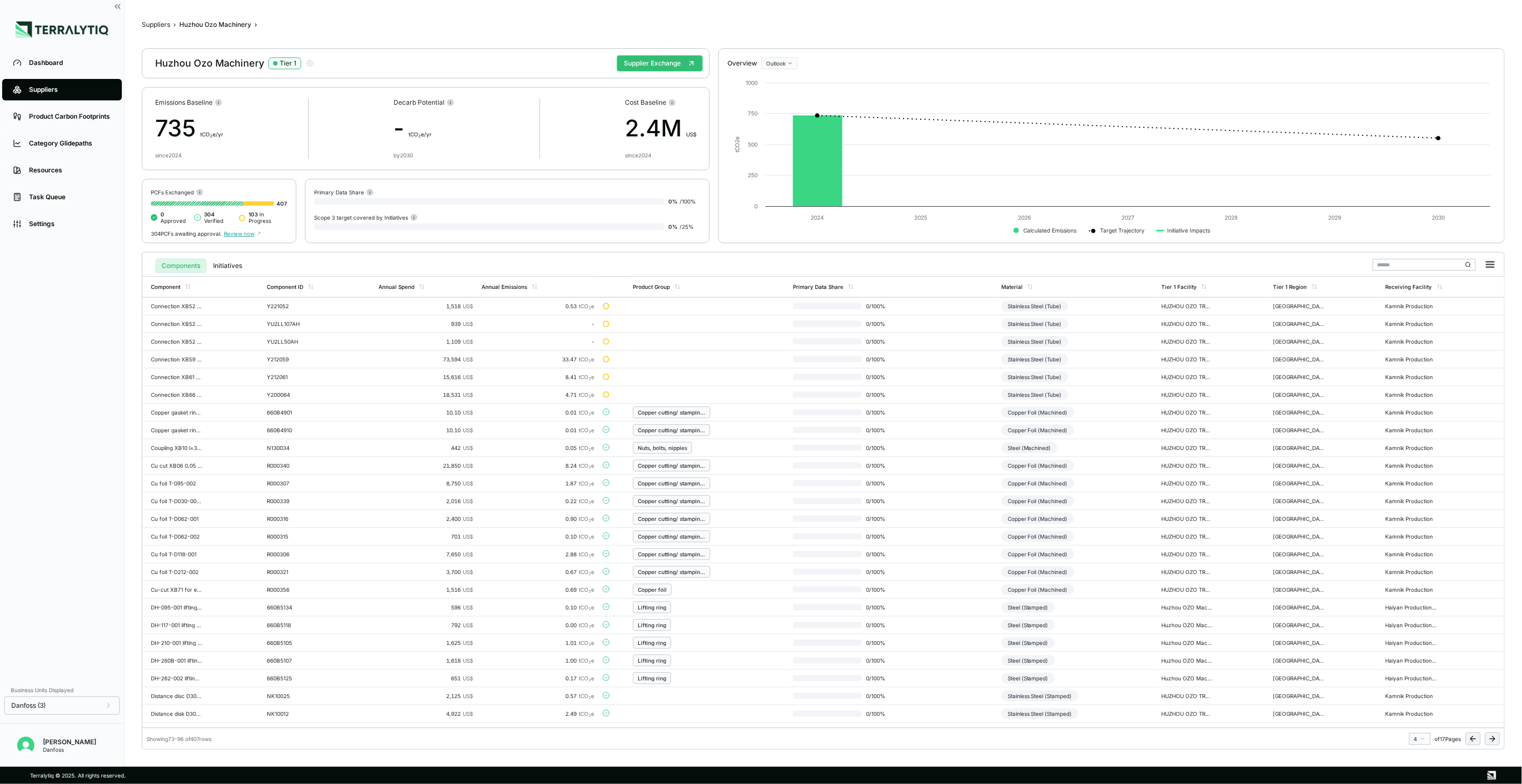
click at [1495, 738] on icon at bounding box center [1494, 739] width 3 height 5
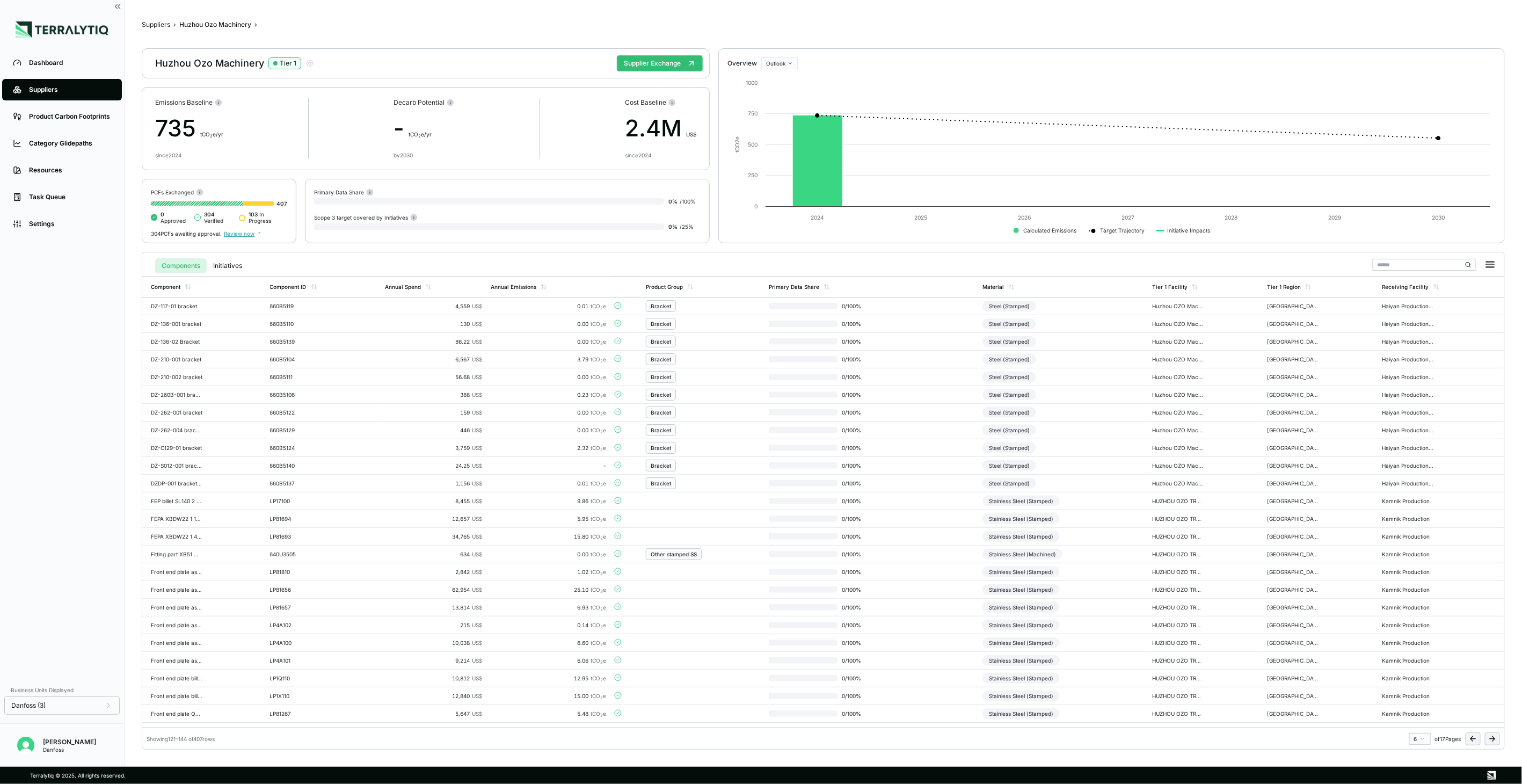
click at [1495, 738] on icon at bounding box center [1494, 739] width 3 height 5
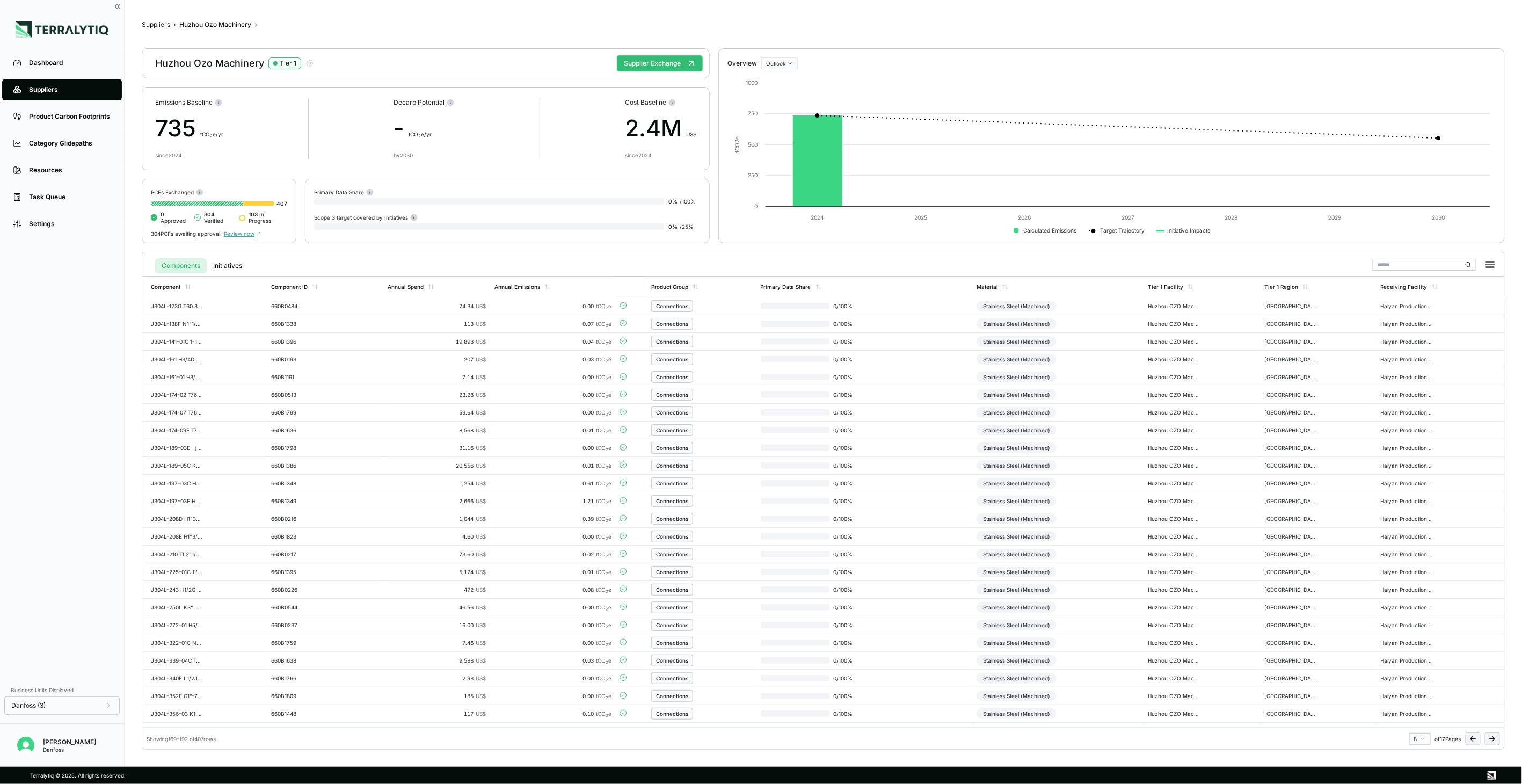
click at [1495, 738] on icon at bounding box center [1494, 739] width 3 height 5
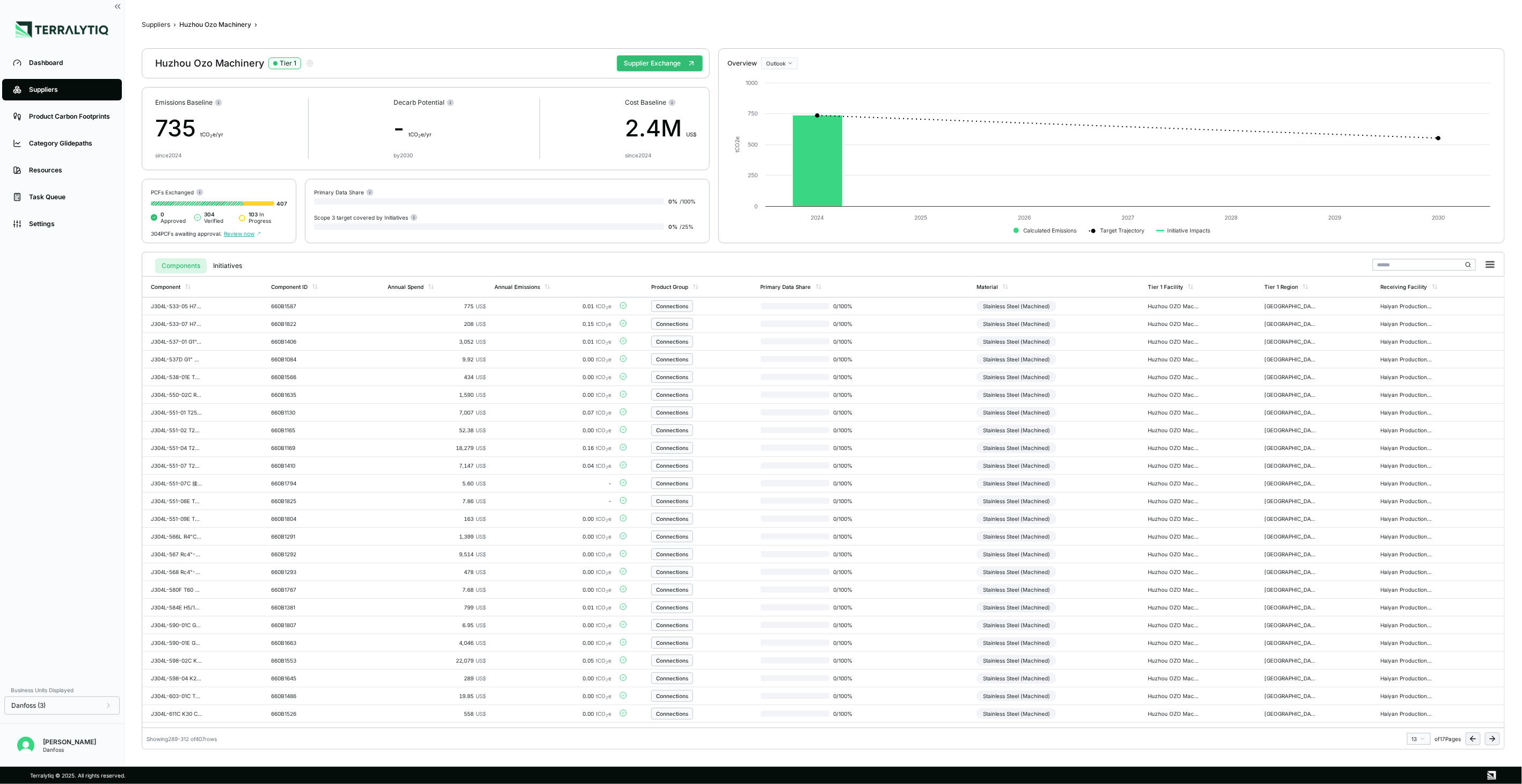
click at [1495, 738] on icon at bounding box center [1494, 739] width 3 height 5
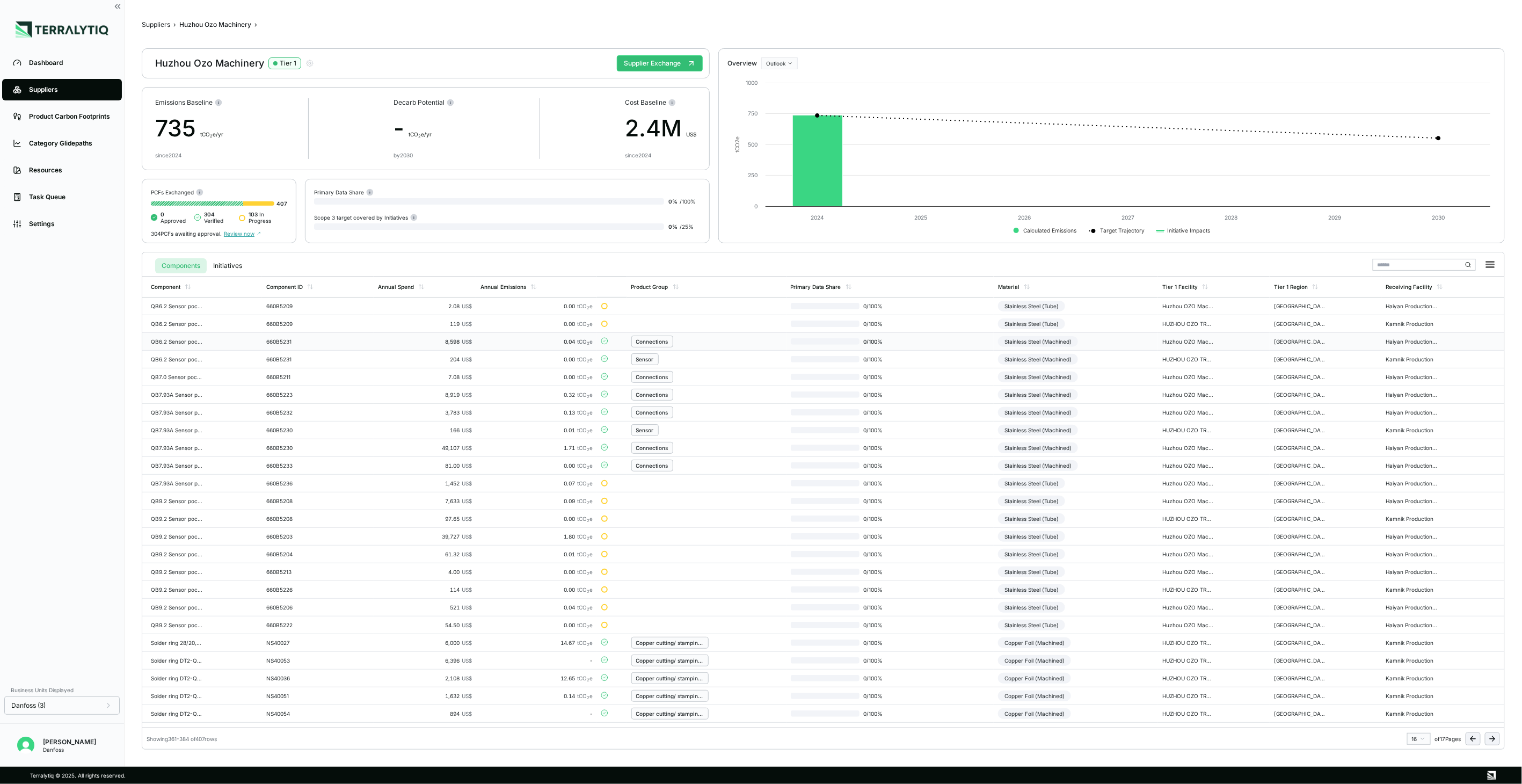
click at [1112, 343] on td "Stainless Steel (Machined)" at bounding box center [1076, 341] width 164 height 18
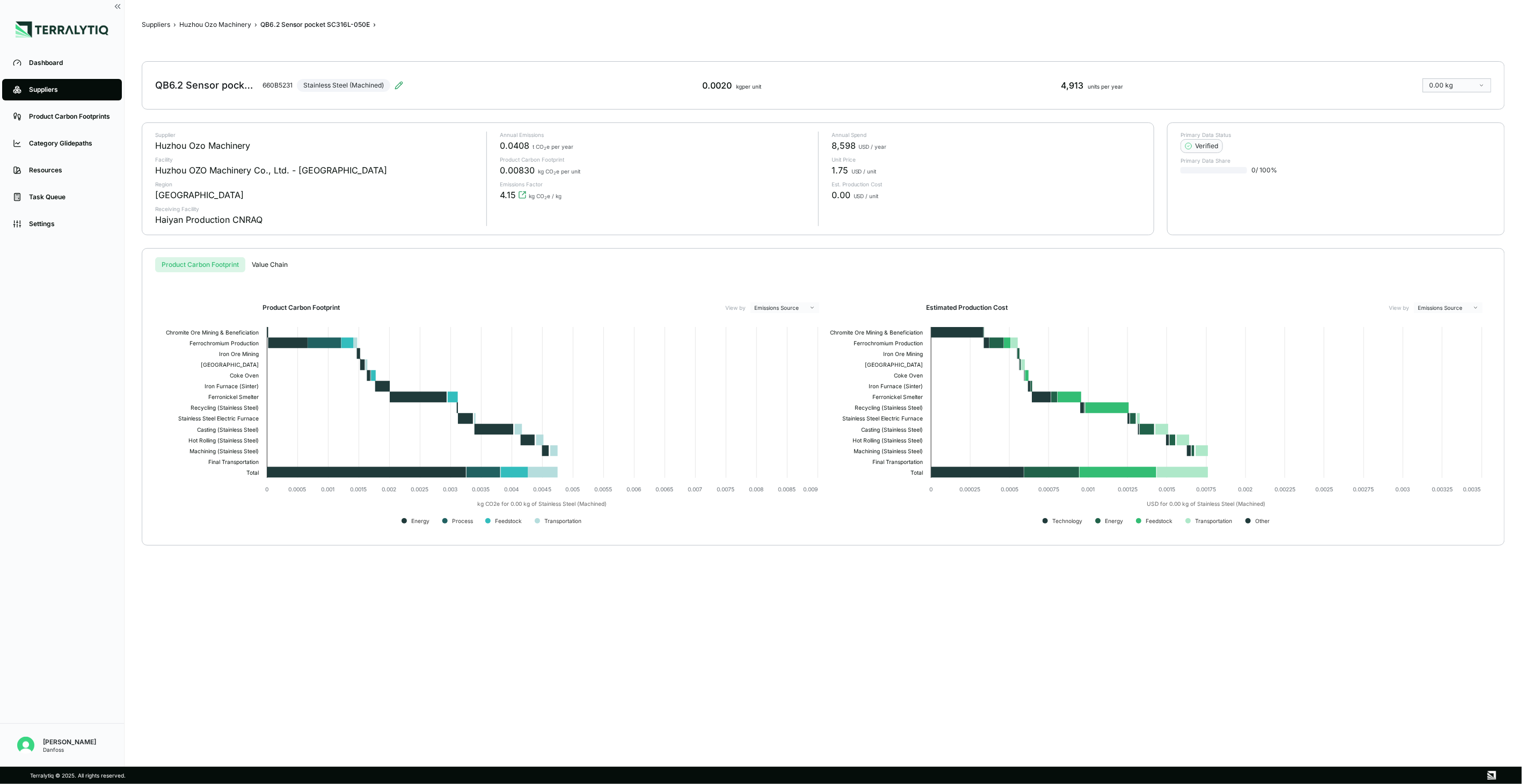
click at [401, 79] on div "QB6.2 Sensor pocket SC316L-050E 660B5231 Stainless Steel (Machined)" at bounding box center [279, 85] width 248 height 30
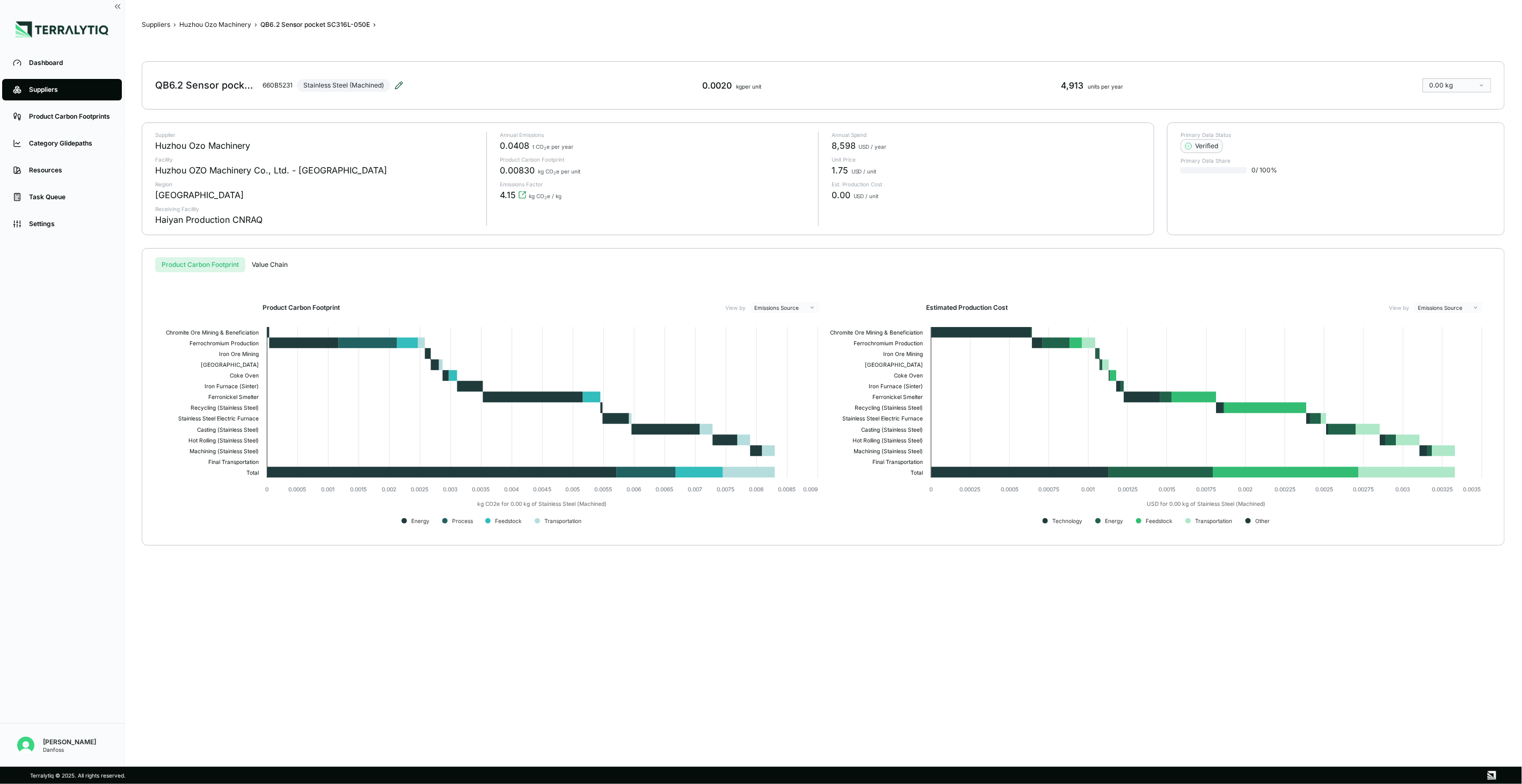
click at [400, 87] on icon at bounding box center [399, 85] width 9 height 9
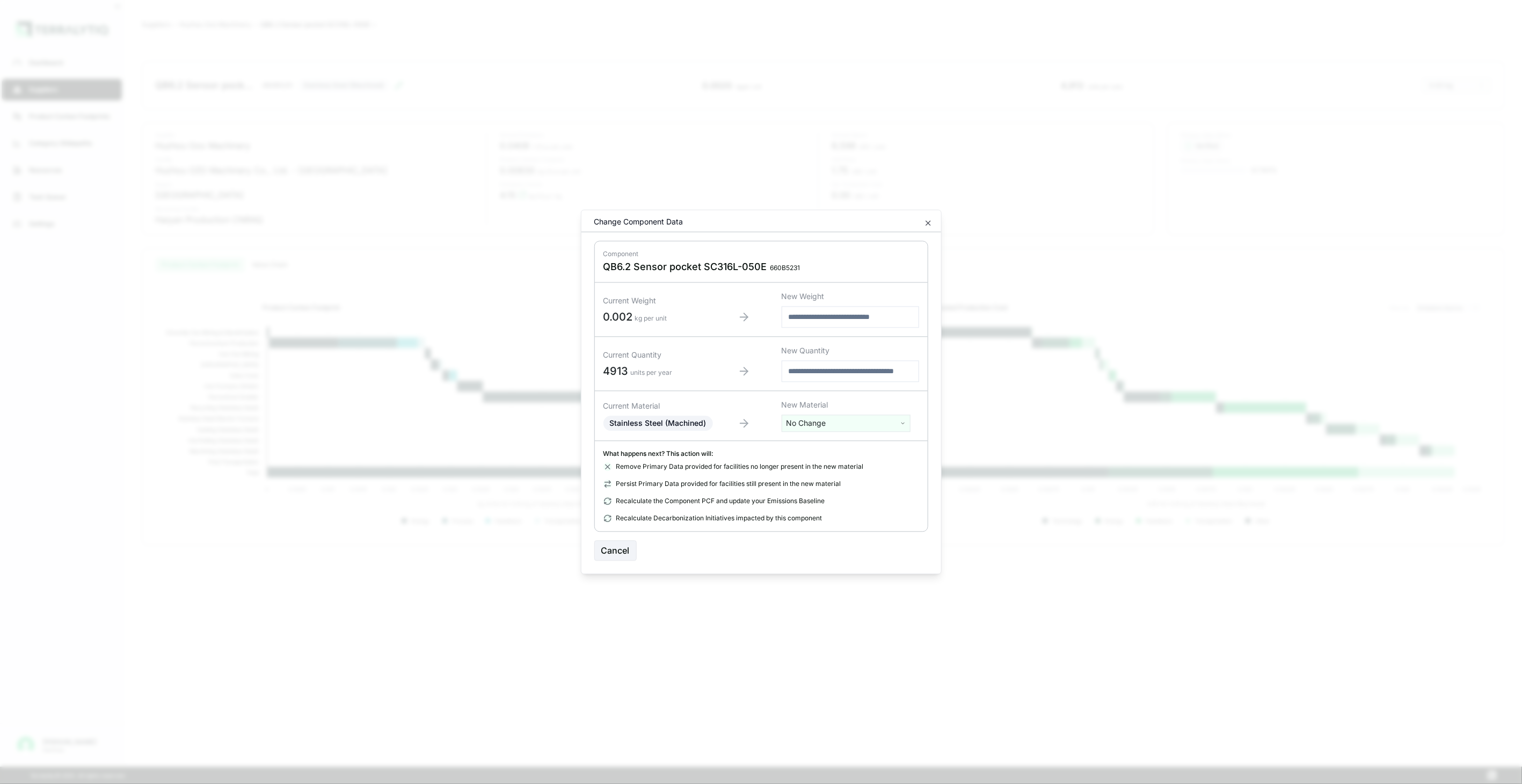
click at [797, 421] on html "Dashboard Suppliers Product Carbon Footprints Category Glidepaths Resources Tas…" at bounding box center [761, 392] width 1522 height 784
click at [809, 440] on input "text" at bounding box center [846, 445] width 123 height 12
type input "****"
click at [824, 495] on div "Stainless Steel (Tube)" at bounding box center [846, 493] width 123 height 15
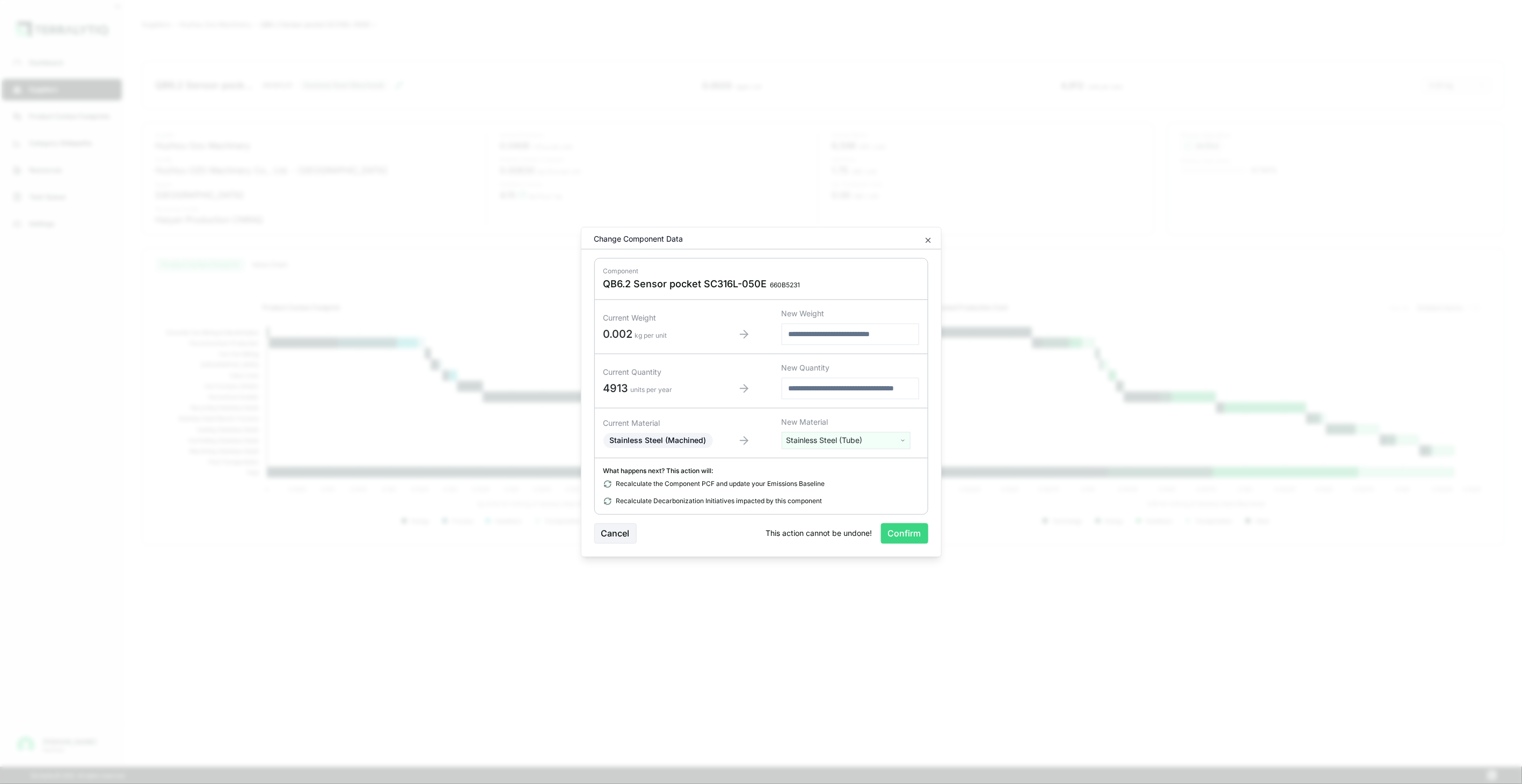
click at [903, 532] on button "Confirm" at bounding box center [905, 533] width 47 height 21
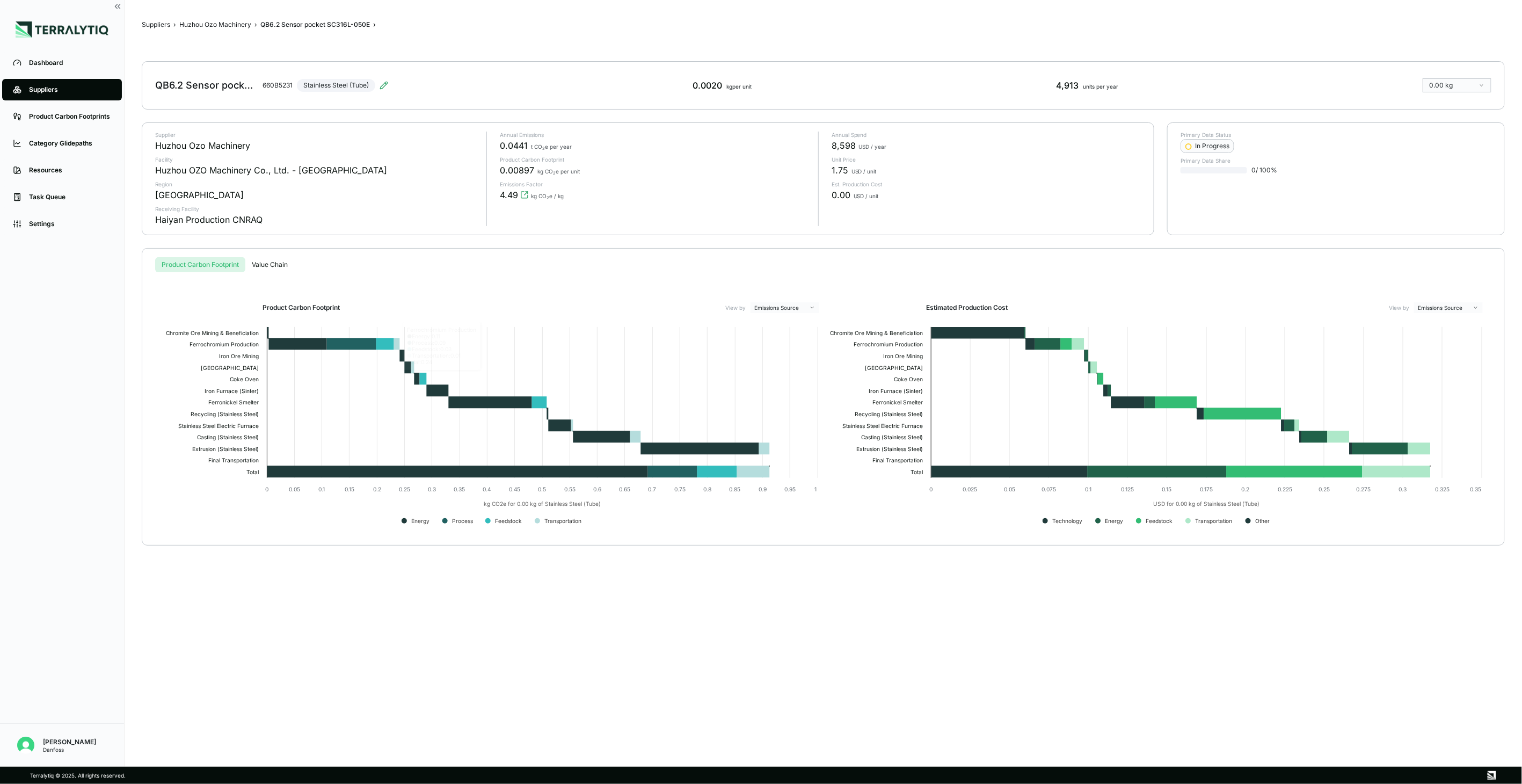
click at [240, 19] on div "Suppliers › Huzhou Ozo Machinery › QB6.2 Sensor pocket SC316L-050E › QB6.2 Sens…" at bounding box center [823, 383] width 1363 height 732
click at [246, 23] on button "Huzhou Ozo Machinery" at bounding box center [215, 25] width 72 height 9
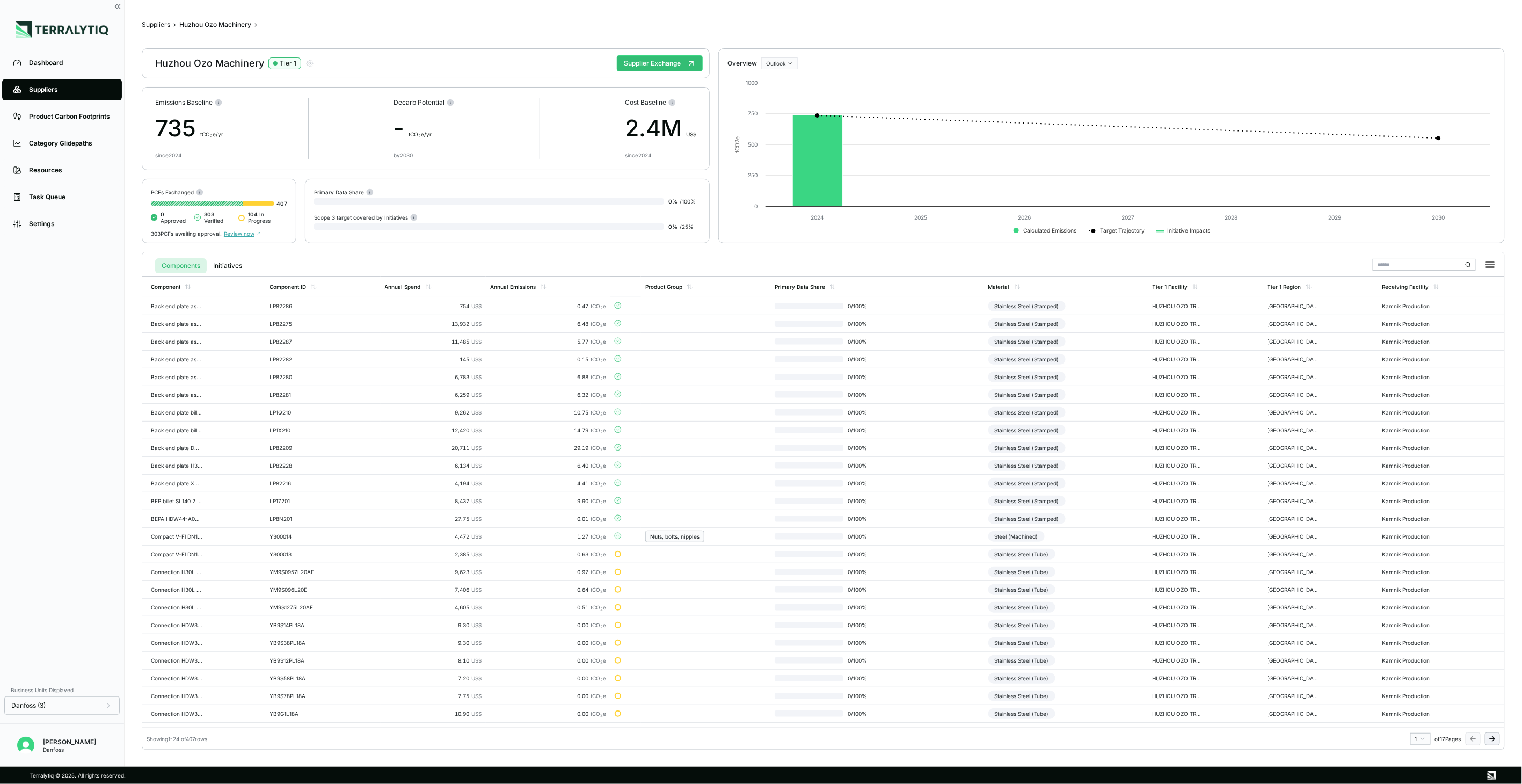
click at [1490, 741] on icon at bounding box center [1492, 739] width 9 height 9
click at [1490, 741] on icon at bounding box center [1492, 739] width 9 height 9
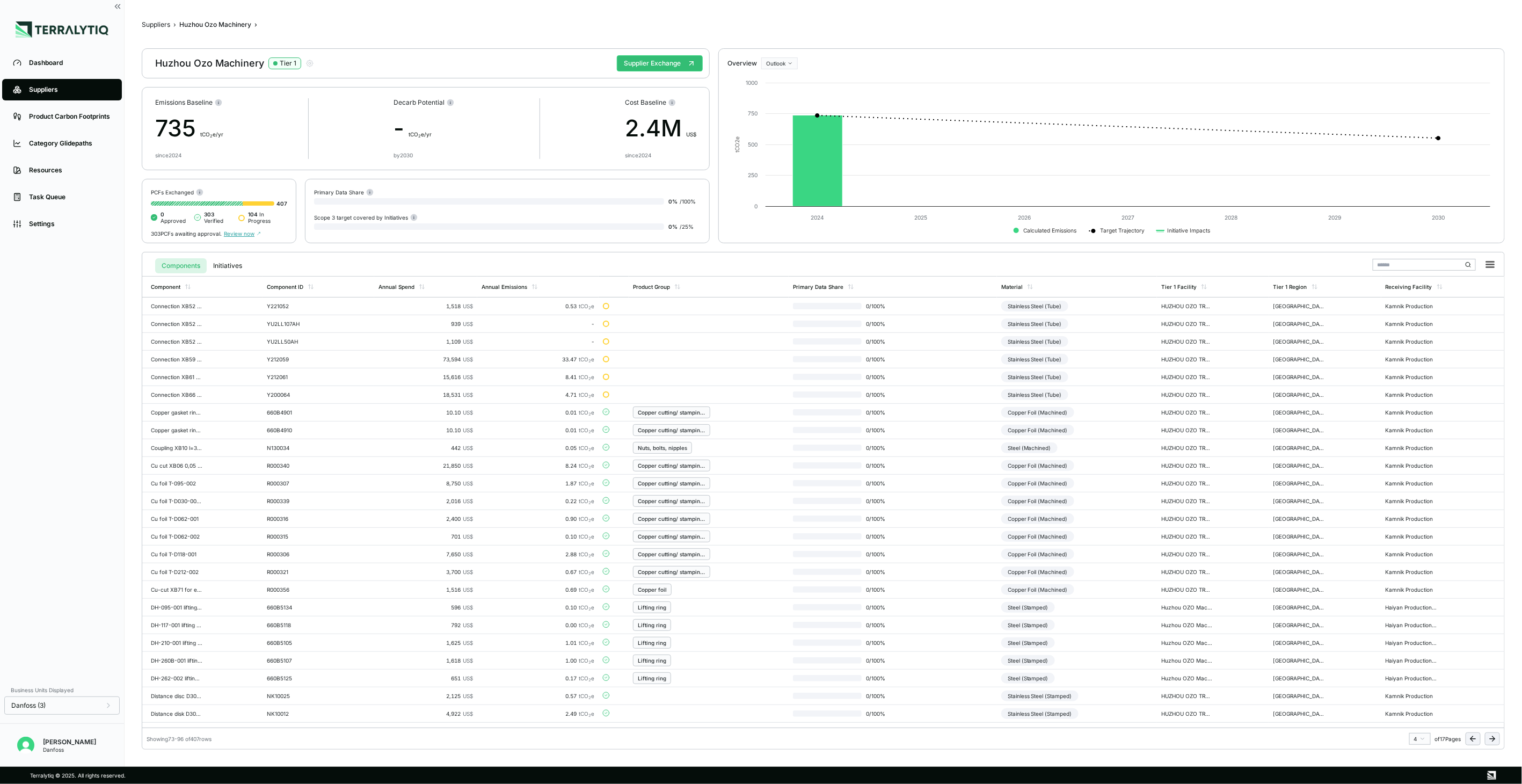
click at [1490, 741] on icon at bounding box center [1492, 739] width 9 height 9
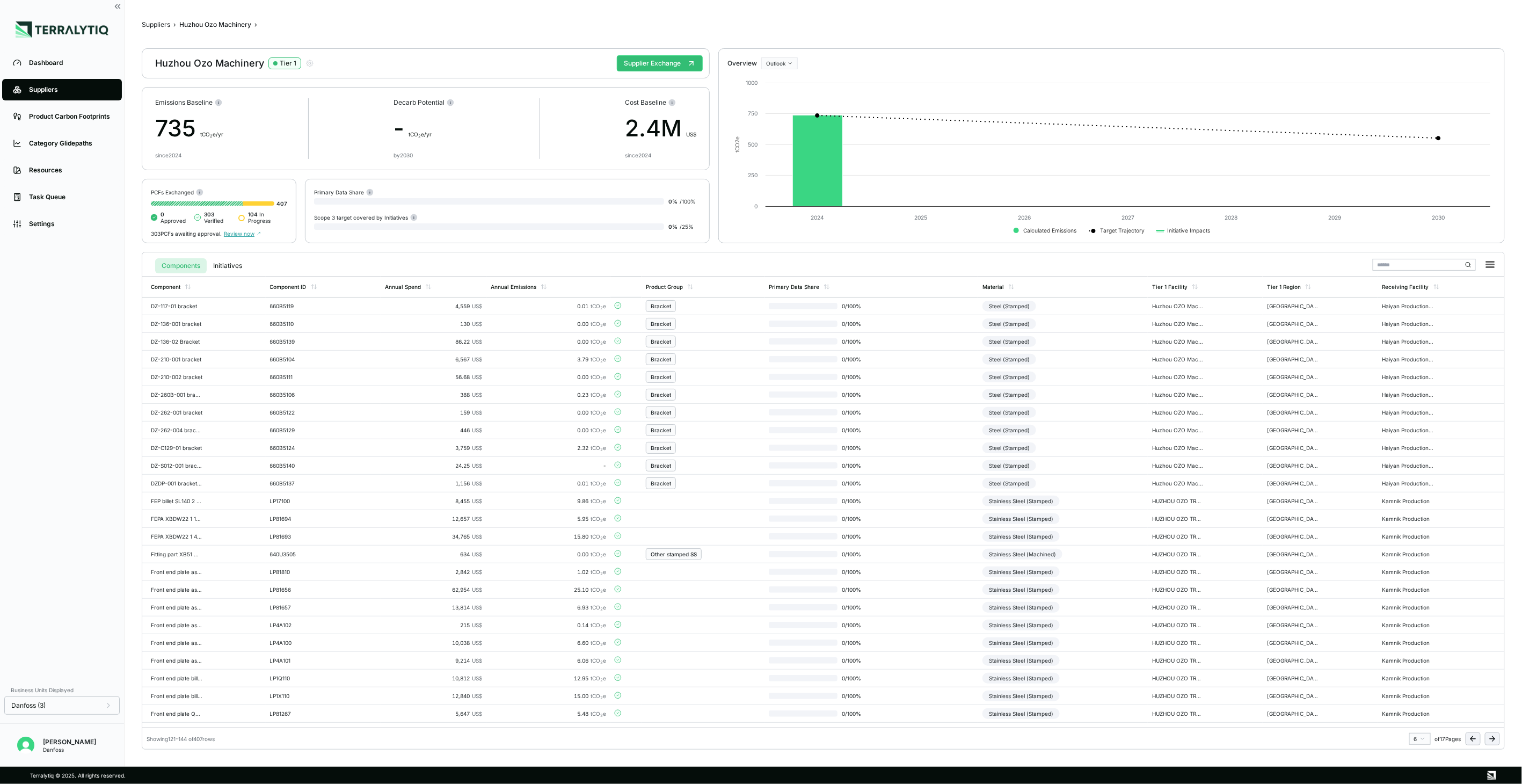
click at [1490, 741] on icon at bounding box center [1492, 739] width 9 height 9
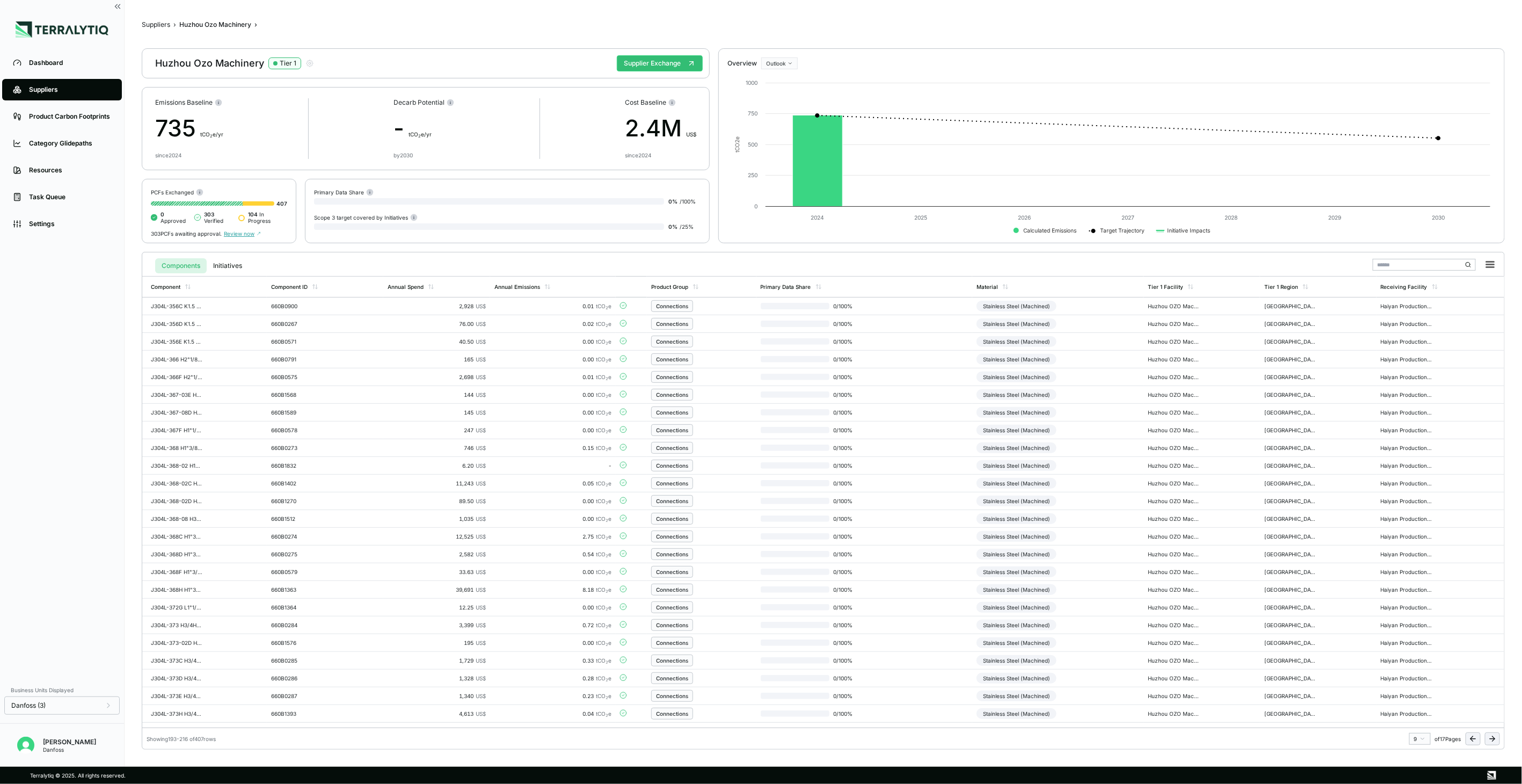
click at [1490, 741] on icon at bounding box center [1492, 739] width 9 height 9
click at [1490, 740] on icon at bounding box center [1492, 739] width 9 height 9
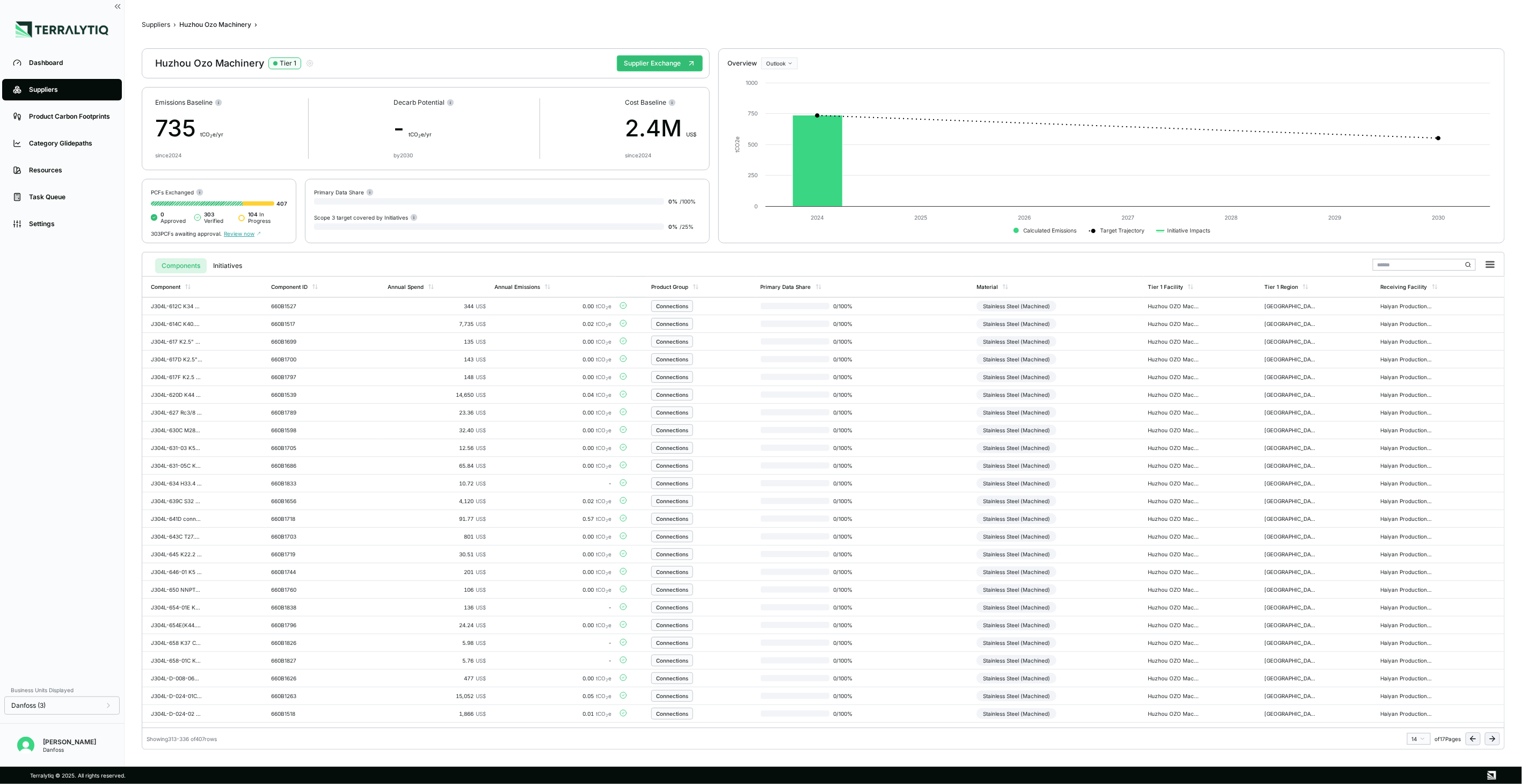
click at [1490, 740] on icon at bounding box center [1492, 739] width 9 height 9
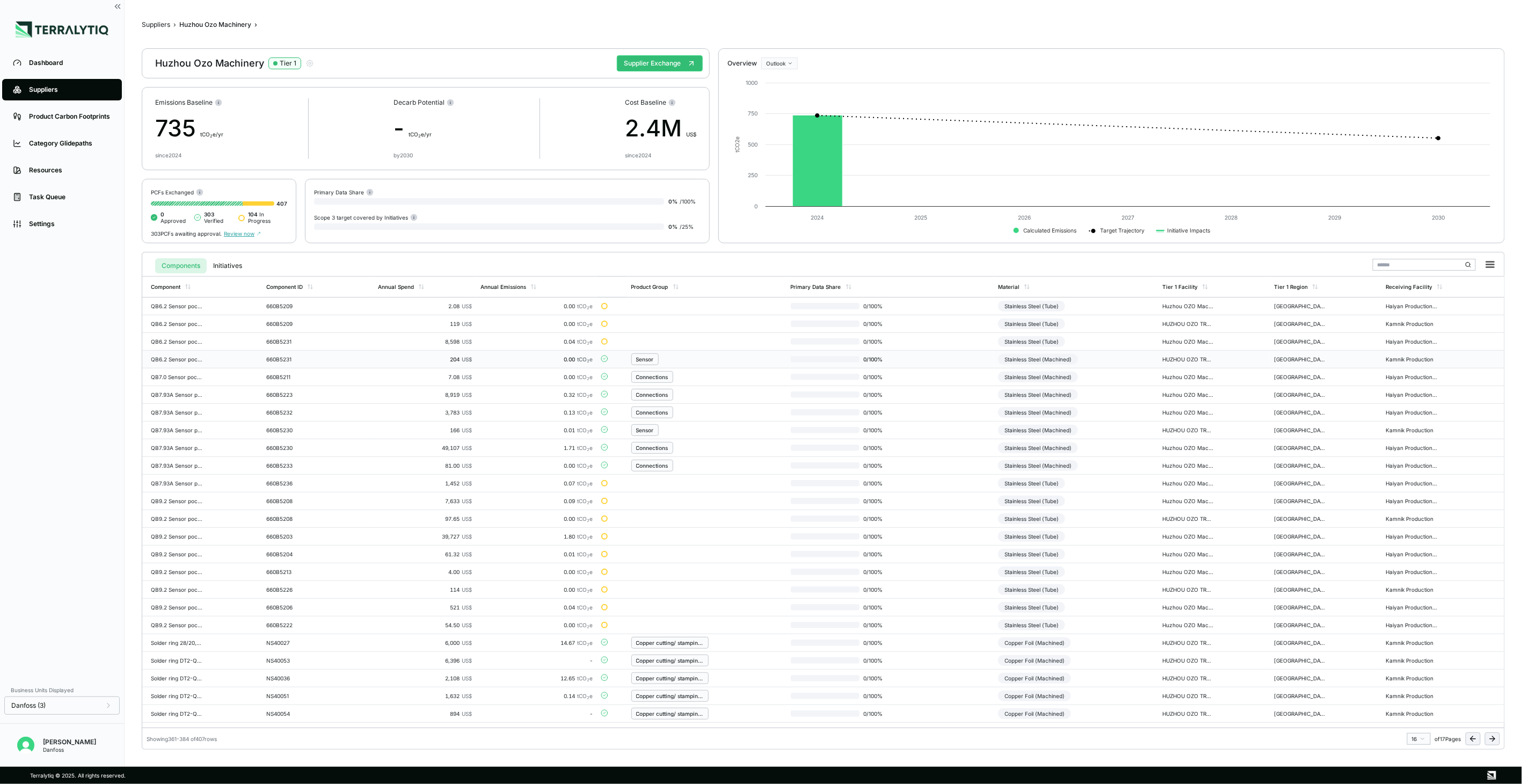
click at [1129, 353] on td "Stainless Steel (Machined)" at bounding box center [1076, 359] width 164 height 18
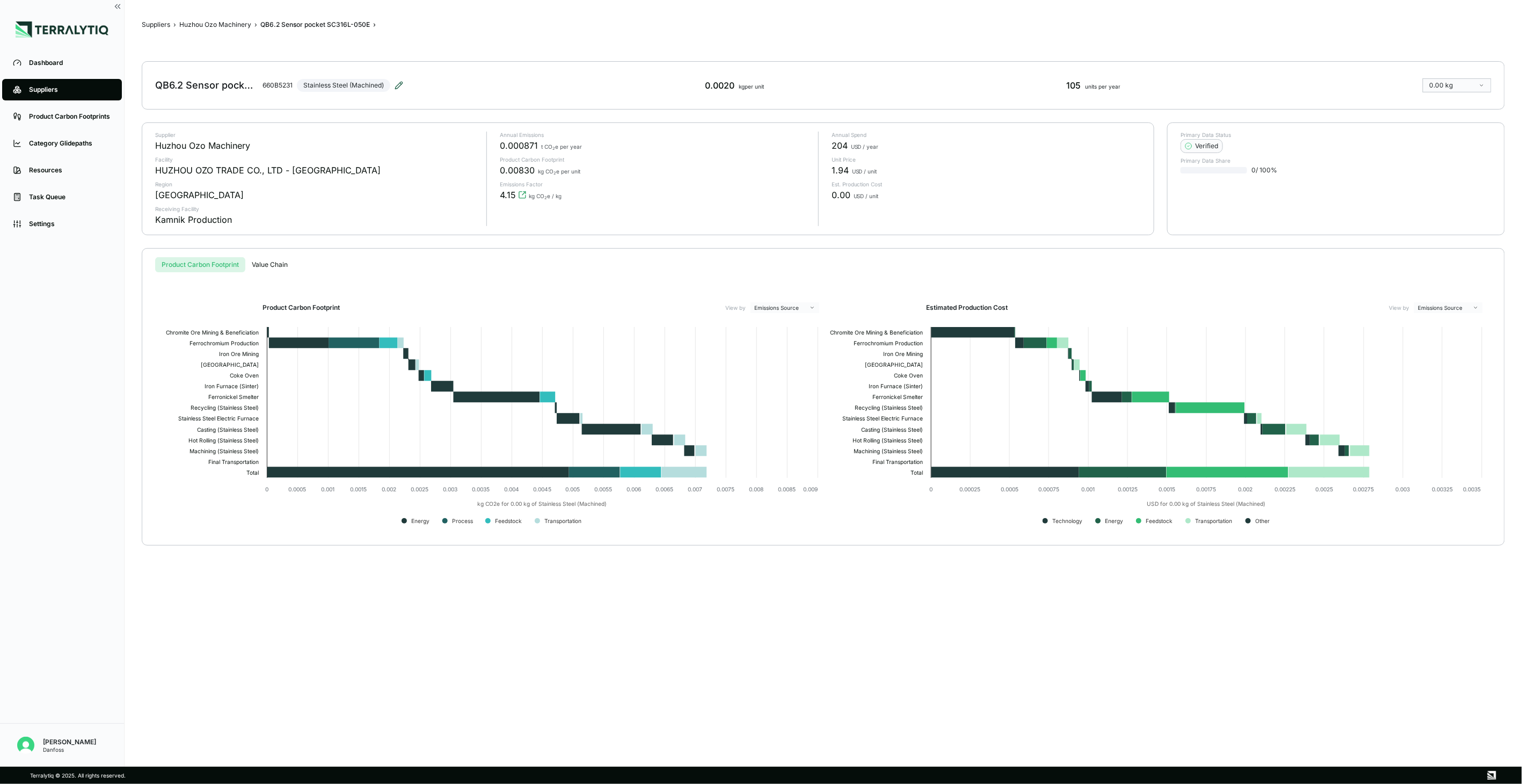
click at [403, 87] on icon at bounding box center [399, 85] width 9 height 9
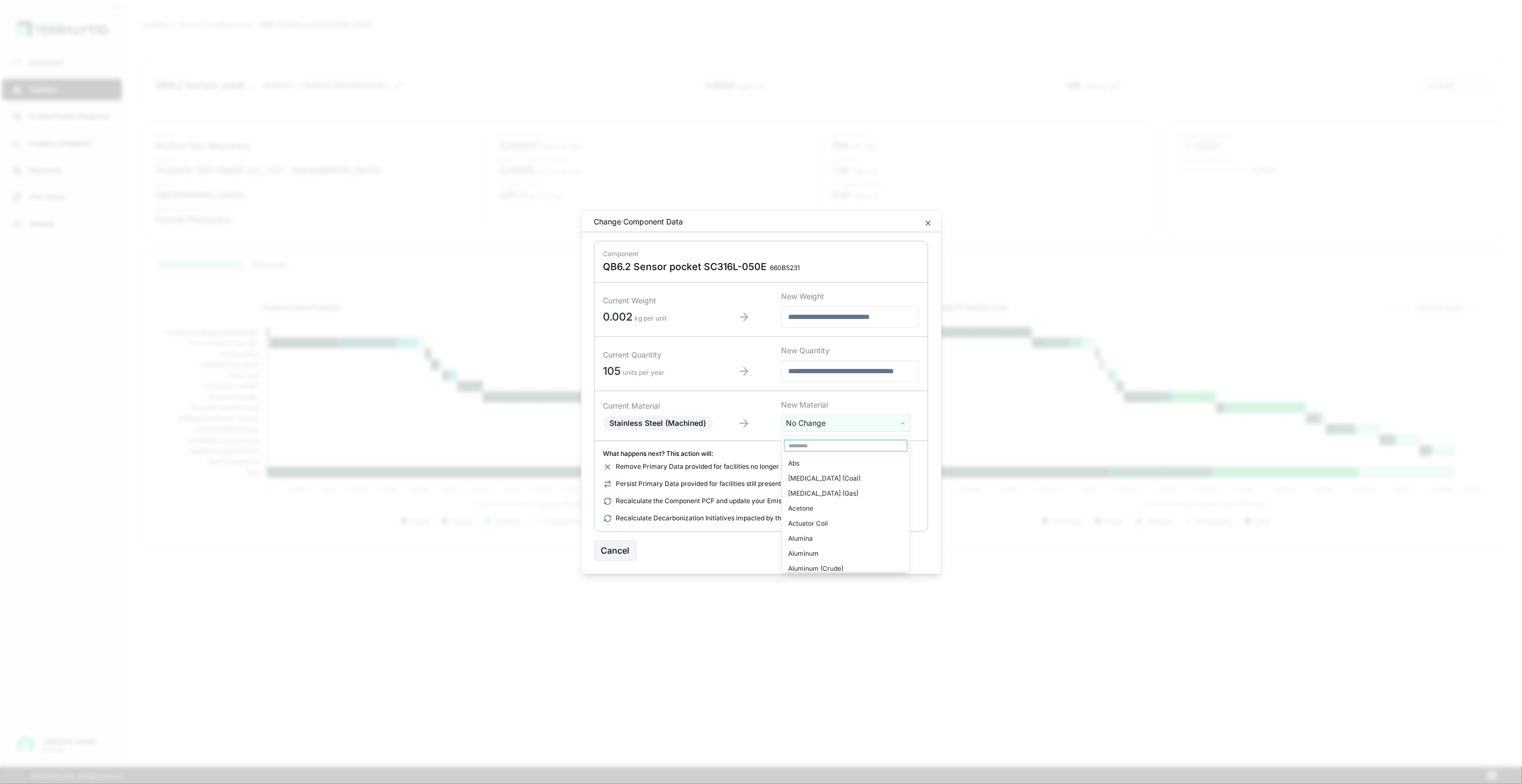
click at [804, 417] on html "Dashboard Suppliers Product Carbon Footprints Category Glidepaths Resources Tas…" at bounding box center [761, 392] width 1522 height 784
click at [816, 445] on input "text" at bounding box center [846, 445] width 123 height 12
type input "****"
click at [853, 489] on div "Stainless Steel (Tube)" at bounding box center [846, 493] width 123 height 15
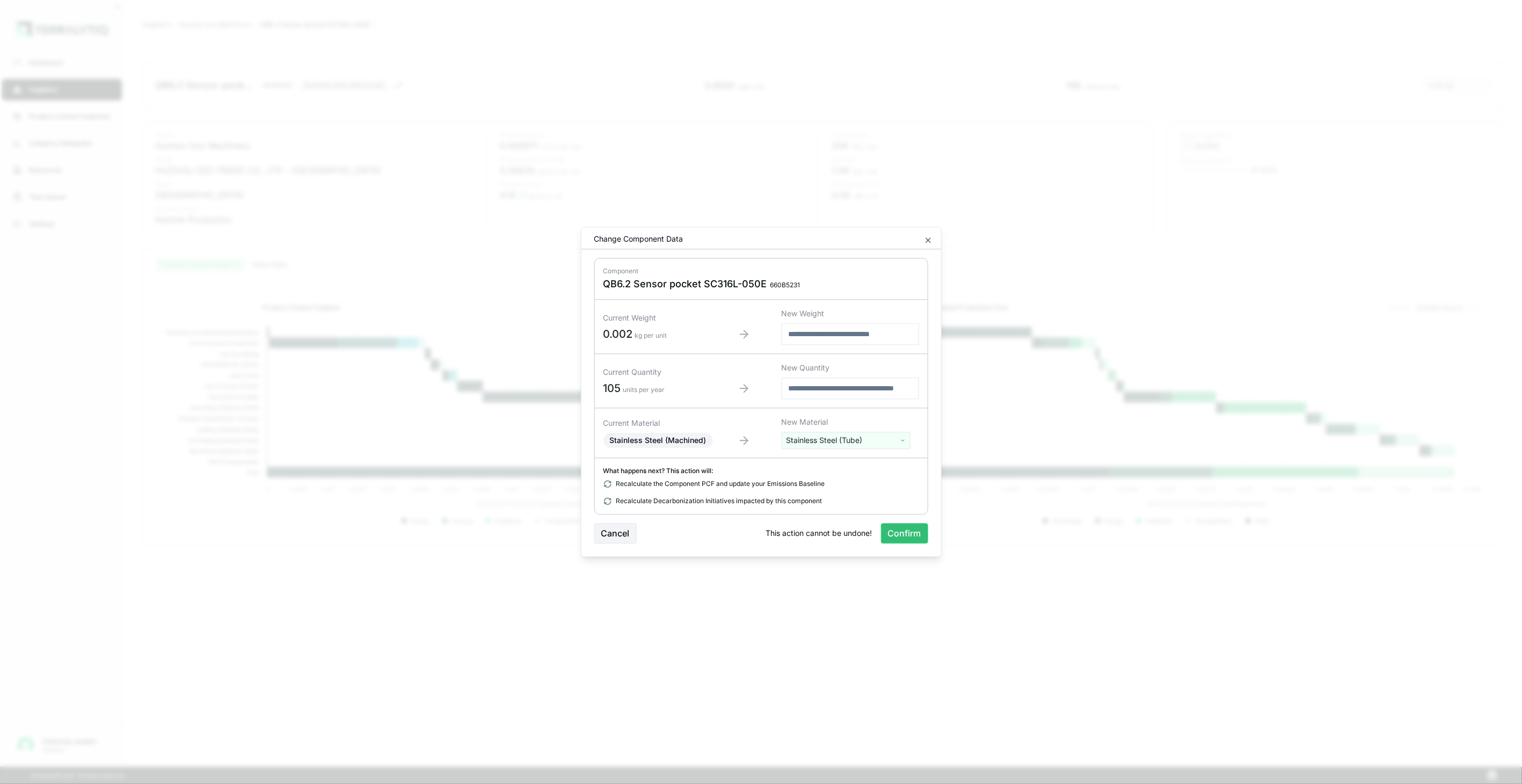
click at [928, 545] on div "Material Edit Change Component Data Component QB6.2 Sensor pocket SC316L-050E 6…" at bounding box center [761, 392] width 361 height 330
click at [917, 532] on button "Confirm" at bounding box center [905, 533] width 47 height 21
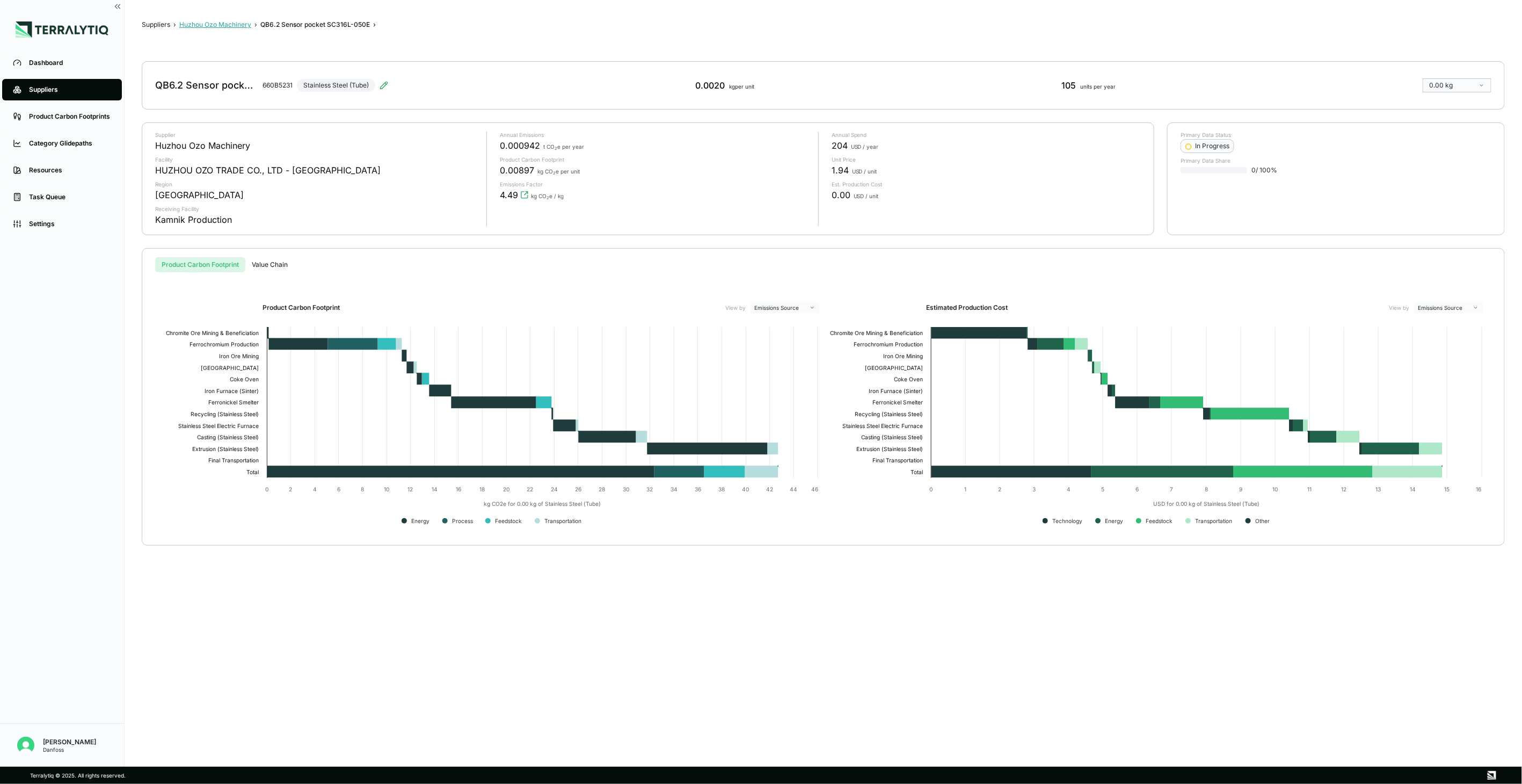
click at [208, 28] on button "Huzhou Ozo Machinery" at bounding box center [215, 25] width 72 height 9
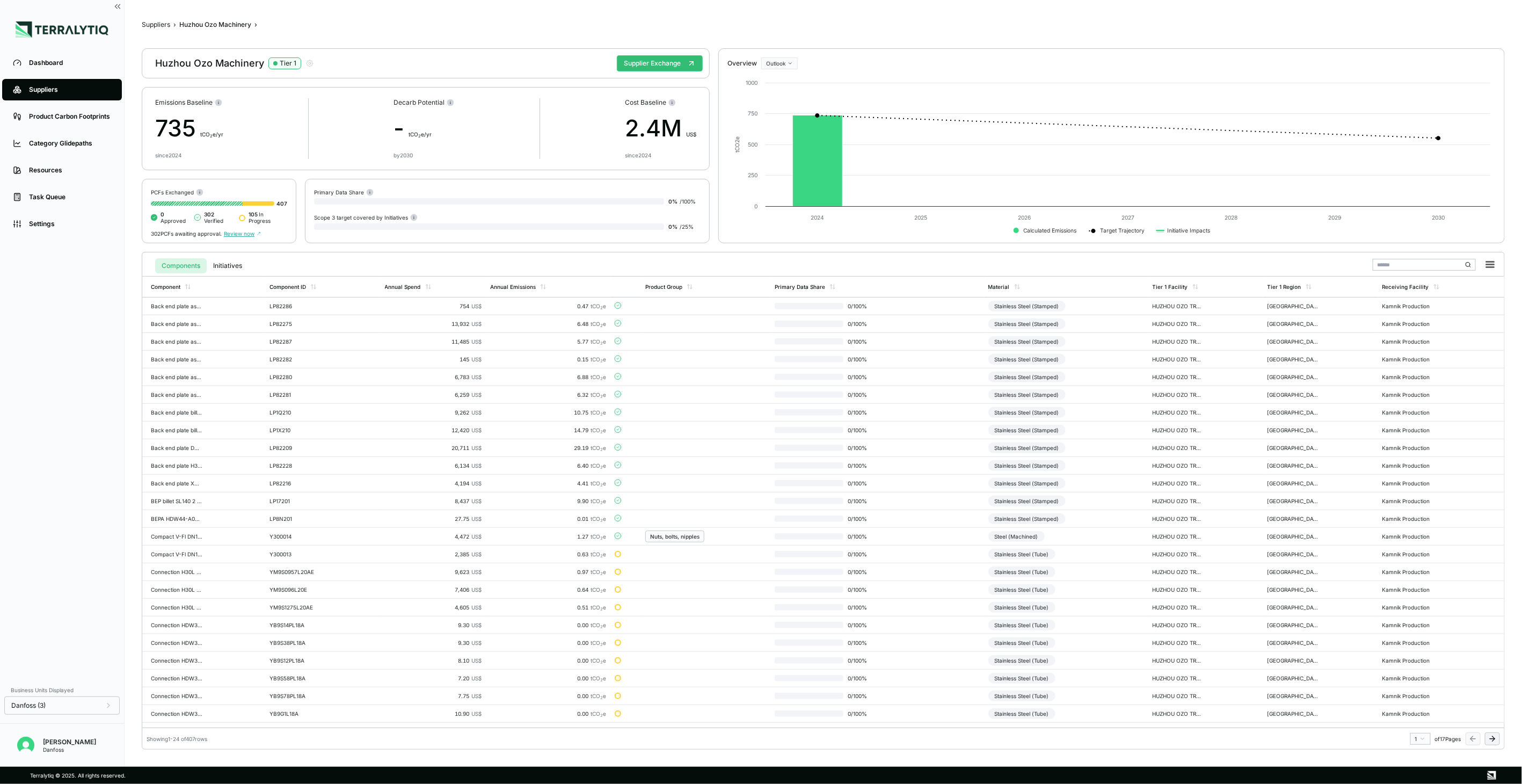
click at [1488, 741] on button at bounding box center [1492, 739] width 15 height 13
click at [1488, 741] on button at bounding box center [1492, 739] width 15 height 13
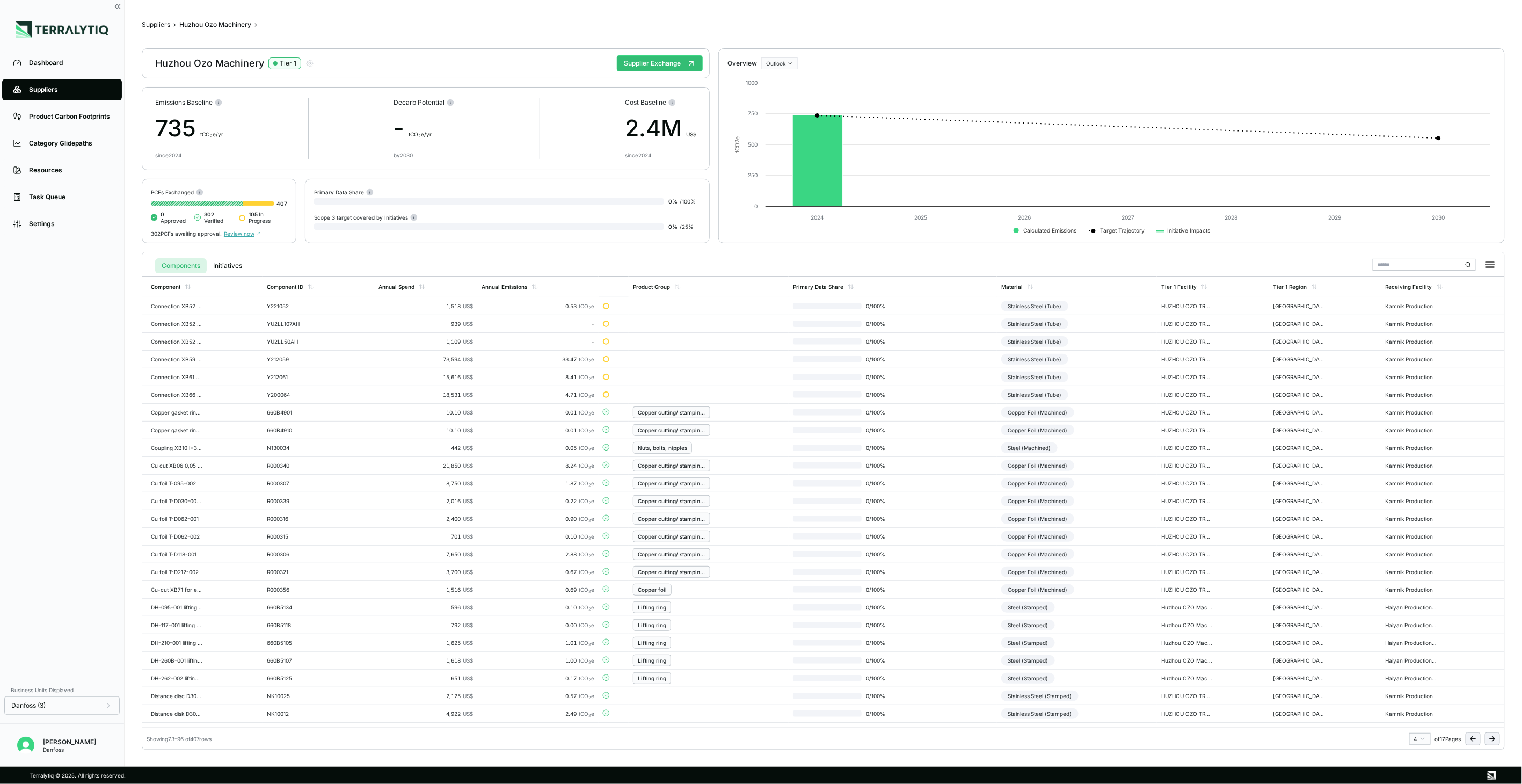
click at [1488, 741] on button at bounding box center [1492, 739] width 15 height 13
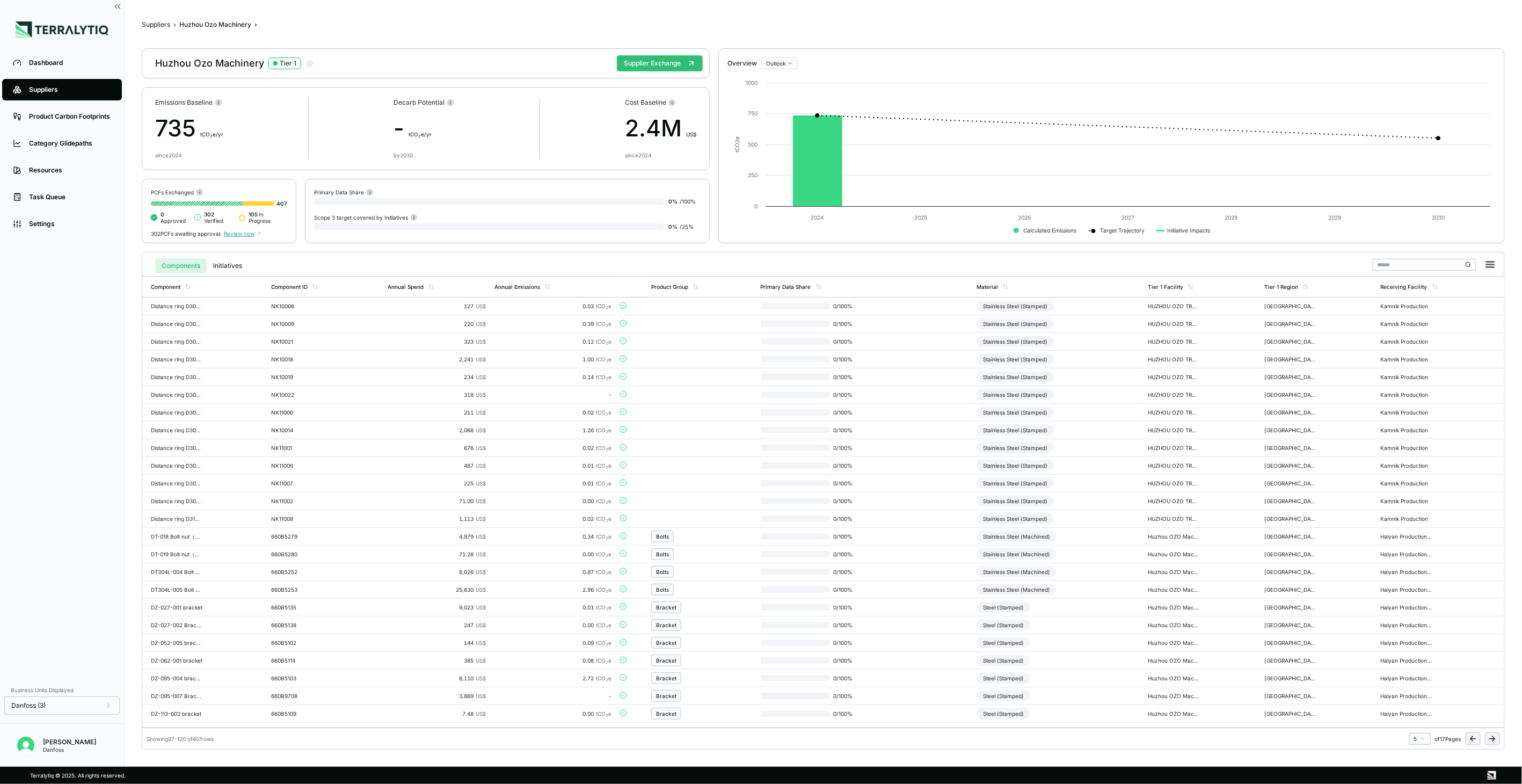
click at [1488, 741] on button at bounding box center [1492, 739] width 15 height 13
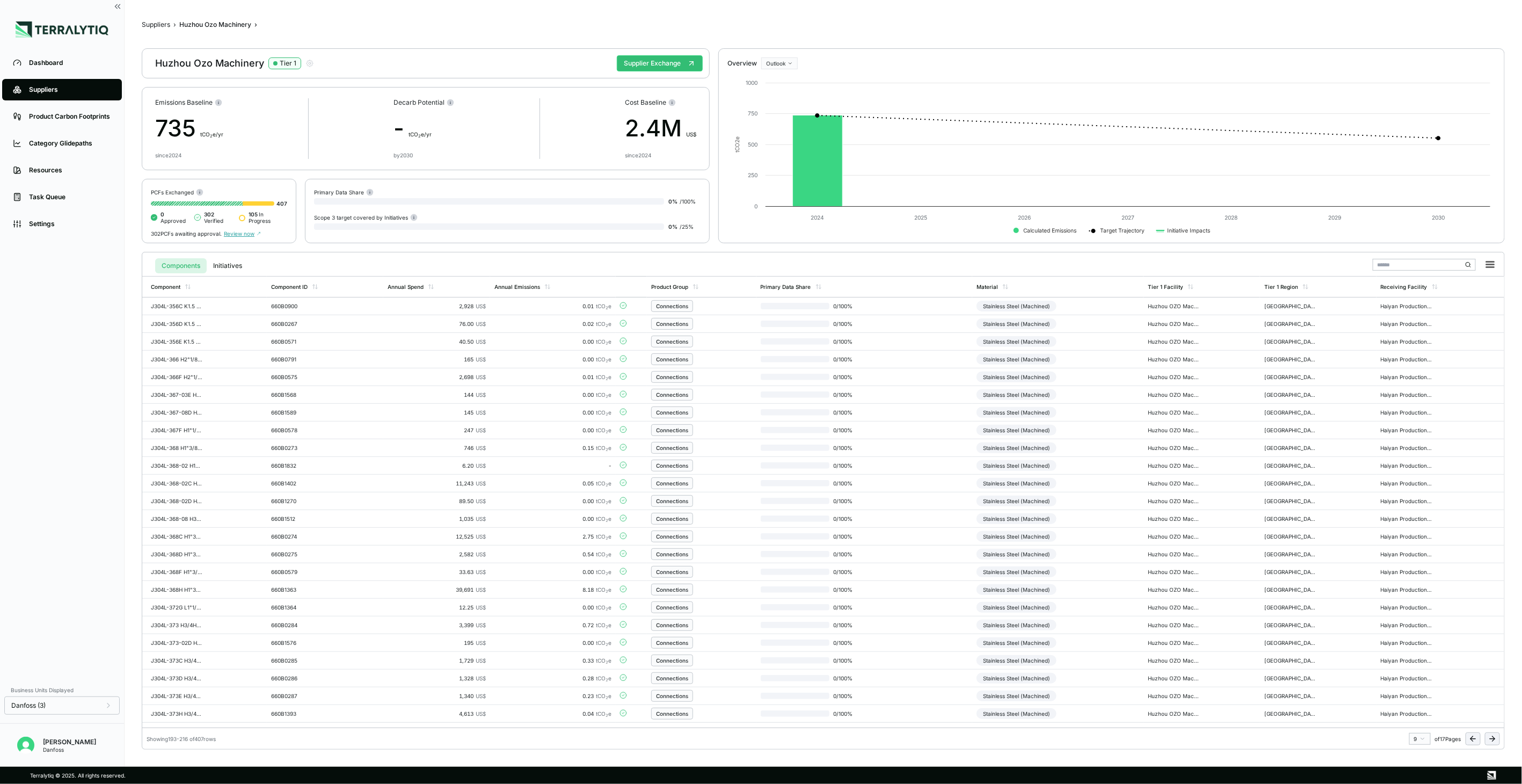
click at [1488, 741] on button at bounding box center [1492, 739] width 15 height 13
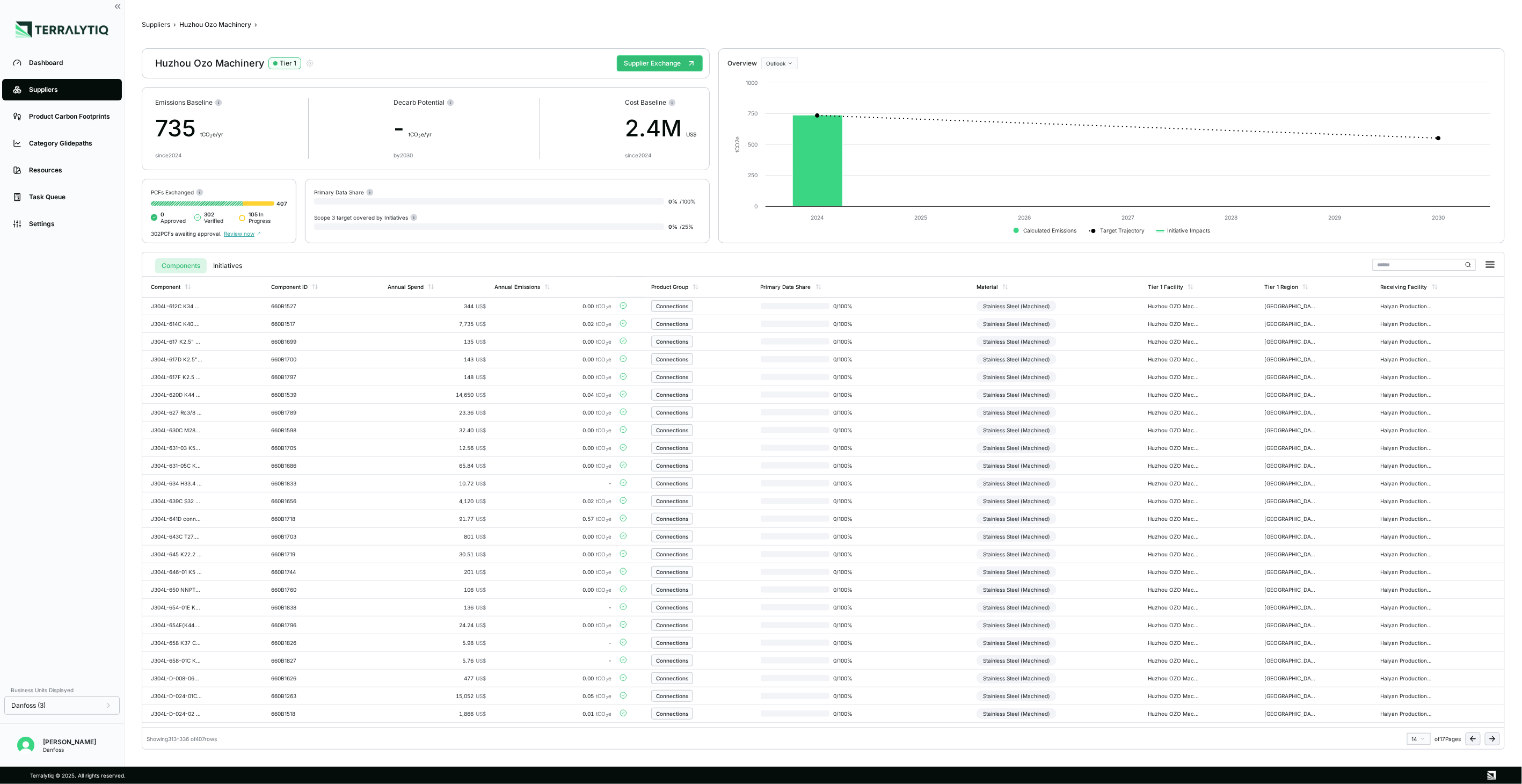
click at [1488, 741] on button at bounding box center [1492, 739] width 15 height 13
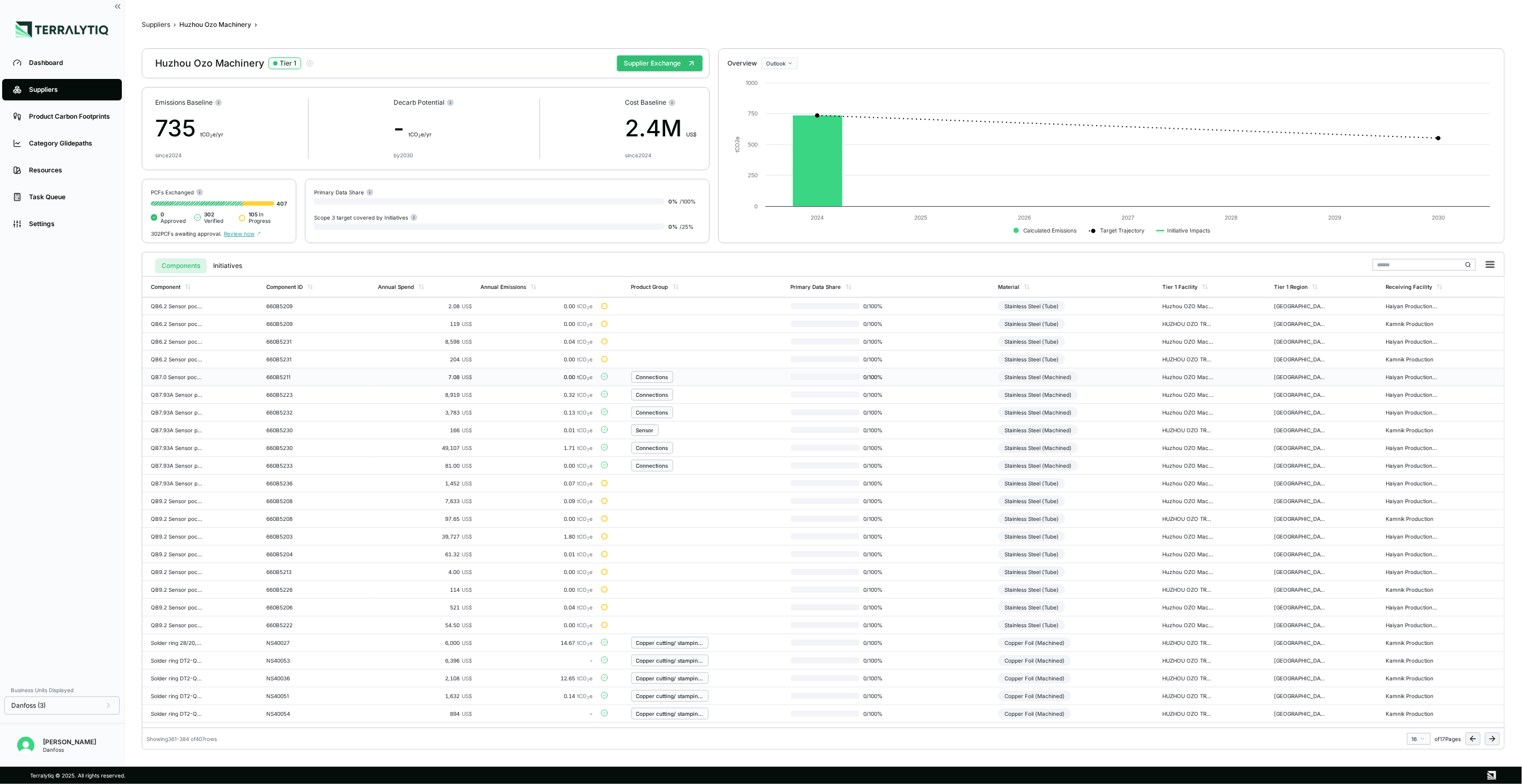
click at [1117, 379] on td "Stainless Steel (Machined)" at bounding box center [1076, 377] width 164 height 18
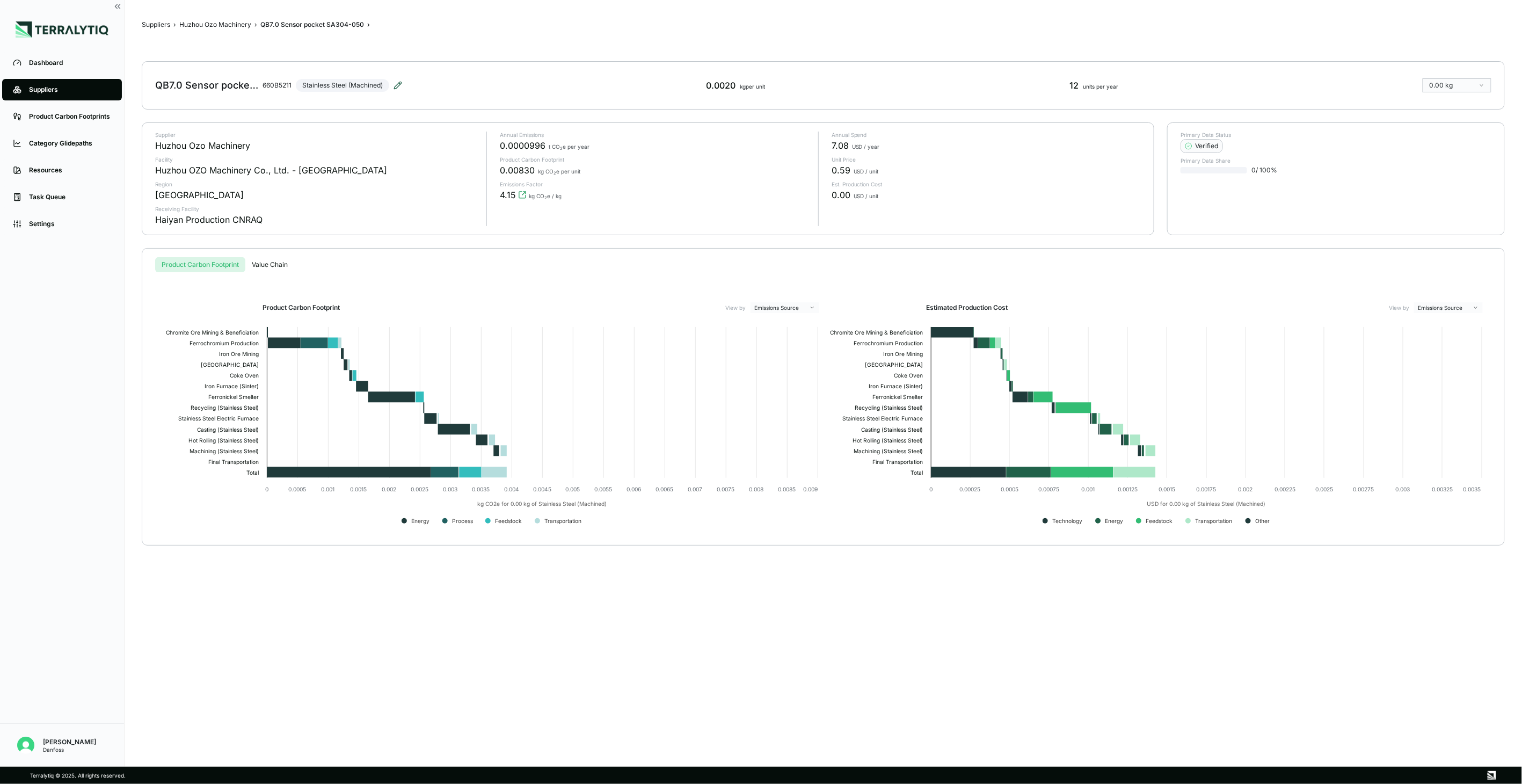
click at [399, 84] on icon at bounding box center [398, 85] width 9 height 9
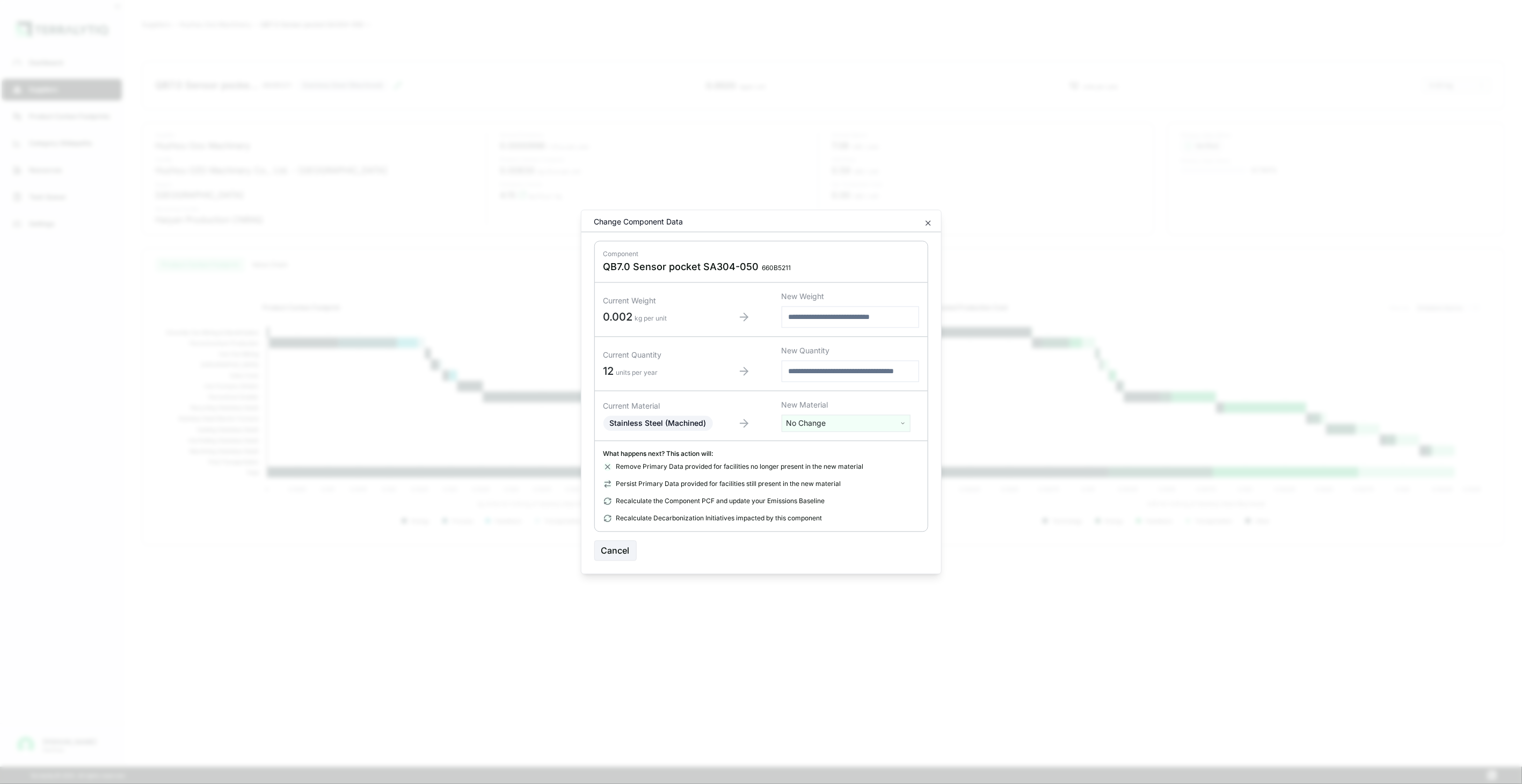
click at [895, 421] on html "Dashboard Suppliers Product Carbon Footprints Category Glidepaths Resources Tas…" at bounding box center [761, 392] width 1522 height 784
click at [879, 446] on input "text" at bounding box center [846, 445] width 123 height 12
type input "****"
click at [864, 492] on div "Stainless Steel (Tube)" at bounding box center [846, 493] width 123 height 15
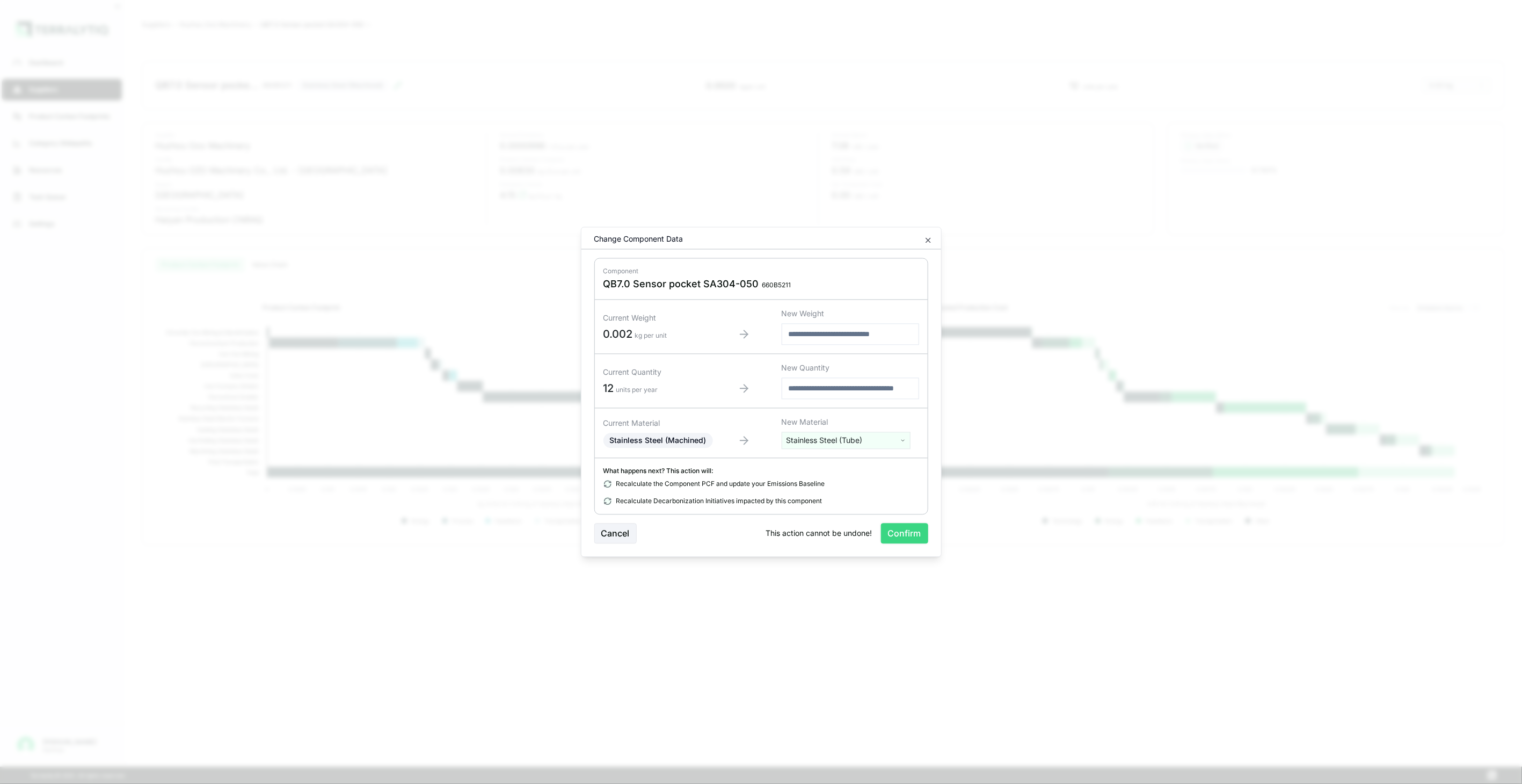
click at [899, 524] on button "Confirm" at bounding box center [905, 533] width 47 height 21
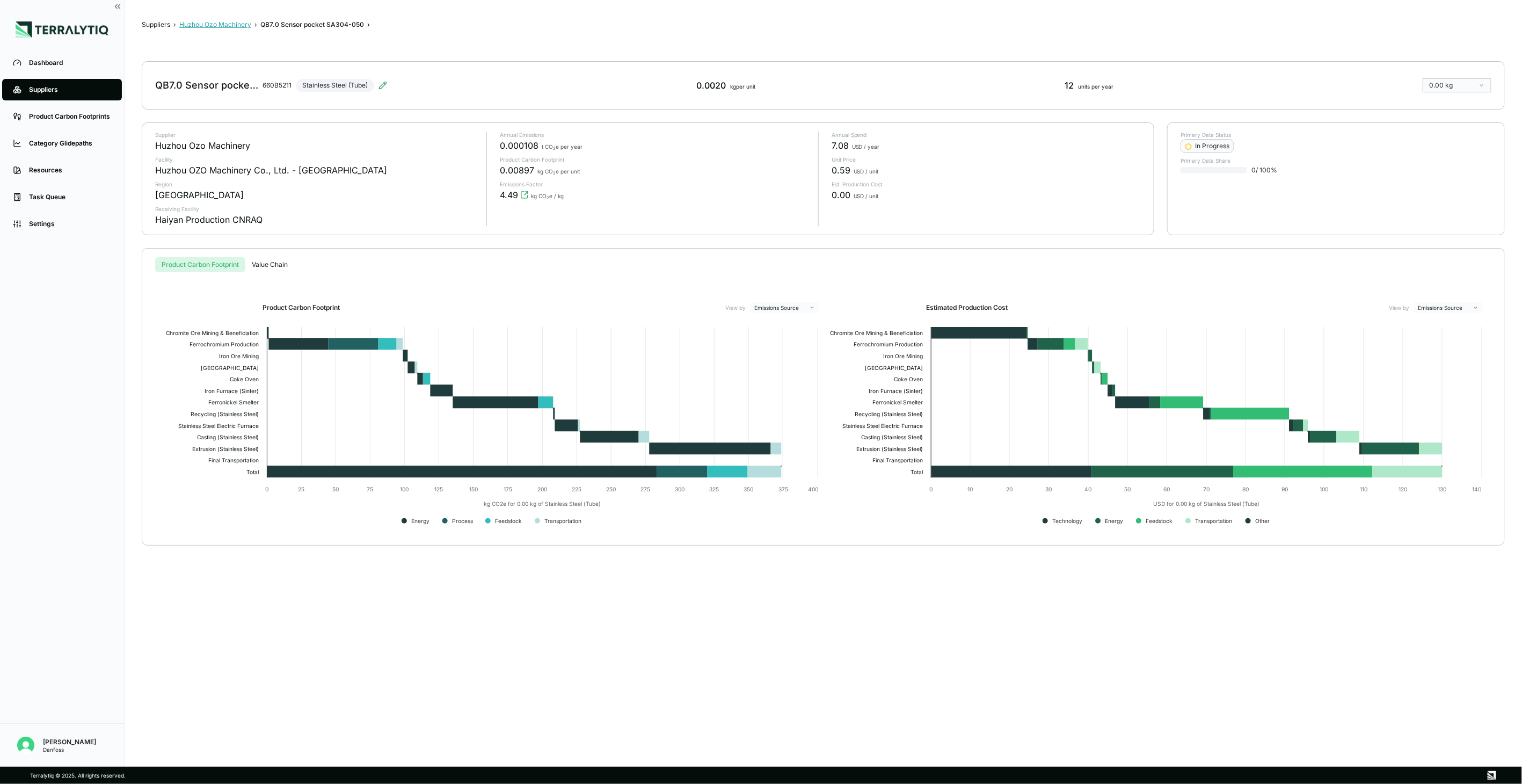
click at [237, 25] on button "Huzhou Ozo Machinery" at bounding box center [215, 25] width 72 height 9
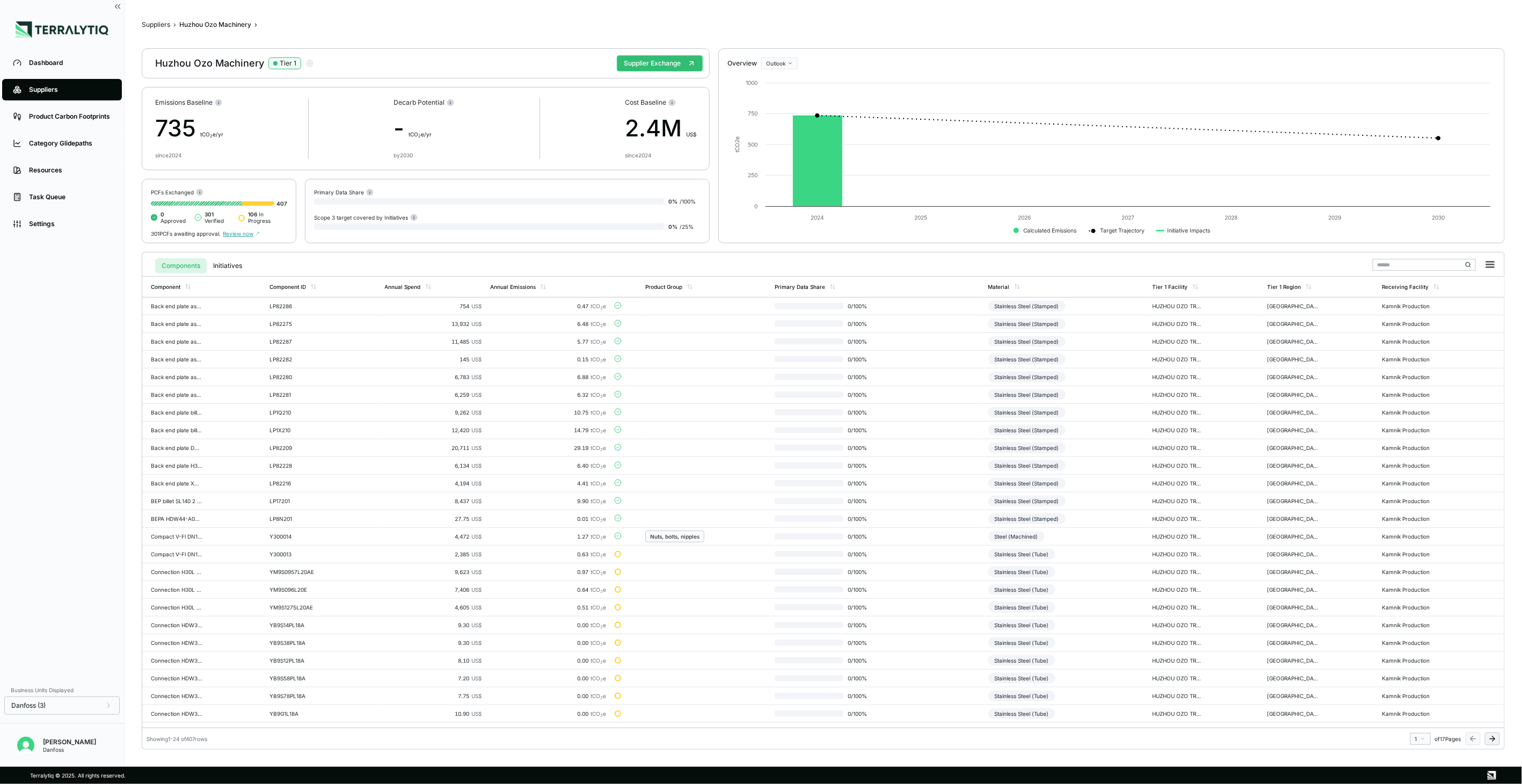
click at [1495, 736] on icon at bounding box center [1492, 739] width 9 height 9
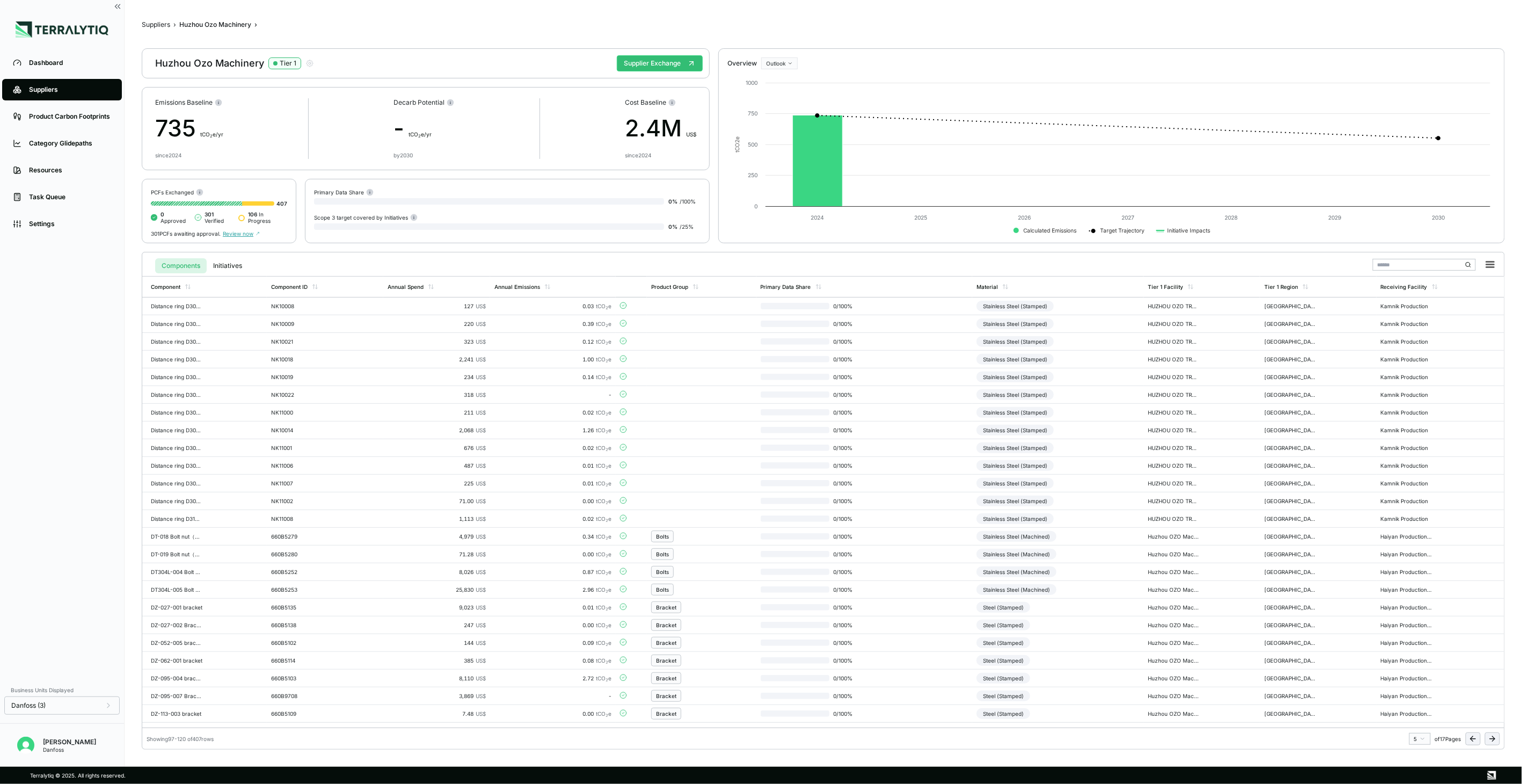
click at [1495, 736] on icon at bounding box center [1492, 739] width 9 height 9
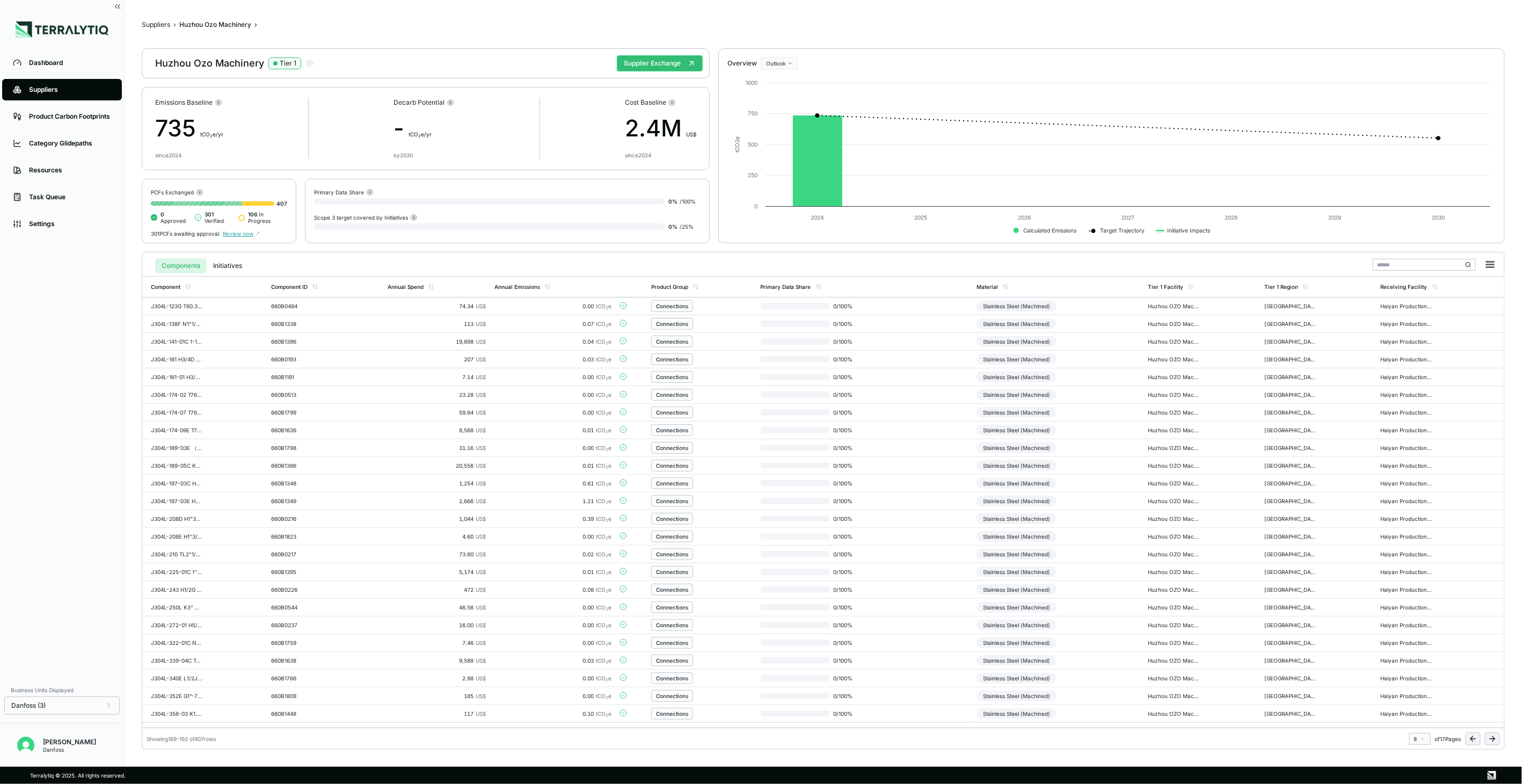
click at [1495, 736] on icon at bounding box center [1492, 739] width 9 height 9
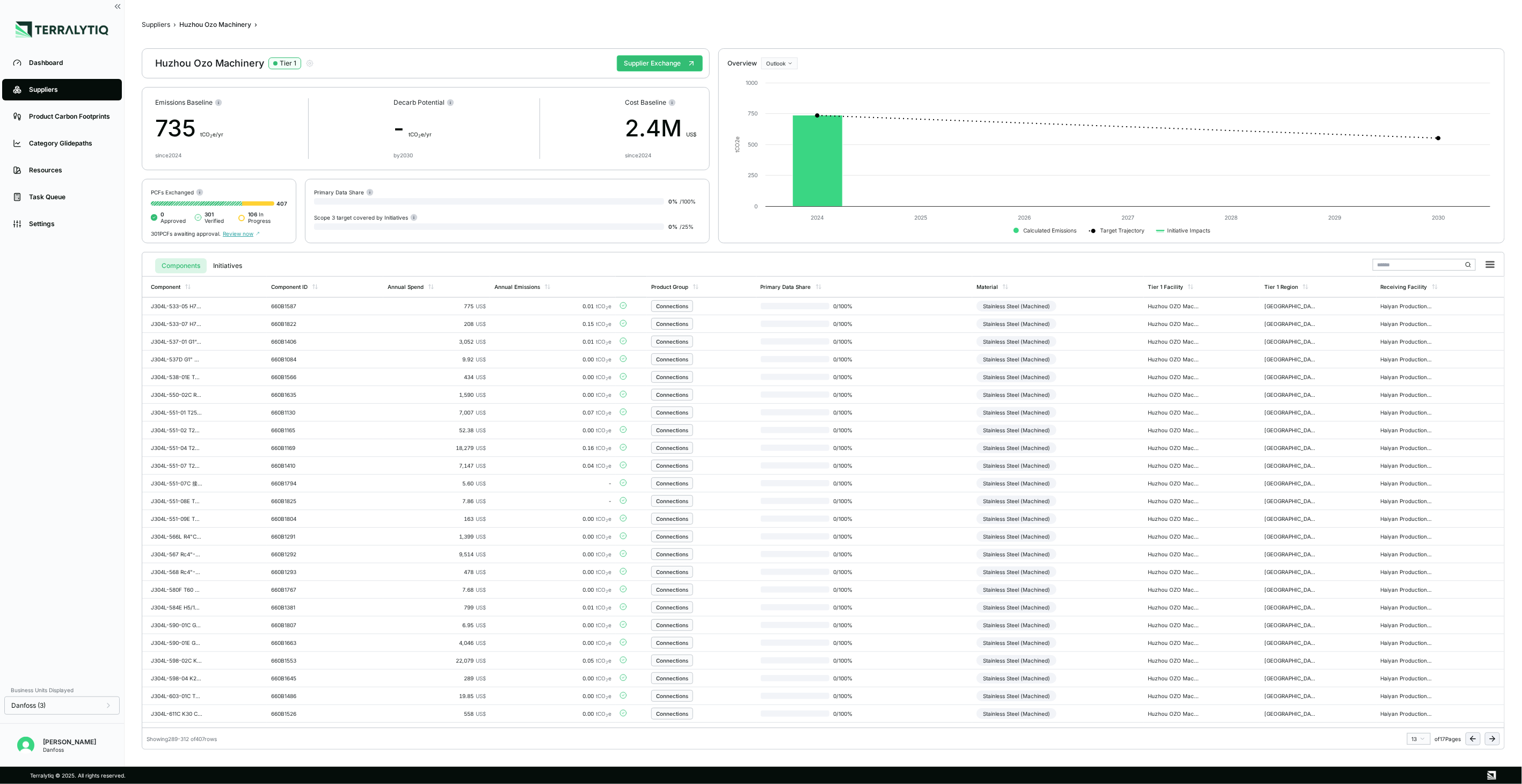
click at [1495, 736] on icon at bounding box center [1492, 739] width 9 height 9
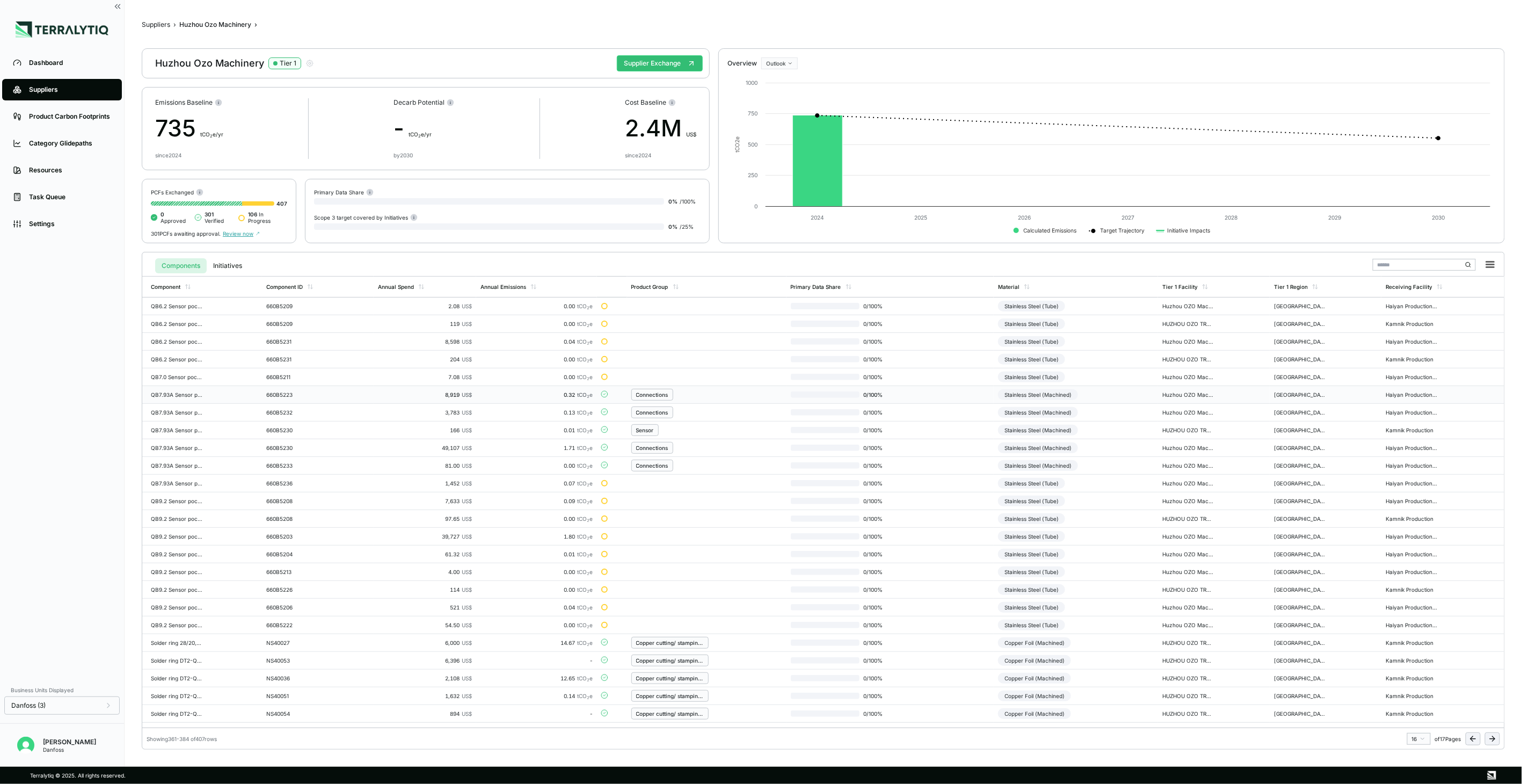
click at [1086, 398] on td "Stainless Steel (Machined)" at bounding box center [1076, 395] width 164 height 18
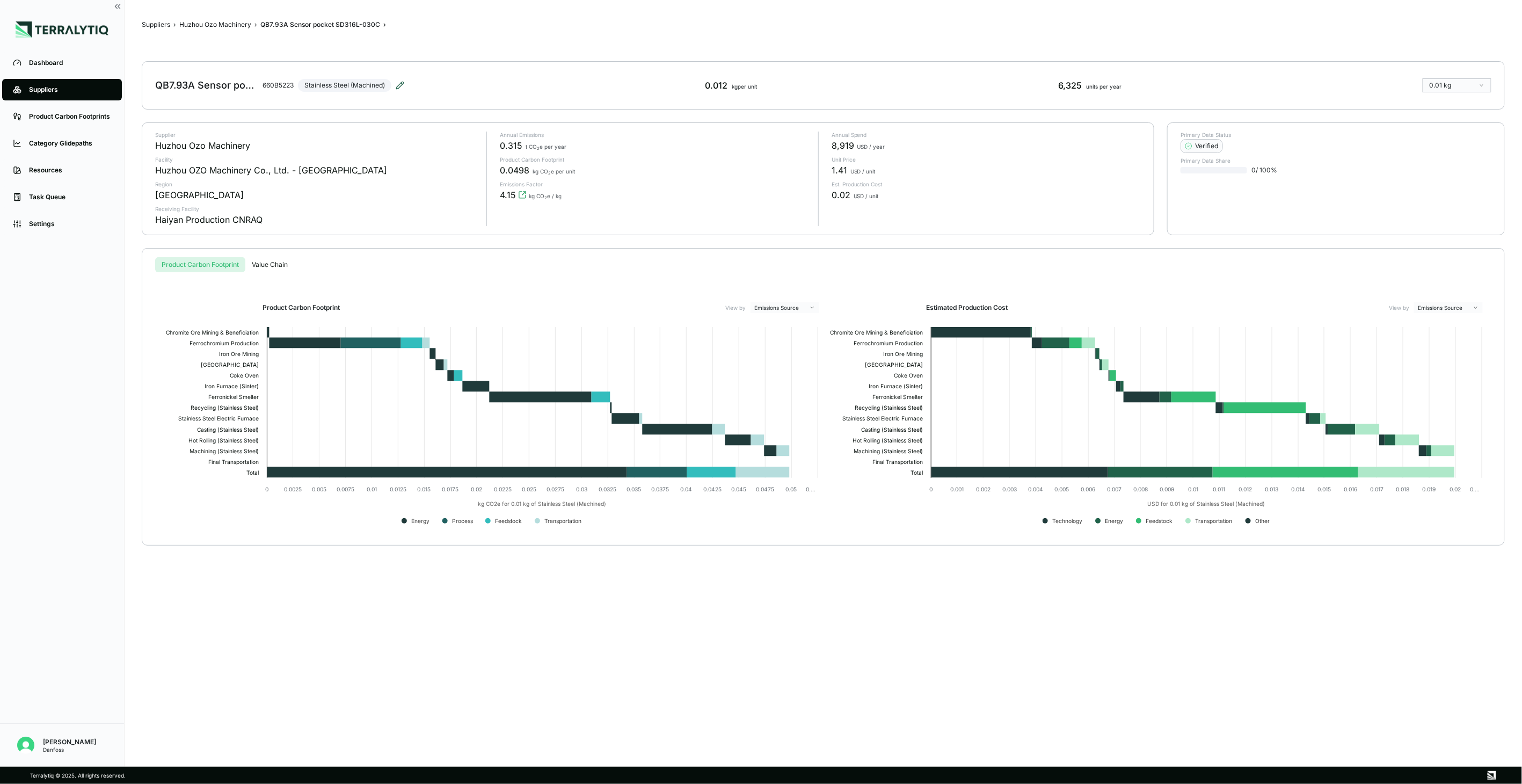
click at [397, 82] on icon at bounding box center [400, 85] width 9 height 9
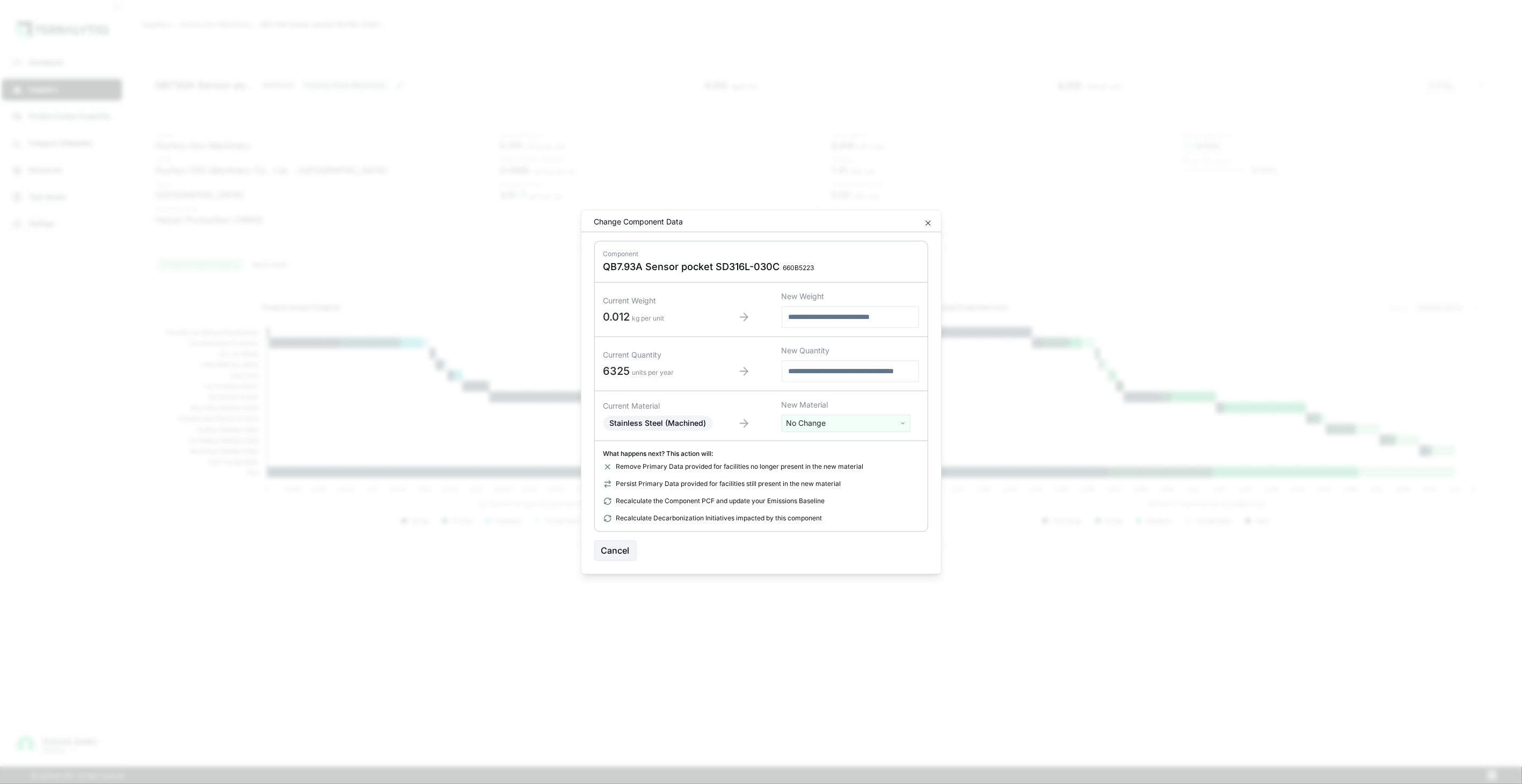
click at [849, 432] on div "Current Material Stainless Steel (Machined) New Material No Change" at bounding box center [761, 416] width 333 height 50
click at [849, 420] on html "Dashboard Suppliers Product Carbon Footprints Category Glidepaths Resources Tas…" at bounding box center [761, 392] width 1522 height 784
click at [843, 443] on input "text" at bounding box center [846, 445] width 123 height 12
type input "****"
click at [854, 492] on div "Stainless Steel (Tube)" at bounding box center [846, 493] width 123 height 15
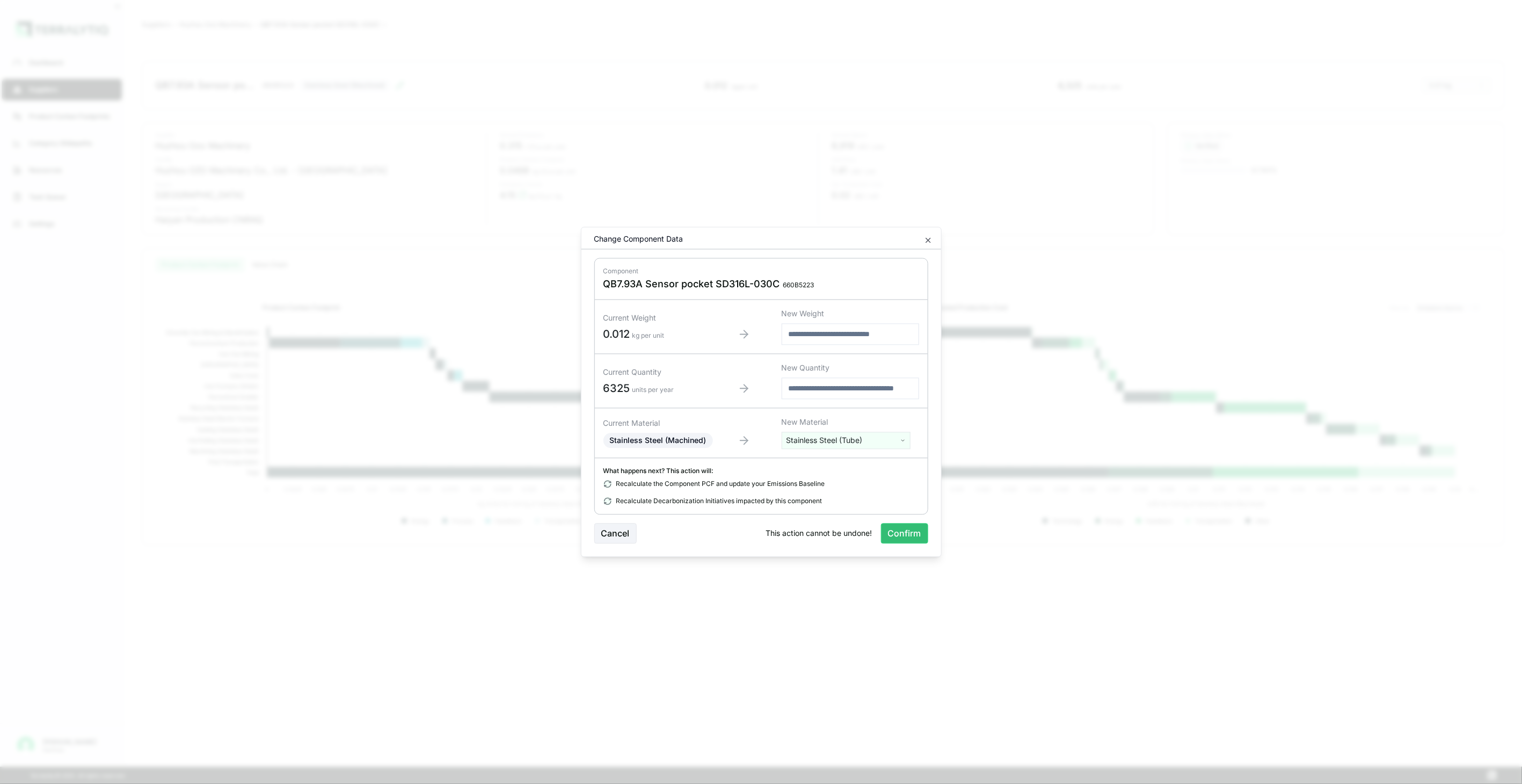
click at [894, 529] on button "Confirm" at bounding box center [905, 533] width 47 height 21
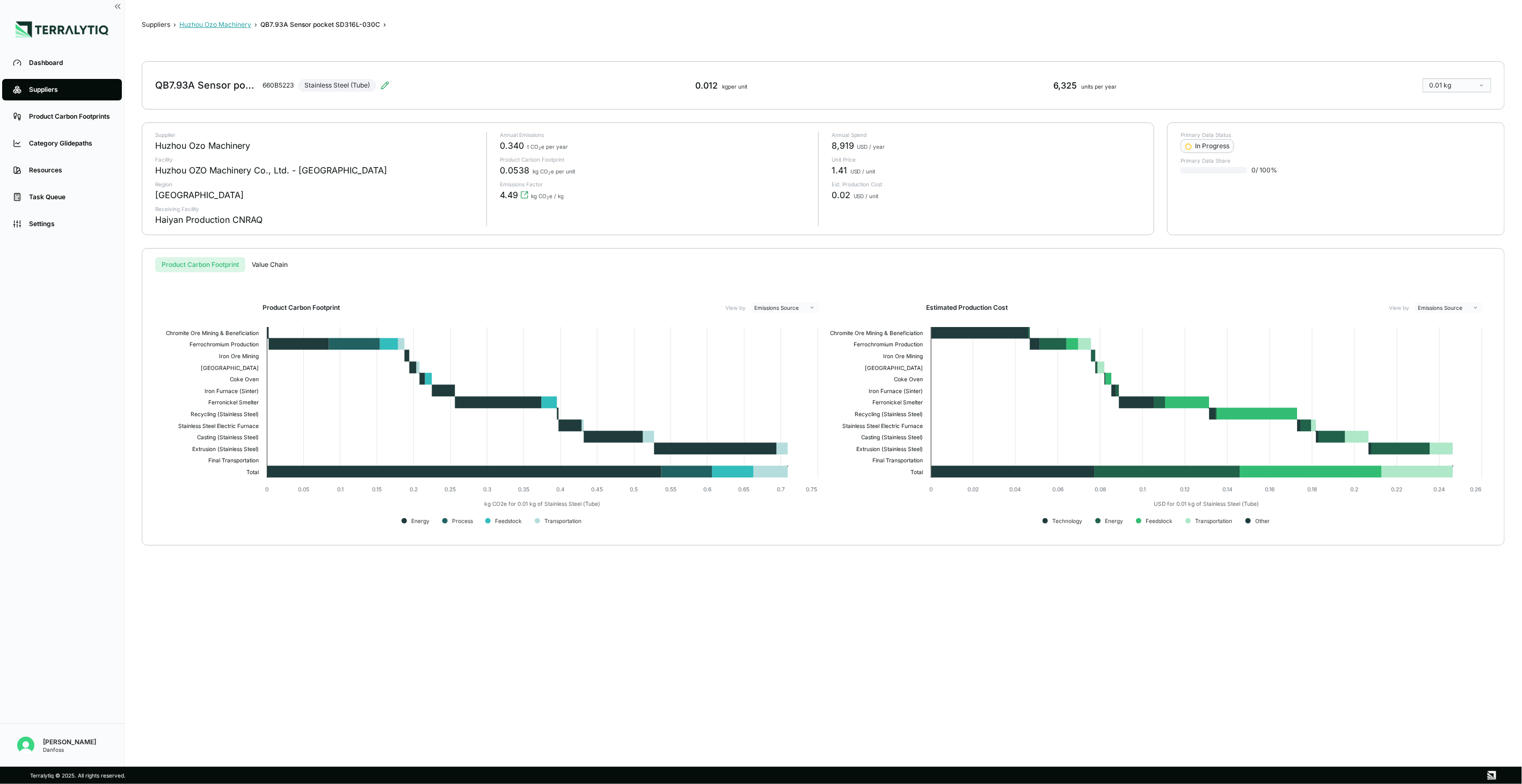
click at [235, 22] on button "Huzhou Ozo Machinery" at bounding box center [215, 25] width 72 height 9
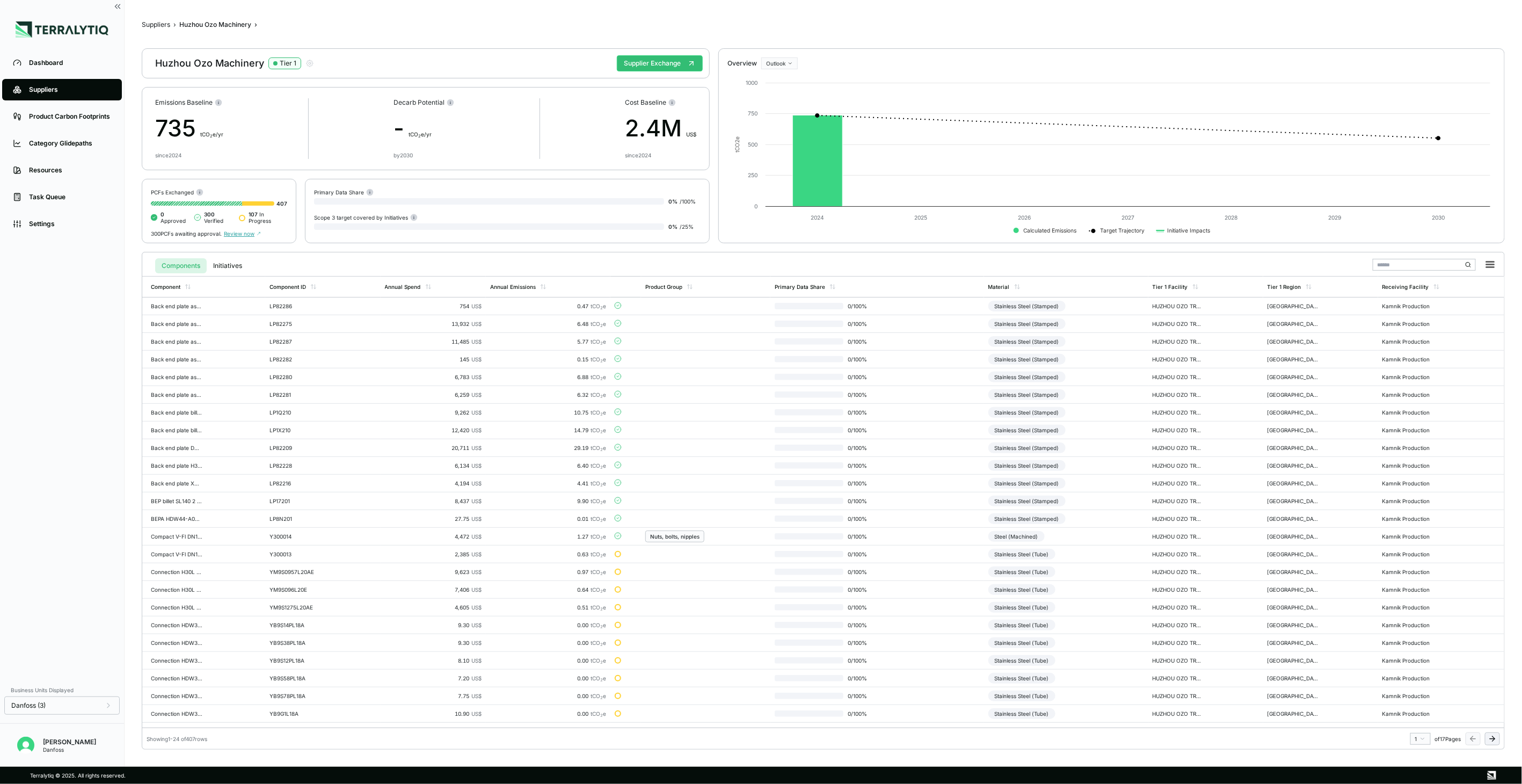
click at [1494, 736] on icon at bounding box center [1492, 739] width 9 height 9
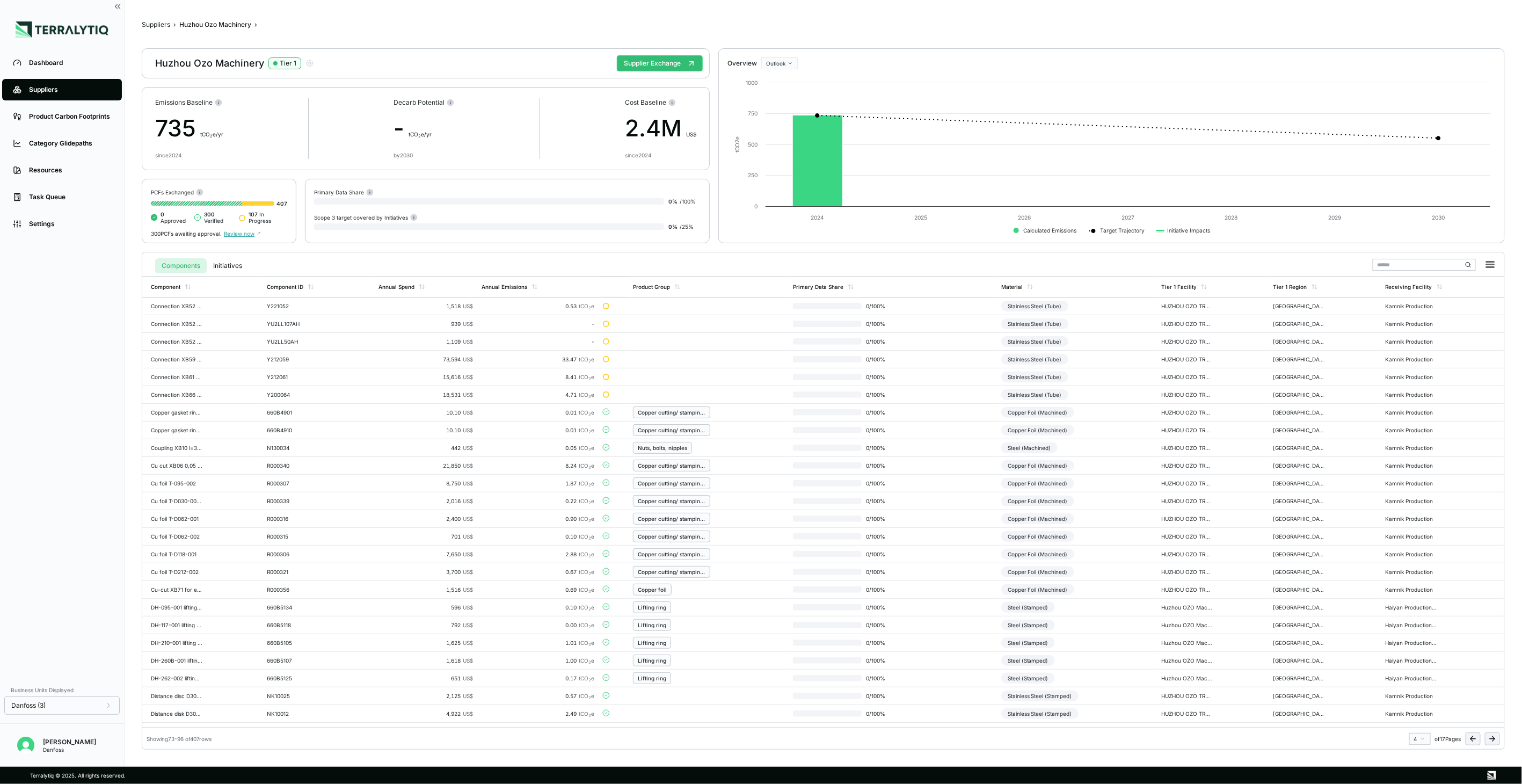
click at [1494, 736] on icon at bounding box center [1492, 739] width 9 height 9
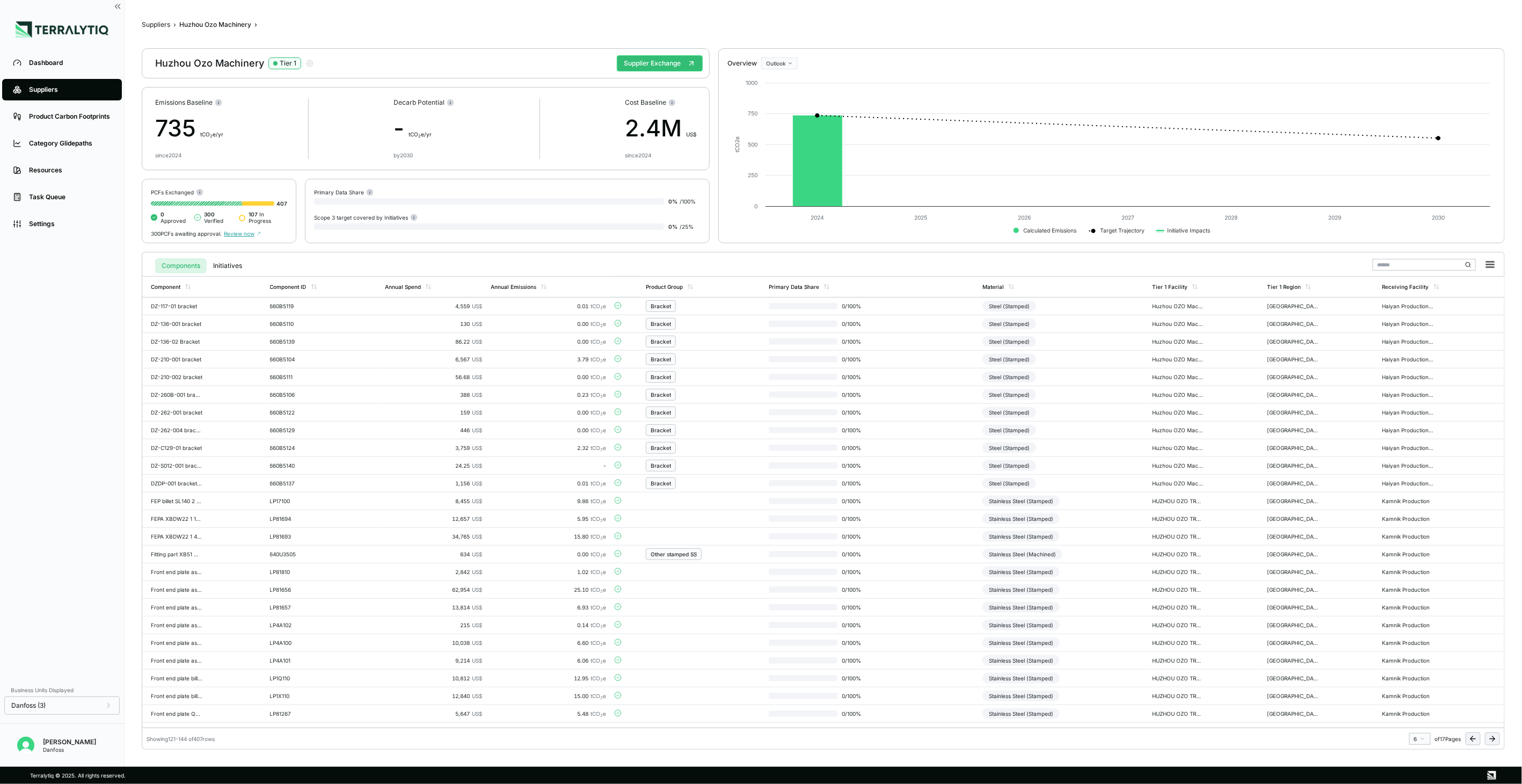
click at [1494, 736] on icon at bounding box center [1492, 739] width 9 height 9
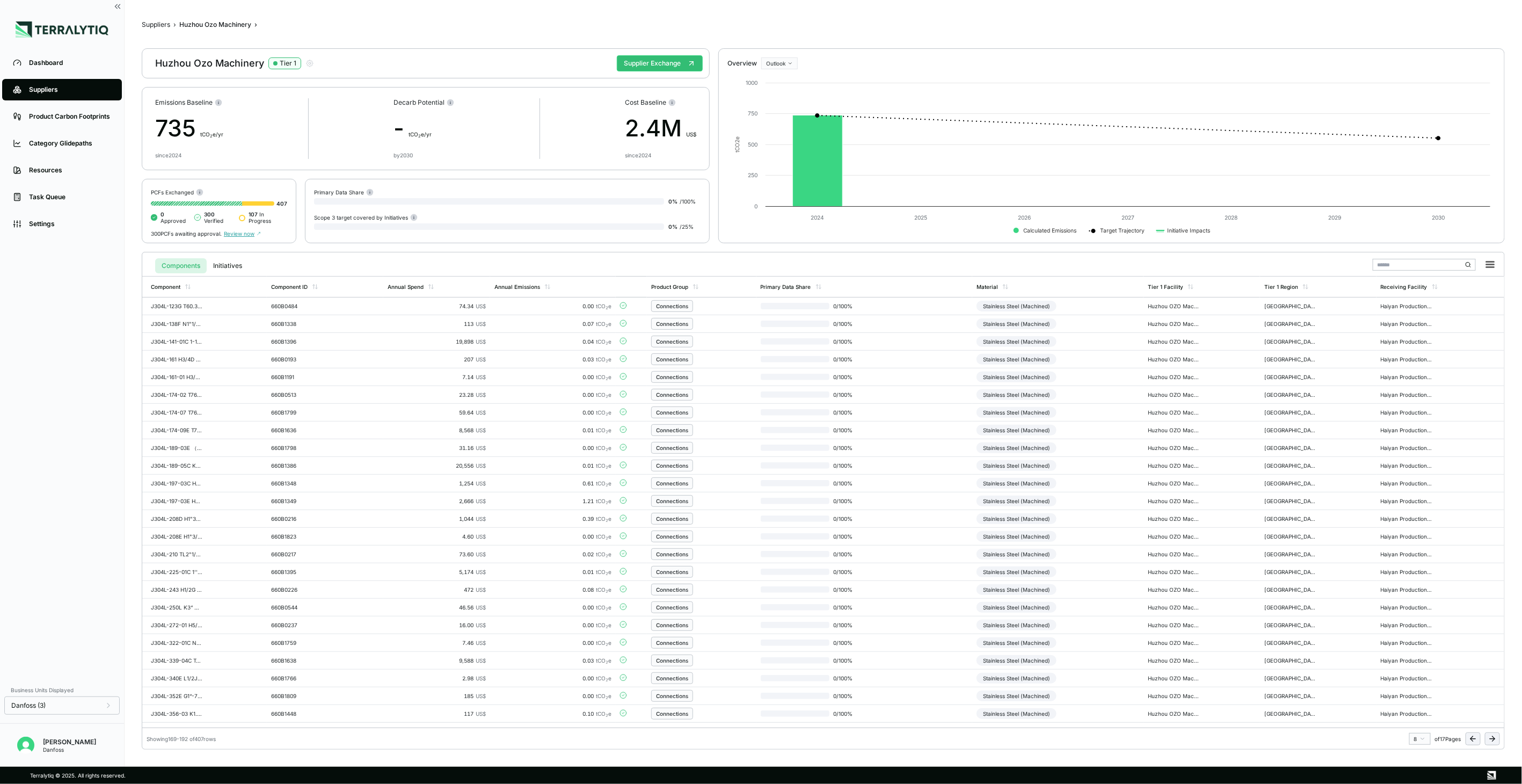
click at [1494, 736] on icon at bounding box center [1492, 739] width 9 height 9
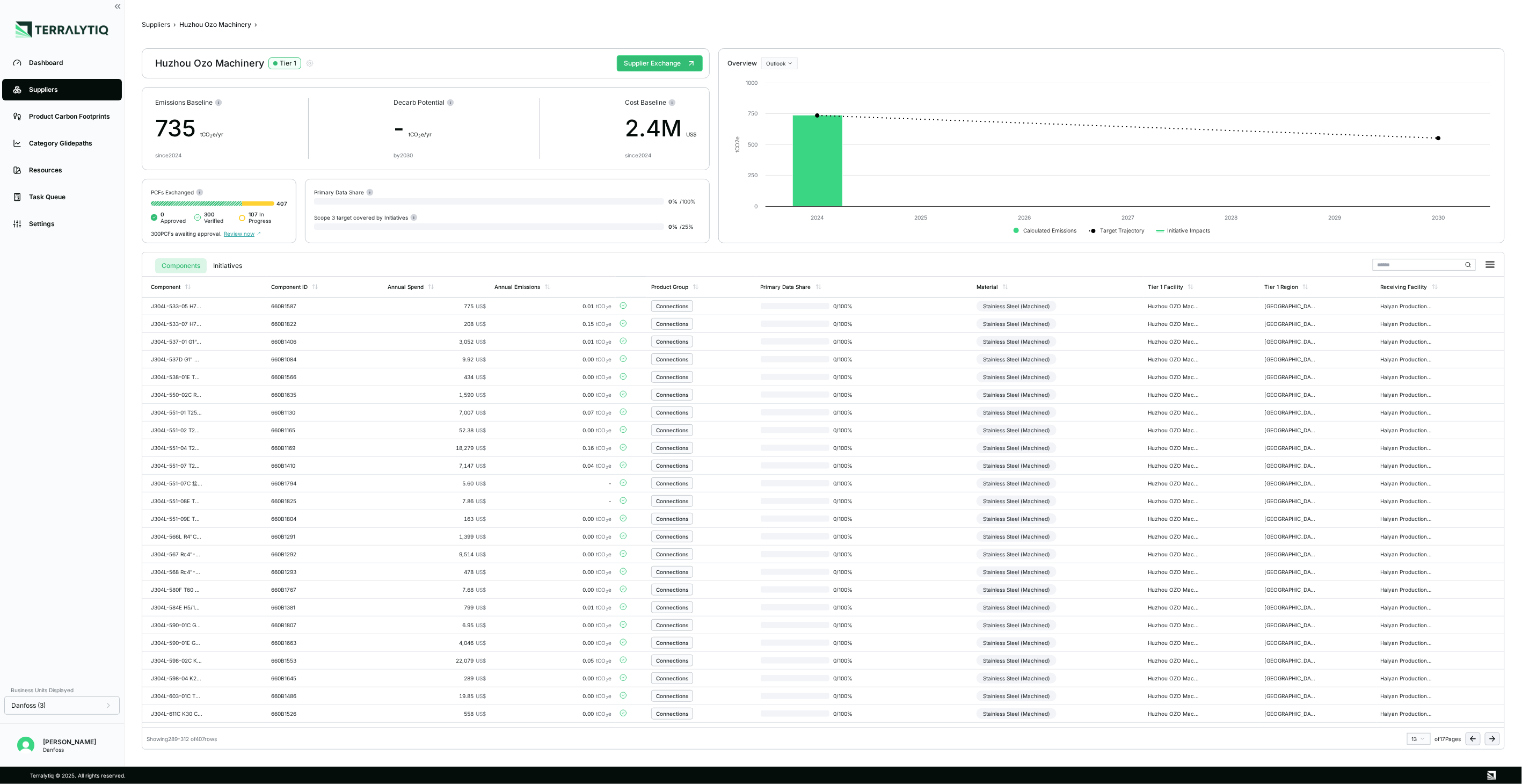
click at [1494, 736] on icon at bounding box center [1492, 739] width 9 height 9
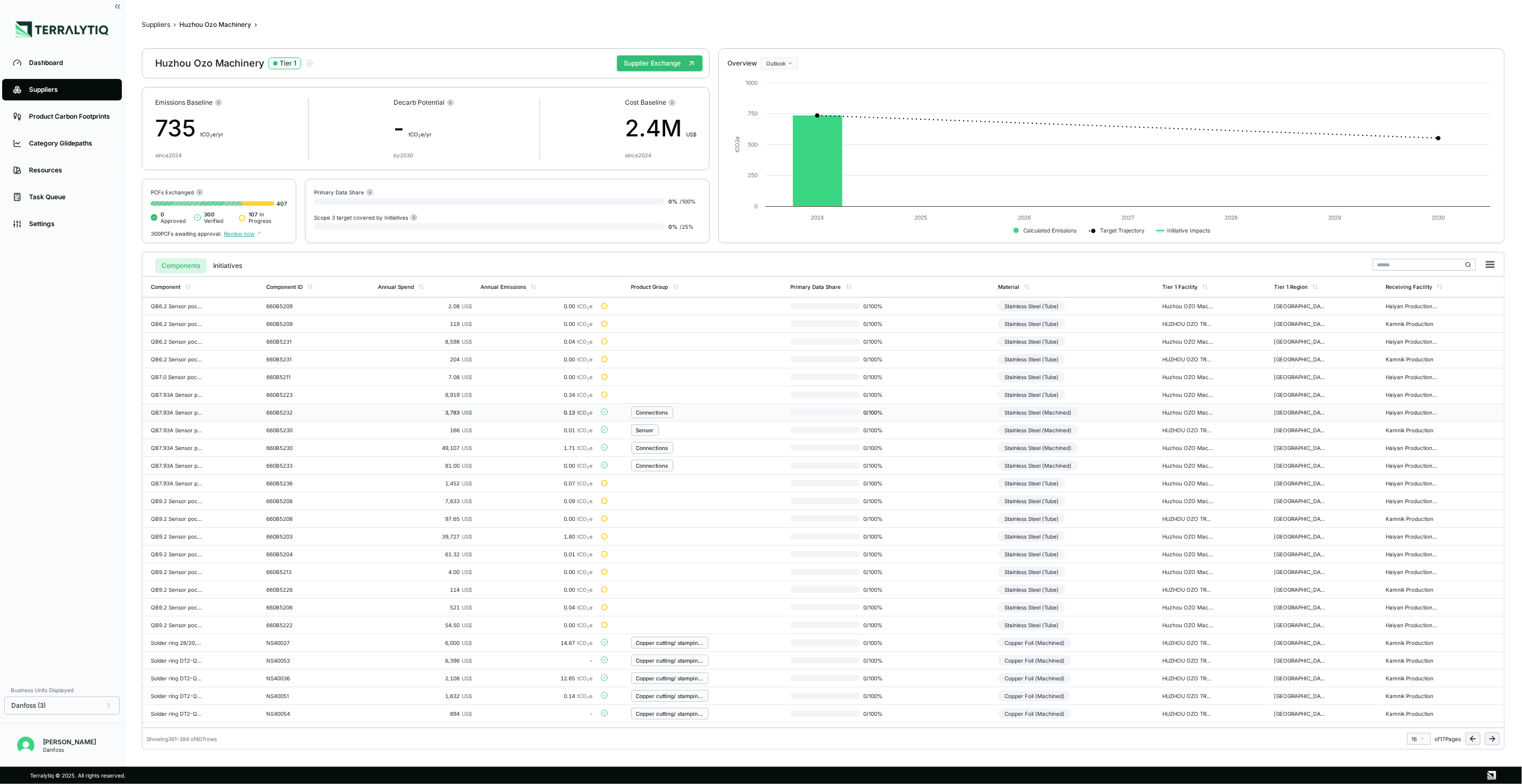
click at [1109, 412] on td "Stainless Steel (Machined)" at bounding box center [1076, 412] width 164 height 18
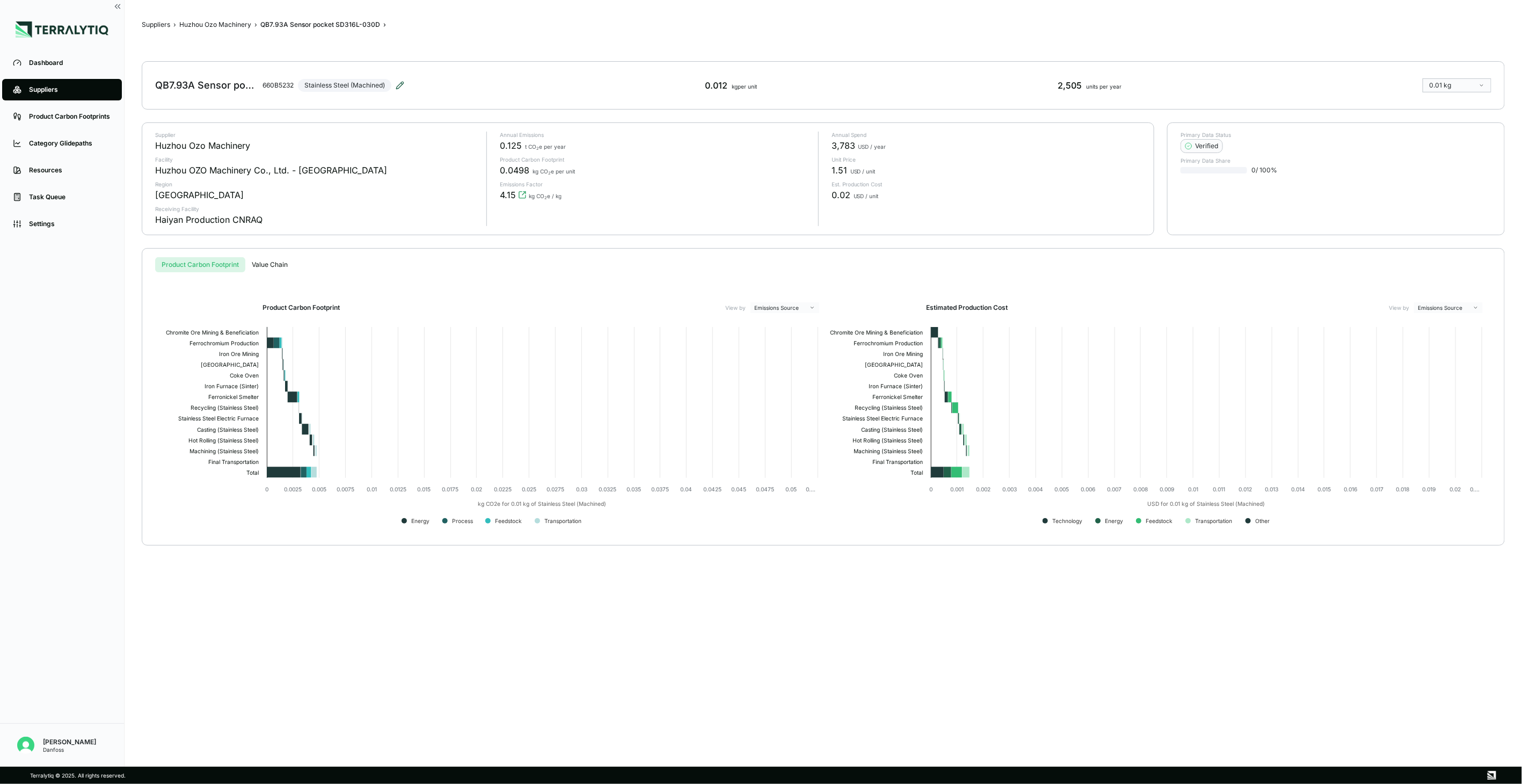
click at [402, 87] on icon at bounding box center [400, 85] width 9 height 9
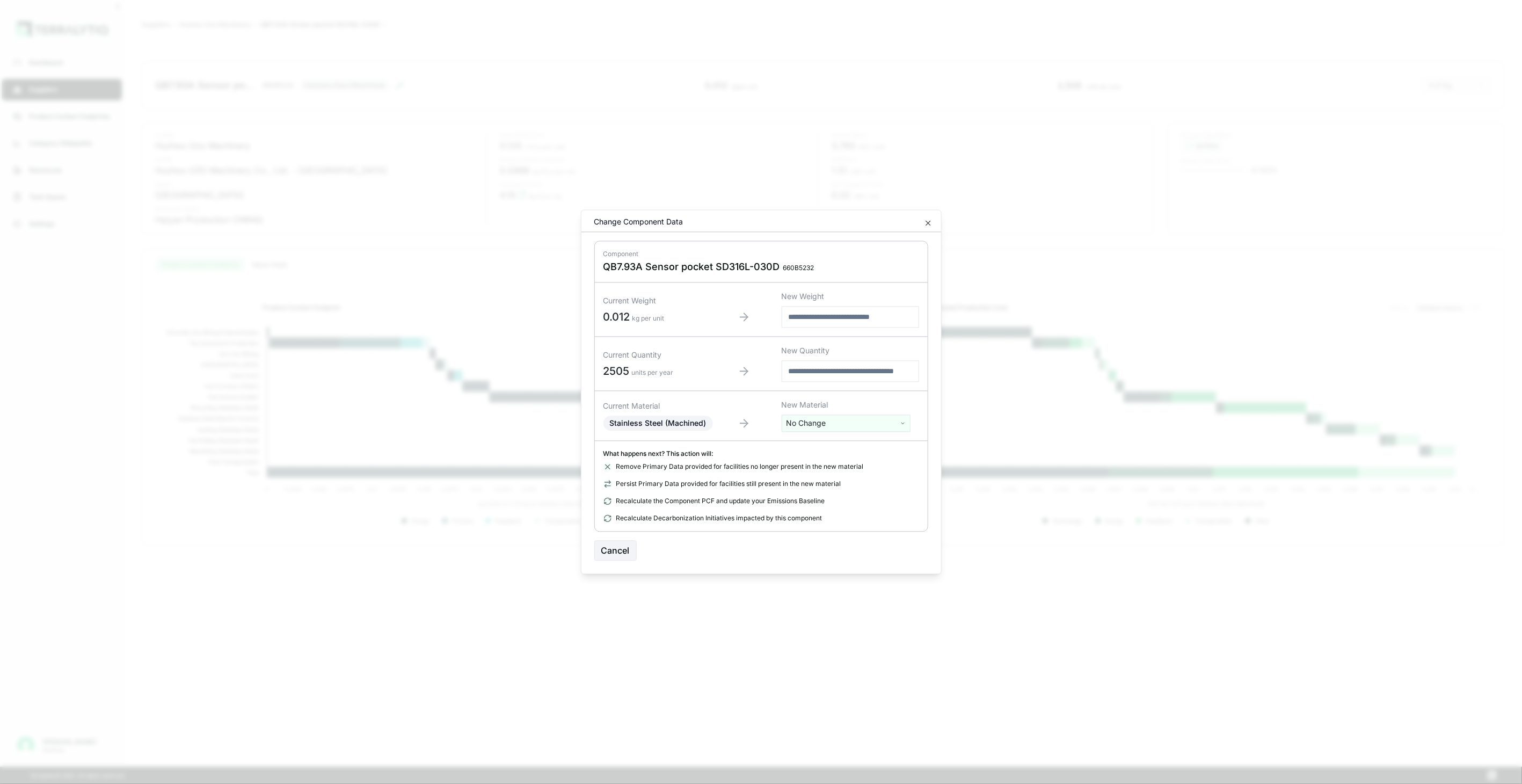
click at [805, 422] on html "Dashboard Suppliers Product Carbon Footprints Category Glidepaths Resources Tas…" at bounding box center [761, 392] width 1522 height 784
click at [817, 446] on input "text" at bounding box center [846, 445] width 123 height 12
type input "****"
click at [855, 489] on div "Stainless Steel (Tube)" at bounding box center [846, 493] width 123 height 15
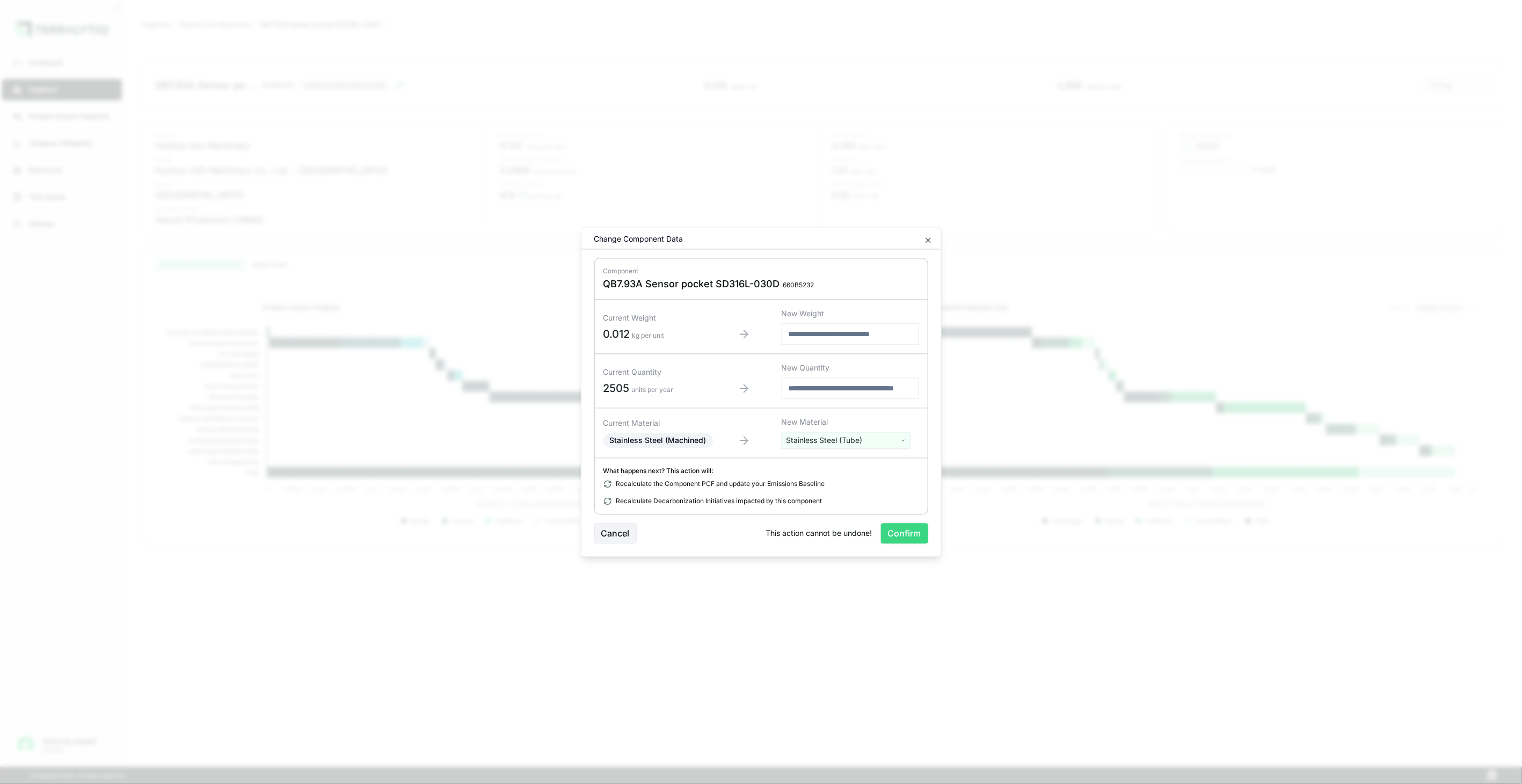
click at [909, 524] on button "Confirm" at bounding box center [905, 533] width 47 height 21
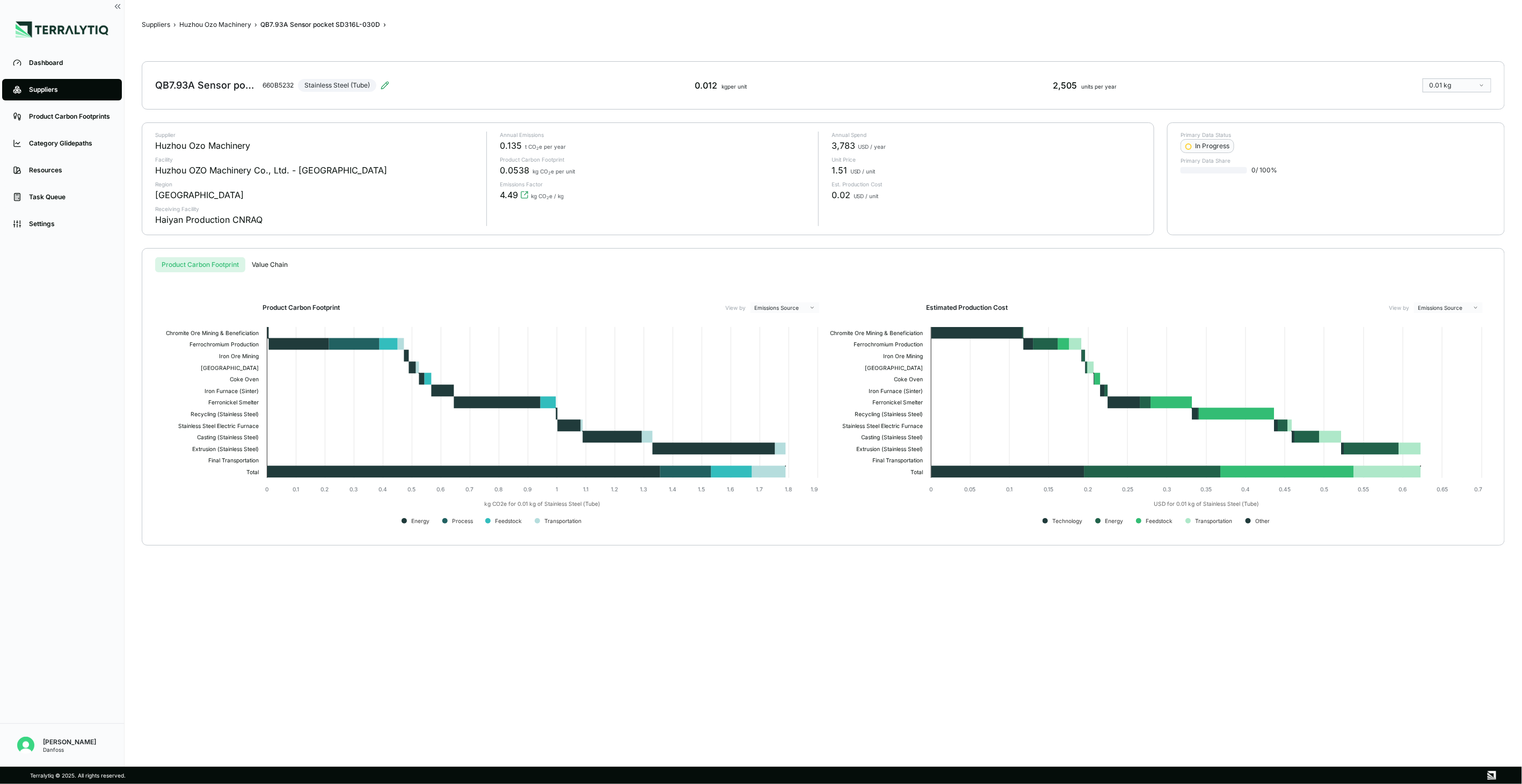
click at [242, 29] on div "Suppliers › Huzhou Ozo Machinery › QB7.93A Sensor pocket SD316L-030D › QB7.93A …" at bounding box center [823, 383] width 1363 height 732
click at [239, 27] on button "Huzhou Ozo Machinery" at bounding box center [215, 25] width 72 height 9
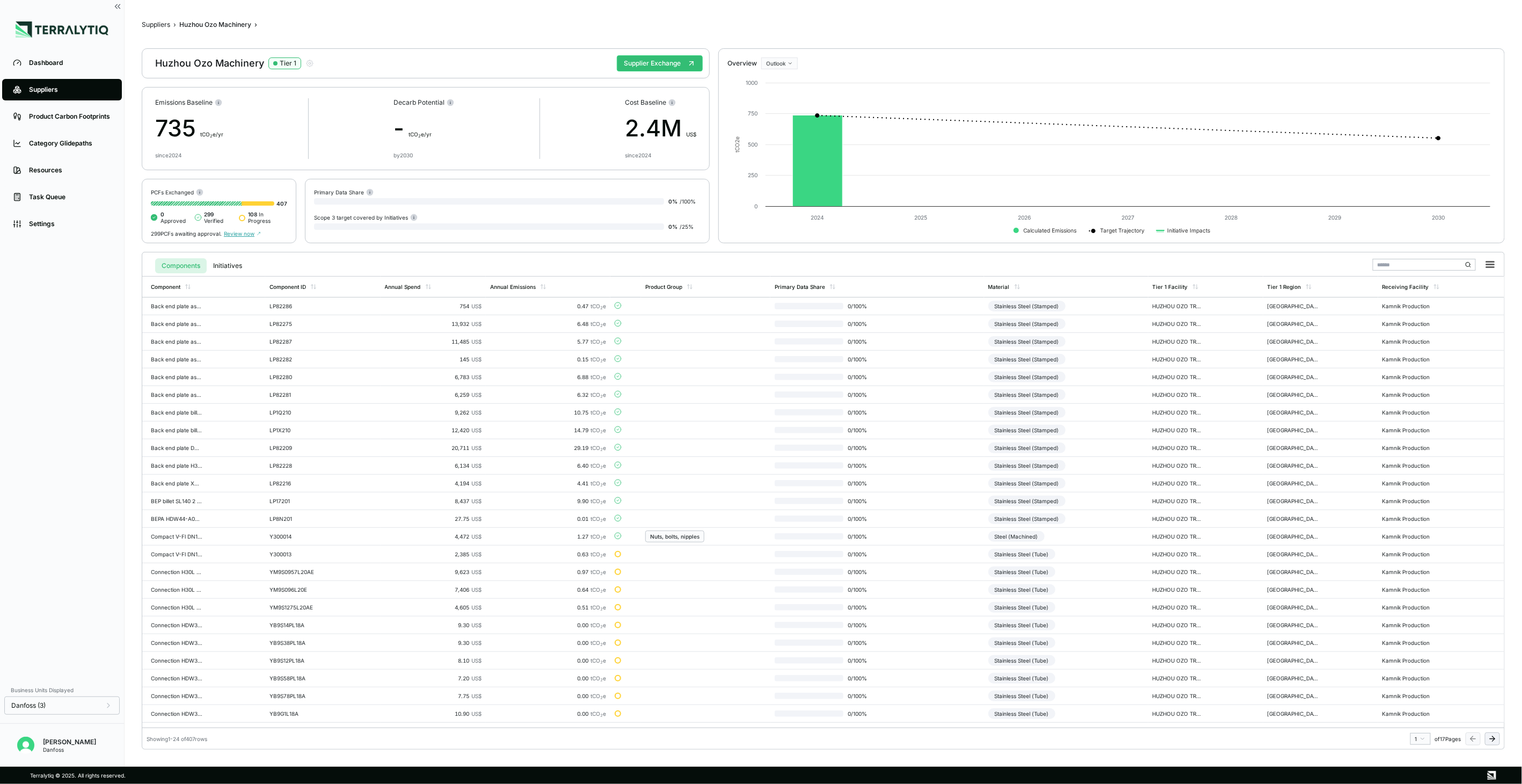
click at [1495, 737] on icon at bounding box center [1492, 739] width 9 height 9
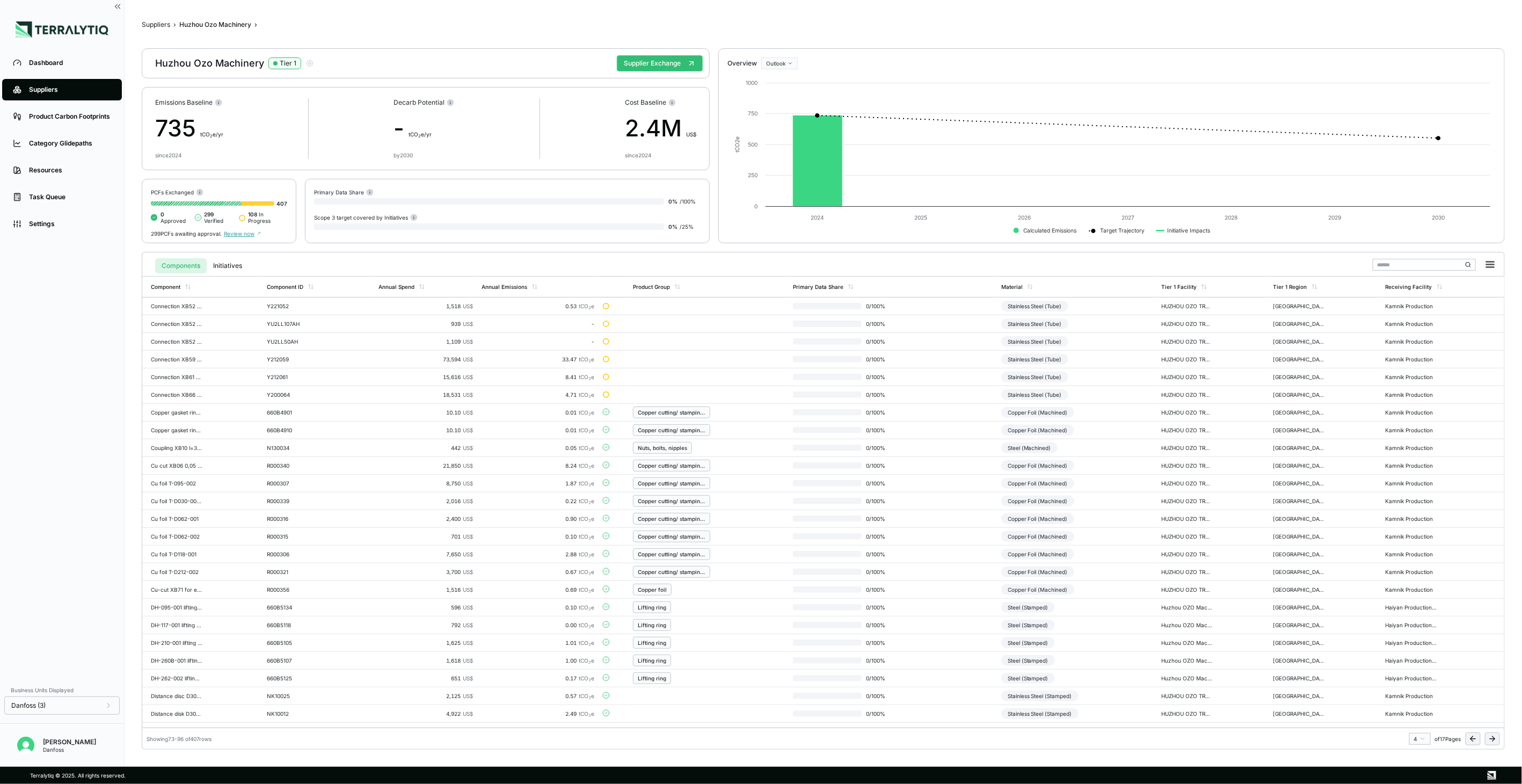
click at [1495, 737] on icon at bounding box center [1492, 739] width 9 height 9
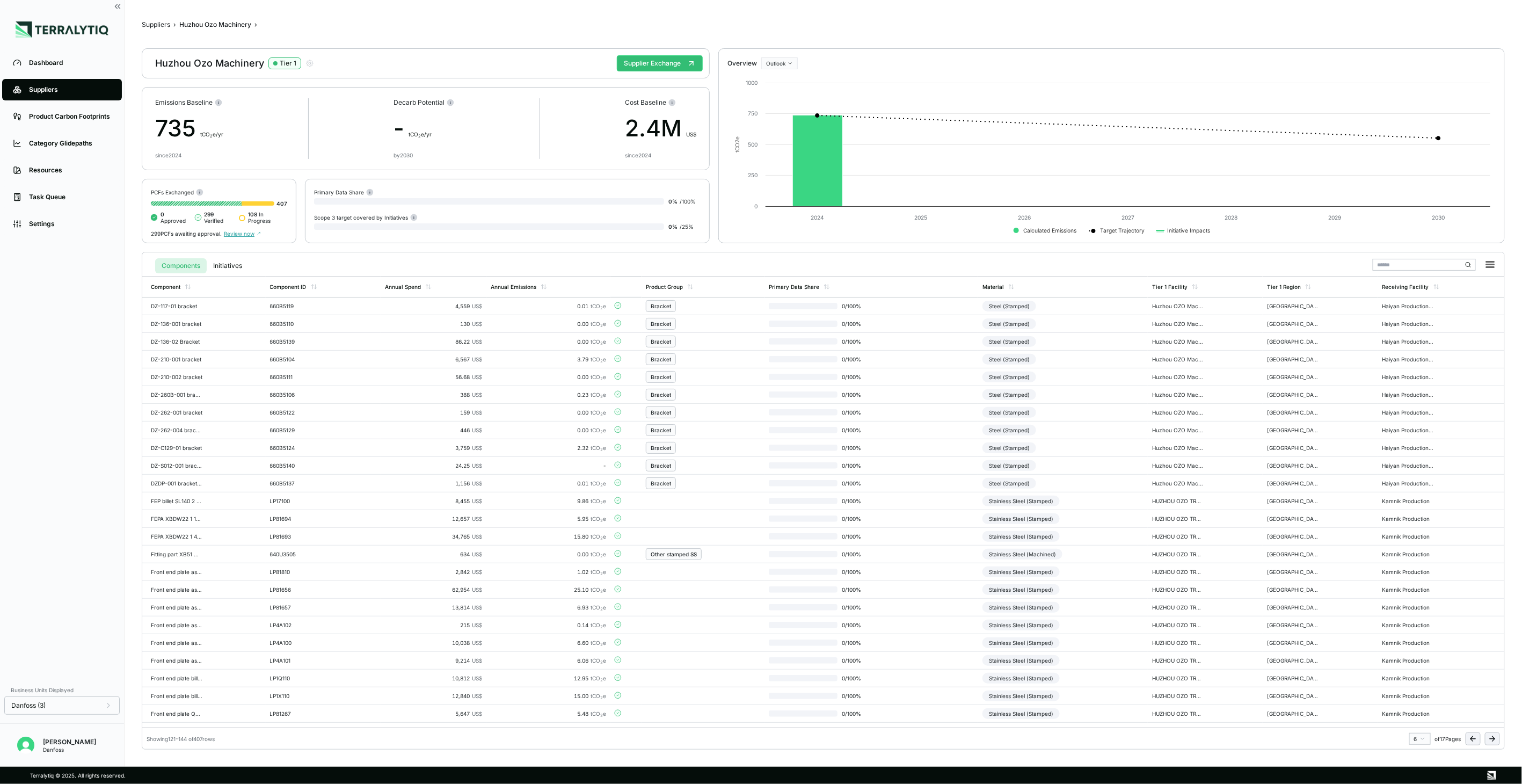
click at [1495, 737] on icon at bounding box center [1492, 739] width 9 height 9
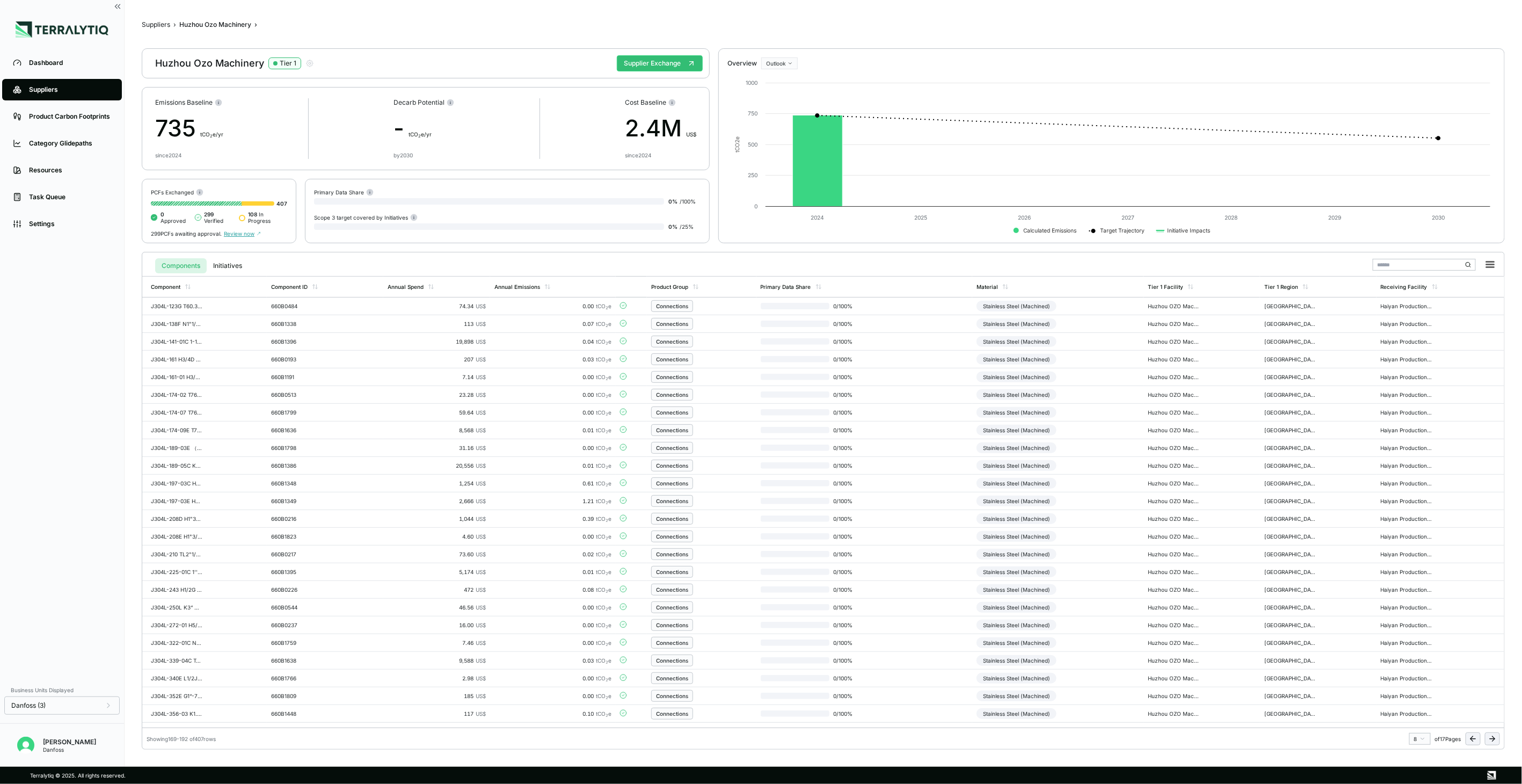
click at [1495, 737] on icon at bounding box center [1492, 739] width 9 height 9
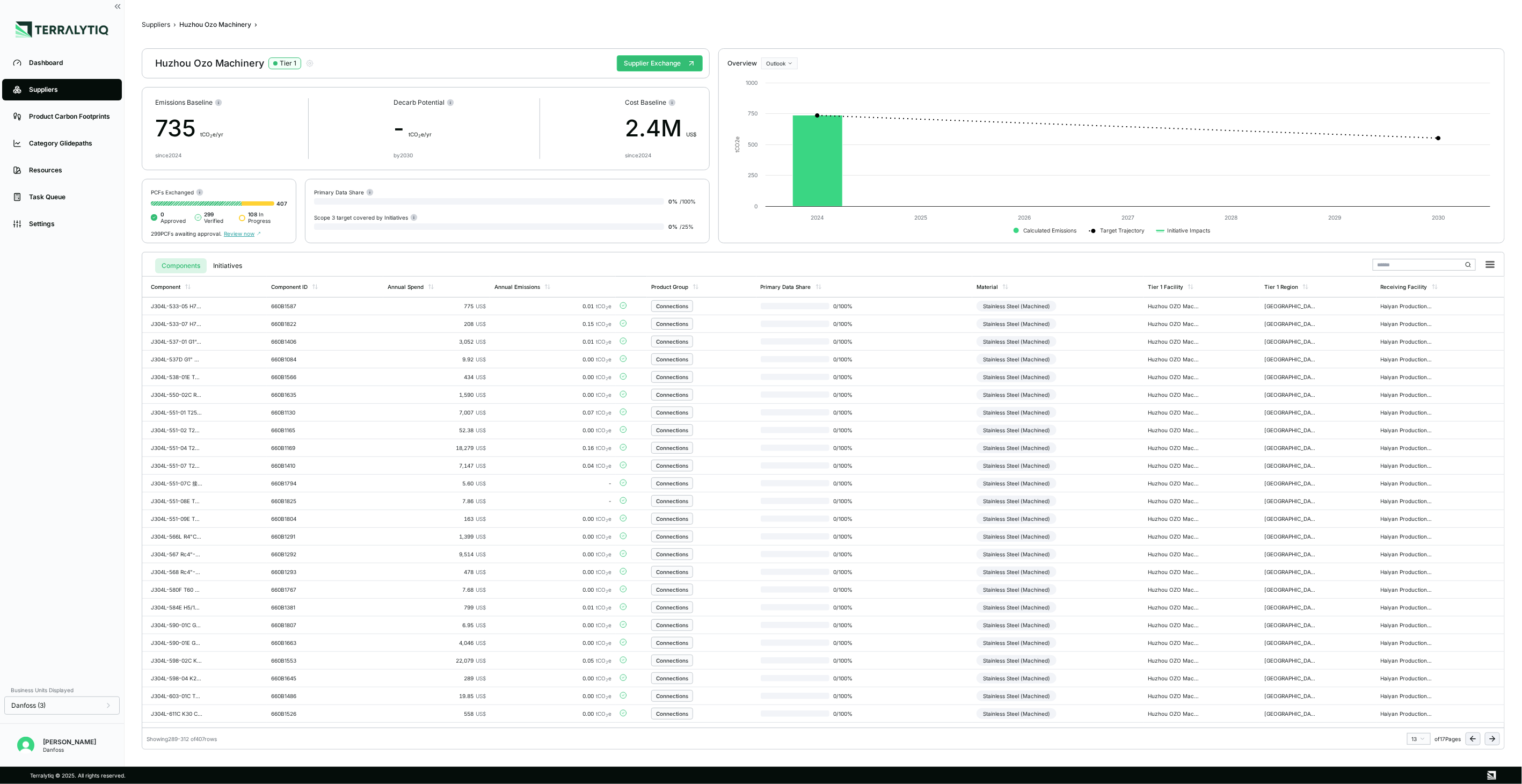
click at [1495, 737] on icon at bounding box center [1492, 739] width 9 height 9
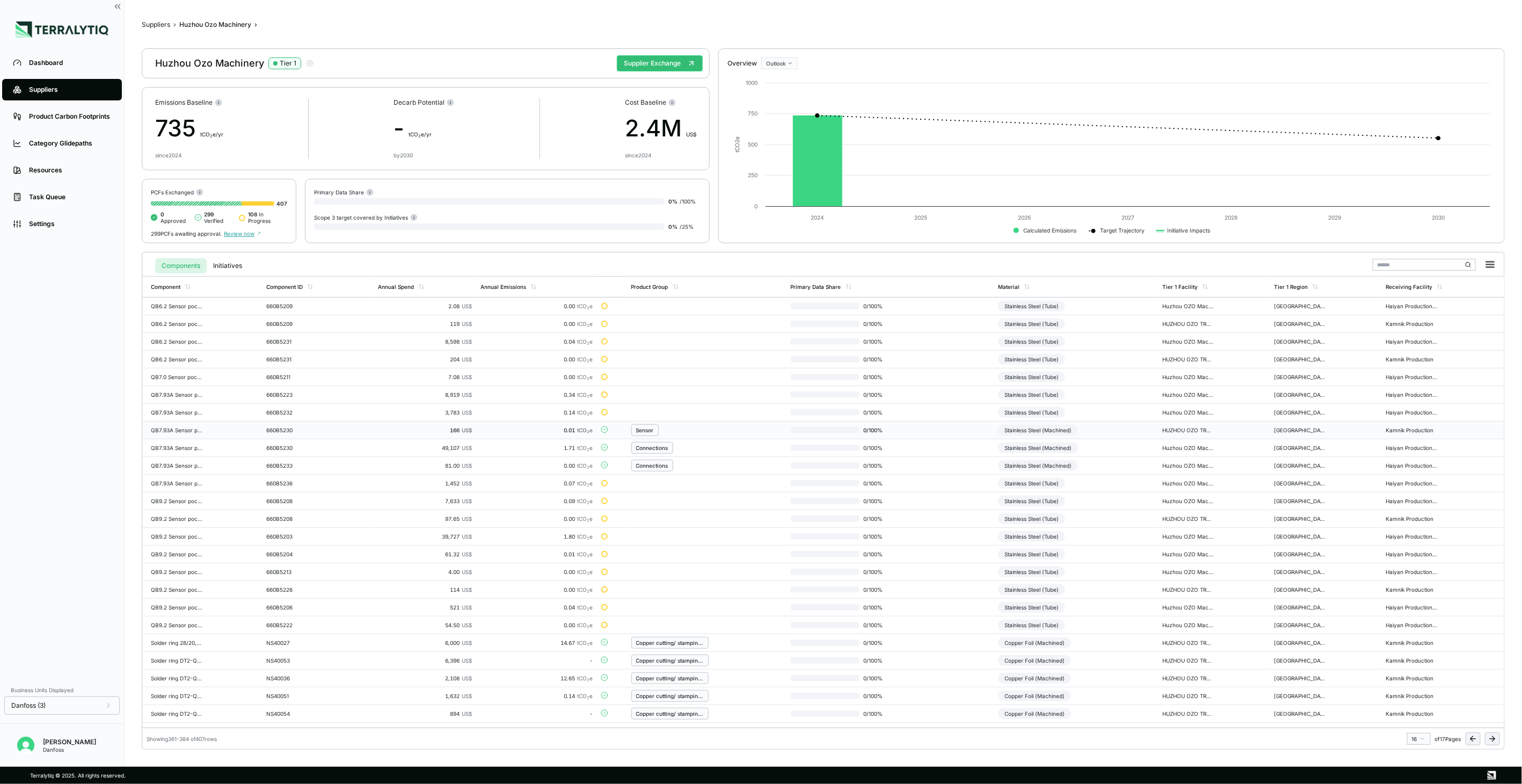
click at [1131, 438] on td "Stainless Steel (Machined)" at bounding box center [1076, 430] width 164 height 18
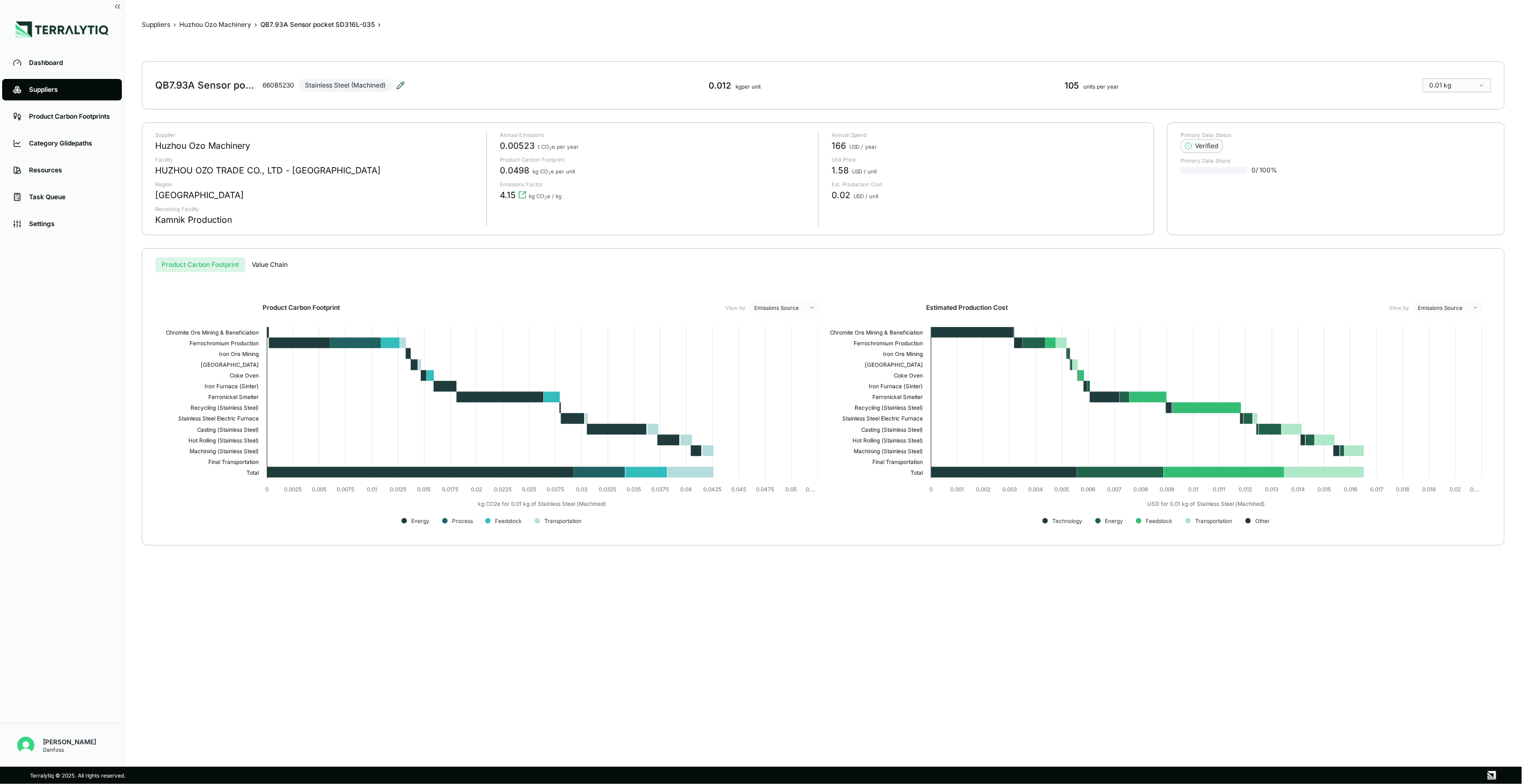
click at [397, 83] on icon at bounding box center [401, 85] width 9 height 9
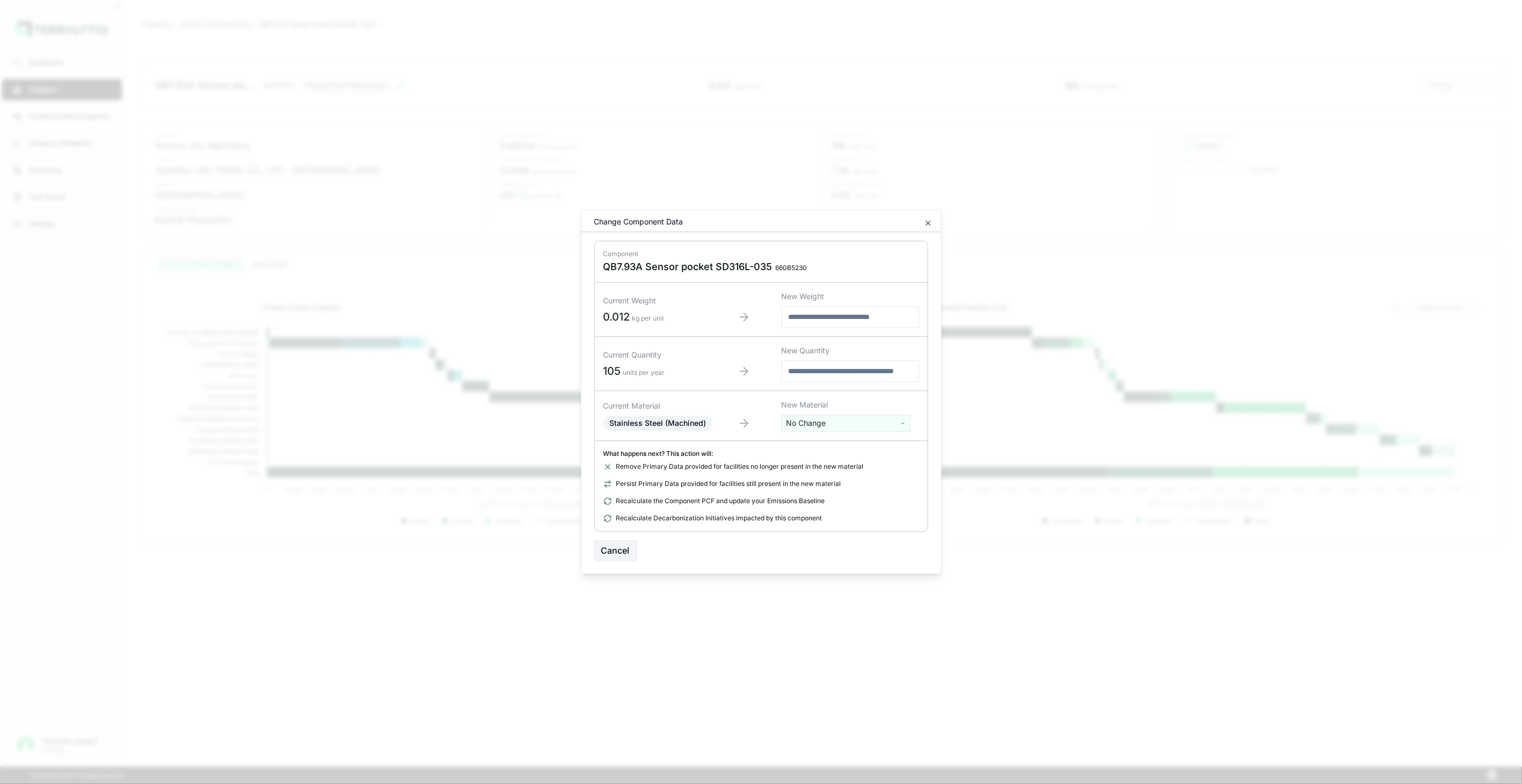
click at [801, 424] on html "Dashboard Suppliers Product Carbon Footprints Category Glidepaths Resources Tas…" at bounding box center [761, 392] width 1522 height 784
click at [812, 451] on input "text" at bounding box center [846, 445] width 123 height 12
click at [817, 447] on input "text" at bounding box center [846, 445] width 123 height 12
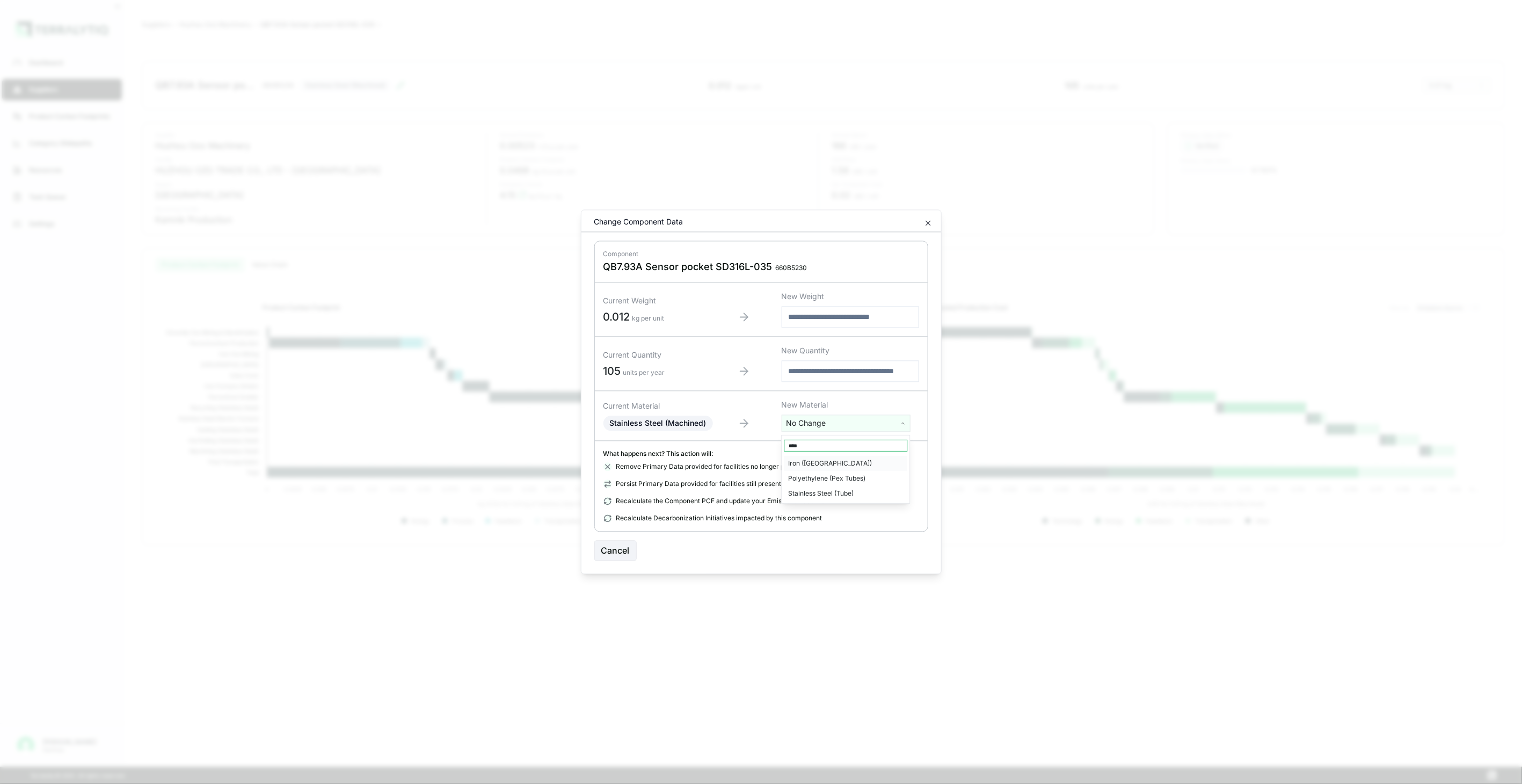
type input "****"
click at [836, 495] on div "Stainless Steel (Tube)" at bounding box center [846, 493] width 123 height 15
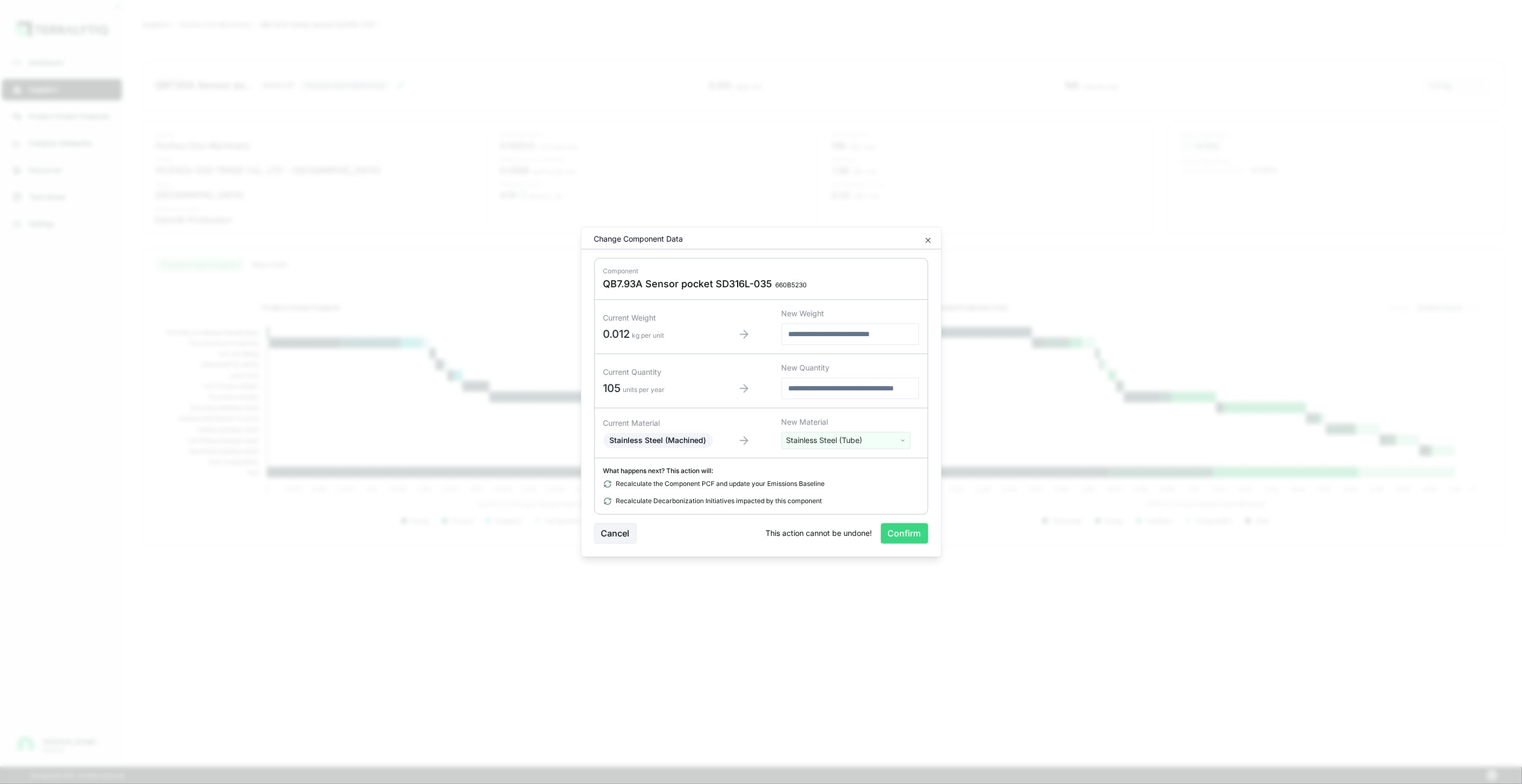
click at [889, 529] on button "Confirm" at bounding box center [905, 533] width 47 height 21
